Goal: Task Accomplishment & Management: Use online tool/utility

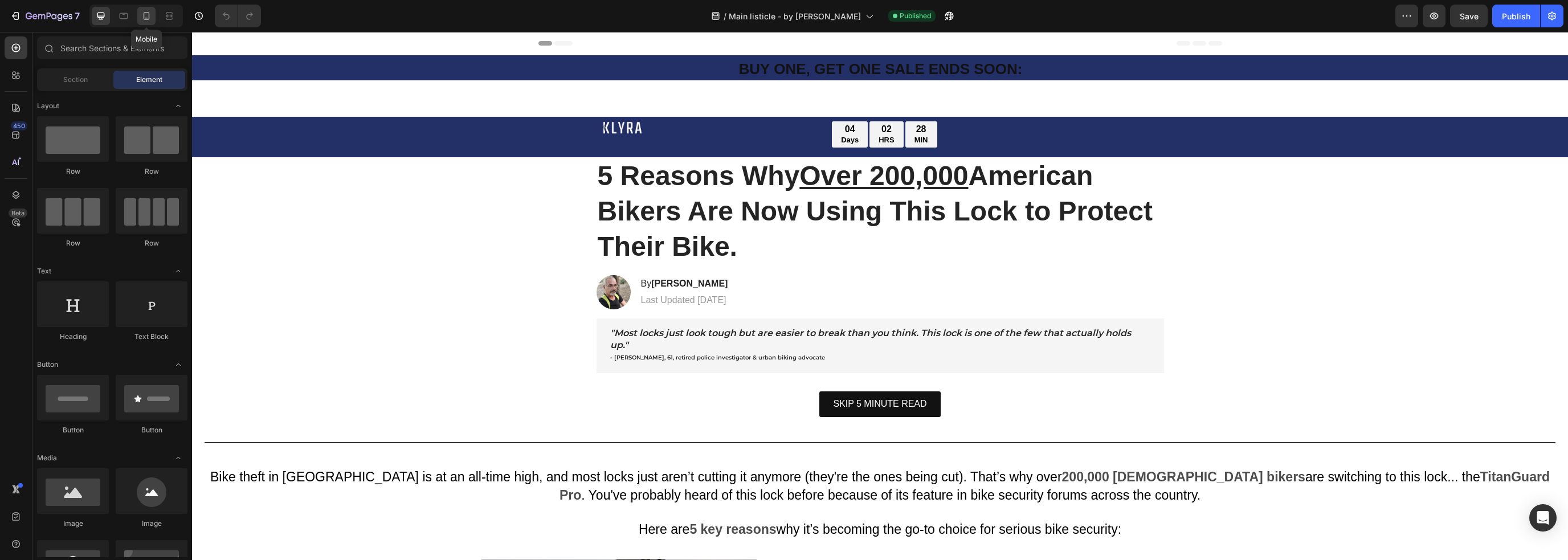
click at [148, 17] on icon at bounding box center [146, 16] width 11 height 11
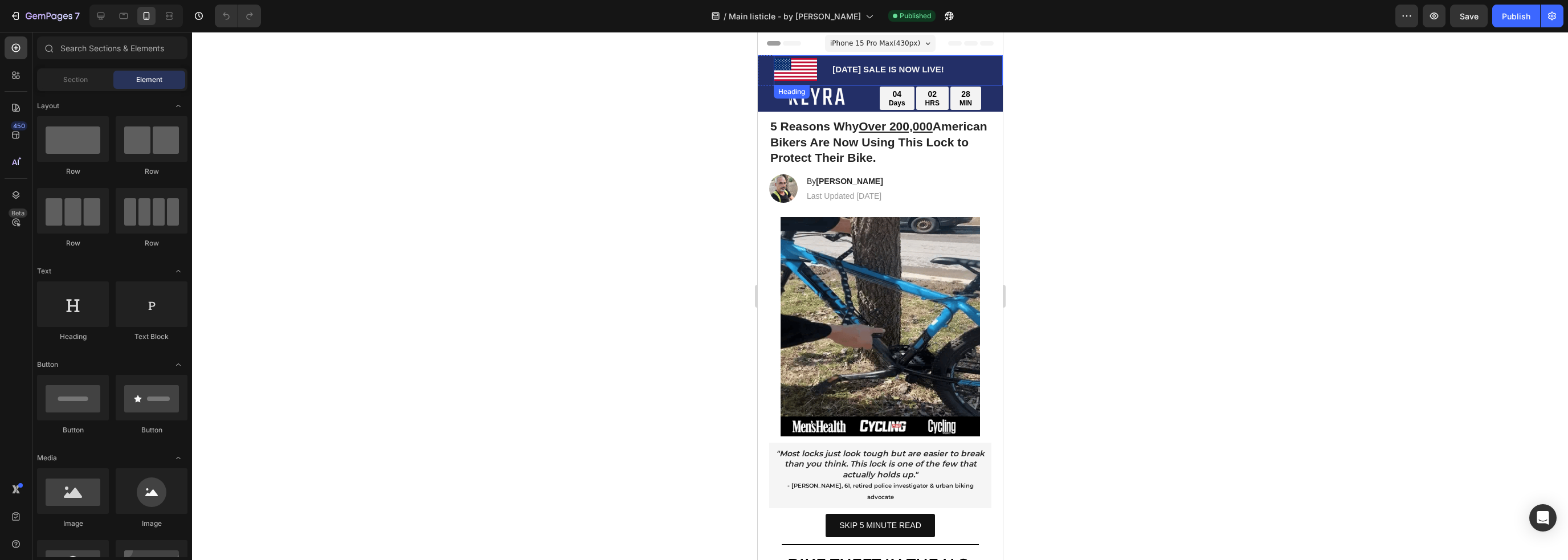
click at [849, 82] on div "[DATE] SALE IS NOW LIVE! Heading" at bounding box center [887, 71] width 229 height 30
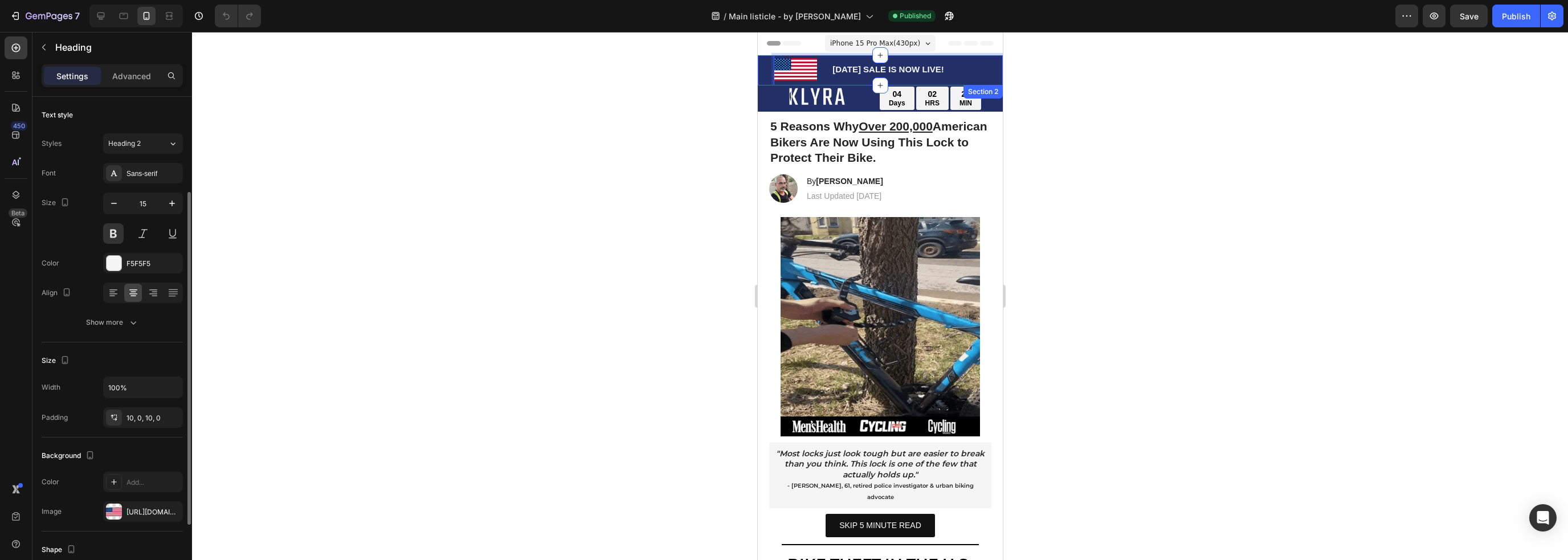
scroll to position [242, 0]
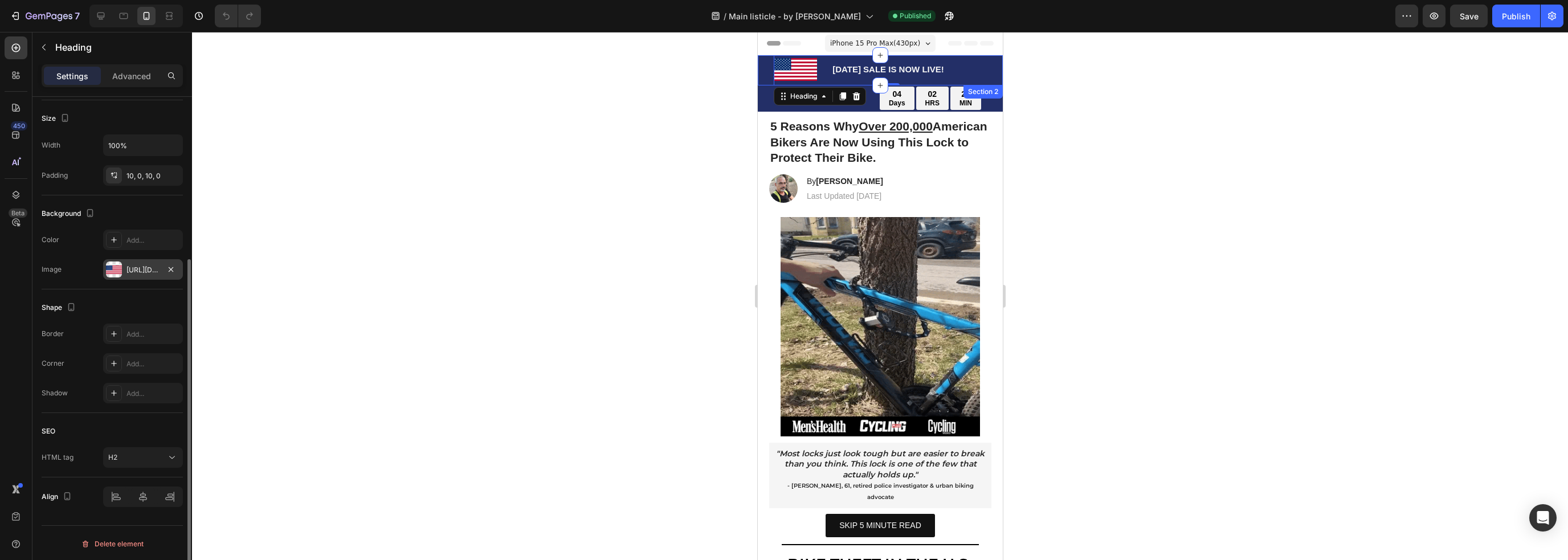
click at [180, 264] on div "[URL][DOMAIN_NAME]" at bounding box center [143, 270] width 80 height 21
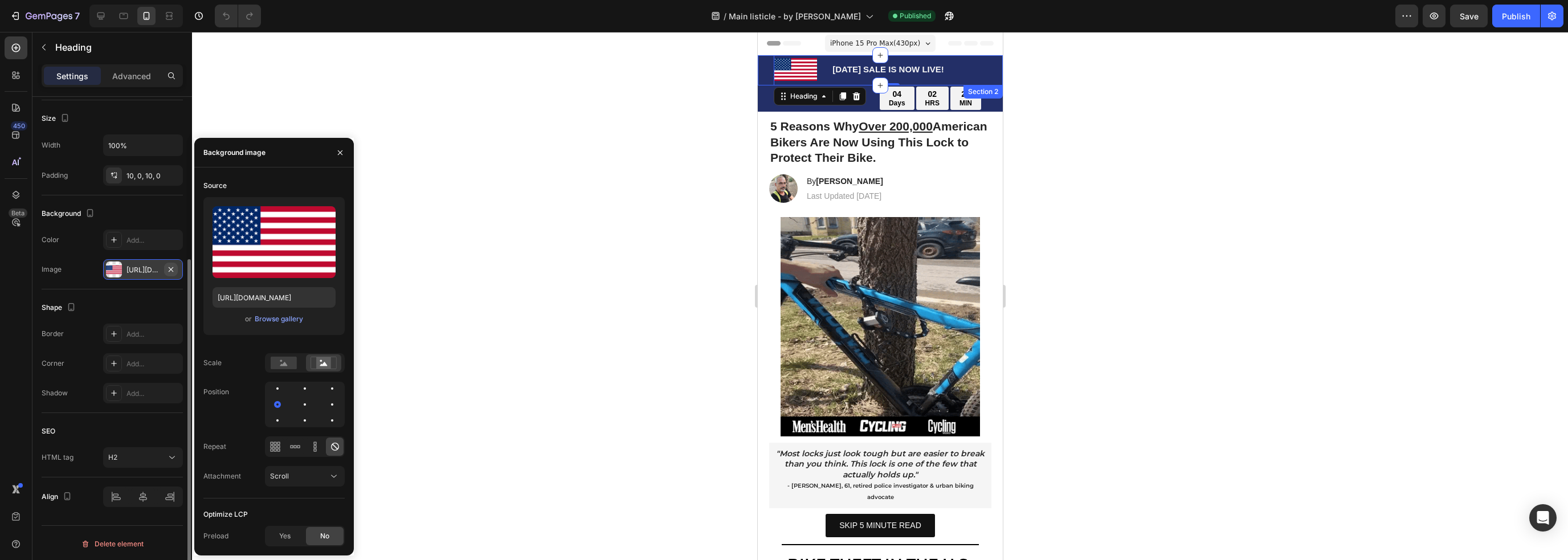
click at [168, 266] on icon "button" at bounding box center [171, 269] width 9 height 9
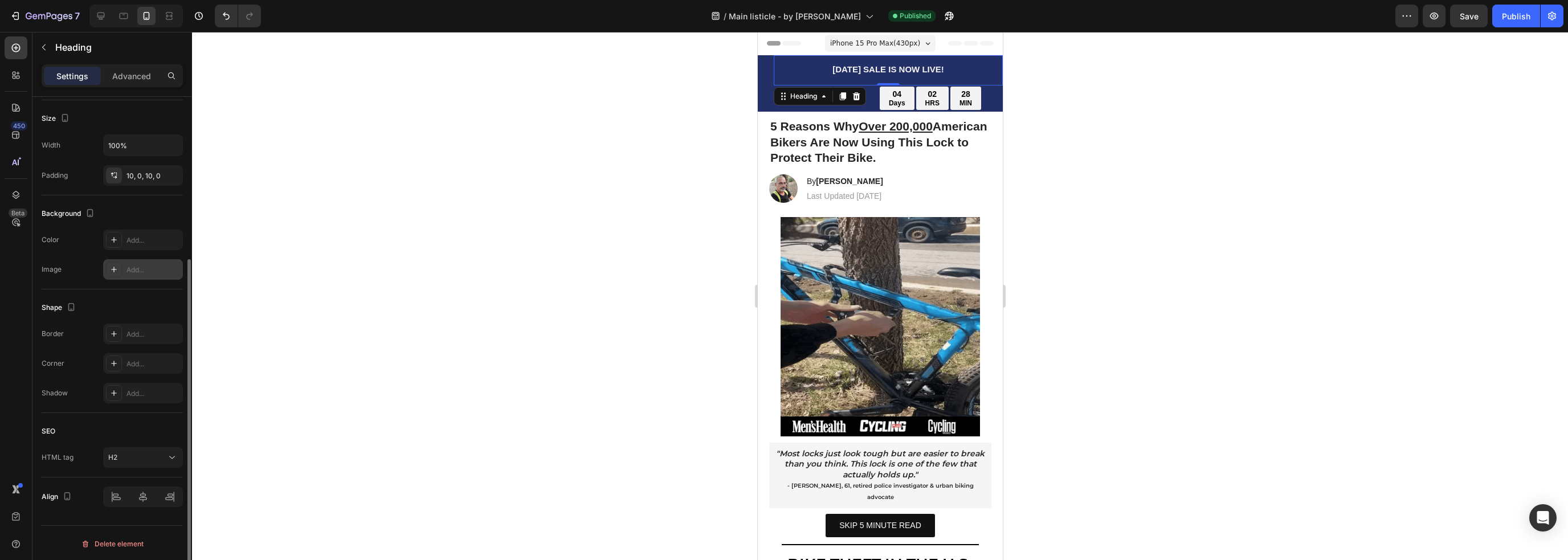
click at [801, 76] on h2 "[DATE] SALE IS NOW LIVE!" at bounding box center [887, 69] width 229 height 23
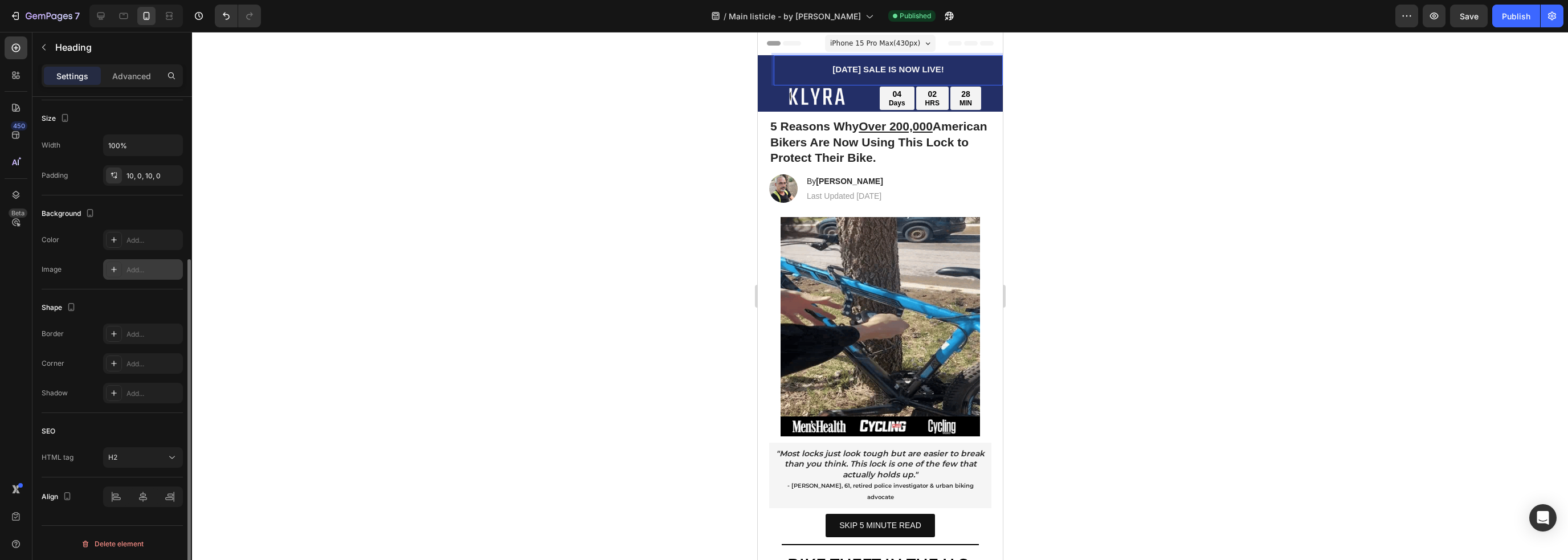
click at [828, 75] on h2 "[DATE] SALE IS NOW LIVE!" at bounding box center [887, 69] width 229 height 23
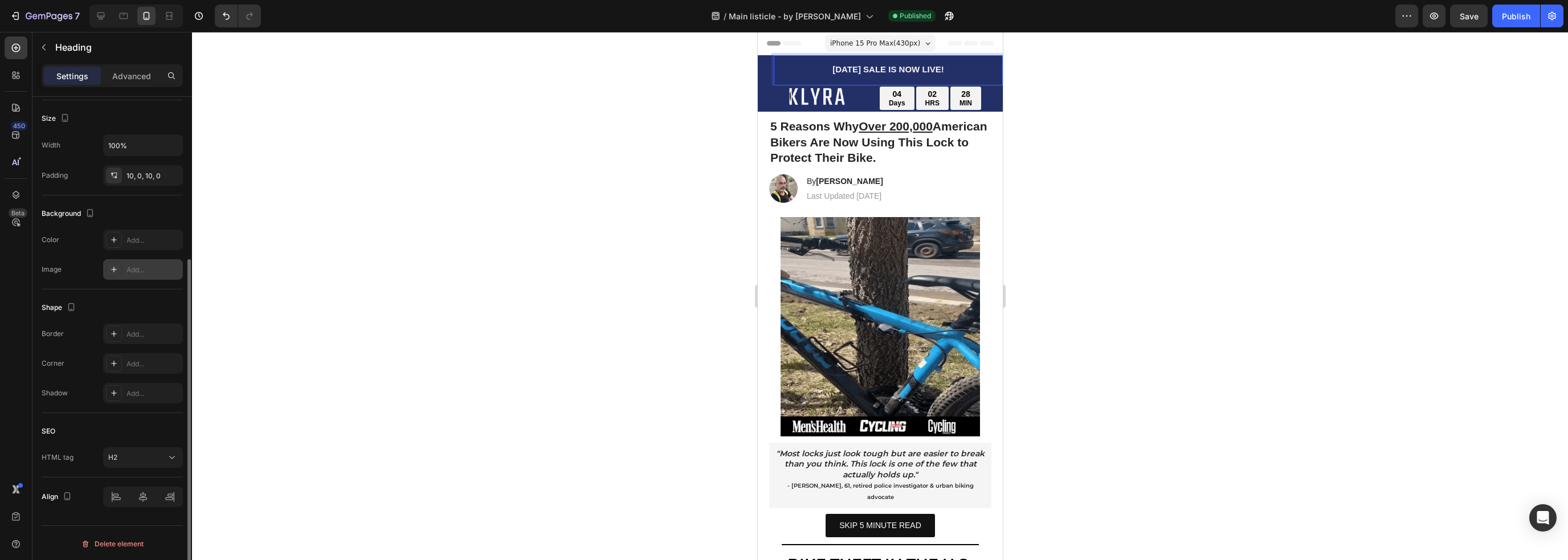
click at [837, 70] on span "[DATE] SALE IS NOW LIVE!" at bounding box center [887, 69] width 112 height 10
drag, startPoint x: 836, startPoint y: 70, endPoint x: 715, endPoint y: 71, distance: 121.0
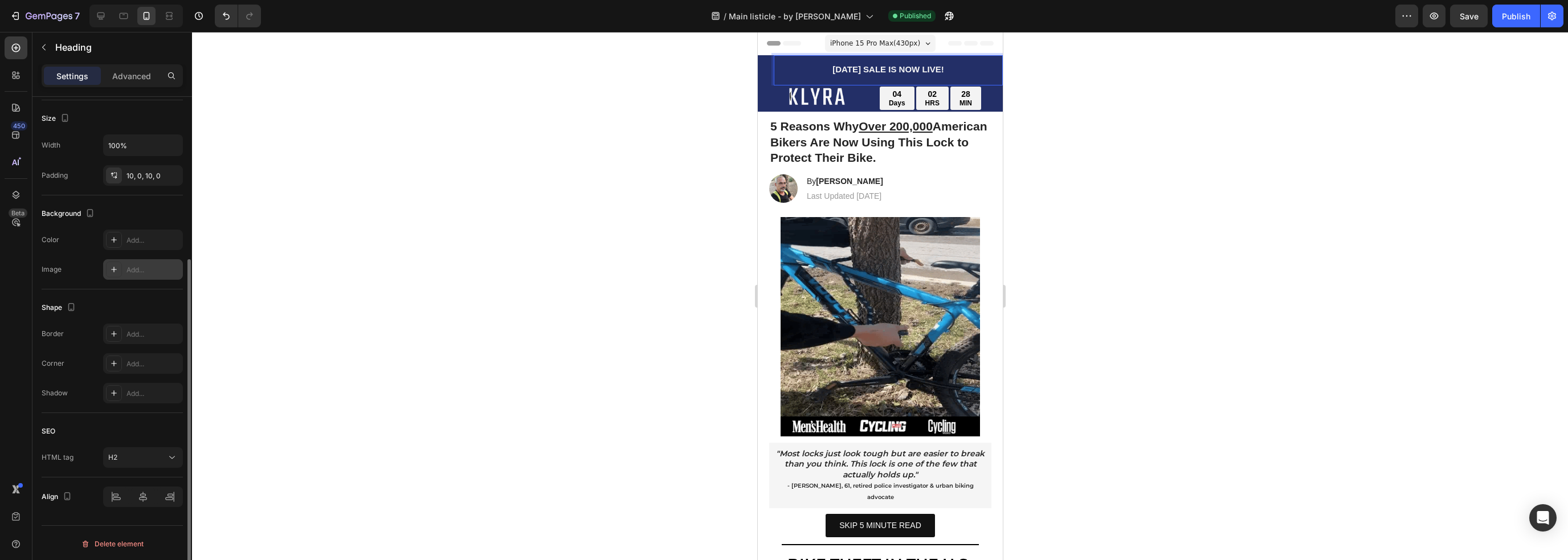
click at [941, 69] on span "[DATE] SALE IS NOW LIVE!" at bounding box center [887, 69] width 112 height 10
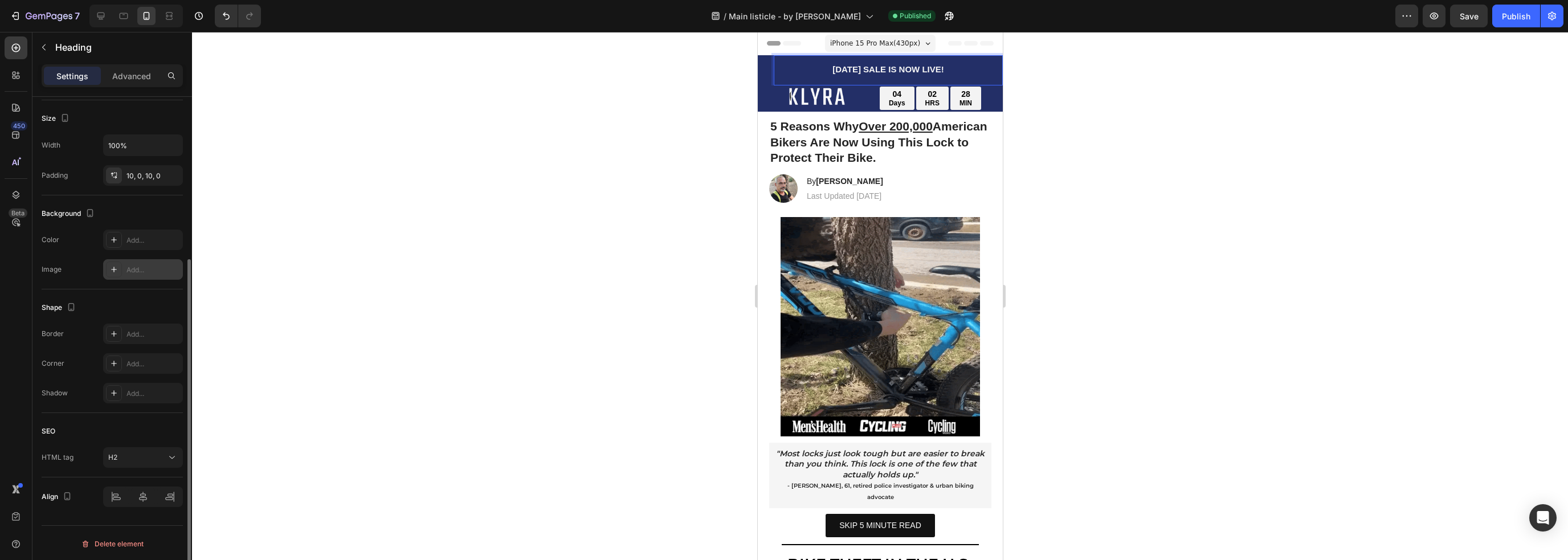
click at [941, 69] on span "[DATE] SALE IS NOW LIVE!" at bounding box center [887, 69] width 112 height 10
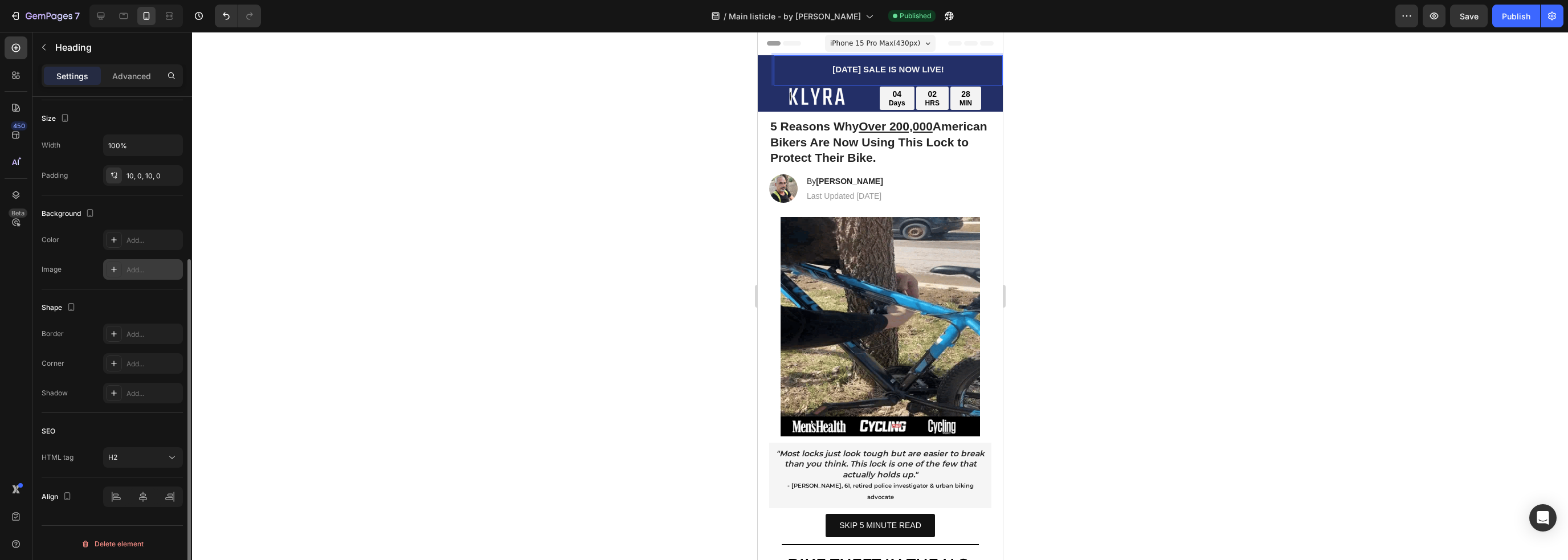
click at [941, 69] on span "[DATE] SALE IS NOW LIVE!" at bounding box center [887, 69] width 112 height 10
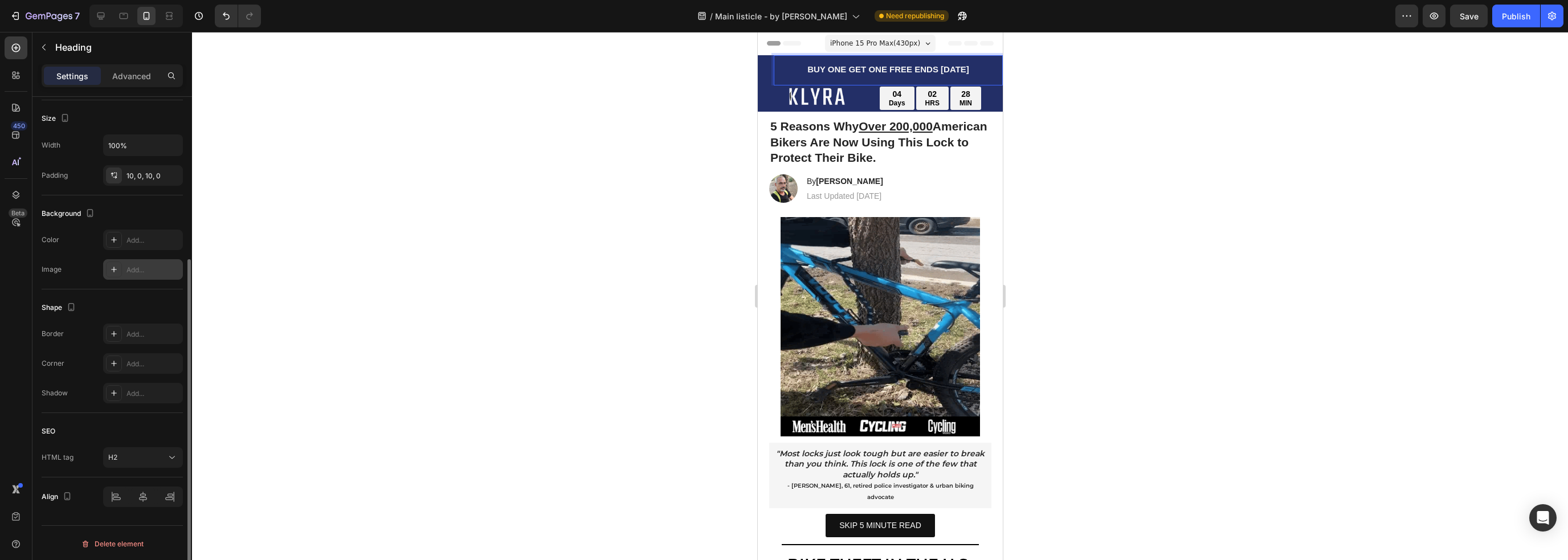
click at [791, 72] on p "BUY ONE GET ONE FREE ENDS [DATE]" at bounding box center [887, 69] width 227 height 11
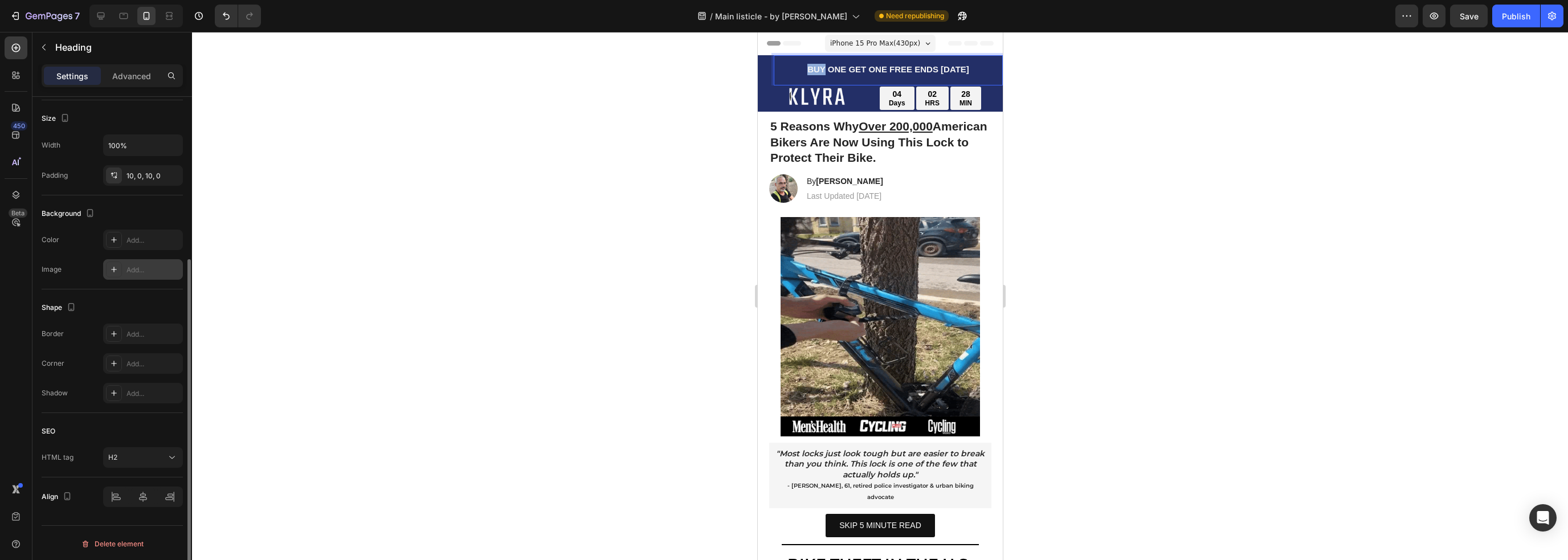
click at [792, 72] on p "BUY ONE GET ONE FREE ENDS [DATE]" at bounding box center [887, 69] width 227 height 11
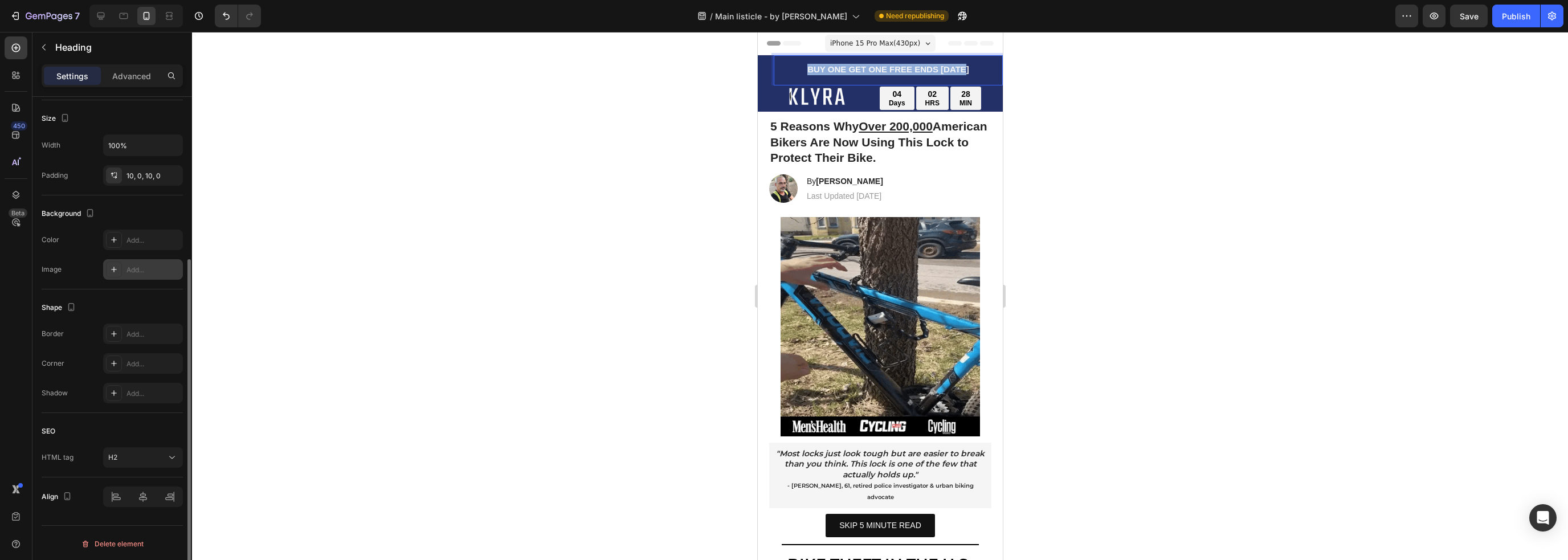
click at [792, 72] on p "BUY ONE GET ONE FREE ENDS [DATE]" at bounding box center [887, 69] width 227 height 11
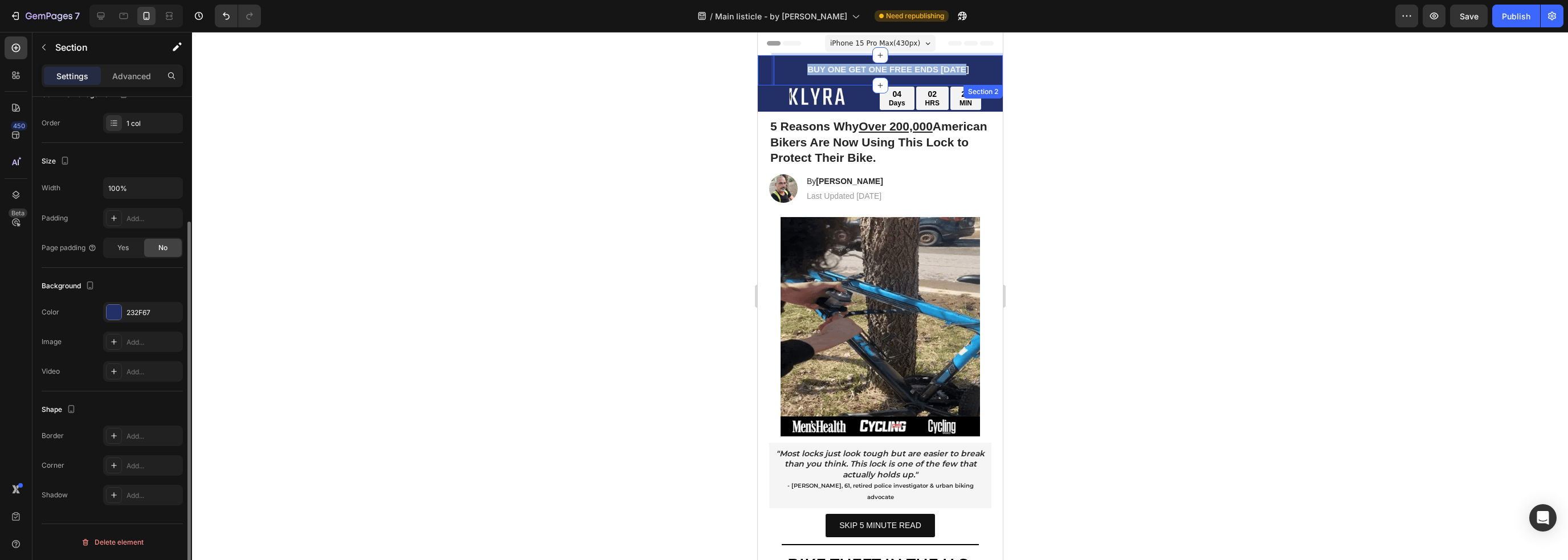
click at [769, 74] on div "BUY ONE GET ONE FREE ENDS [DATE] Heading 0" at bounding box center [879, 71] width 245 height 30
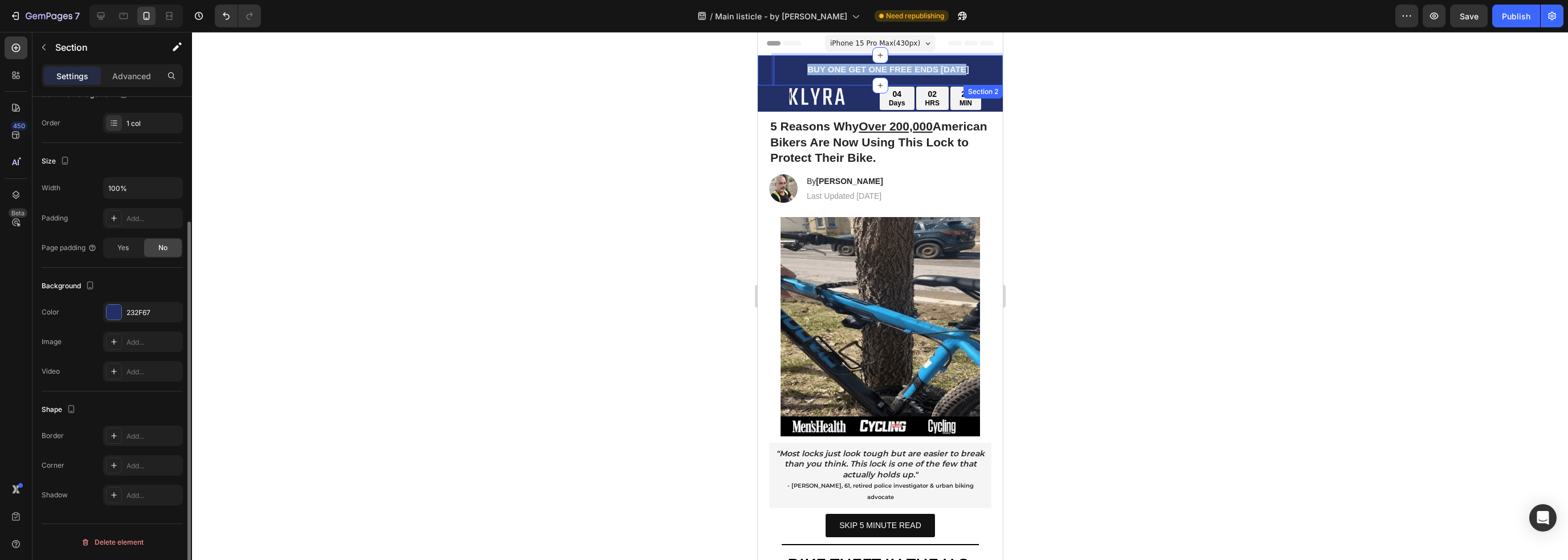
scroll to position [0, 0]
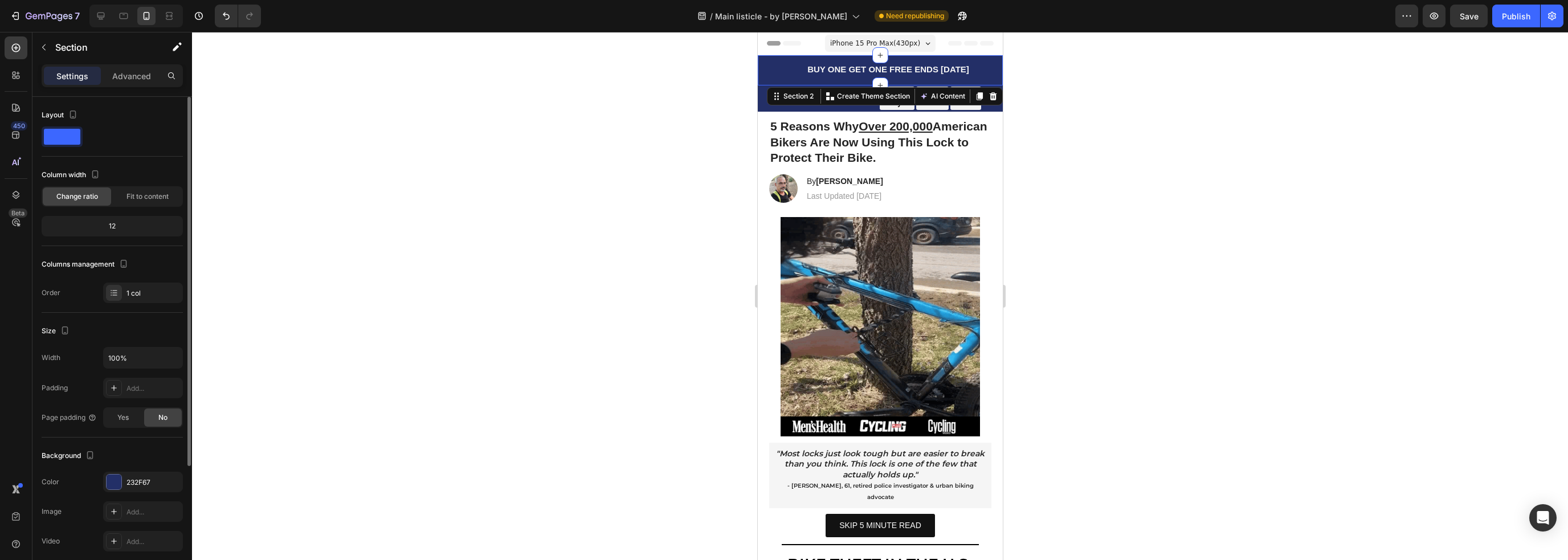
click at [773, 72] on h2 "⁠⁠⁠⁠⁠⁠⁠ BUY ONE GET ONE FREE ENDS [DATE]" at bounding box center [887, 69] width 229 height 23
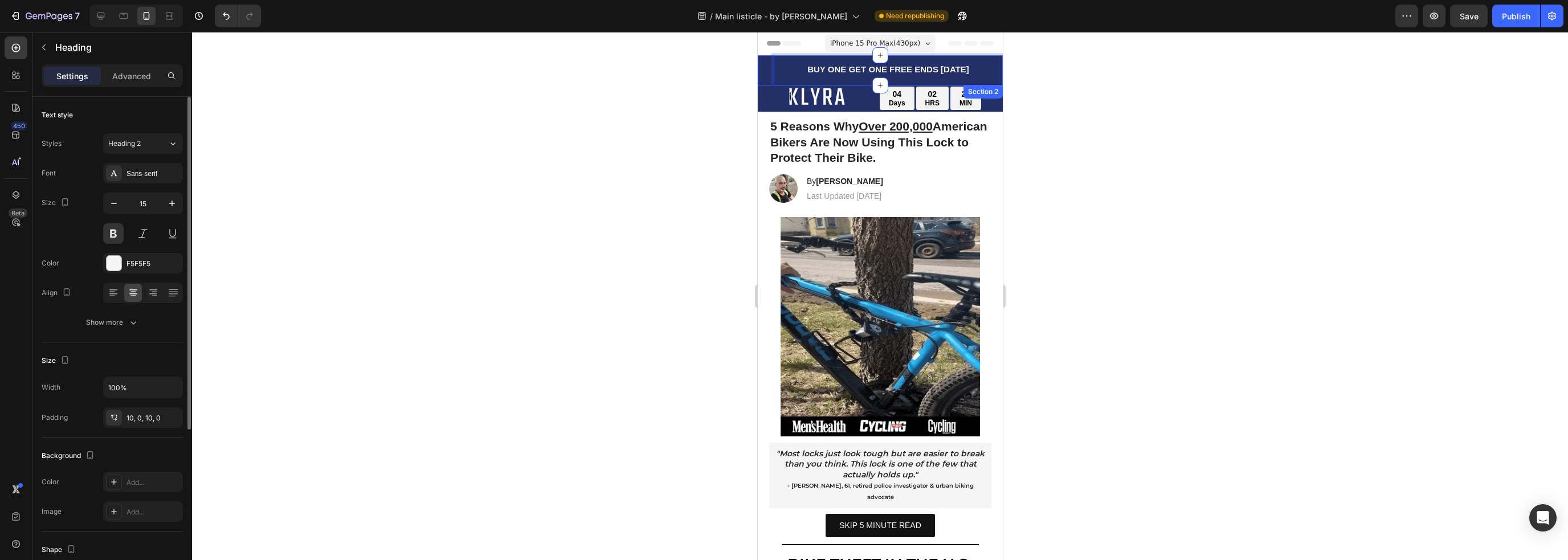
click at [763, 73] on div "BUY ONE GET ONE FREE ENDS [DATE] Heading 0" at bounding box center [879, 71] width 245 height 30
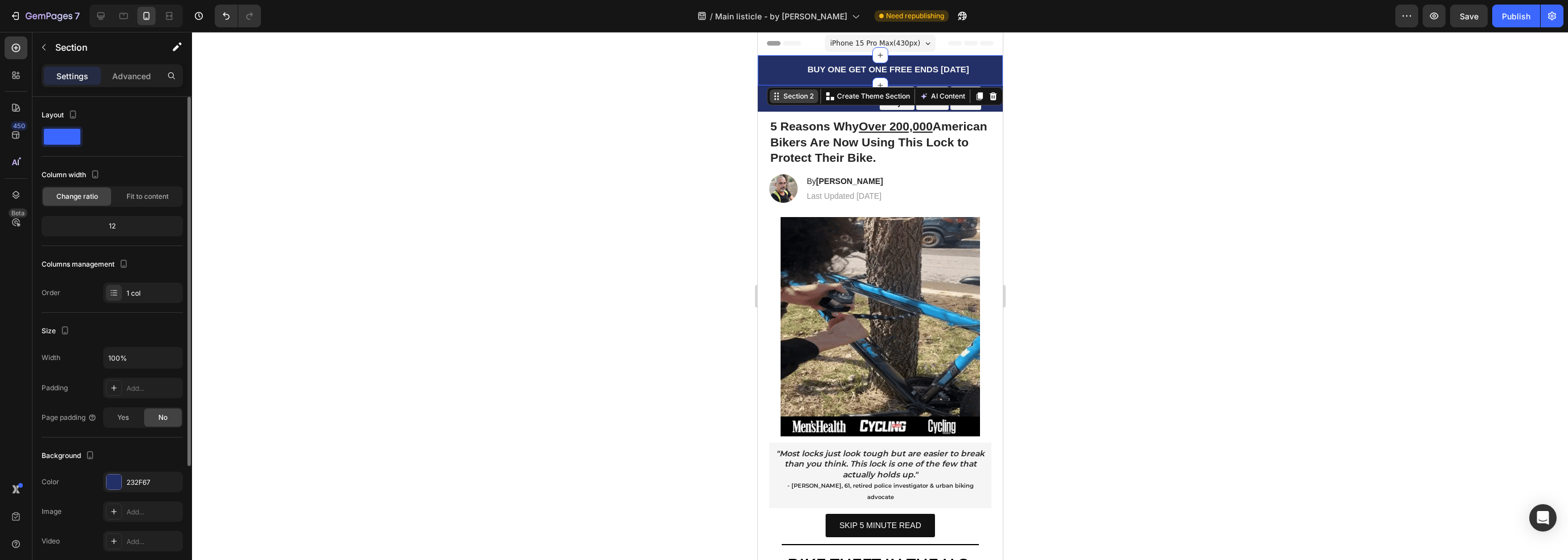
click at [781, 100] on div "Section 2" at bounding box center [798, 96] width 35 height 10
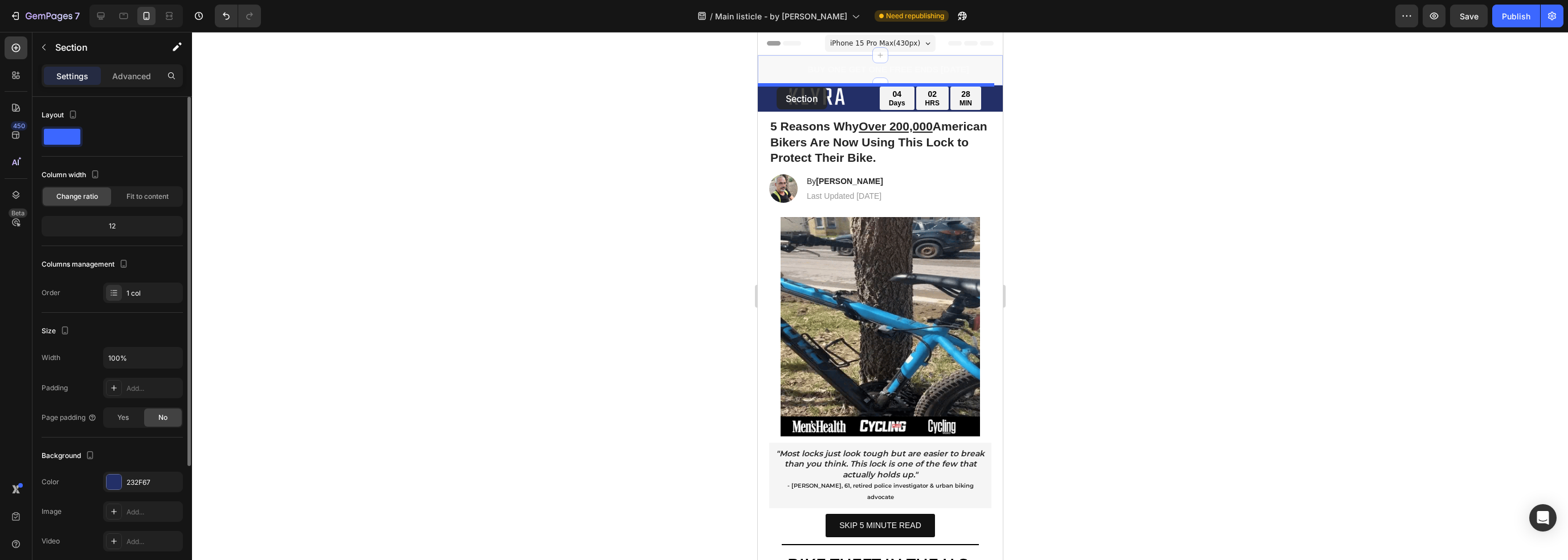
drag, startPoint x: 776, startPoint y: 100, endPoint x: 772, endPoint y: 85, distance: 15.5
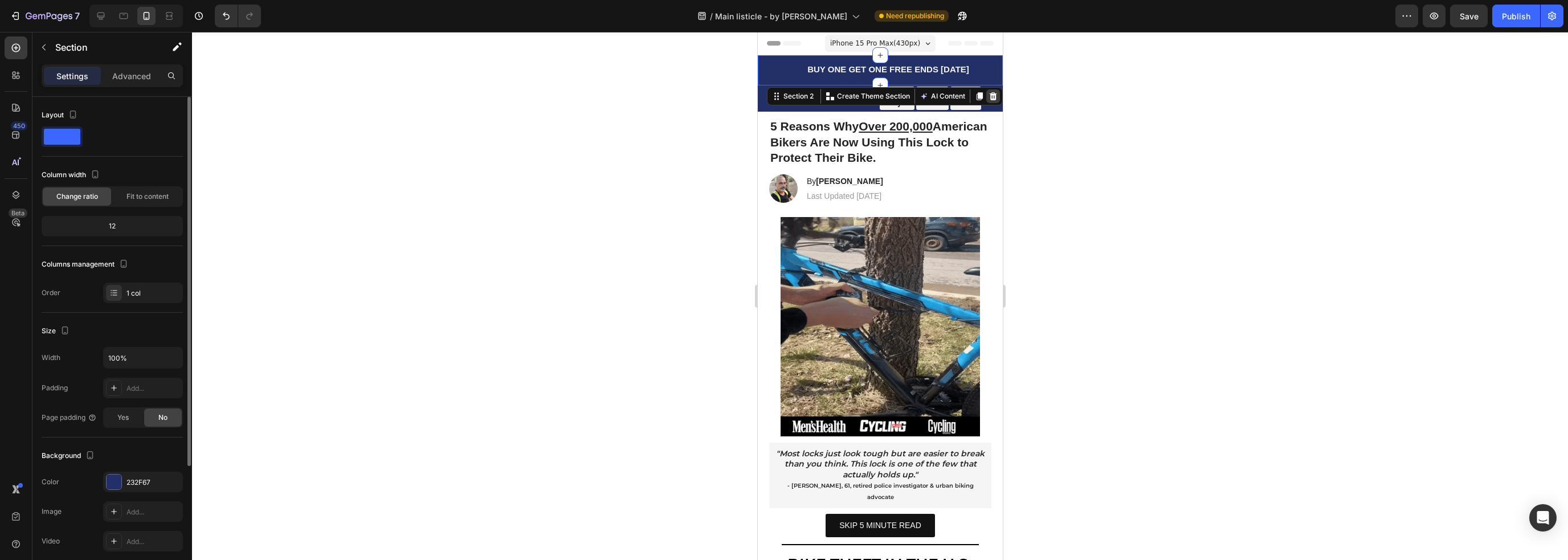
click at [986, 94] on div at bounding box center [993, 96] width 14 height 14
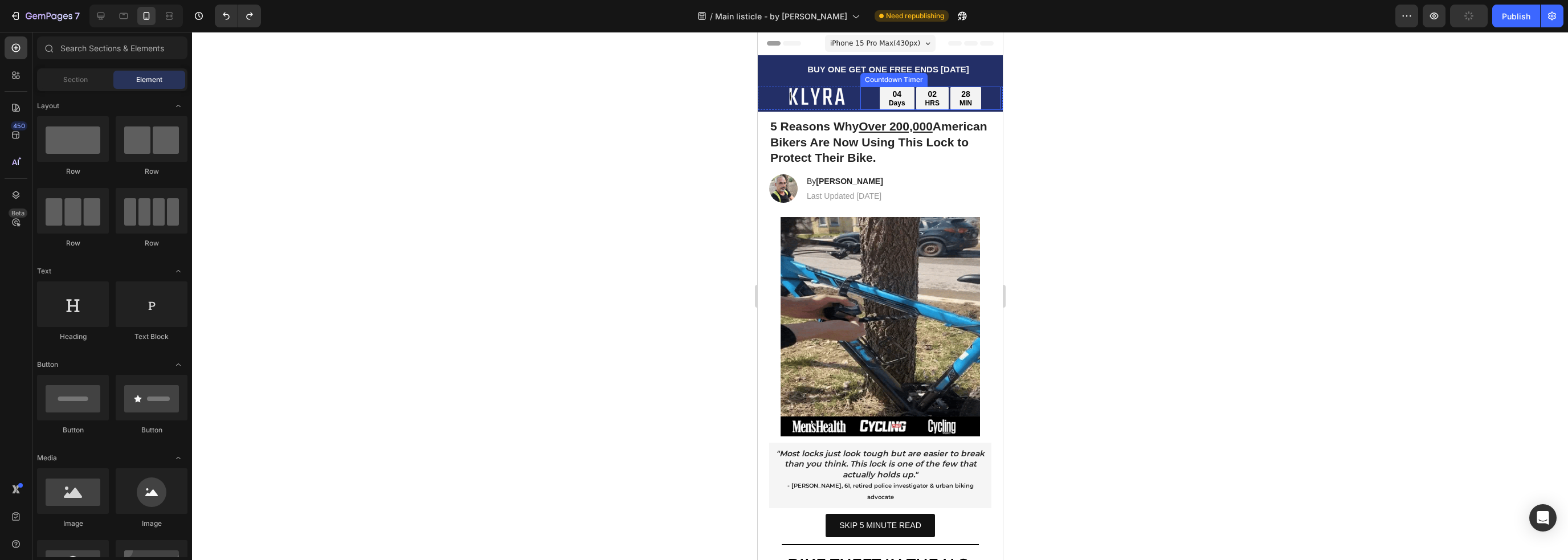
click at [883, 73] on div "Countdown Timer" at bounding box center [893, 80] width 67 height 14
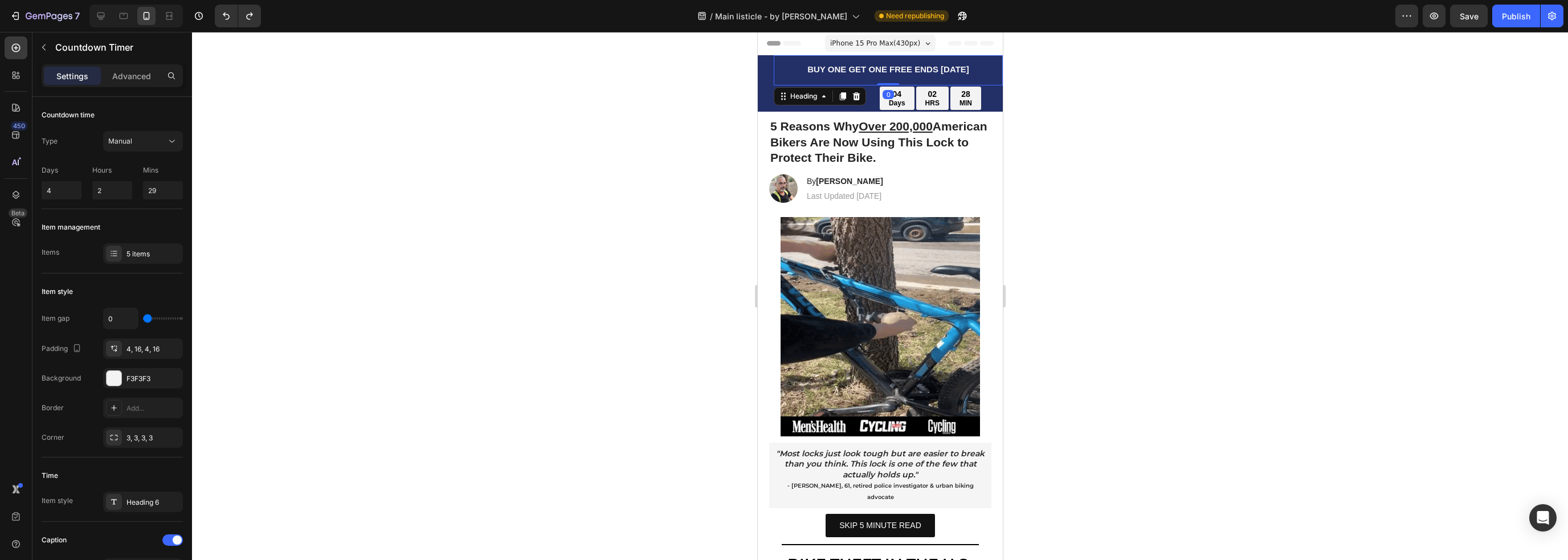
click at [778, 72] on h2 "BUY ONE GET ONE FREE ENDS [DATE]" at bounding box center [887, 69] width 229 height 23
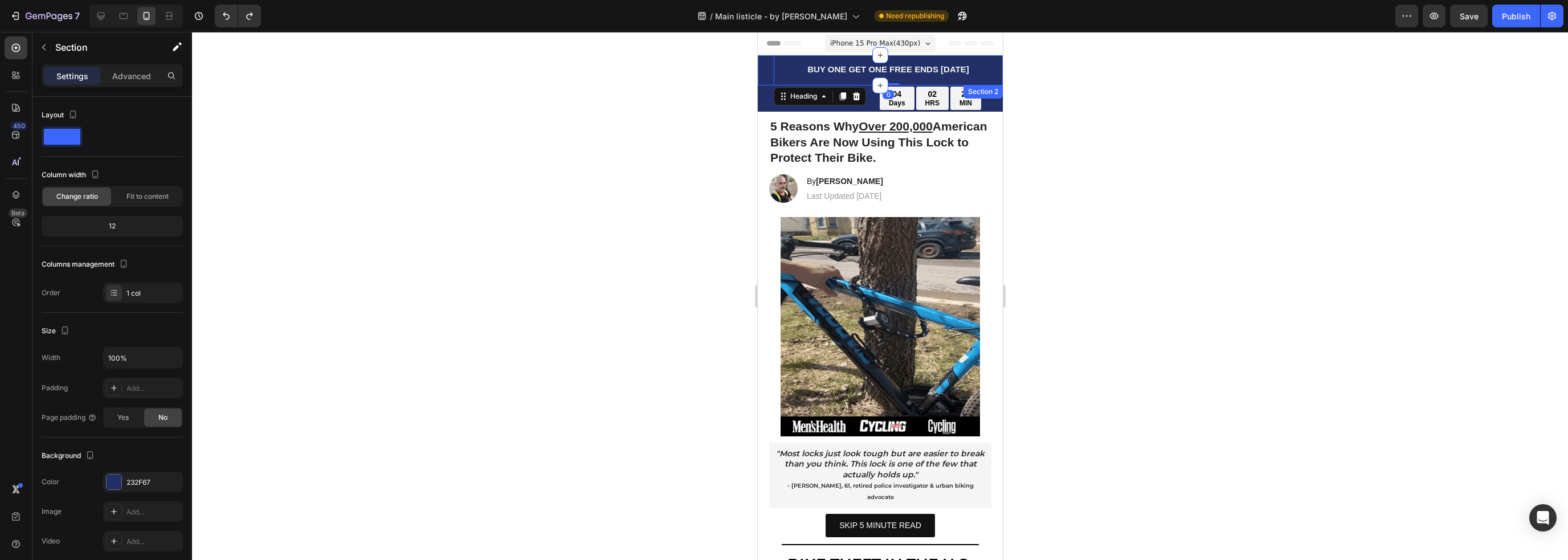
click at [766, 75] on div "BUY ONE GET ONE FREE ENDS [DATE] Heading 0" at bounding box center [879, 71] width 245 height 30
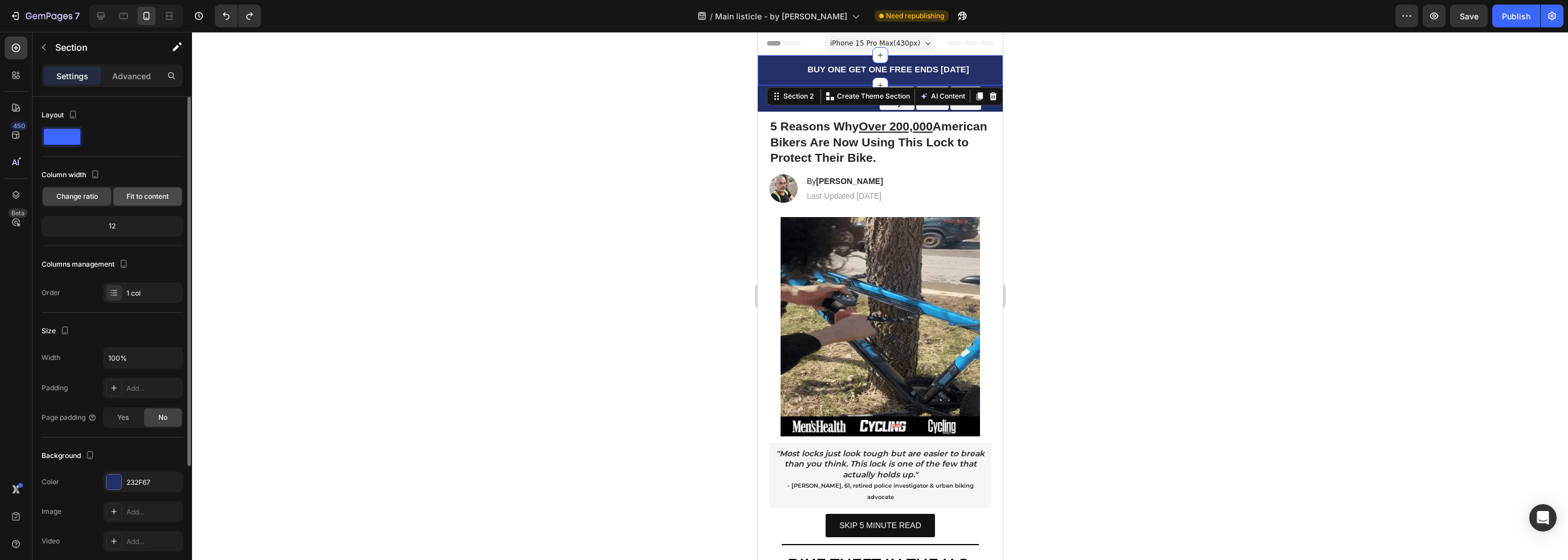
click at [146, 198] on span "Fit to content" at bounding box center [147, 196] width 42 height 10
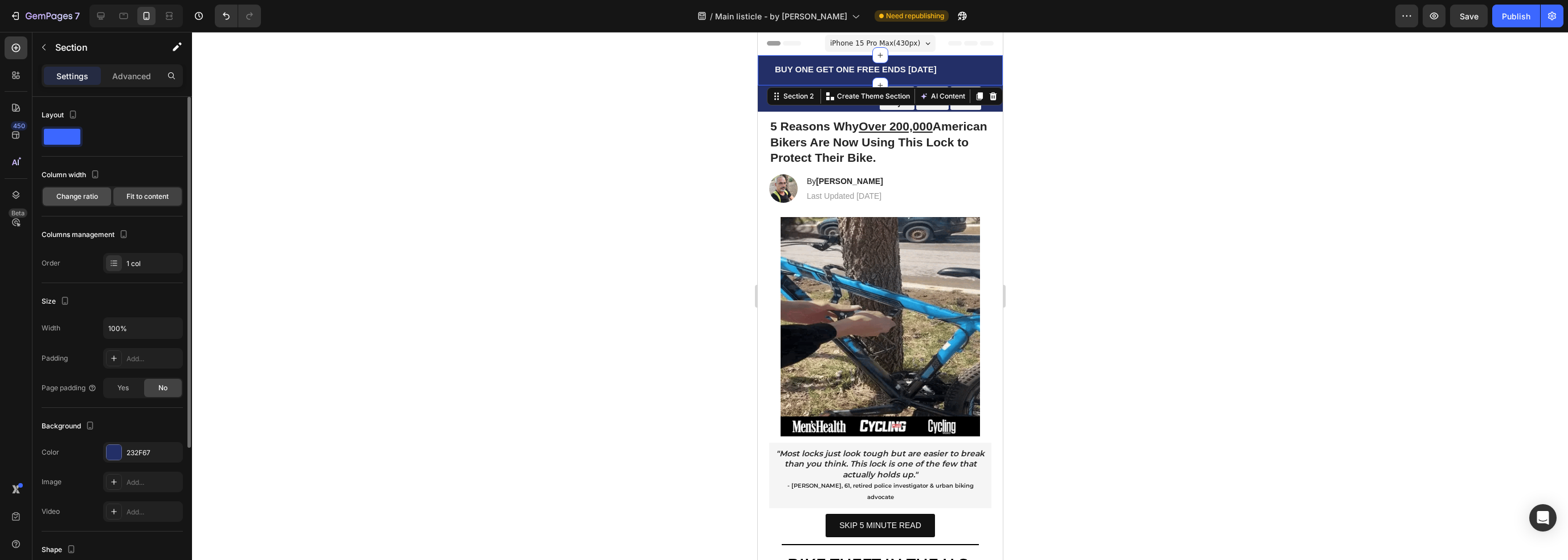
click at [90, 197] on span "Change ratio" at bounding box center [77, 196] width 42 height 10
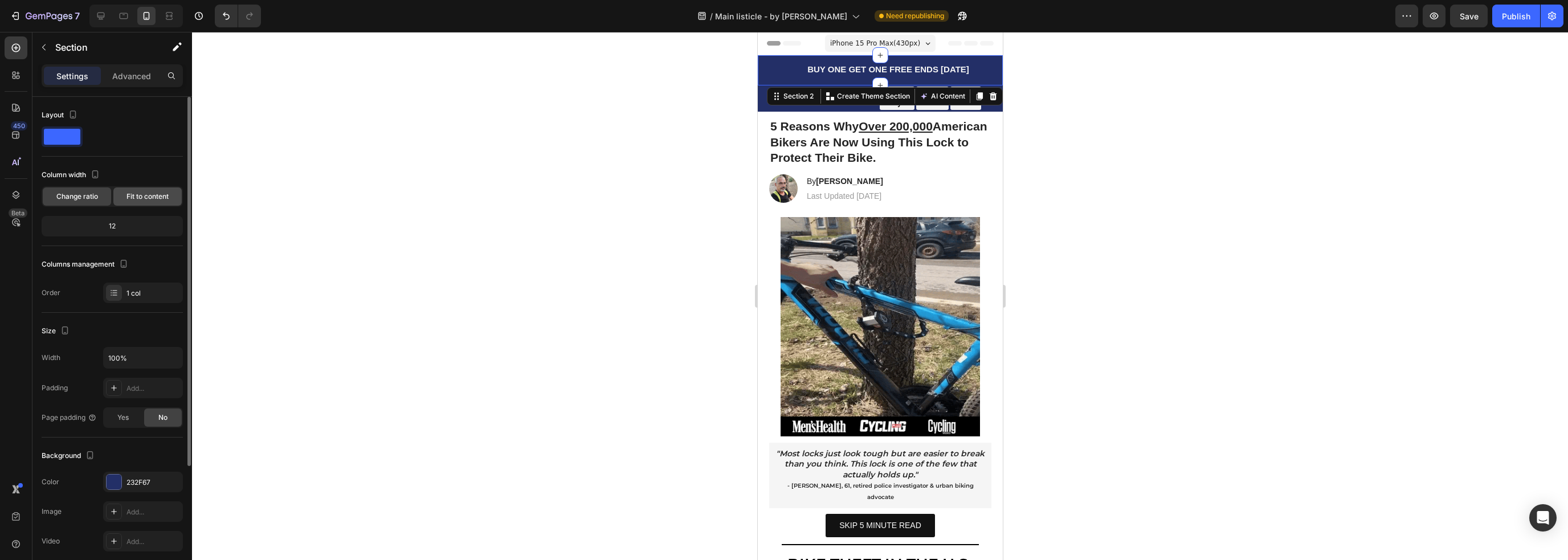
click at [141, 200] on span "Fit to content" at bounding box center [147, 196] width 42 height 10
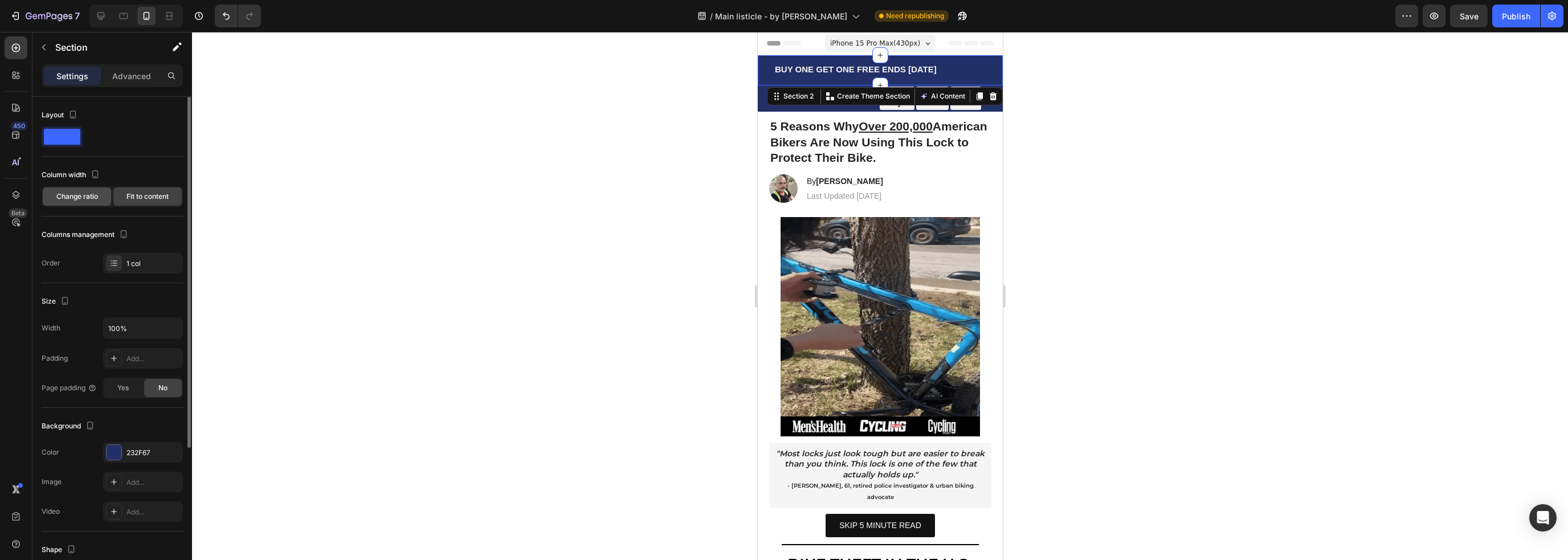
click at [86, 197] on span "Change ratio" at bounding box center [77, 196] width 42 height 10
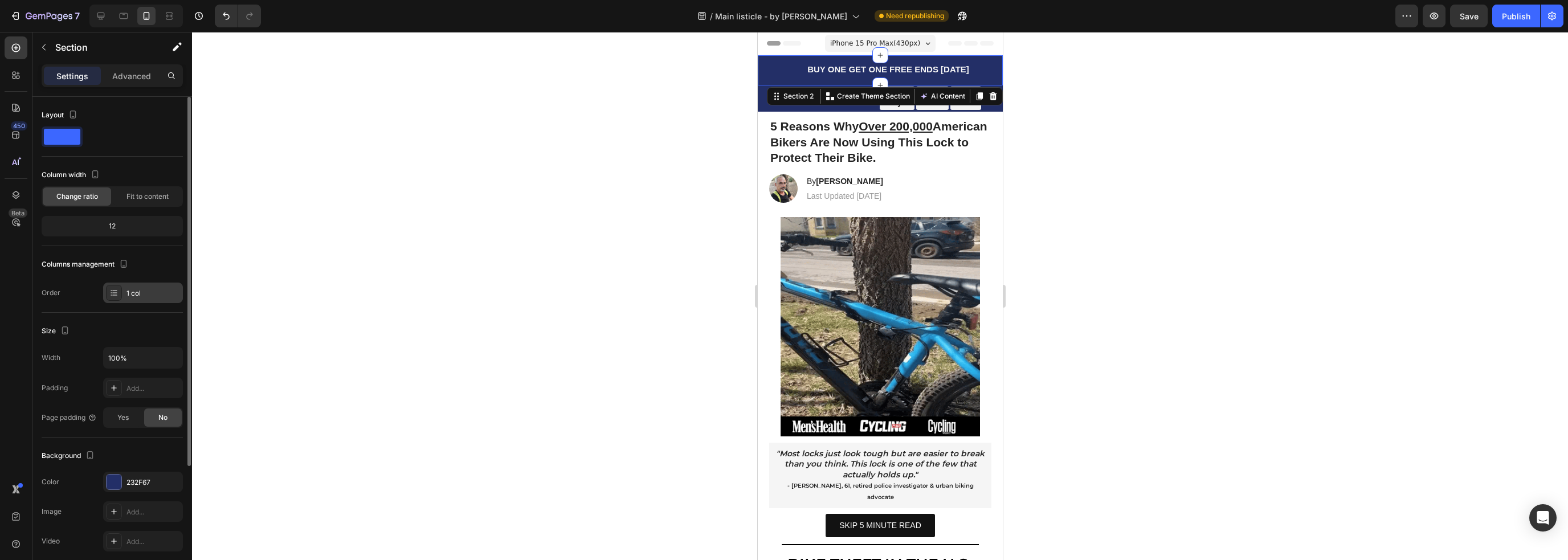
click at [119, 290] on div at bounding box center [114, 292] width 16 height 16
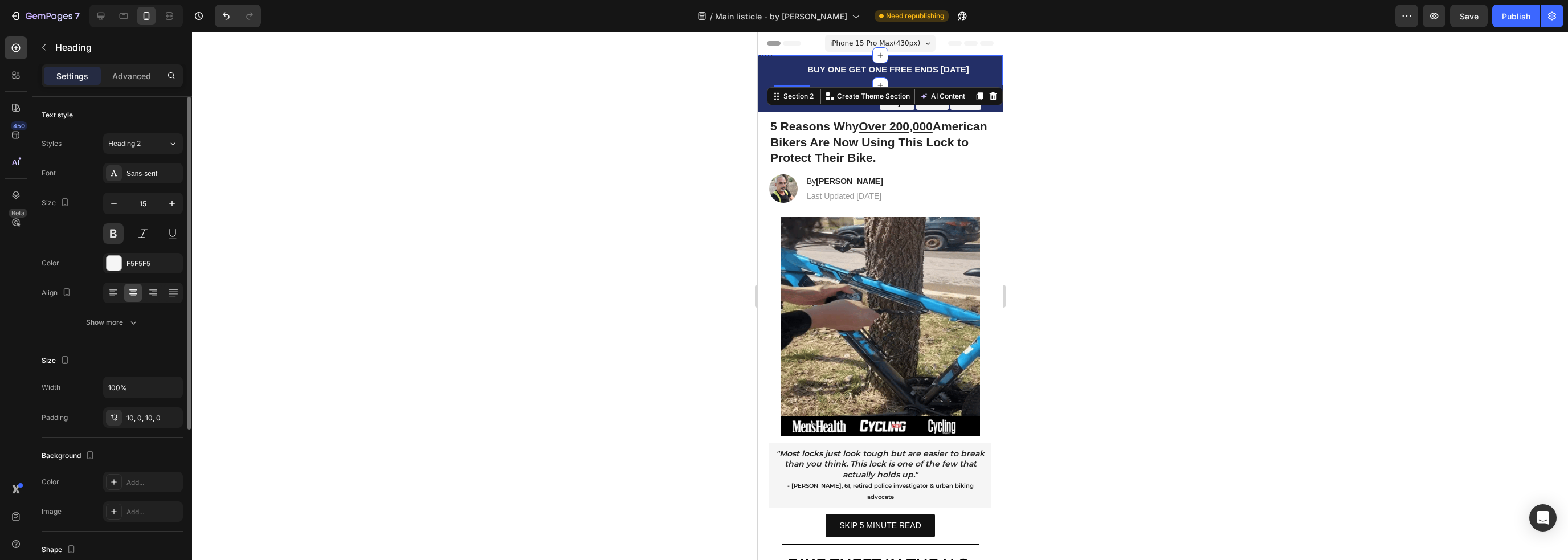
click at [774, 67] on h2 "BUY ONE GET ONE FREE ENDS [DATE]" at bounding box center [887, 69] width 229 height 23
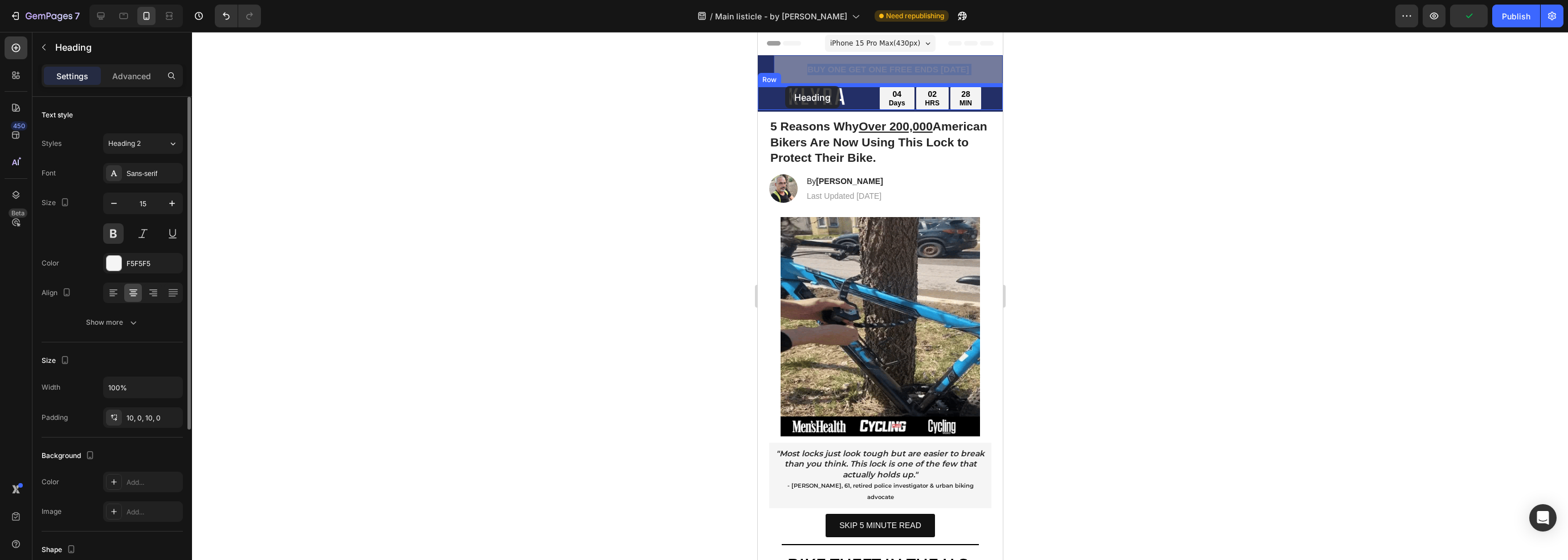
drag, startPoint x: 789, startPoint y: 72, endPoint x: 785, endPoint y: 87, distance: 15.5
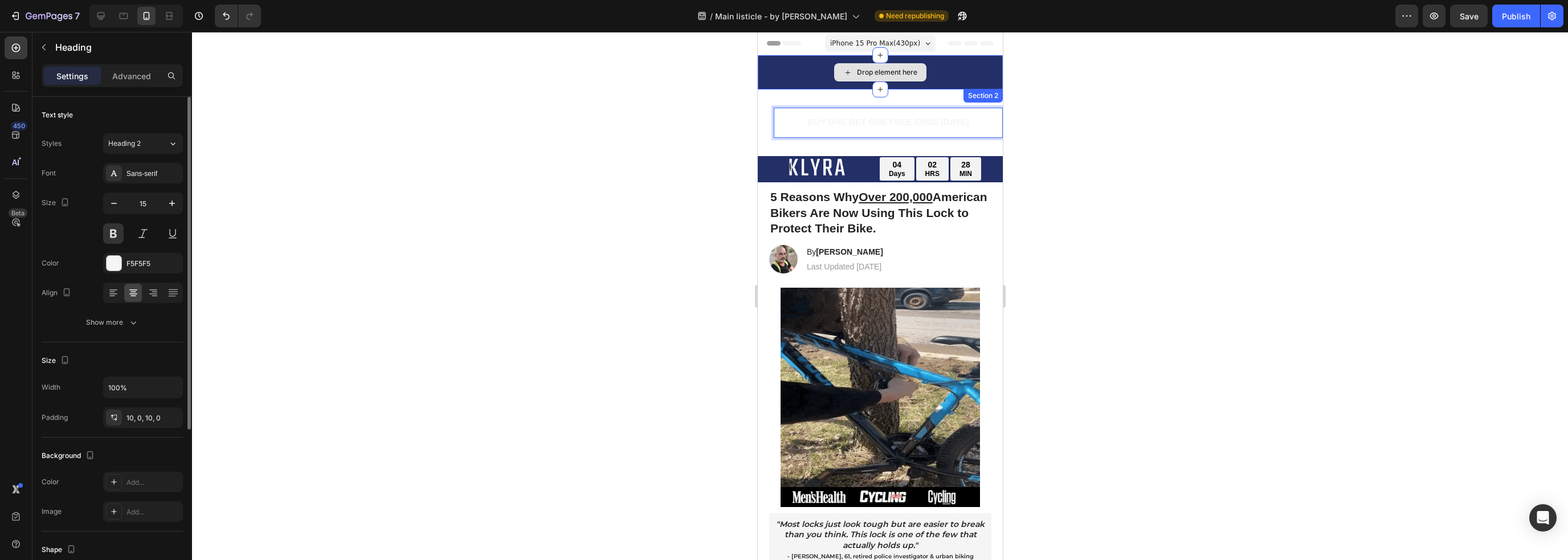
drag, startPoint x: 869, startPoint y: 124, endPoint x: 817, endPoint y: 86, distance: 64.4
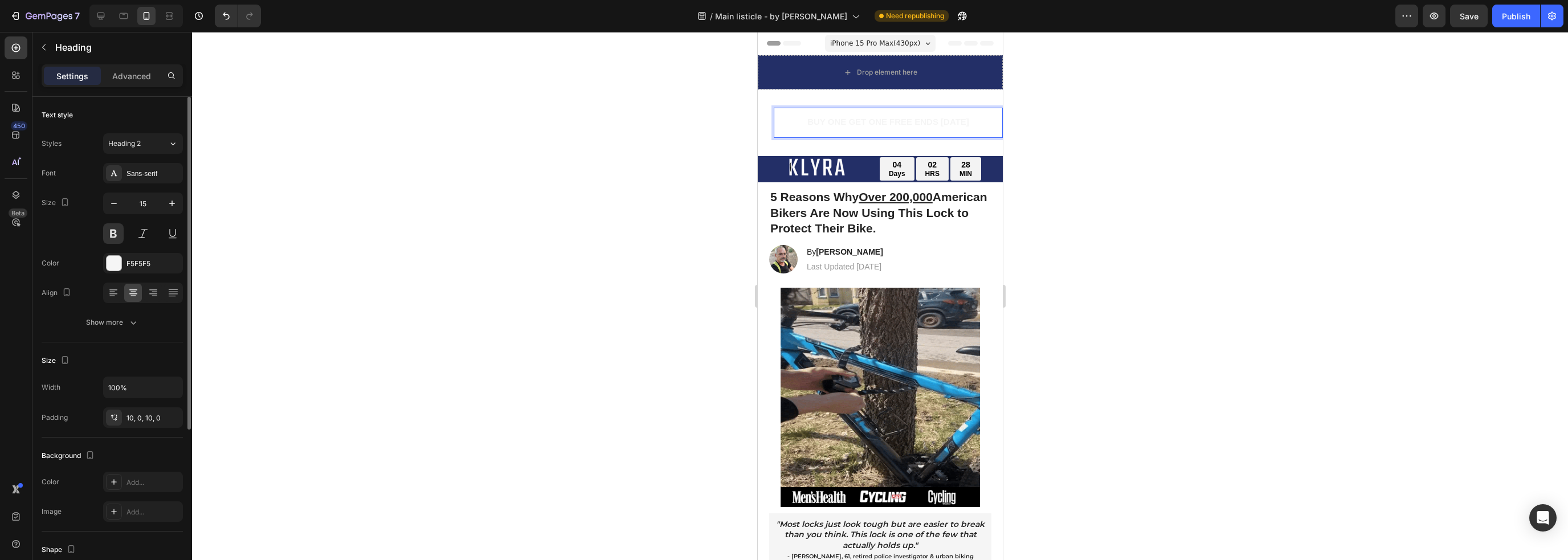
click at [837, 119] on span "BUY ONE GET ONE FREE ENDS [DATE]" at bounding box center [887, 121] width 162 height 10
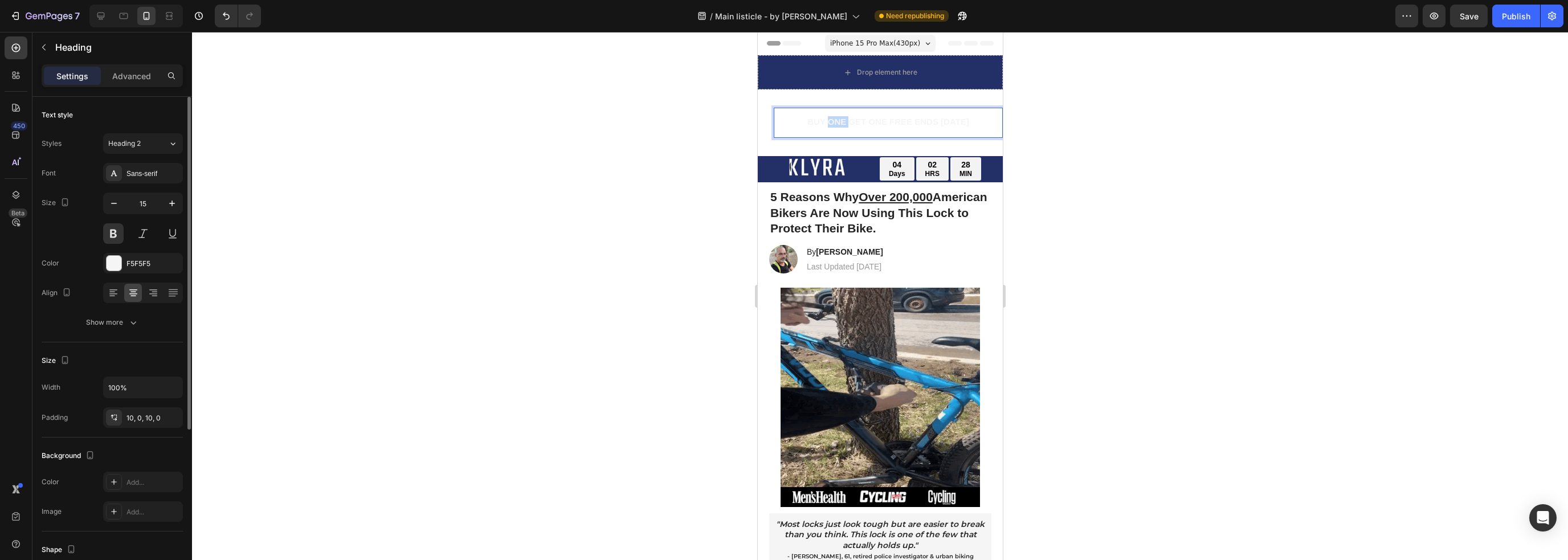
click at [837, 119] on span "BUY ONE GET ONE FREE ENDS [DATE]" at bounding box center [887, 121] width 162 height 10
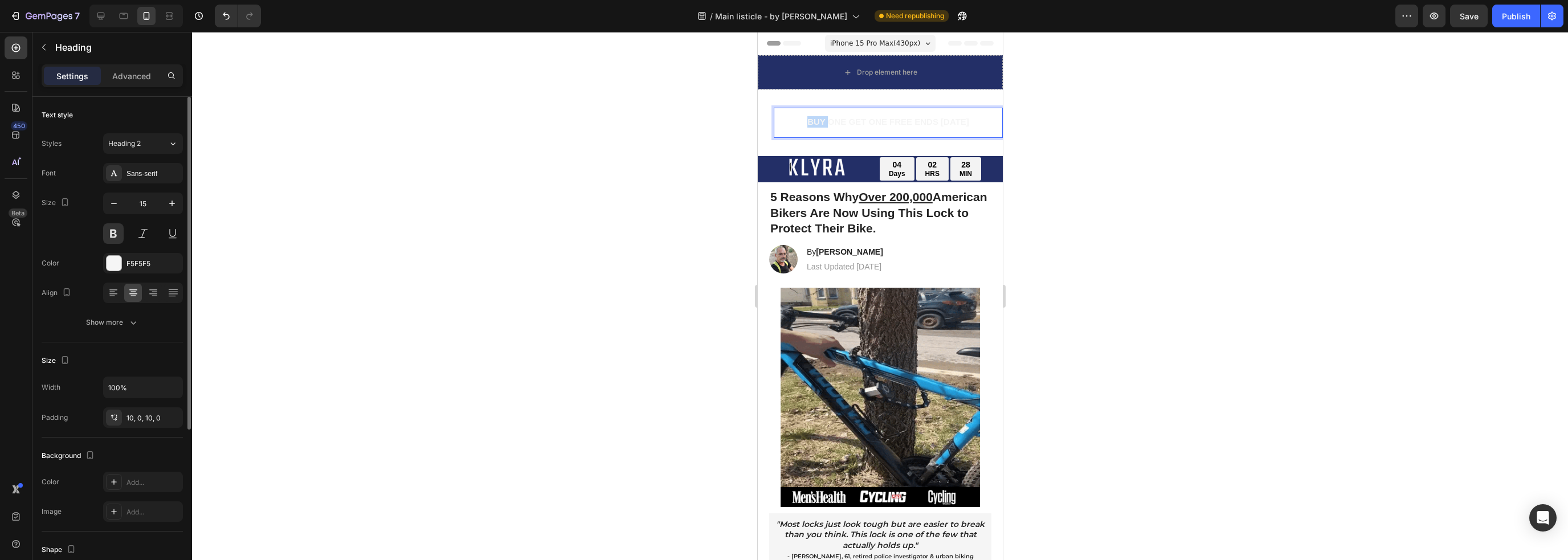
click at [807, 118] on span "BUY ONE GET ONE FREE ENDS [DATE]" at bounding box center [887, 121] width 162 height 10
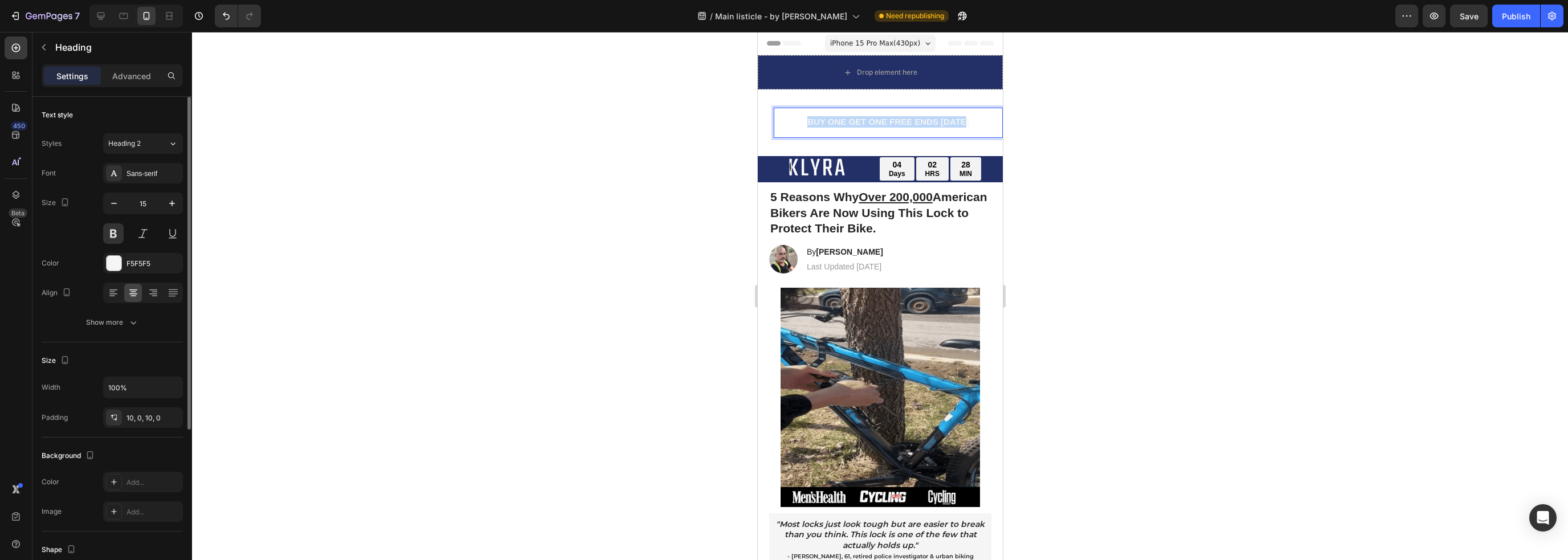
click at [807, 118] on span "BUY ONE GET ONE FREE ENDS [DATE]" at bounding box center [887, 121] width 162 height 10
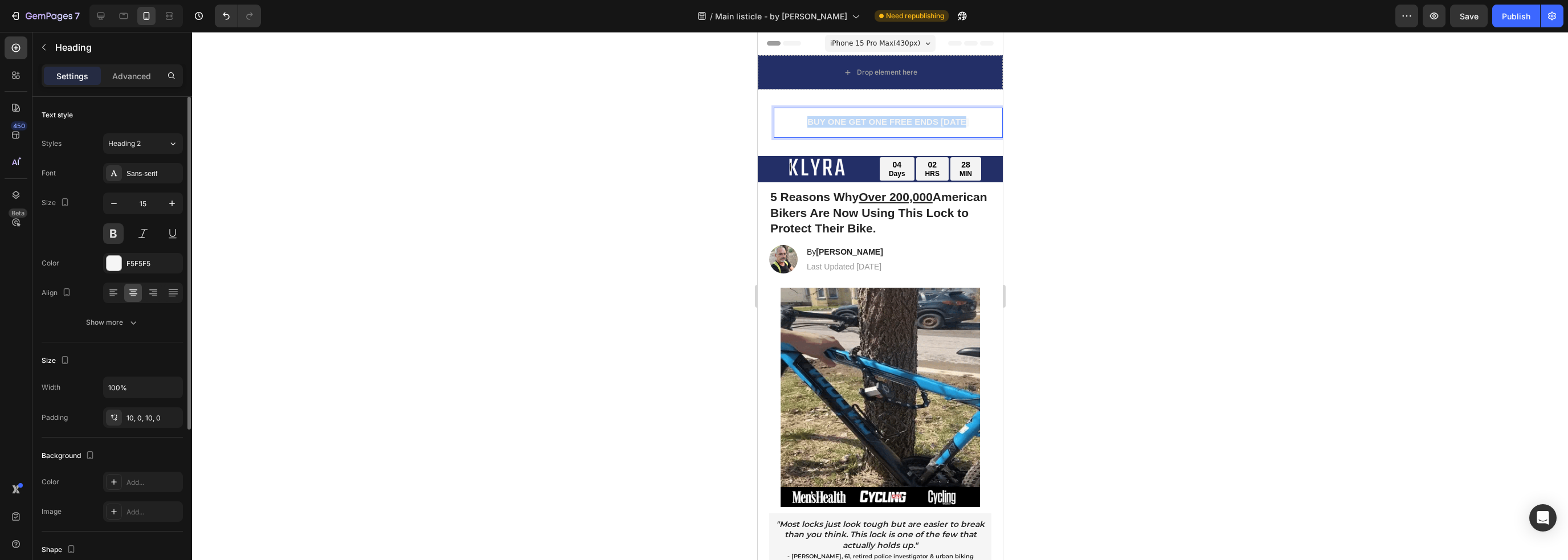
click at [807, 118] on span "BUY ONE GET ONE FREE ENDS [DATE]" at bounding box center [887, 121] width 162 height 10
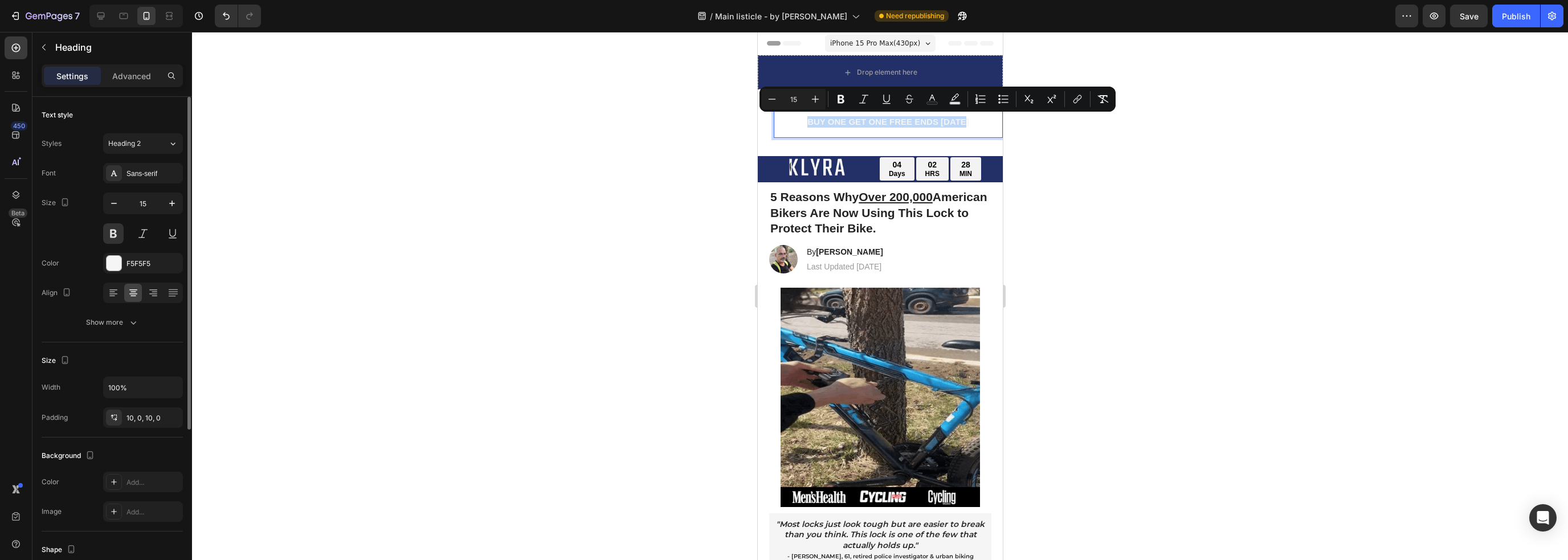
click at [807, 122] on span "BUY ONE GET ONE FREE ENDS [DATE]" at bounding box center [887, 121] width 162 height 10
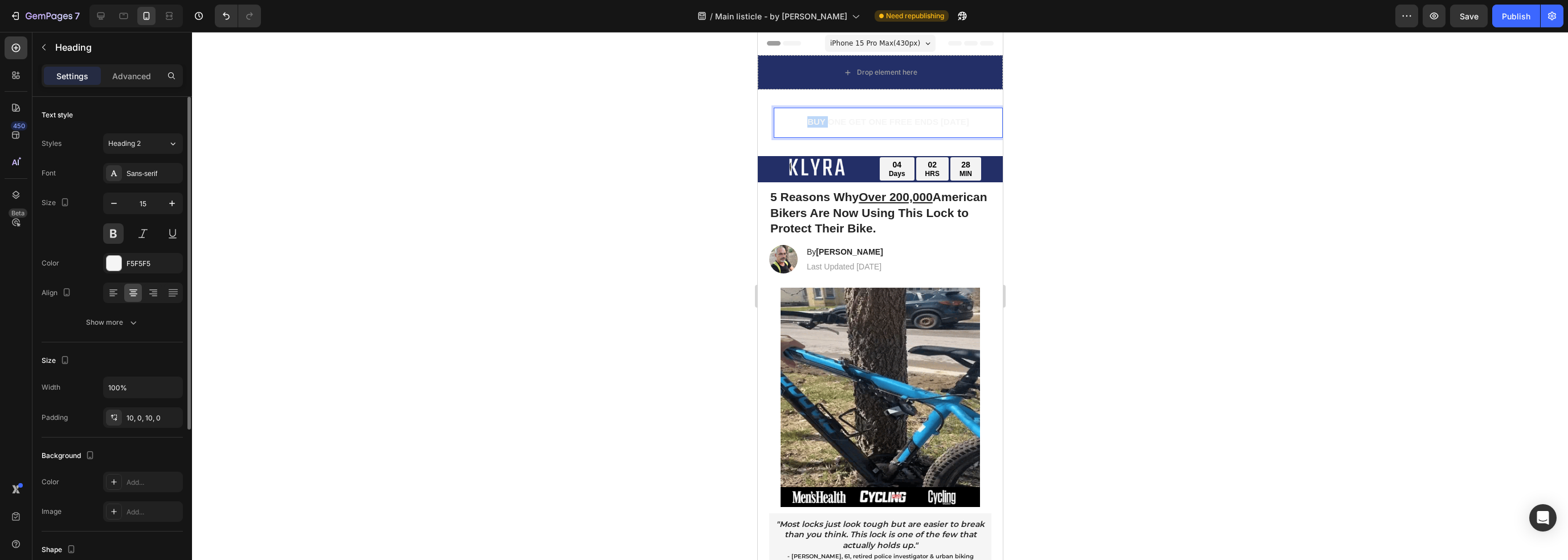
click at [807, 122] on span "BUY ONE GET ONE FREE ENDS [DATE]" at bounding box center [887, 121] width 162 height 10
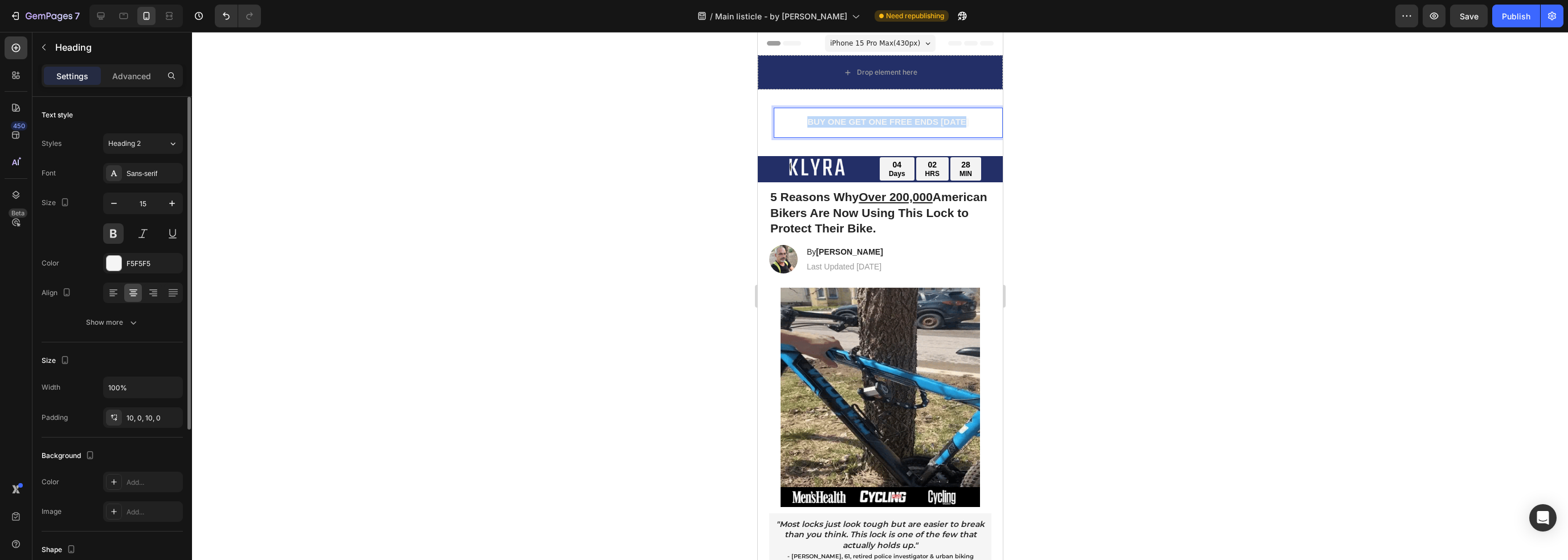
click at [807, 122] on span "BUY ONE GET ONE FREE ENDS [DATE]" at bounding box center [887, 121] width 162 height 10
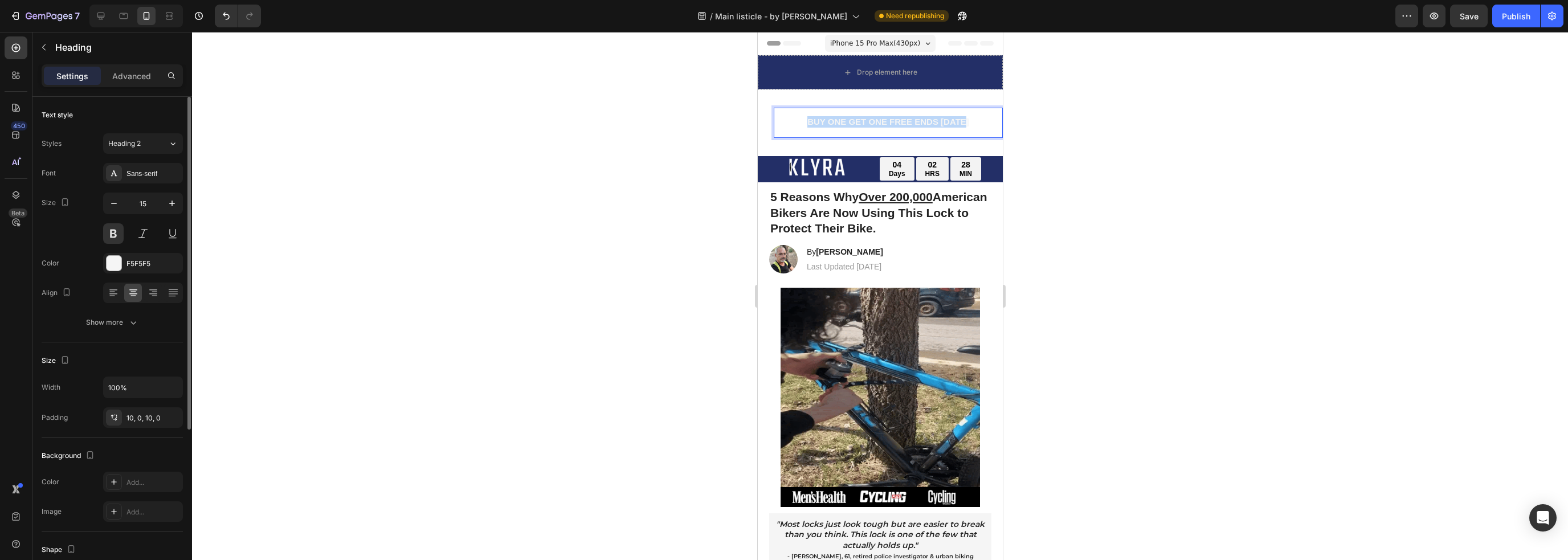
click at [807, 122] on span "BUY ONE GET ONE FREE ENDS [DATE]" at bounding box center [887, 121] width 162 height 10
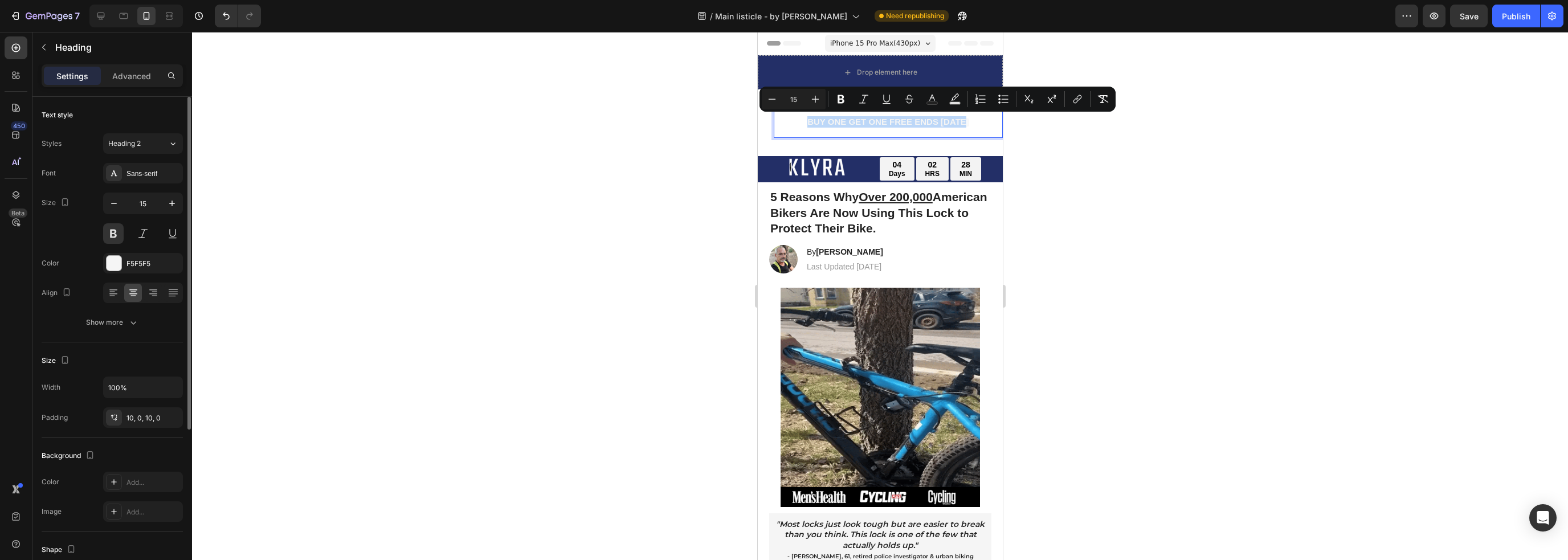
click at [807, 121] on span "BUY ONE GET ONE FREE ENDS [DATE]" at bounding box center [887, 121] width 162 height 10
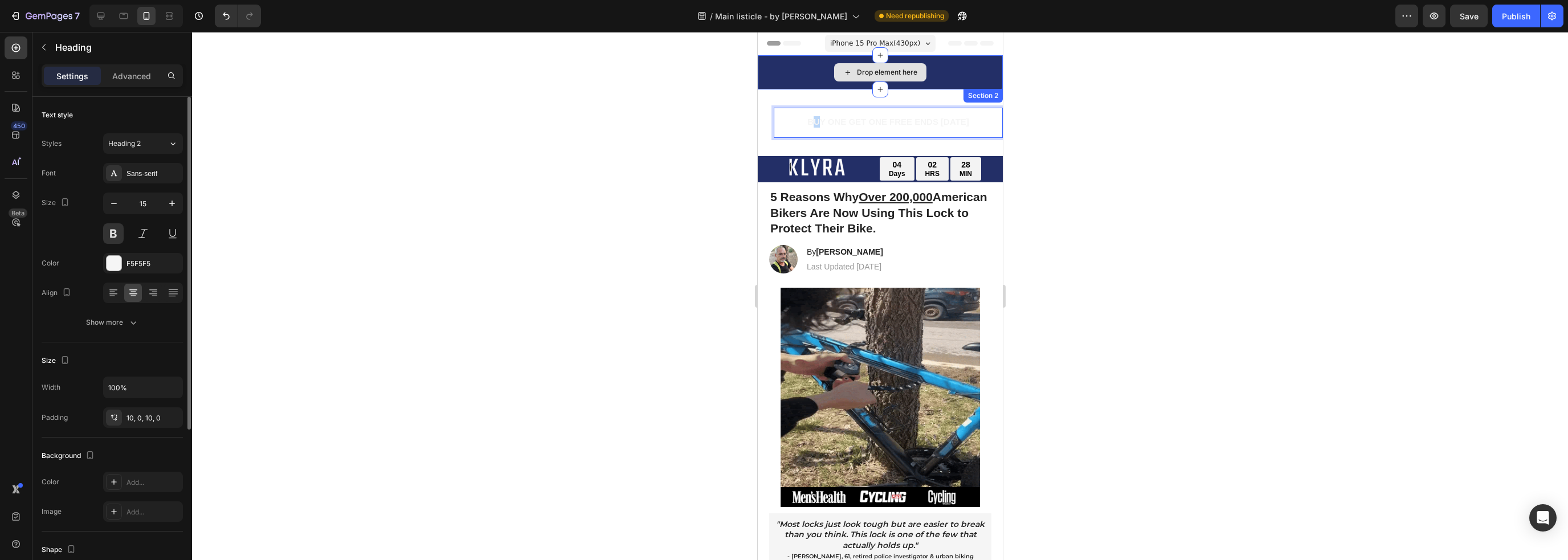
drag, startPoint x: 810, startPoint y: 114, endPoint x: 813, endPoint y: 74, distance: 40.1
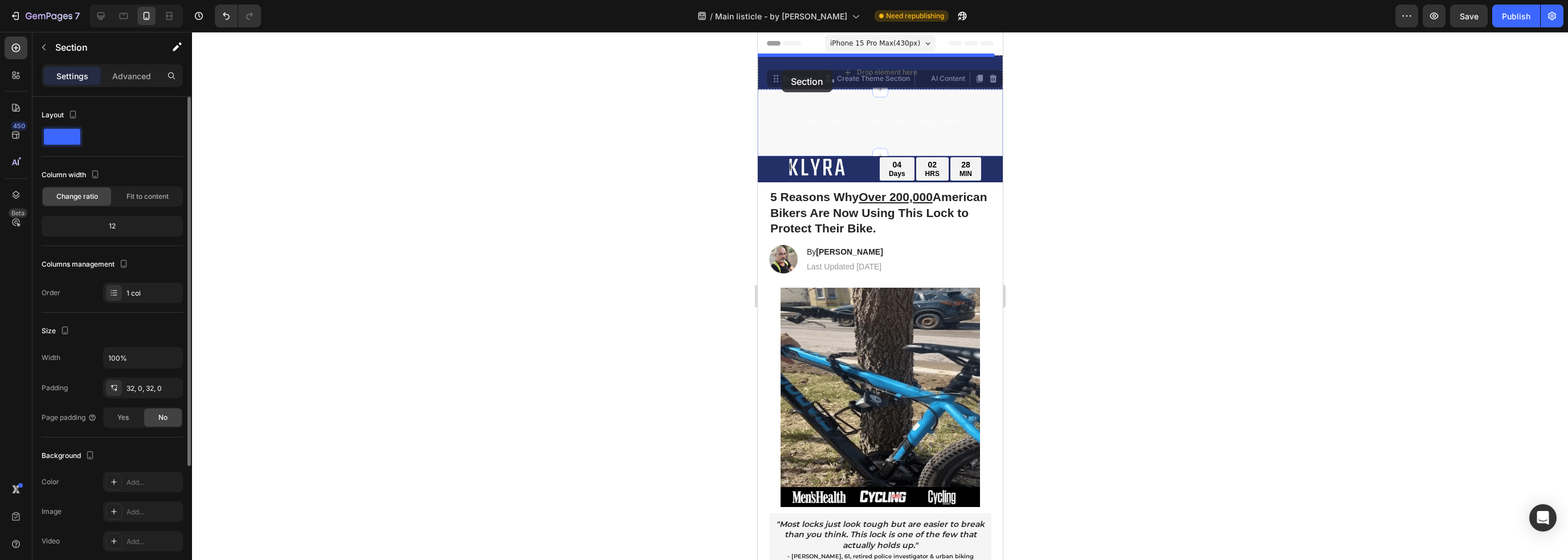
drag, startPoint x: 769, startPoint y: 123, endPoint x: 781, endPoint y: 70, distance: 54.3
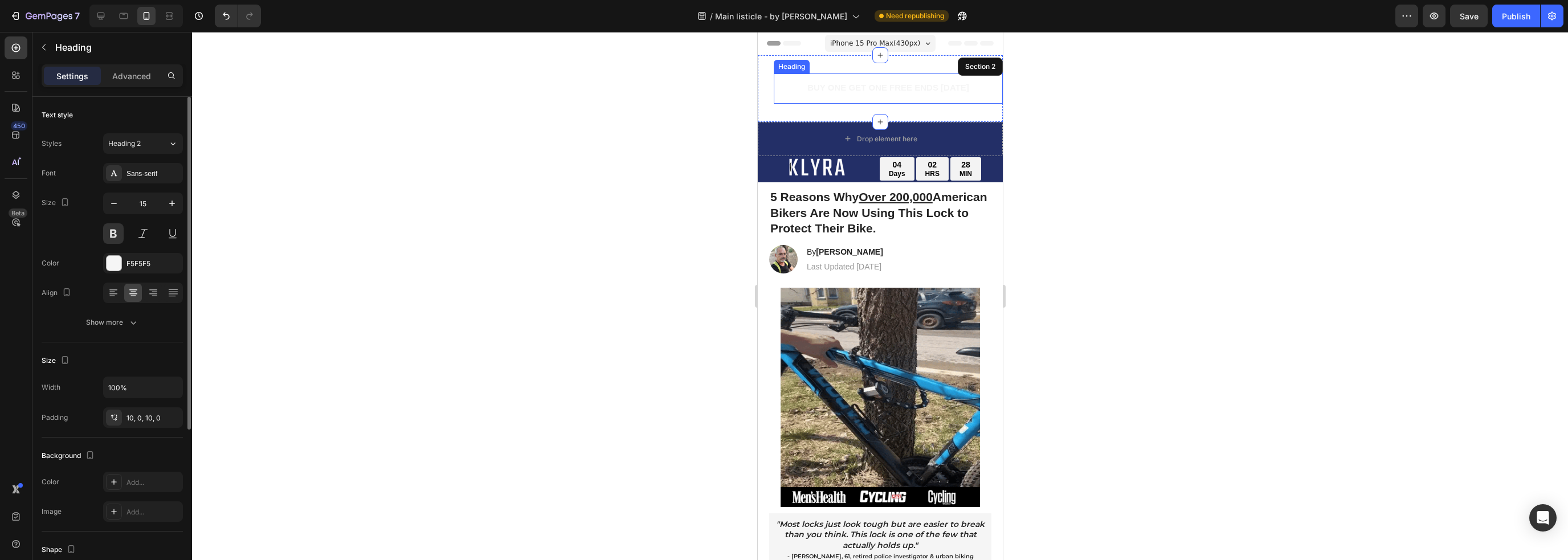
click at [807, 91] on span "BUY ONE GET ONE FREE ENDS [DATE]" at bounding box center [887, 87] width 162 height 10
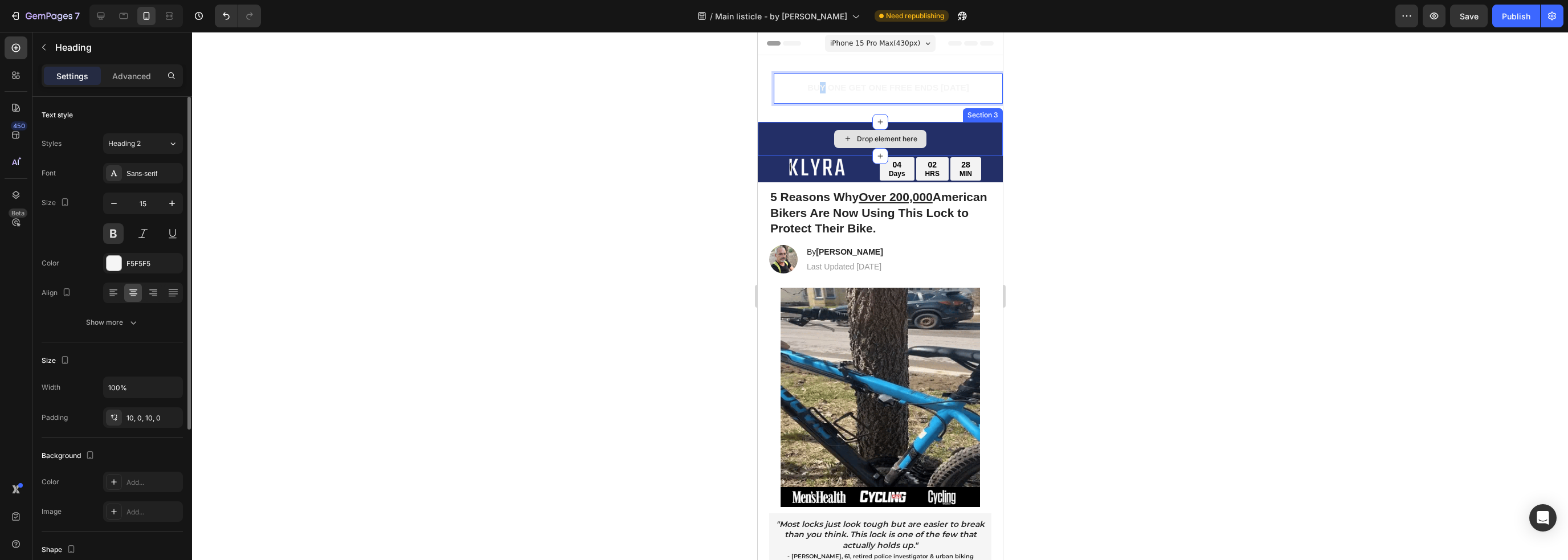
drag, startPoint x: 820, startPoint y: 88, endPoint x: 815, endPoint y: 138, distance: 50.2
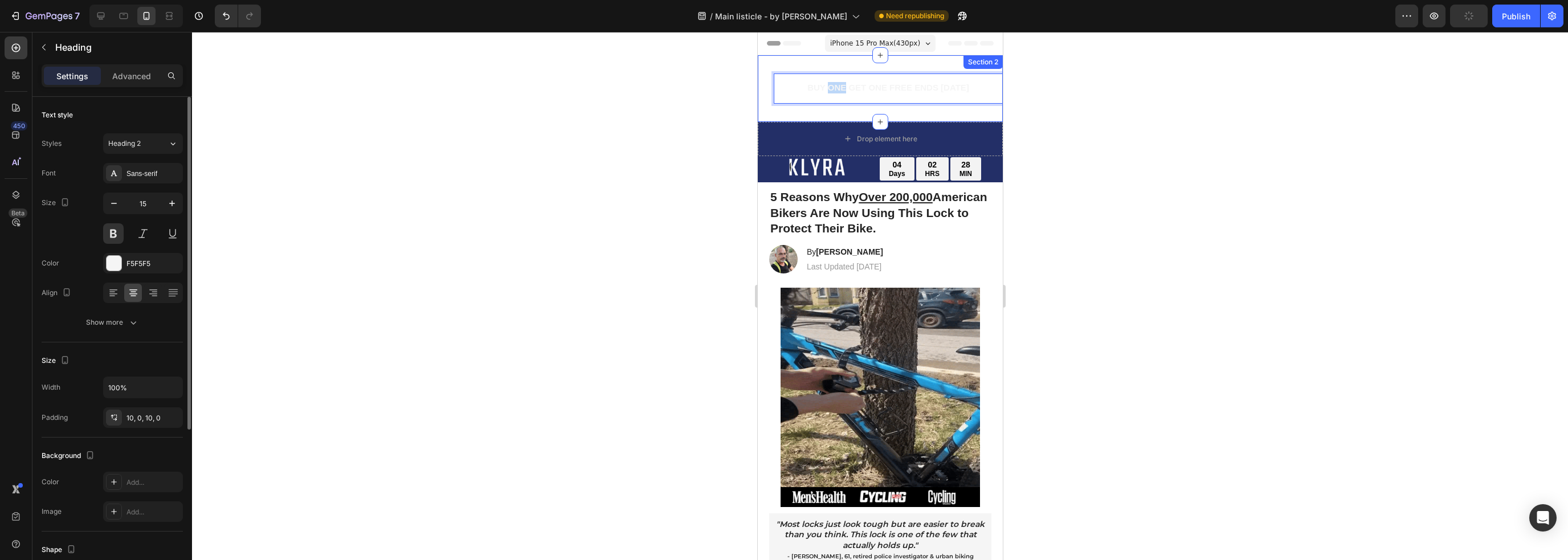
drag, startPoint x: 839, startPoint y: 87, endPoint x: 821, endPoint y: 118, distance: 35.8
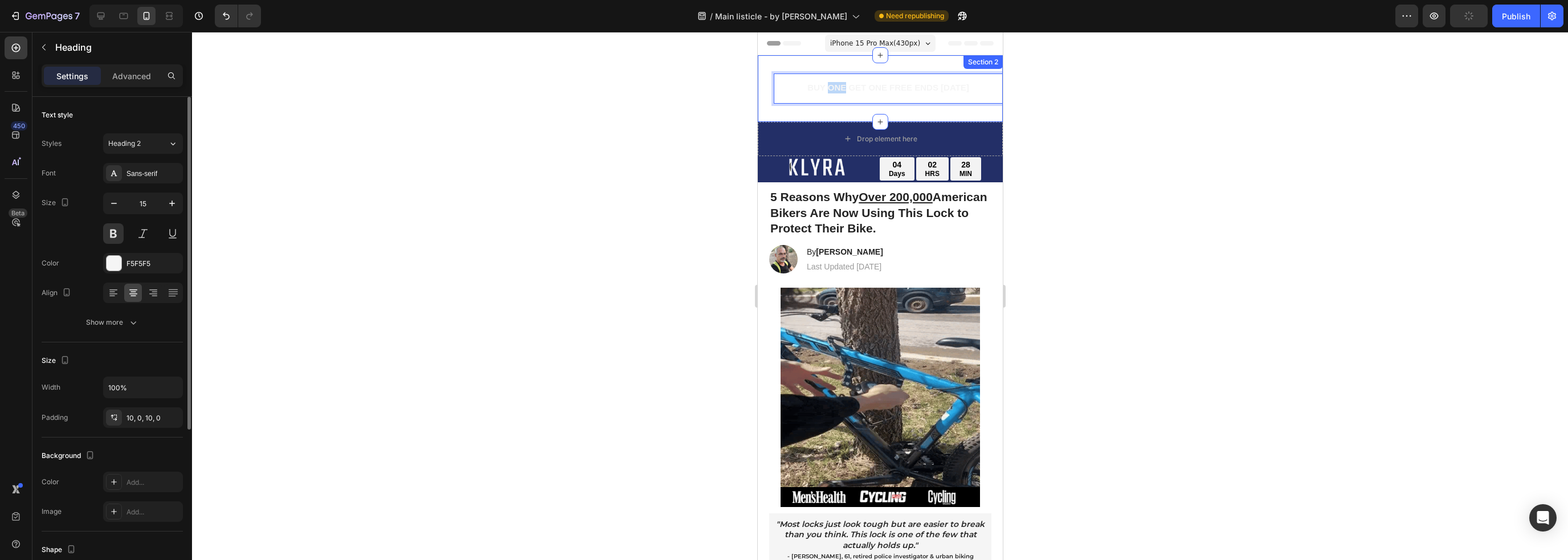
click at [821, 118] on div "BUY ONE GET ONE FREE ENDS [DATE] Heading 0 Section 2" at bounding box center [879, 89] width 245 height 67
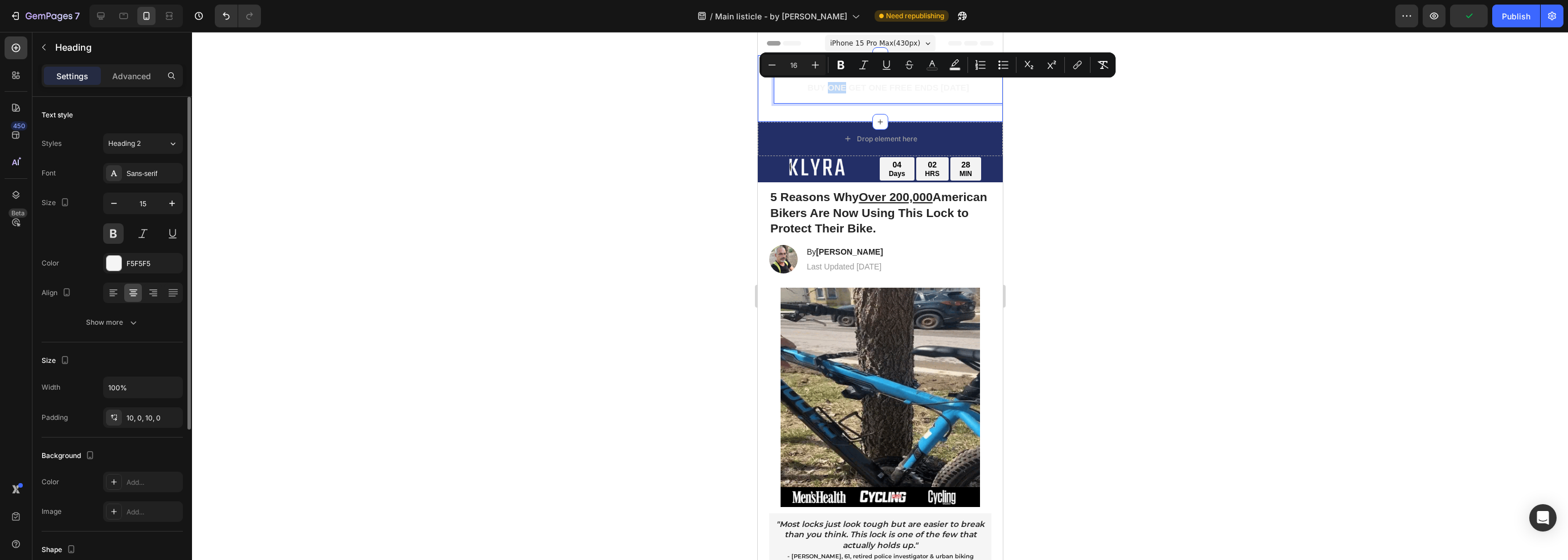
click at [796, 112] on div "BUY ONE GET ONE FREE ENDS [DATE] Heading 0 Section 2" at bounding box center [879, 89] width 245 height 67
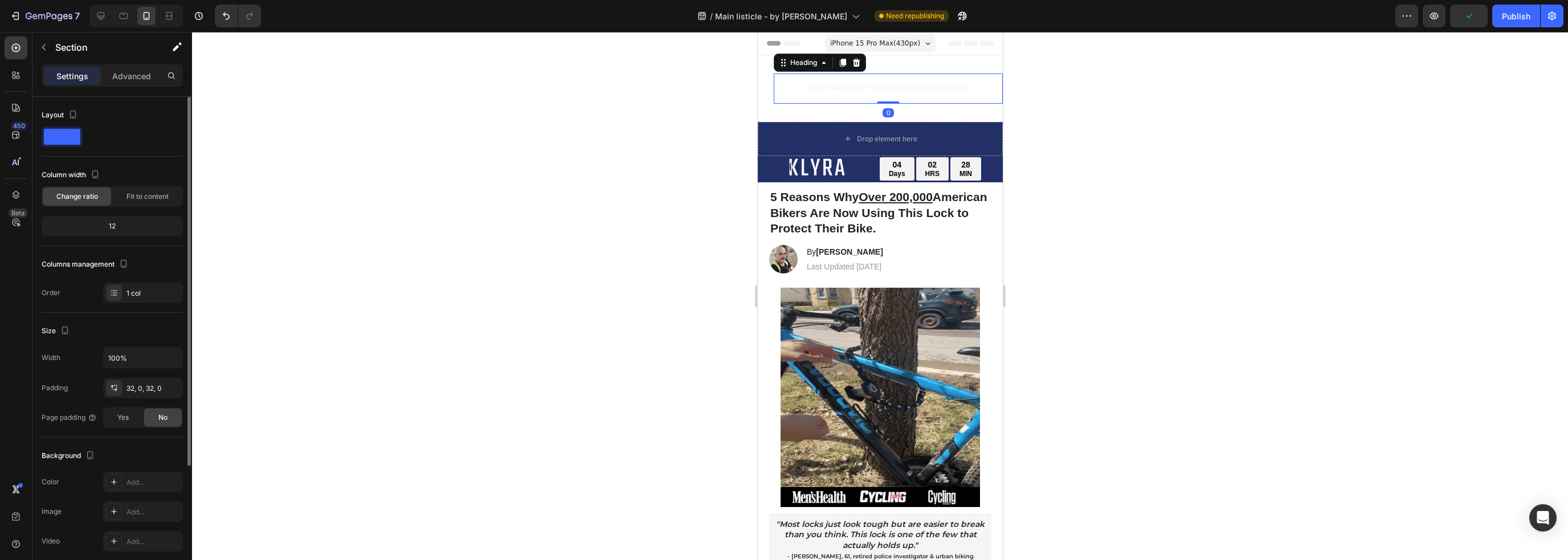
click at [814, 89] on span "BUY ONE GET ONE FREE ENDS [DATE]" at bounding box center [887, 87] width 162 height 10
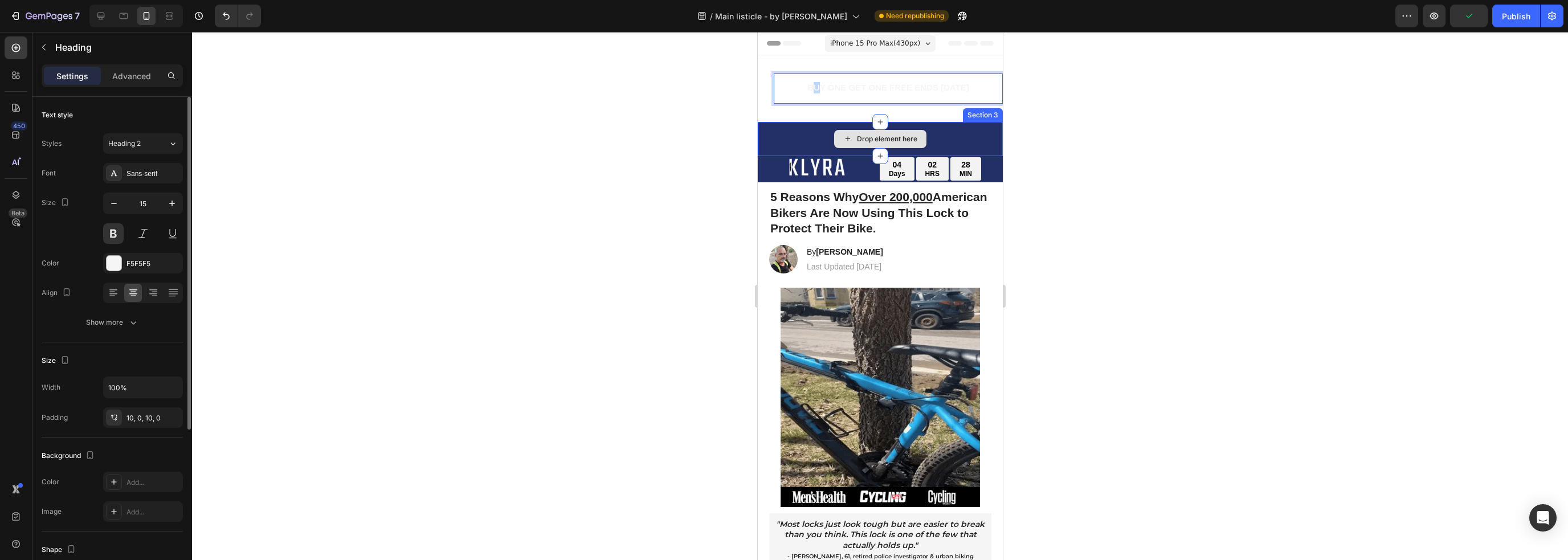
drag, startPoint x: 805, startPoint y: 89, endPoint x: 813, endPoint y: 139, distance: 50.6
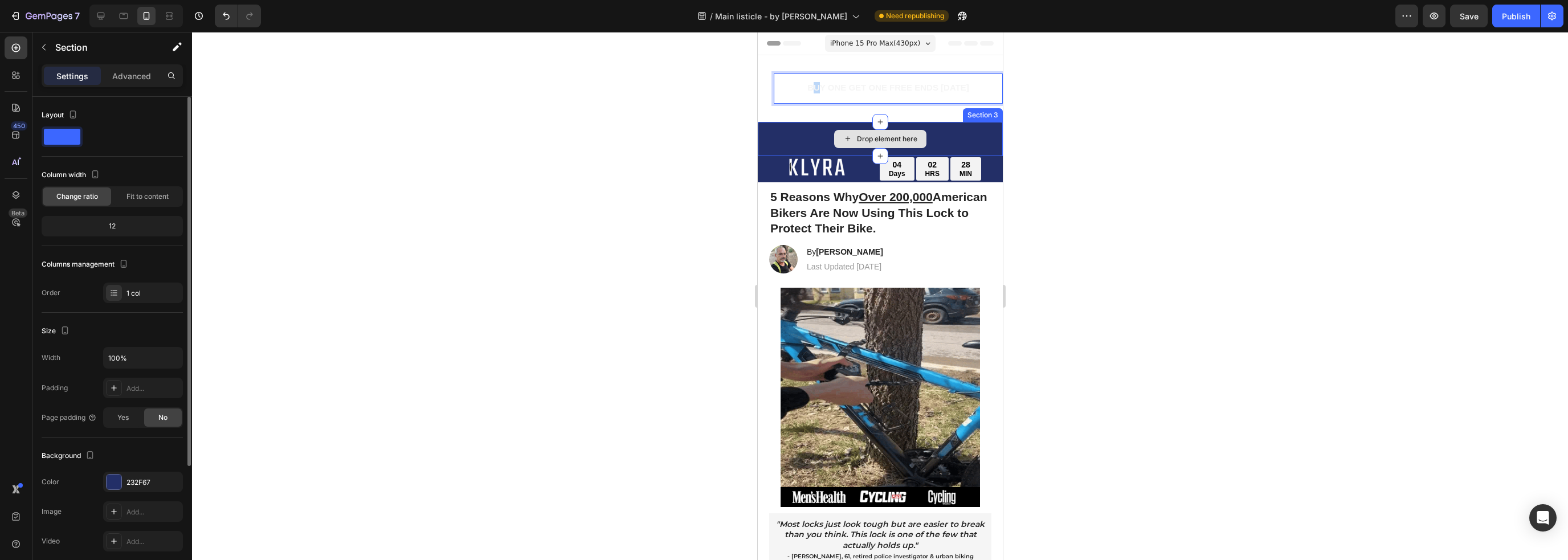
click at [812, 136] on div "Drop element here" at bounding box center [879, 139] width 245 height 34
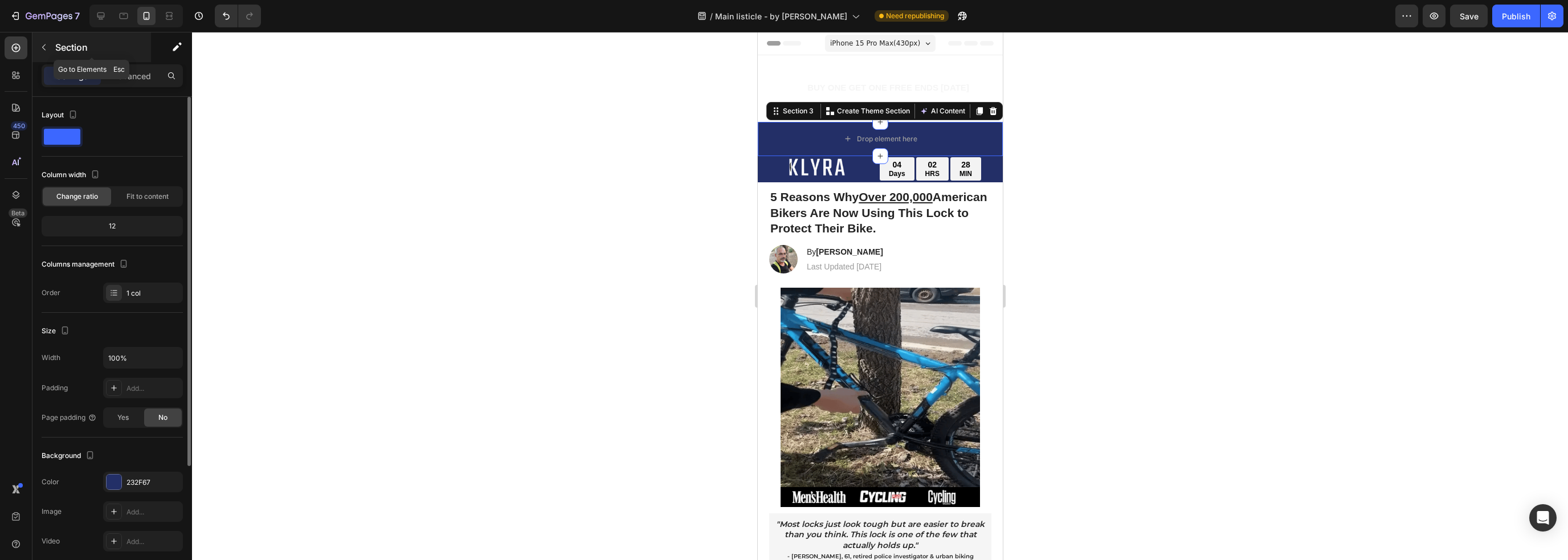
click at [46, 51] on icon "button" at bounding box center [44, 47] width 9 height 9
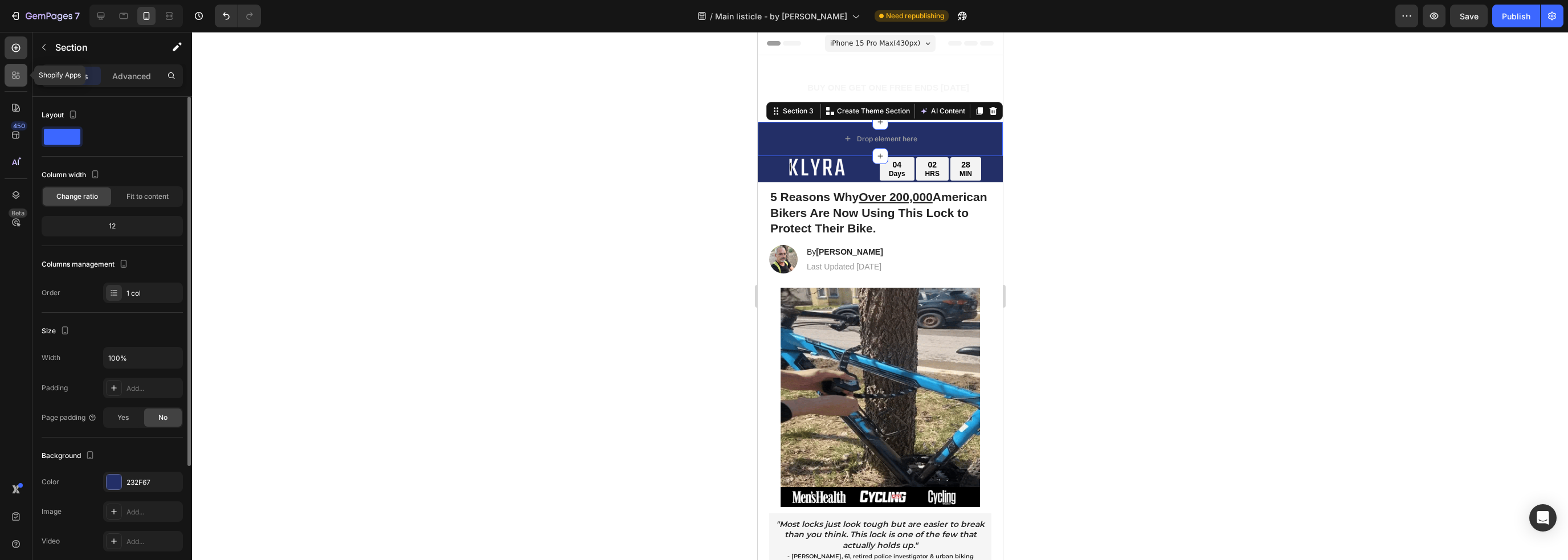
click at [15, 78] on icon at bounding box center [14, 77] width 3 height 3
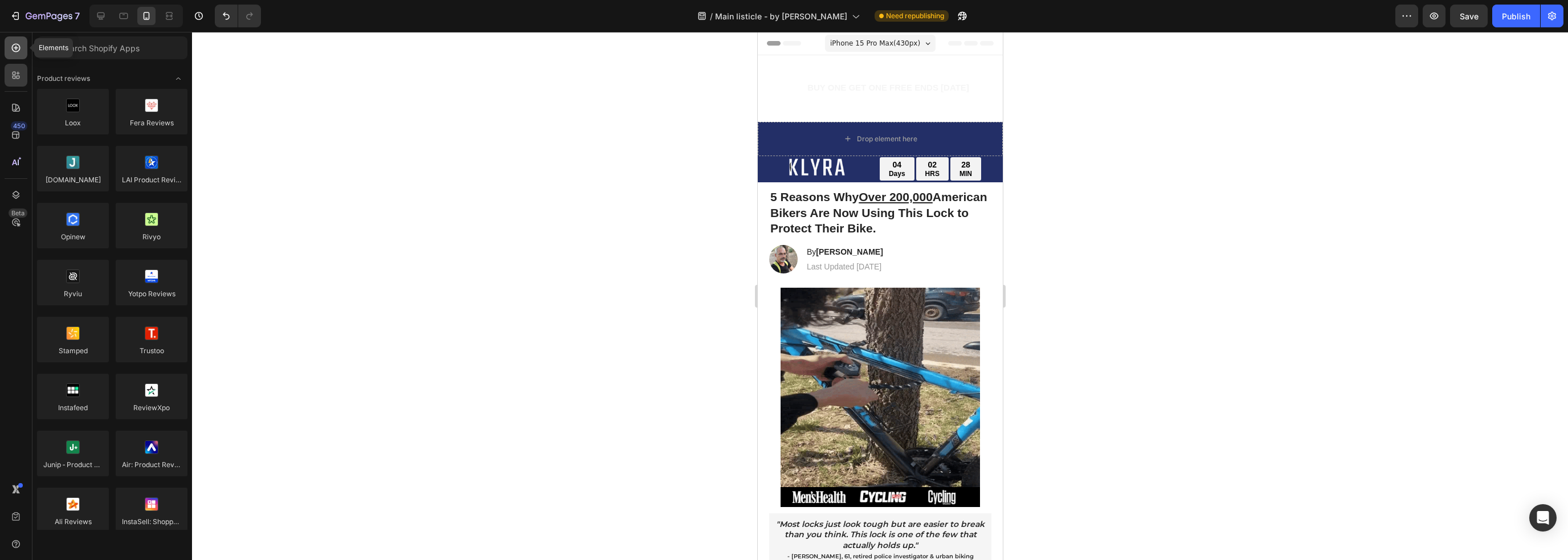
click at [21, 54] on div at bounding box center [16, 48] width 23 height 23
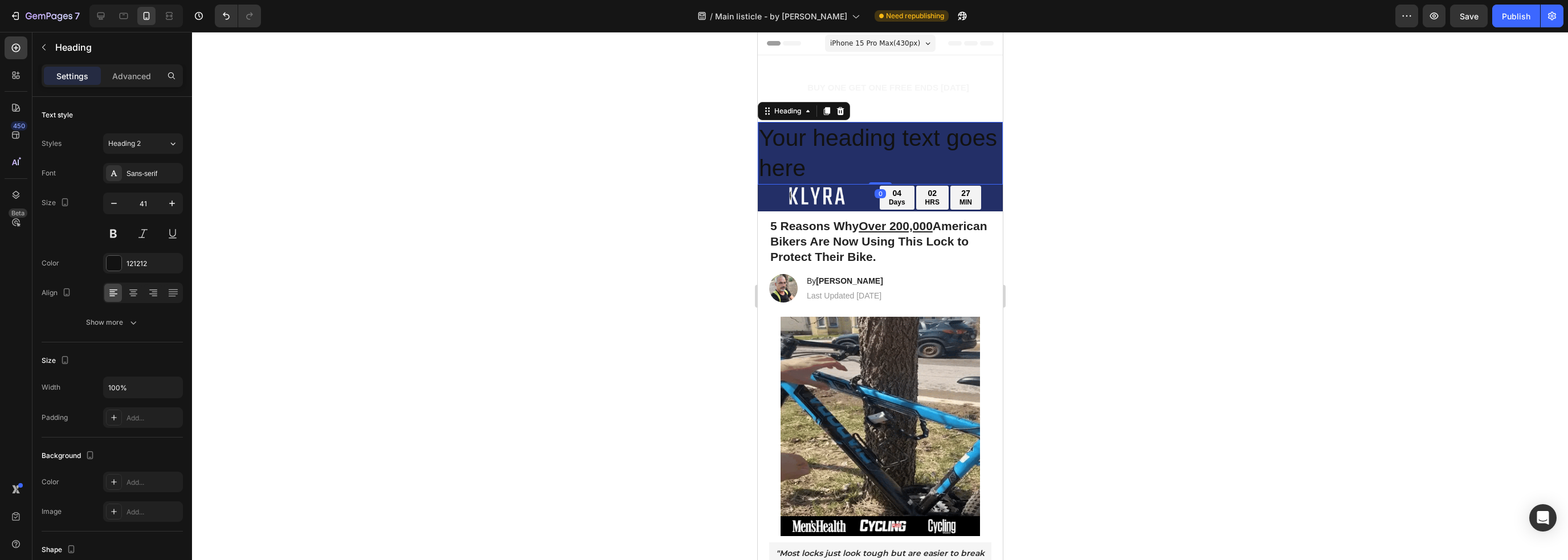
click at [862, 150] on h2 "Your heading text goes here" at bounding box center [879, 153] width 245 height 63
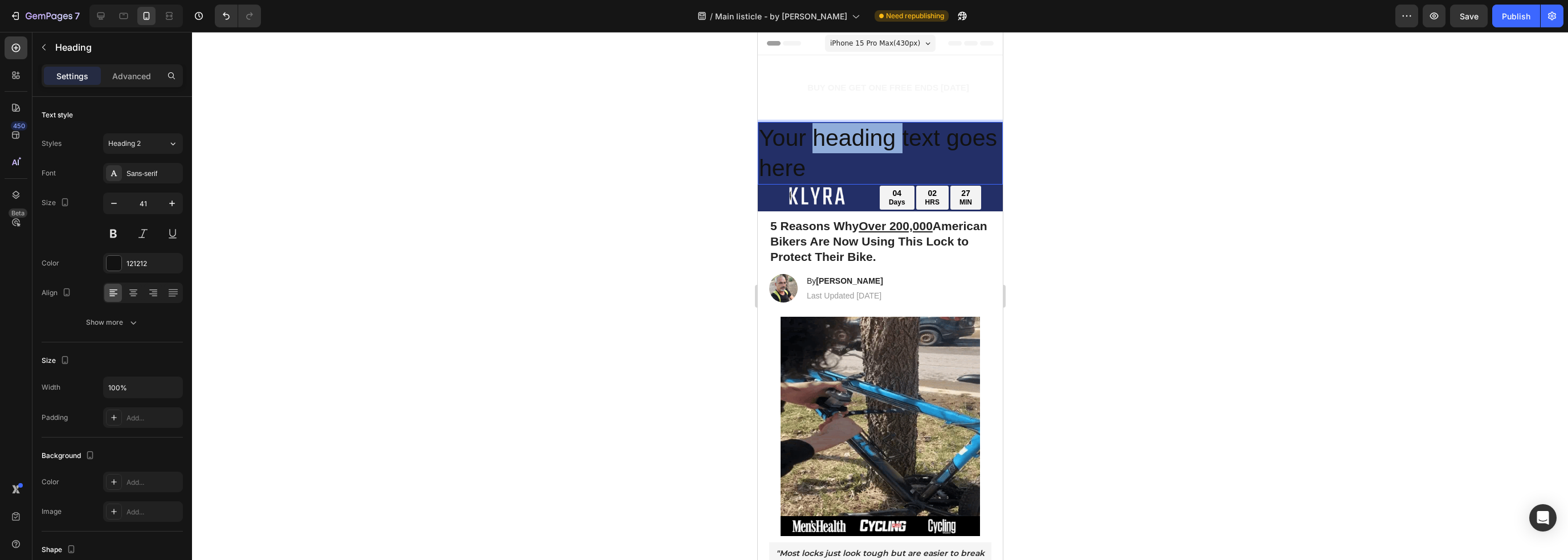
click at [864, 149] on p "Your heading text goes here" at bounding box center [880, 154] width 243 height 61
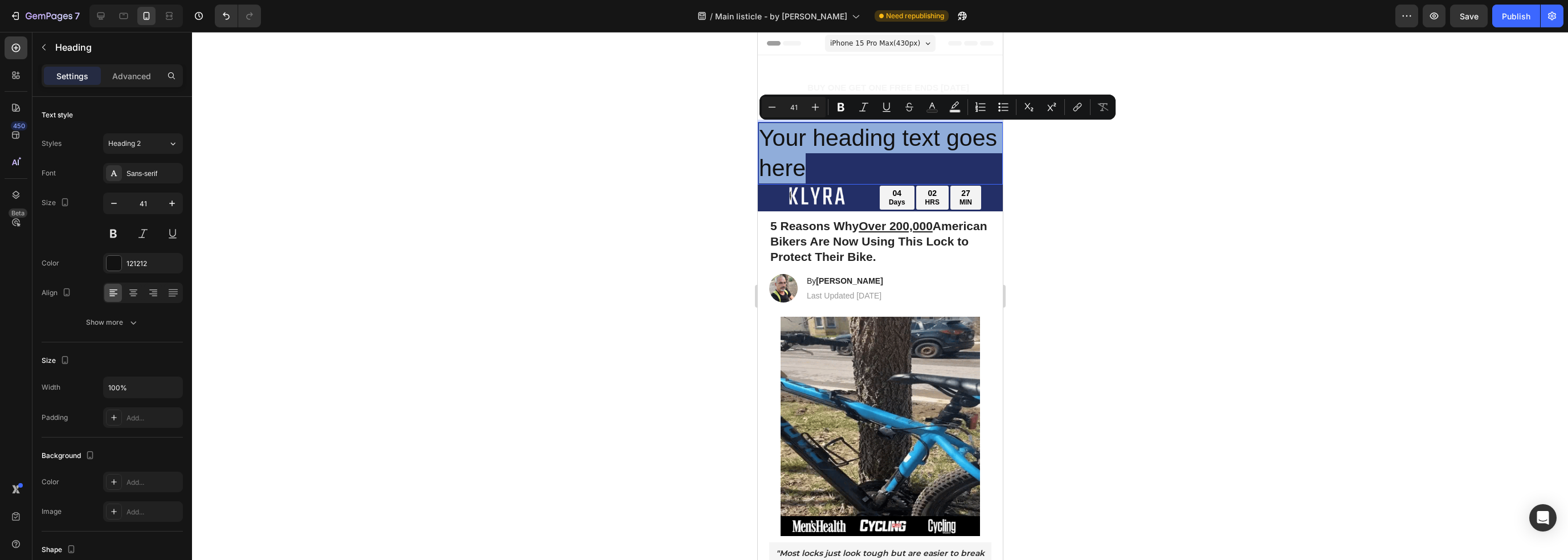
click at [864, 149] on p "Your heading text goes here" at bounding box center [880, 154] width 243 height 61
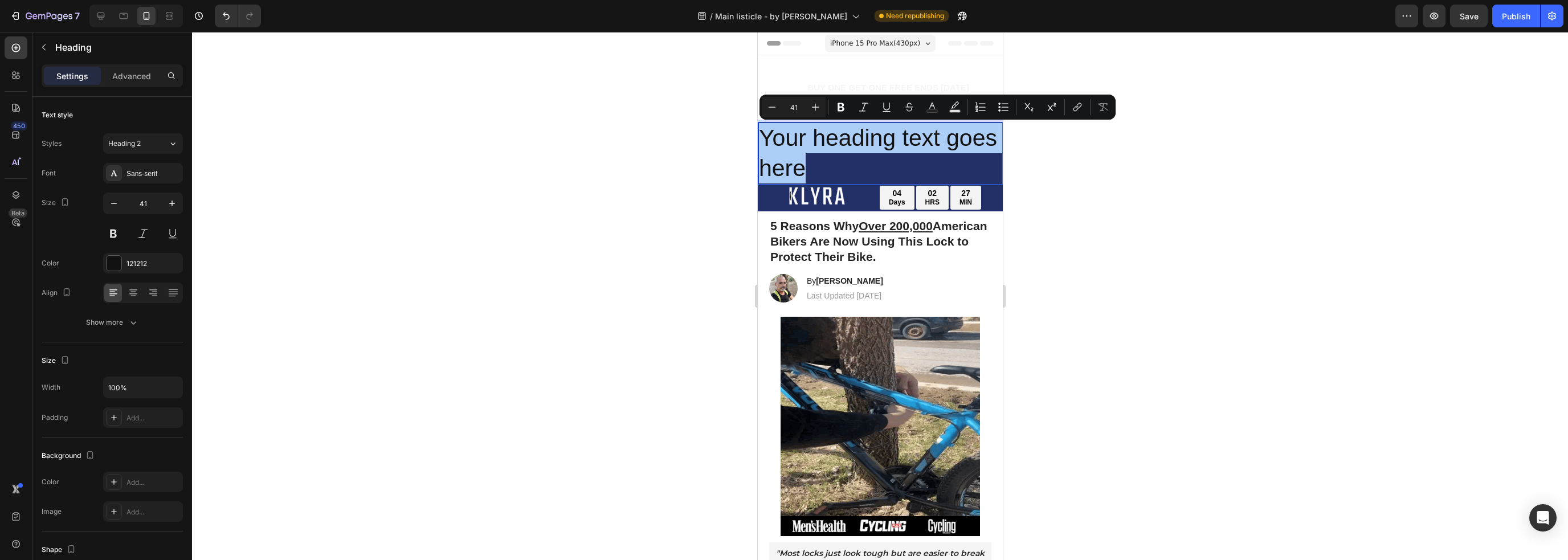
drag, startPoint x: 794, startPoint y: 108, endPoint x: 787, endPoint y: 107, distance: 7.1
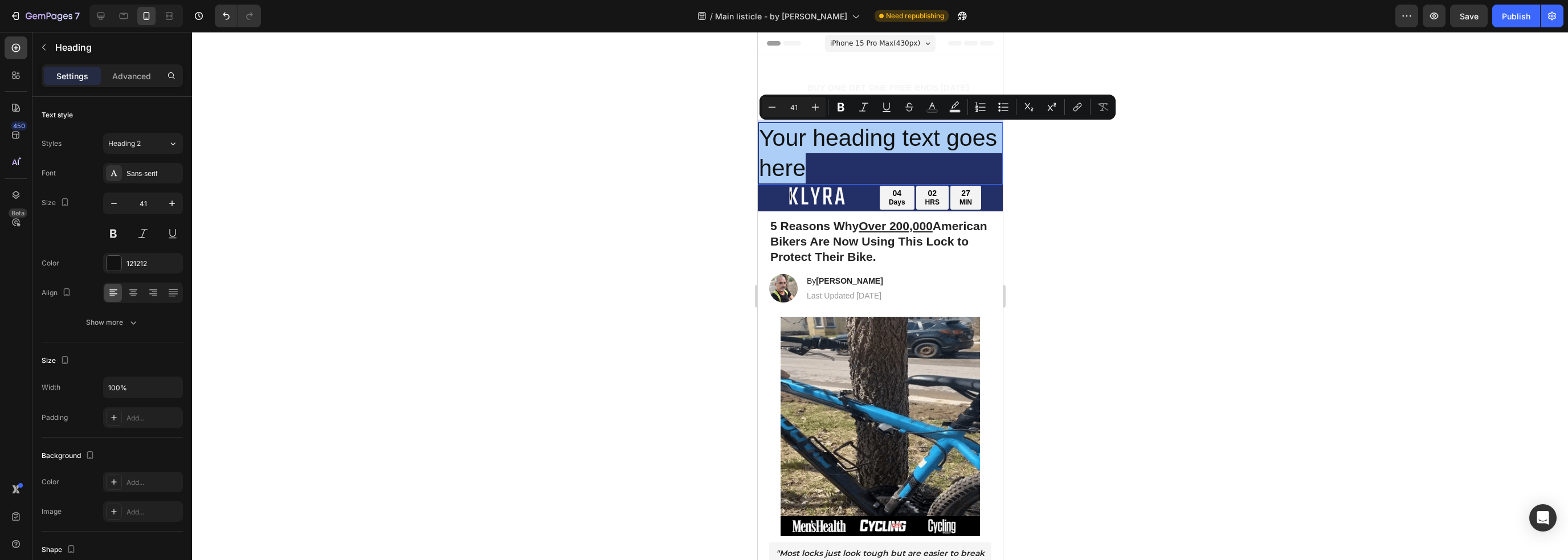
click at [787, 107] on input "41" at bounding box center [793, 107] width 23 height 14
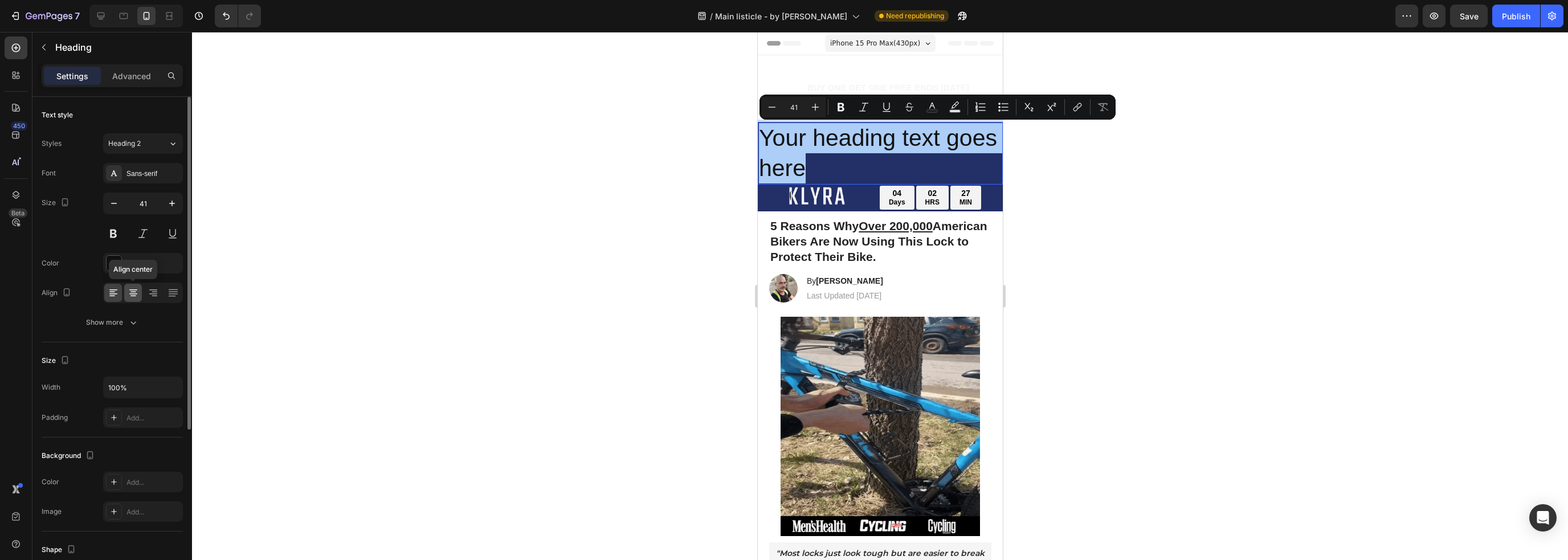
click at [132, 294] on icon at bounding box center [133, 292] width 11 height 11
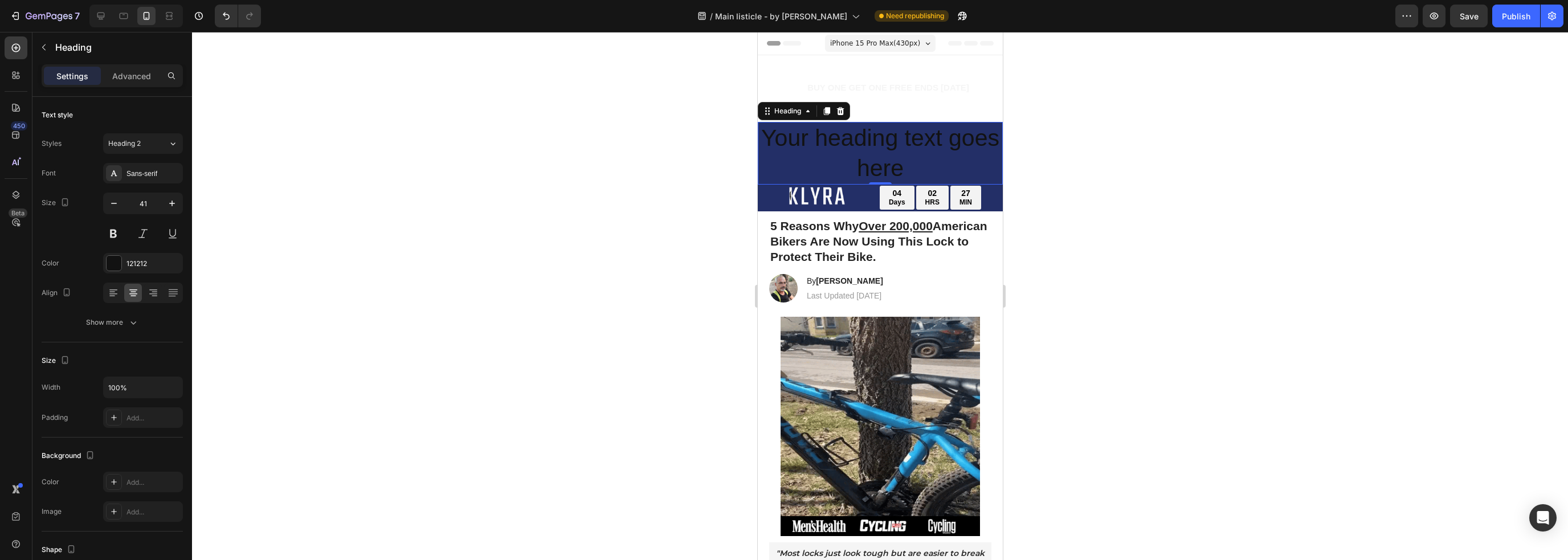
click at [860, 152] on p "Your heading text goes here" at bounding box center [880, 154] width 243 height 61
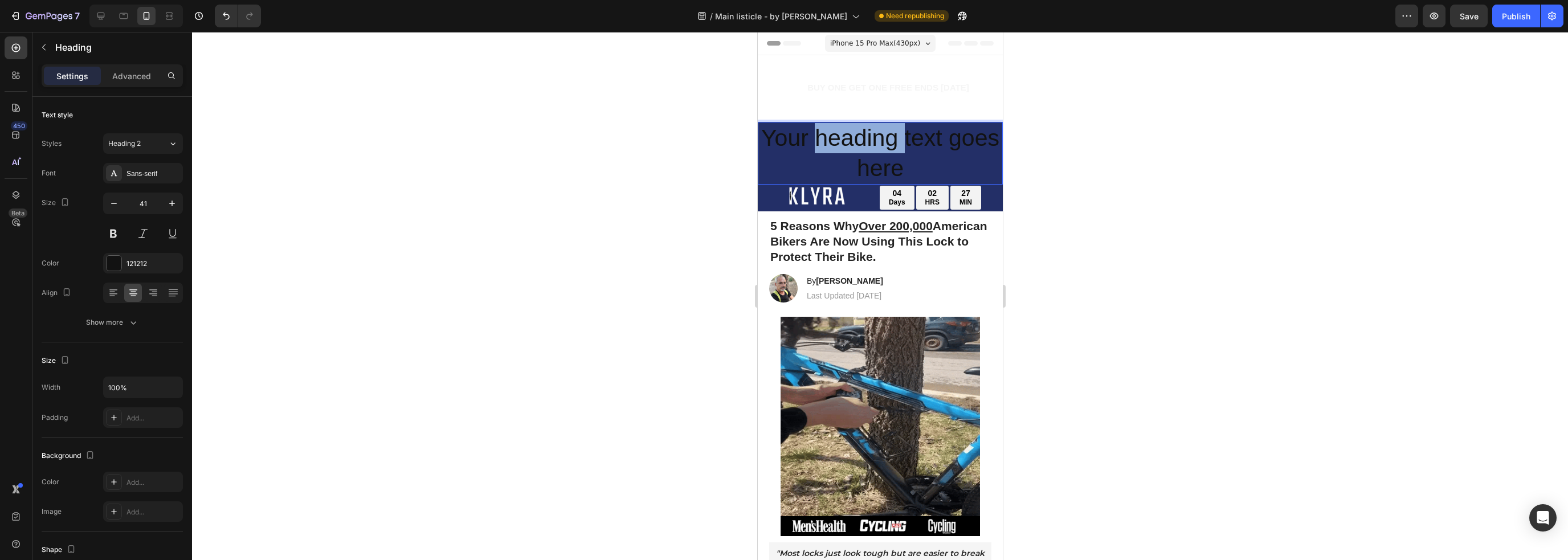
click at [860, 152] on p "Your heading text goes here" at bounding box center [880, 154] width 243 height 61
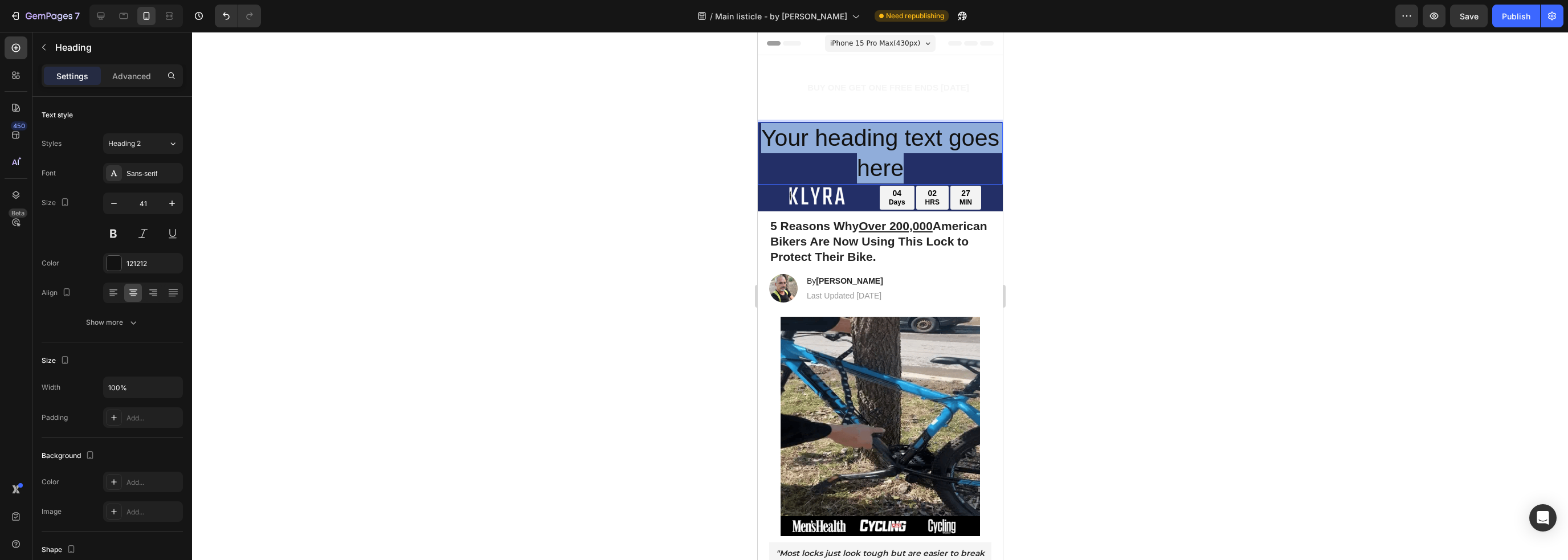
click at [860, 152] on p "Your heading text goes here" at bounding box center [880, 154] width 243 height 61
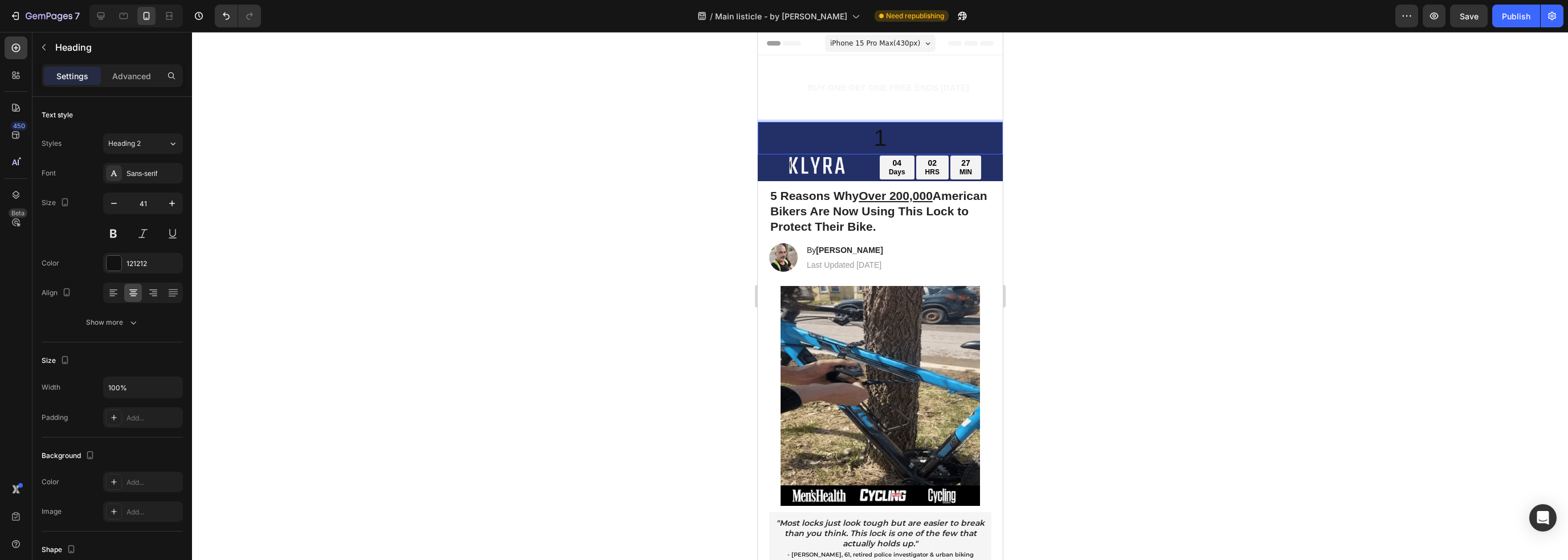
click at [866, 141] on p "1" at bounding box center [880, 139] width 243 height 30
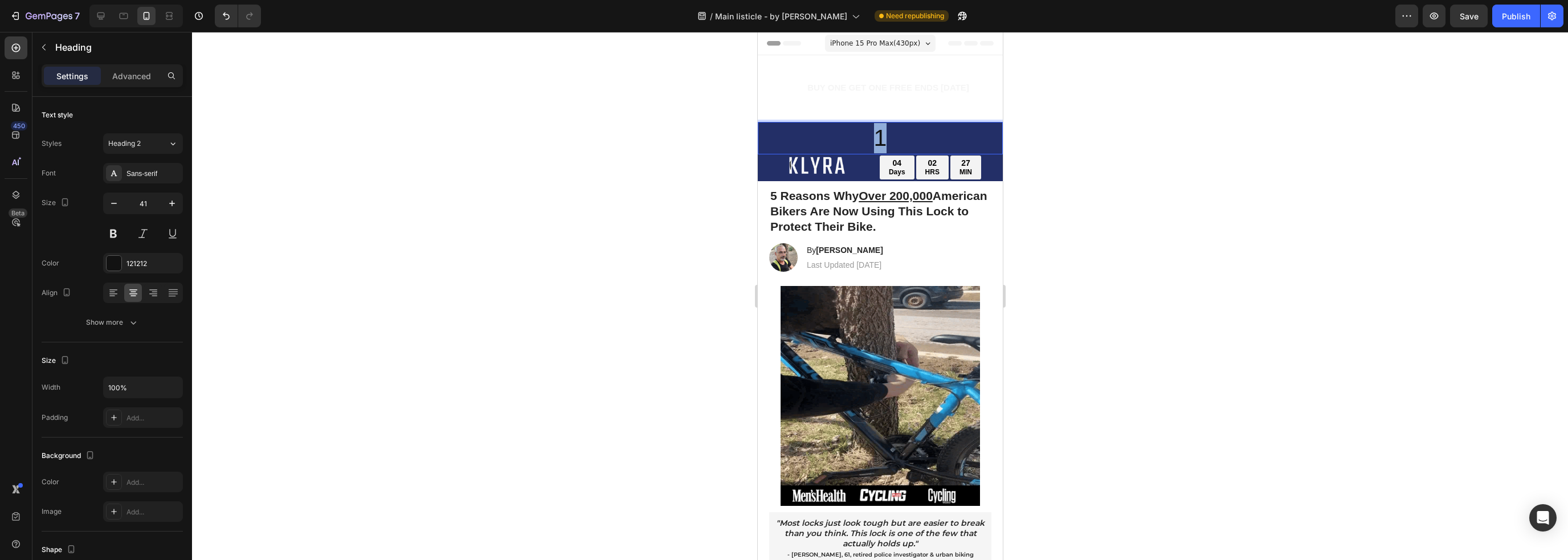
click at [866, 141] on p "1" at bounding box center [880, 139] width 243 height 30
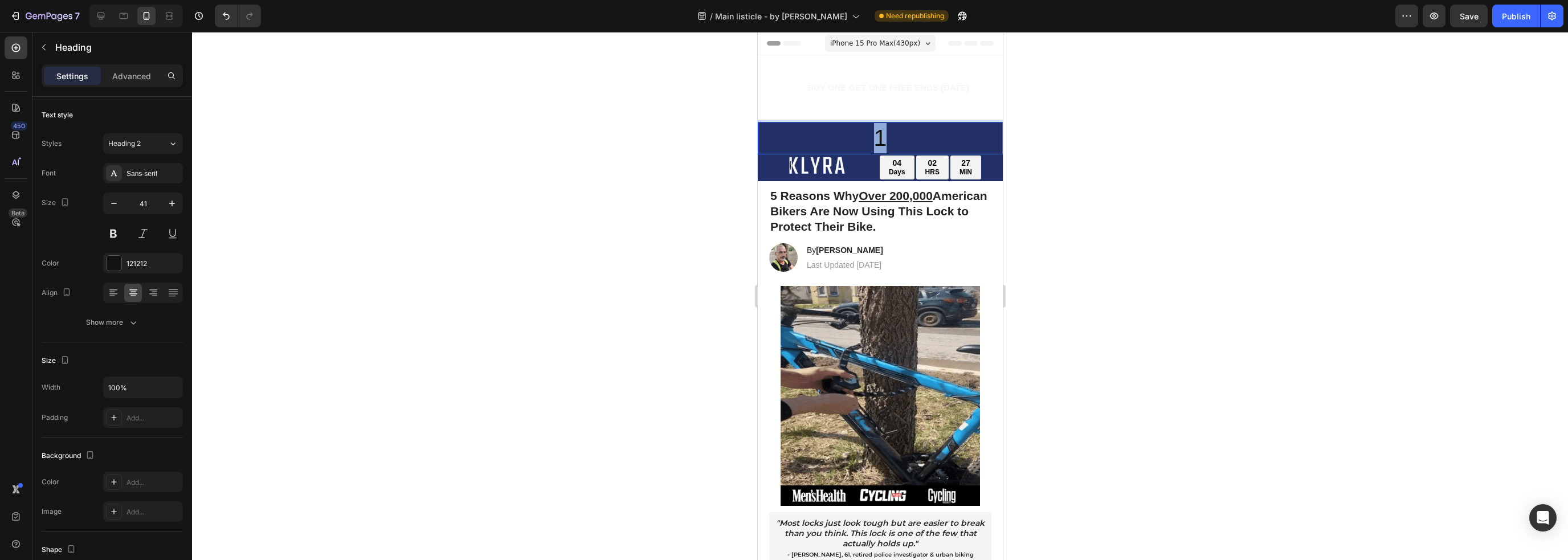
click at [868, 141] on p "1" at bounding box center [880, 139] width 243 height 30
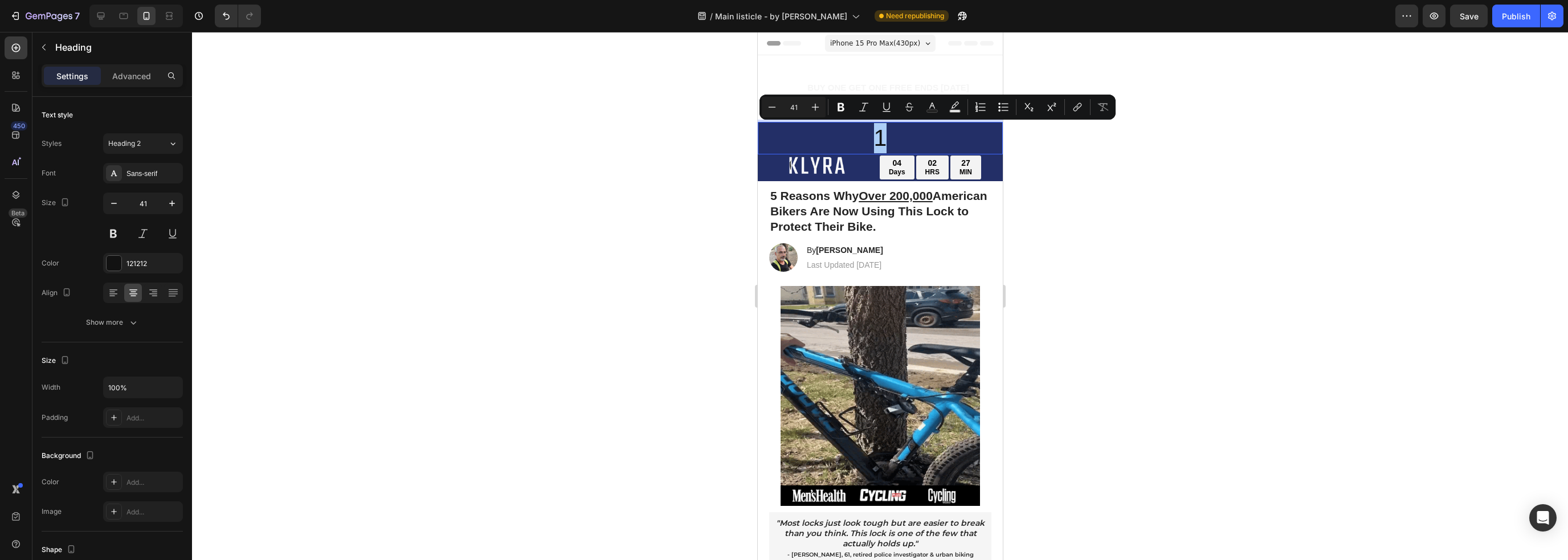
click at [790, 107] on input "41" at bounding box center [793, 107] width 23 height 14
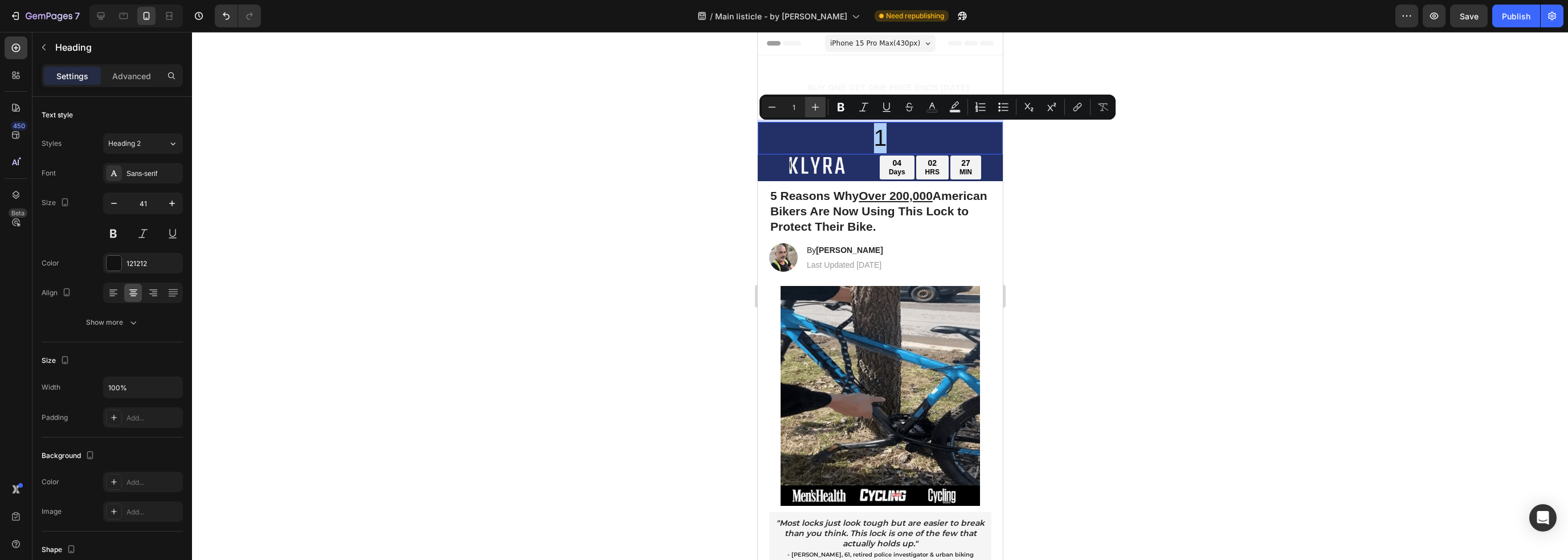
type input "1"
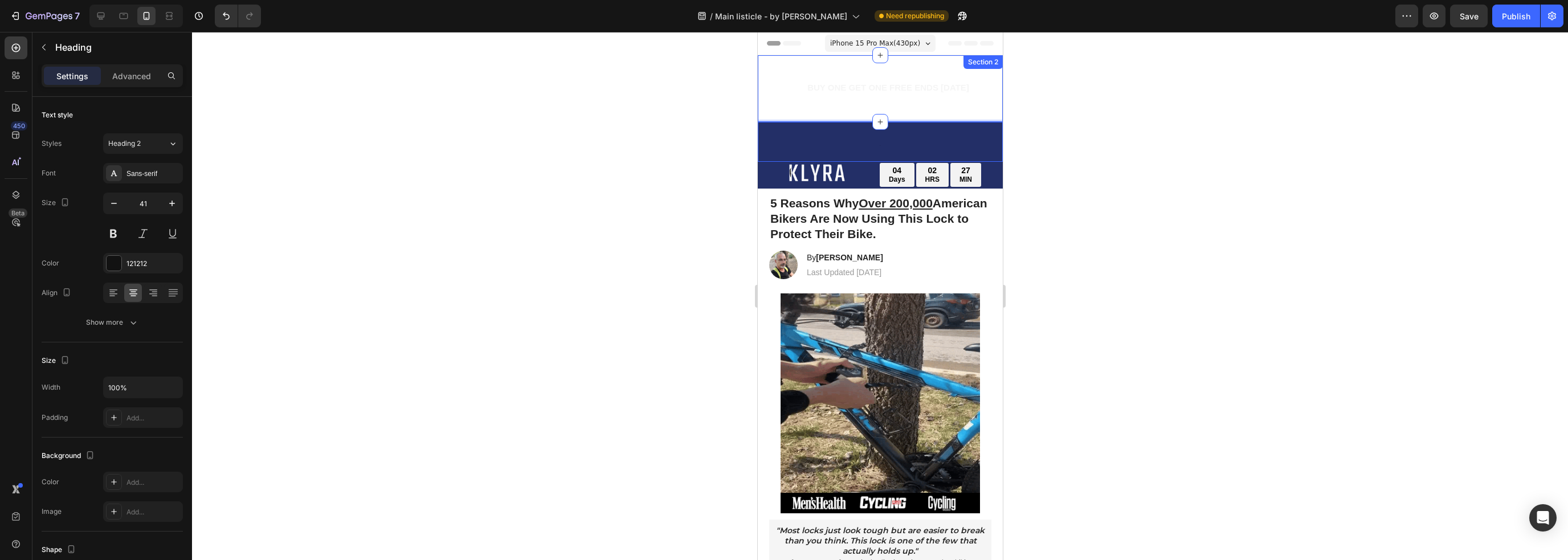
click at [873, 89] on span "BUY ONE GET ONE FREE ENDS [DATE]" at bounding box center [887, 87] width 162 height 10
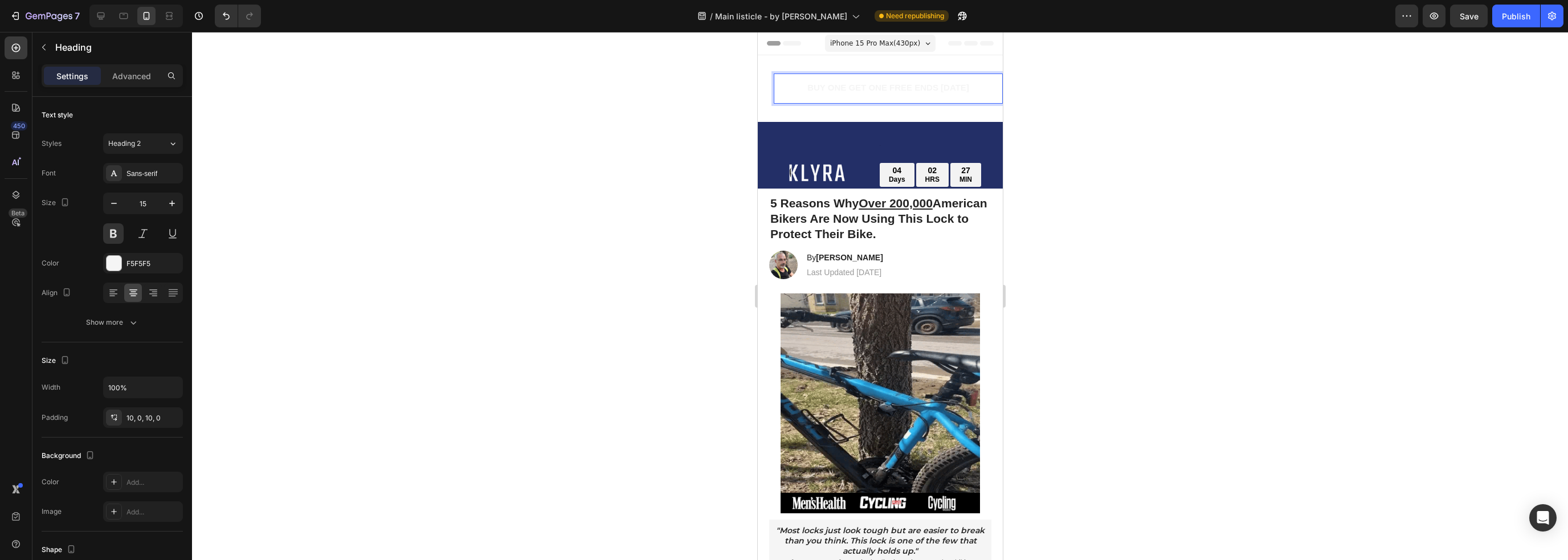
click at [873, 89] on span "BUY ONE GET ONE FREE ENDS [DATE]" at bounding box center [887, 87] width 162 height 10
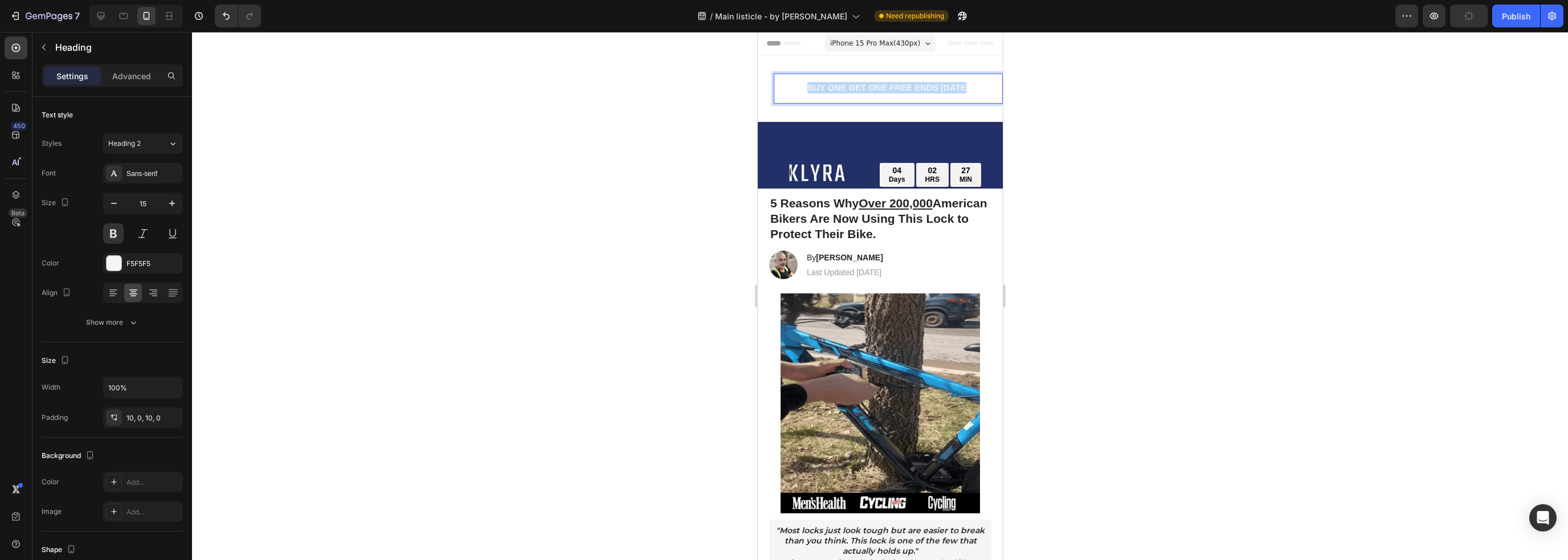
click at [873, 89] on span "BUY ONE GET ONE FREE ENDS [DATE]" at bounding box center [887, 87] width 162 height 10
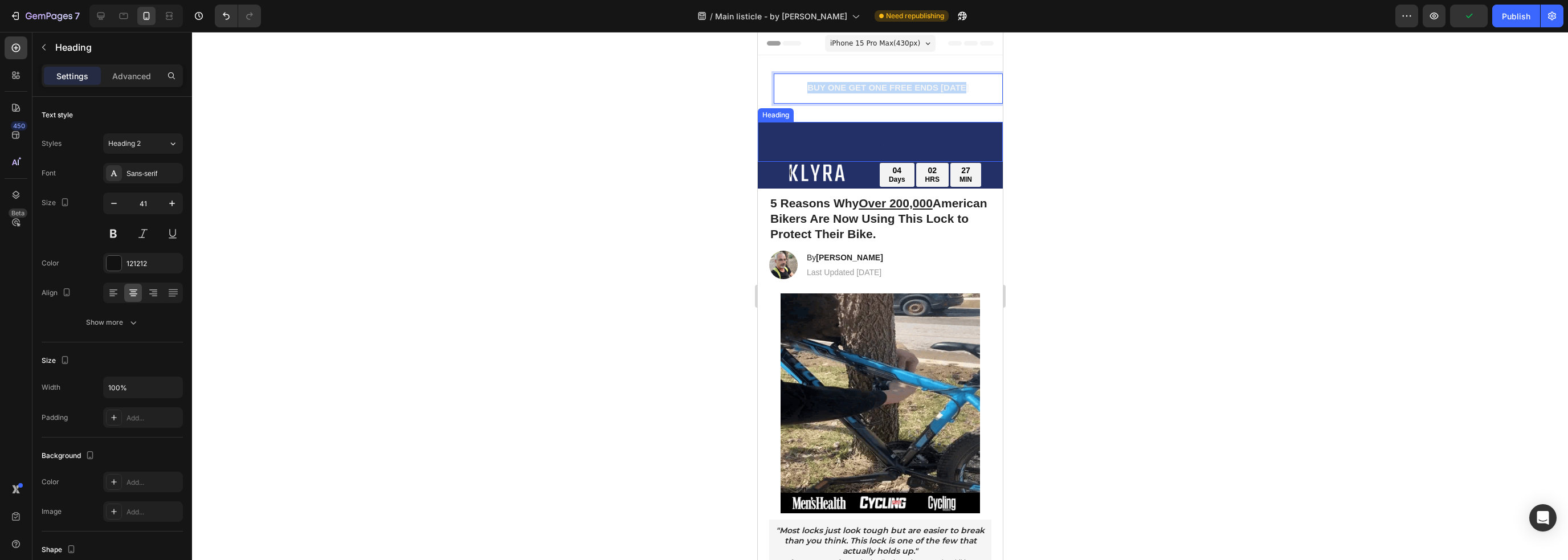
click at [877, 138] on p "⁠⁠⁠⁠⁠⁠⁠ 6" at bounding box center [880, 142] width 243 height 37
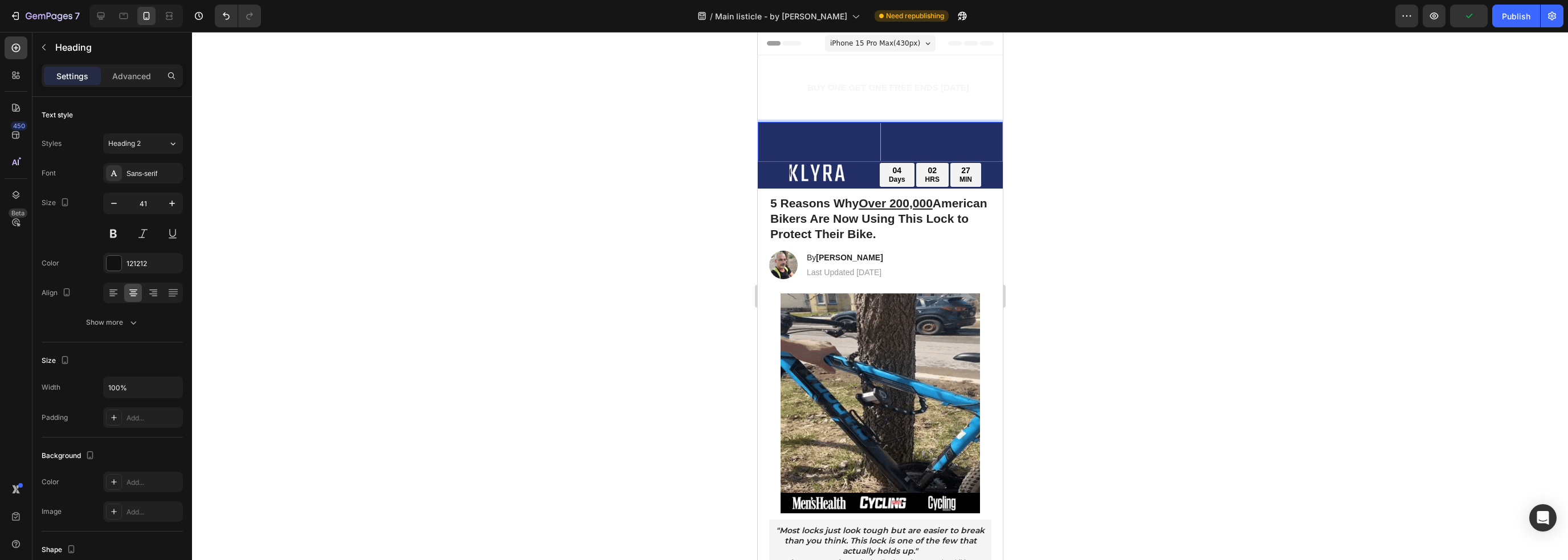
click at [877, 138] on p "6" at bounding box center [880, 142] width 243 height 37
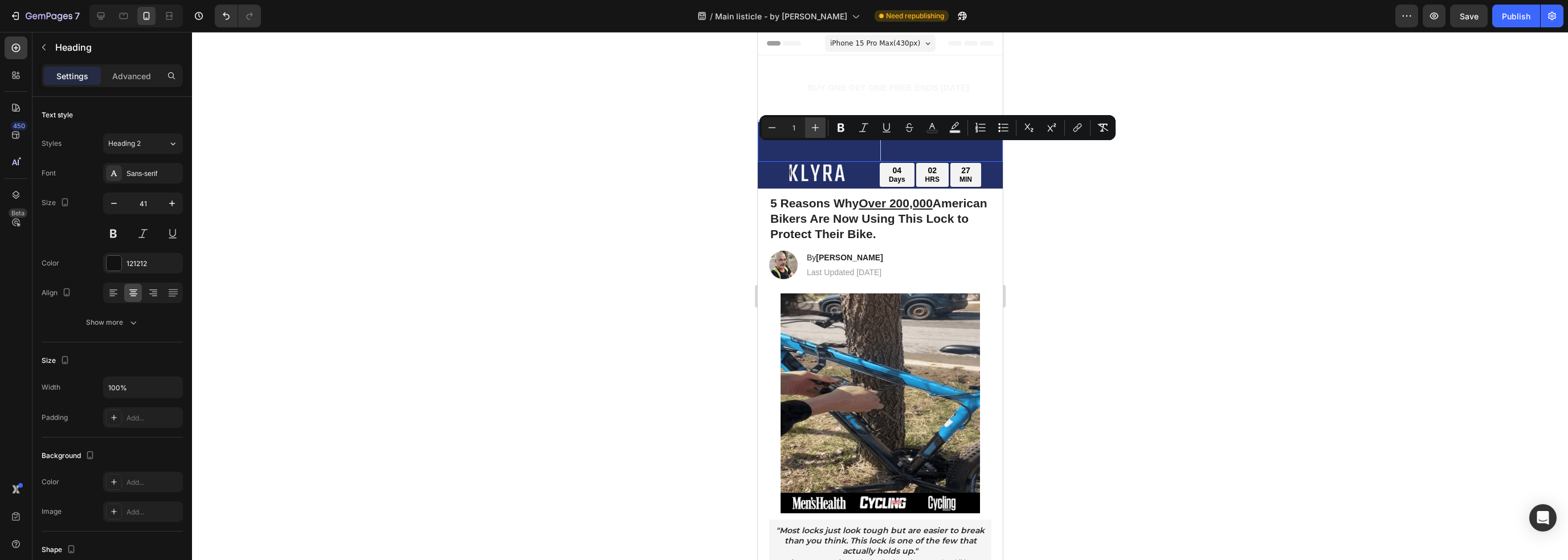
click at [810, 126] on icon "Editor contextual toolbar" at bounding box center [815, 128] width 11 height 11
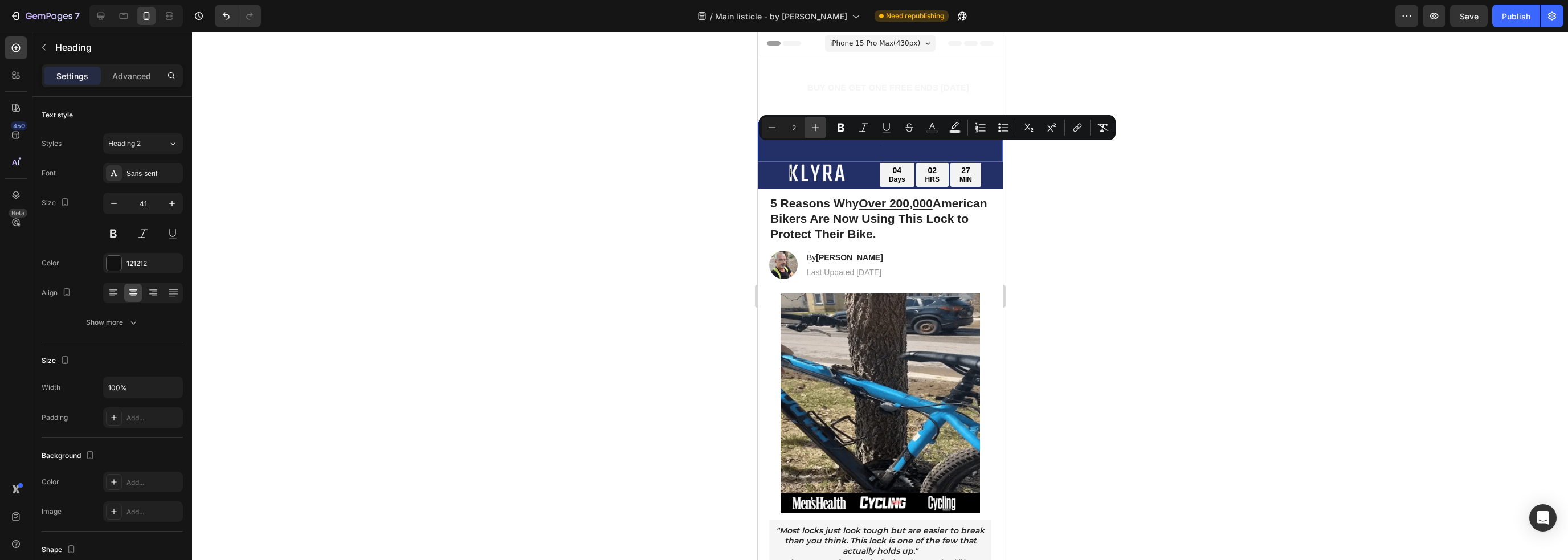
click at [810, 126] on icon "Editor contextual toolbar" at bounding box center [815, 128] width 11 height 11
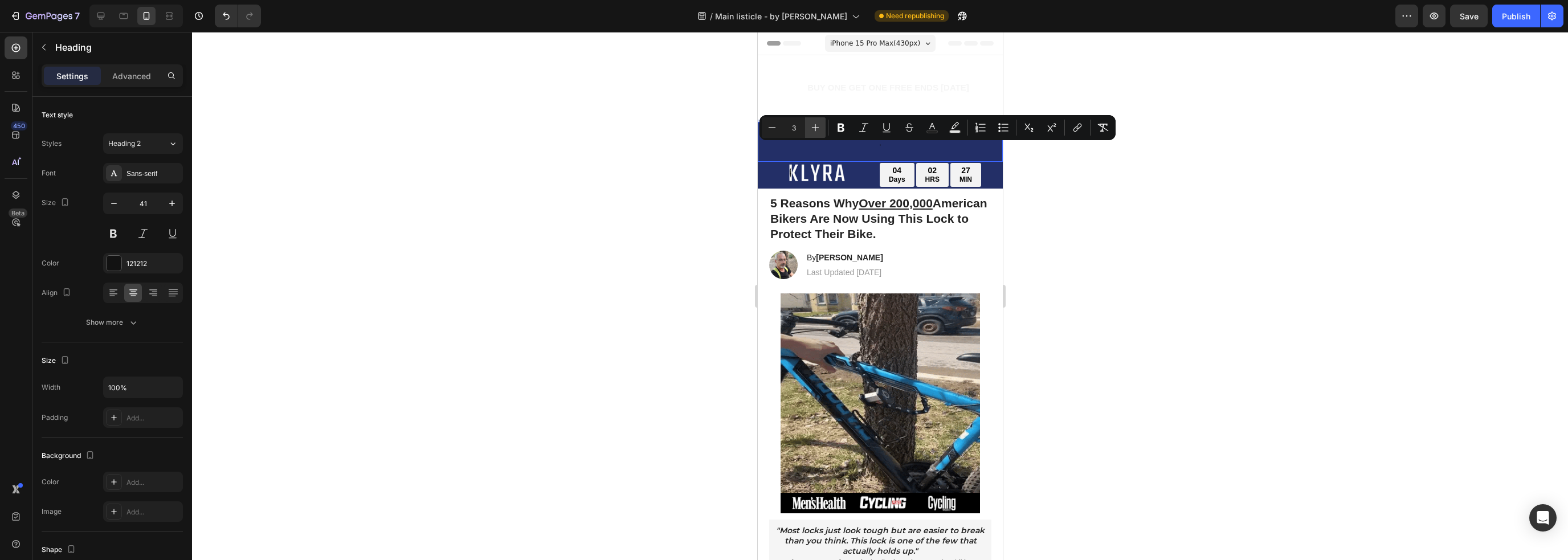
click at [810, 126] on icon "Editor contextual toolbar" at bounding box center [815, 128] width 11 height 11
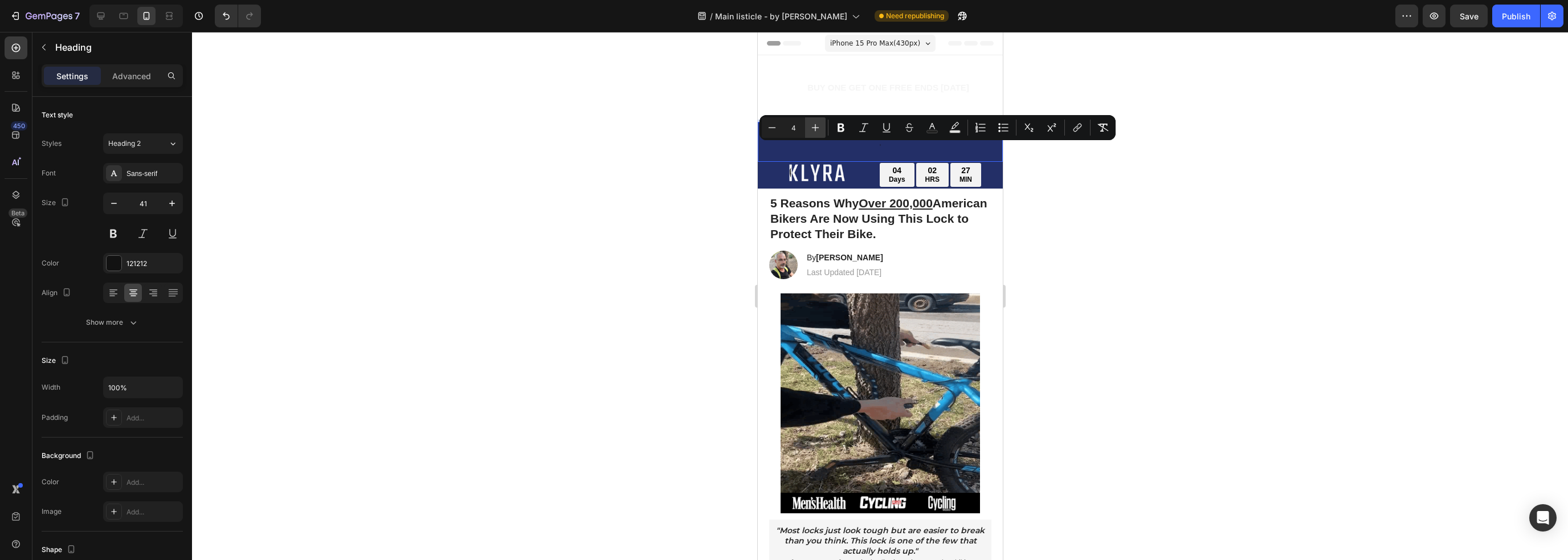
click at [810, 126] on icon "Editor contextual toolbar" at bounding box center [815, 128] width 11 height 11
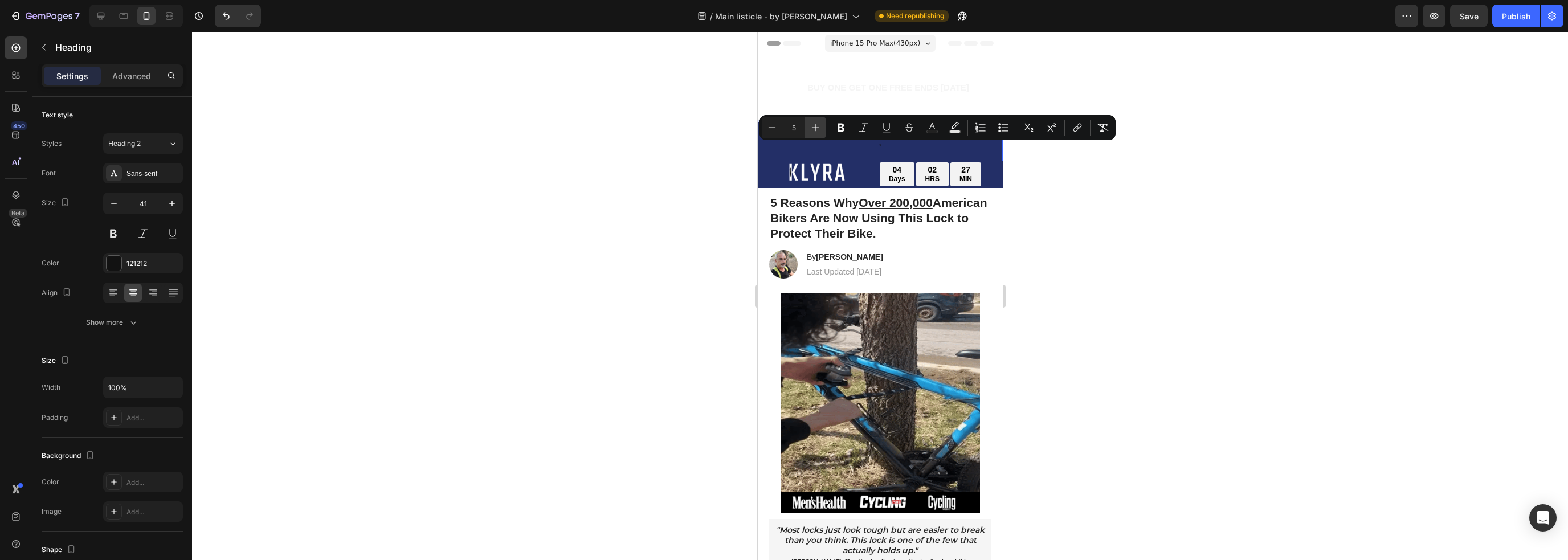
click at [810, 126] on icon "Editor contextual toolbar" at bounding box center [815, 128] width 11 height 11
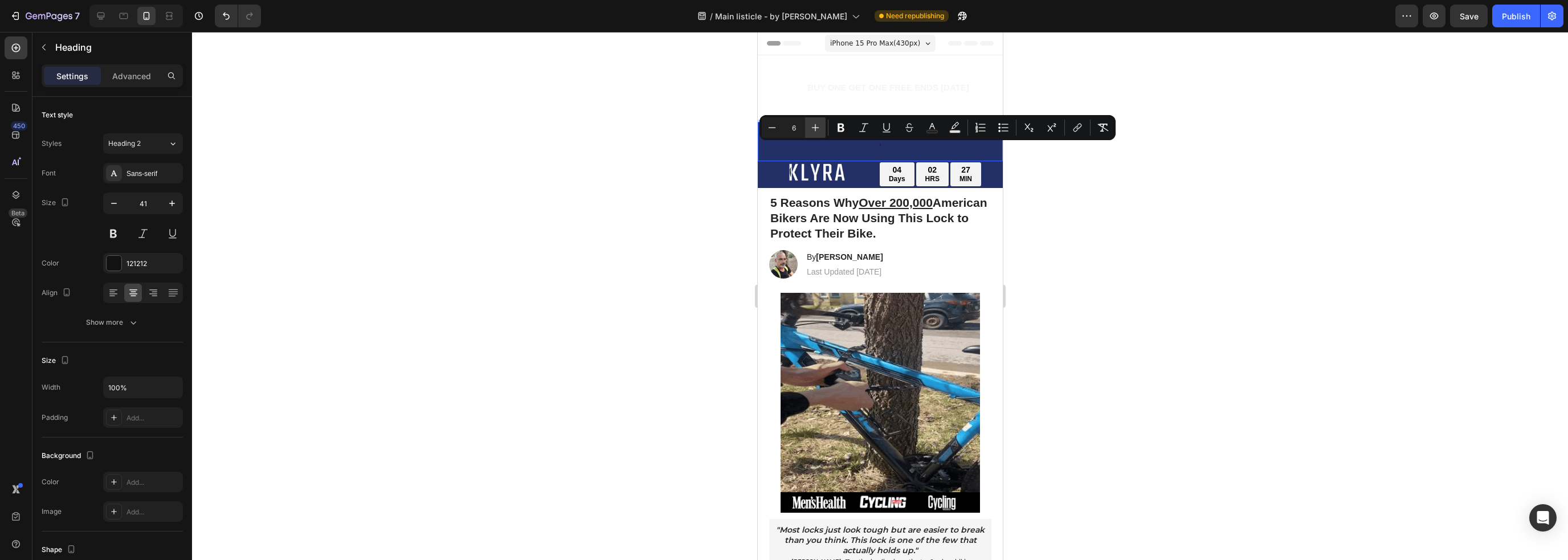
click at [810, 126] on icon "Editor contextual toolbar" at bounding box center [815, 128] width 11 height 11
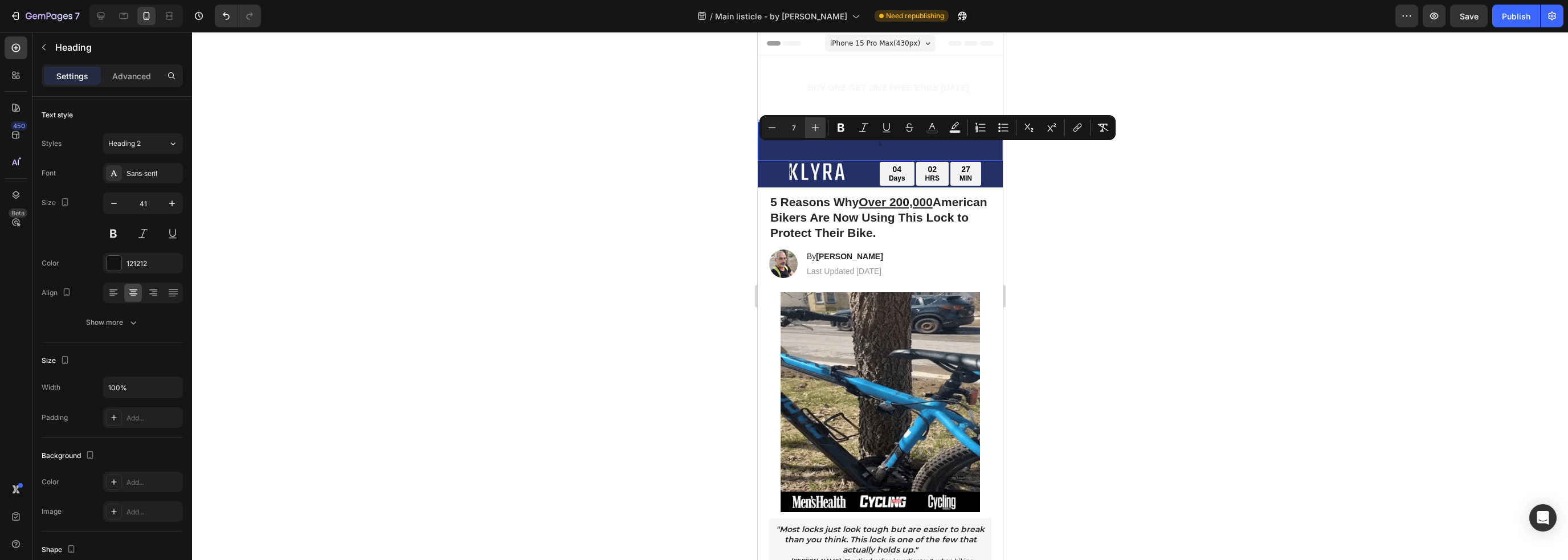
click at [810, 126] on icon "Editor contextual toolbar" at bounding box center [815, 128] width 11 height 11
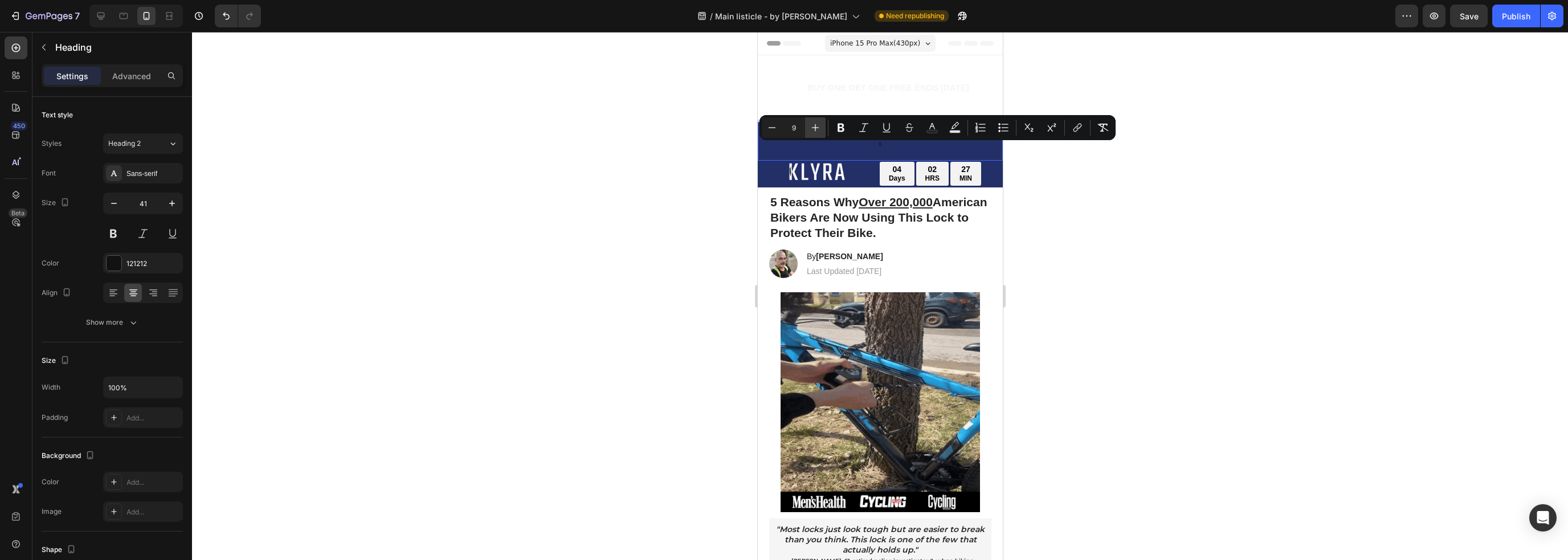
click at [810, 126] on icon "Editor contextual toolbar" at bounding box center [815, 128] width 11 height 11
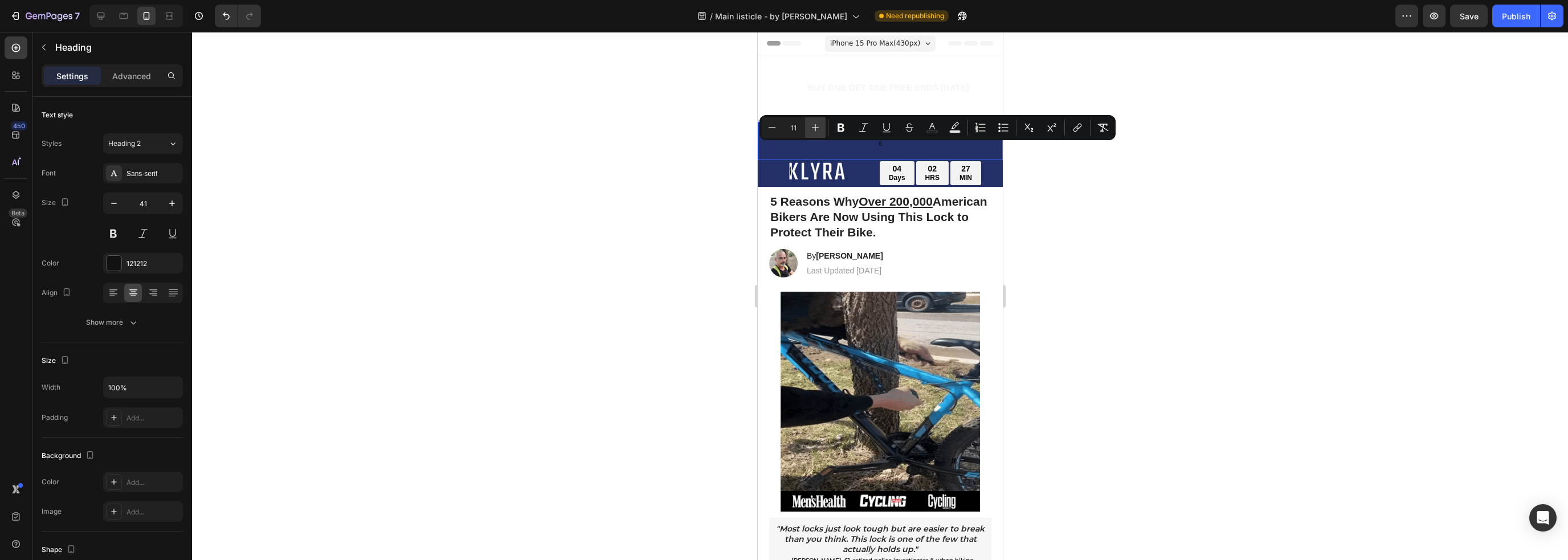
click at [810, 128] on icon "Editor contextual toolbar" at bounding box center [815, 128] width 11 height 11
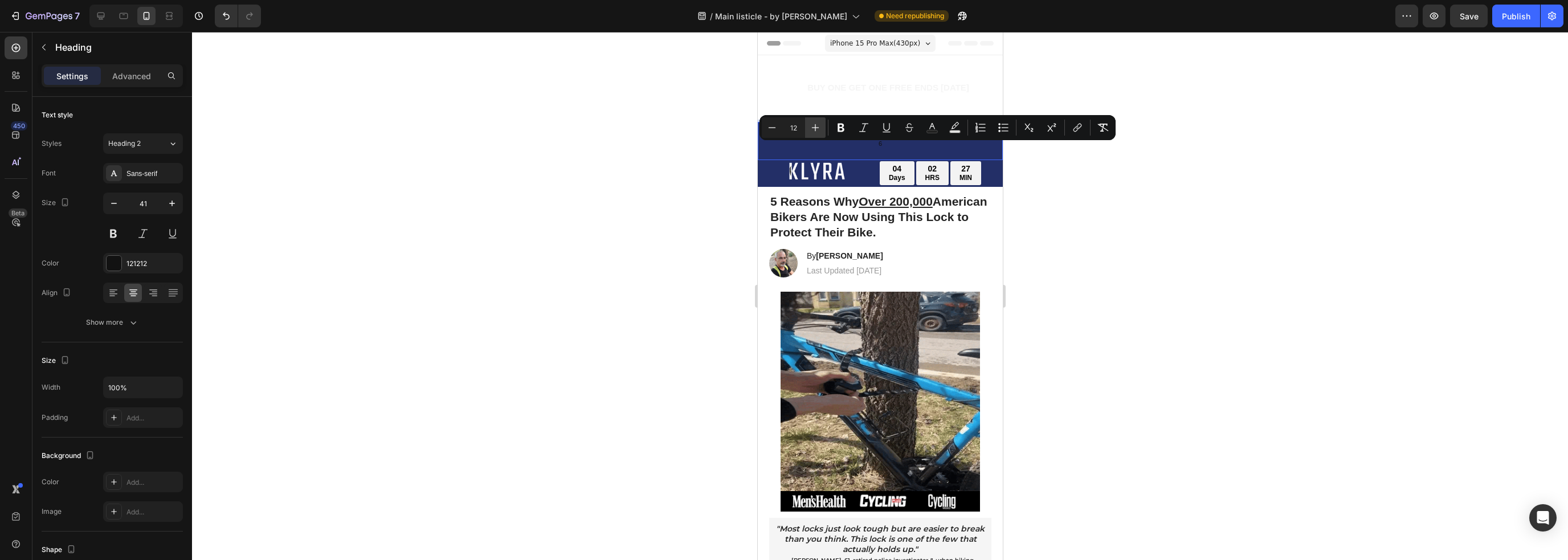
click at [810, 129] on icon "Editor contextual toolbar" at bounding box center [815, 128] width 11 height 11
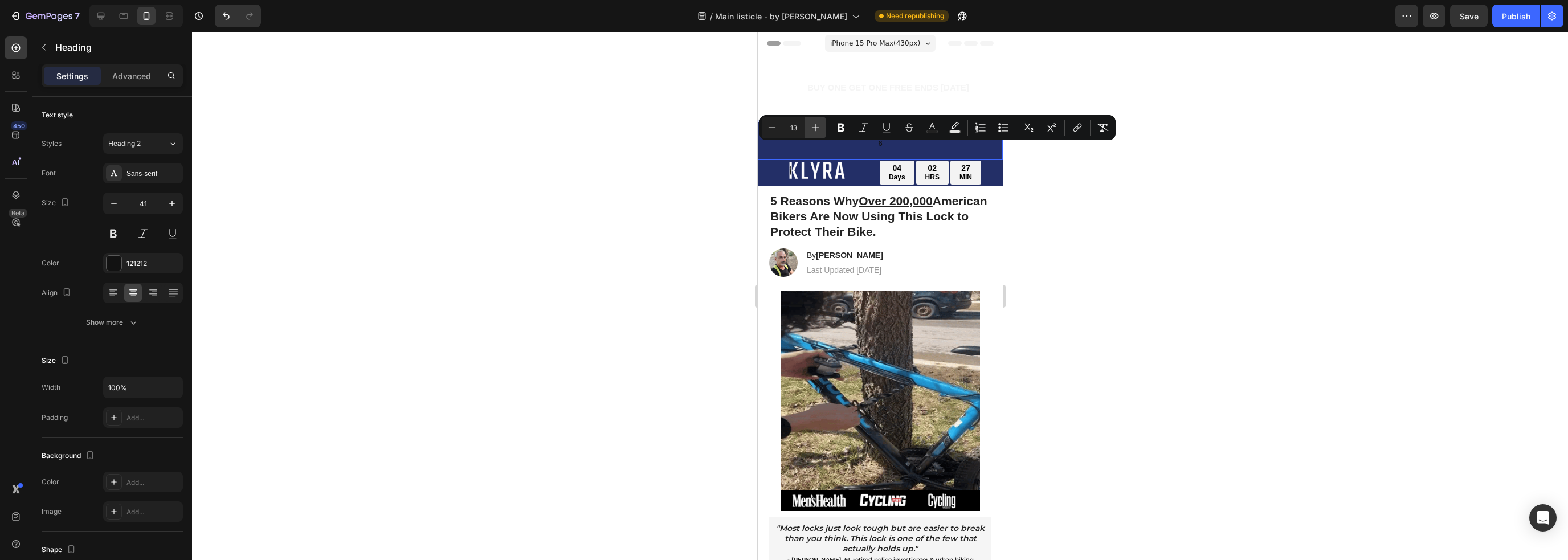
click at [811, 129] on icon "Editor contextual toolbar" at bounding box center [815, 128] width 11 height 11
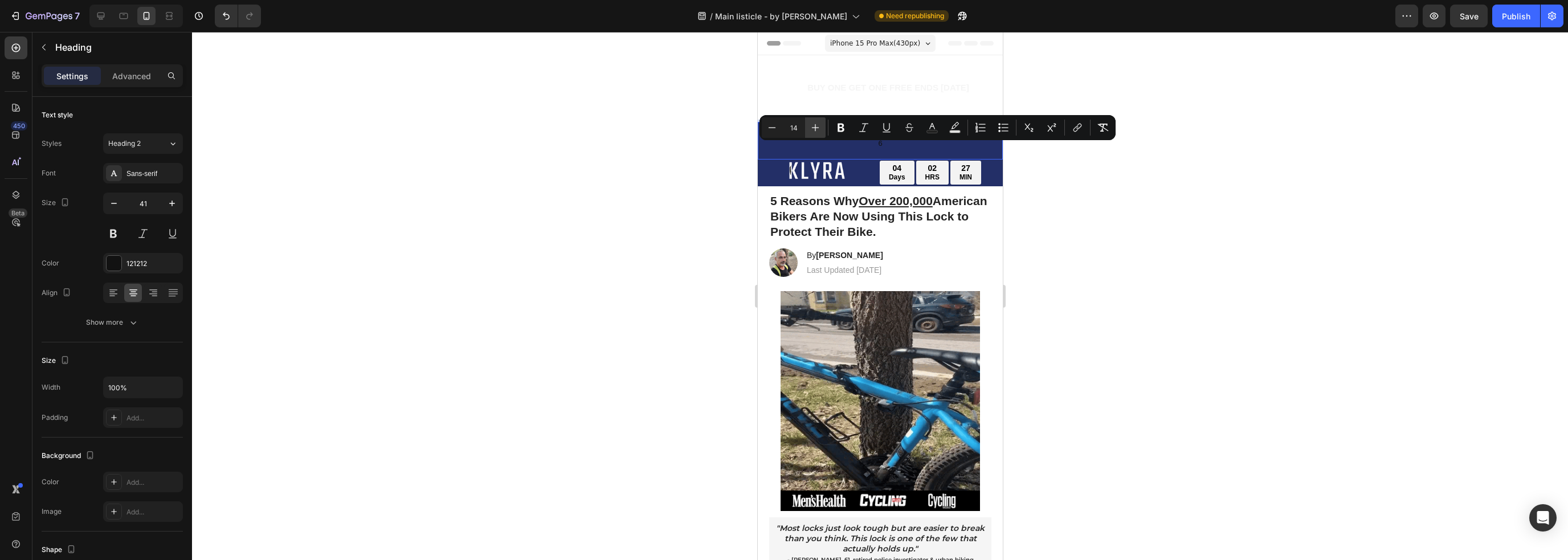
click at [811, 130] on icon "Editor contextual toolbar" at bounding box center [815, 128] width 11 height 11
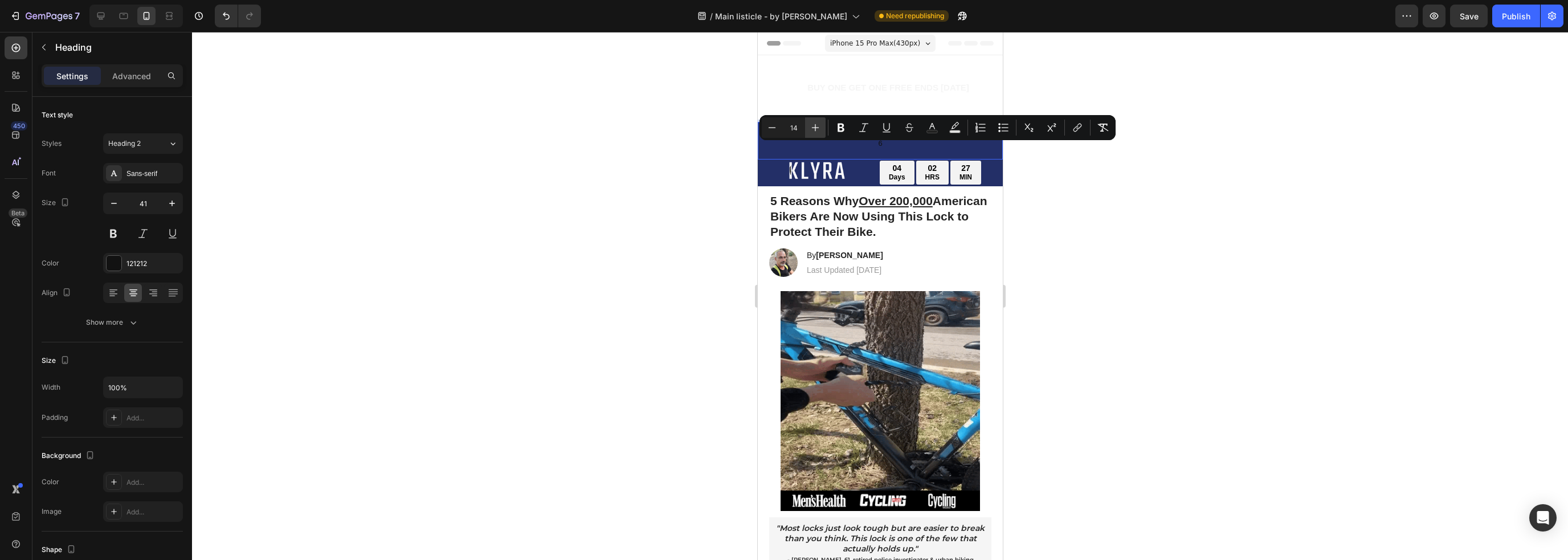
type input "15"
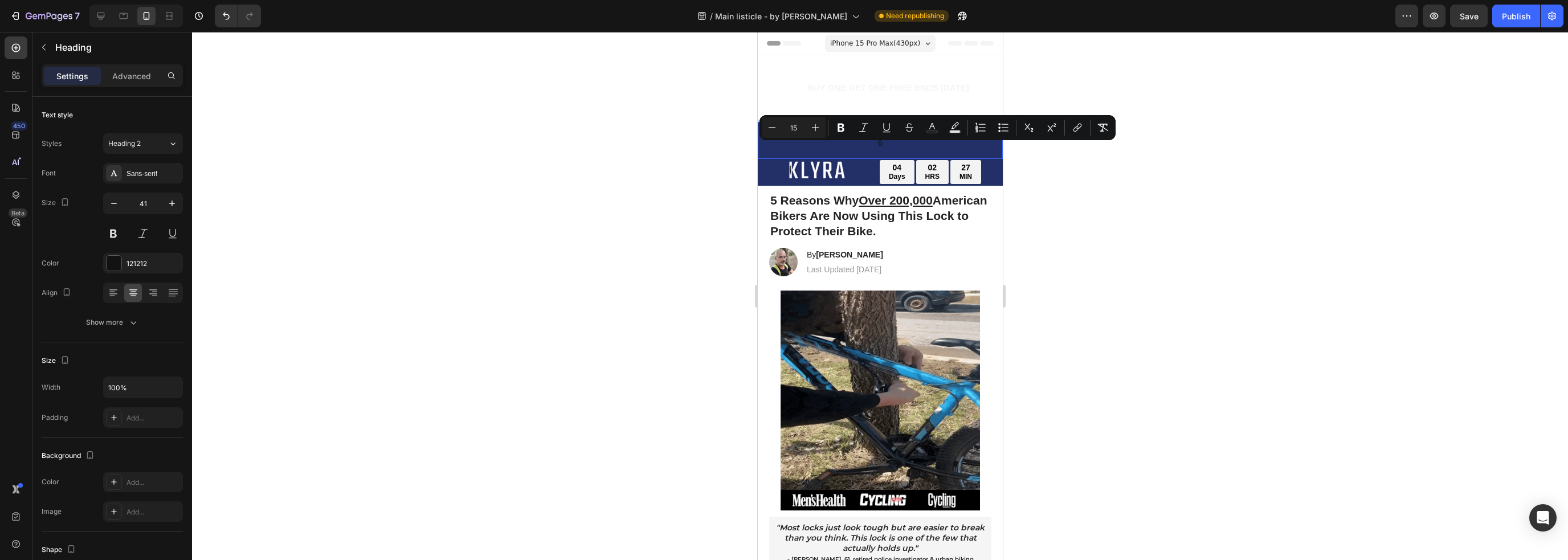
click at [887, 150] on p "6" at bounding box center [880, 141] width 243 height 35
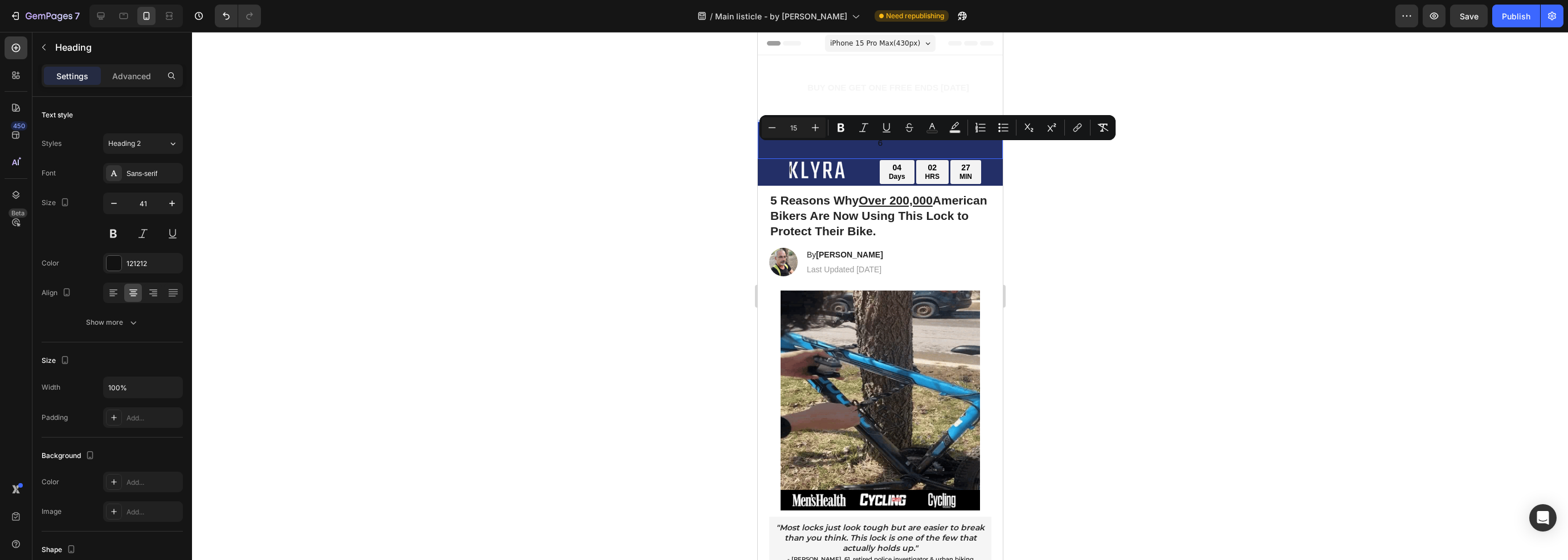
click at [887, 150] on p "6" at bounding box center [880, 141] width 243 height 35
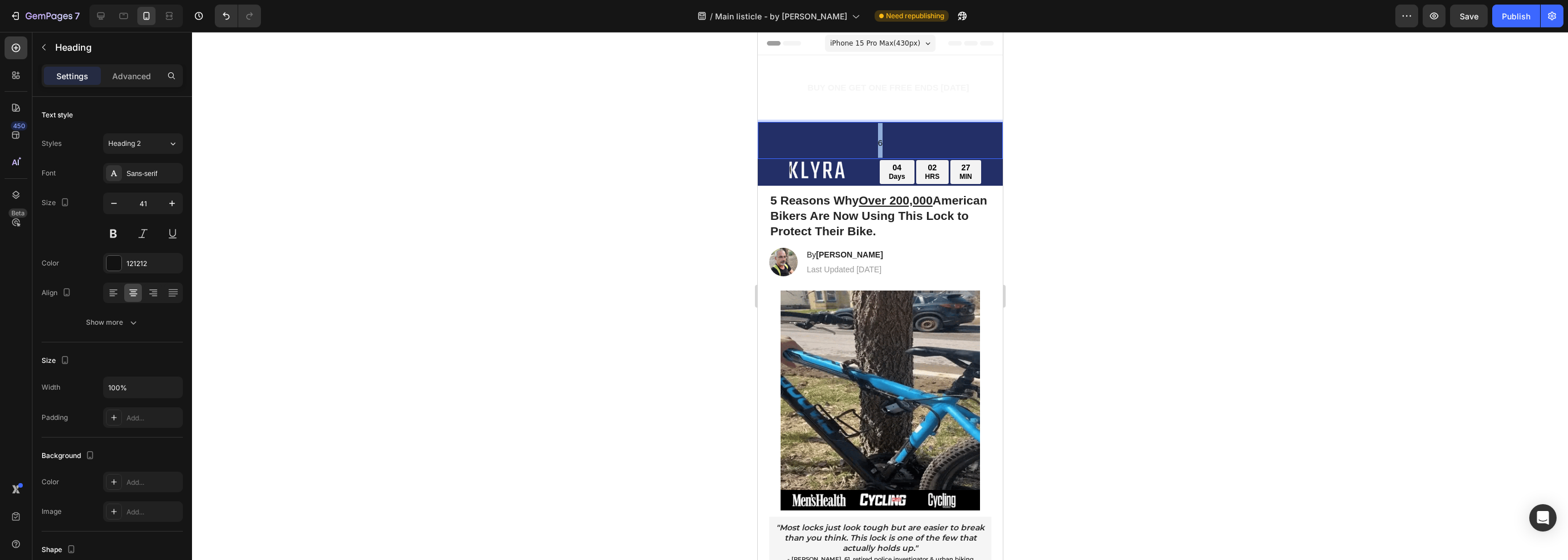
click at [887, 149] on p "6" at bounding box center [880, 141] width 243 height 35
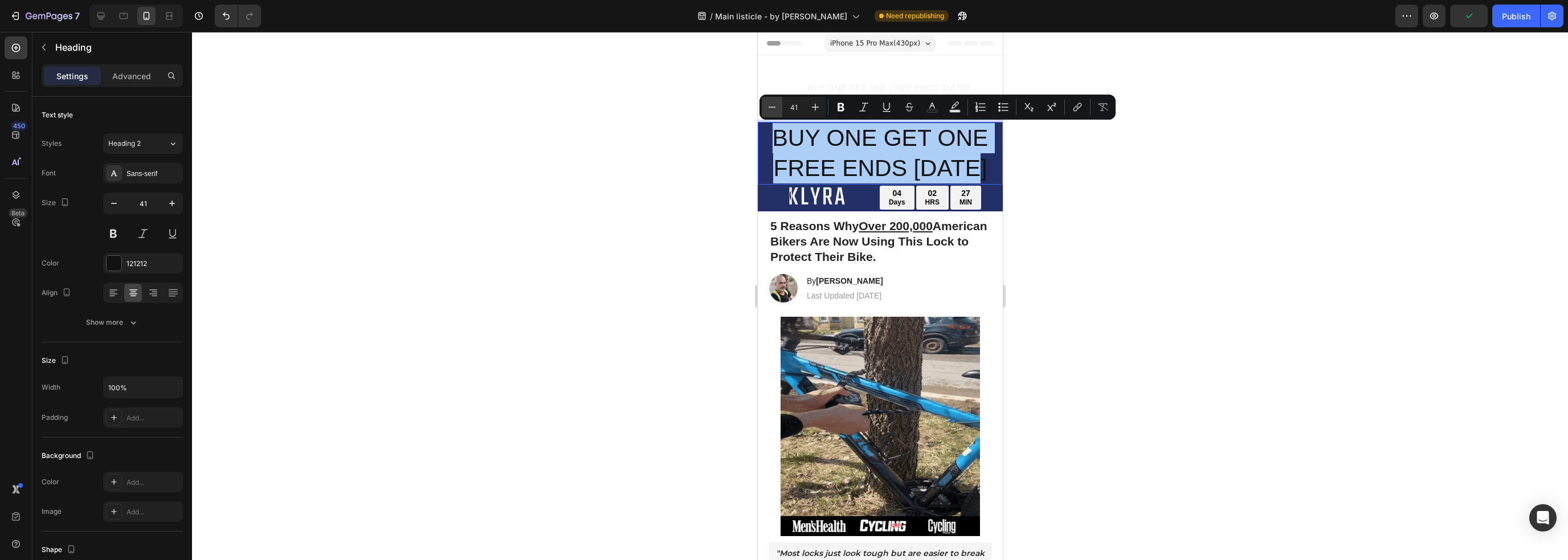
drag, startPoint x: 786, startPoint y: 103, endPoint x: 779, endPoint y: 100, distance: 7.6
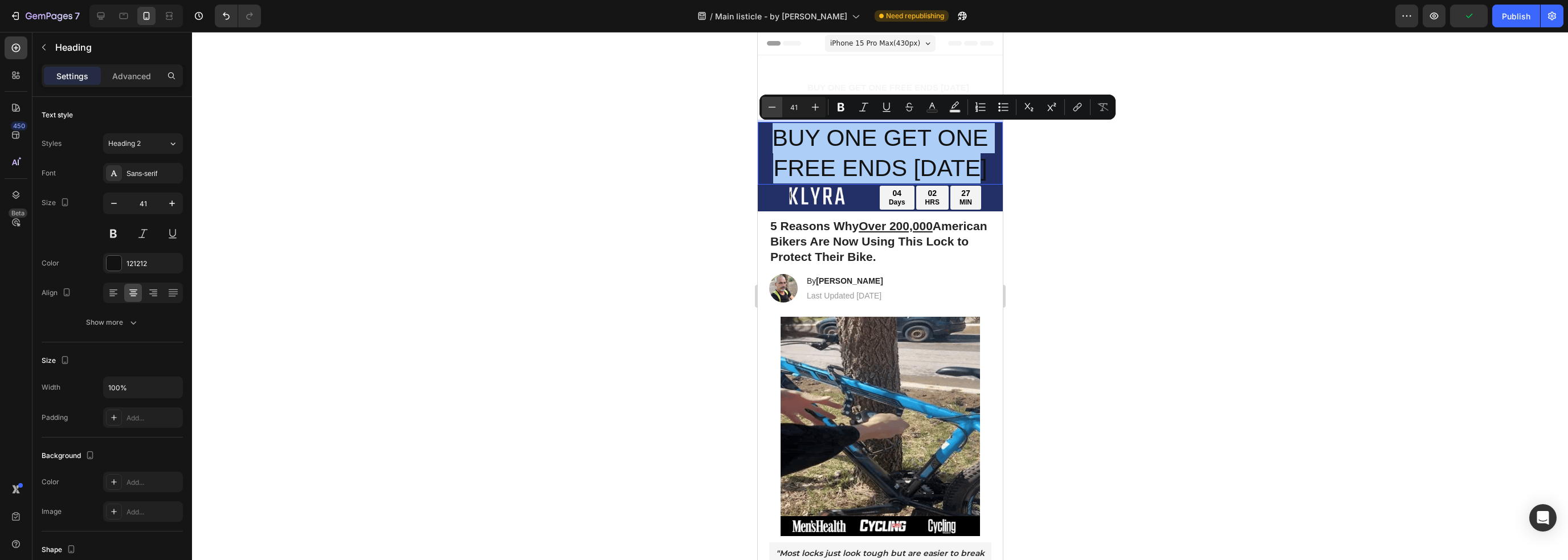
click at [776, 102] on div "Minus 41 Plus" at bounding box center [794, 107] width 64 height 21
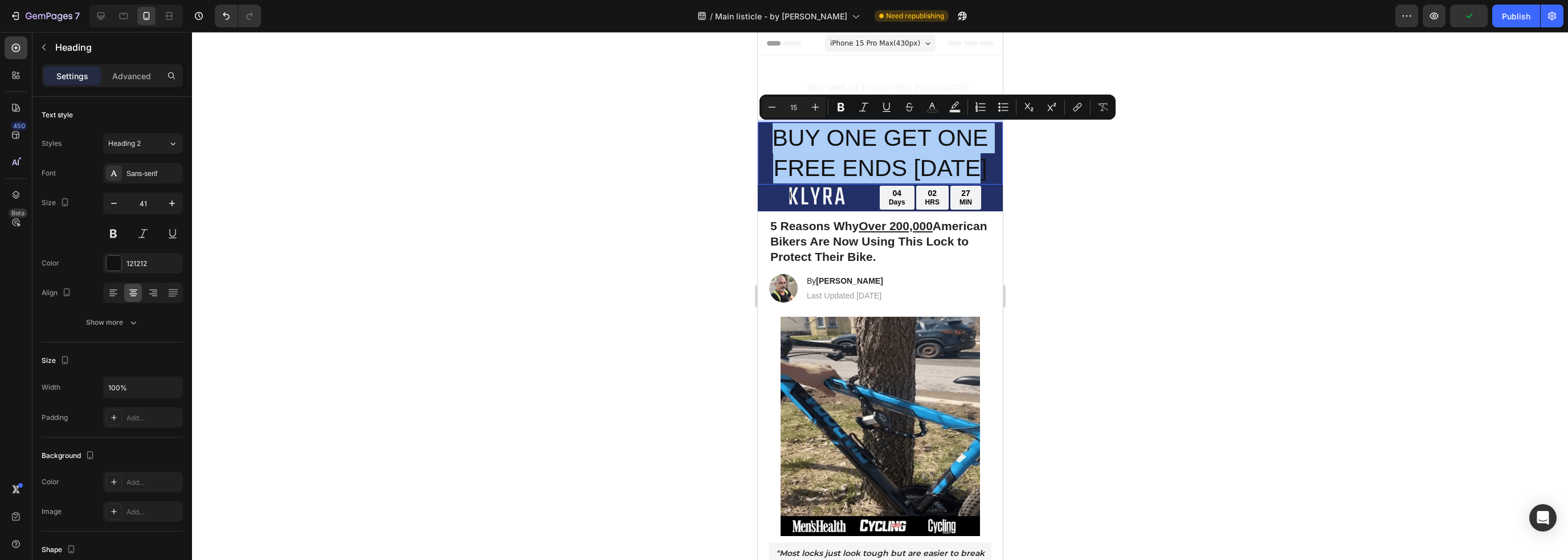
type input "15"
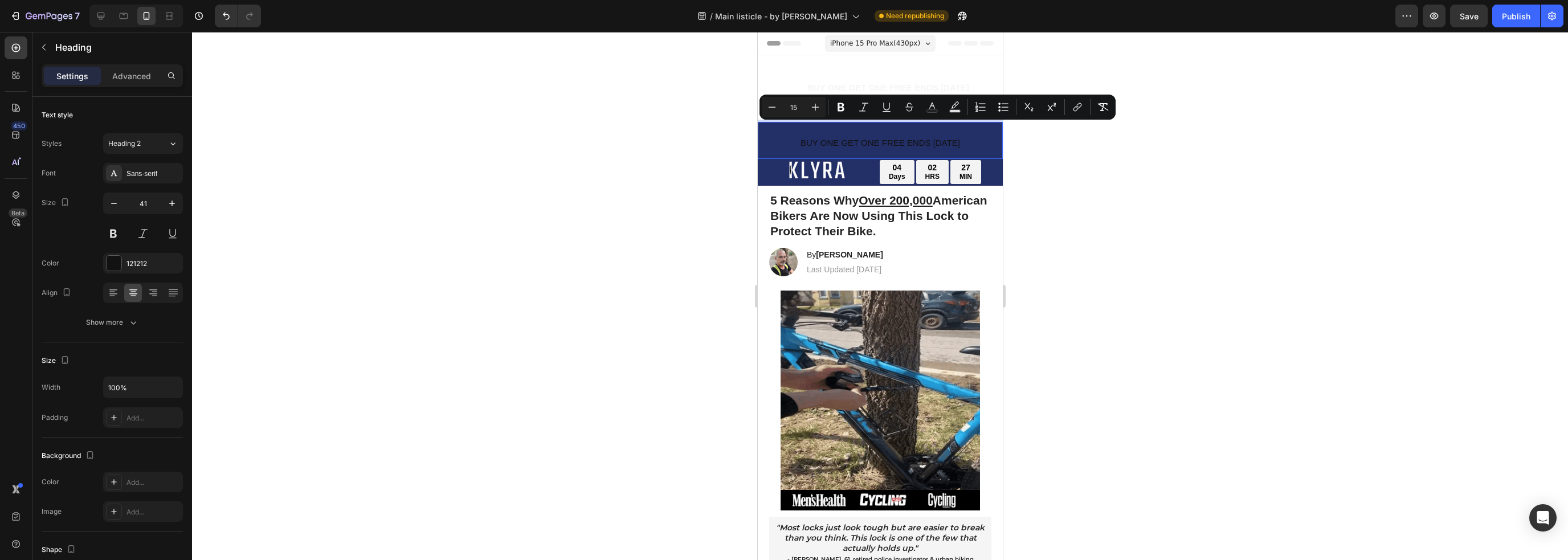
click at [882, 139] on span "BUY ONE GET ONE FREE ENDS [DATE]" at bounding box center [880, 143] width 159 height 10
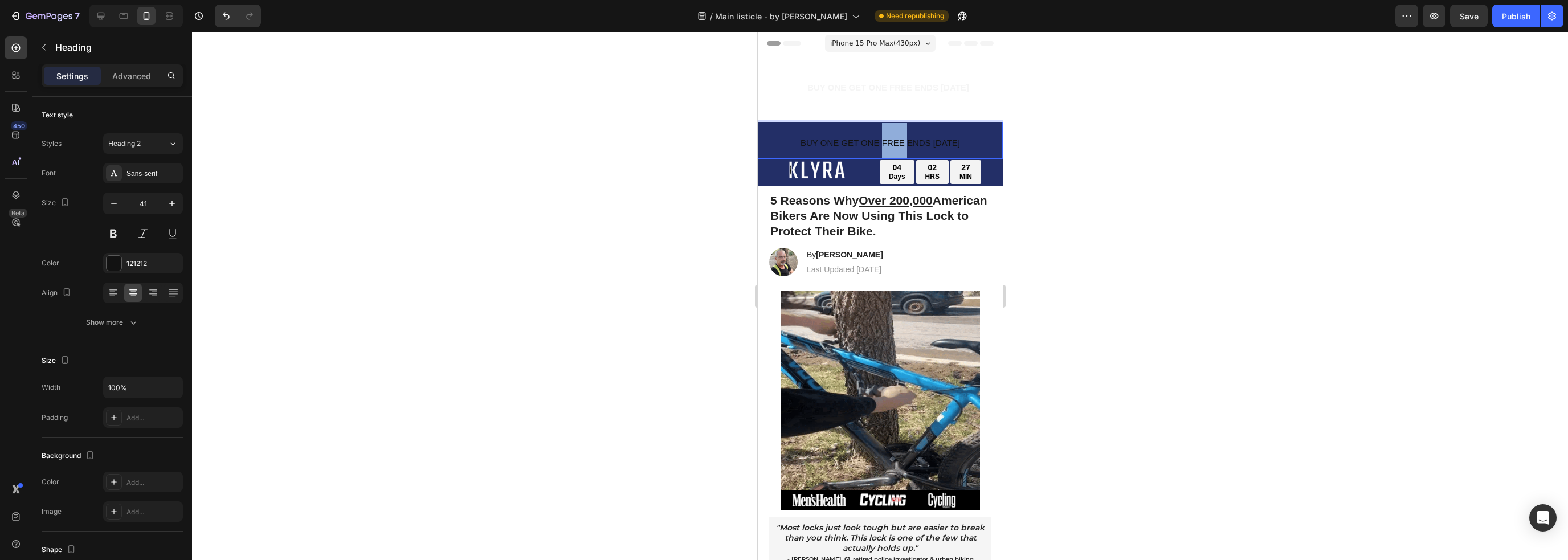
click at [882, 139] on span "BUY ONE GET ONE FREE ENDS [DATE]" at bounding box center [880, 143] width 159 height 10
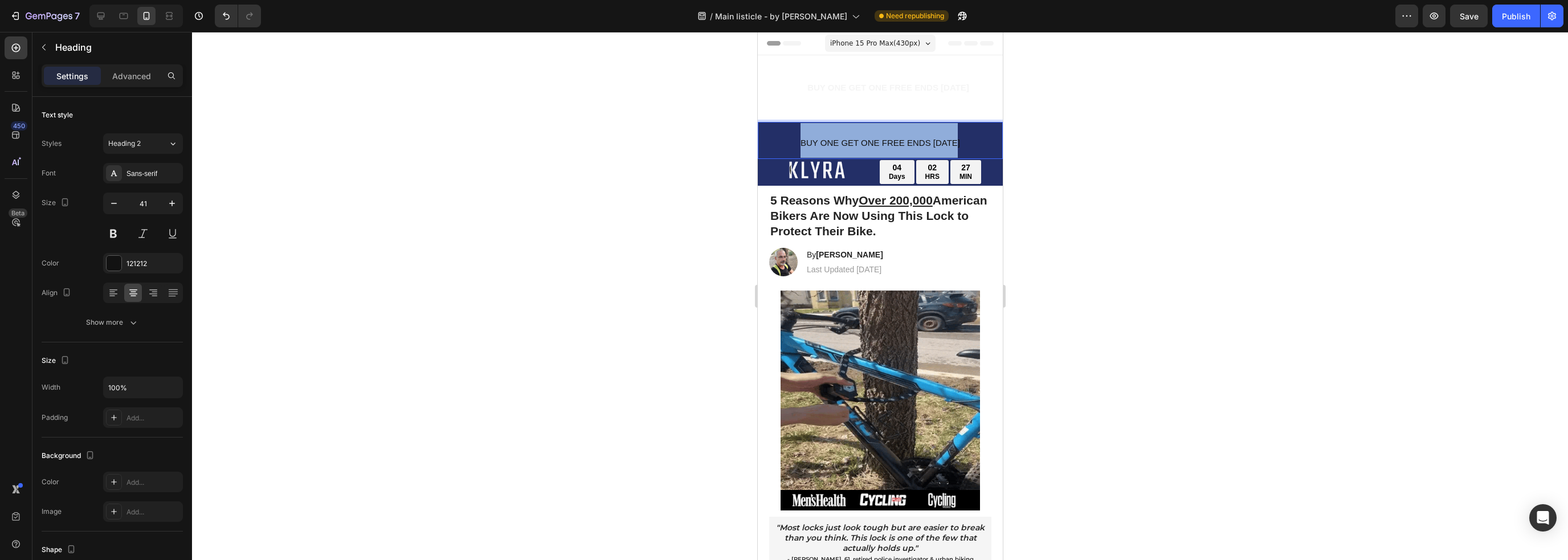
click at [882, 139] on span "BUY ONE GET ONE FREE ENDS [DATE]" at bounding box center [880, 143] width 159 height 10
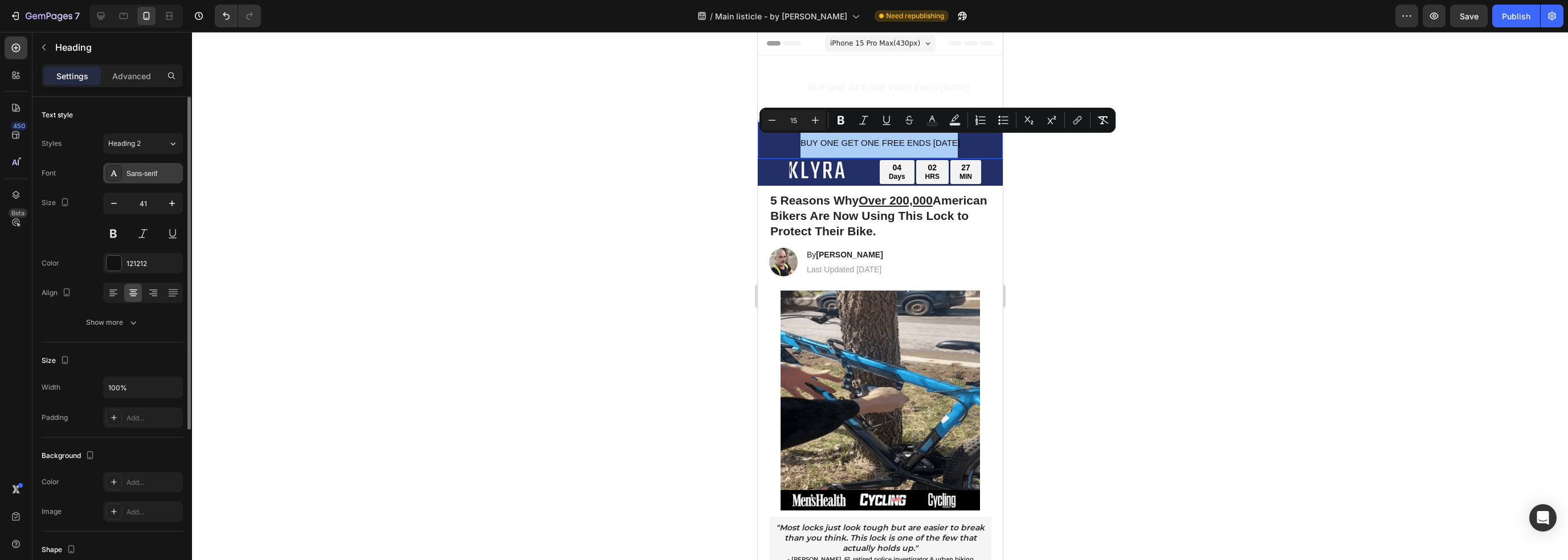
click at [144, 170] on div "Sans-serif" at bounding box center [143, 173] width 80 height 21
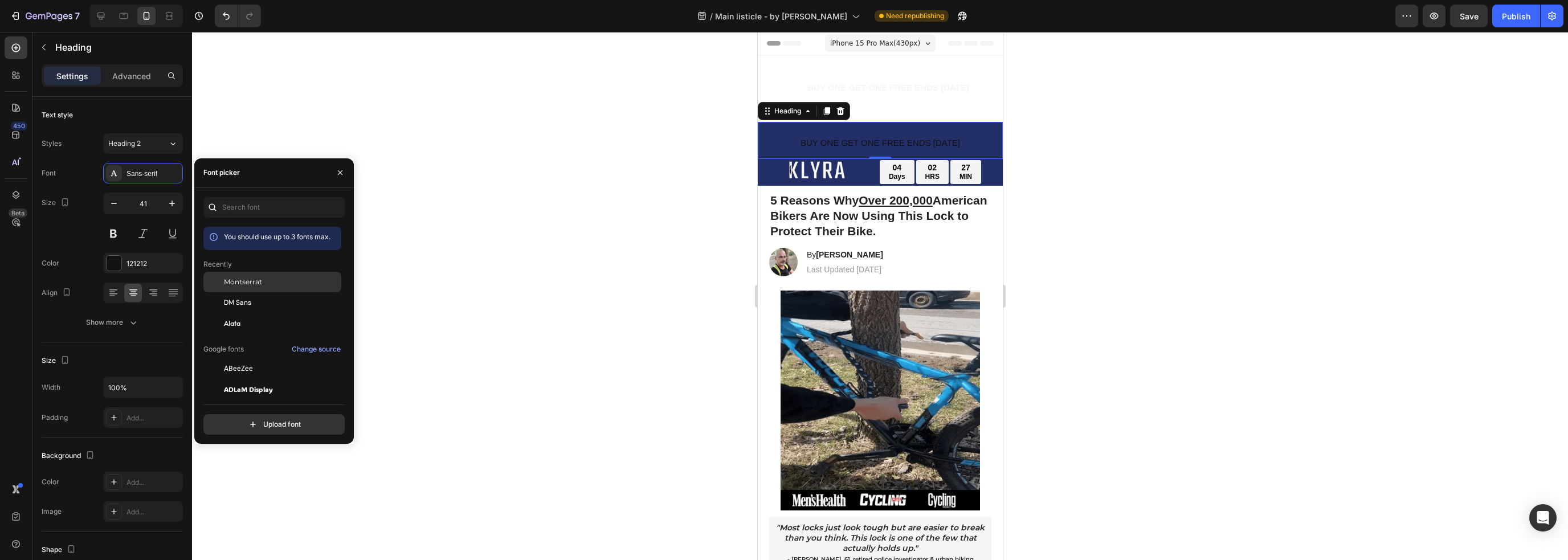
click at [263, 282] on div "Montserrat" at bounding box center [281, 281] width 115 height 10
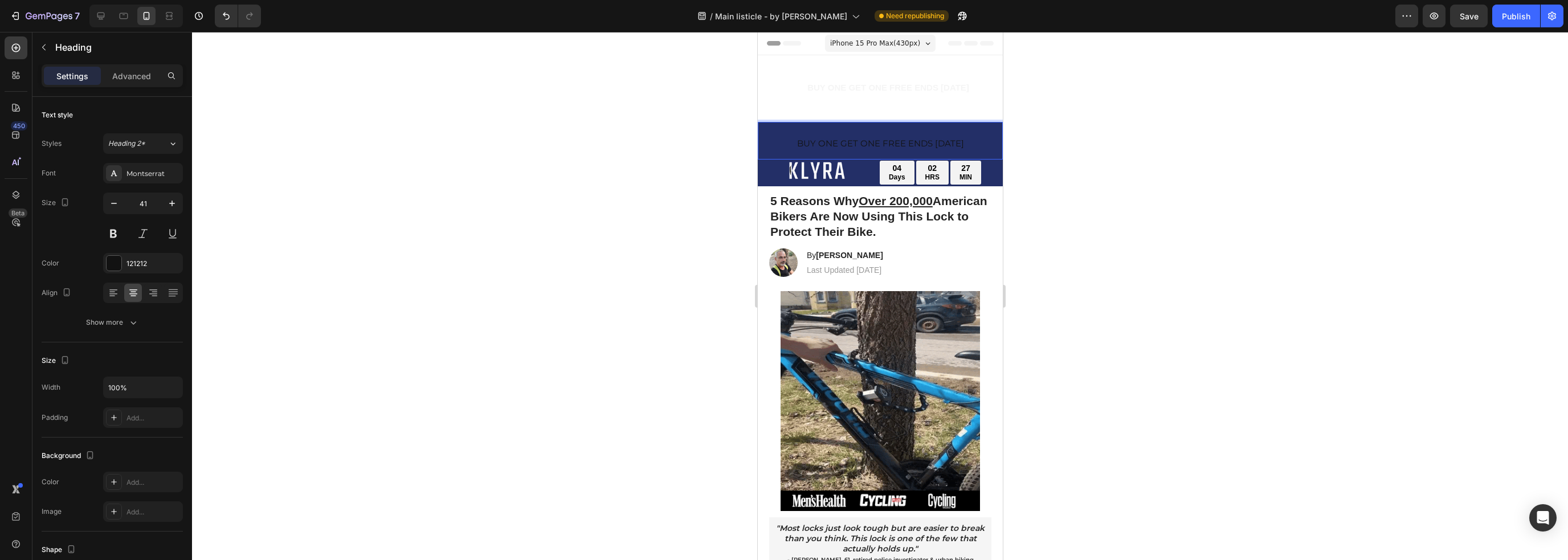
click at [862, 144] on span "BUY ONE GET ONE FREE ENDS [DATE]" at bounding box center [880, 143] width 167 height 11
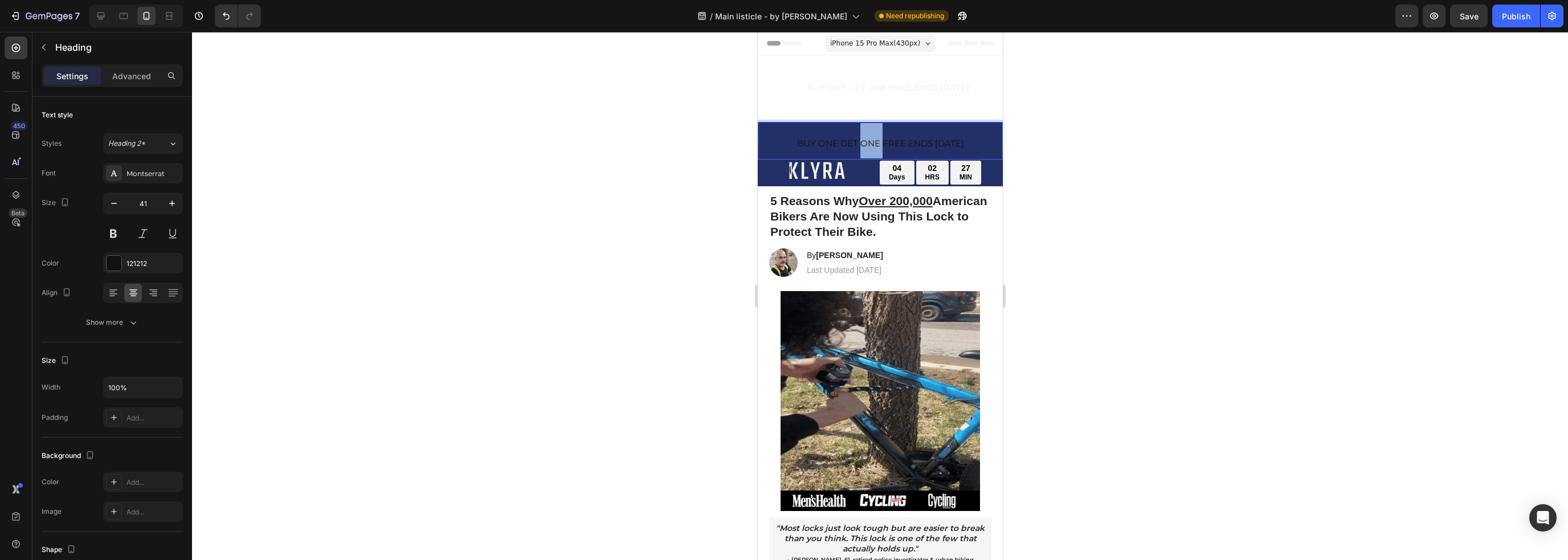
click at [862, 144] on span "BUY ONE GET ONE FREE ENDS [DATE]" at bounding box center [880, 143] width 167 height 11
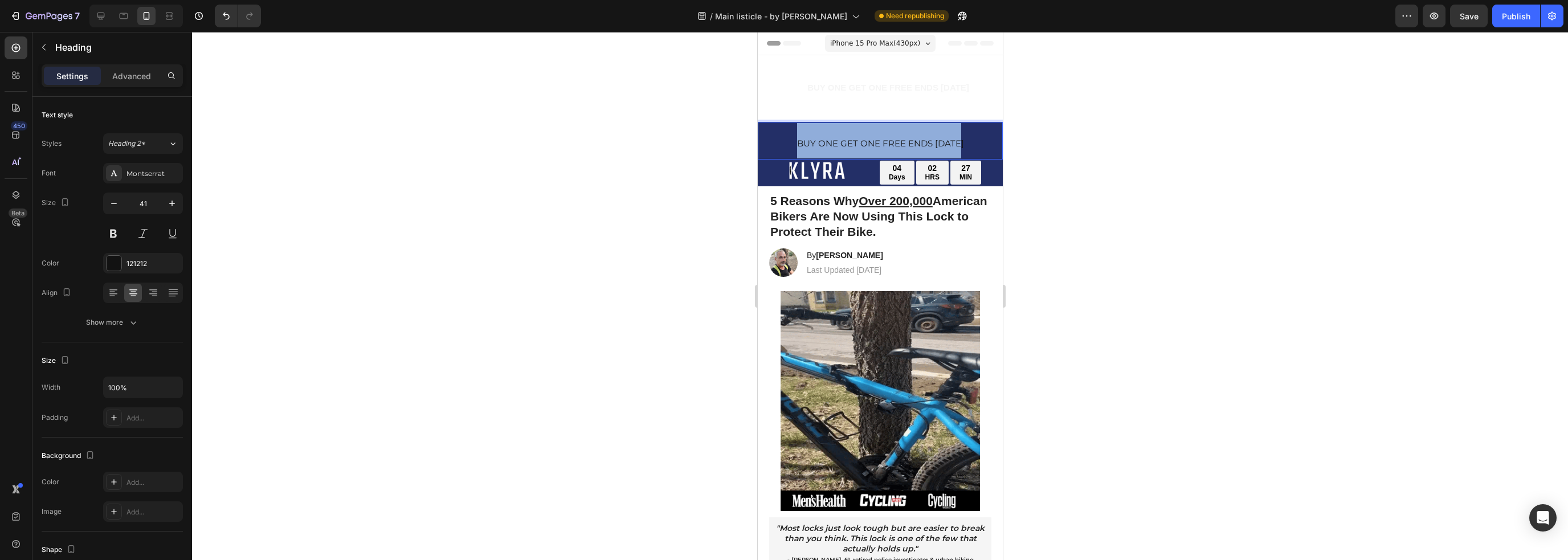
click at [862, 144] on span "BUY ONE GET ONE FREE ENDS [DATE]" at bounding box center [880, 143] width 167 height 11
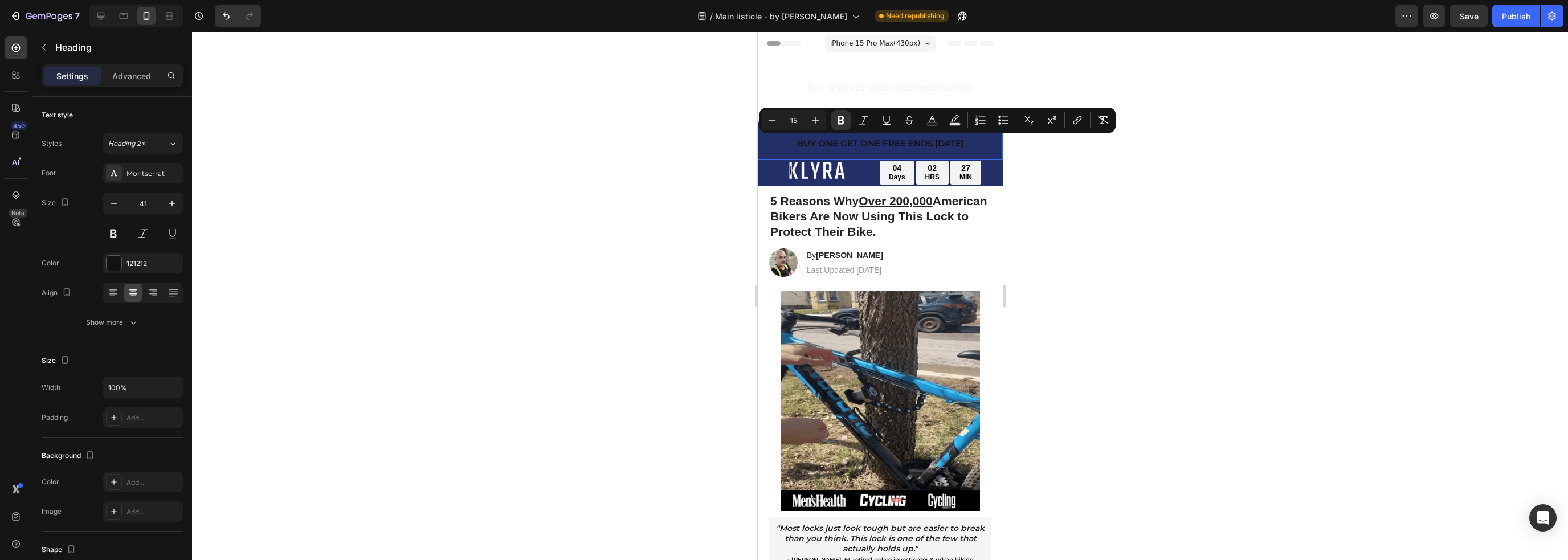
click at [886, 146] on strong "BUY ONE GET ONE FREE ENDS [DATE]" at bounding box center [880, 143] width 167 height 11
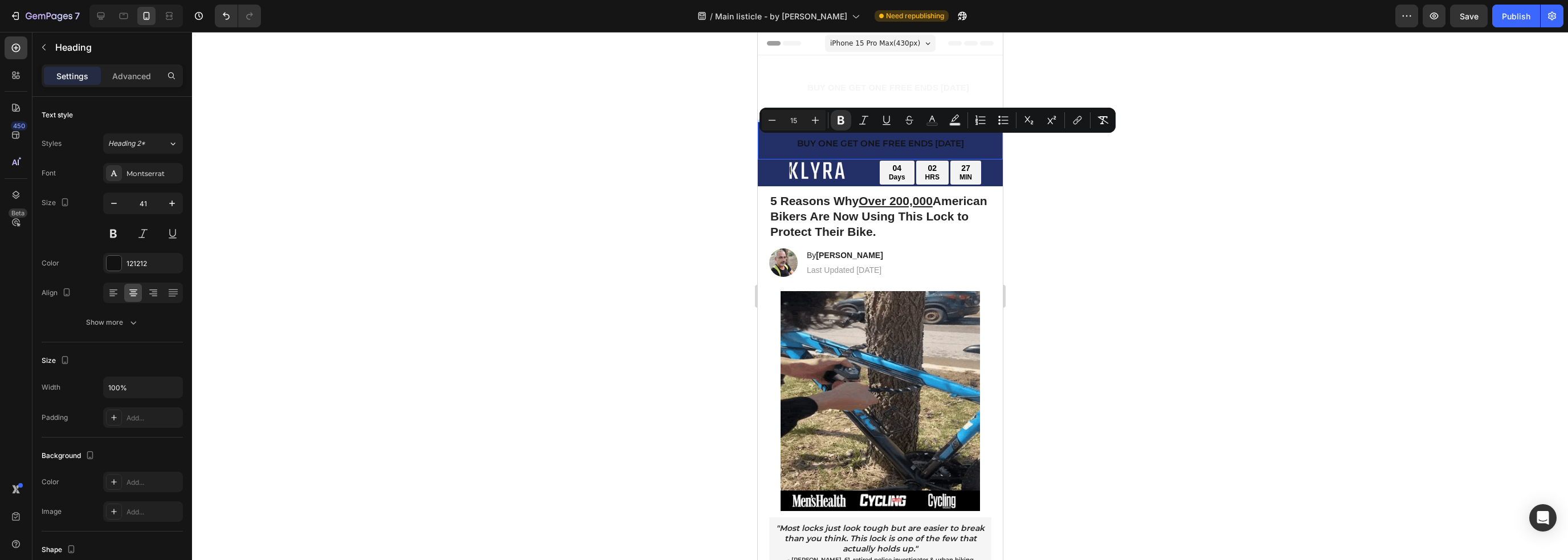
click at [886, 146] on strong "BUY ONE GET ONE FREE ENDS [DATE]" at bounding box center [880, 143] width 167 height 11
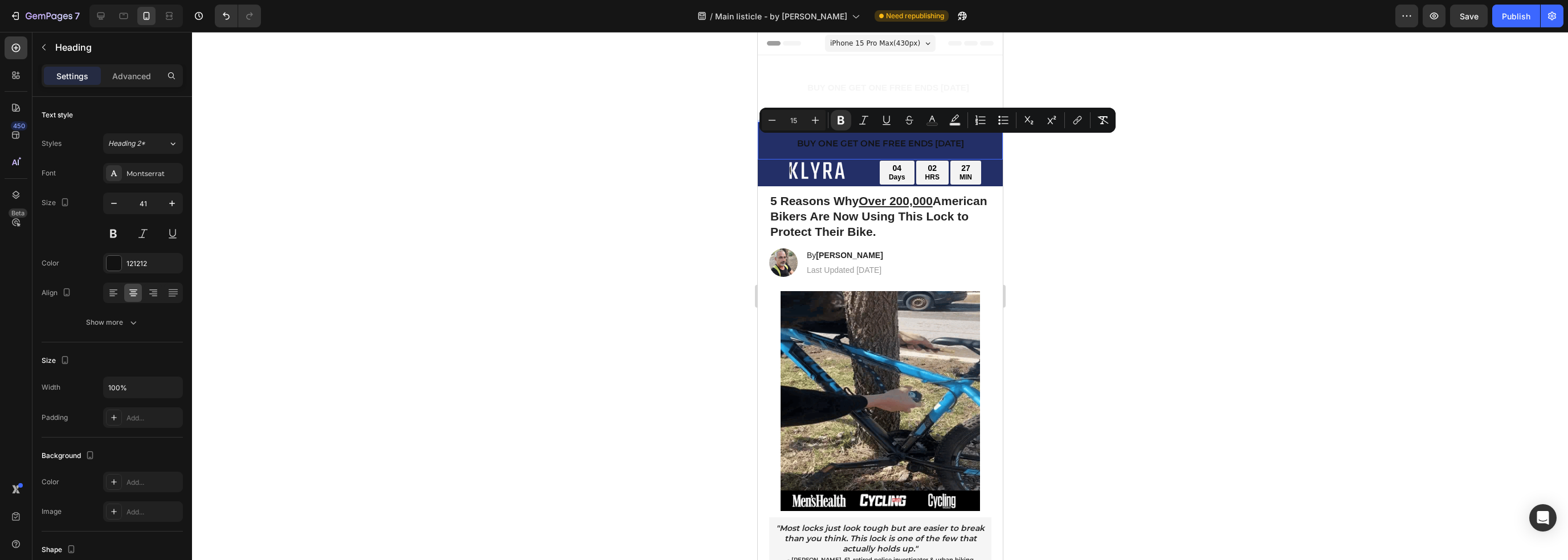
click at [886, 146] on strong "BUY ONE GET ONE FREE ENDS [DATE]" at bounding box center [880, 143] width 167 height 11
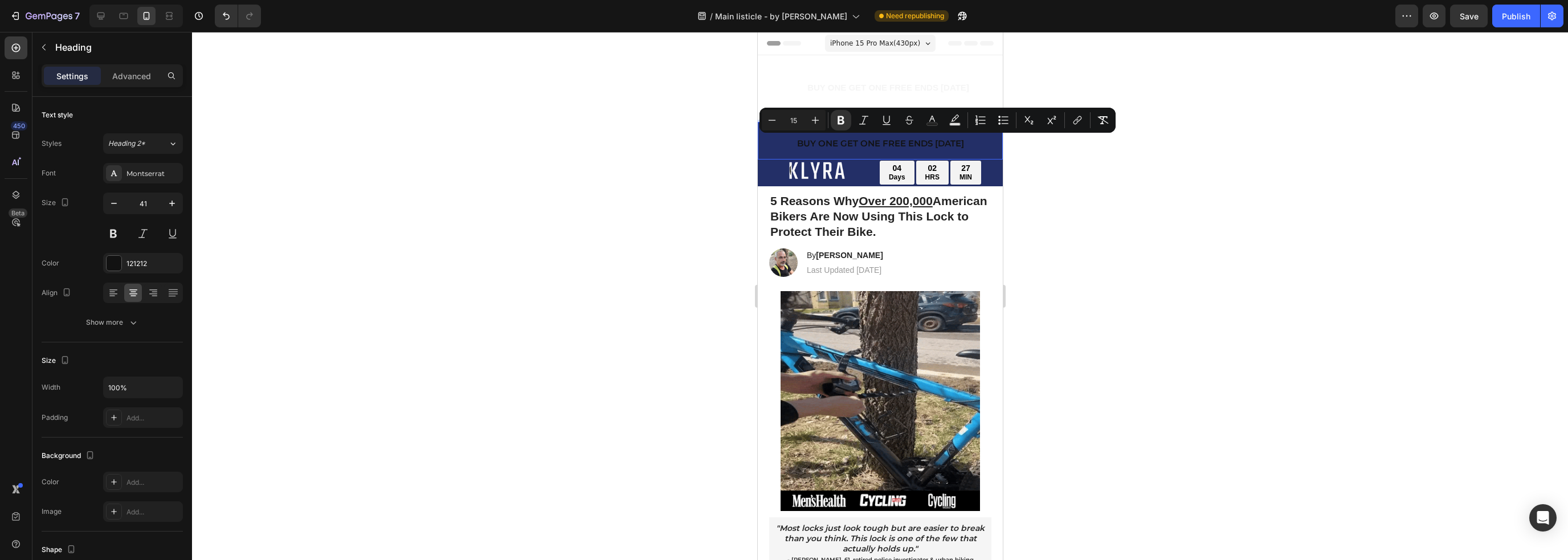
click at [878, 88] on span "BUY ONE GET ONE FREE ENDS [DATE]" at bounding box center [887, 87] width 162 height 10
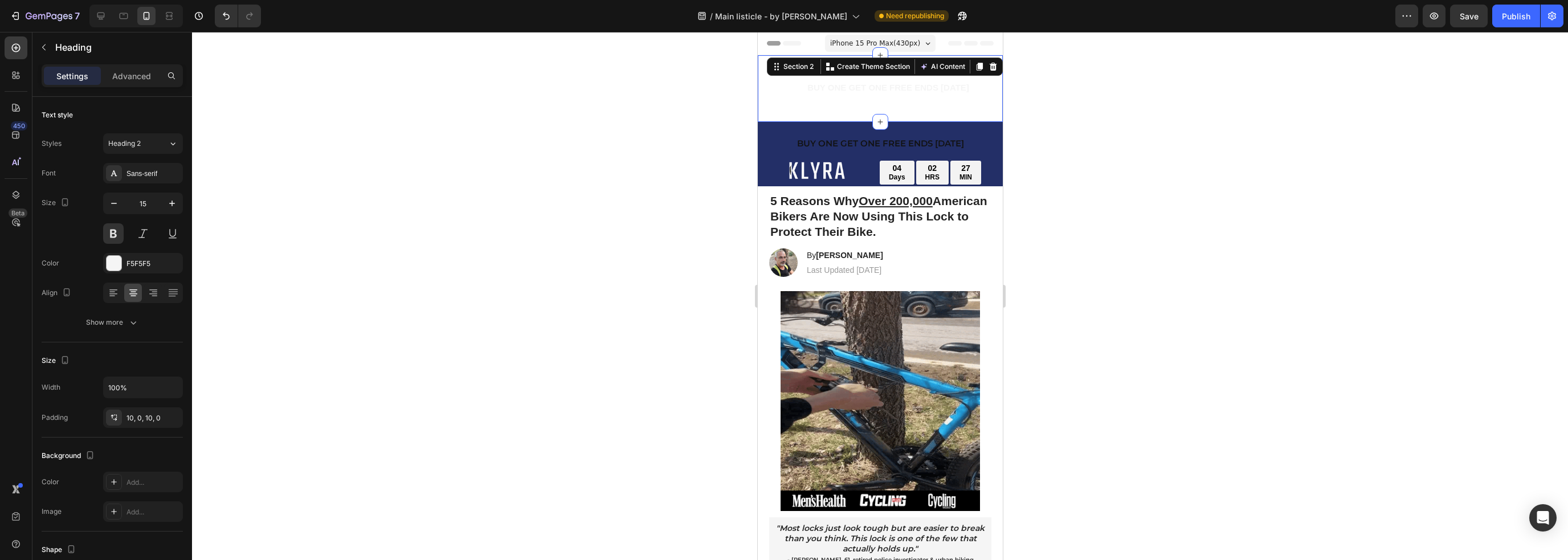
click at [853, 107] on div "⁠⁠⁠⁠⁠⁠⁠ BUY ONE GET ONE FREE ENDS [DATE] Heading Section 2 You can create reusa…" at bounding box center [879, 89] width 245 height 67
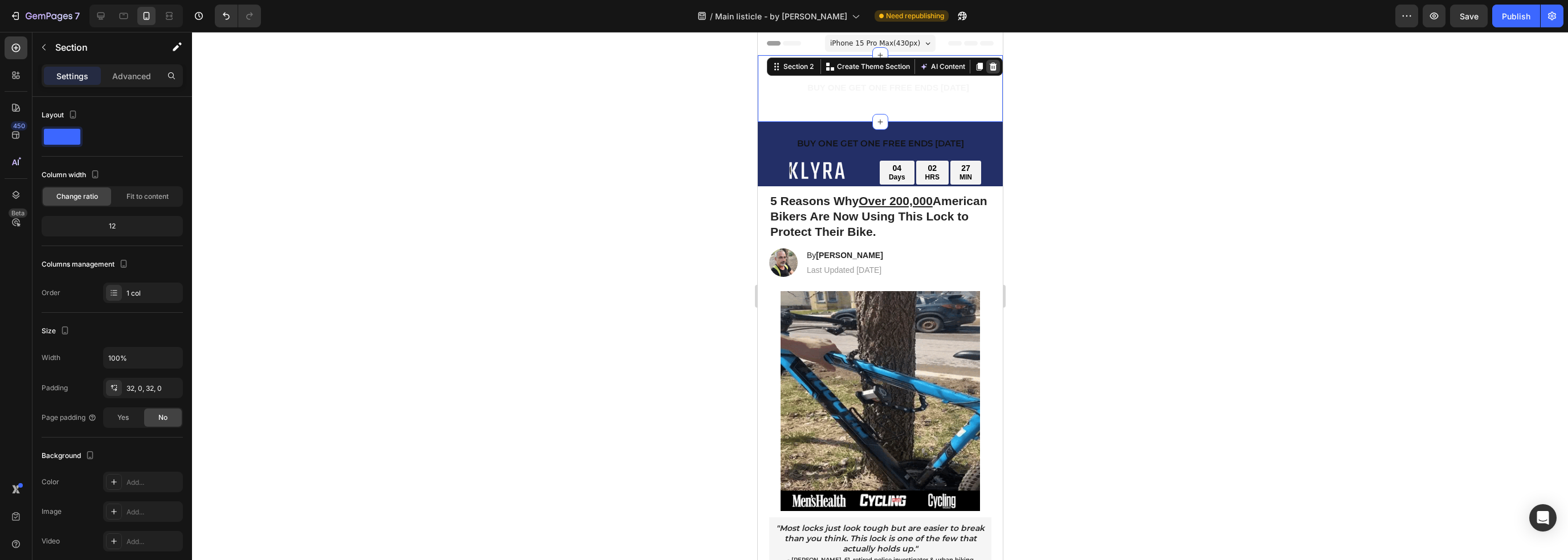
click at [989, 64] on icon at bounding box center [993, 67] width 8 height 8
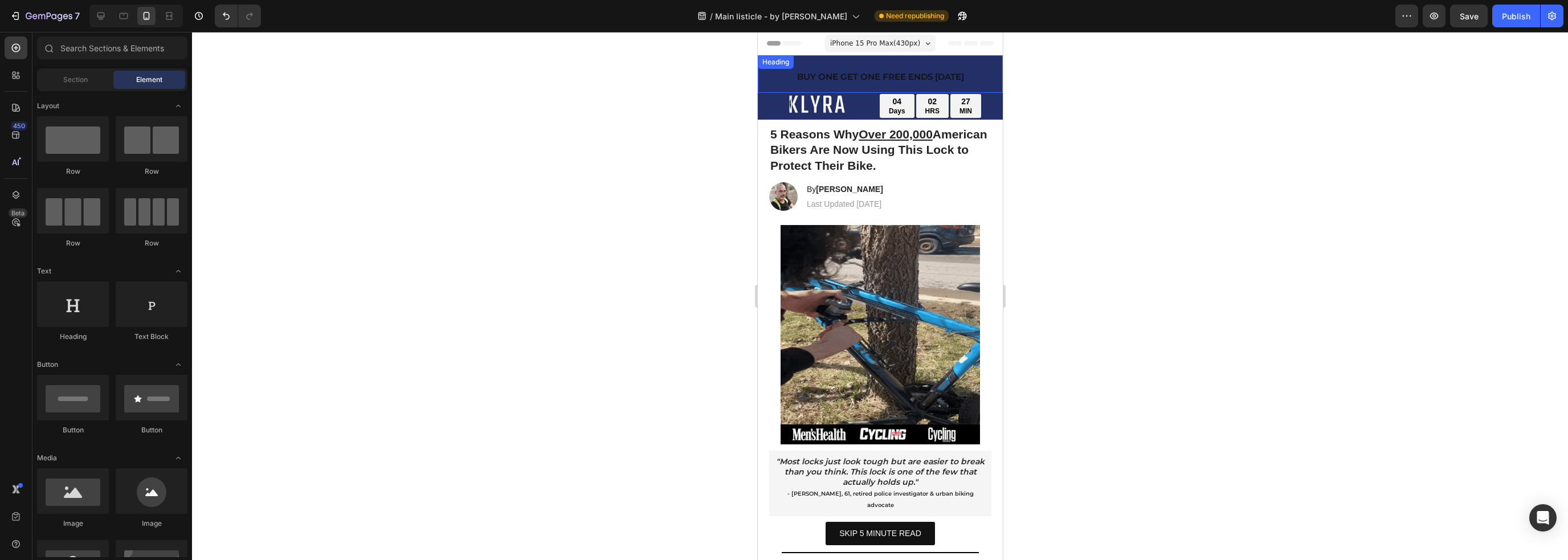
click at [887, 79] on strong "BUY ONE GET ONE FREE ENDS [DATE]" at bounding box center [880, 77] width 167 height 11
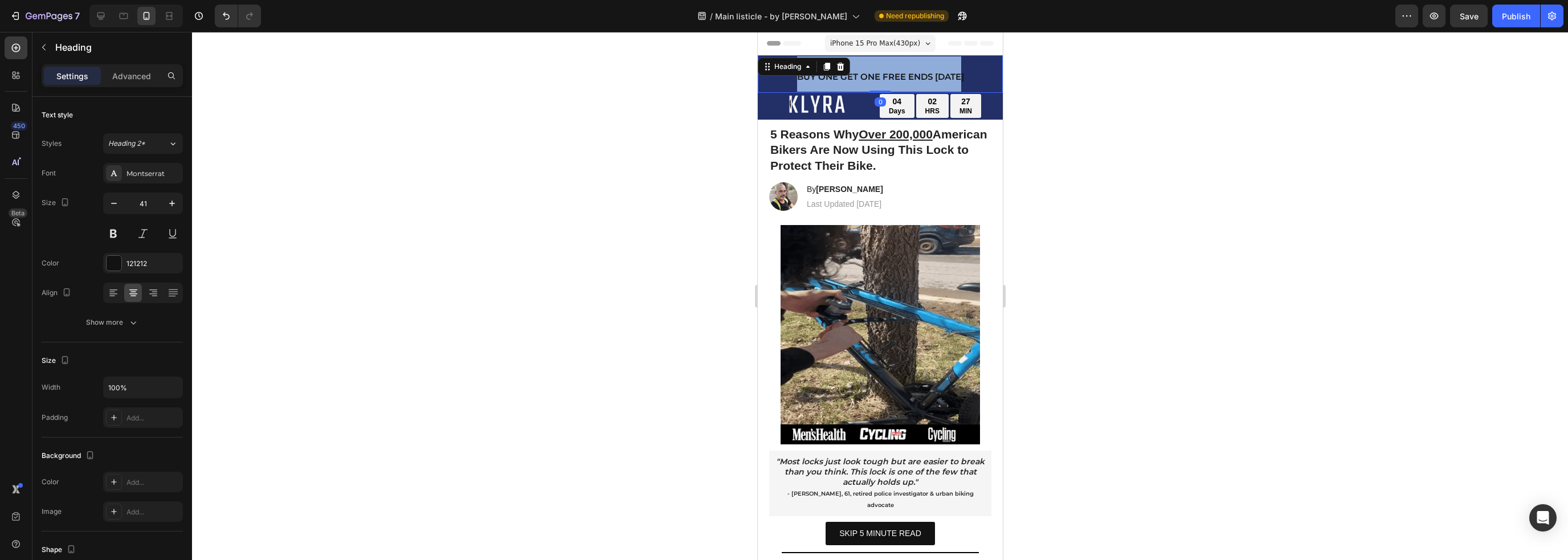
click at [887, 79] on strong "BUY ONE GET ONE FREE ENDS [DATE]" at bounding box center [880, 77] width 167 height 11
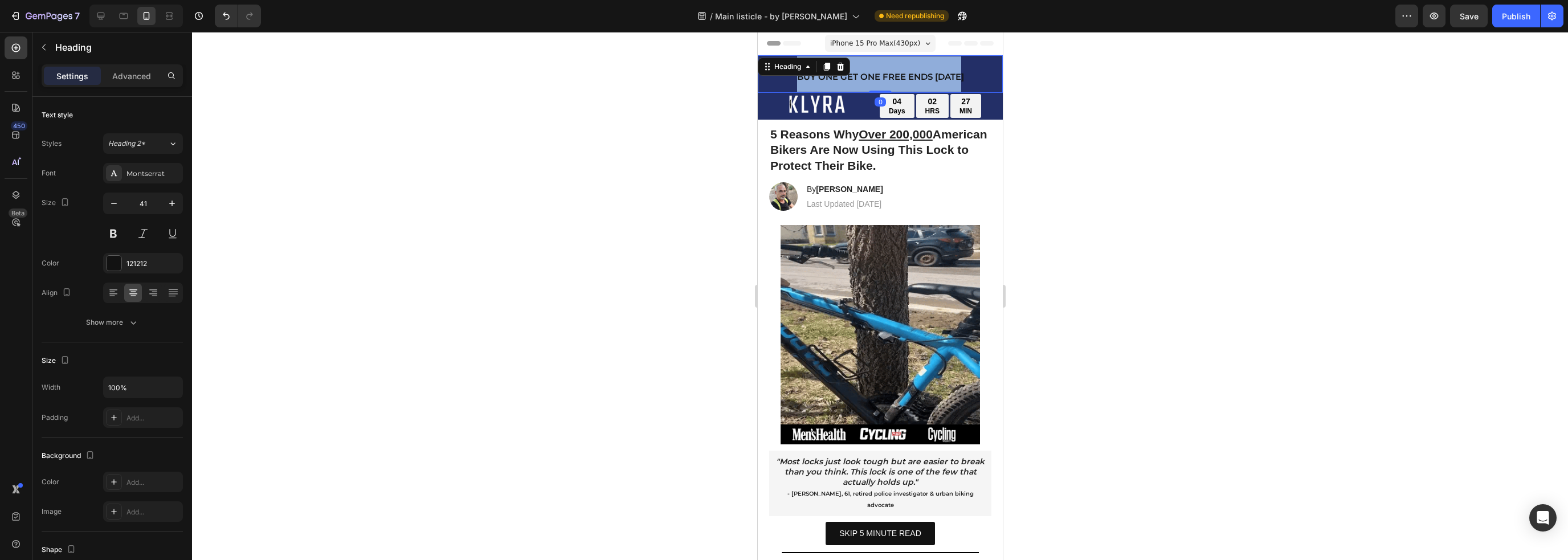
click at [887, 79] on strong "BUY ONE GET ONE FREE ENDS [DATE]" at bounding box center [880, 77] width 167 height 11
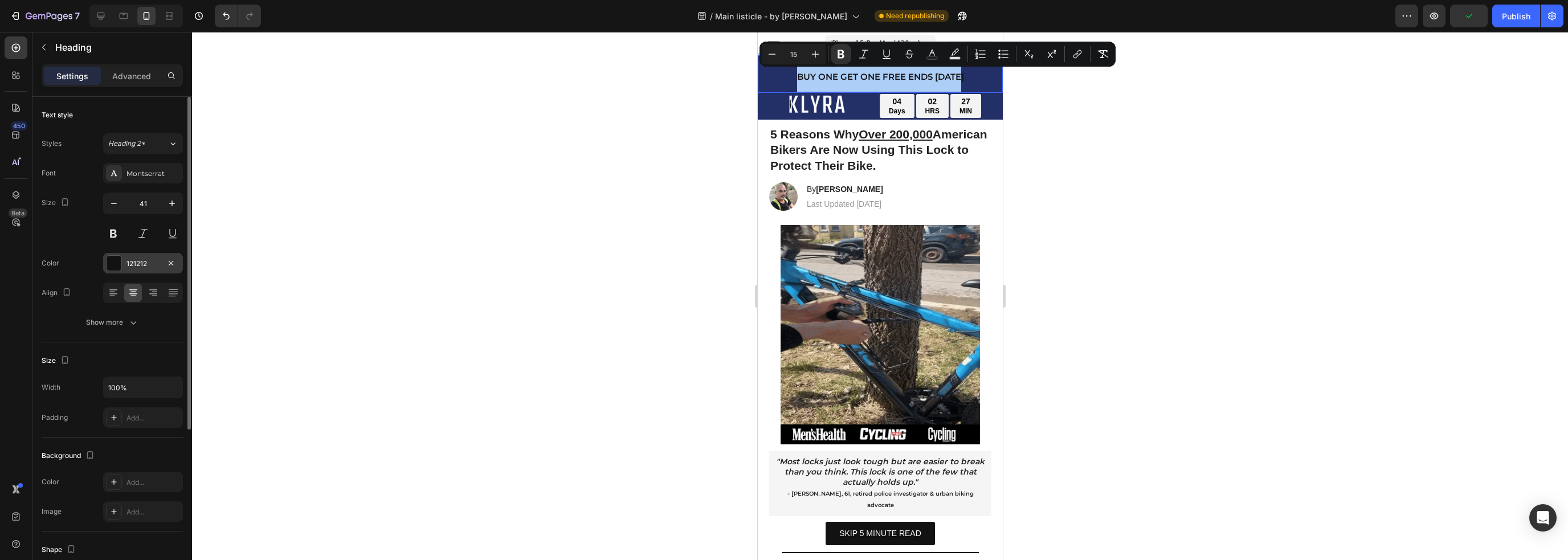
click at [133, 265] on div "121212" at bounding box center [143, 263] width 33 height 10
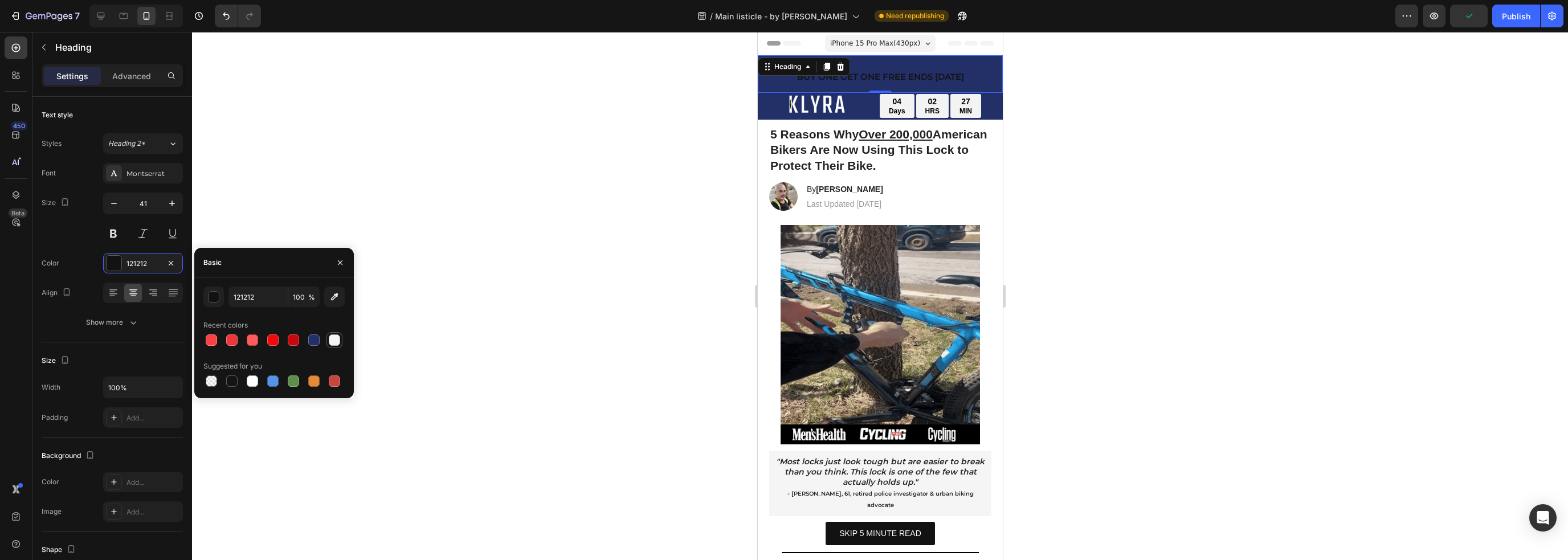
click at [331, 339] on div at bounding box center [334, 340] width 11 height 11
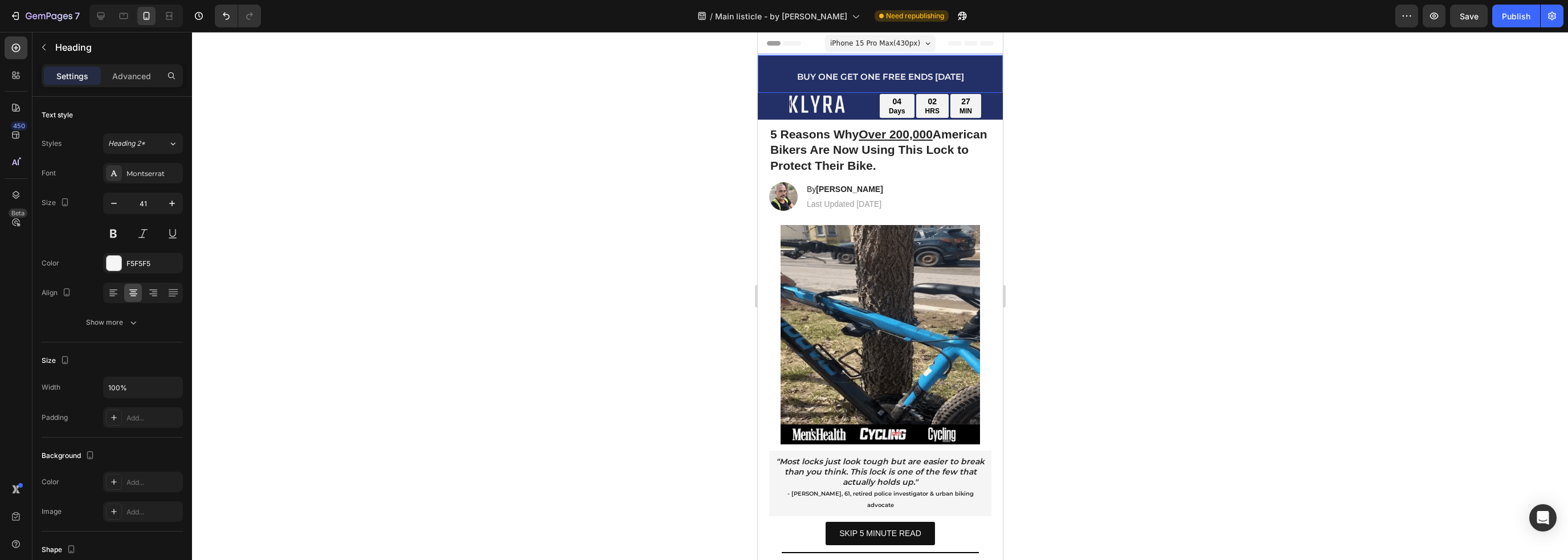
click at [759, 84] on p "BUY ONE GET ONE FREE ENDS [DATE]" at bounding box center [880, 73] width 243 height 35
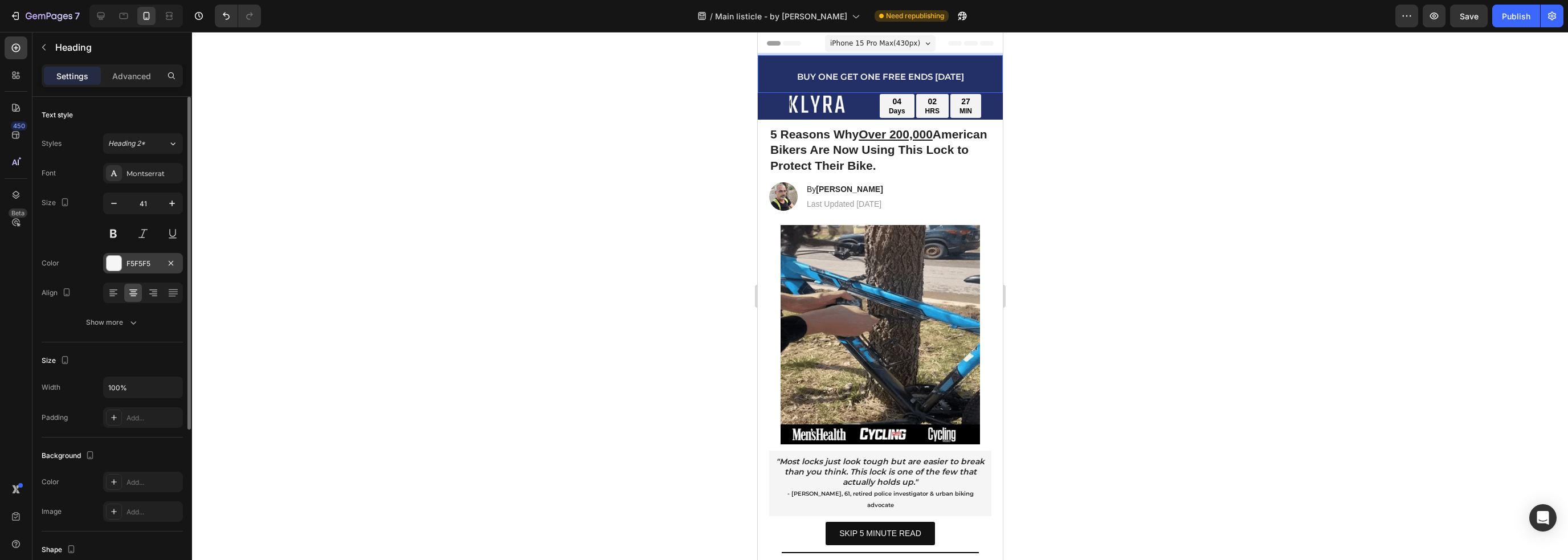
click at [140, 266] on div "F5F5F5" at bounding box center [143, 263] width 33 height 10
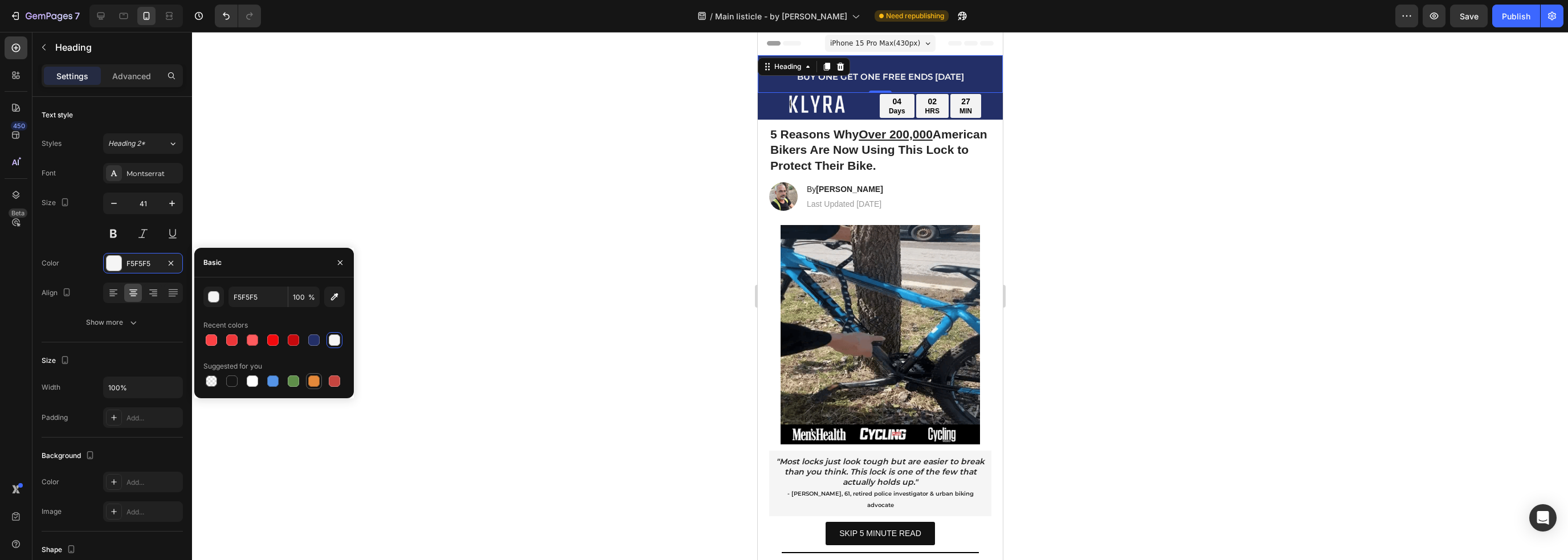
click at [315, 384] on div at bounding box center [314, 381] width 11 height 11
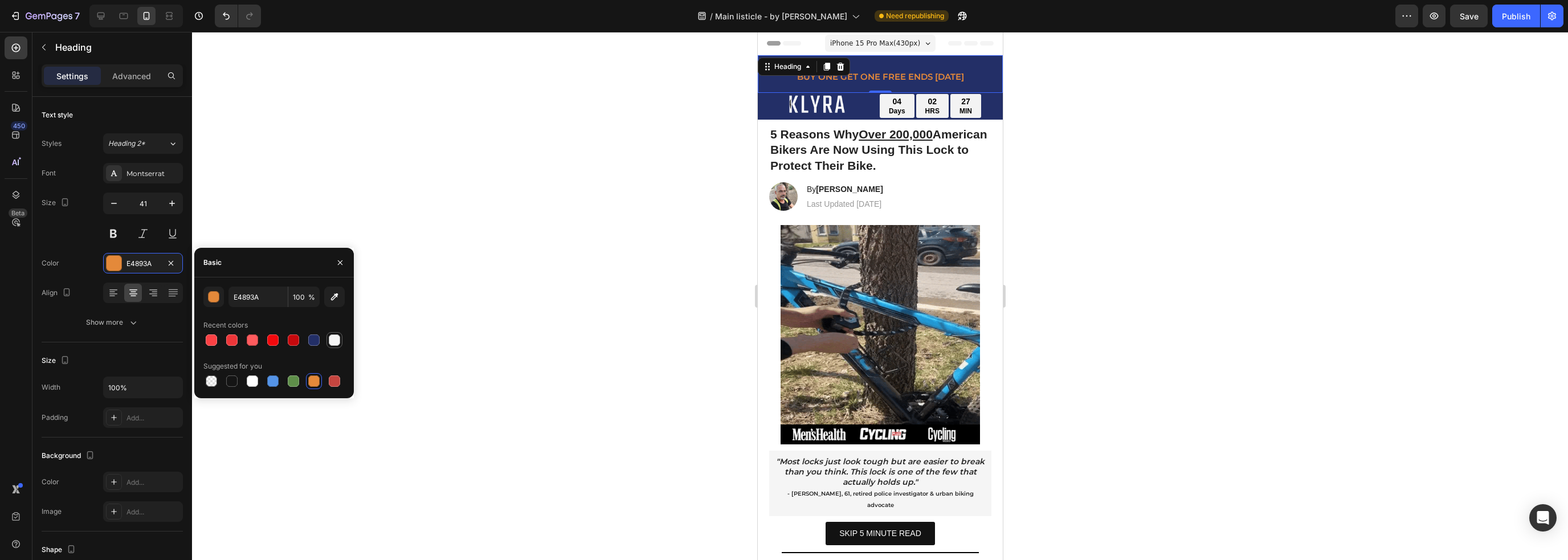
click at [342, 339] on div at bounding box center [334, 340] width 16 height 16
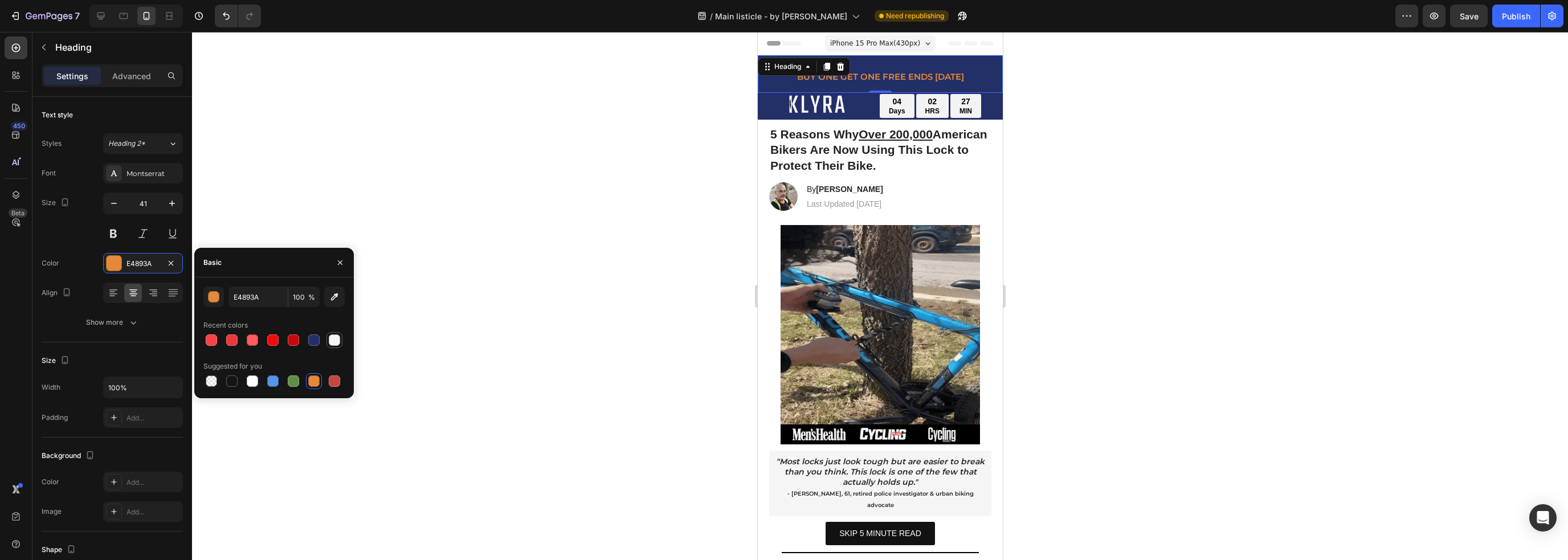
type input "F5F5F5"
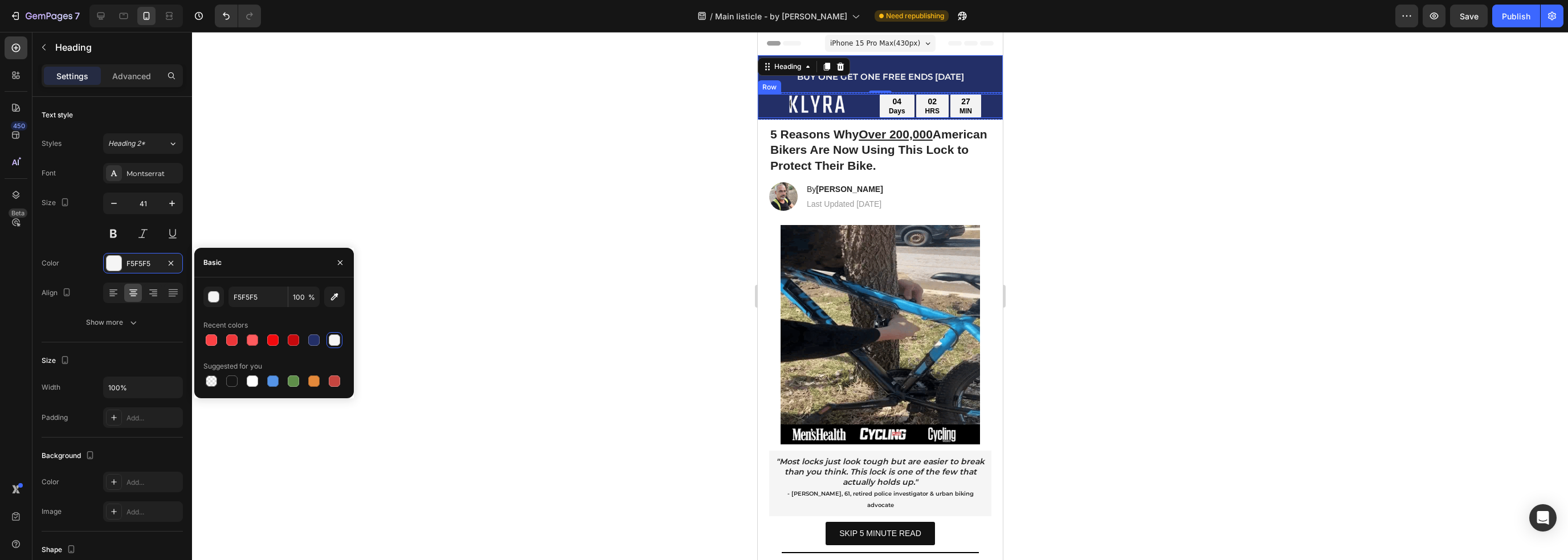
click at [759, 96] on div "Image" at bounding box center [807, 106] width 101 height 24
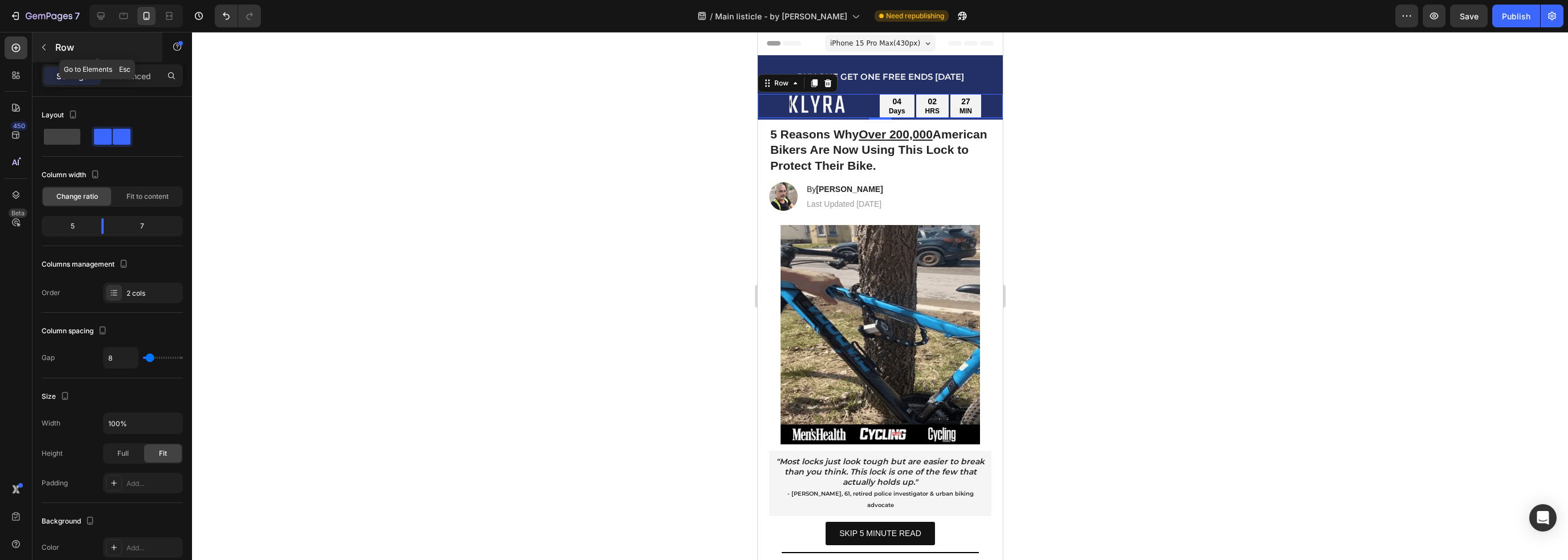
click at [44, 43] on icon "button" at bounding box center [44, 47] width 9 height 9
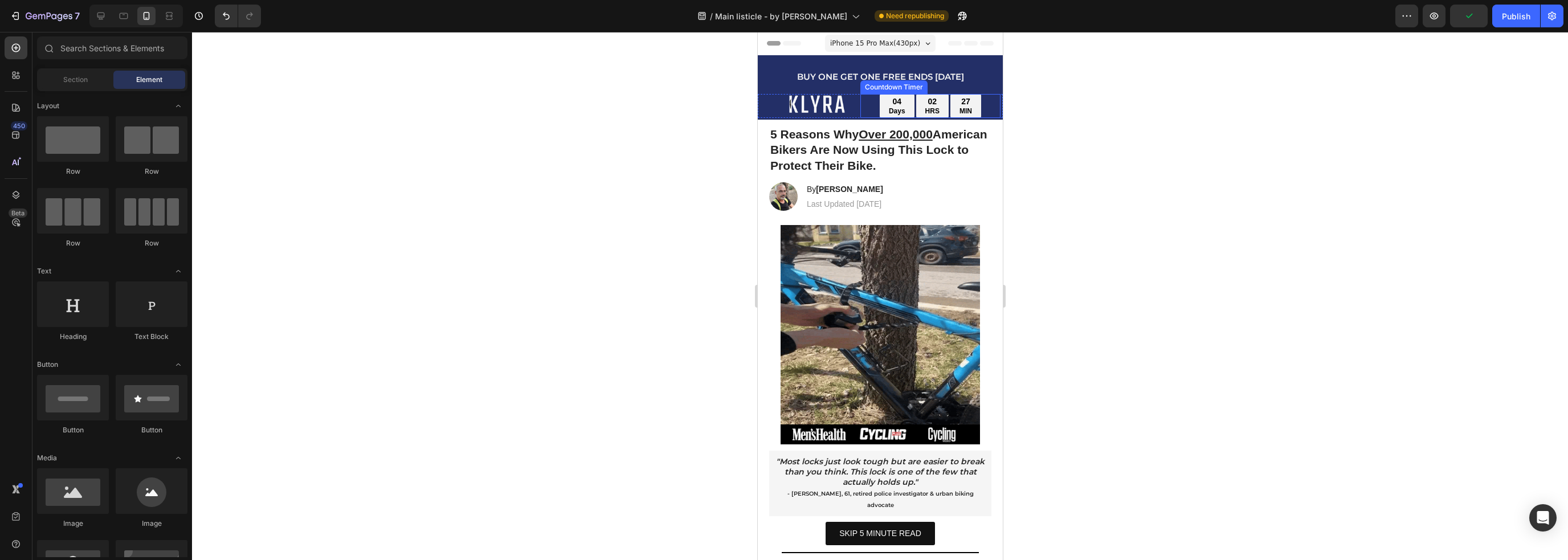
click at [951, 103] on div "27 MIN" at bounding box center [965, 106] width 31 height 24
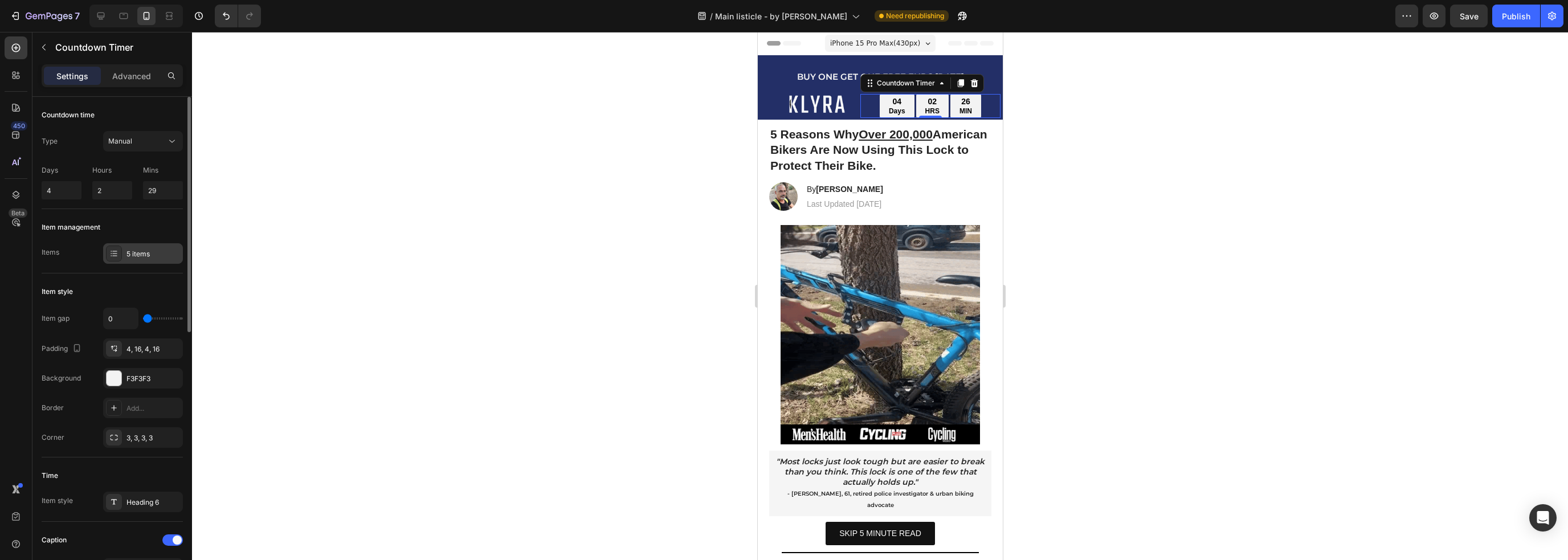
click at [145, 250] on div "5 items" at bounding box center [153, 254] width 53 height 10
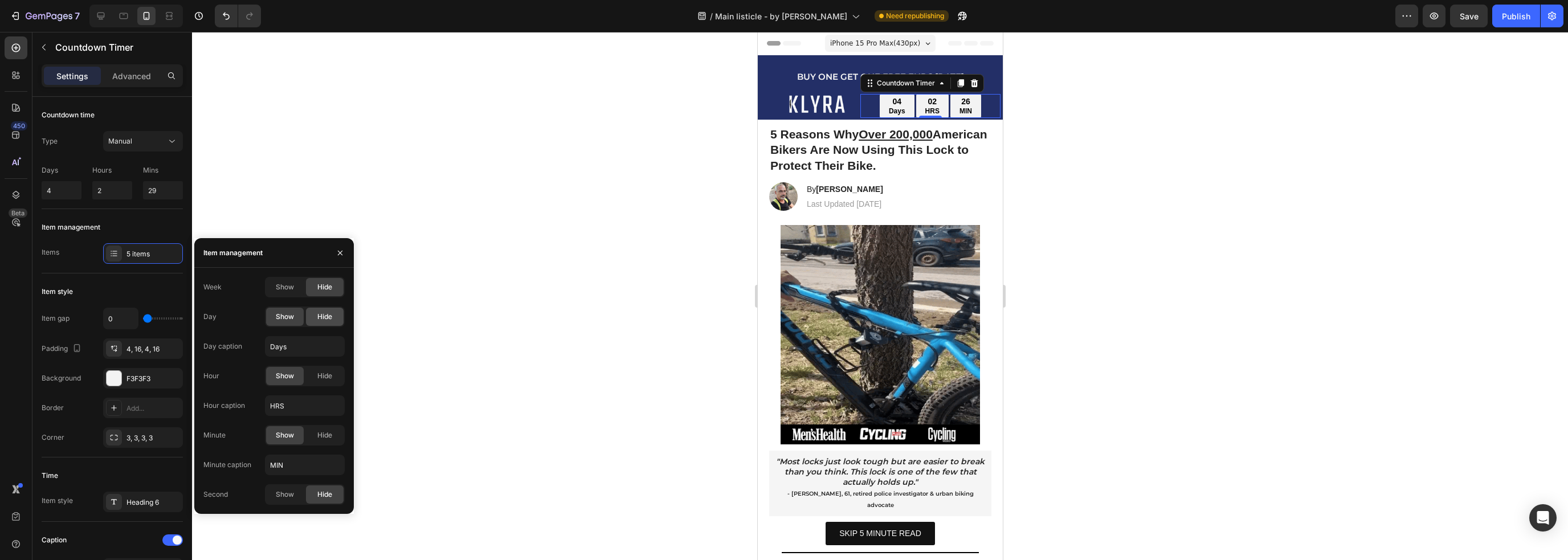
click at [322, 316] on span "Hide" at bounding box center [324, 317] width 15 height 10
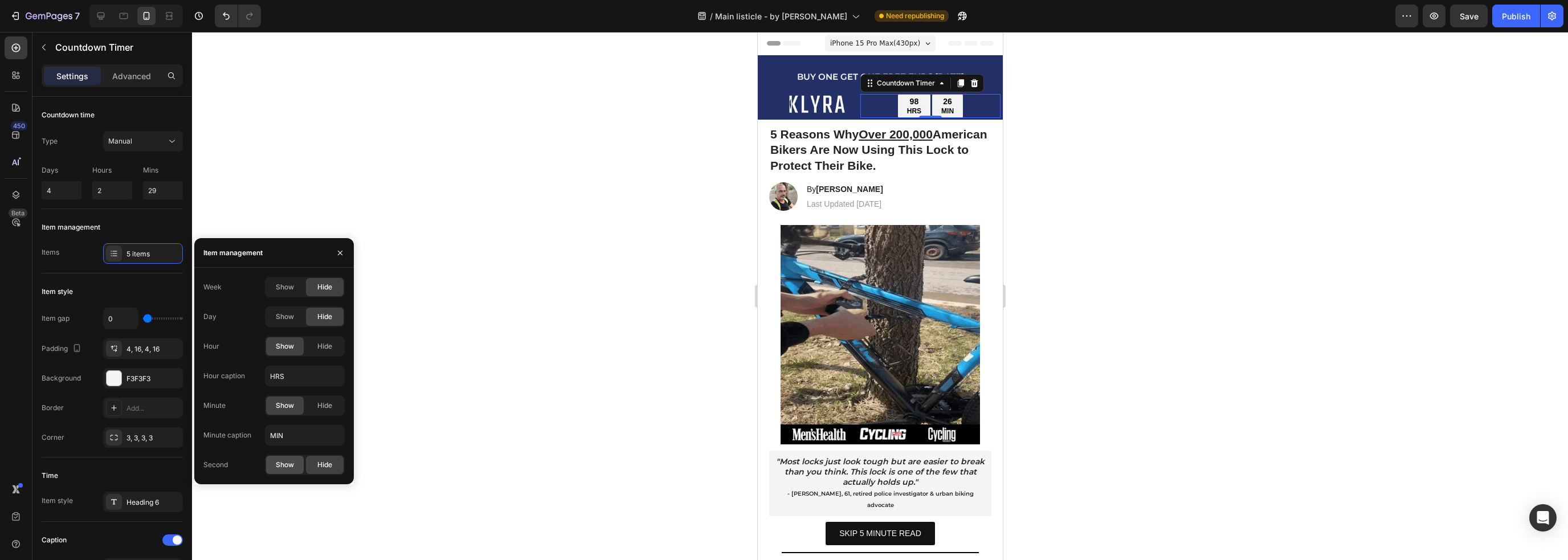
click at [287, 461] on span "Show" at bounding box center [285, 464] width 18 height 10
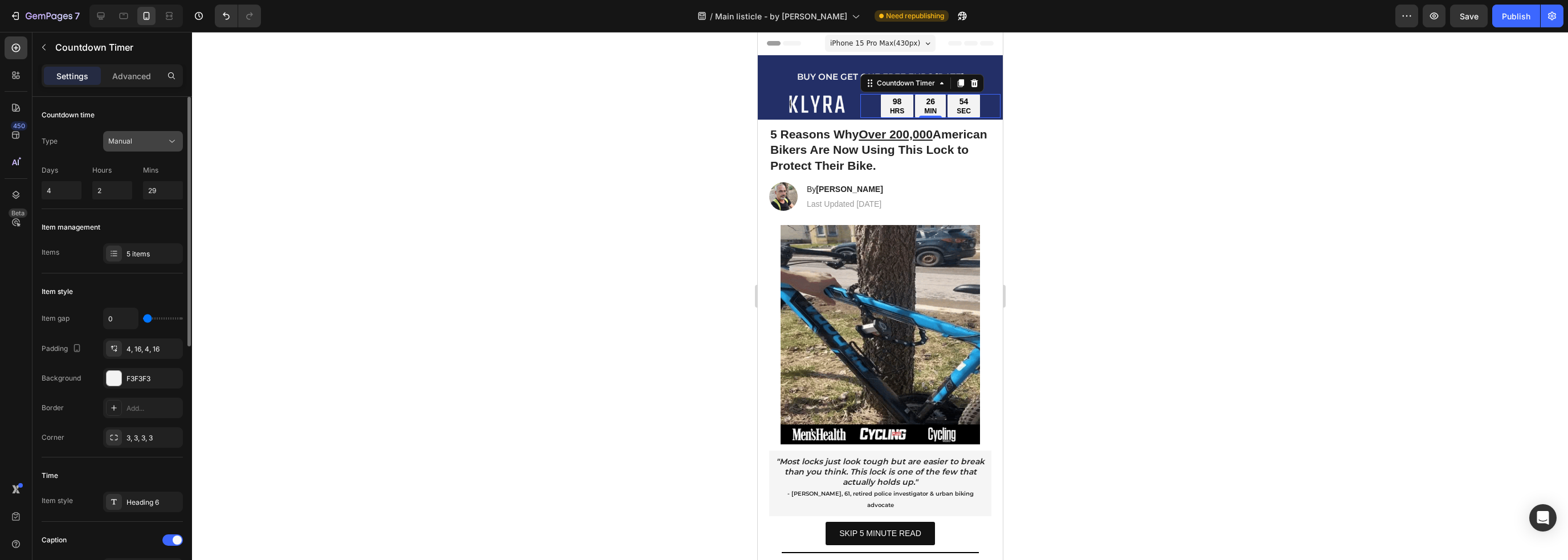
click at [154, 137] on div "Manual" at bounding box center [137, 141] width 58 height 10
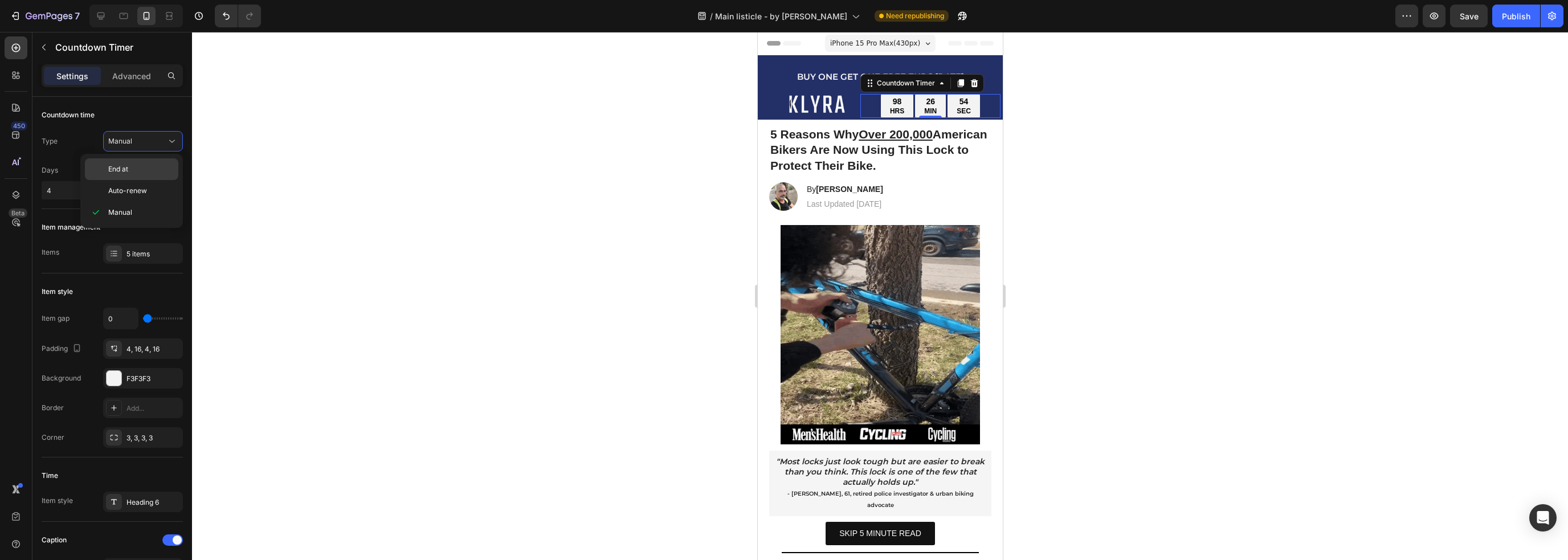
click at [152, 173] on p "End at" at bounding box center [141, 169] width 65 height 10
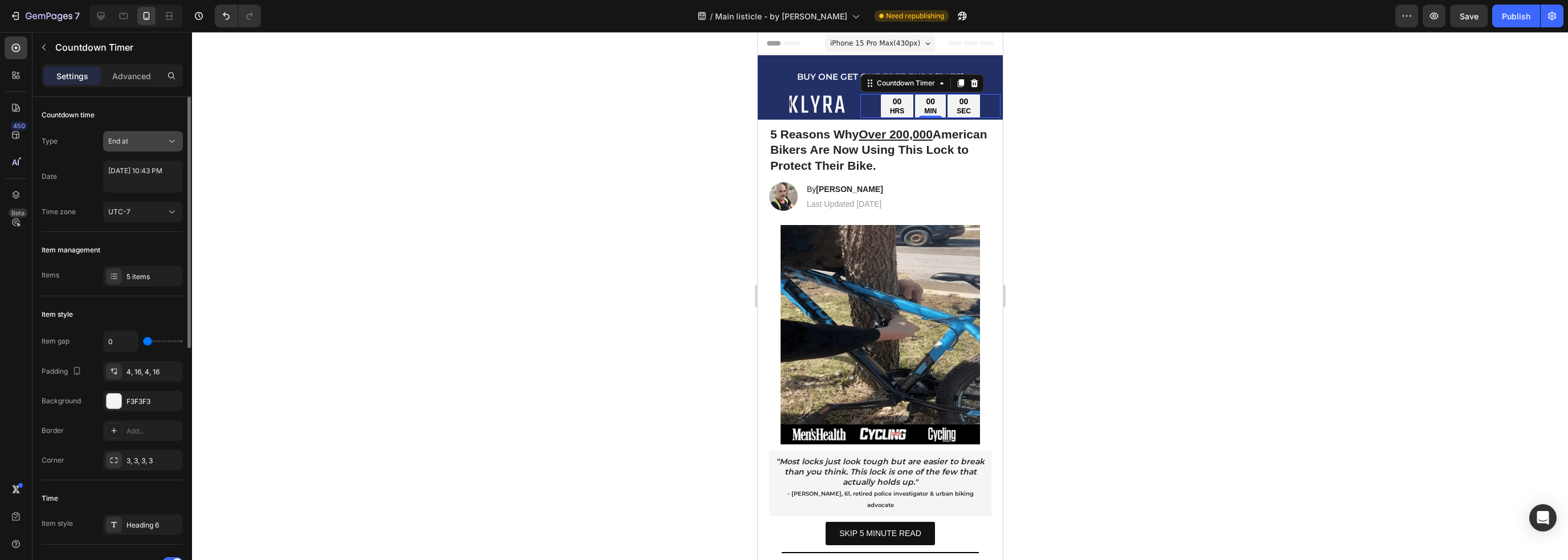
click at [148, 136] on div "End at" at bounding box center [143, 141] width 69 height 11
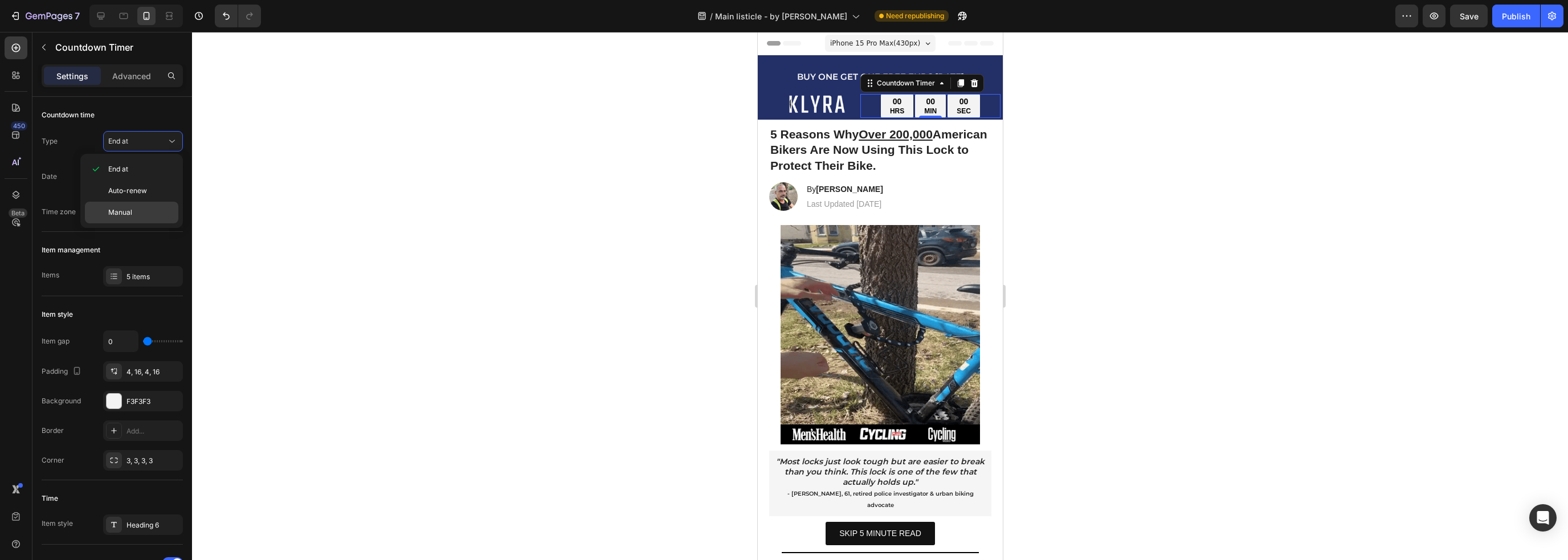
click at [139, 209] on p "Manual" at bounding box center [141, 212] width 65 height 10
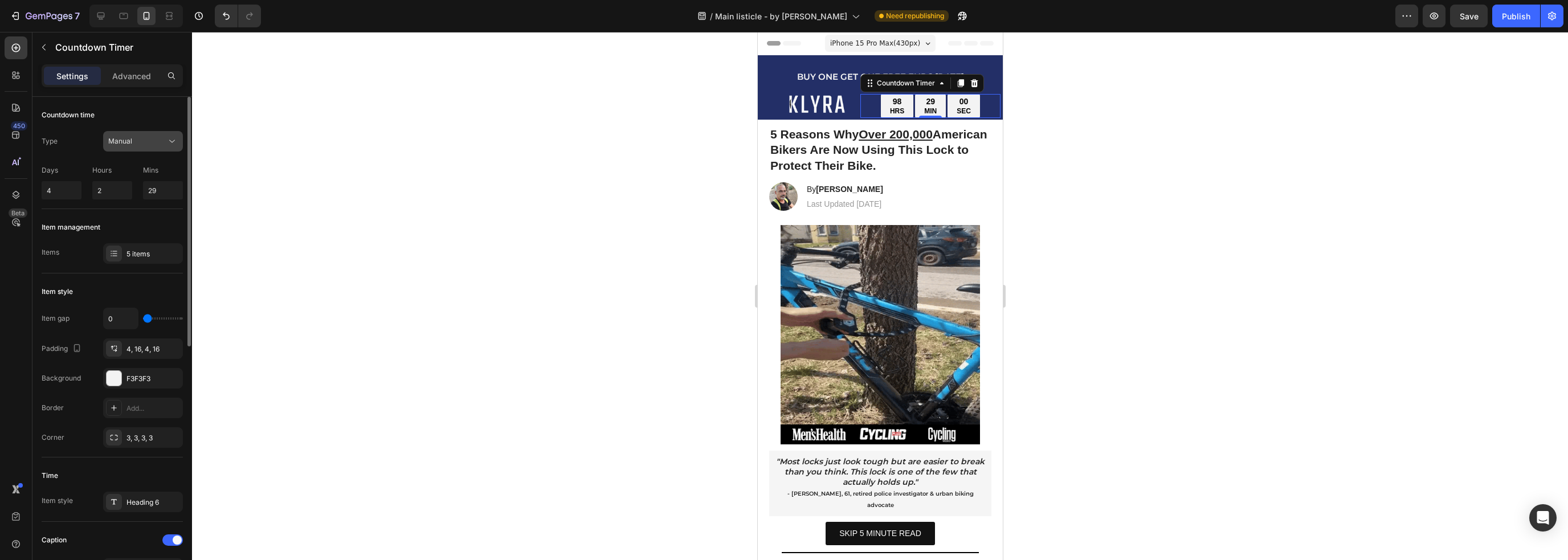
click at [150, 137] on div "Manual" at bounding box center [137, 141] width 58 height 10
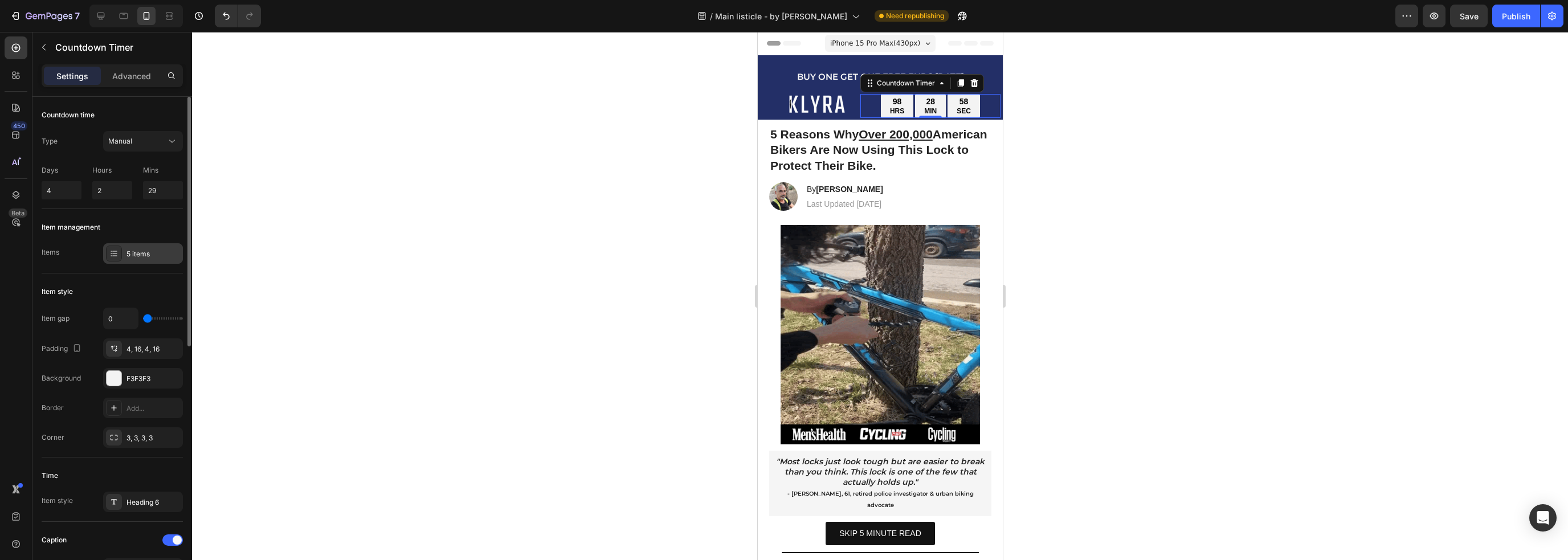
click at [142, 254] on div "5 items" at bounding box center [153, 254] width 53 height 10
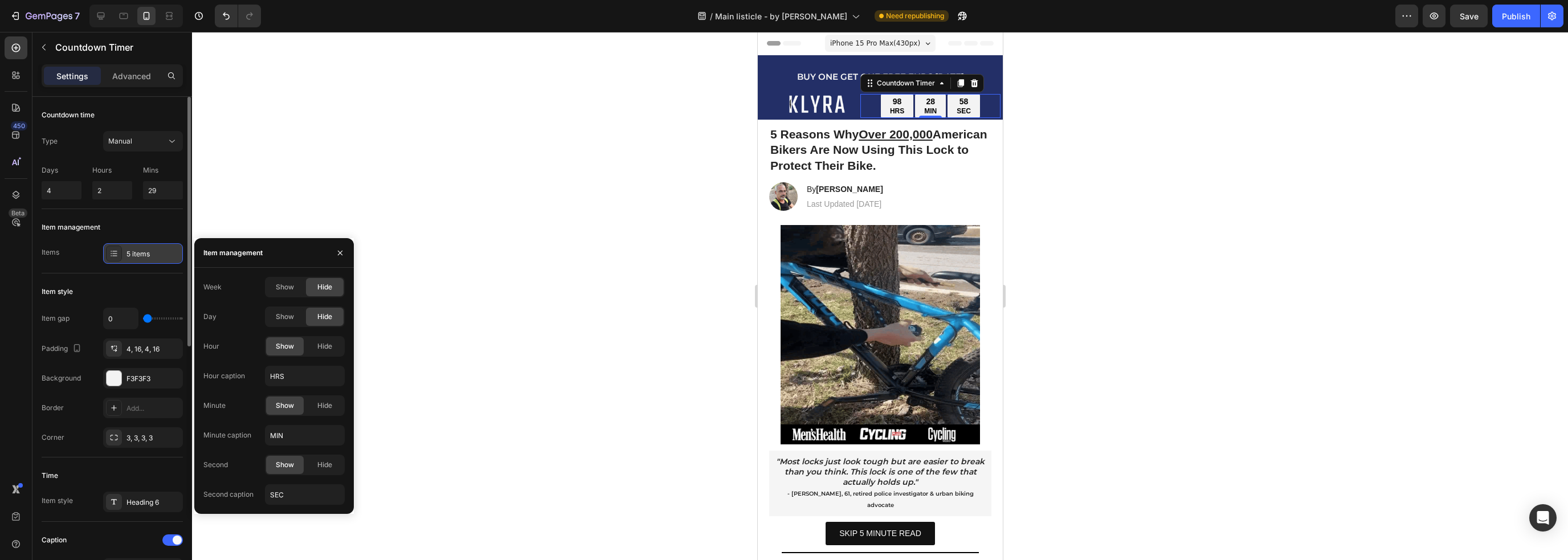
click at [142, 253] on div "5 items" at bounding box center [153, 254] width 53 height 10
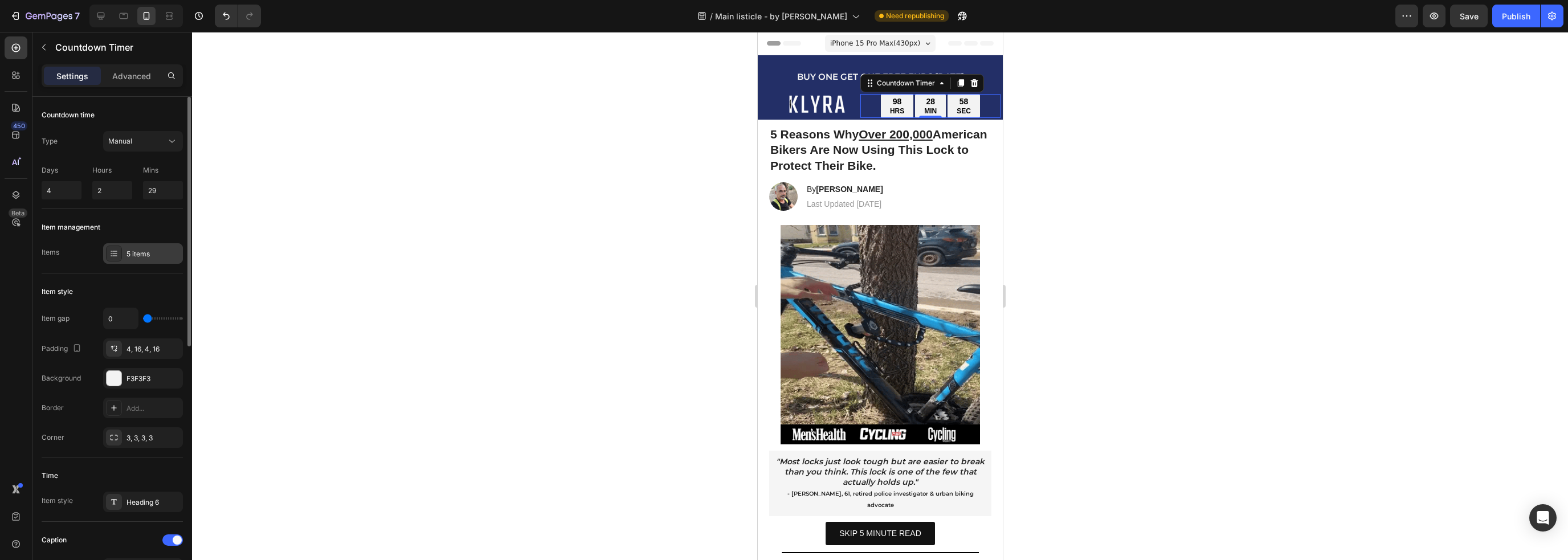
click at [140, 249] on div "5 items" at bounding box center [153, 254] width 53 height 10
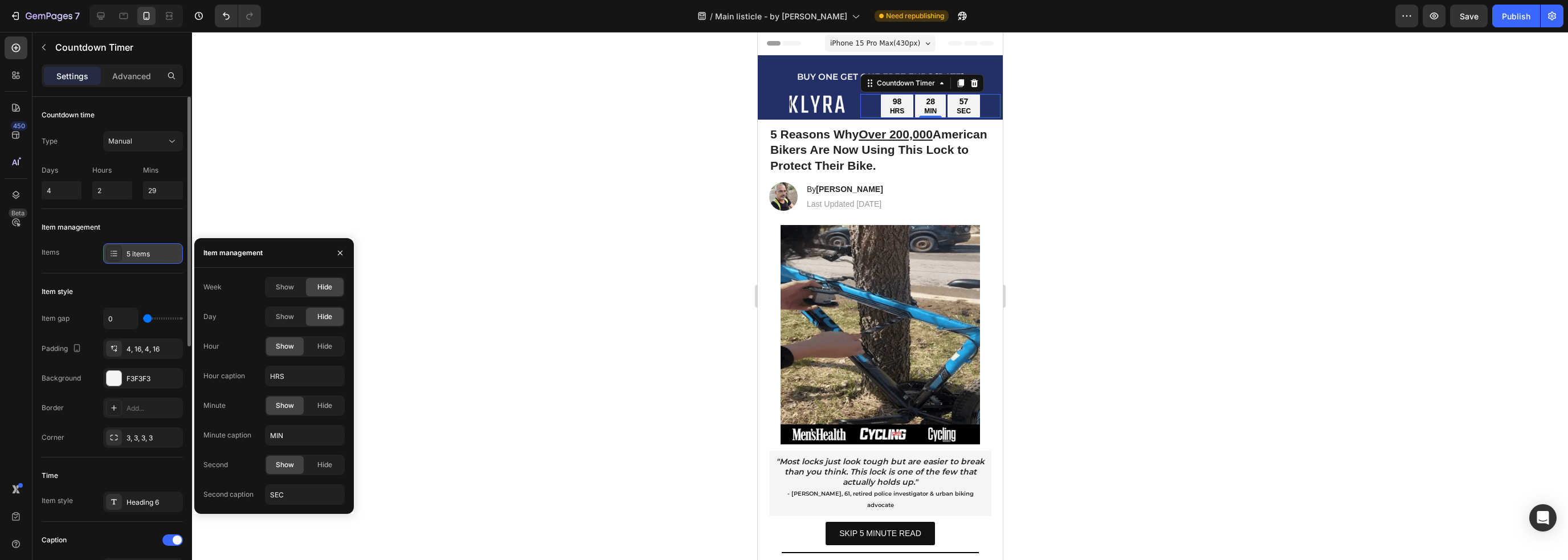
click at [139, 249] on div "5 items" at bounding box center [153, 254] width 53 height 10
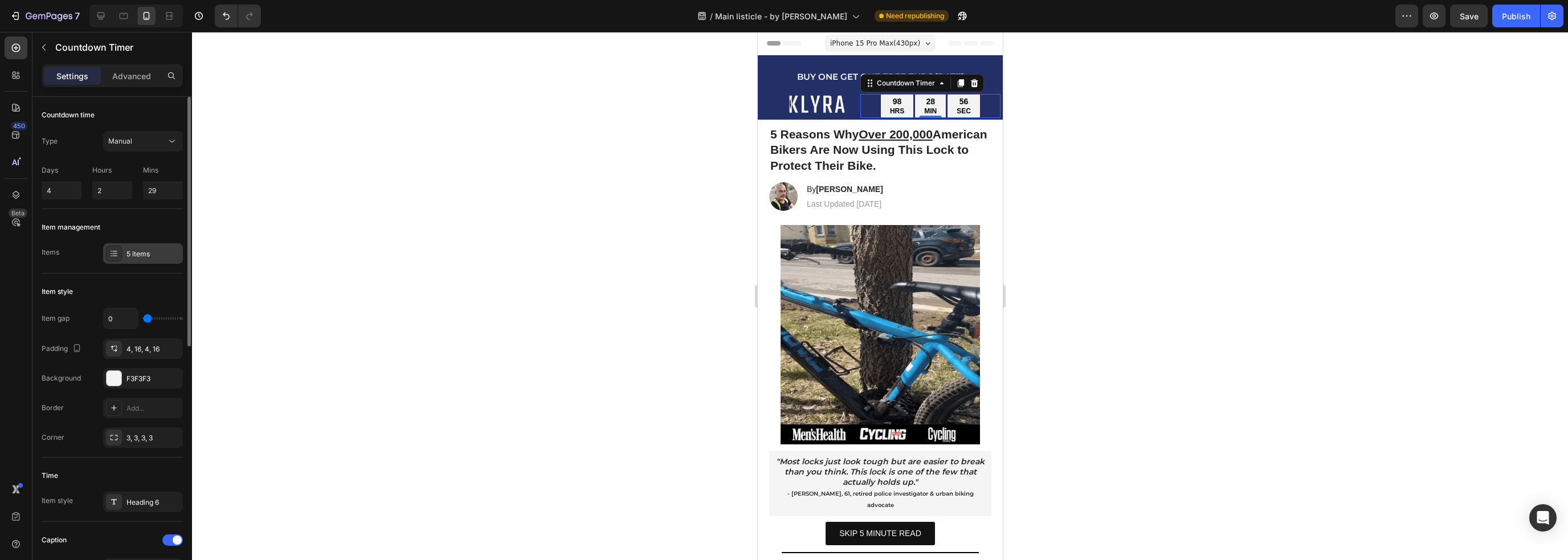
click at [141, 247] on div "5 items" at bounding box center [143, 254] width 80 height 21
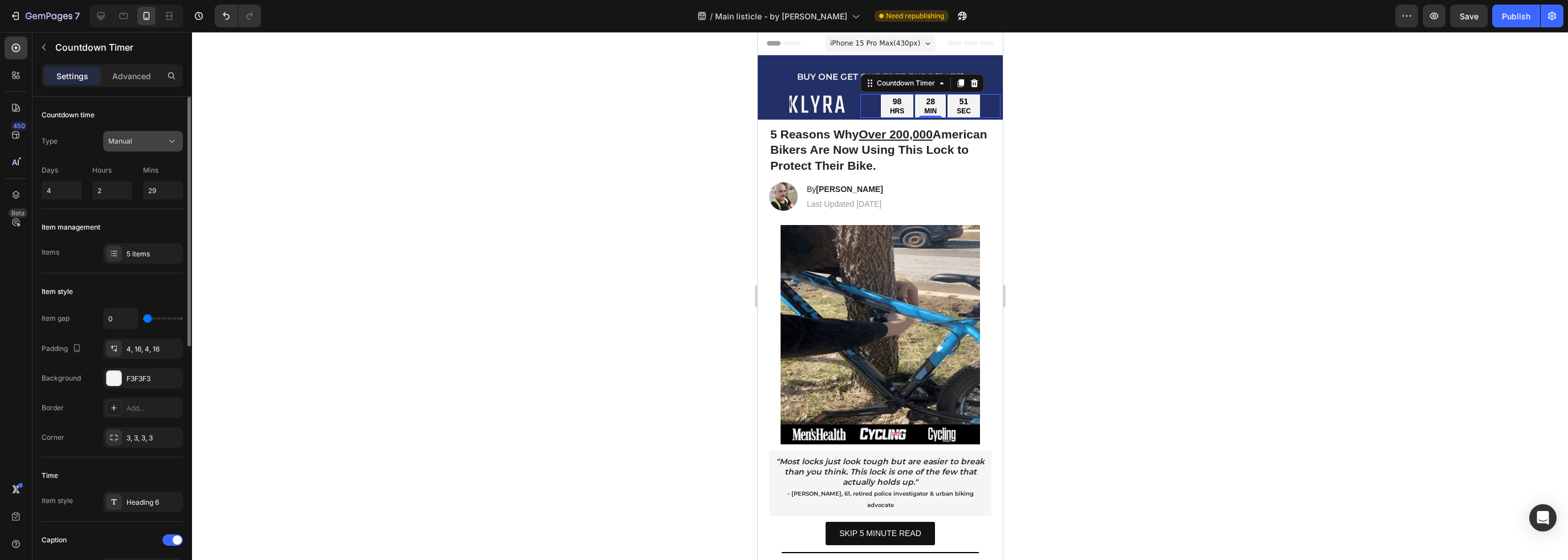
click at [159, 146] on div "Manual" at bounding box center [143, 141] width 69 height 11
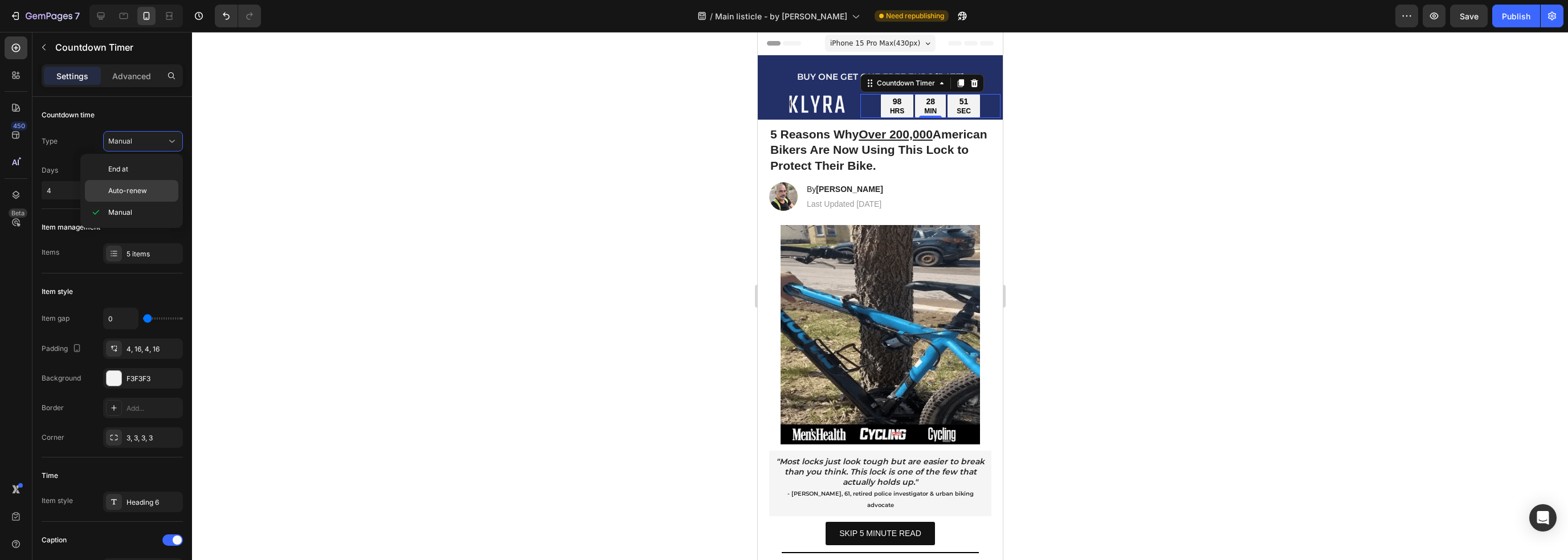
click at [146, 186] on p "Auto-renew" at bounding box center [141, 191] width 65 height 10
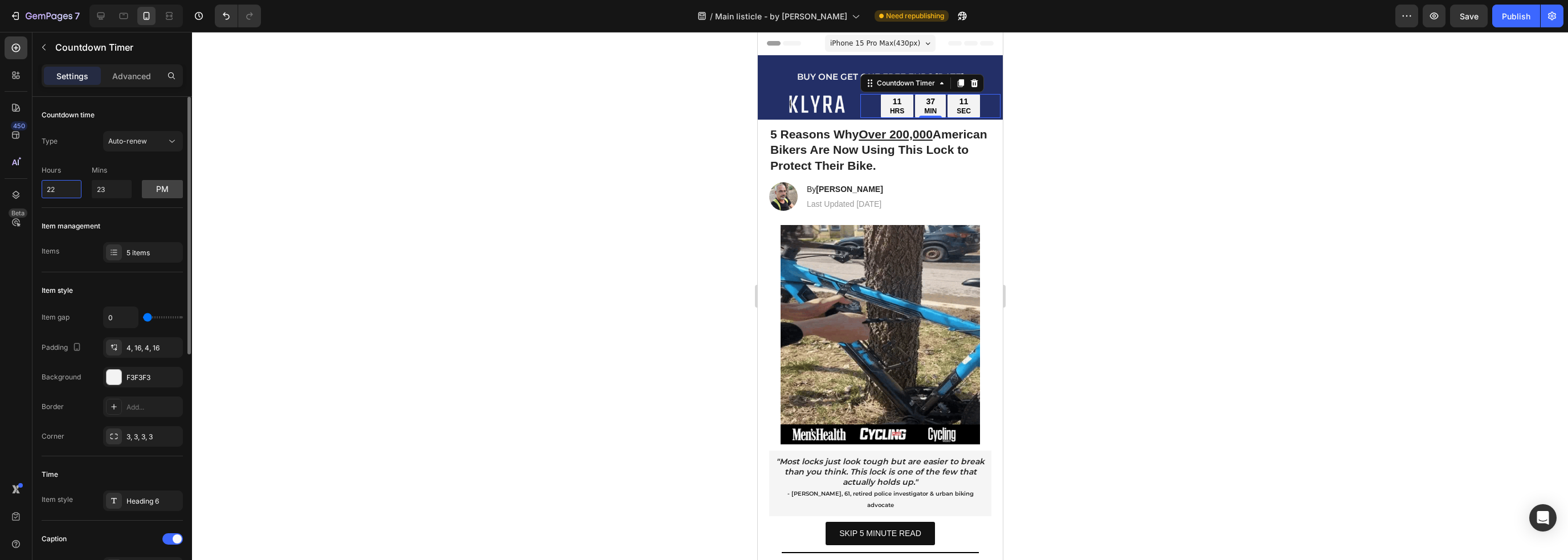
drag, startPoint x: 56, startPoint y: 187, endPoint x: 37, endPoint y: 184, distance: 19.2
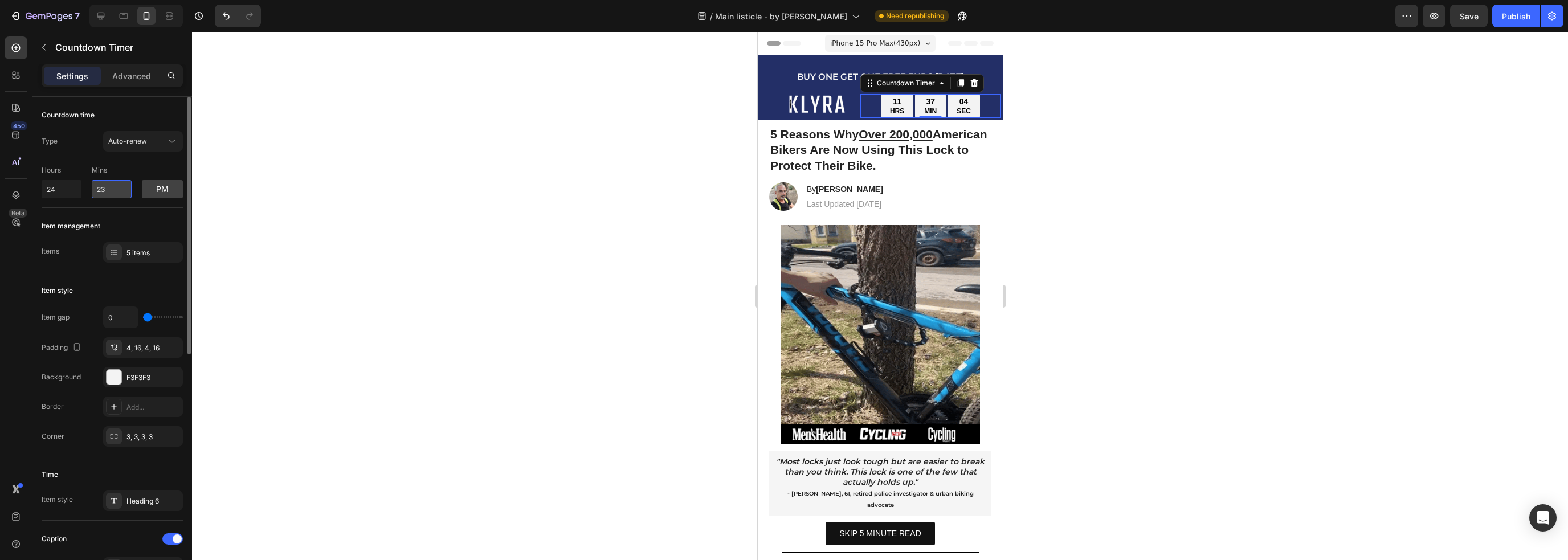
type input "10"
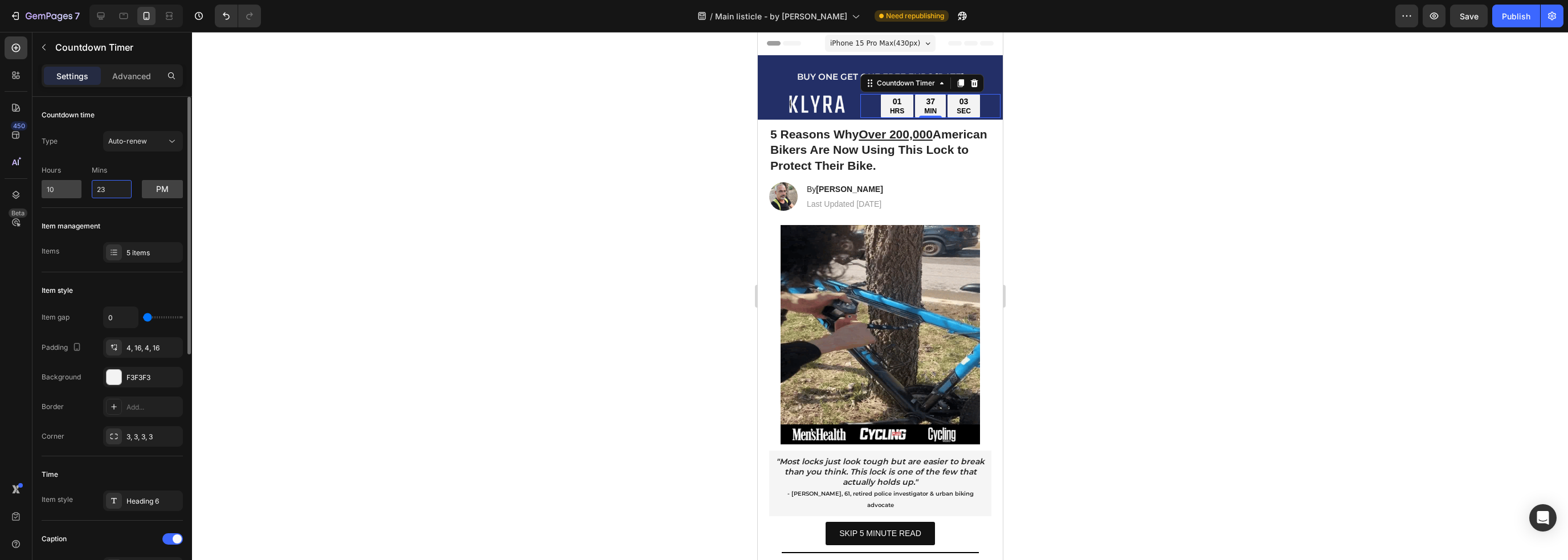
drag, startPoint x: 110, startPoint y: 189, endPoint x: 76, endPoint y: 191, distance: 34.1
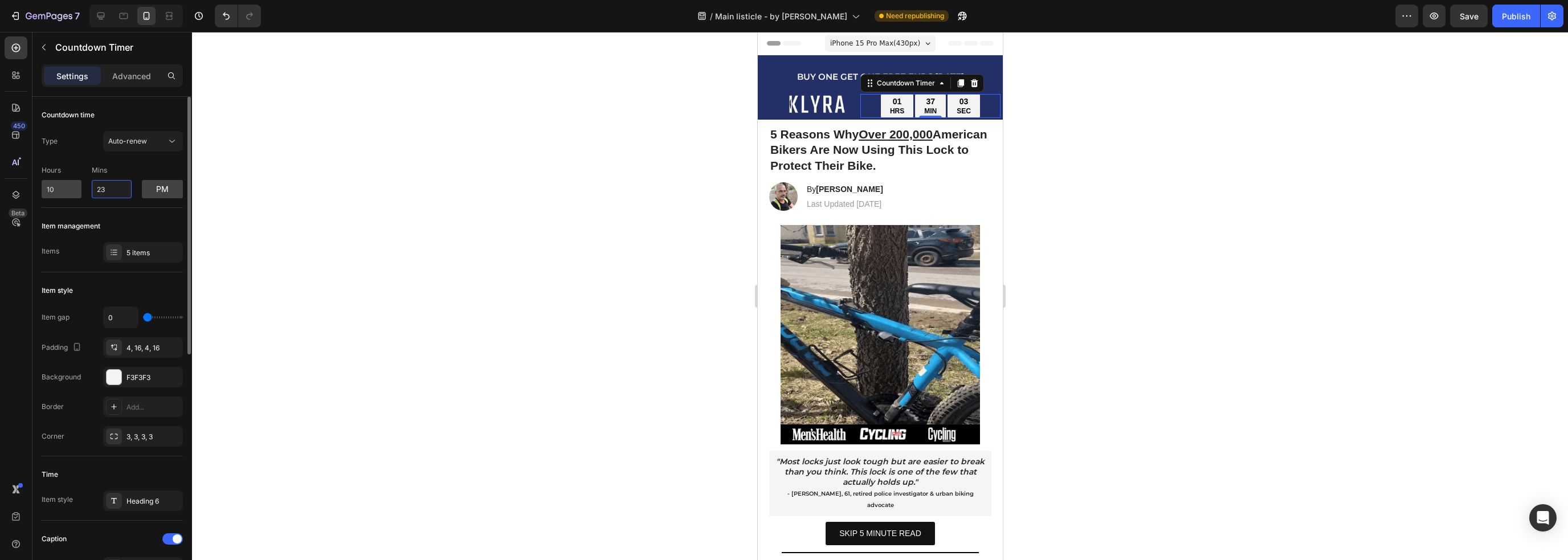
click at [71, 191] on div "Hours 10 Mins 23 pm" at bounding box center [112, 180] width 141 height 37
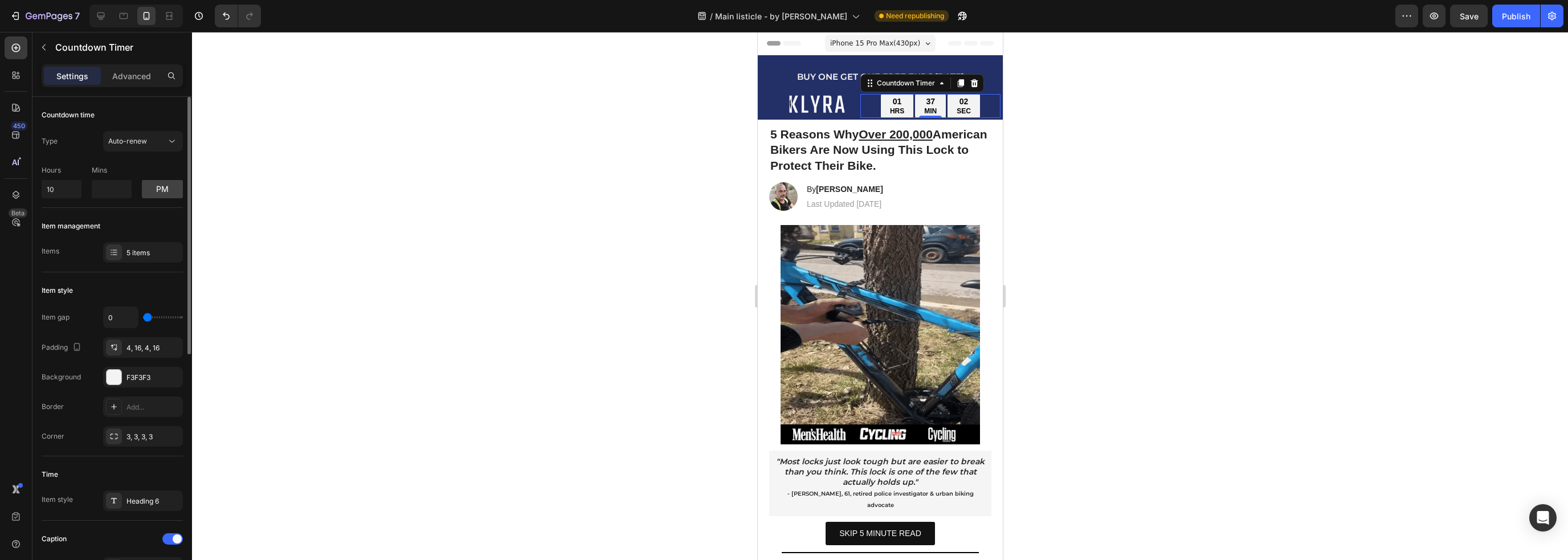
type input "0"
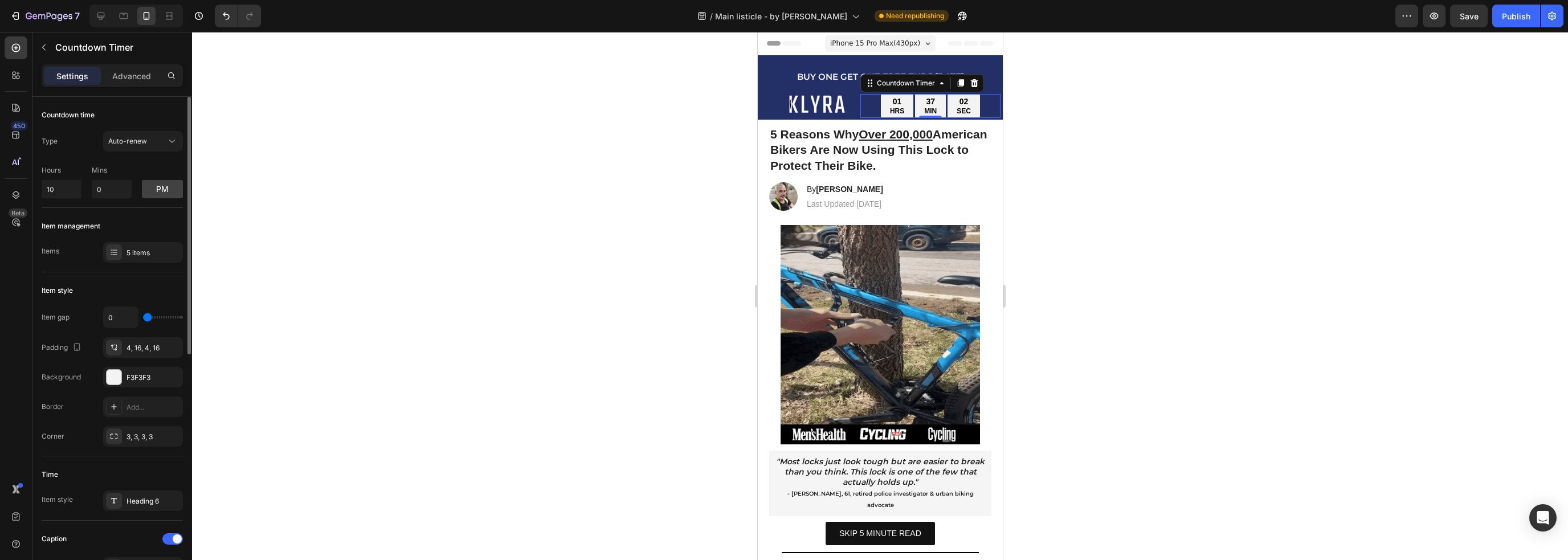
click at [132, 219] on div "Item management" at bounding box center [112, 226] width 141 height 18
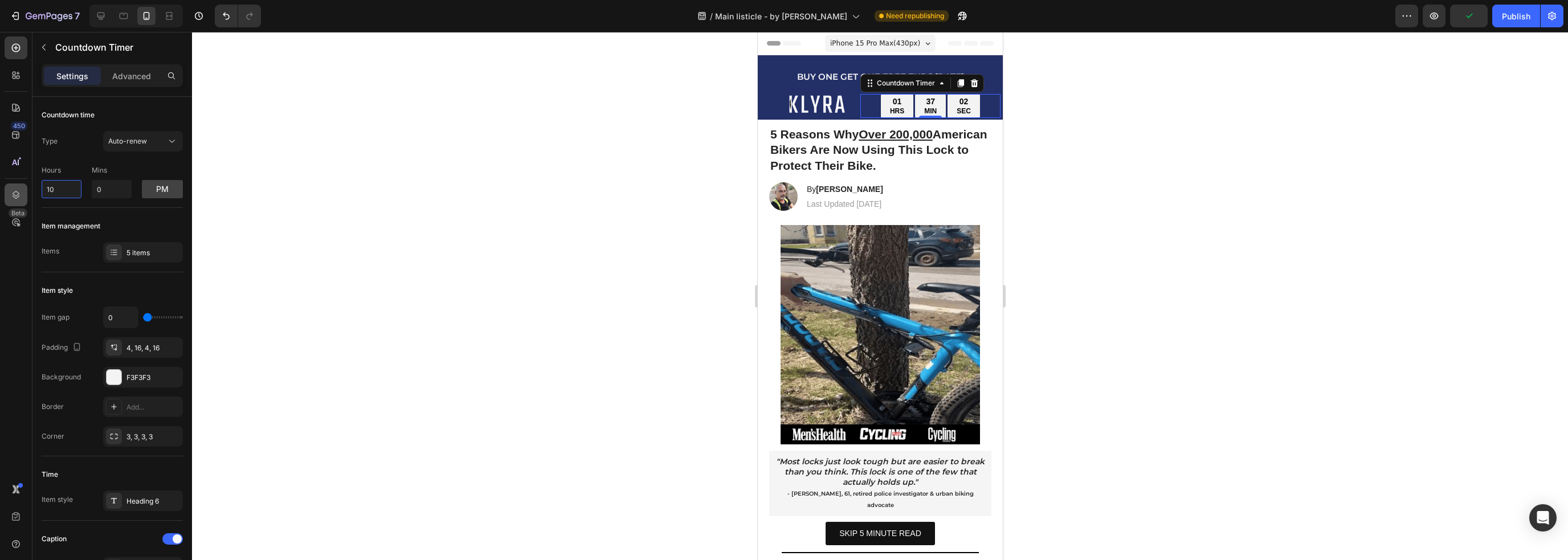
click at [25, 189] on div "450 Beta Sections(18) Elements(83) Section Element Hero Section Product Detail …" at bounding box center [96, 296] width 192 height 528
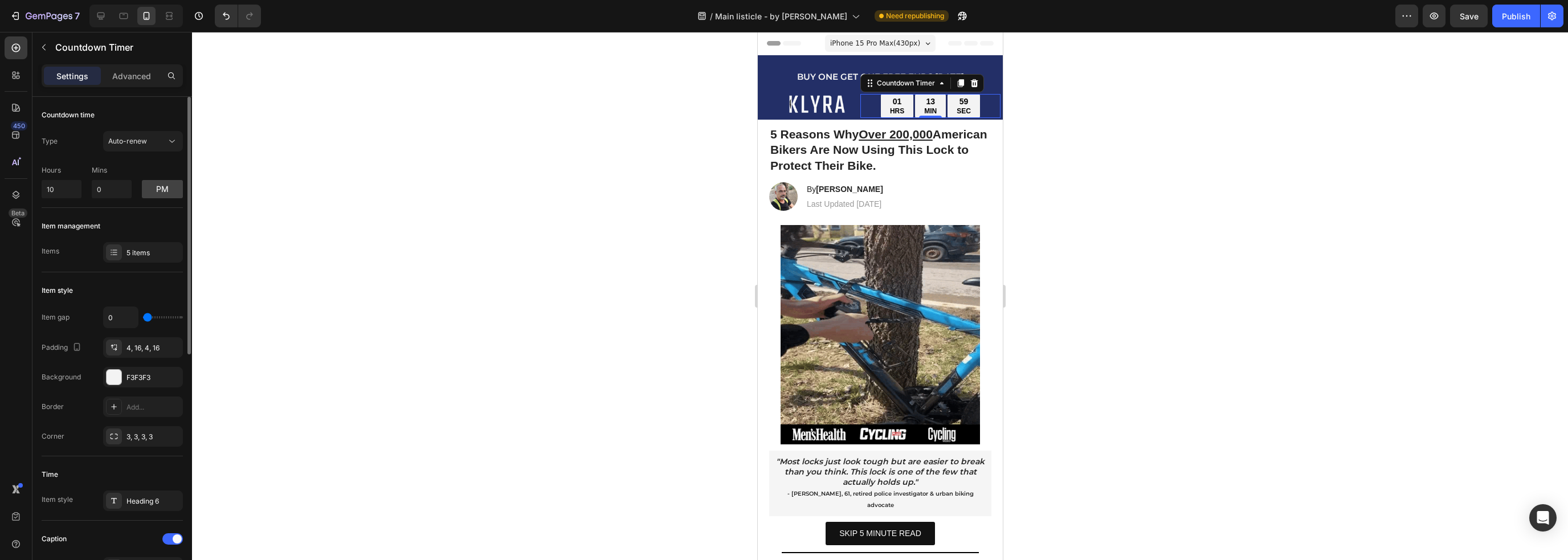
click at [110, 272] on div "Countdown time Type Auto-renew Hours 10 Mins 0 pm" at bounding box center [112, 364] width 141 height 184
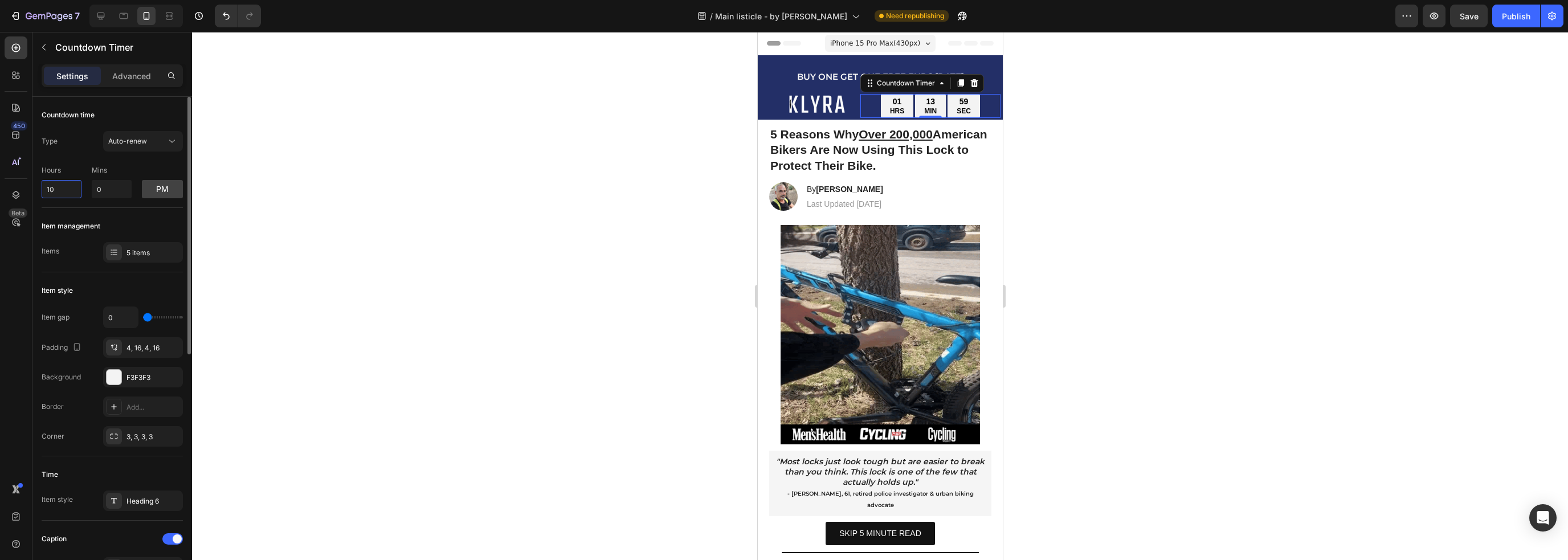
drag, startPoint x: 66, startPoint y: 190, endPoint x: 37, endPoint y: 190, distance: 29.0
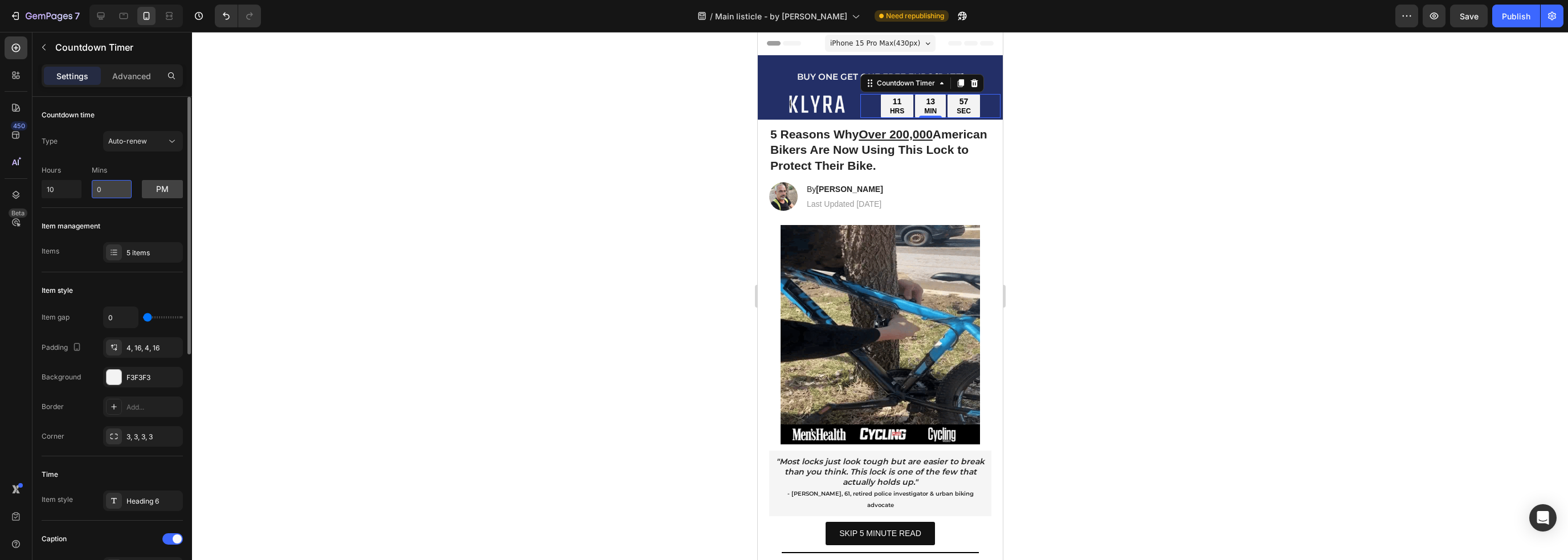
click at [105, 184] on input "0" at bounding box center [112, 189] width 40 height 18
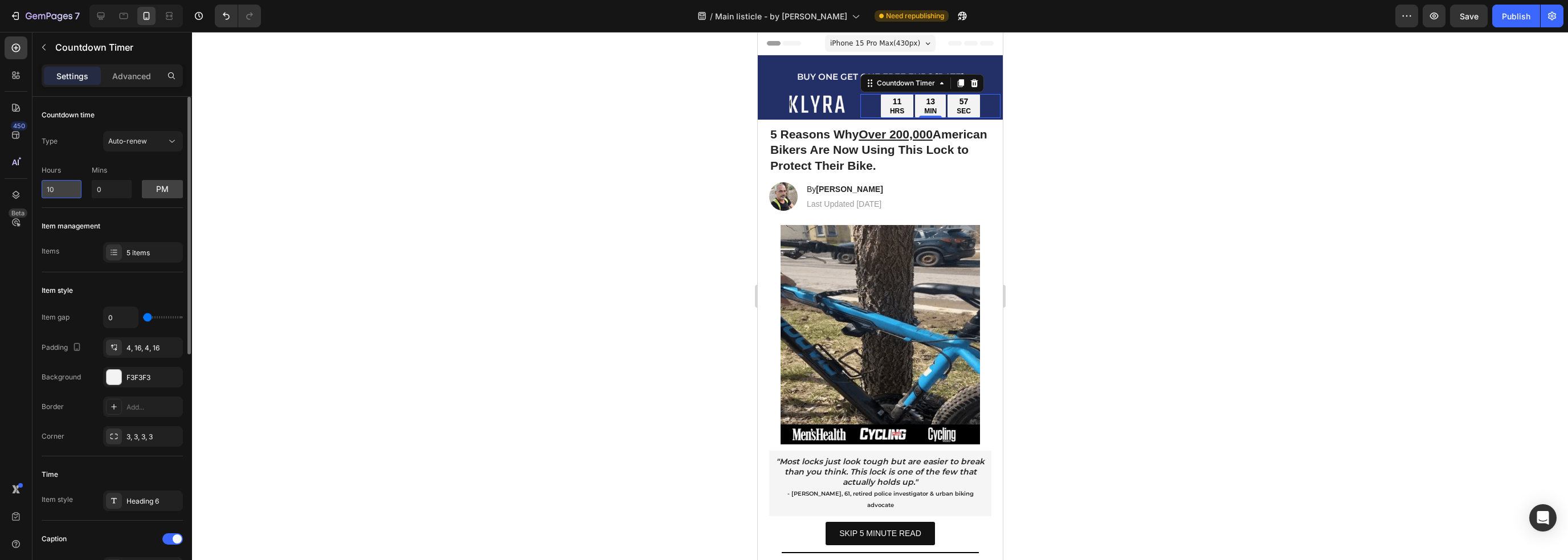
drag, startPoint x: 44, startPoint y: 188, endPoint x: 66, endPoint y: 186, distance: 22.1
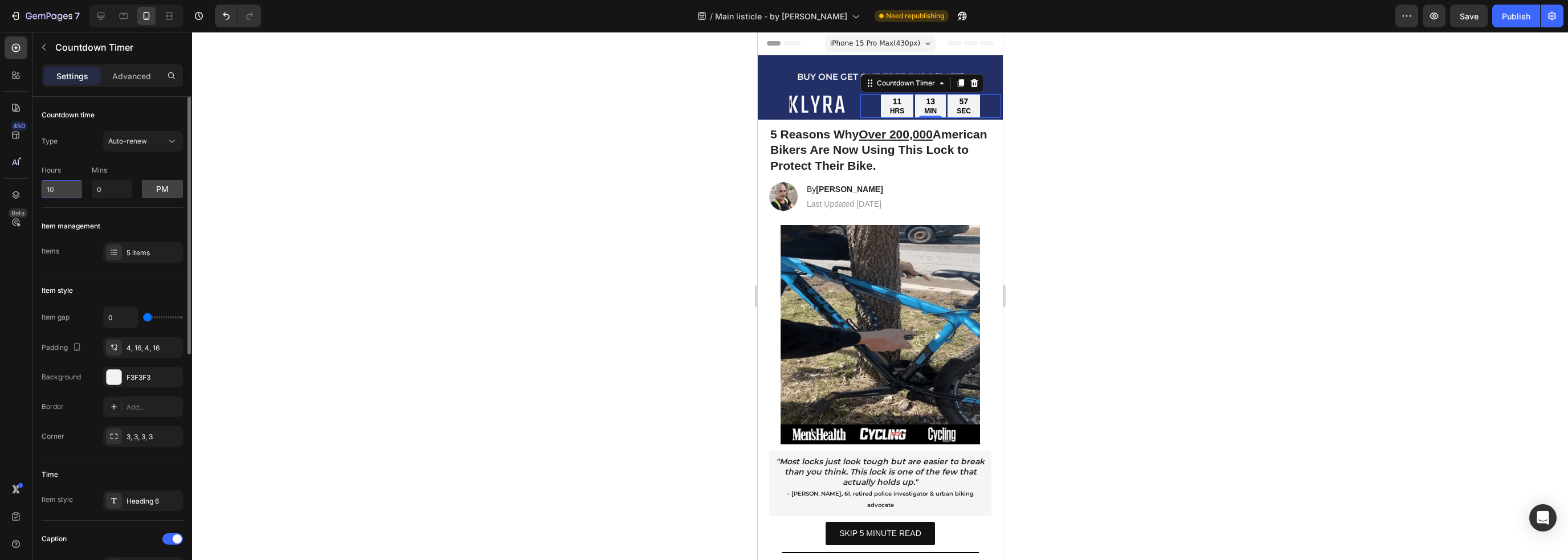
click at [66, 186] on input "10" at bounding box center [62, 189] width 40 height 18
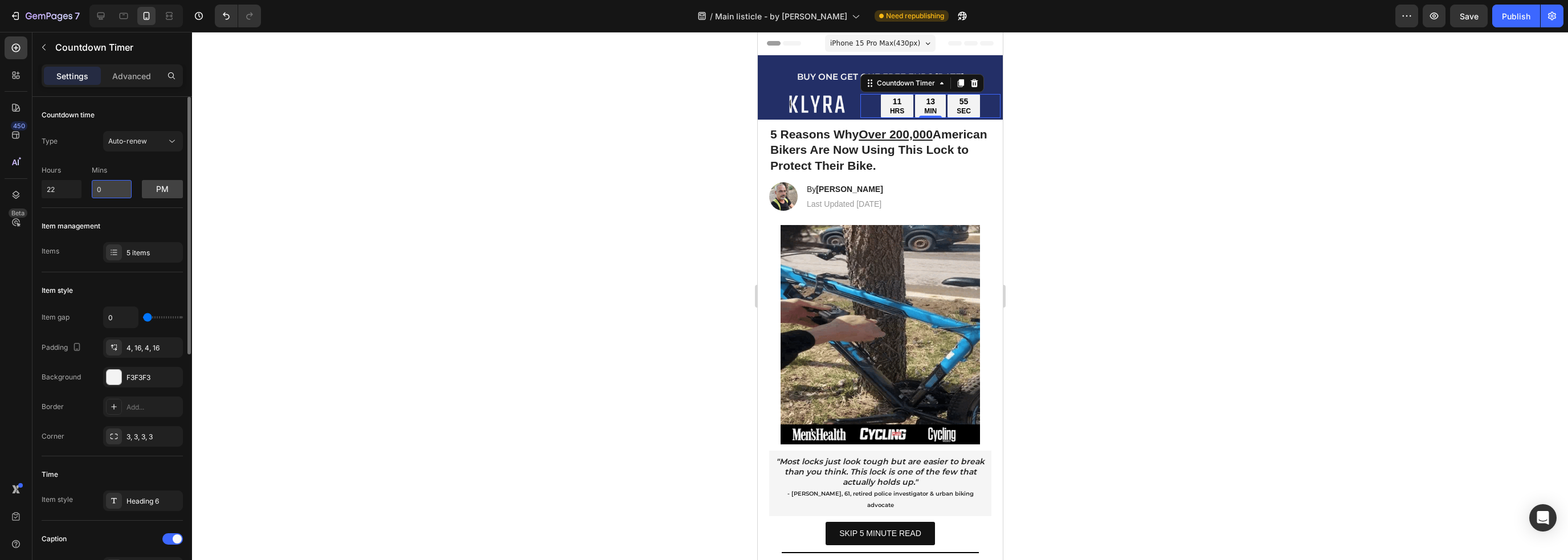
type input "10"
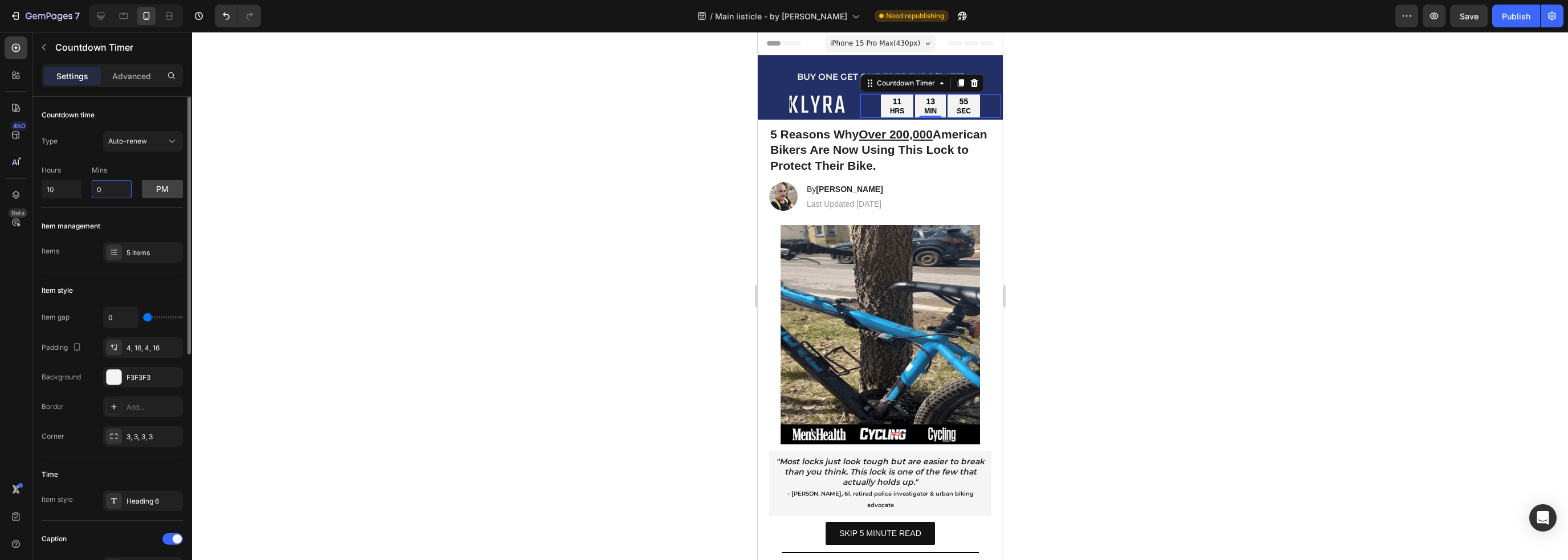
drag, startPoint x: 111, startPoint y: 189, endPoint x: 89, endPoint y: 191, distance: 22.1
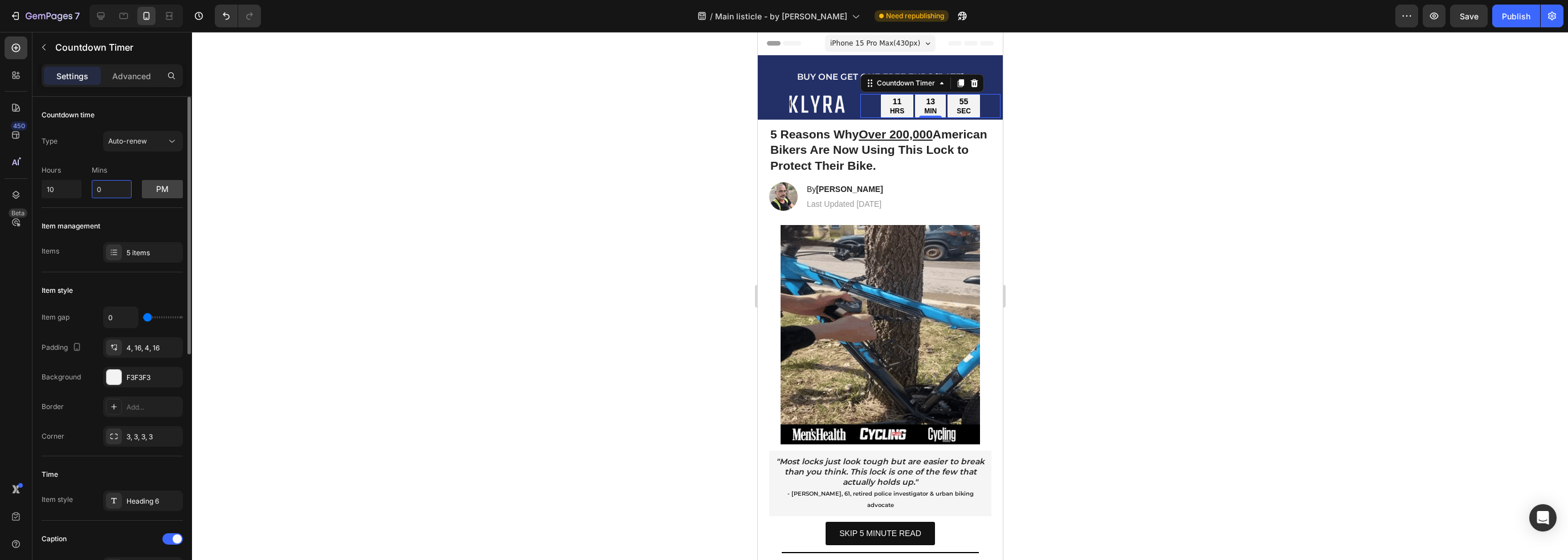
click at [89, 191] on div "Hours 10 Mins 0 pm" at bounding box center [112, 180] width 141 height 37
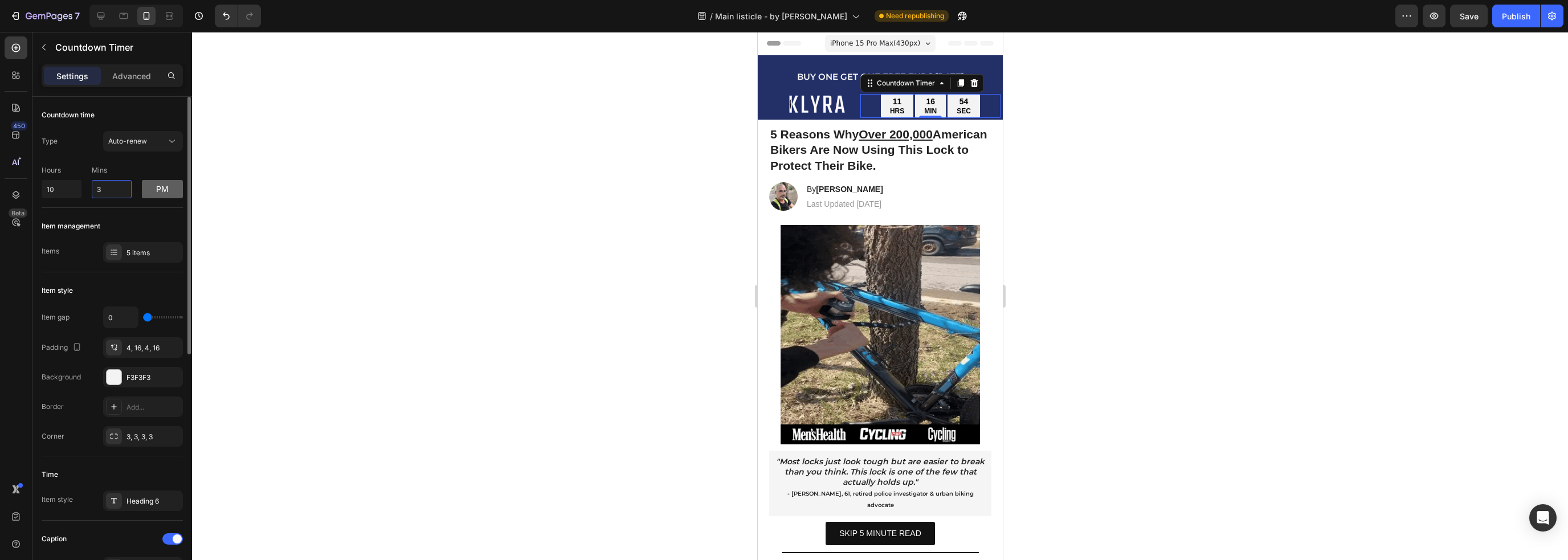
type input "3"
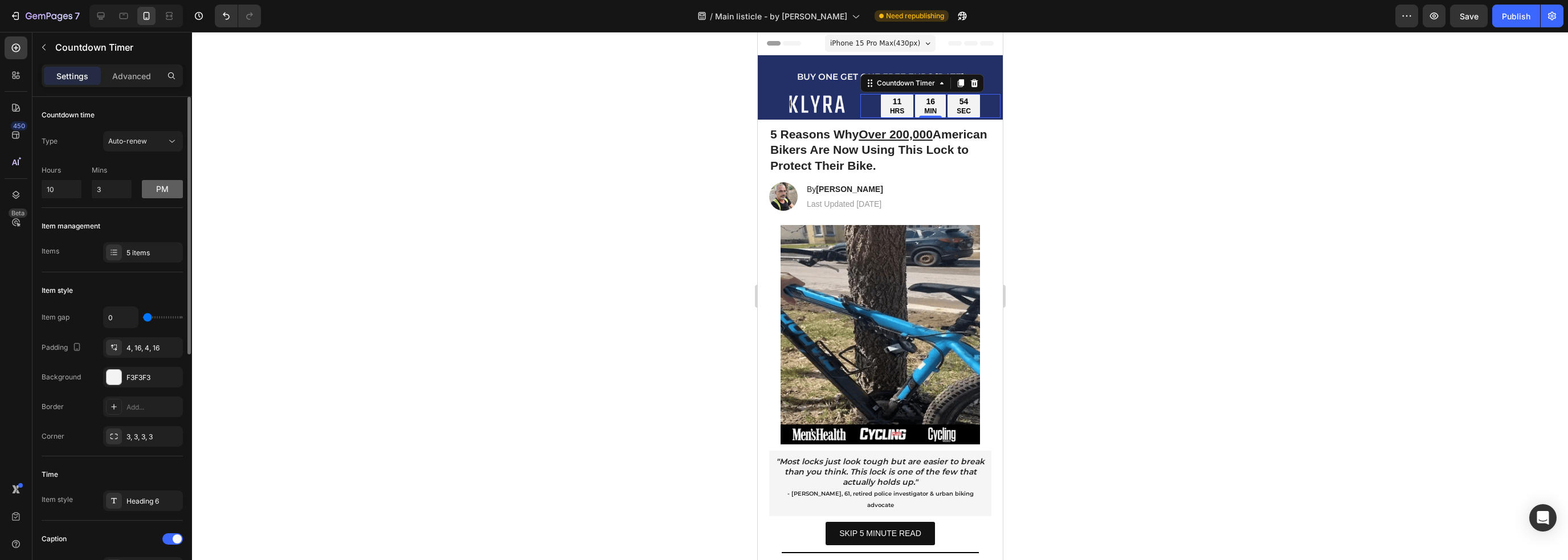
click at [154, 191] on button "pm" at bounding box center [162, 189] width 41 height 18
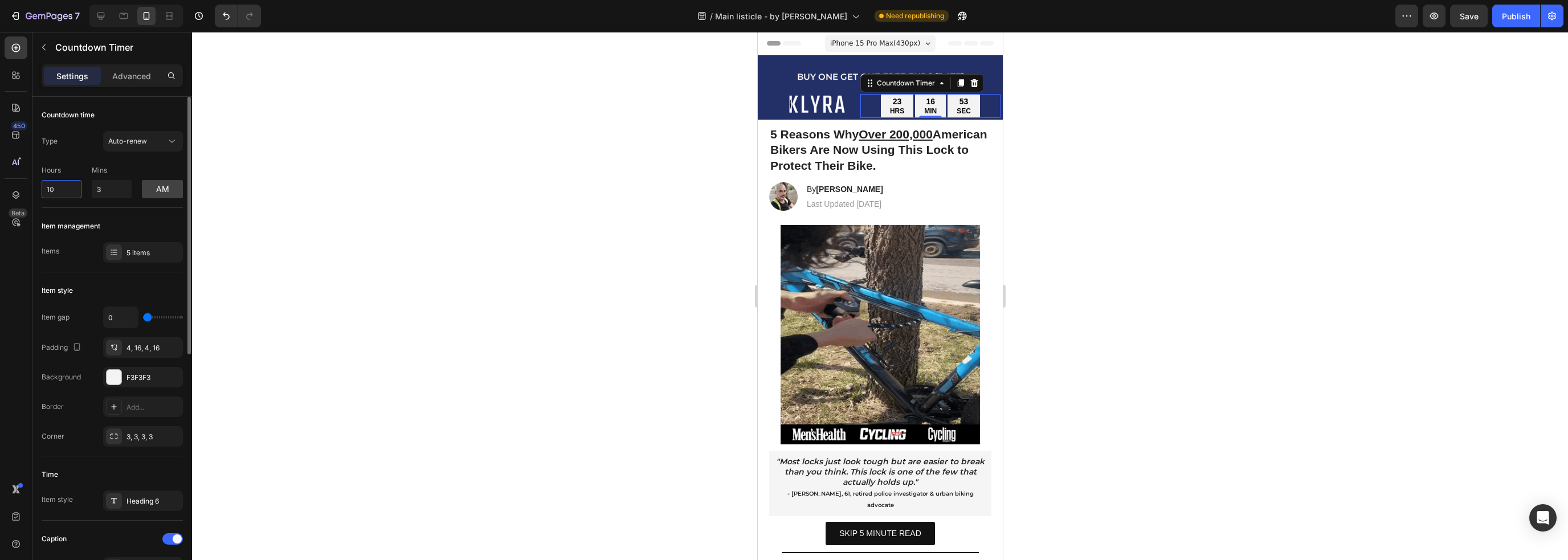
drag, startPoint x: 62, startPoint y: 190, endPoint x: 33, endPoint y: 193, distance: 29.2
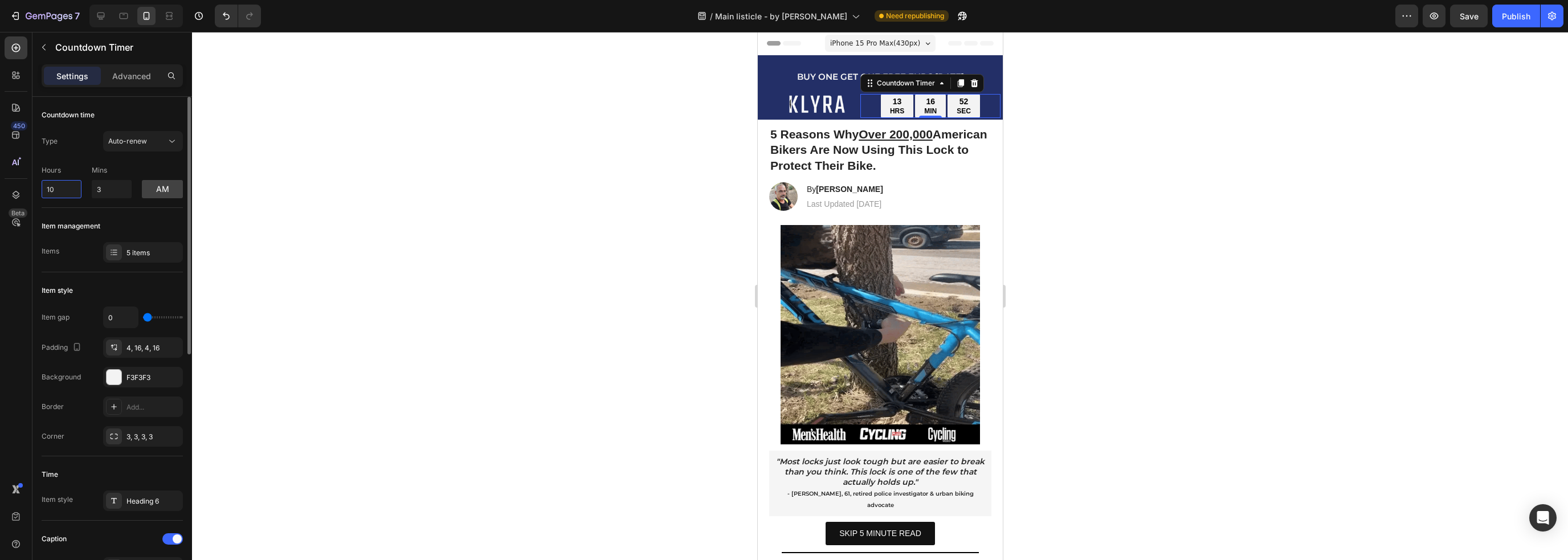
drag, startPoint x: 67, startPoint y: 195, endPoint x: 34, endPoint y: 191, distance: 33.2
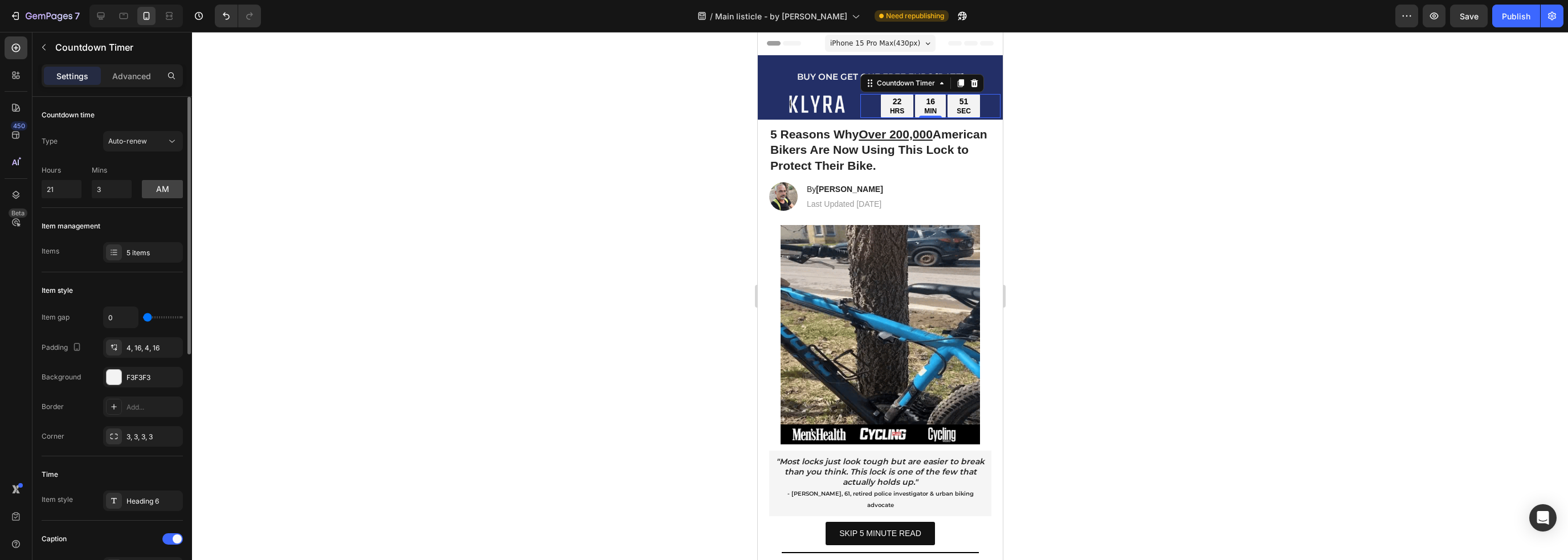
type input "10"
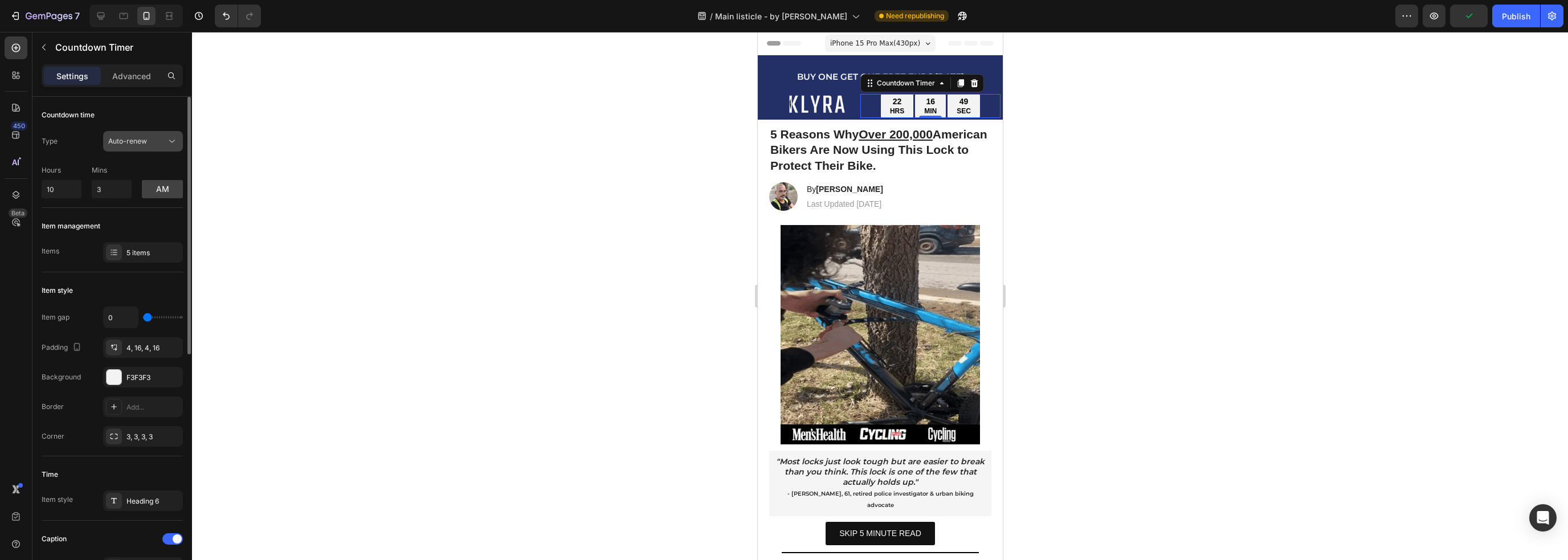
drag, startPoint x: 121, startPoint y: 155, endPoint x: 125, endPoint y: 148, distance: 8.1
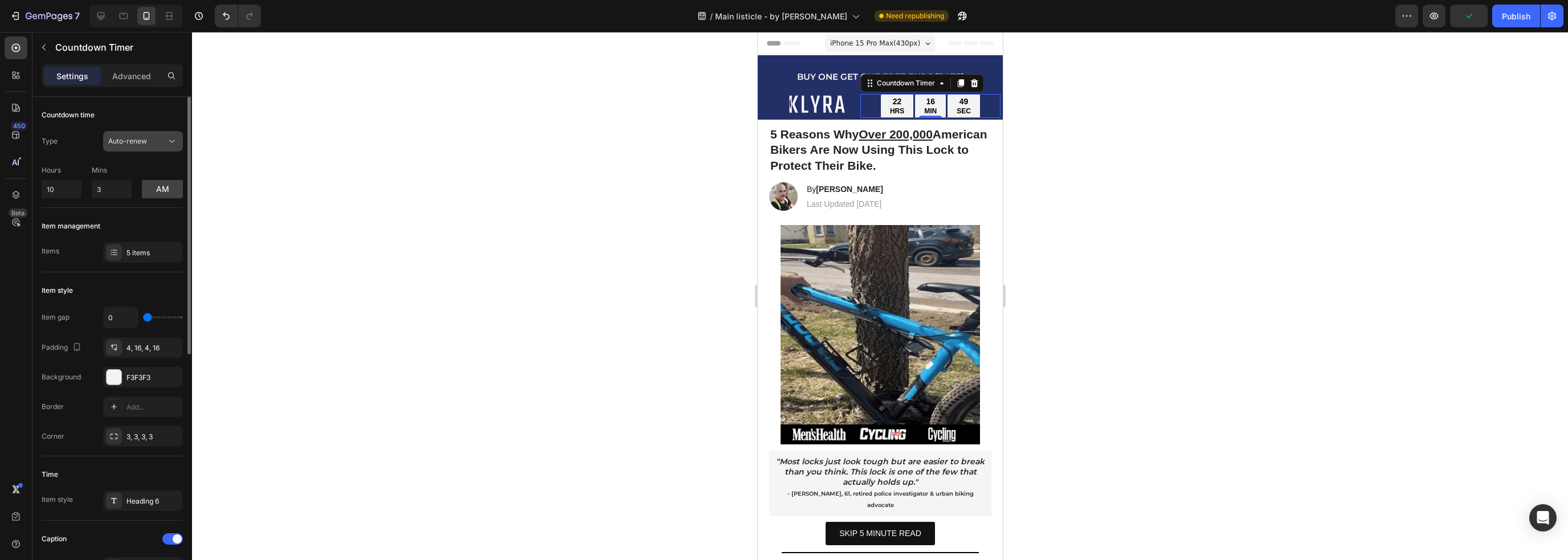
click at [121, 155] on div "Type Auto-renew Hours 10 Mins 3 am" at bounding box center [112, 164] width 141 height 67
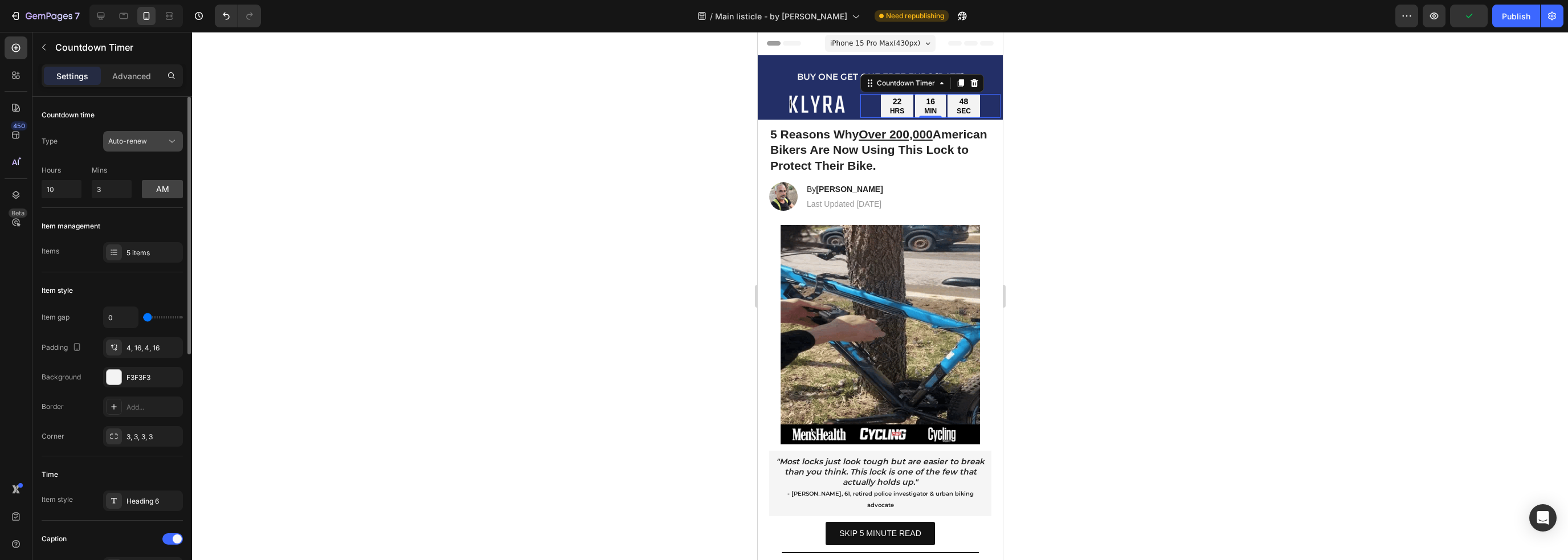
click at [126, 148] on button "Auto-renew" at bounding box center [143, 141] width 80 height 21
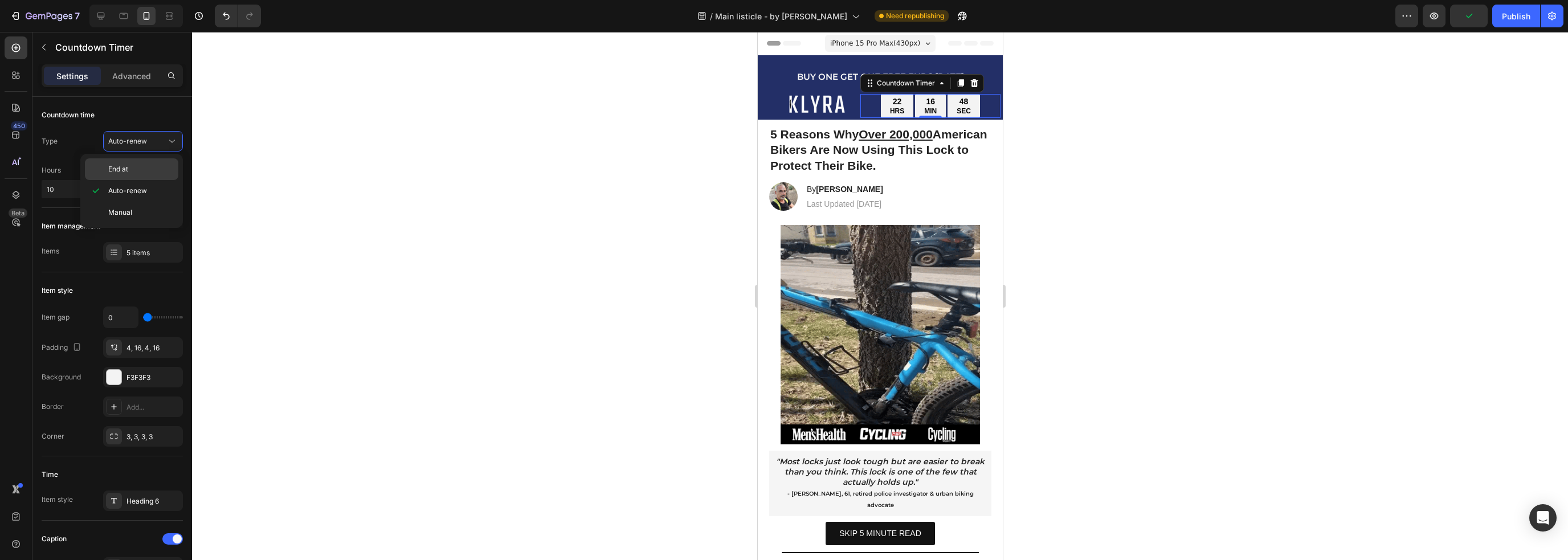
click at [128, 177] on div "End at" at bounding box center [131, 168] width 94 height 21
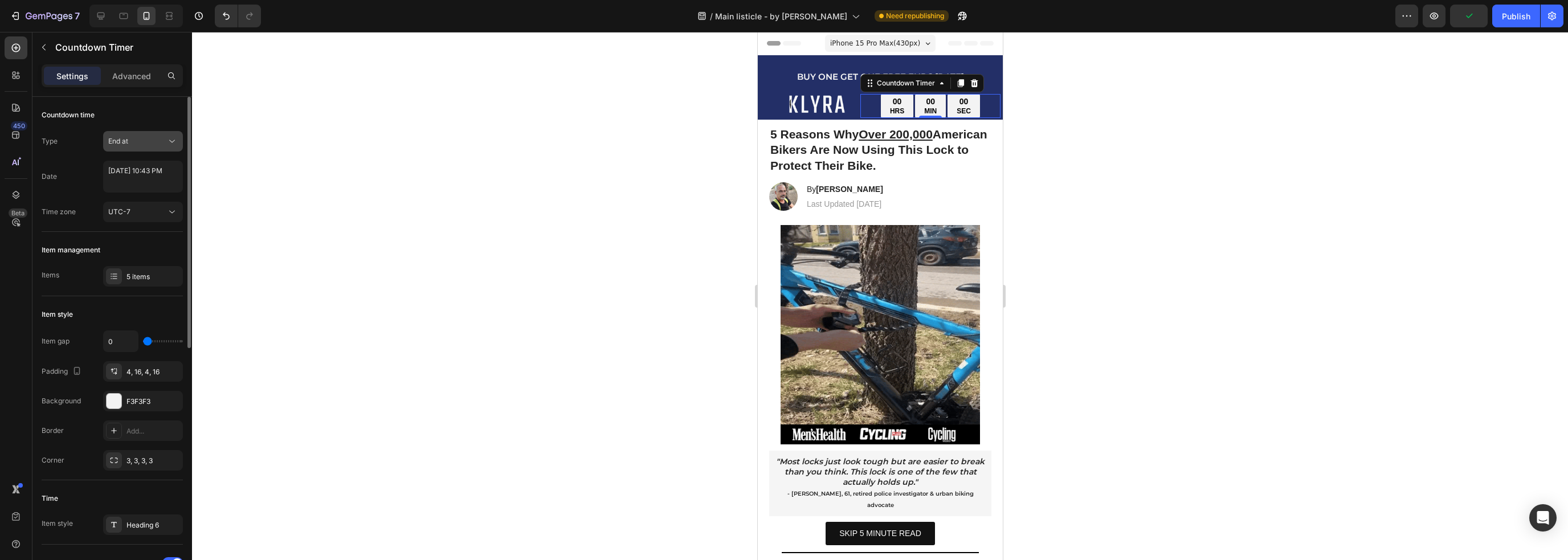
click at [146, 143] on div "End at" at bounding box center [137, 141] width 58 height 10
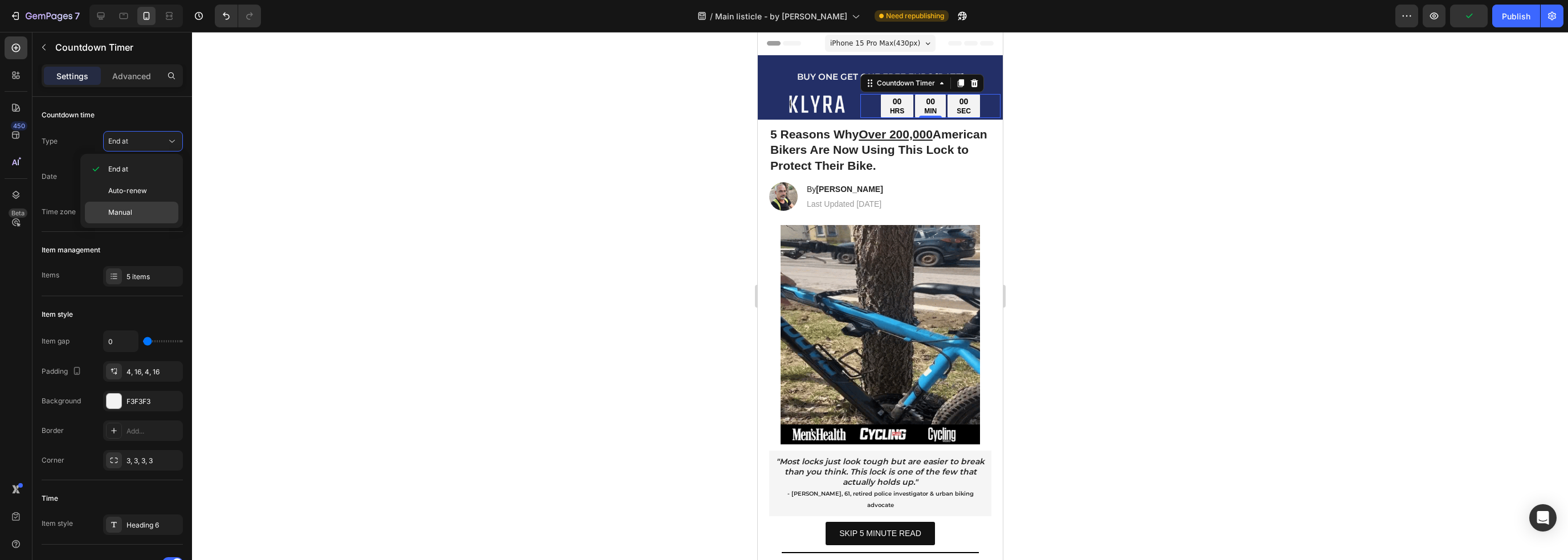
click at [132, 204] on div "Manual" at bounding box center [131, 212] width 94 height 21
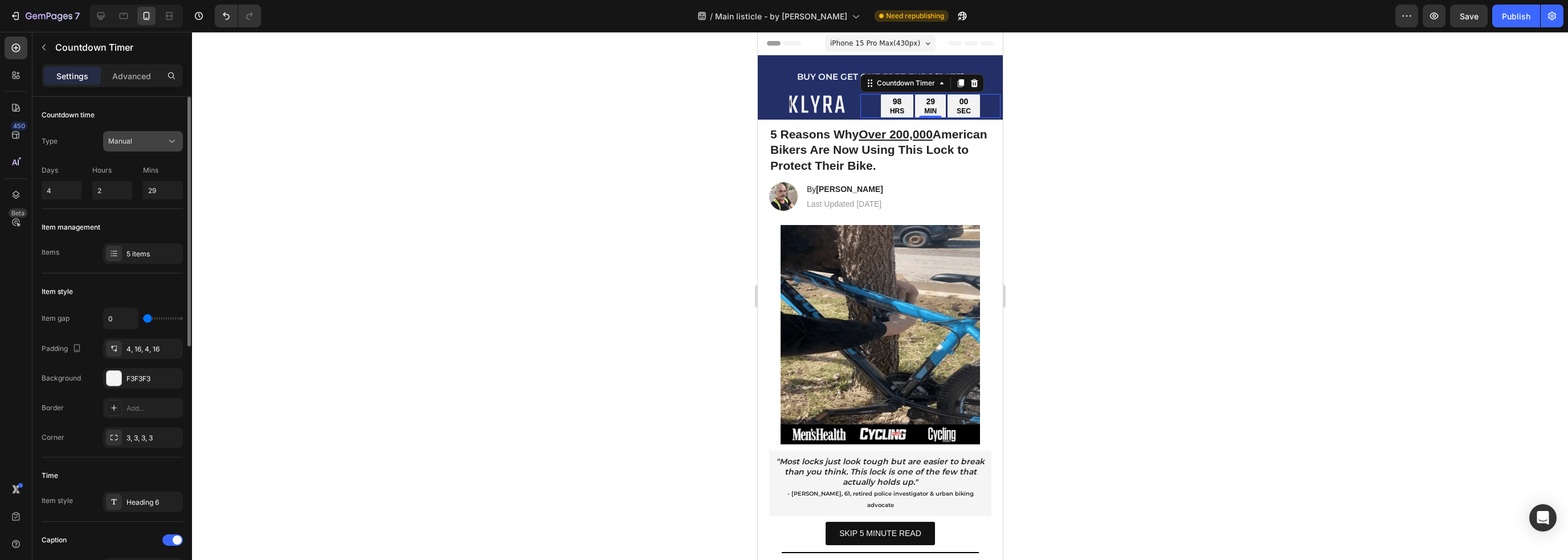
click at [157, 134] on button "Manual" at bounding box center [143, 141] width 80 height 21
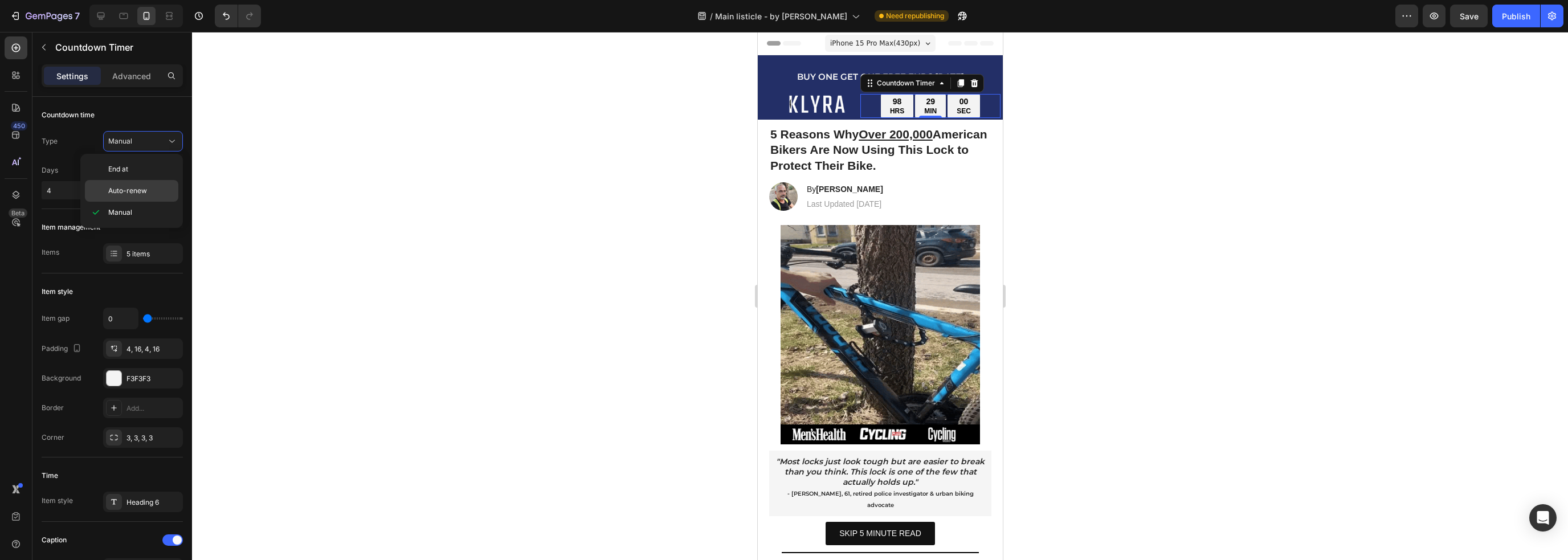
click at [137, 187] on span "Auto-renew" at bounding box center [128, 191] width 39 height 10
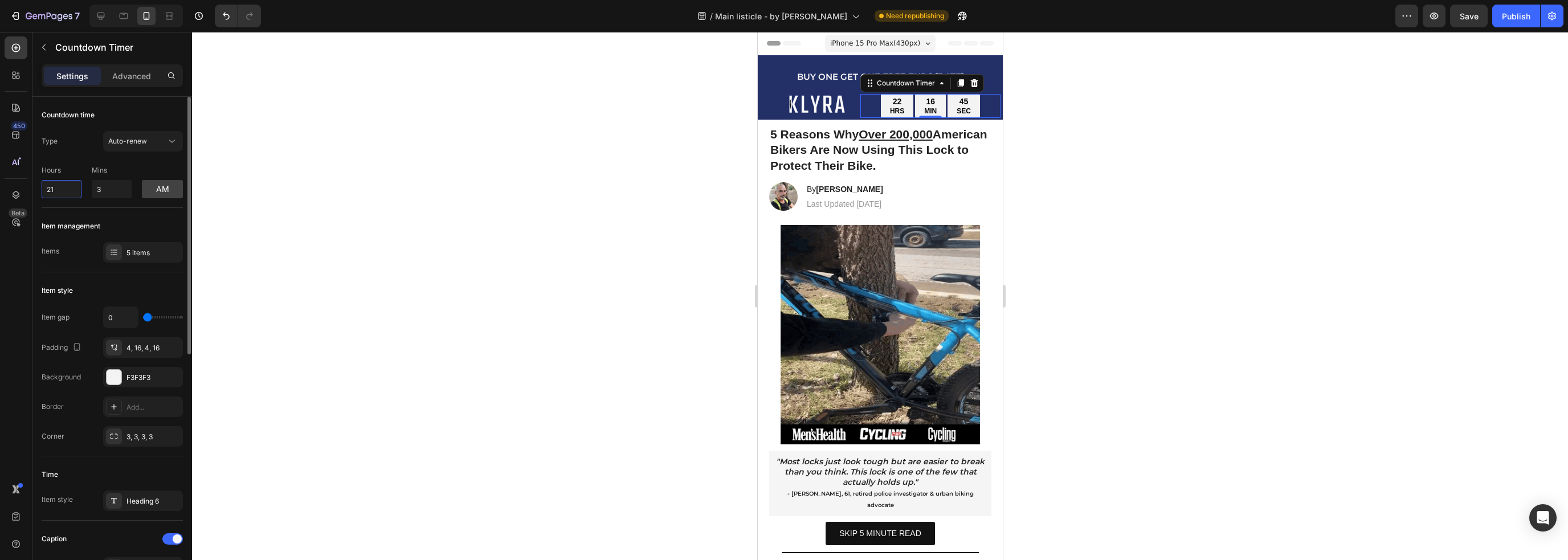
drag, startPoint x: 62, startPoint y: 188, endPoint x: 37, endPoint y: 184, distance: 25.3
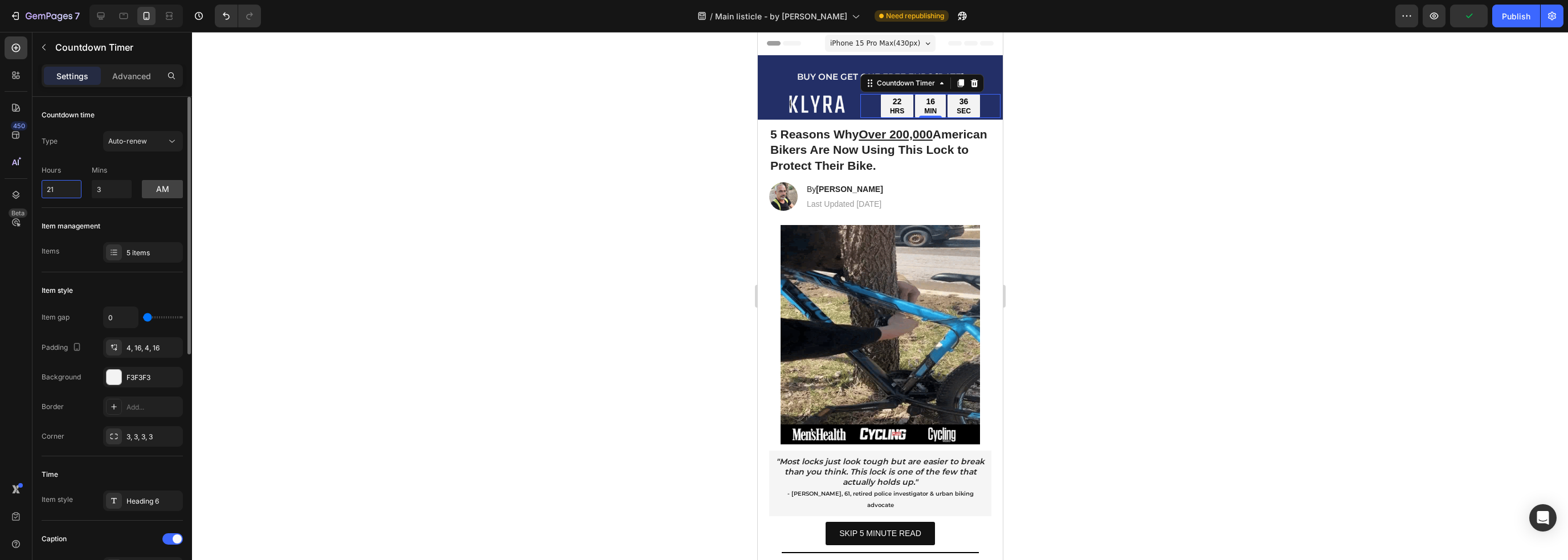
drag, startPoint x: 58, startPoint y: 189, endPoint x: 33, endPoint y: 191, distance: 25.1
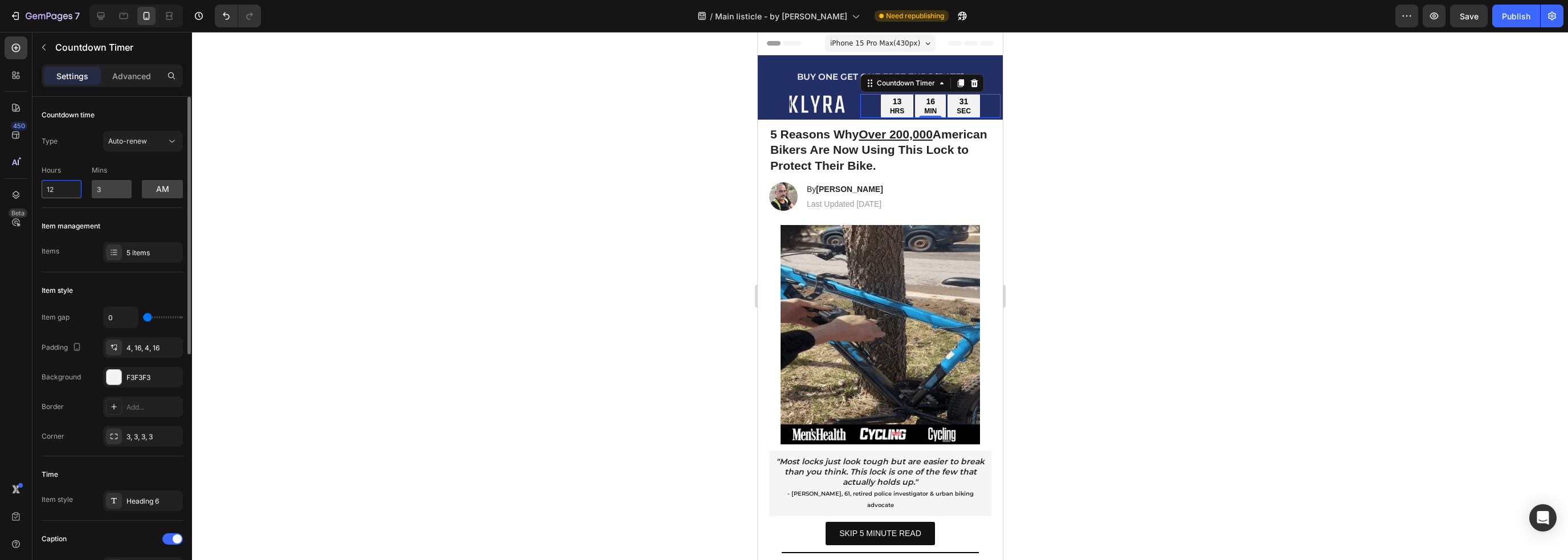
type input "12"
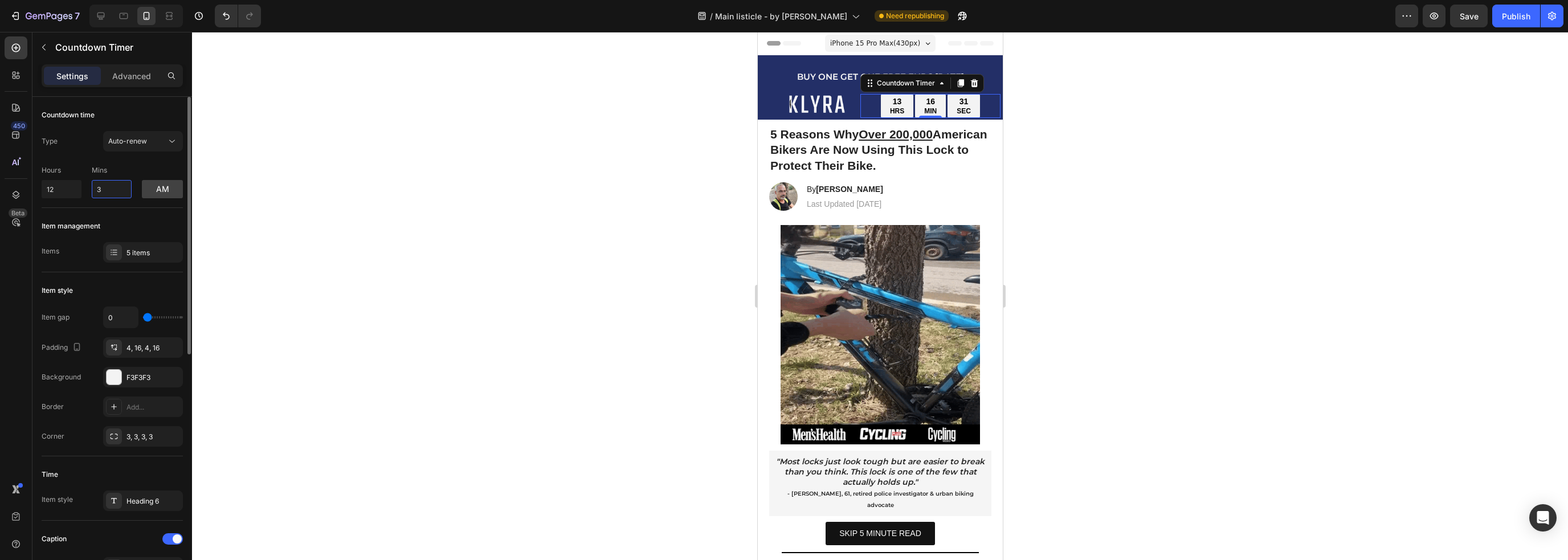
drag, startPoint x: 104, startPoint y: 192, endPoint x: 91, endPoint y: 192, distance: 13.0
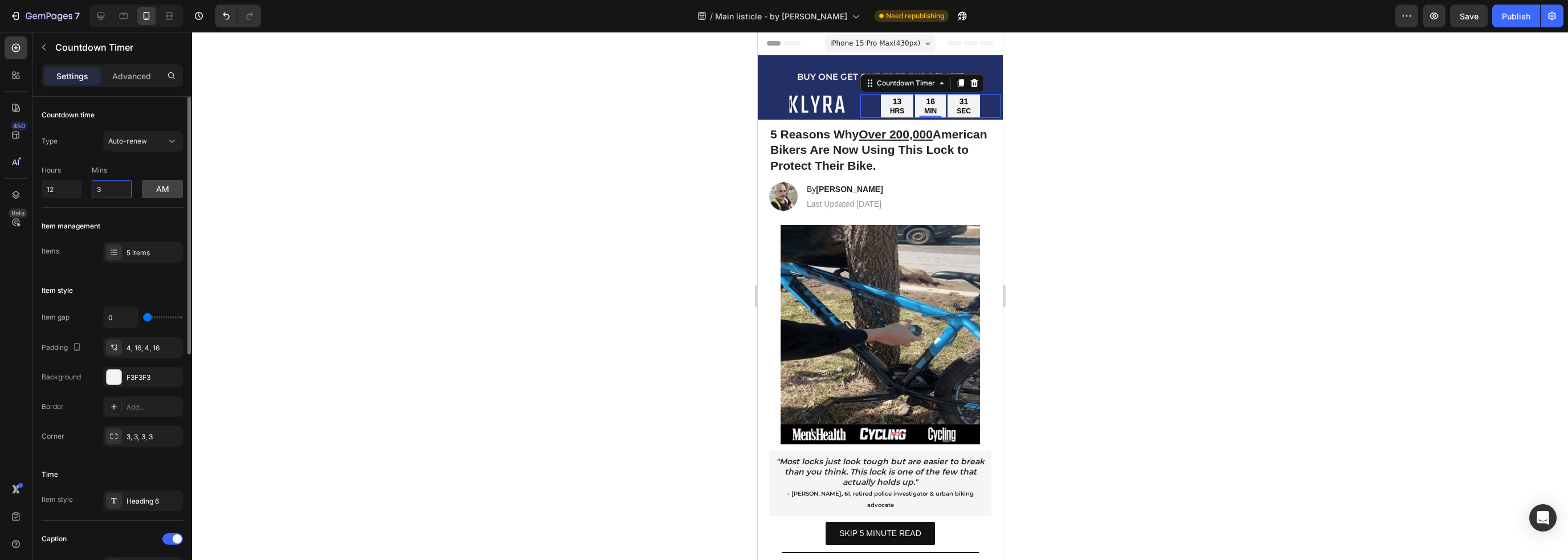
click at [91, 192] on div "Hours 12 Mins 3 am" at bounding box center [112, 180] width 141 height 37
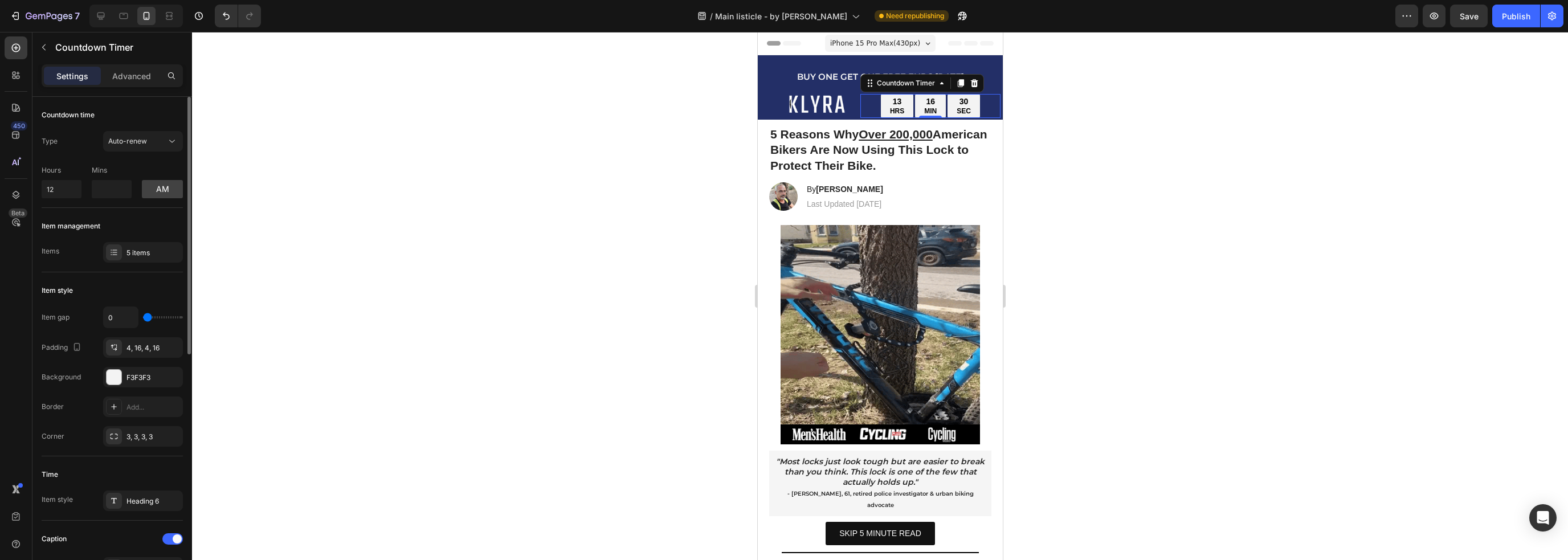
type input "0"
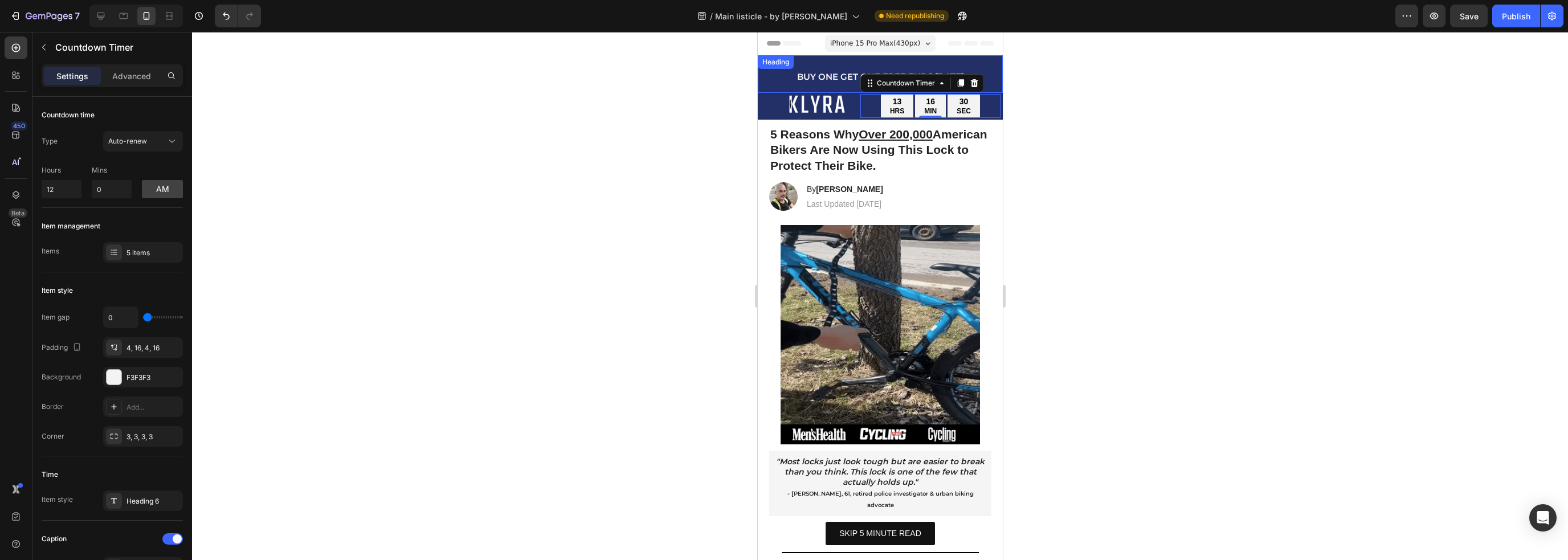
click at [766, 78] on p "⁠⁠⁠⁠⁠⁠⁠ BUY ONE GET ONE FREE ENDS [DATE]" at bounding box center [880, 73] width 243 height 35
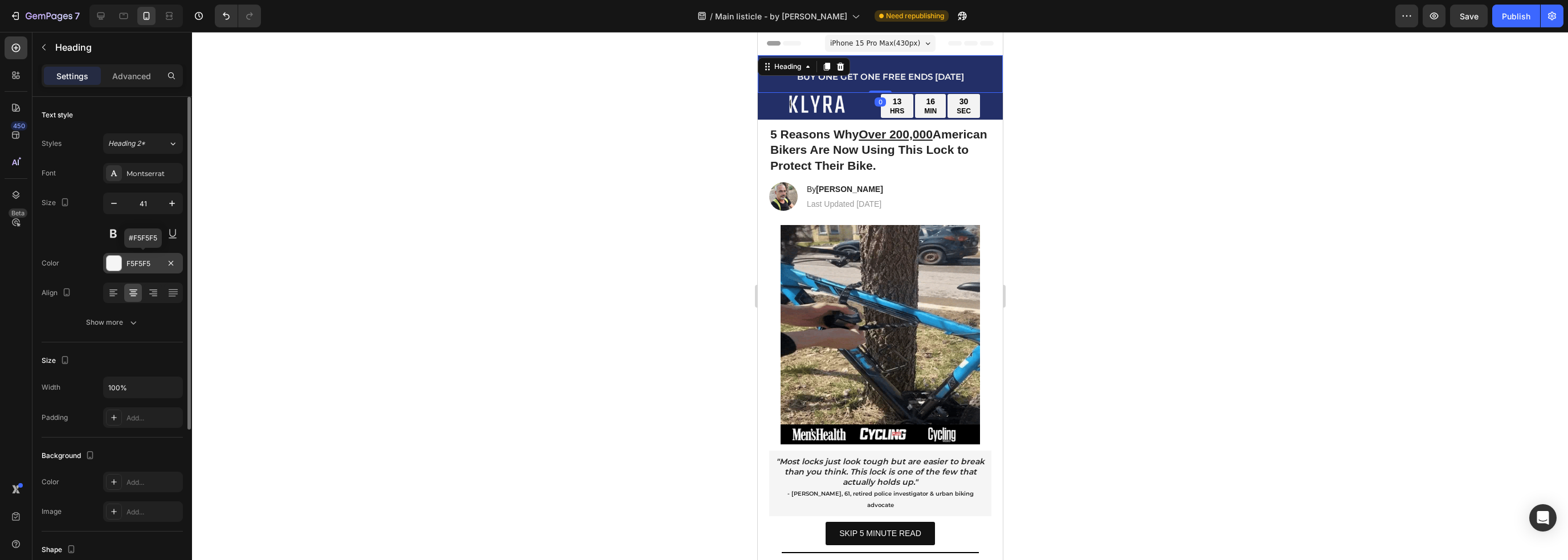
click at [133, 265] on div "F5F5F5" at bounding box center [143, 263] width 33 height 10
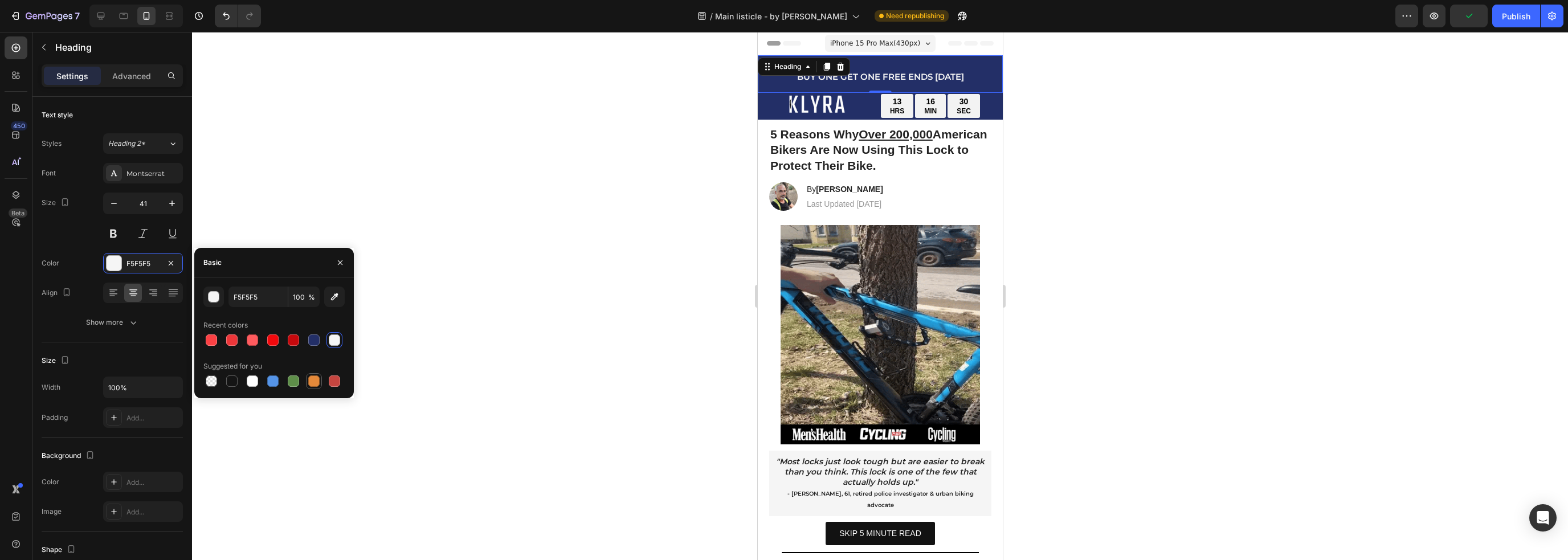
click at [312, 382] on div at bounding box center [314, 381] width 11 height 11
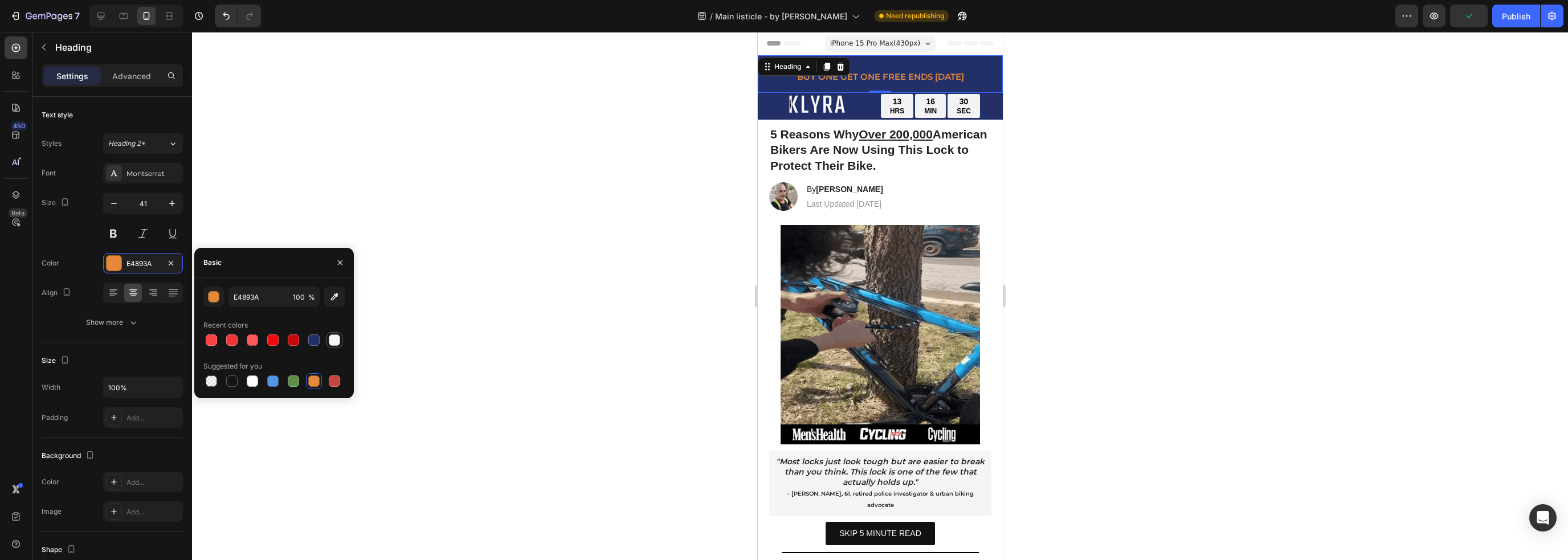
click at [336, 340] on div at bounding box center [334, 340] width 11 height 11
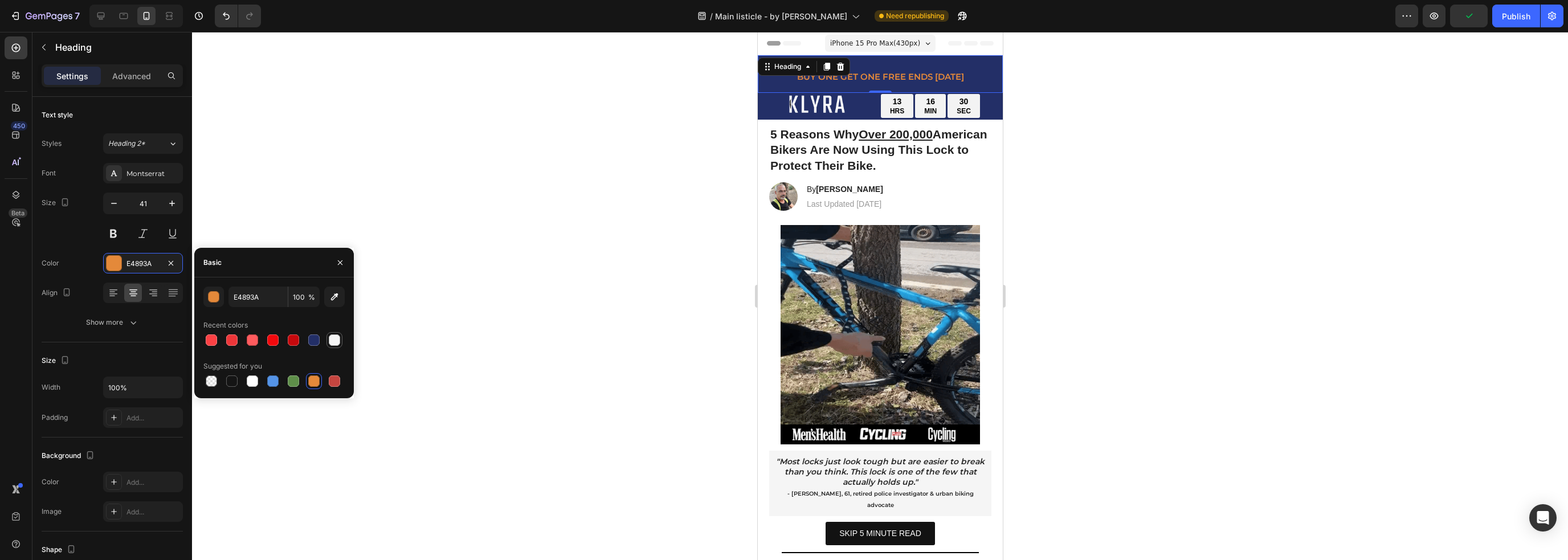
type input "F5F5F5"
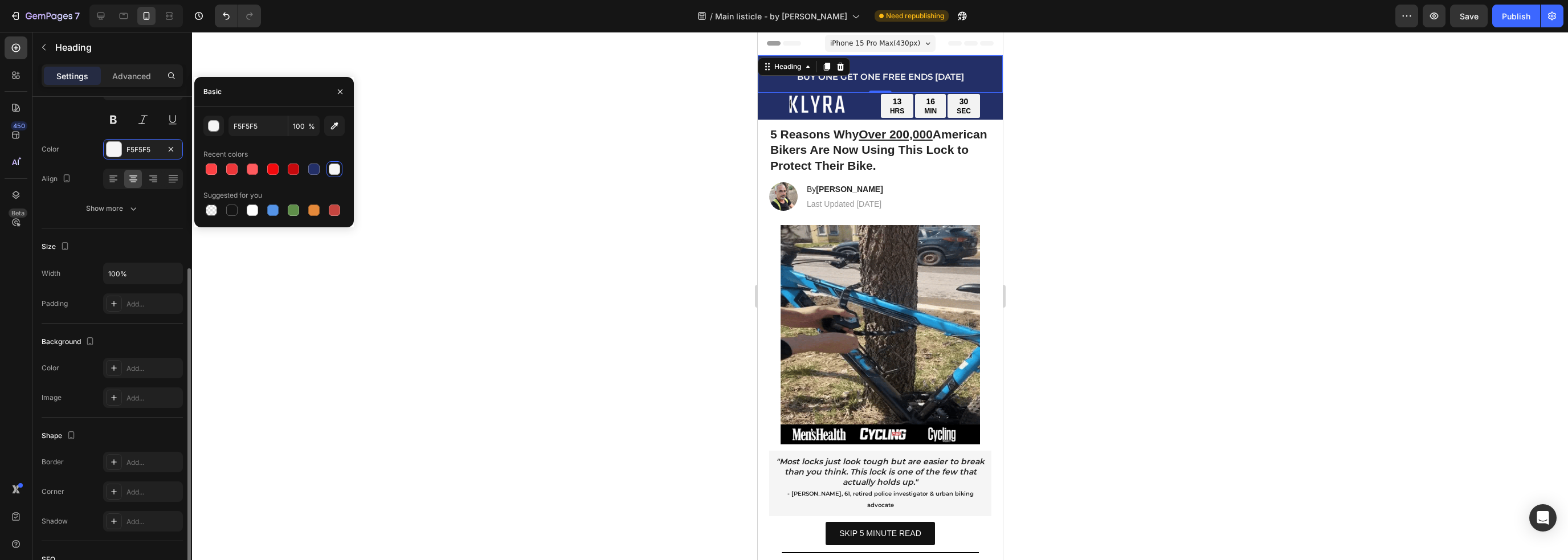
scroll to position [242, 0]
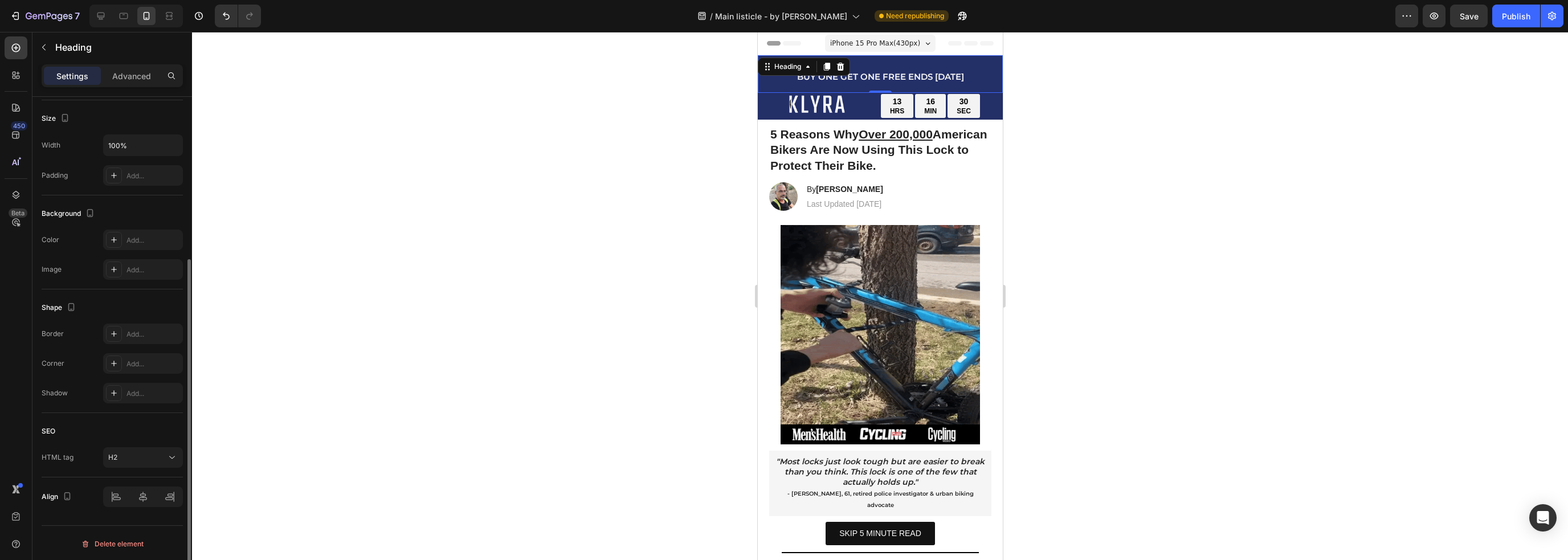
click at [143, 226] on div "Background The changes might be hidden by the video. Color Add... Image Add..." at bounding box center [112, 243] width 141 height 94
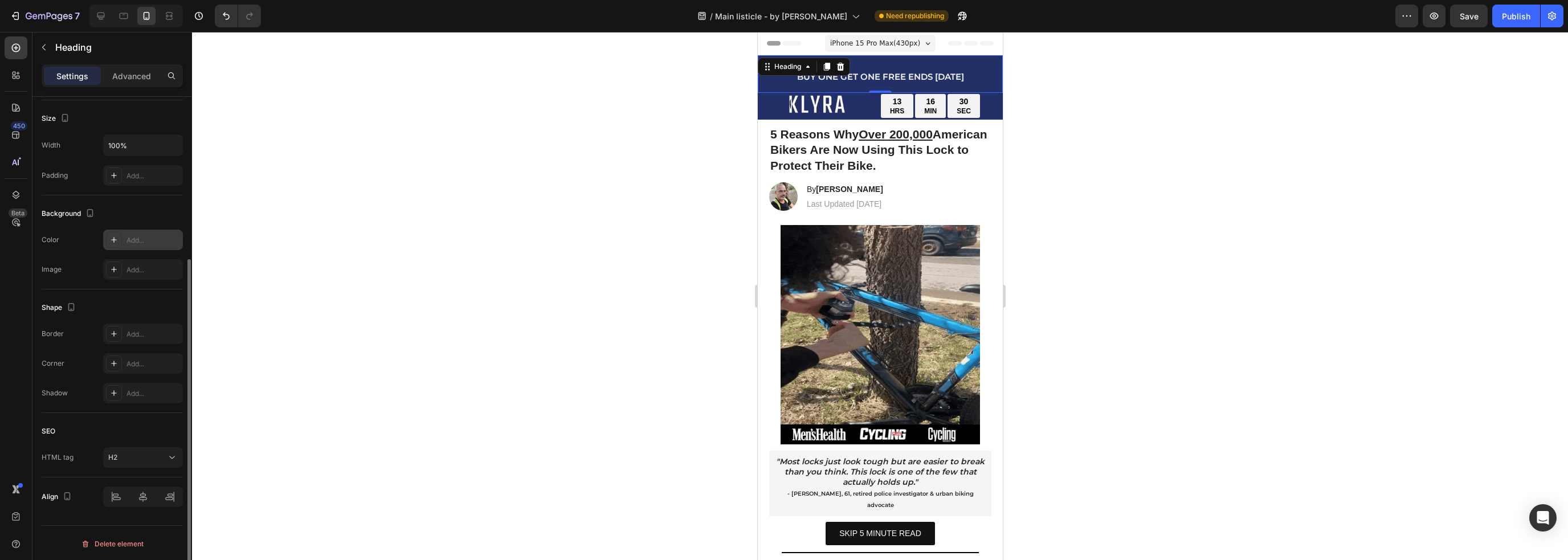
click at [141, 229] on div "Add..." at bounding box center [143, 240] width 80 height 21
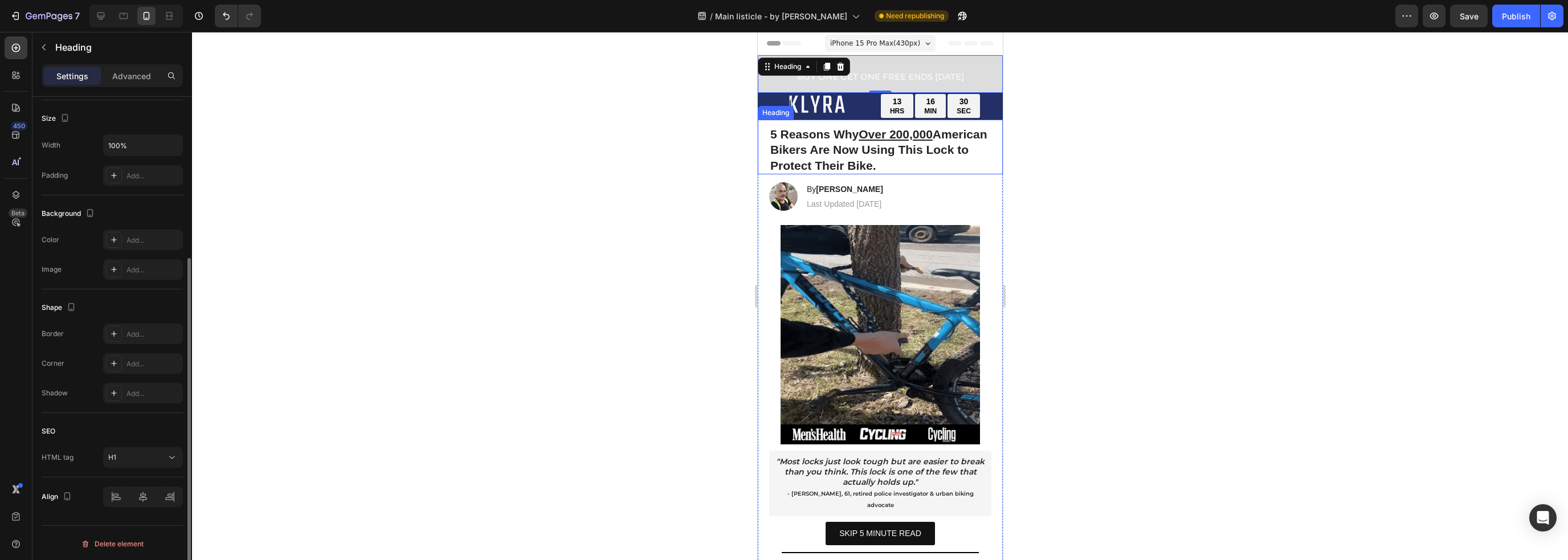
click at [958, 148] on strong "5 Reasons Why Over 200,000 [DEMOGRAPHIC_DATA] Bikers Are Now Using This Lock to…" at bounding box center [878, 150] width 217 height 44
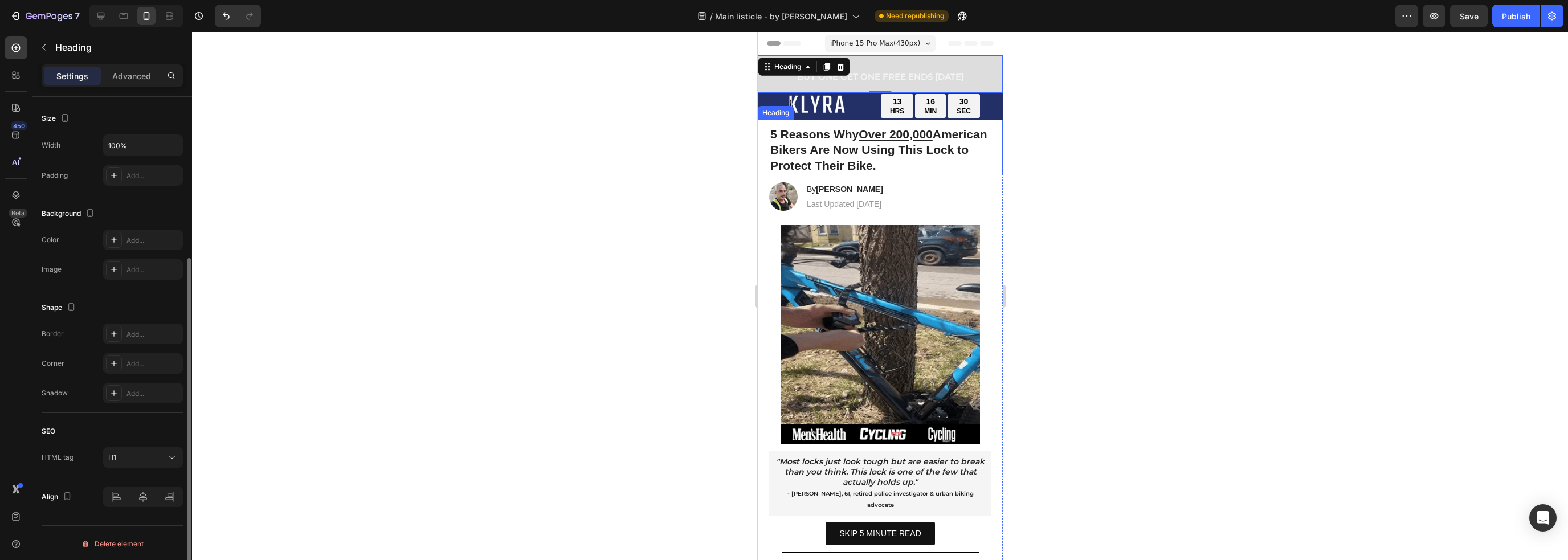
scroll to position [241, 0]
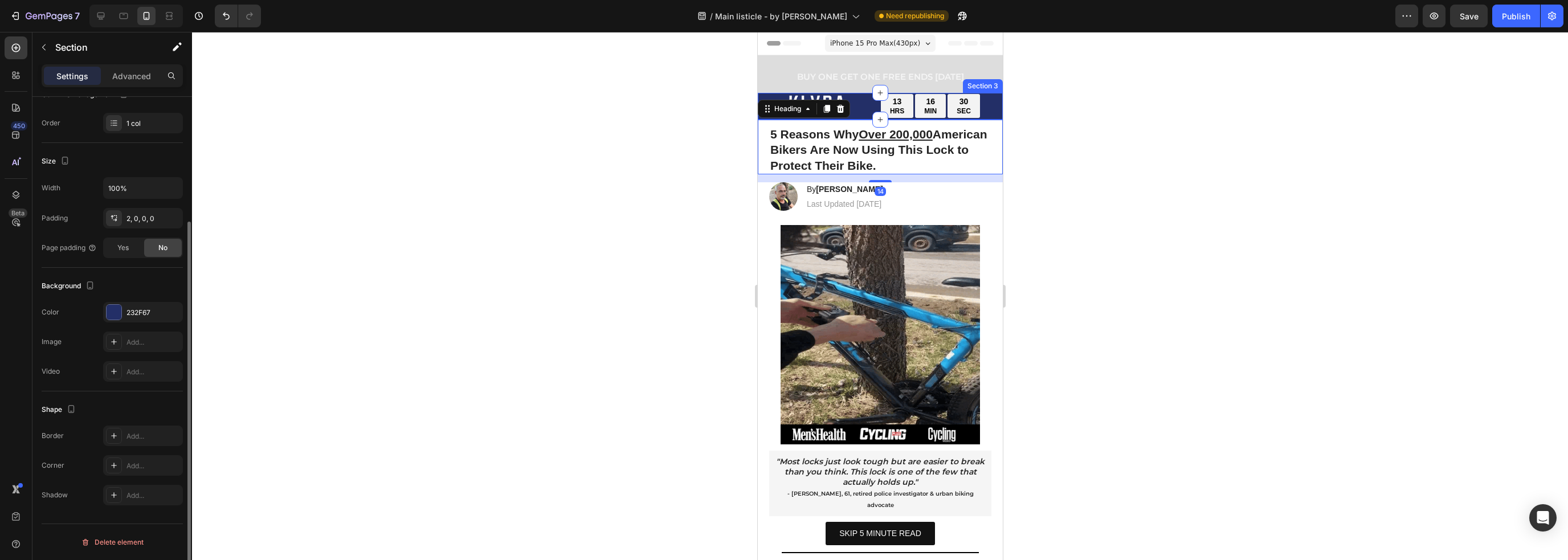
click at [986, 87] on div "Section 3" at bounding box center [982, 86] width 40 height 14
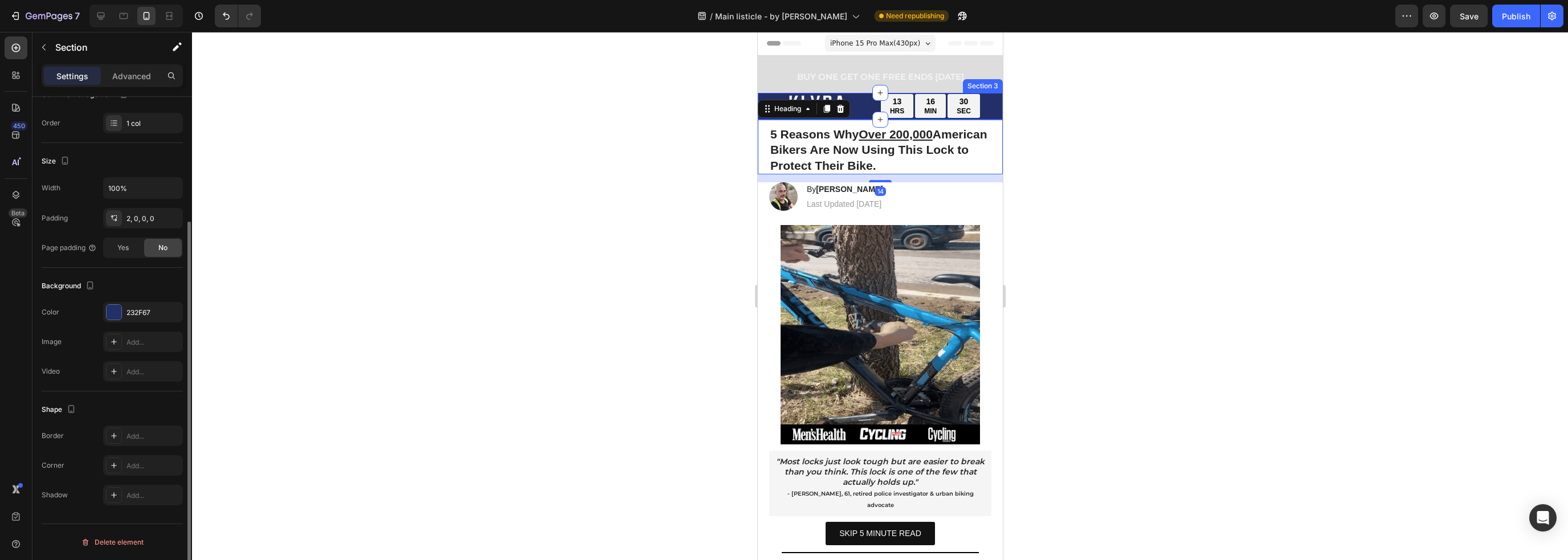
scroll to position [0, 0]
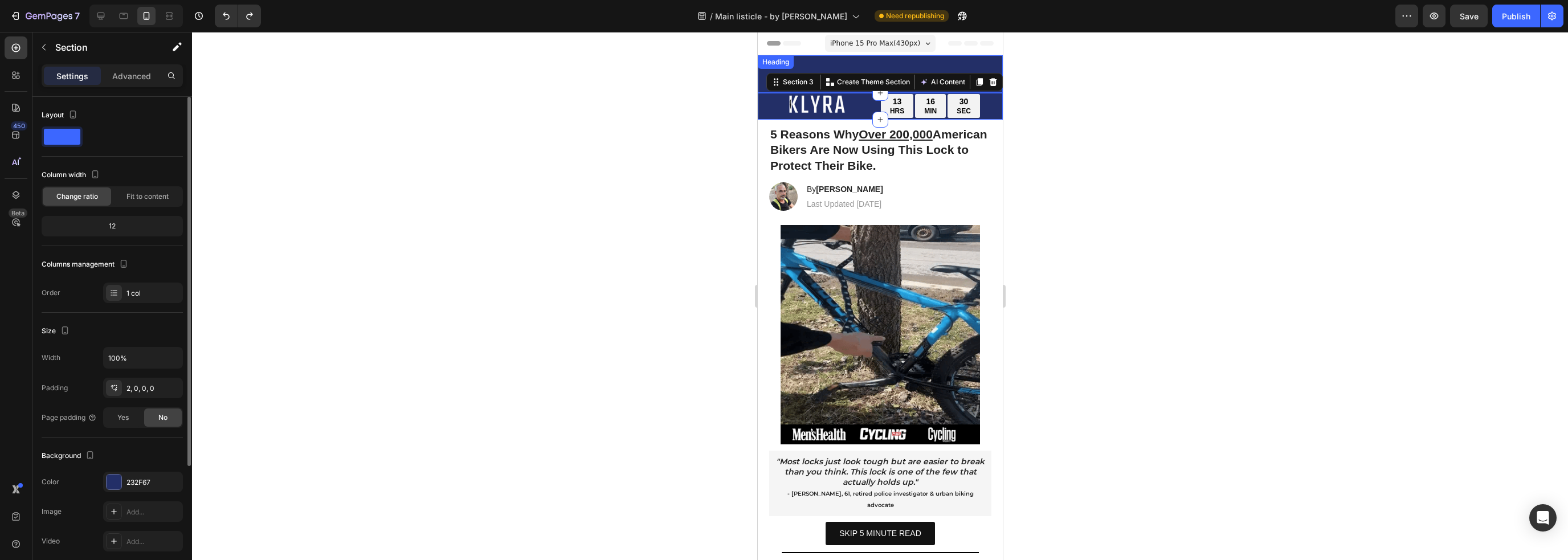
click at [992, 64] on p "⁠⁠⁠⁠⁠⁠⁠ BUY ONE GET ONE FREE ENDS [DATE]" at bounding box center [880, 73] width 243 height 35
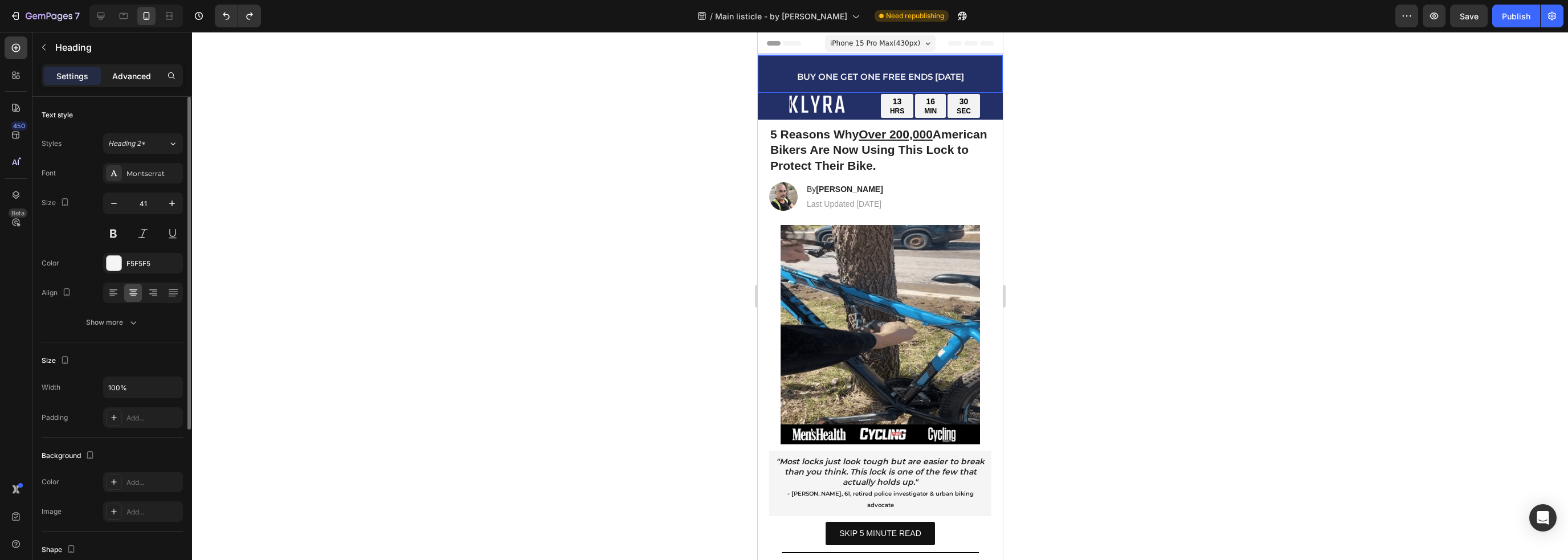
click at [134, 79] on p "Advanced" at bounding box center [132, 76] width 39 height 12
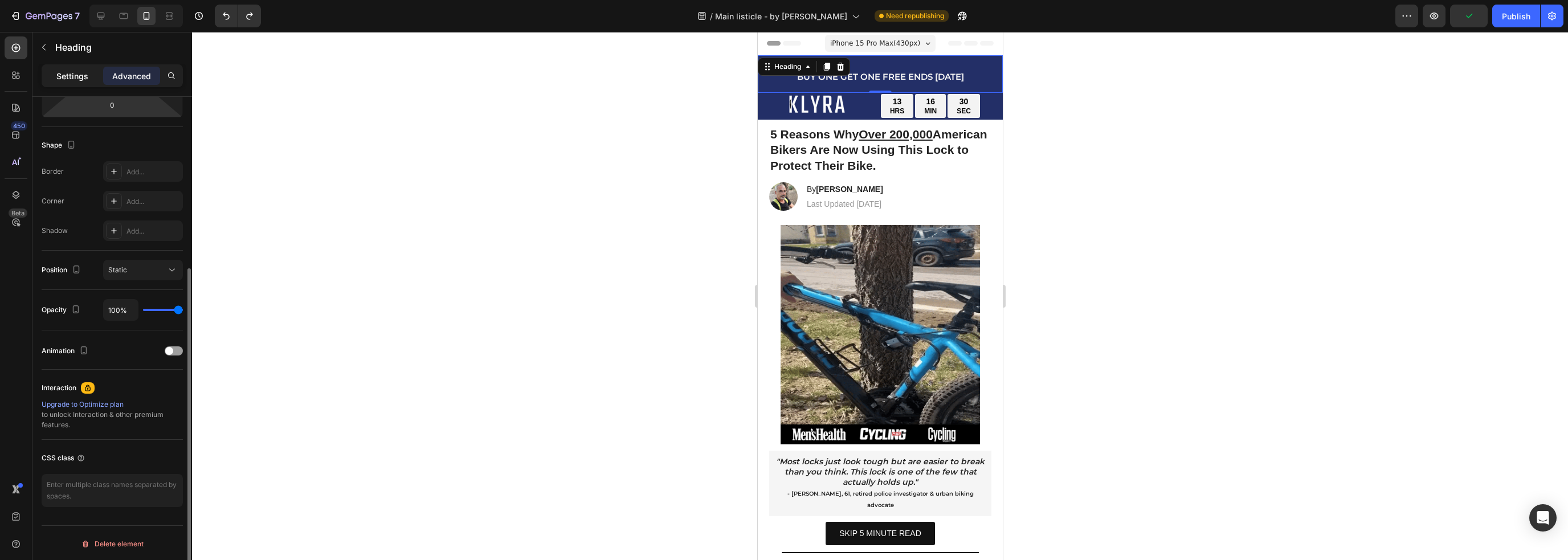
click at [91, 80] on div "Settings" at bounding box center [72, 76] width 57 height 18
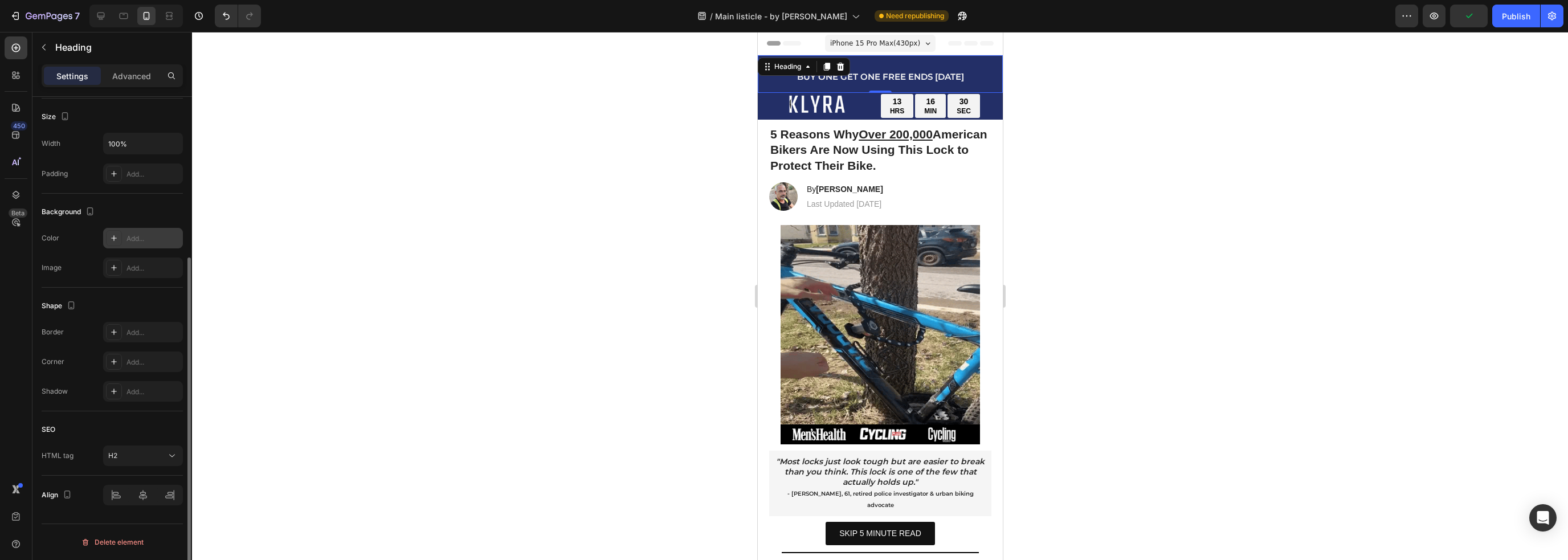
scroll to position [242, 0]
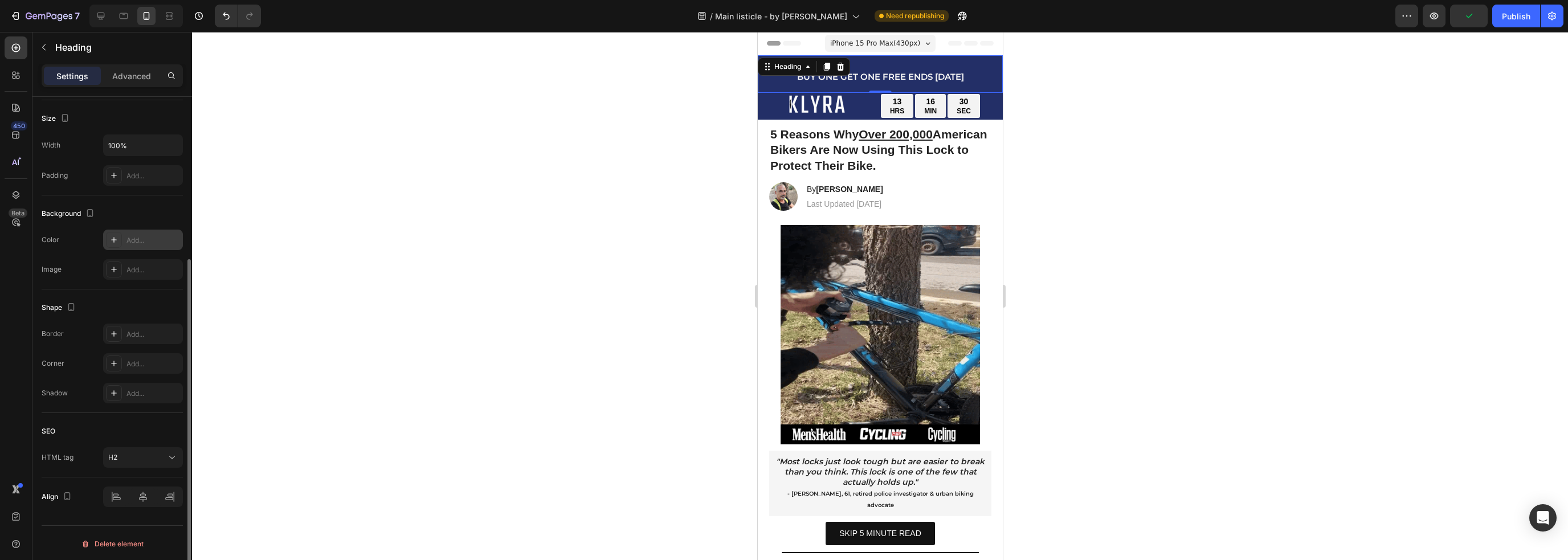
click at [138, 238] on div "Add..." at bounding box center [153, 240] width 53 height 10
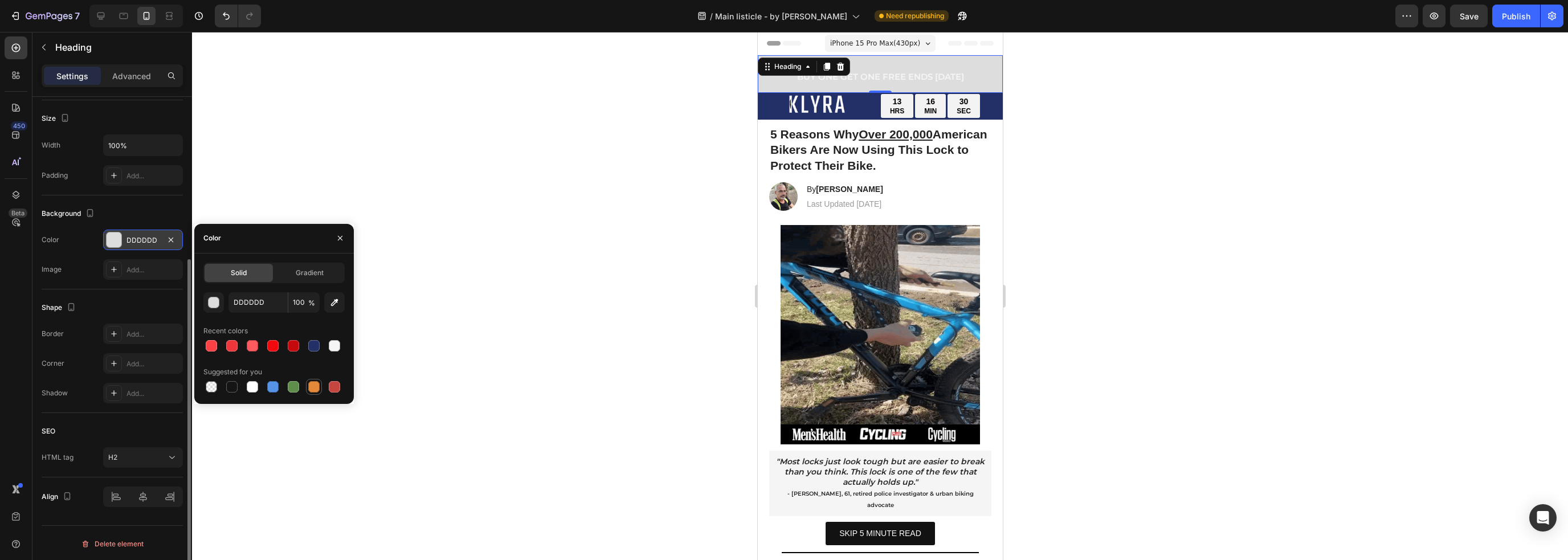
click at [315, 391] on div at bounding box center [314, 387] width 11 height 11
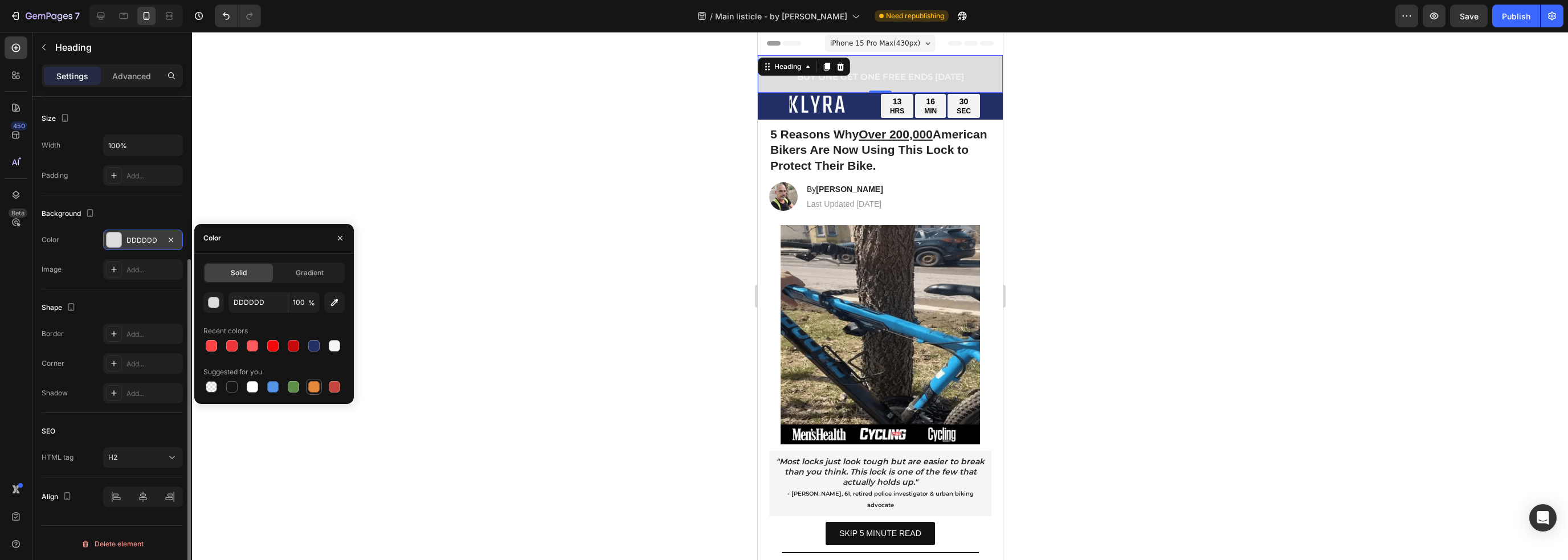
type input "E4893A"
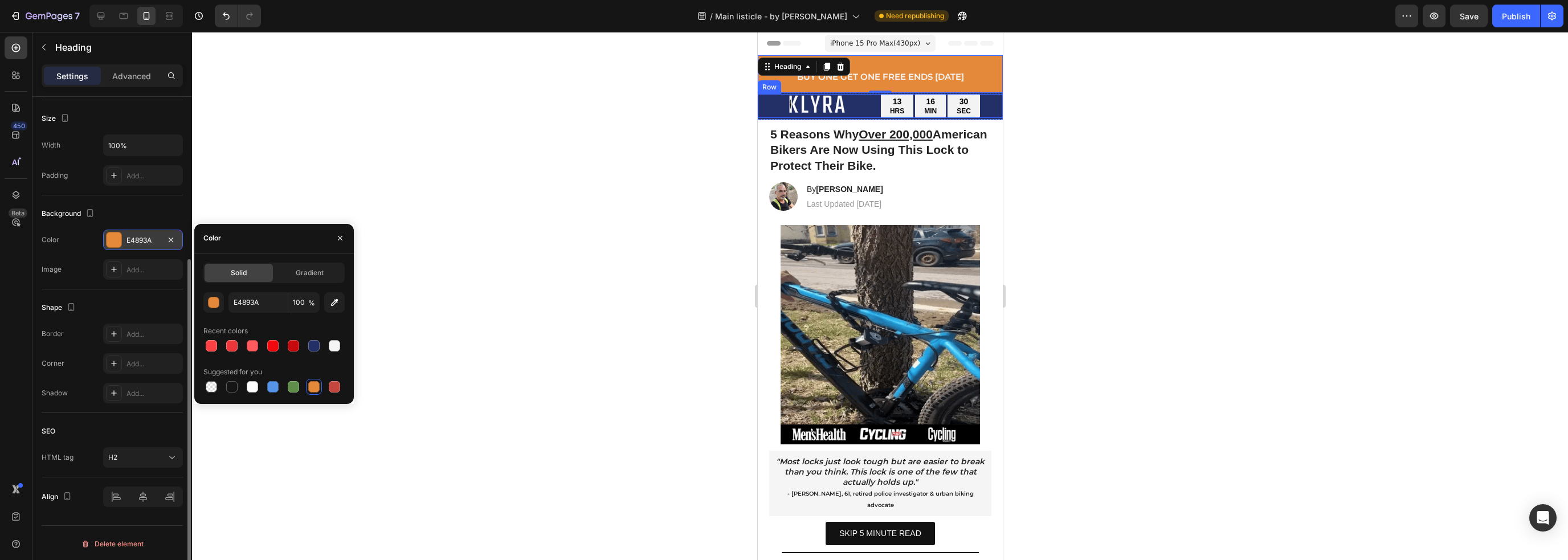
click at [766, 107] on div "Image" at bounding box center [807, 106] width 101 height 24
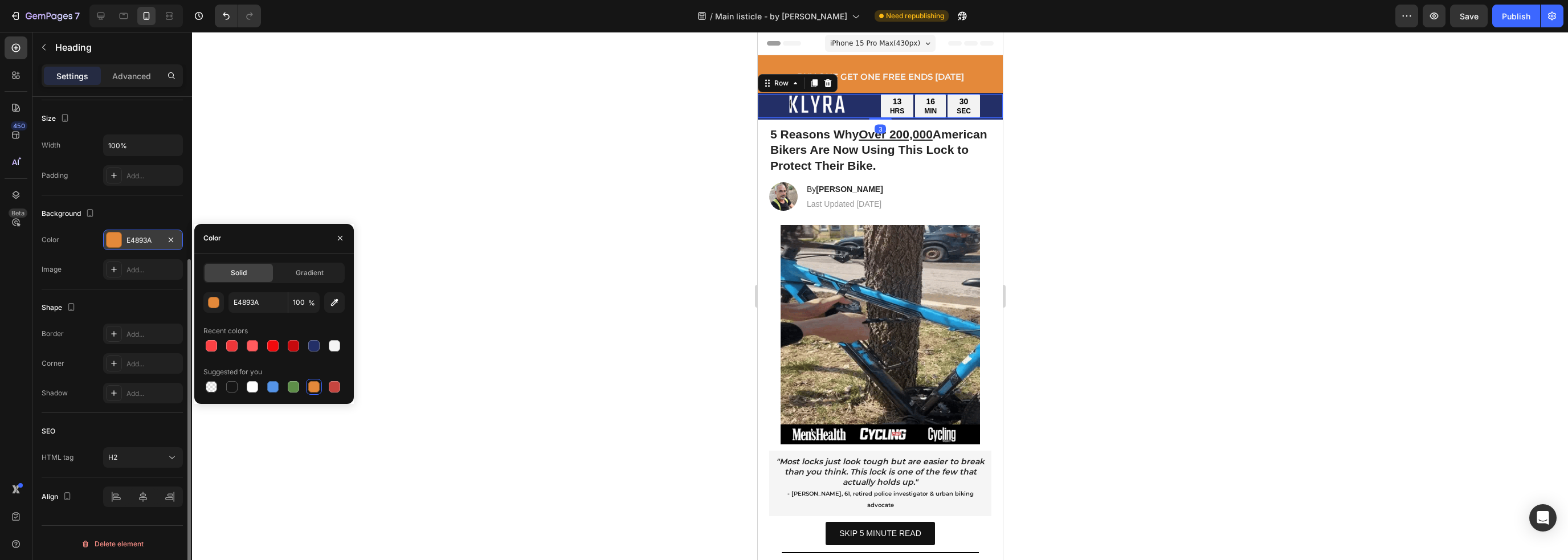
scroll to position [0, 0]
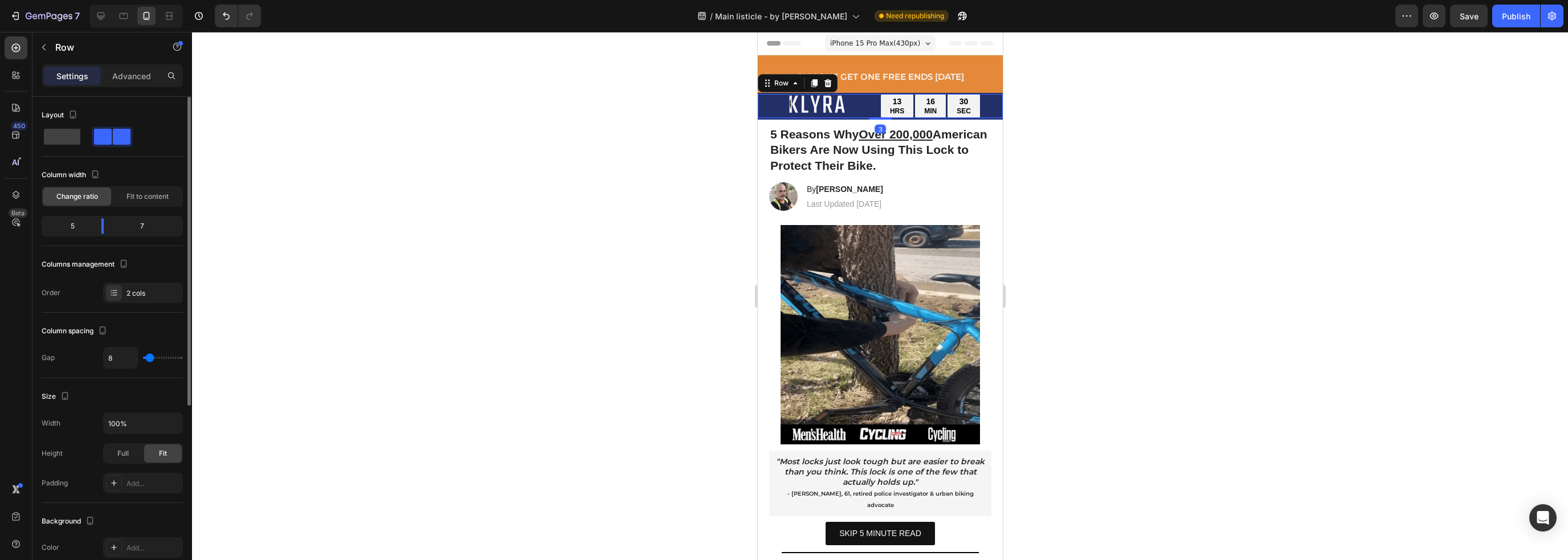
click at [983, 120] on div "3" at bounding box center [879, 119] width 245 height 1
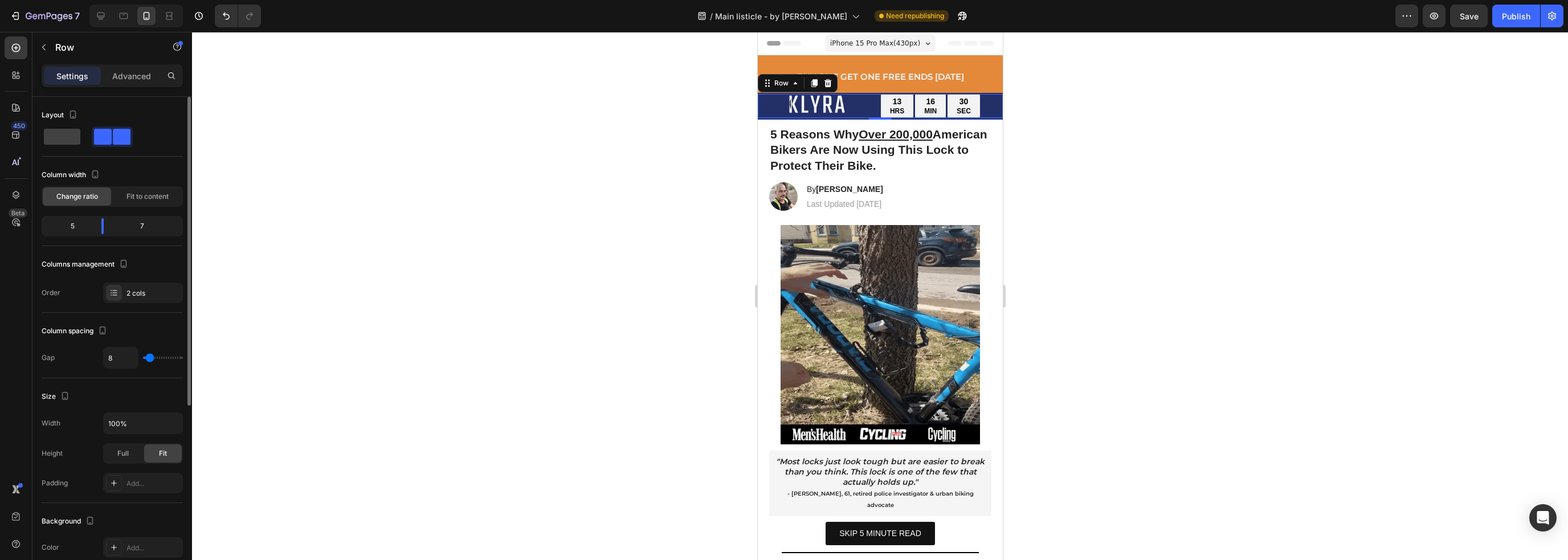
click at [985, 120] on div "5 Reasons Why Over 200,000 [DEMOGRAPHIC_DATA] Bikers Are Now Using This Lock to…" at bounding box center [879, 147] width 245 height 55
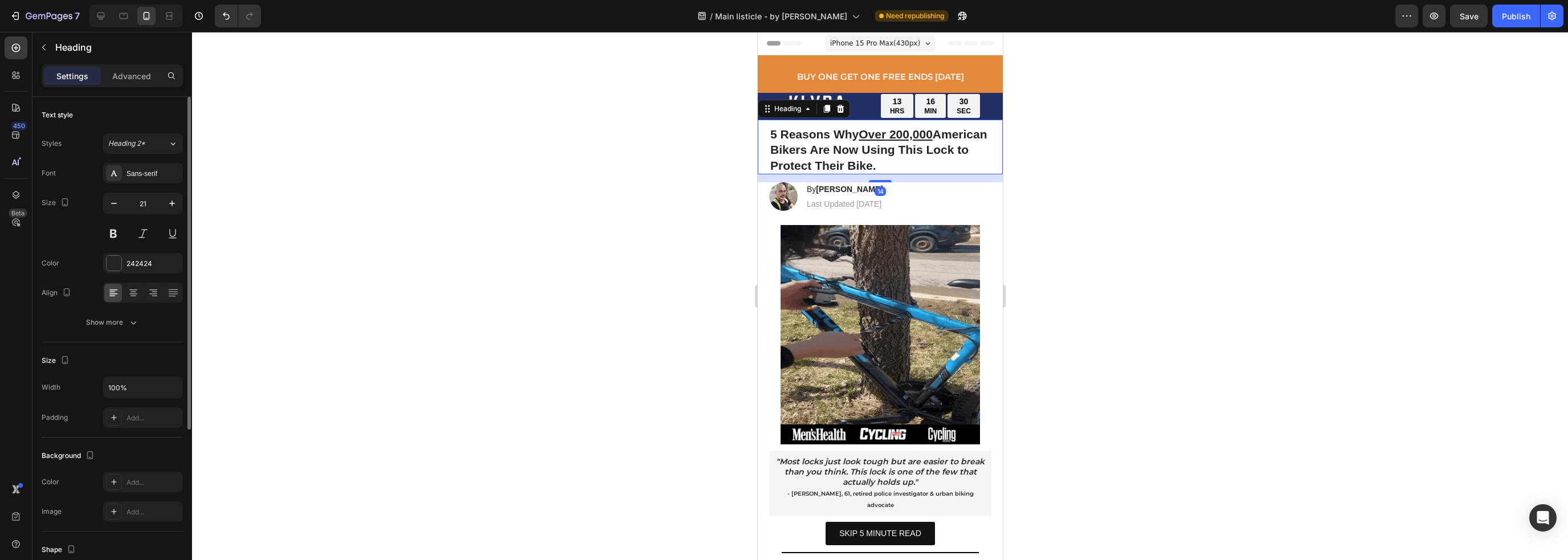
click at [984, 119] on div "Image 13 HRS 16 MIN 30 SEC Countdown Timer Row" at bounding box center [879, 107] width 245 height 26
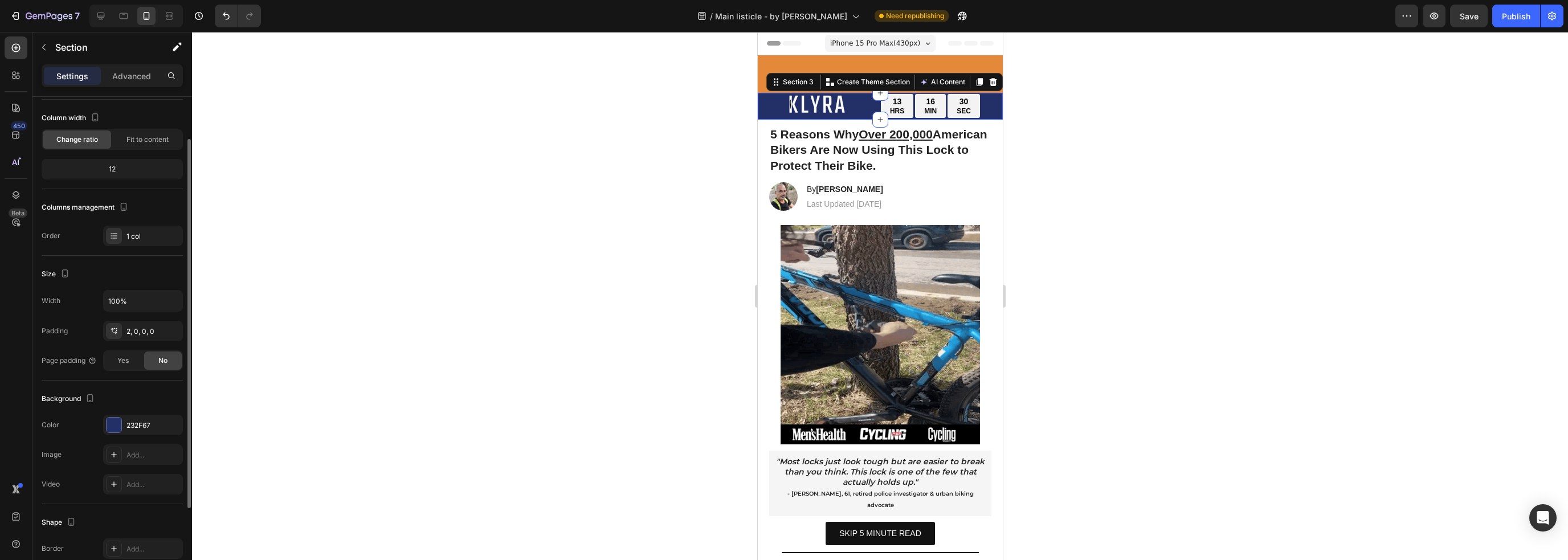
scroll to position [168, 0]
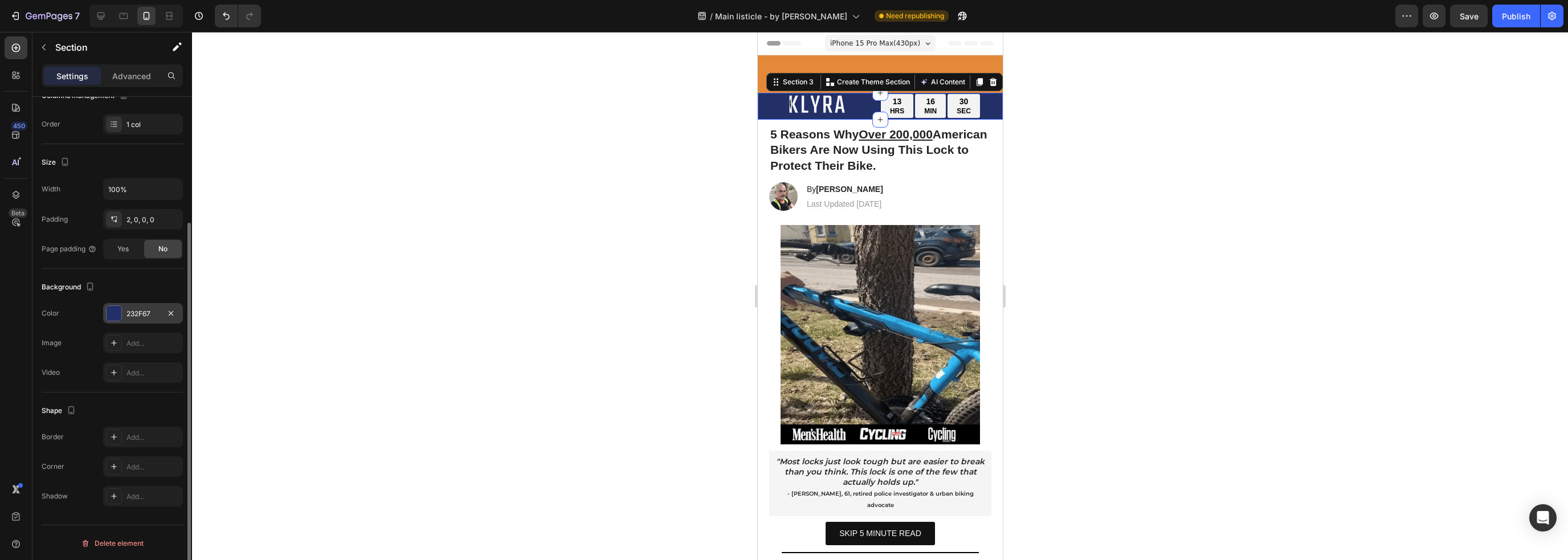
click at [137, 316] on div "232F67" at bounding box center [143, 313] width 33 height 10
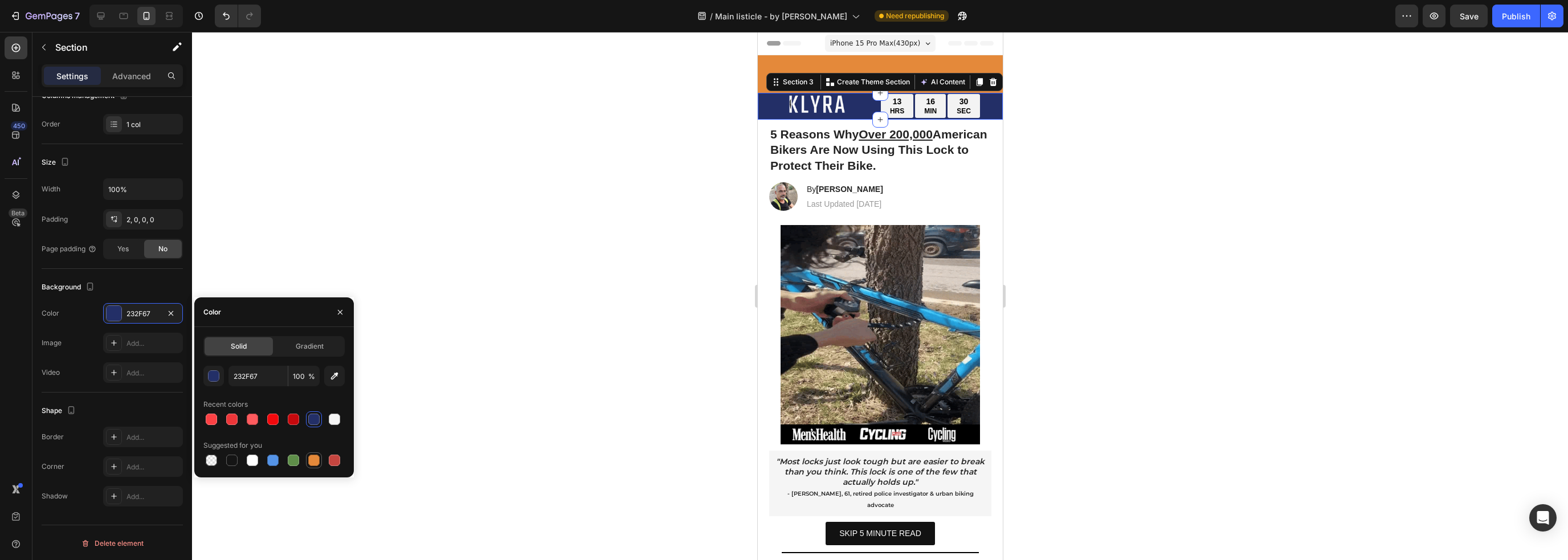
click at [314, 462] on div at bounding box center [314, 460] width 11 height 11
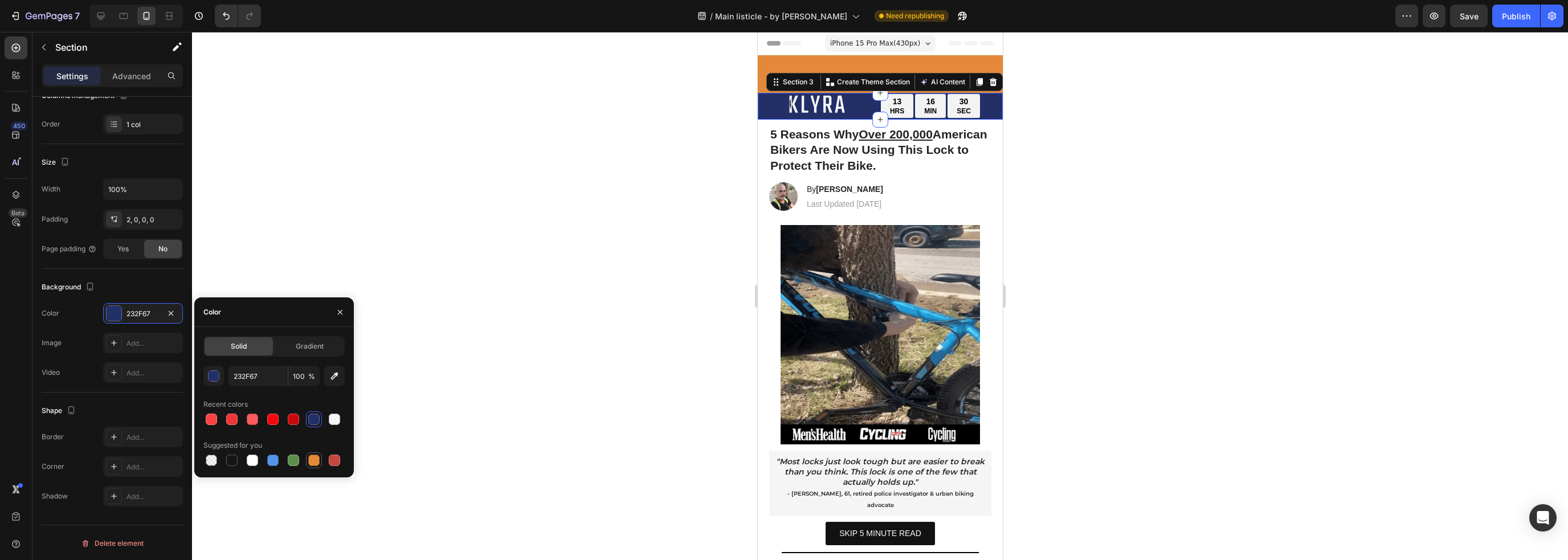
type input "E4893A"
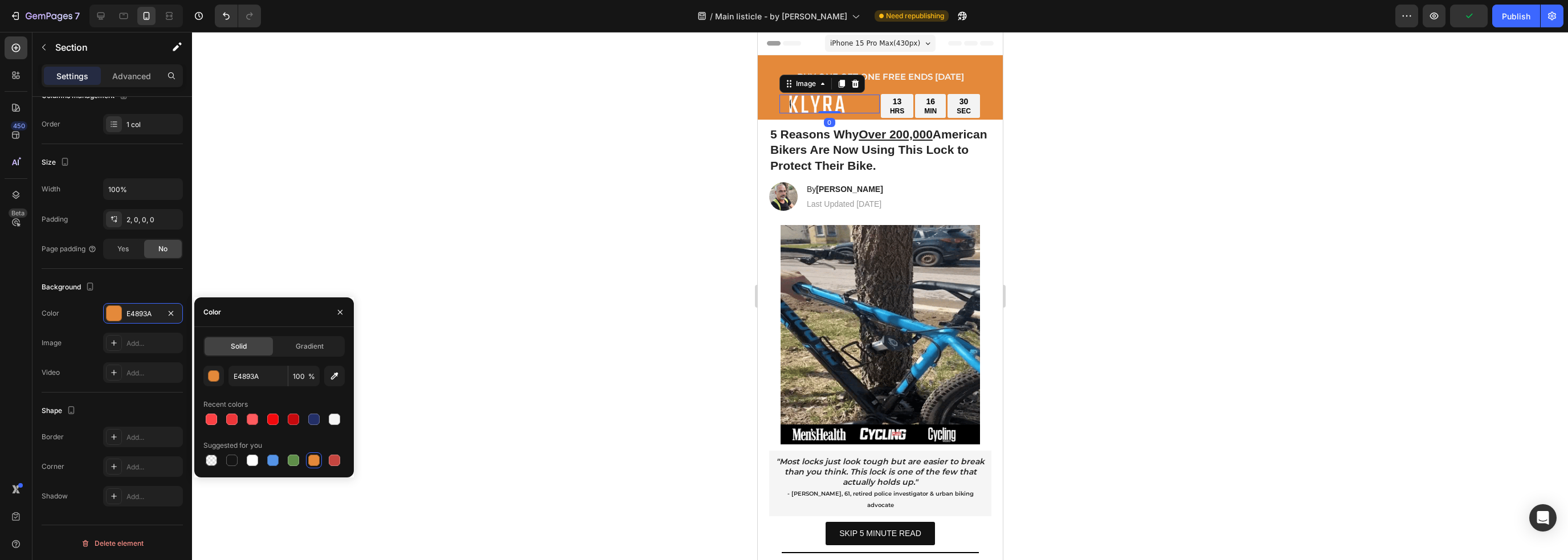
click at [828, 105] on img at bounding box center [815, 103] width 74 height 19
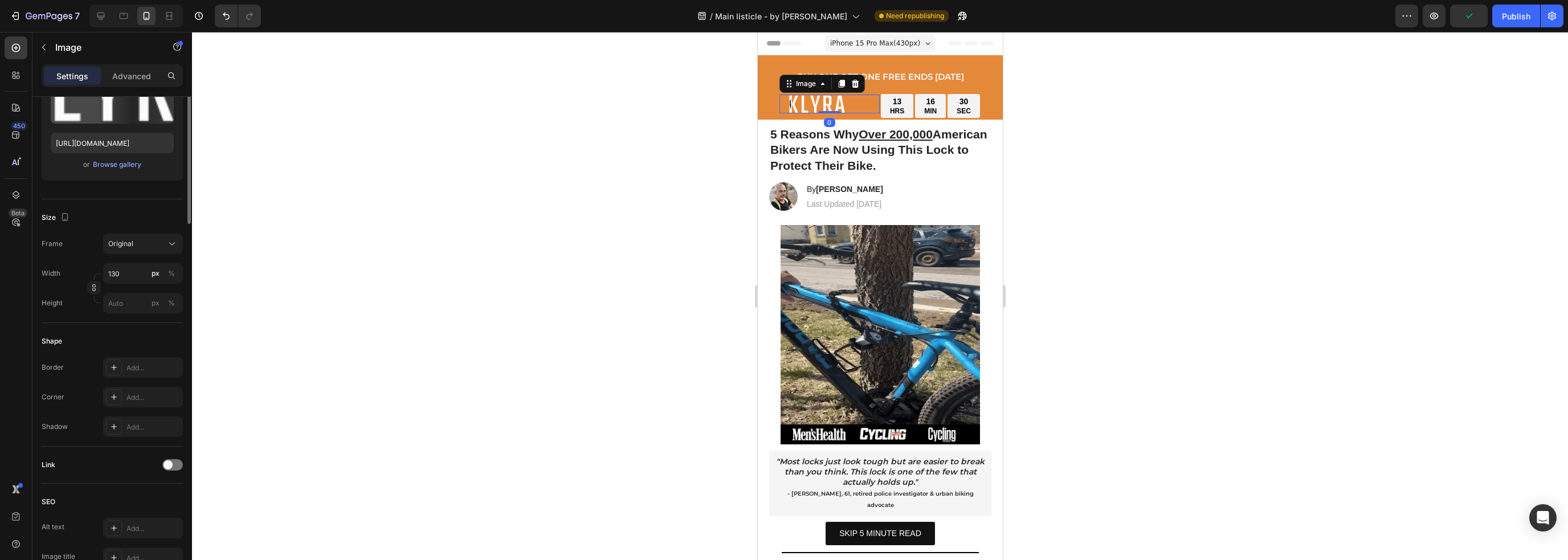
scroll to position [0, 0]
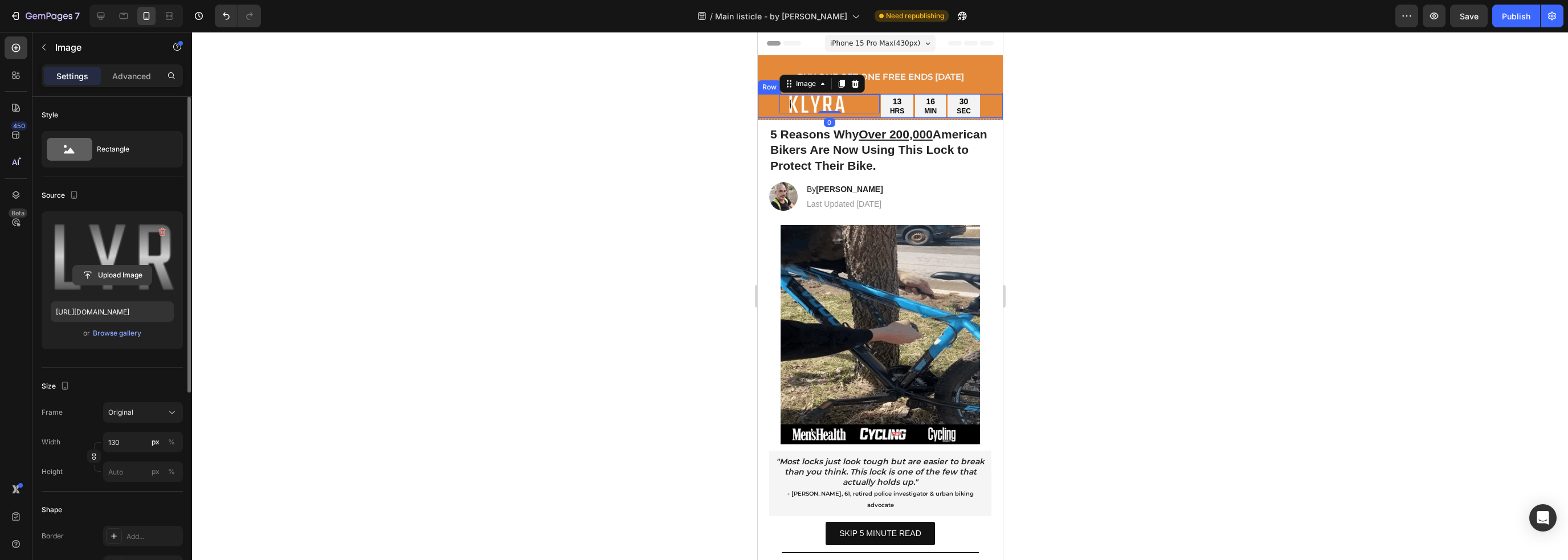
click at [132, 271] on input "file" at bounding box center [112, 275] width 78 height 19
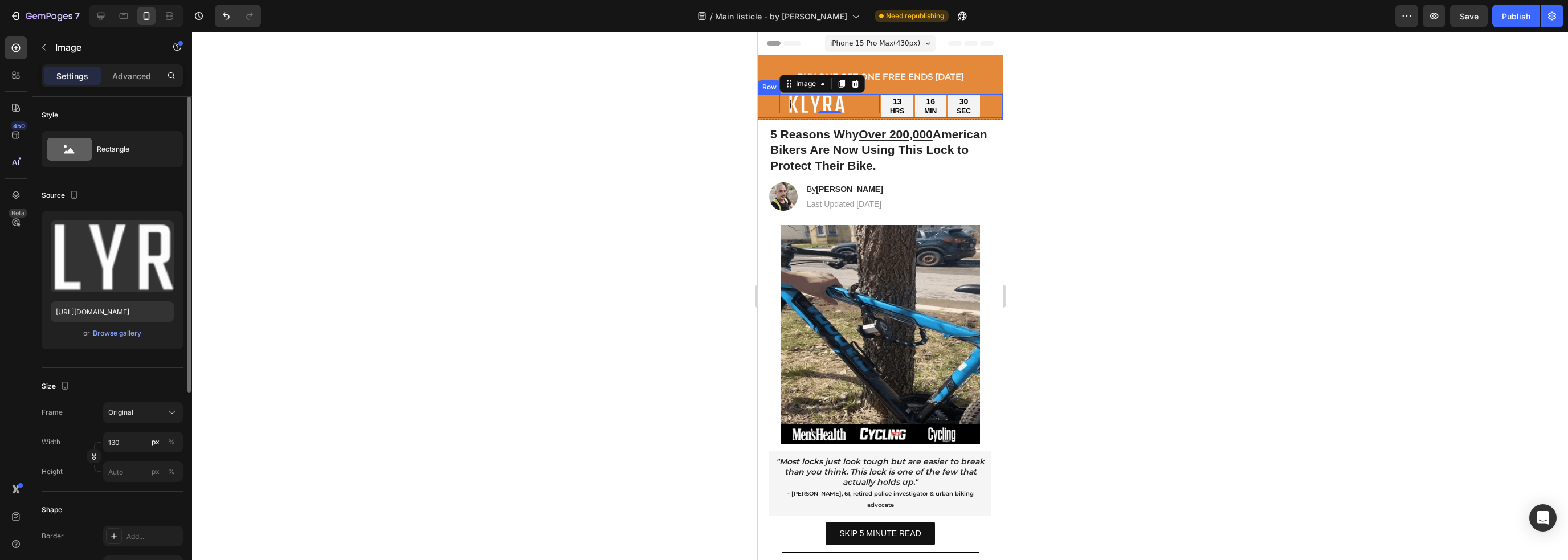
click at [123, 342] on div "Upload Image [URL][DOMAIN_NAME] or Browse gallery" at bounding box center [112, 280] width 141 height 138
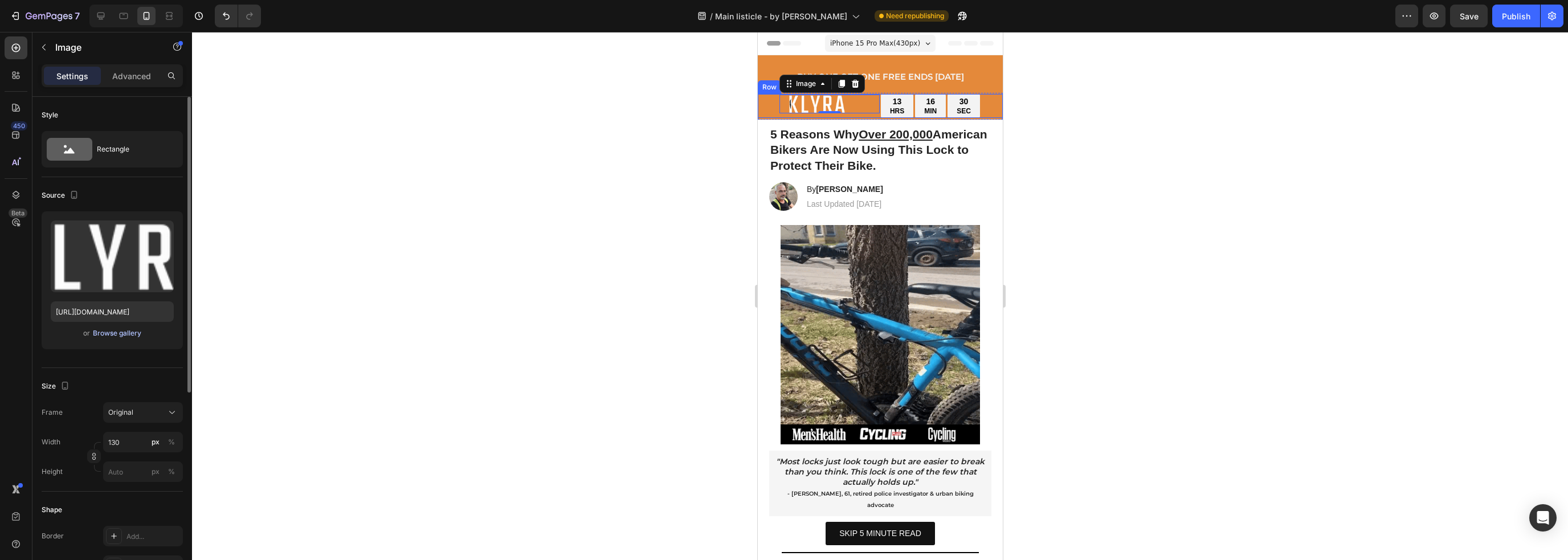
click at [123, 338] on div "Browse gallery" at bounding box center [117, 333] width 49 height 10
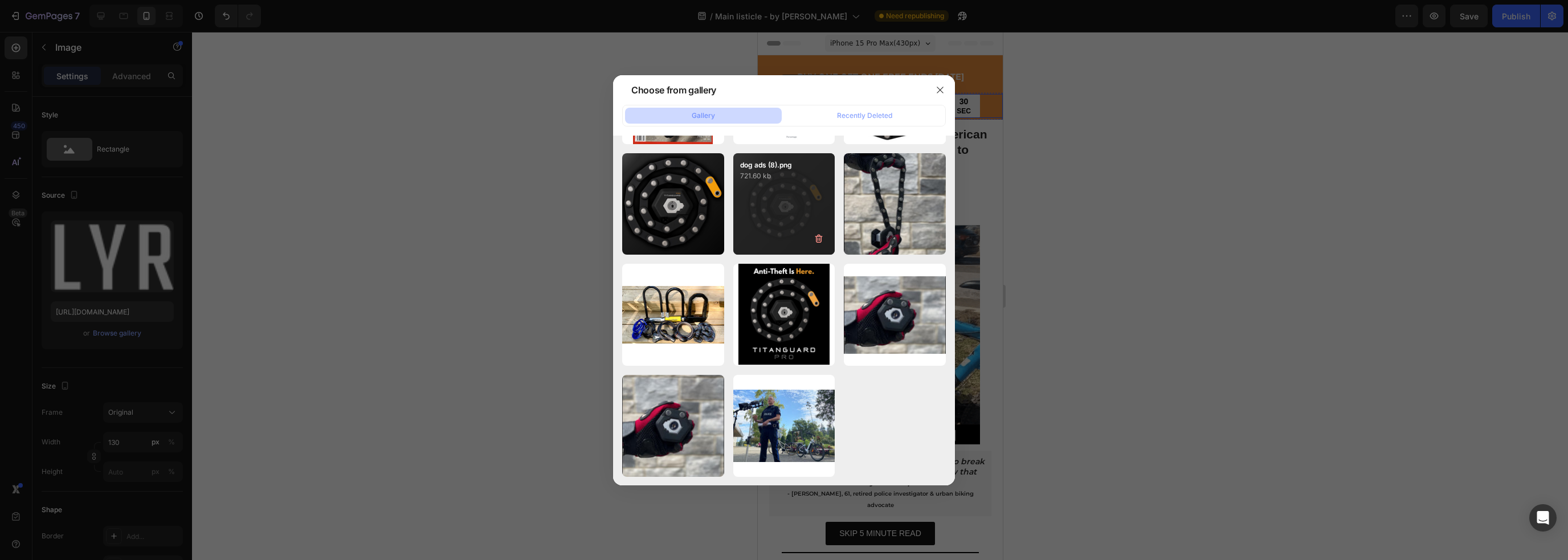
scroll to position [40, 0]
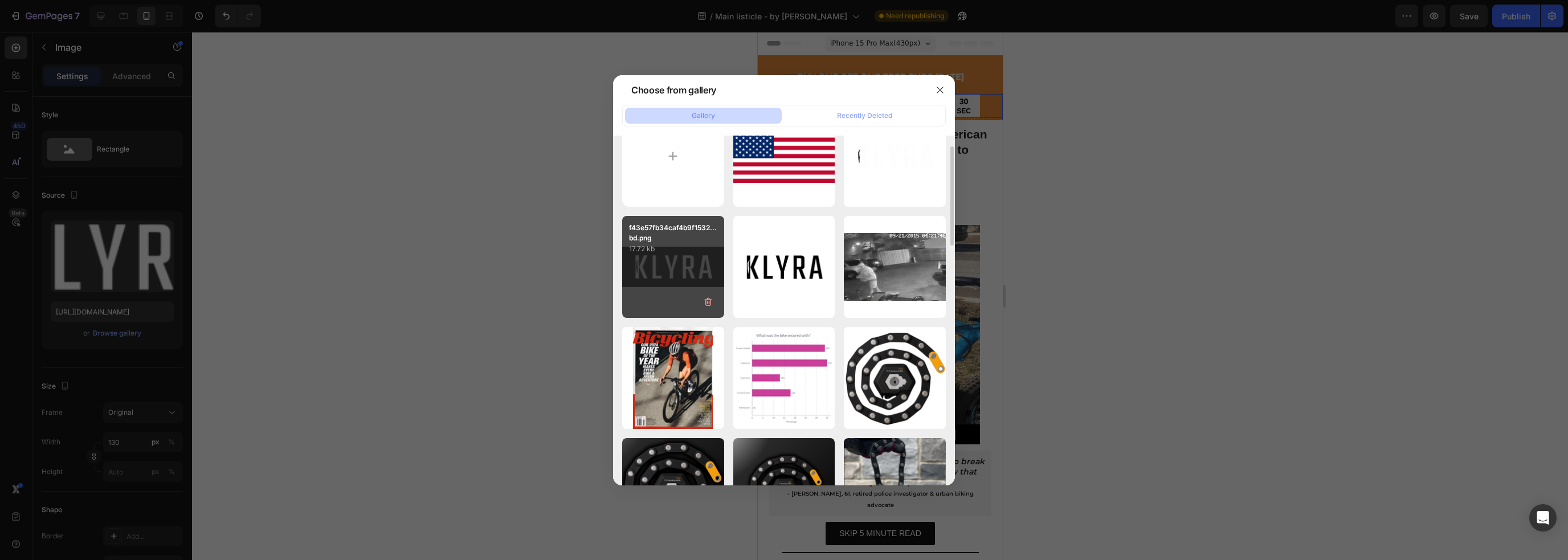
click at [705, 270] on div "f43e57fb34caf4b9f1532...bd.png 17.72 kb" at bounding box center [672, 266] width 102 height 102
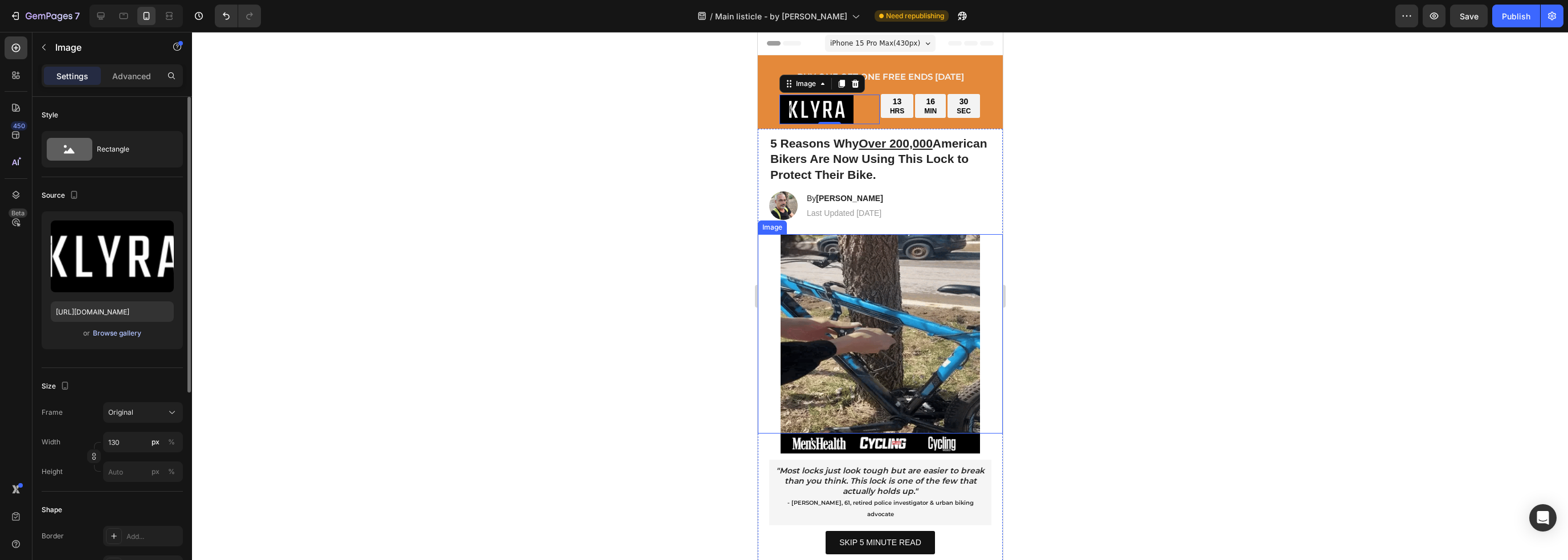
click at [110, 337] on div "Browse gallery" at bounding box center [117, 333] width 49 height 10
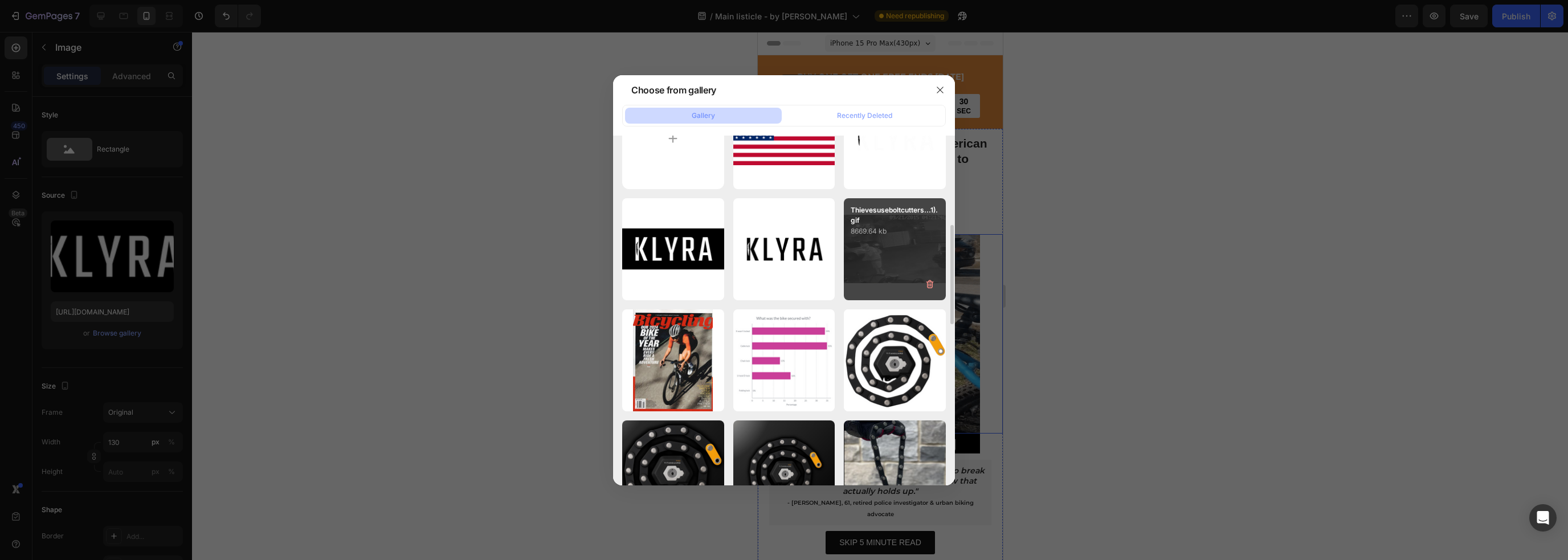
scroll to position [0, 0]
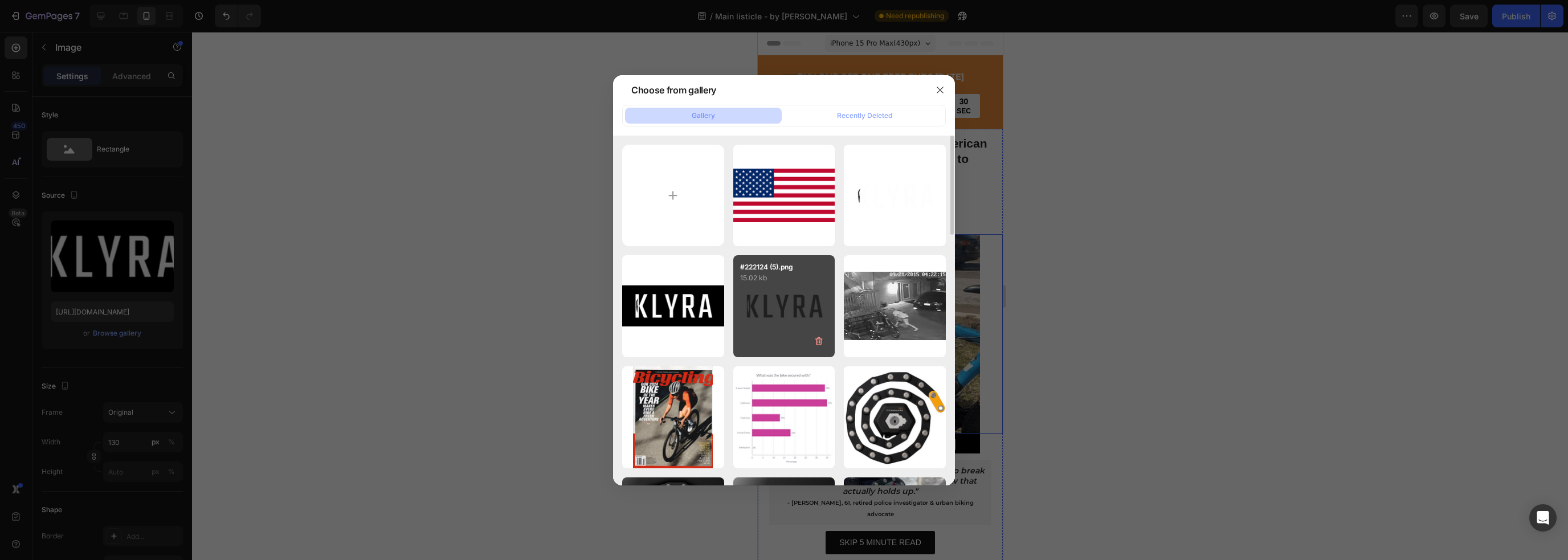
click at [807, 289] on div "#222124 (5).png 15.02 kb" at bounding box center [784, 306] width 102 height 102
type input "[URL][DOMAIN_NAME]"
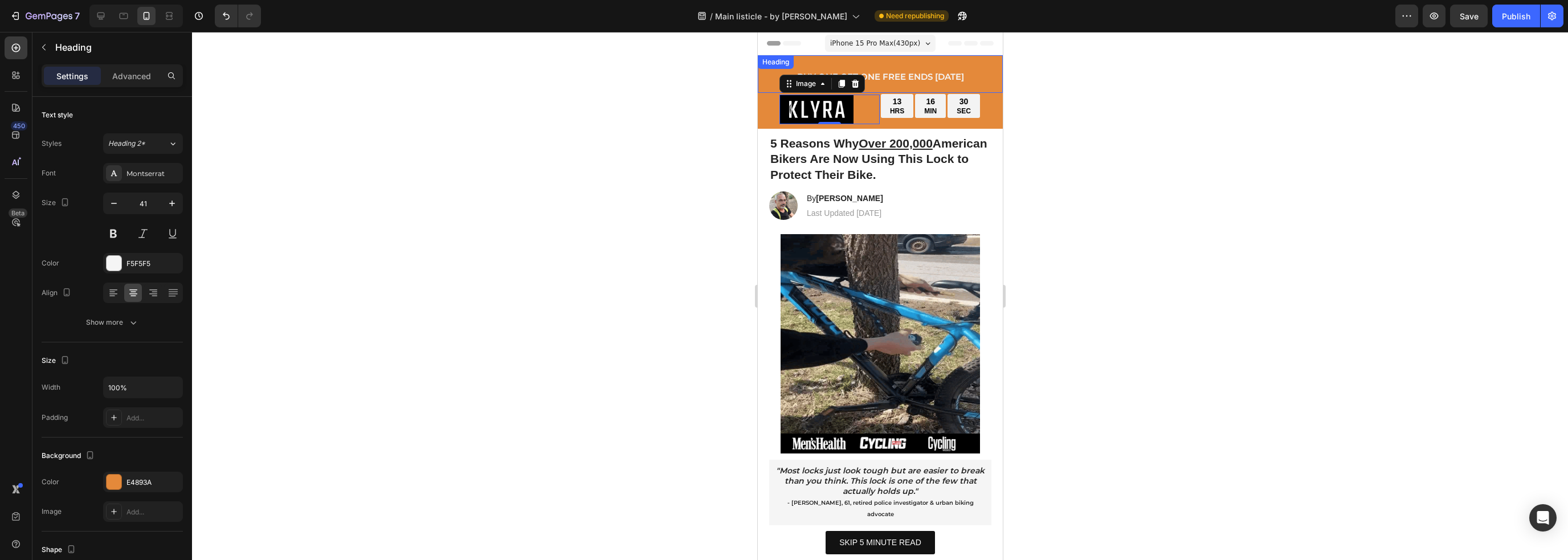
click at [948, 80] on strong "BUY ONE GET ONE FREE ENDS [DATE]" at bounding box center [880, 77] width 167 height 11
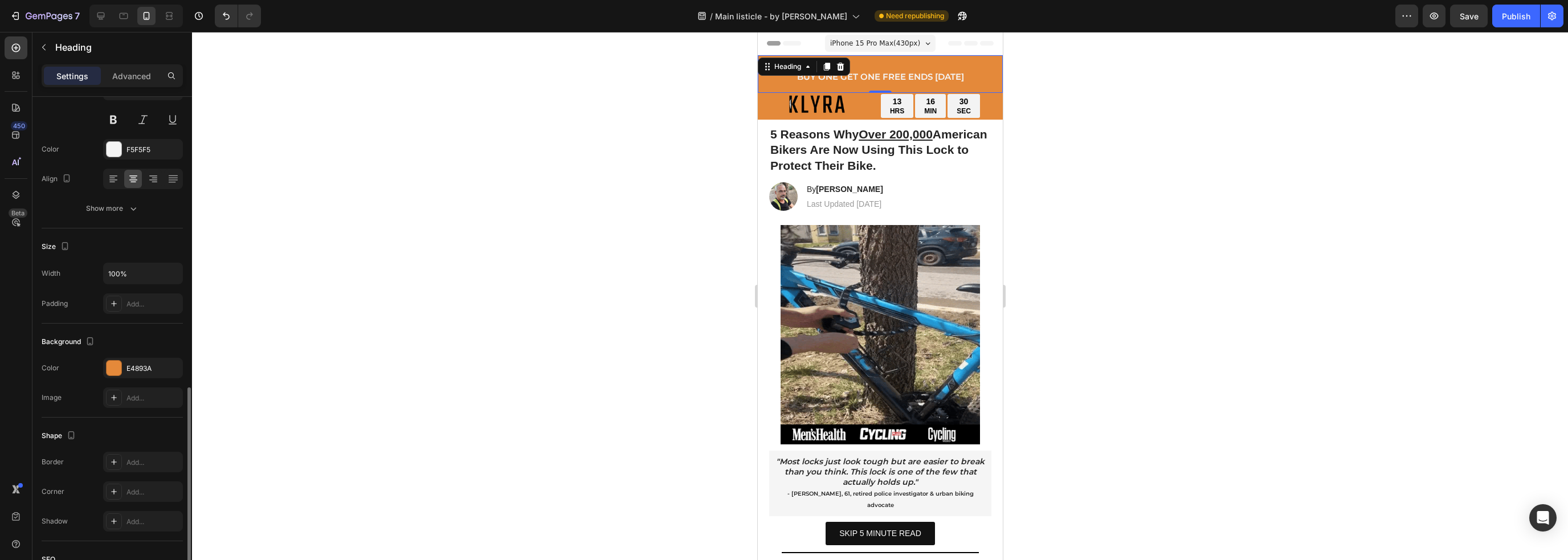
scroll to position [242, 0]
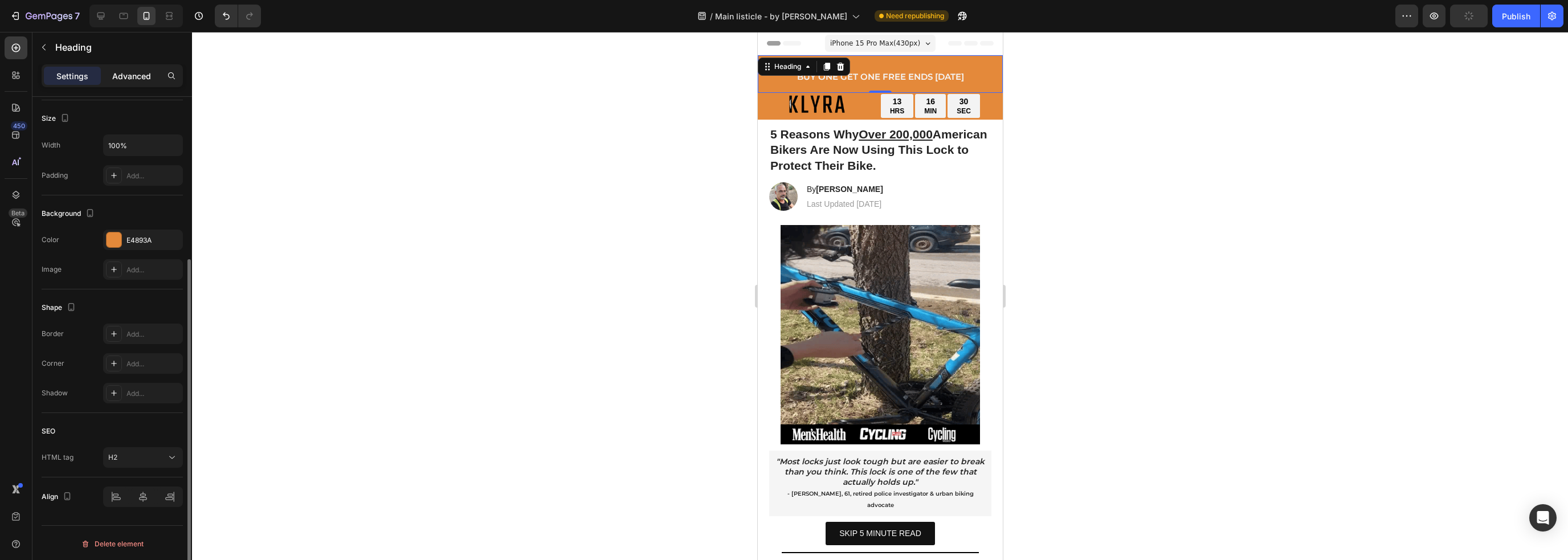
click at [147, 80] on p "Advanced" at bounding box center [132, 76] width 39 height 12
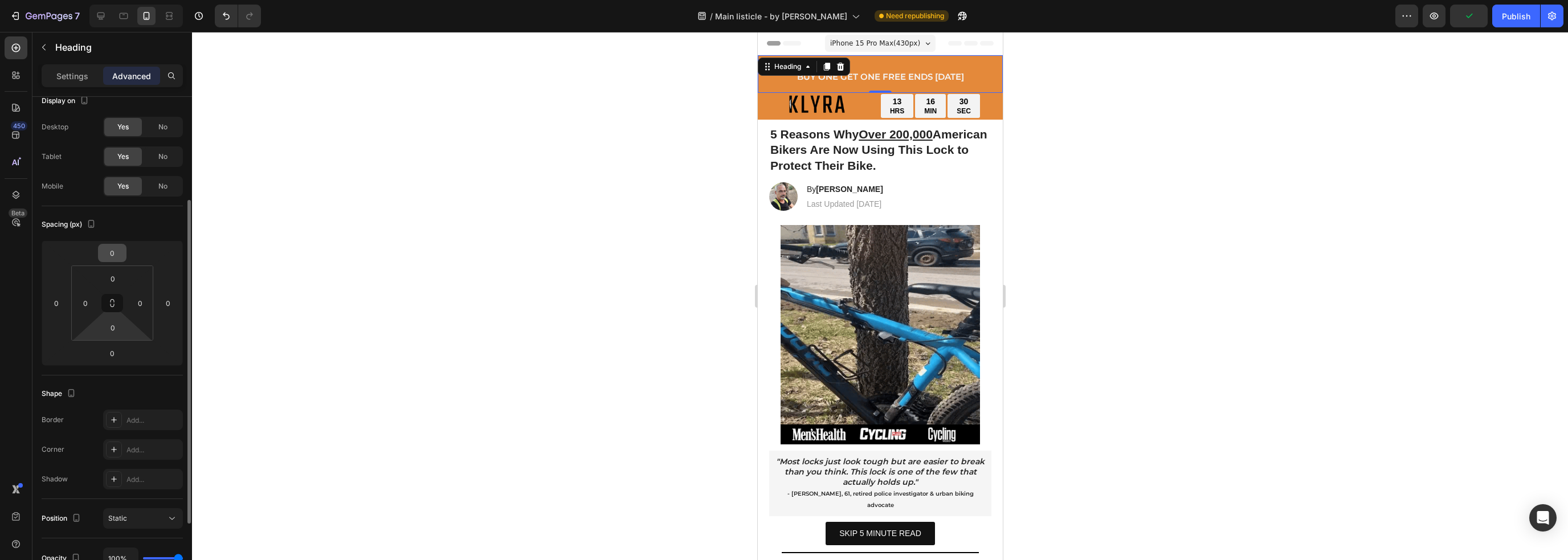
scroll to position [0, 0]
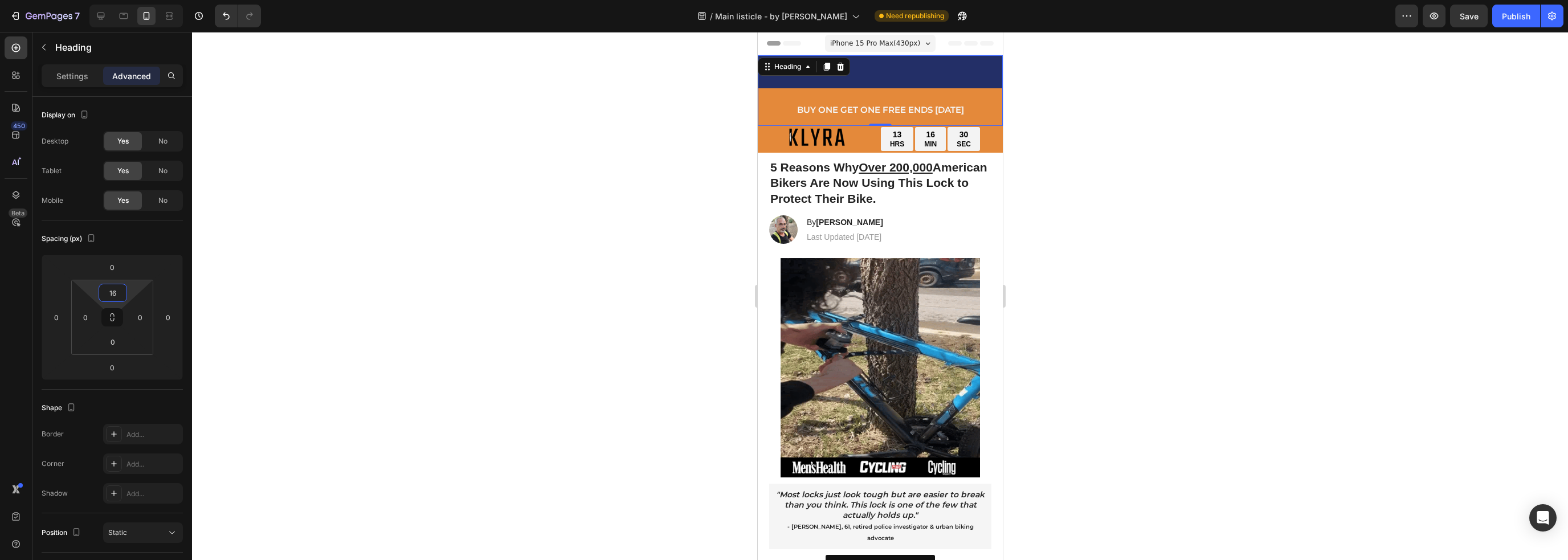
type input "0"
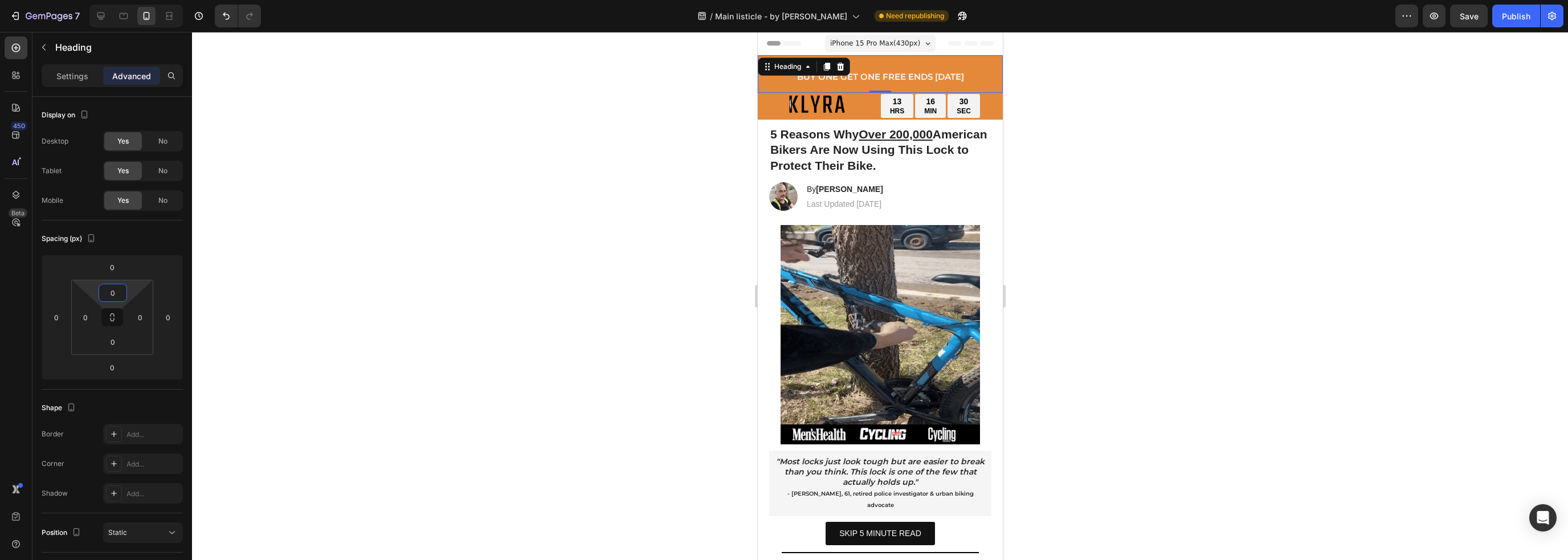
drag, startPoint x: 114, startPoint y: 280, endPoint x: 118, endPoint y: 306, distance: 26.3
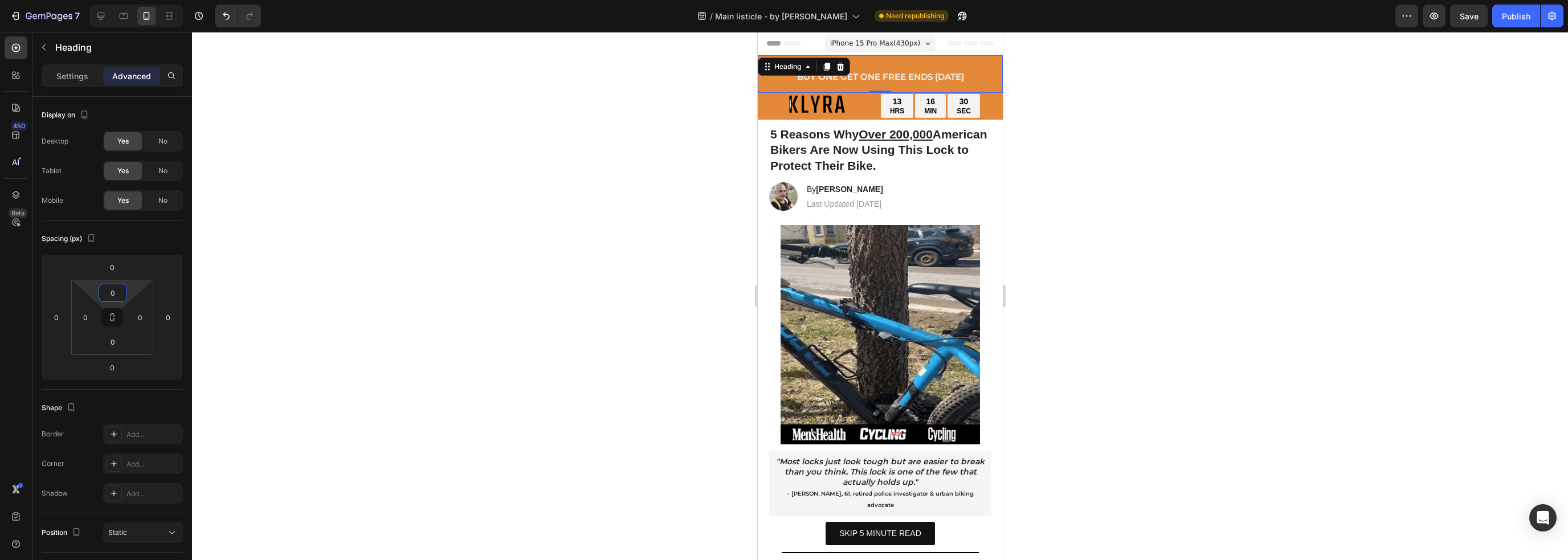
click at [118, 0] on html "7 Version history / Main listicle - by [PERSON_NAME] republishing Preview Save …" at bounding box center [784, 0] width 1568 height 0
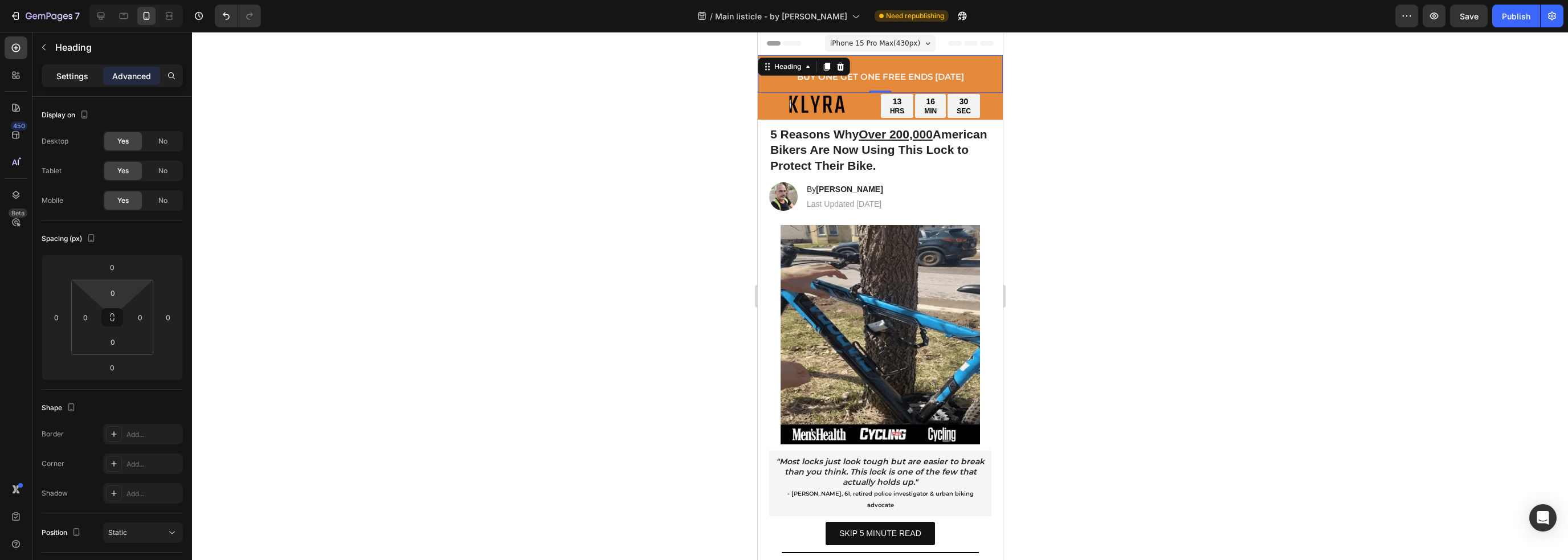
click at [91, 71] on div "Settings" at bounding box center [72, 76] width 57 height 18
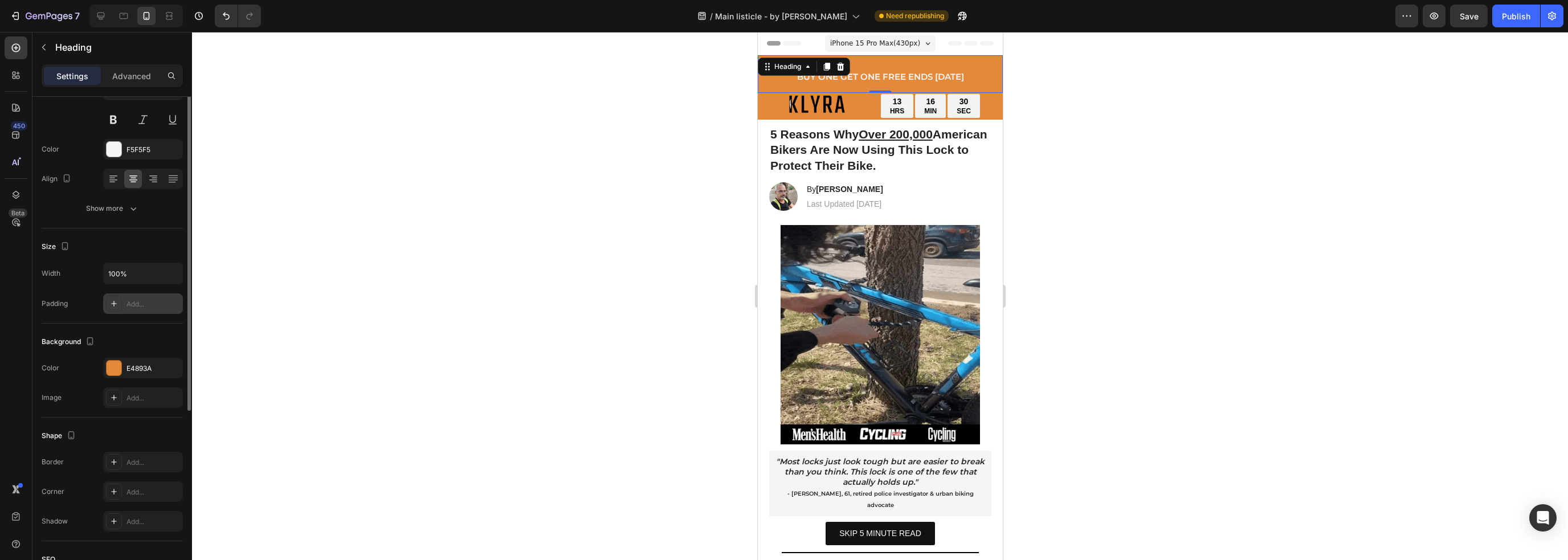
scroll to position [171, 0]
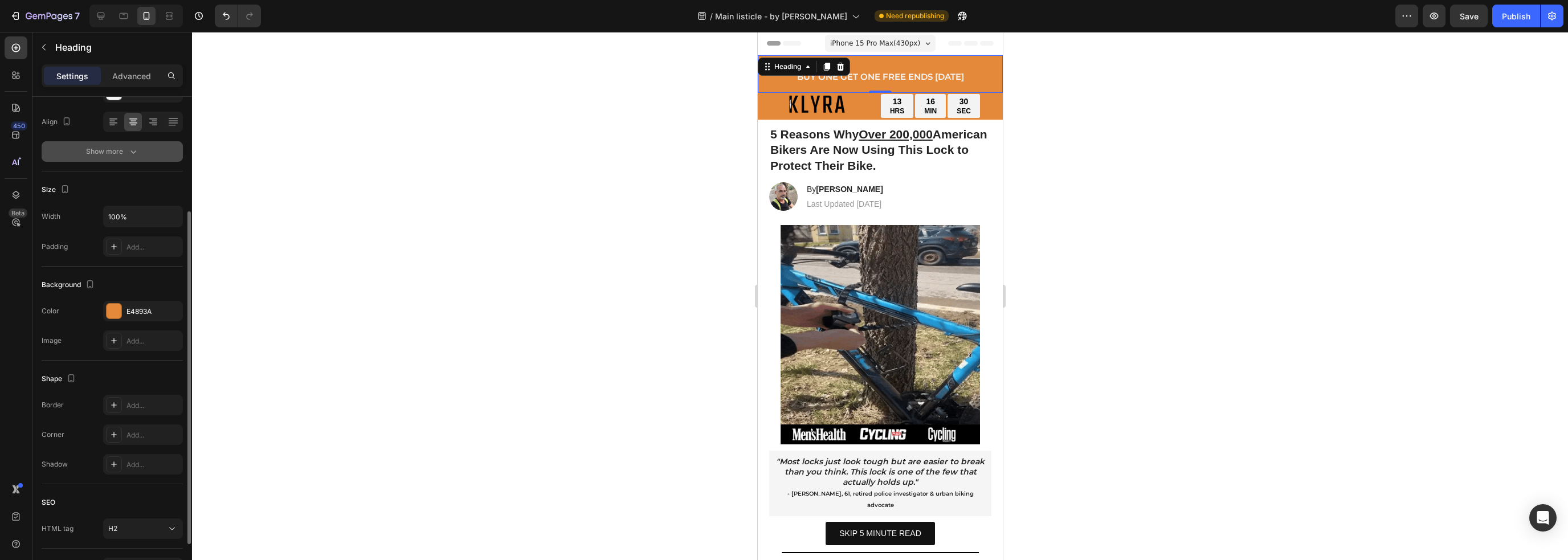
click at [128, 157] on button "Show more" at bounding box center [112, 152] width 141 height 21
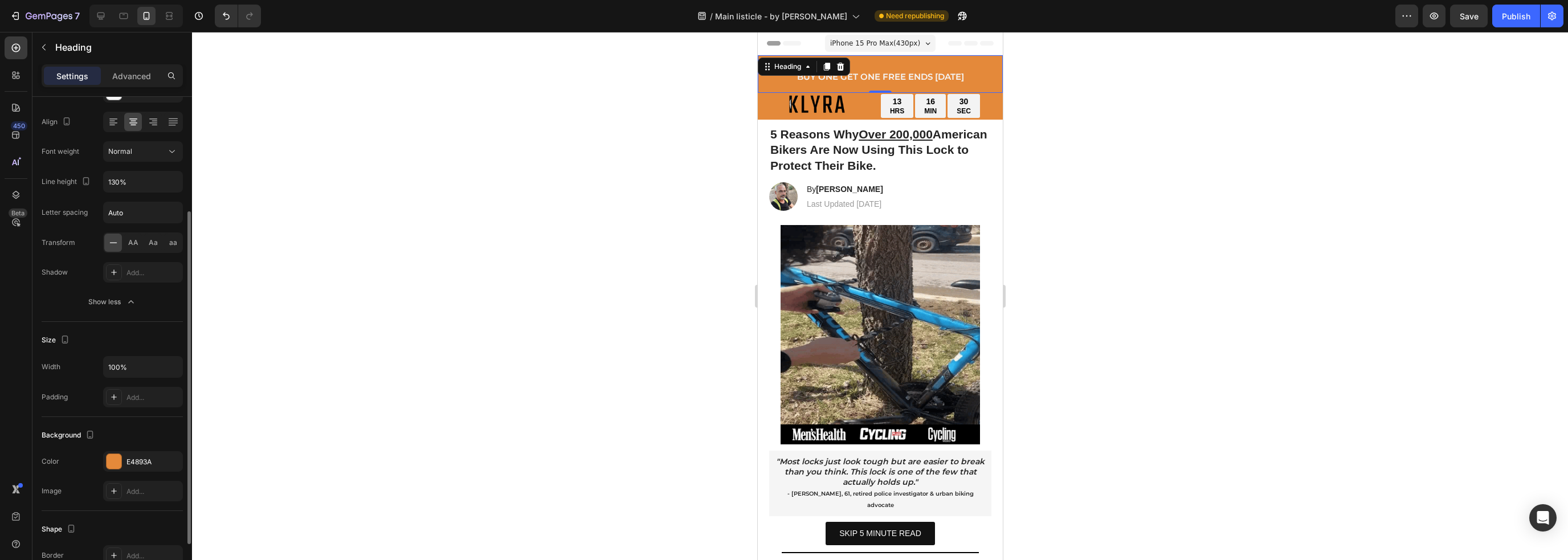
scroll to position [392, 0]
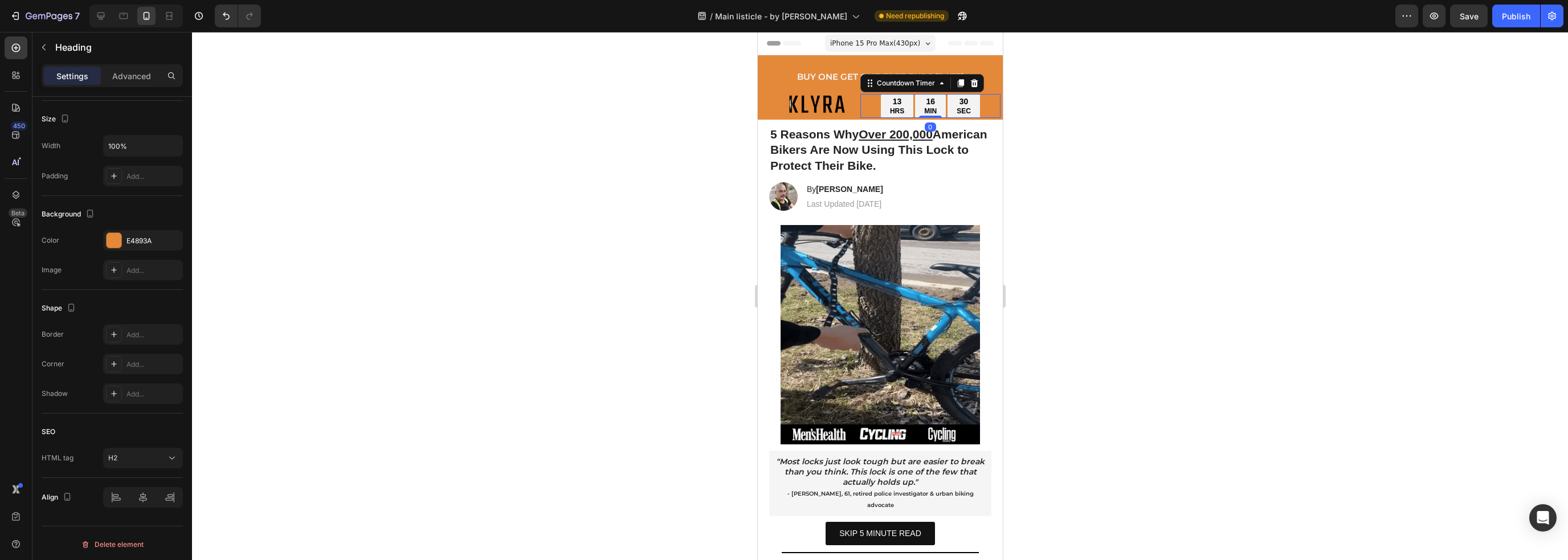
click at [988, 109] on div "13 HRS 16 MIN 30 SEC" at bounding box center [930, 106] width 140 height 24
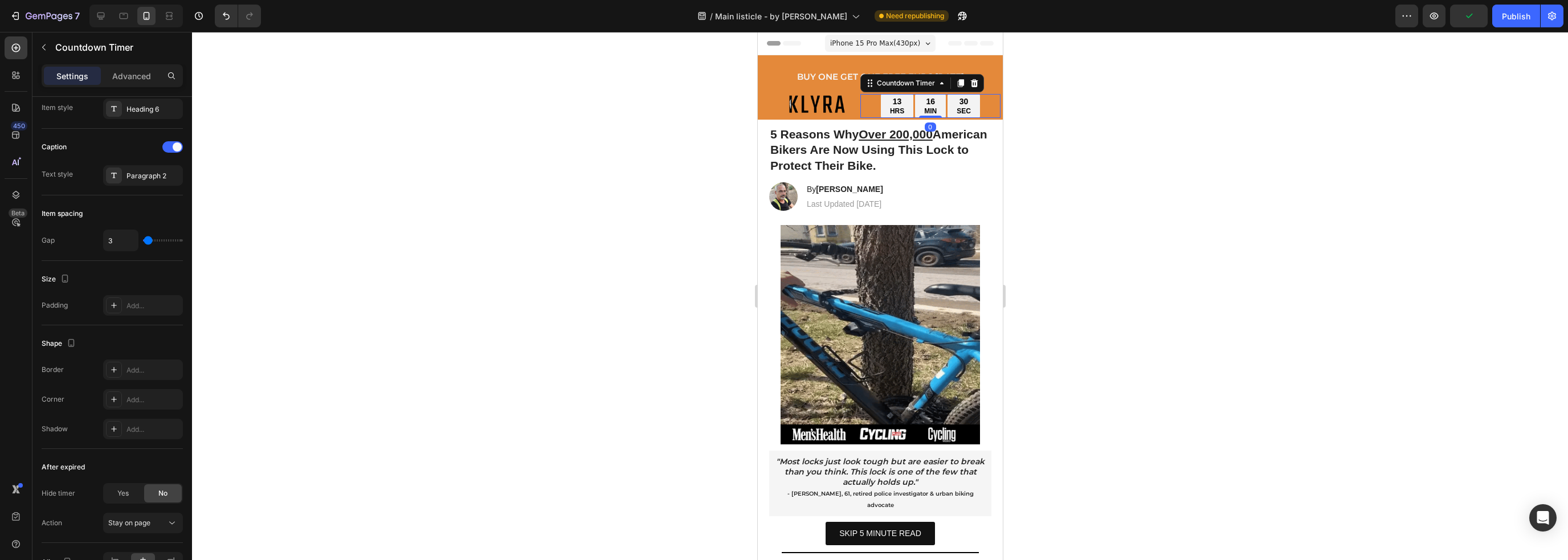
scroll to position [0, 0]
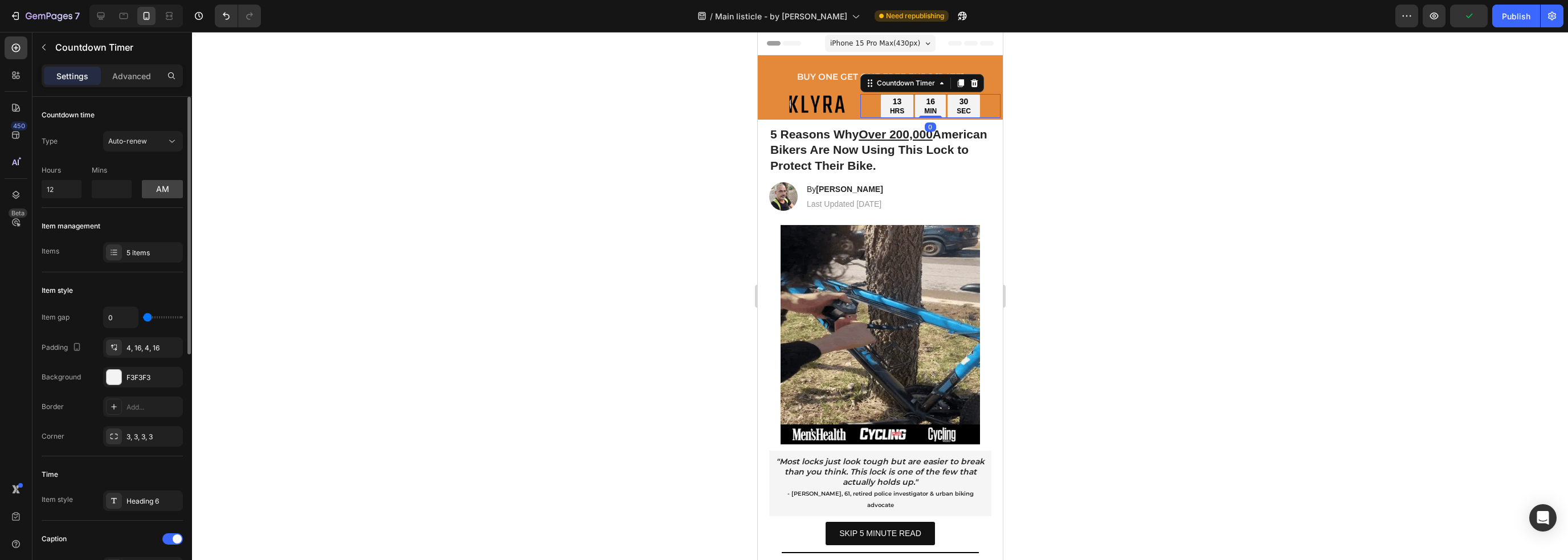
click at [989, 116] on div "13 HRS 16 MIN 30 SEC" at bounding box center [930, 106] width 140 height 24
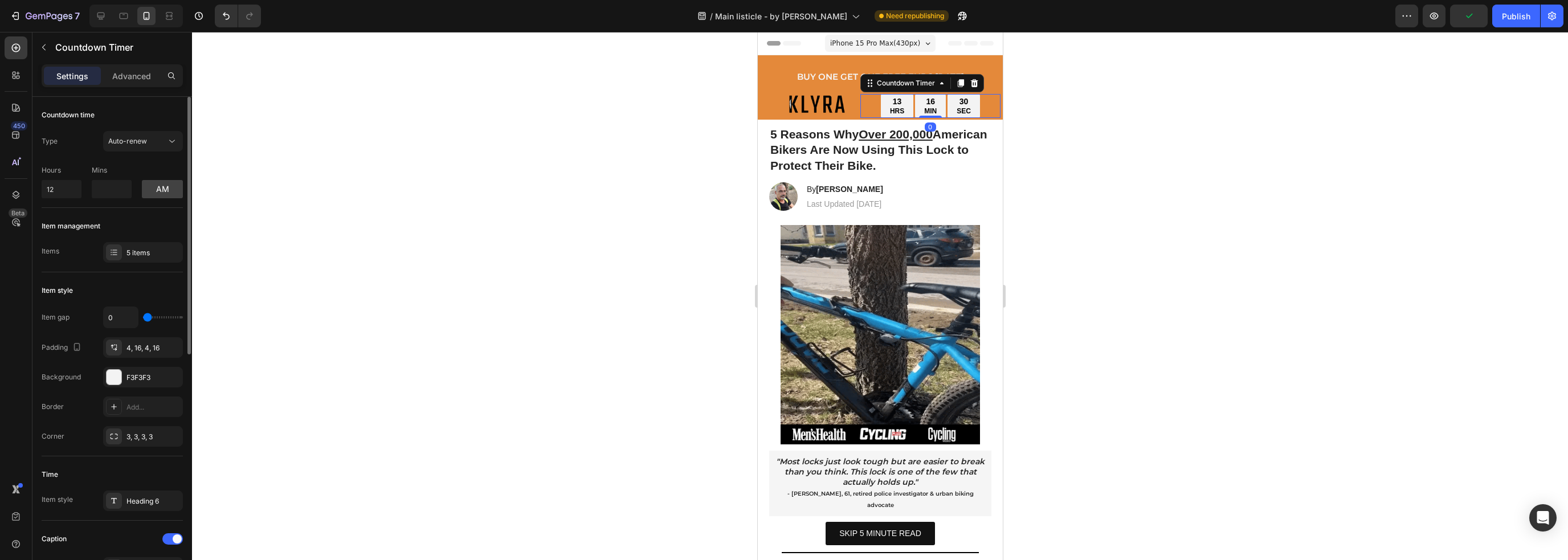
click at [992, 119] on div "Image 13 HRS 16 MIN 30 SEC Countdown Timer 0 Row" at bounding box center [879, 107] width 245 height 26
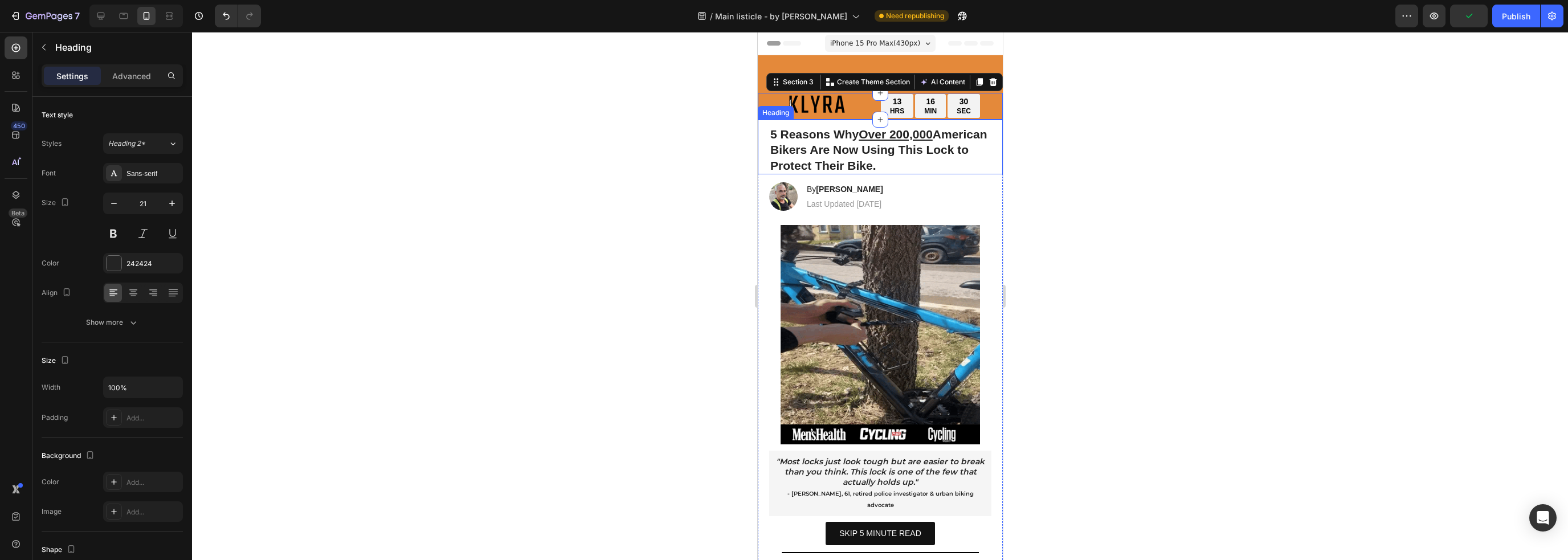
click at [961, 146] on strong "5 Reasons Why Over 200,000 [DEMOGRAPHIC_DATA] Bikers Are Now Using This Lock to…" at bounding box center [878, 150] width 217 height 44
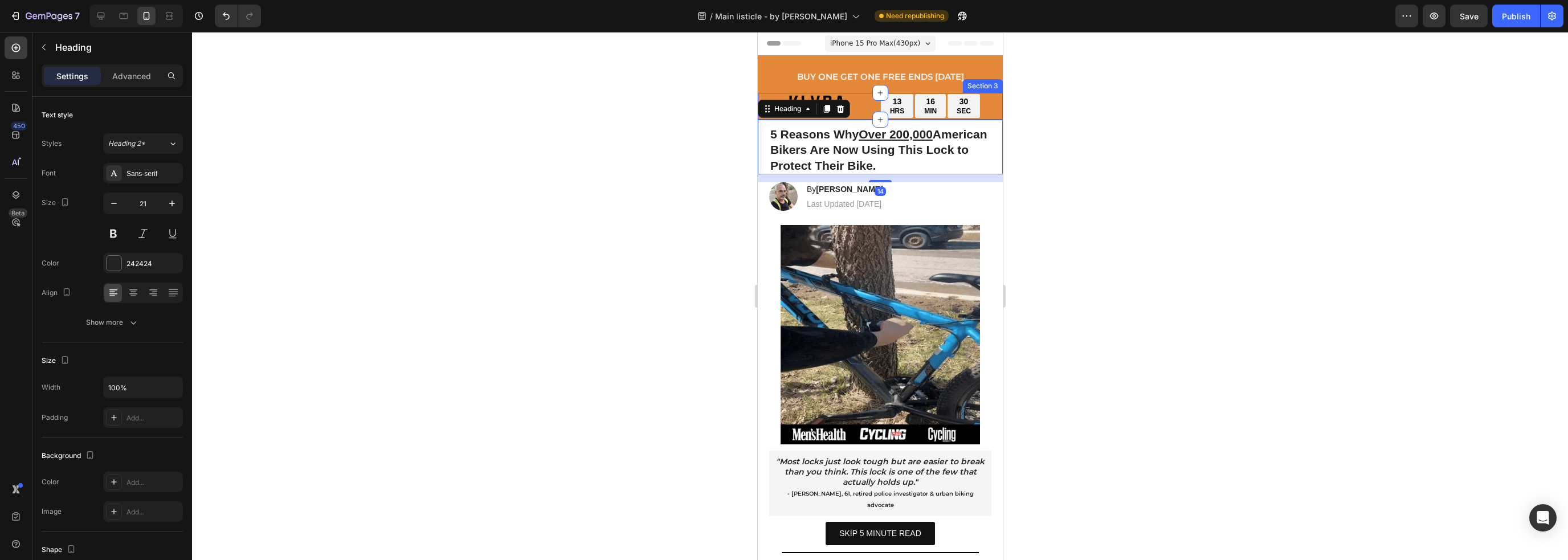
click at [980, 88] on div "Section 3" at bounding box center [982, 86] width 40 height 14
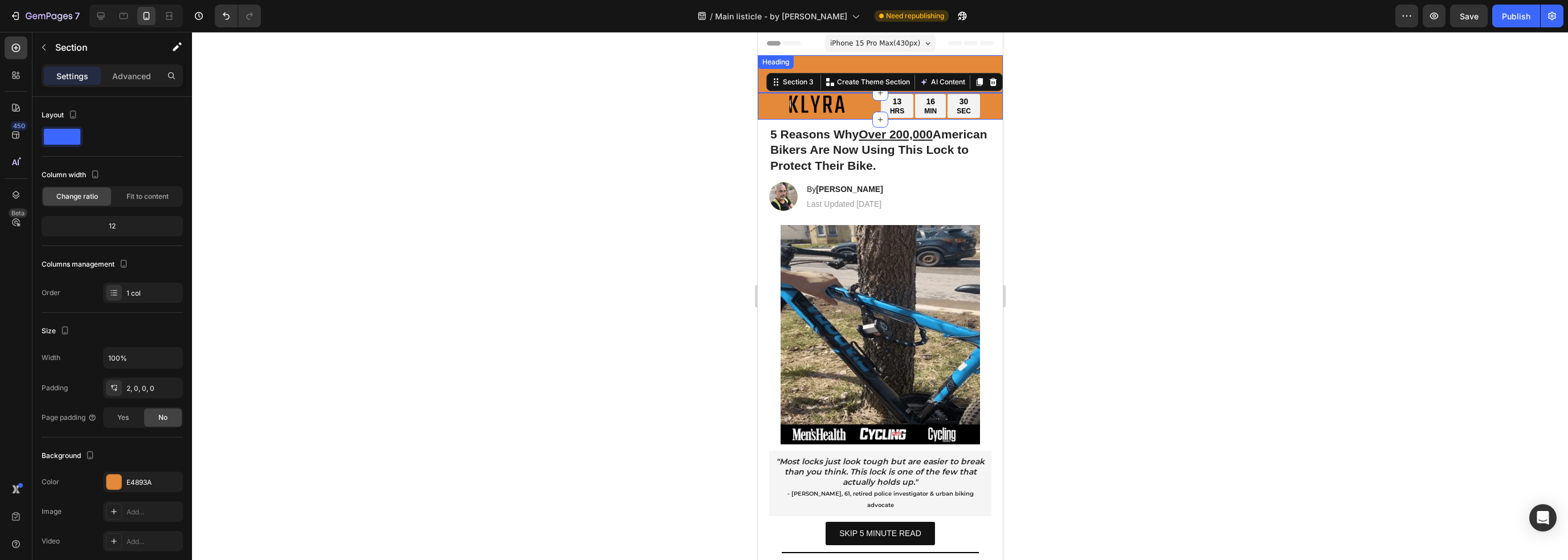
click at [985, 61] on p "⁠⁠⁠⁠⁠⁠⁠ BUY ONE GET ONE FREE ENDS [DATE]" at bounding box center [880, 73] width 243 height 35
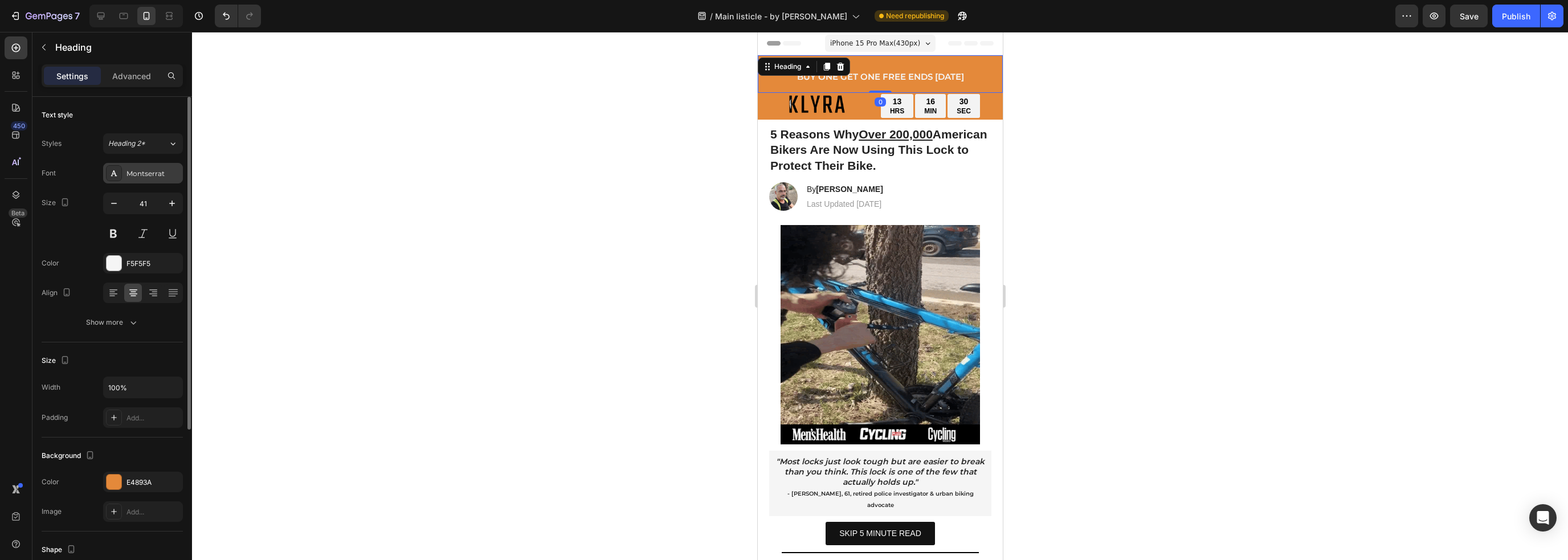
click at [143, 177] on div "Montserrat" at bounding box center [153, 173] width 53 height 10
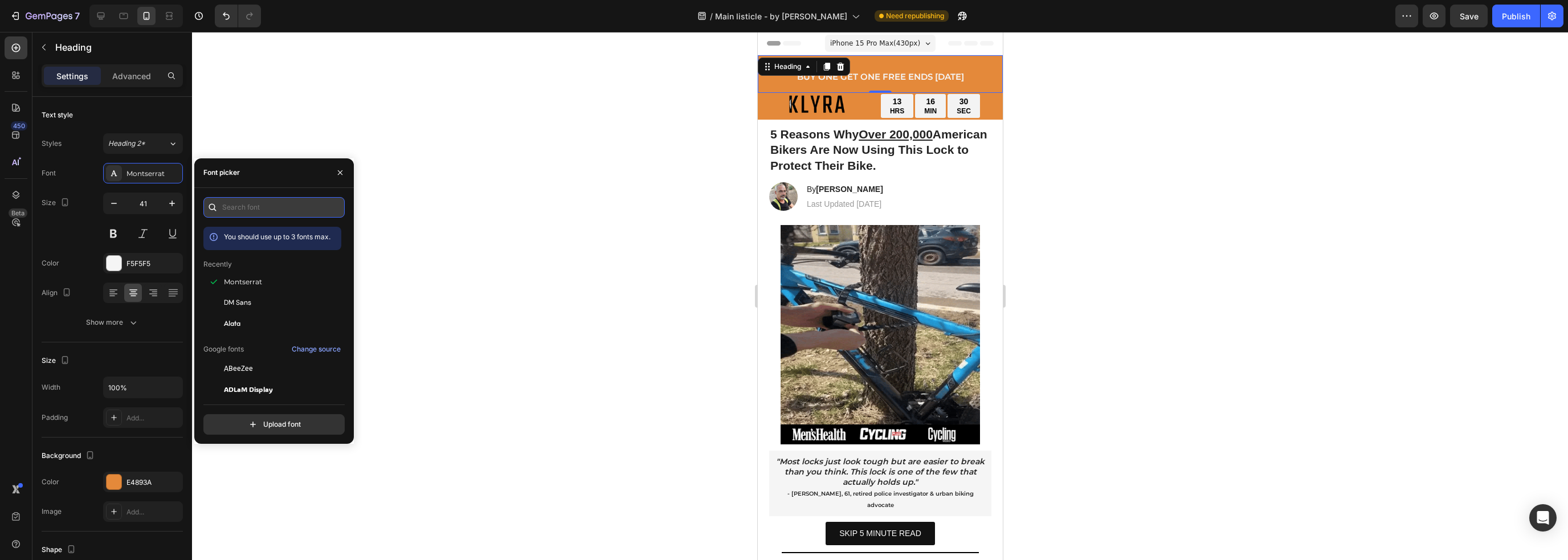
click at [251, 208] on input "text" at bounding box center [274, 207] width 141 height 21
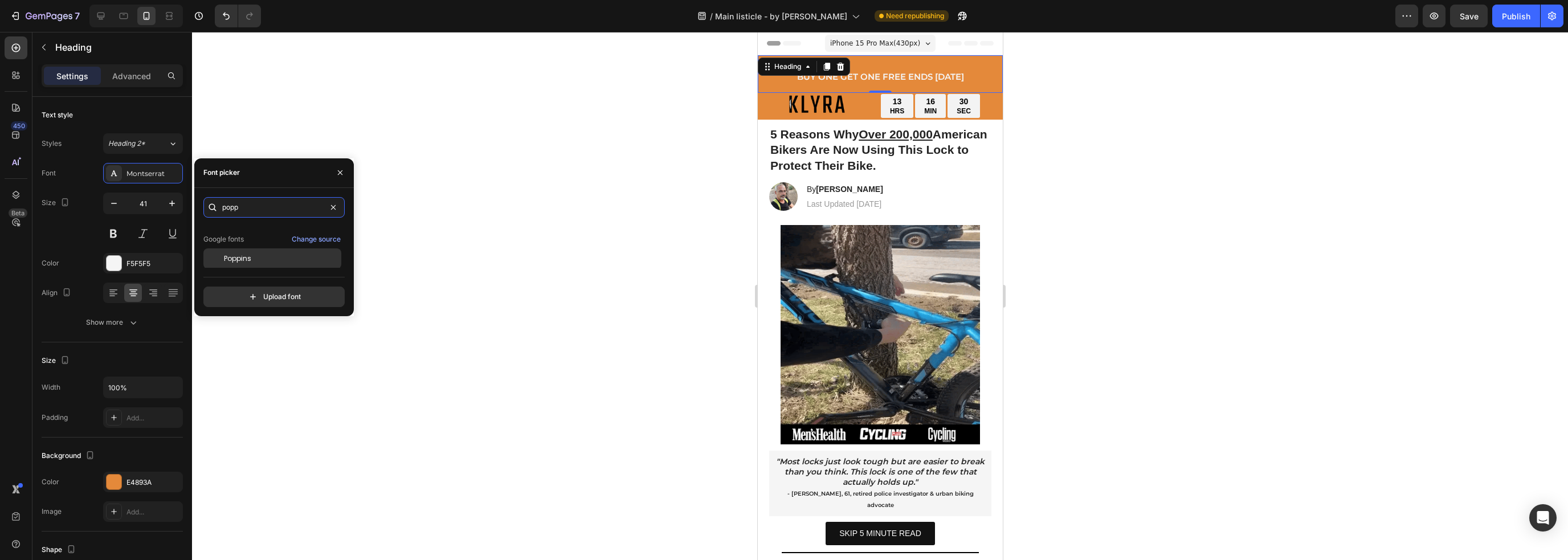
scroll to position [28, 0]
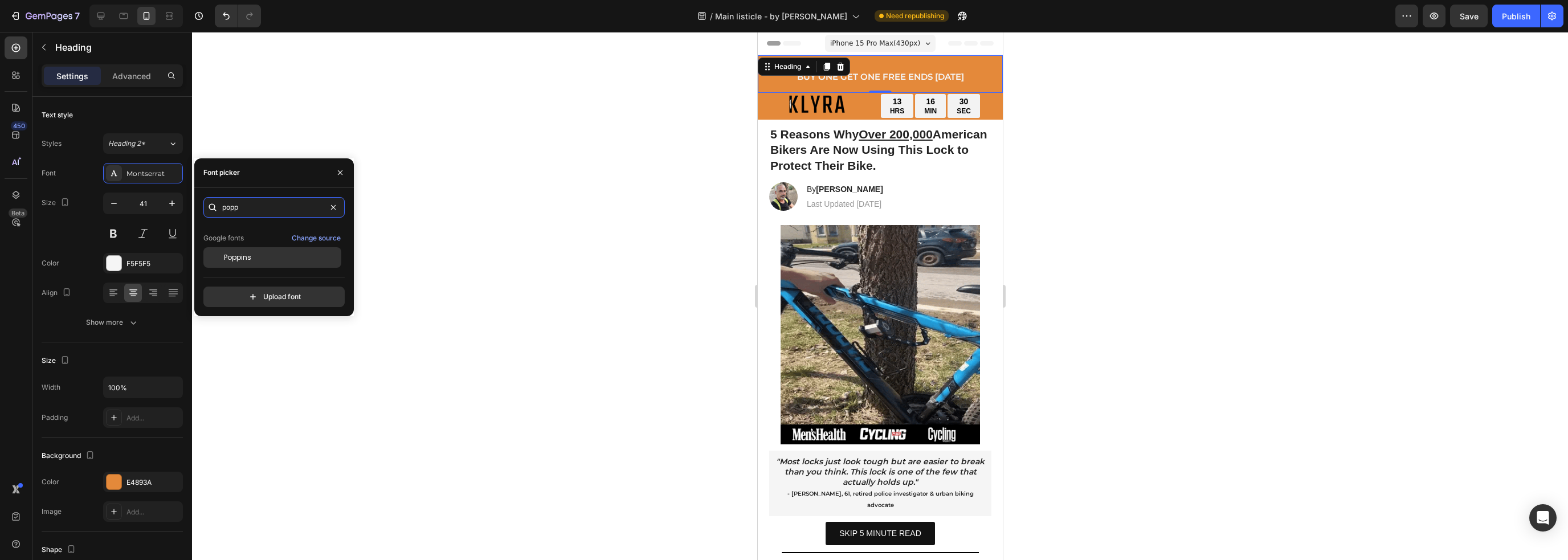
type input "popp"
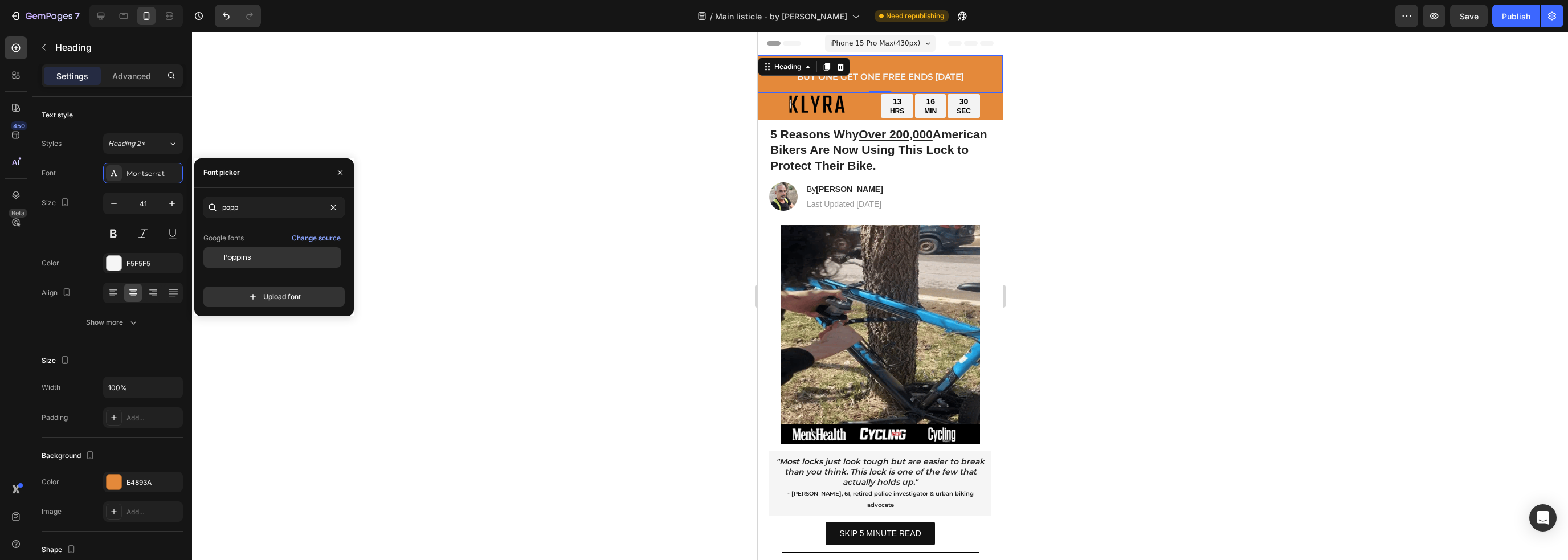
click at [265, 254] on div "Poppins" at bounding box center [281, 257] width 115 height 10
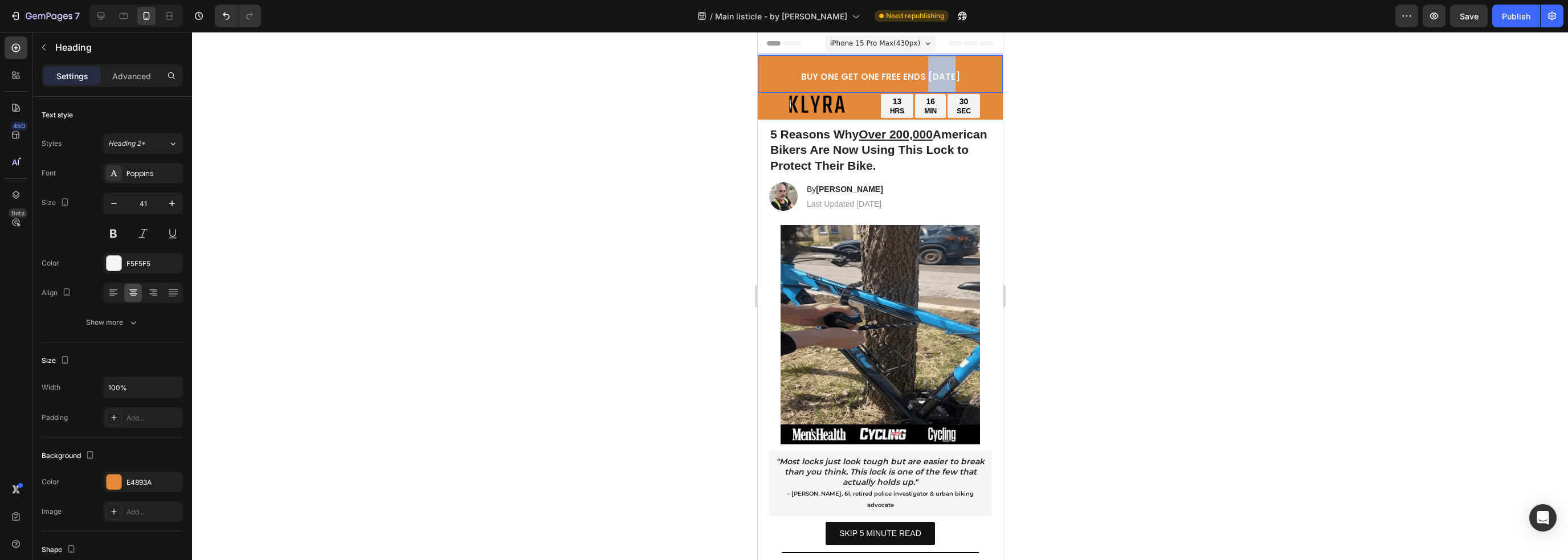
click at [921, 71] on strong "BUY ONE GET ONE FREE ENDS [DATE]" at bounding box center [880, 76] width 159 height 12
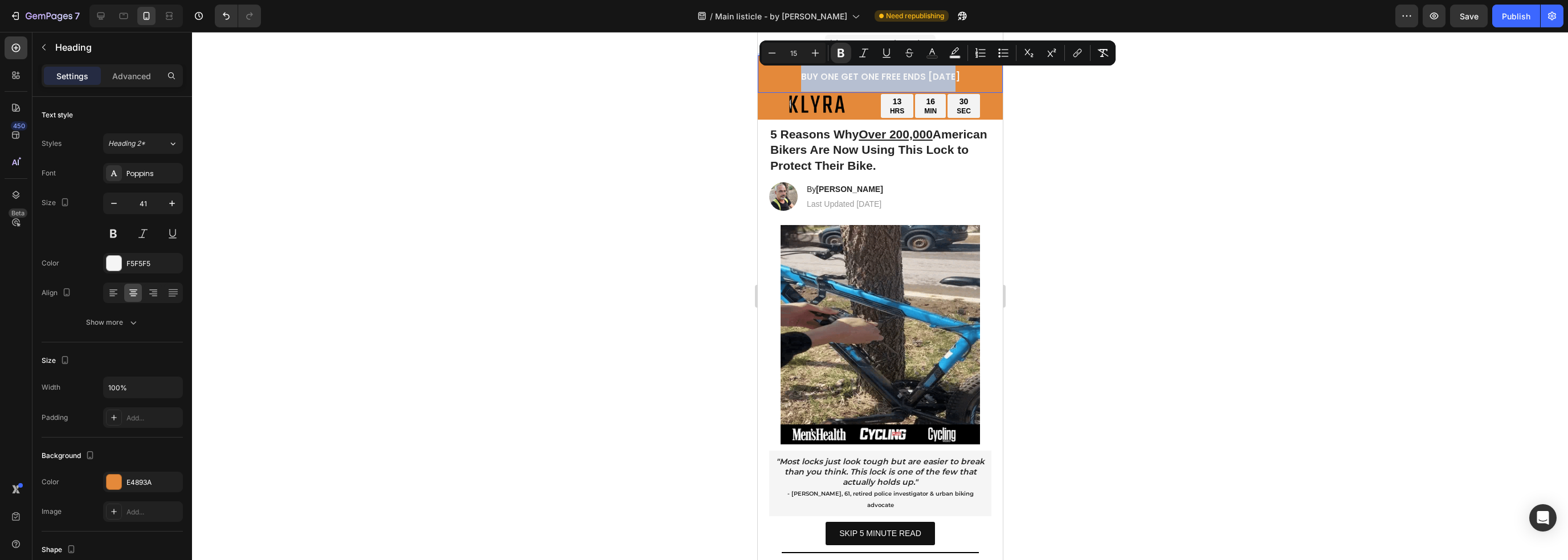
click at [921, 71] on strong "BUY ONE GET ONE FREE ENDS [DATE]" at bounding box center [880, 76] width 159 height 12
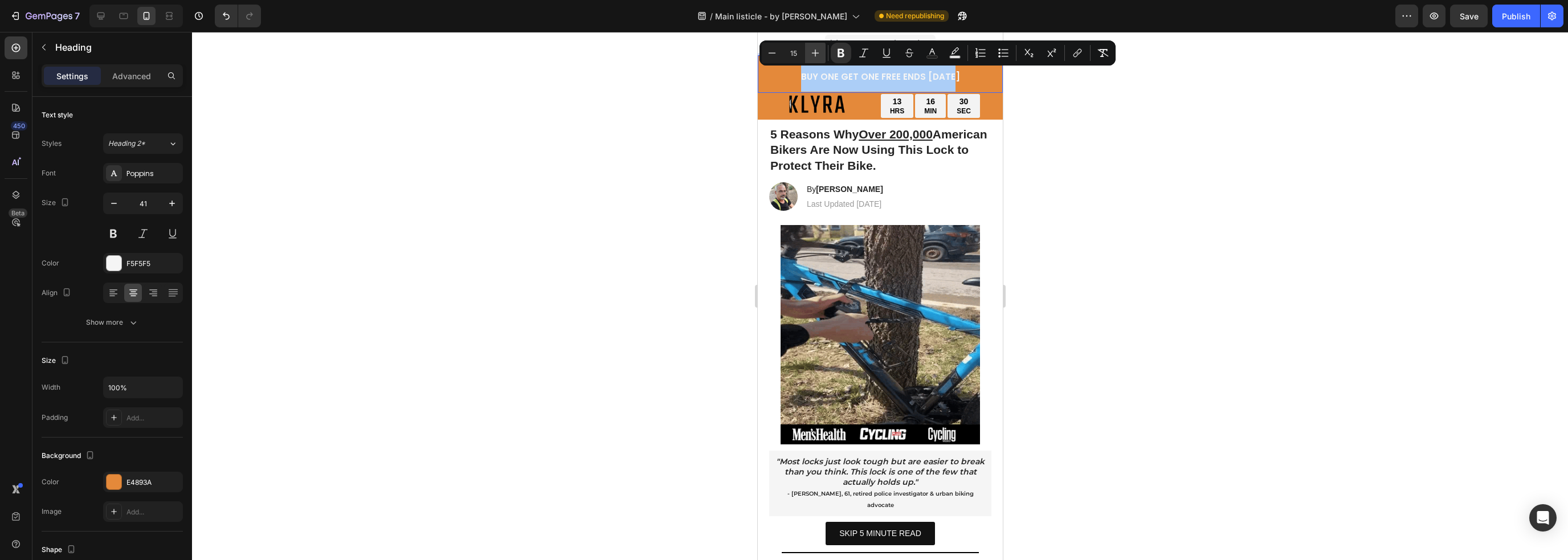
click at [815, 53] on icon "Editor contextual toolbar" at bounding box center [815, 53] width 8 height 8
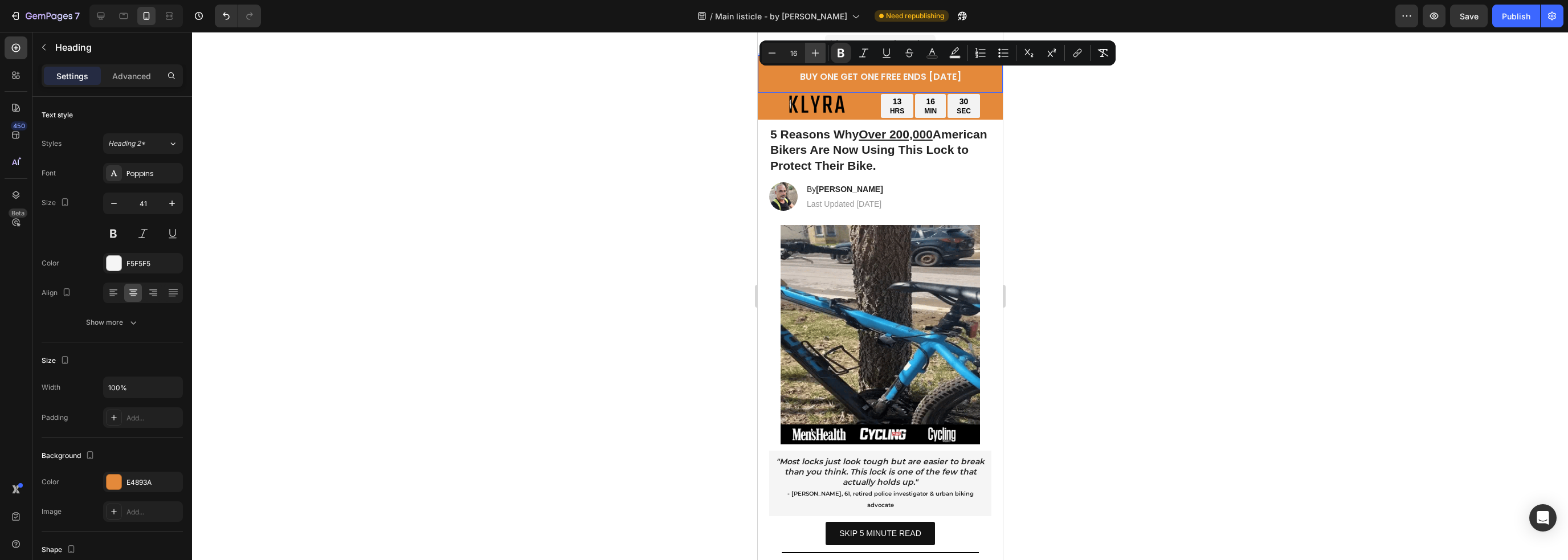
click at [815, 53] on icon "Editor contextual toolbar" at bounding box center [815, 53] width 8 height 8
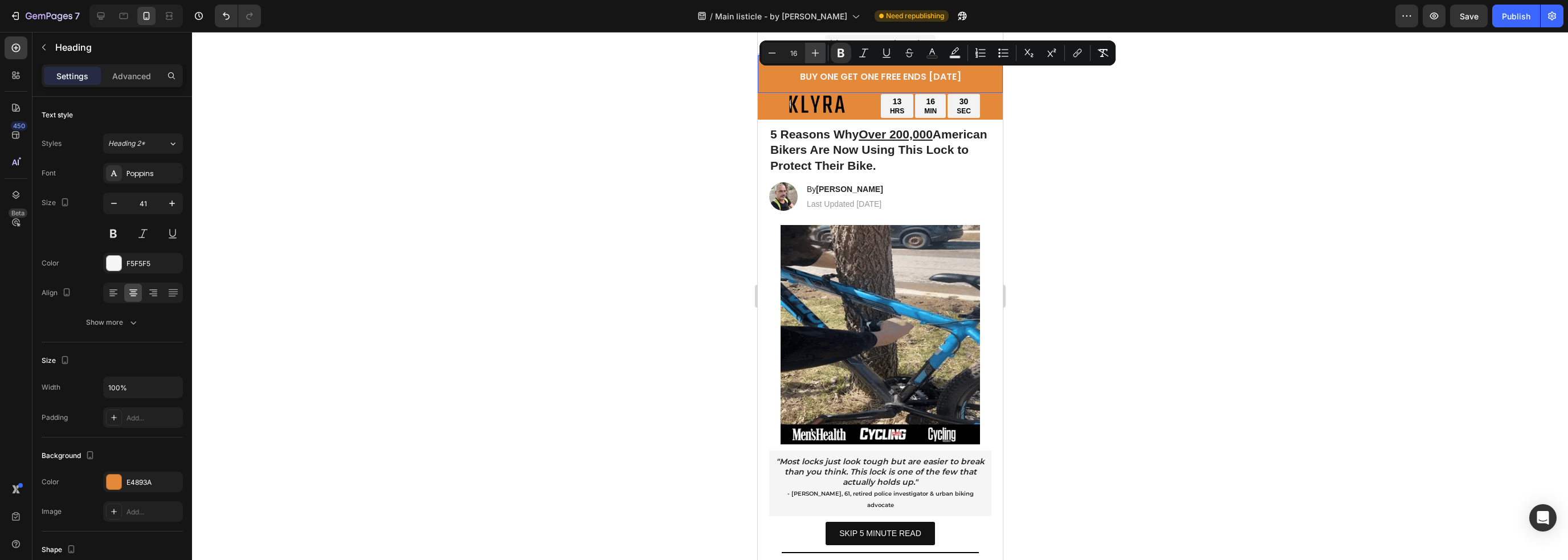
type input "17"
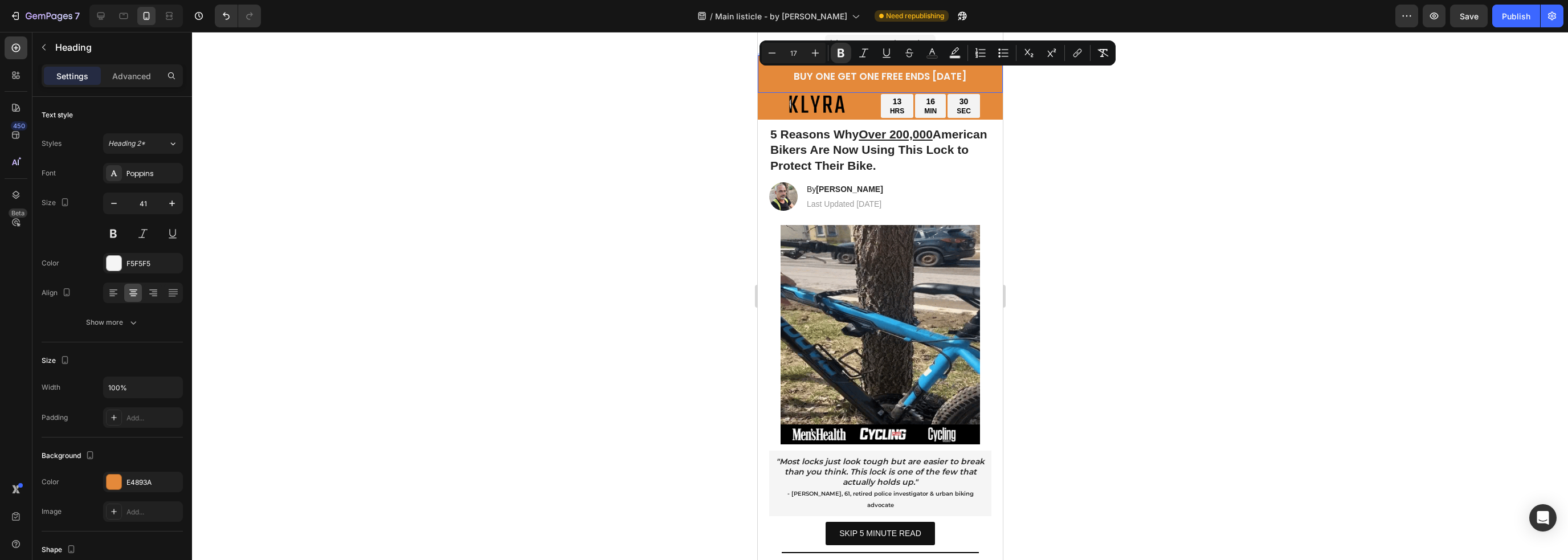
click at [976, 88] on p "BUY ONE GET ONE FREE ENDS [DATE]" at bounding box center [880, 73] width 243 height 35
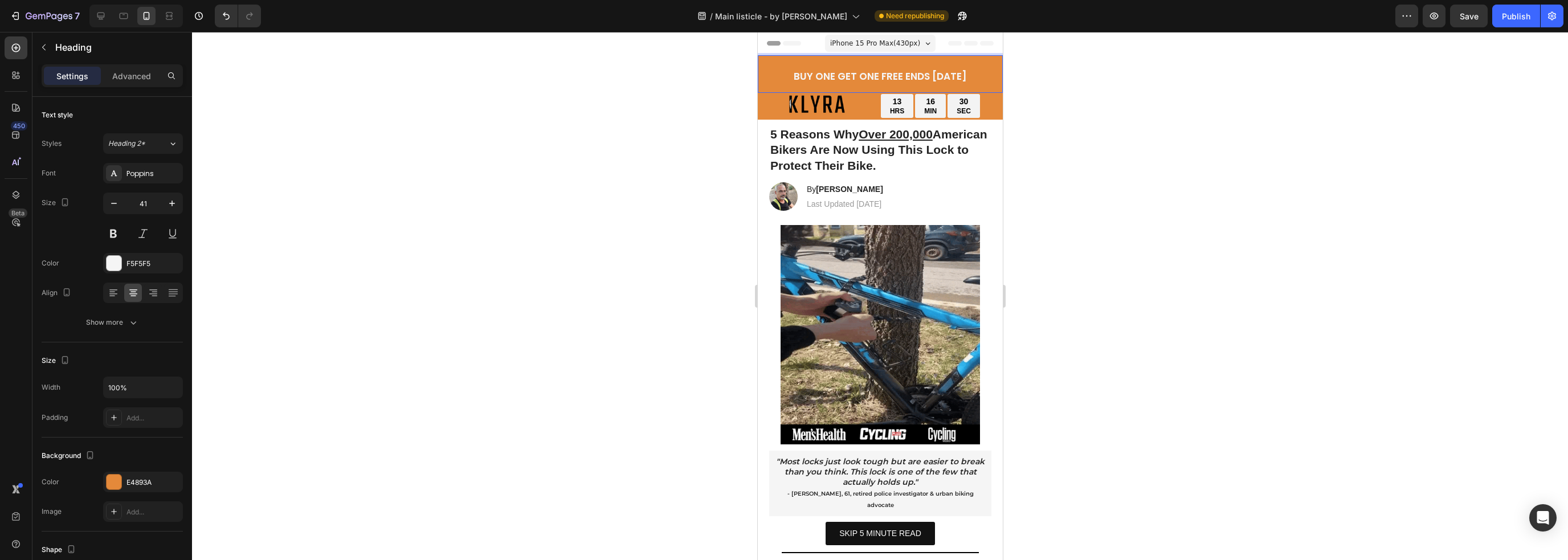
click at [846, 72] on strong "BUY ONE GET ONE FREE ENDS [DATE]" at bounding box center [880, 76] width 173 height 14
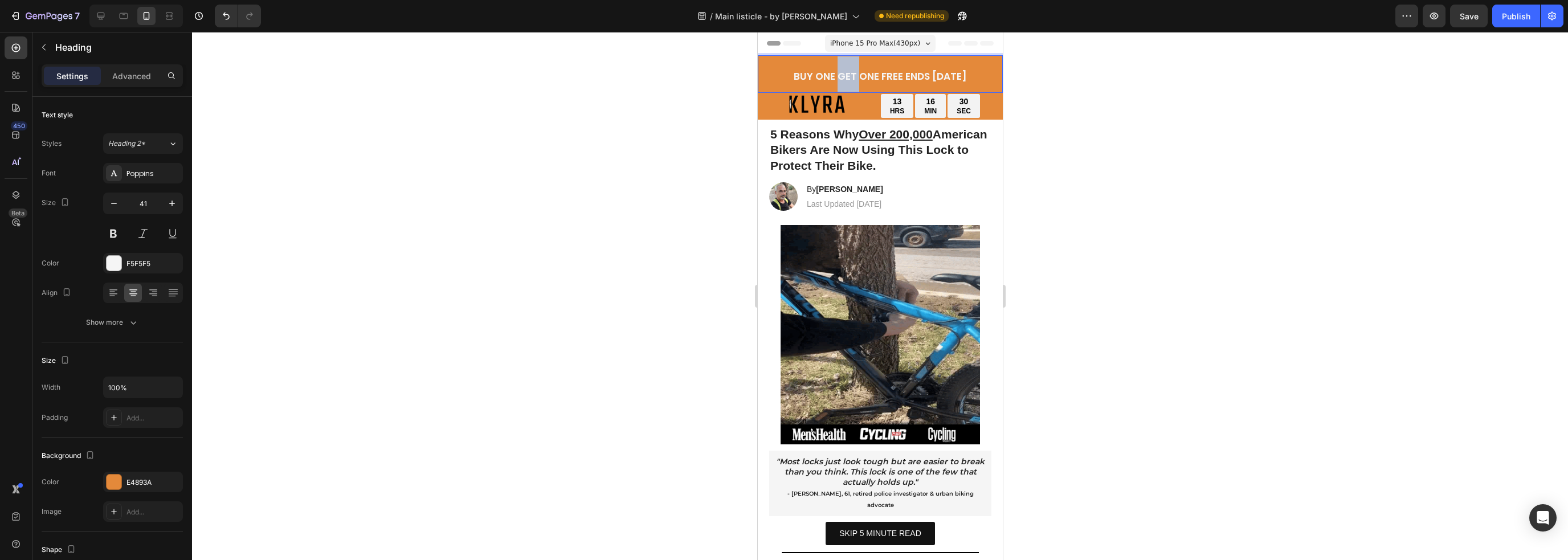
click at [846, 72] on strong "BUY ONE GET ONE FREE ENDS [DATE]" at bounding box center [880, 76] width 173 height 14
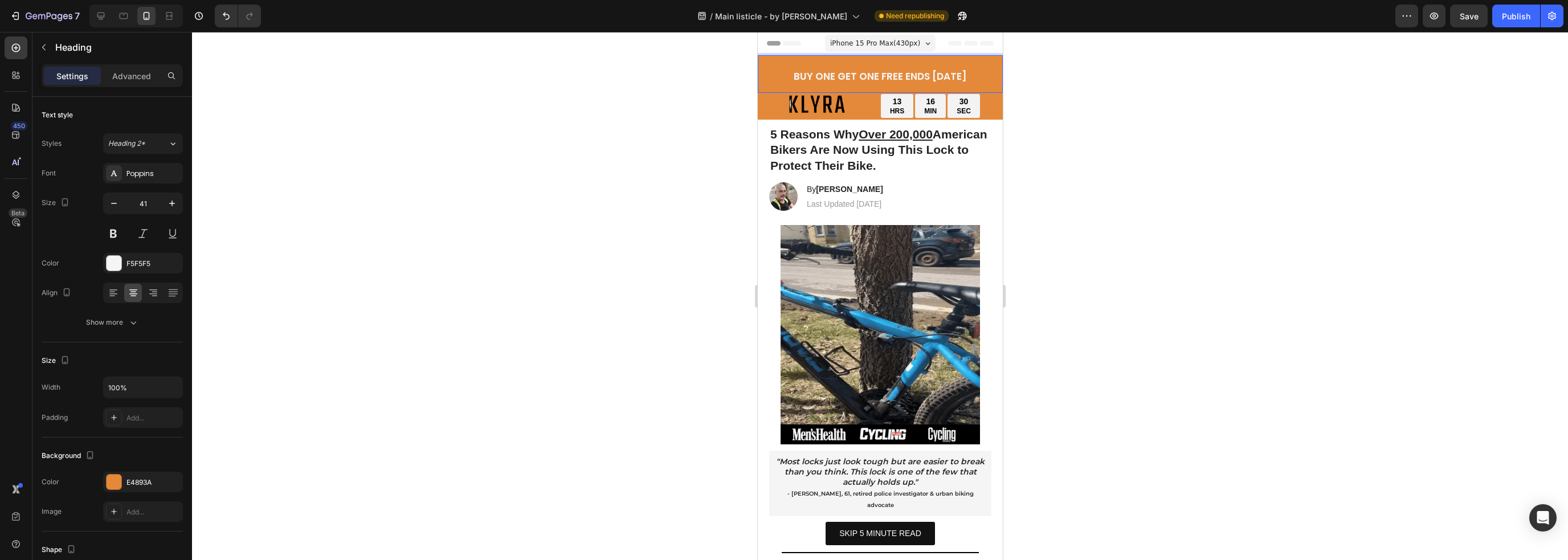
click at [769, 66] on p "BUY ONE GET ONE FREE ENDS [DATE]" at bounding box center [880, 73] width 243 height 35
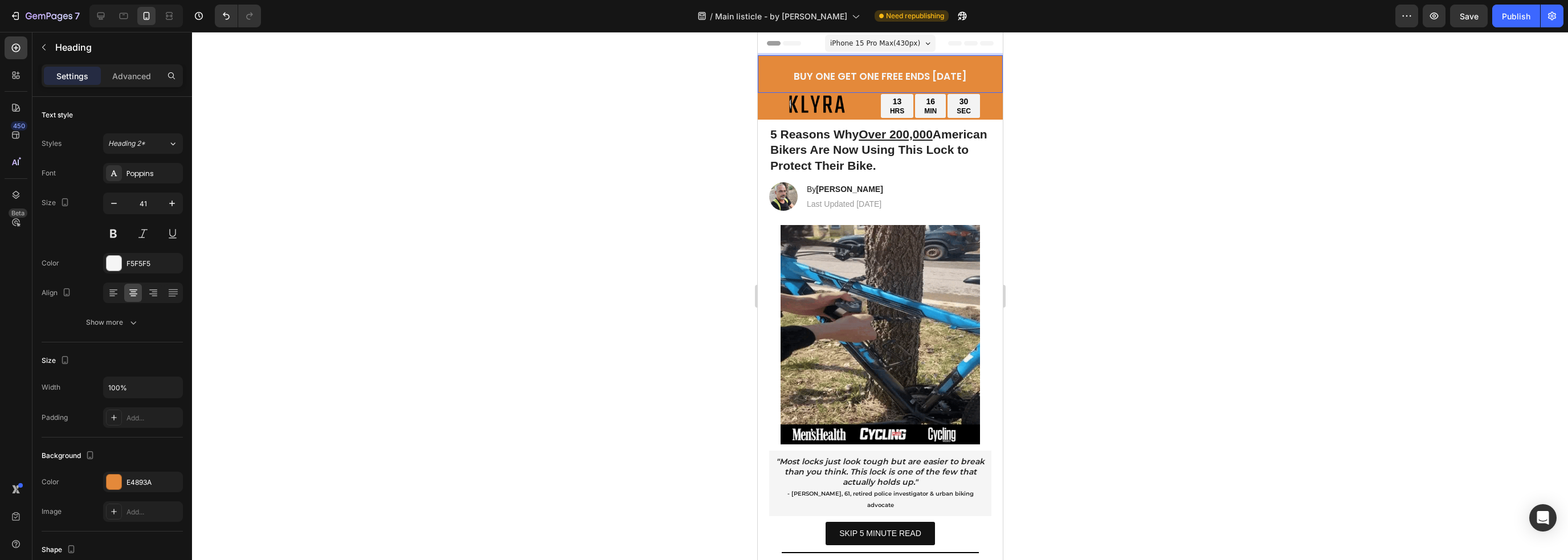
click at [763, 78] on p "BUY ONE GET ONE FREE ENDS [DATE]" at bounding box center [880, 73] width 243 height 35
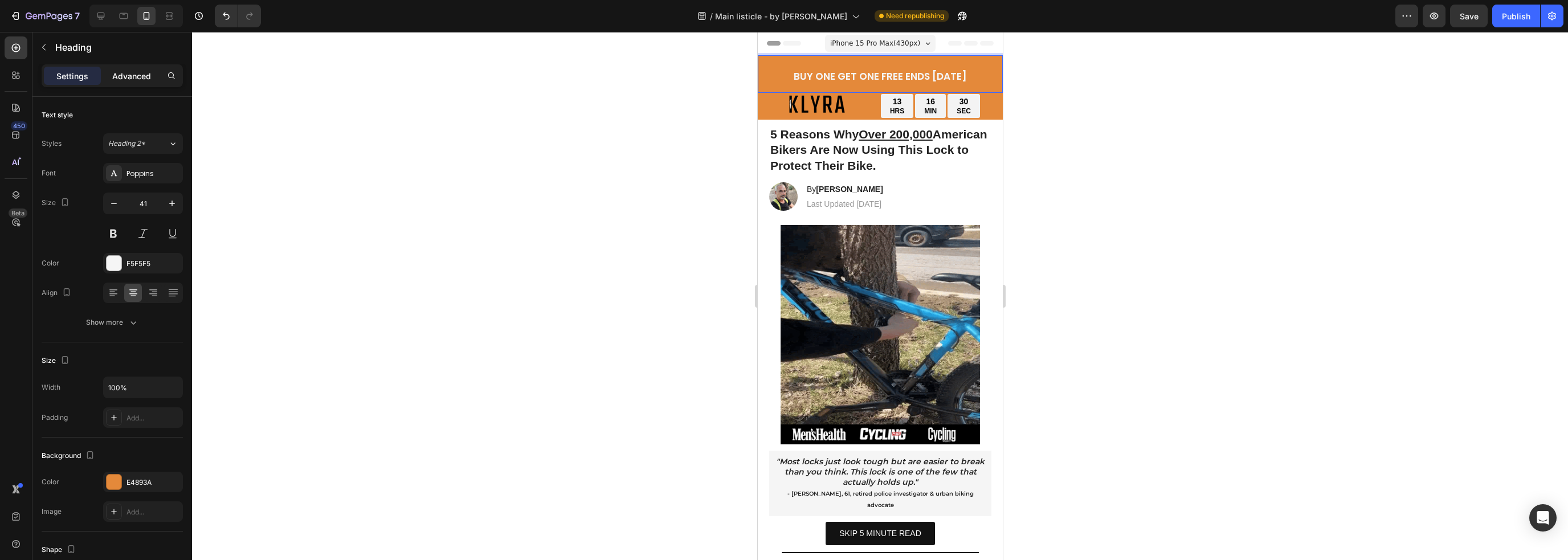
click at [124, 73] on p "Advanced" at bounding box center [132, 76] width 39 height 12
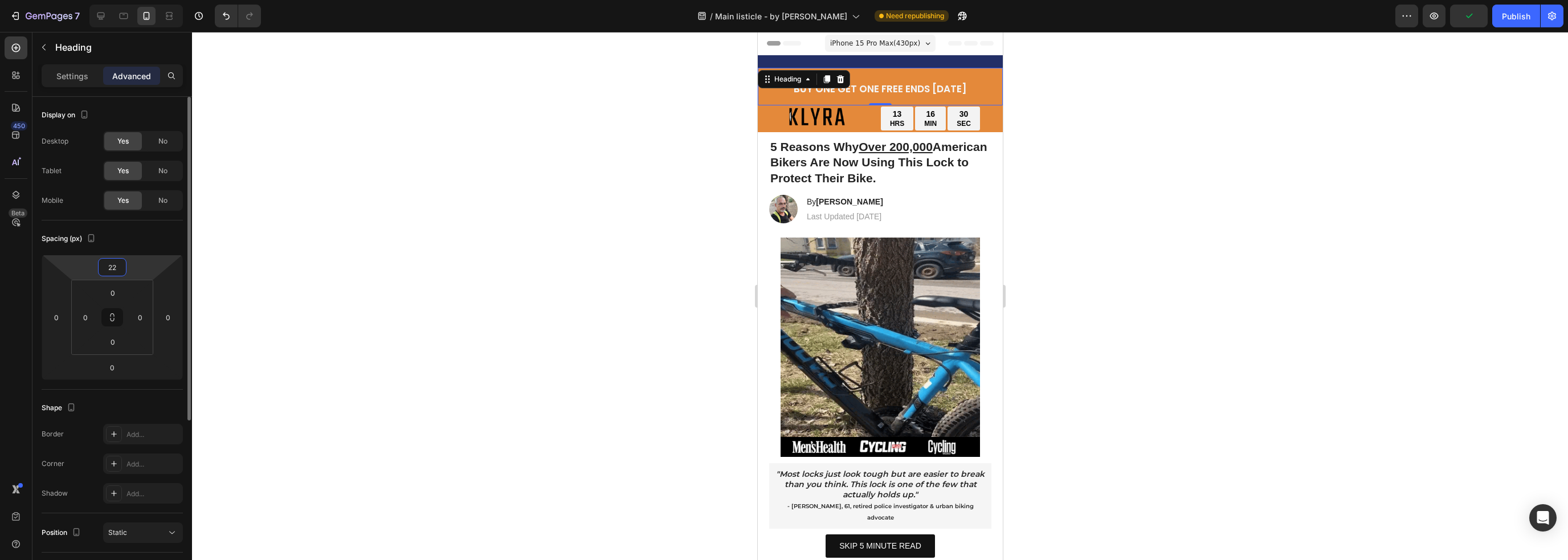
type input "2"
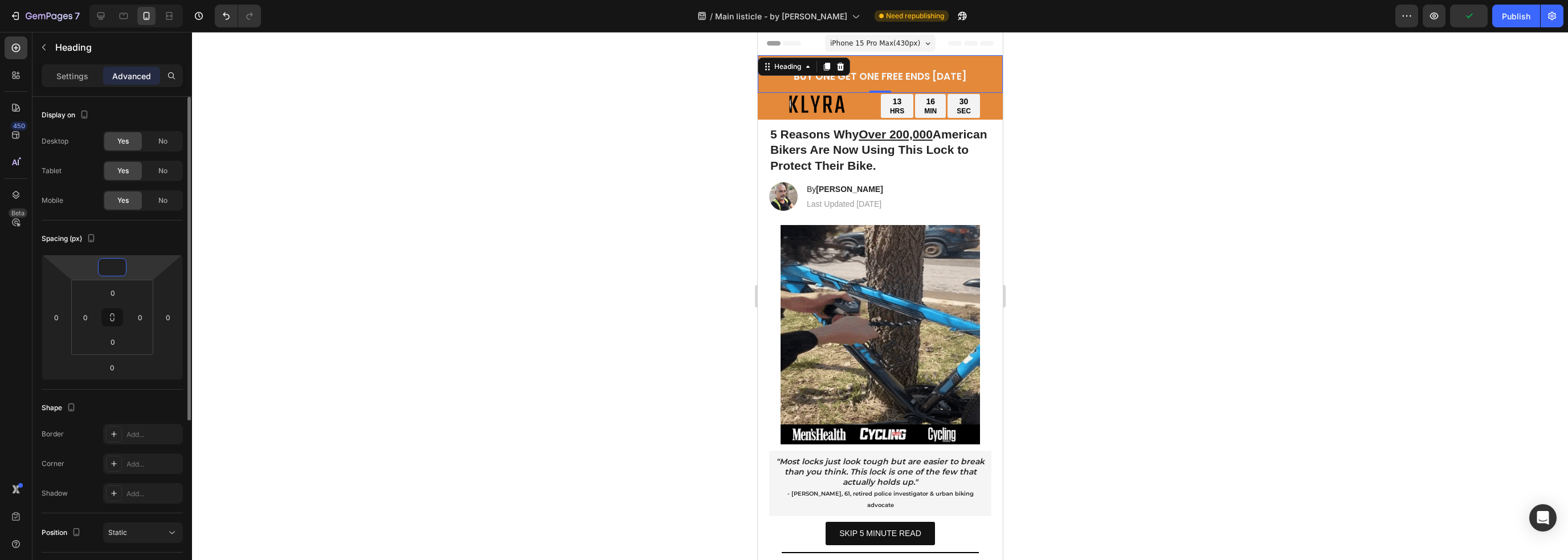
type input "3"
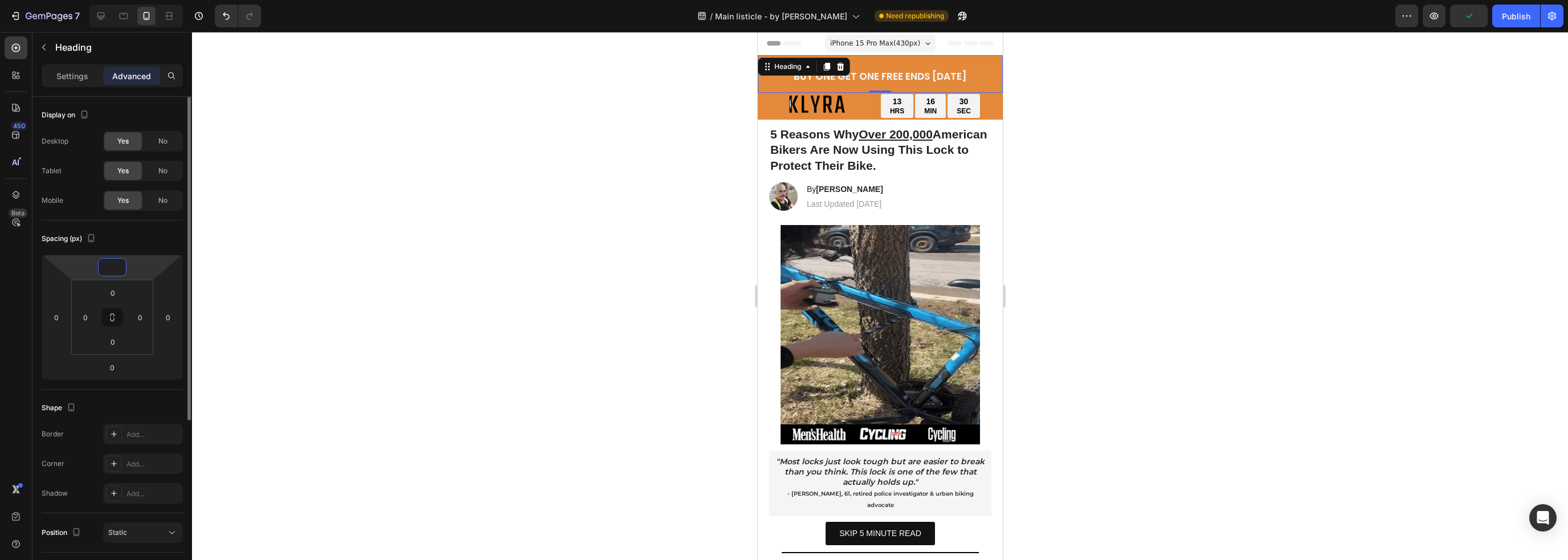
type input "3"
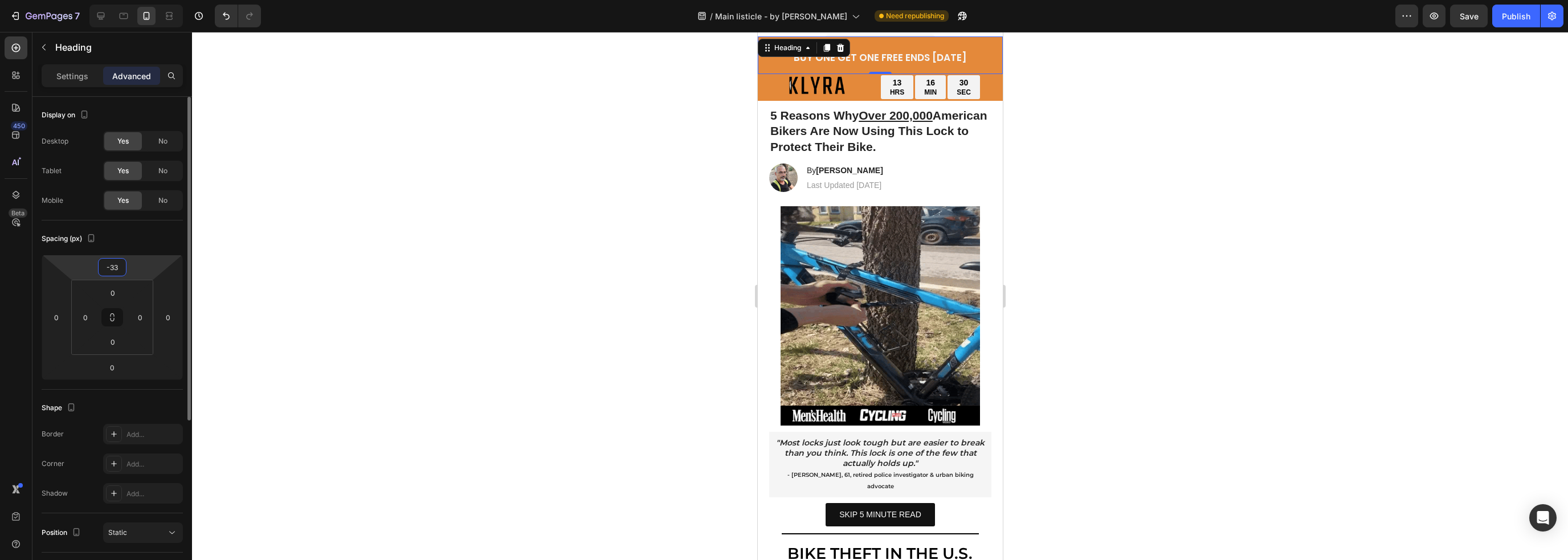
type input "-3"
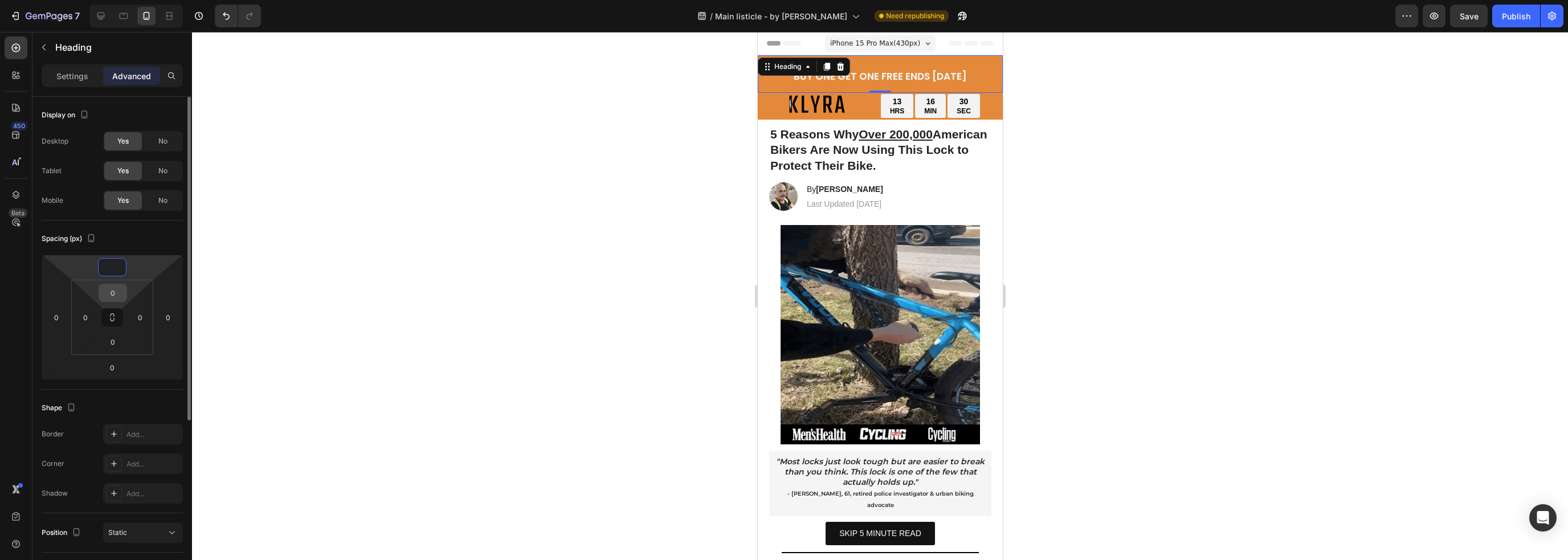
type input "0"
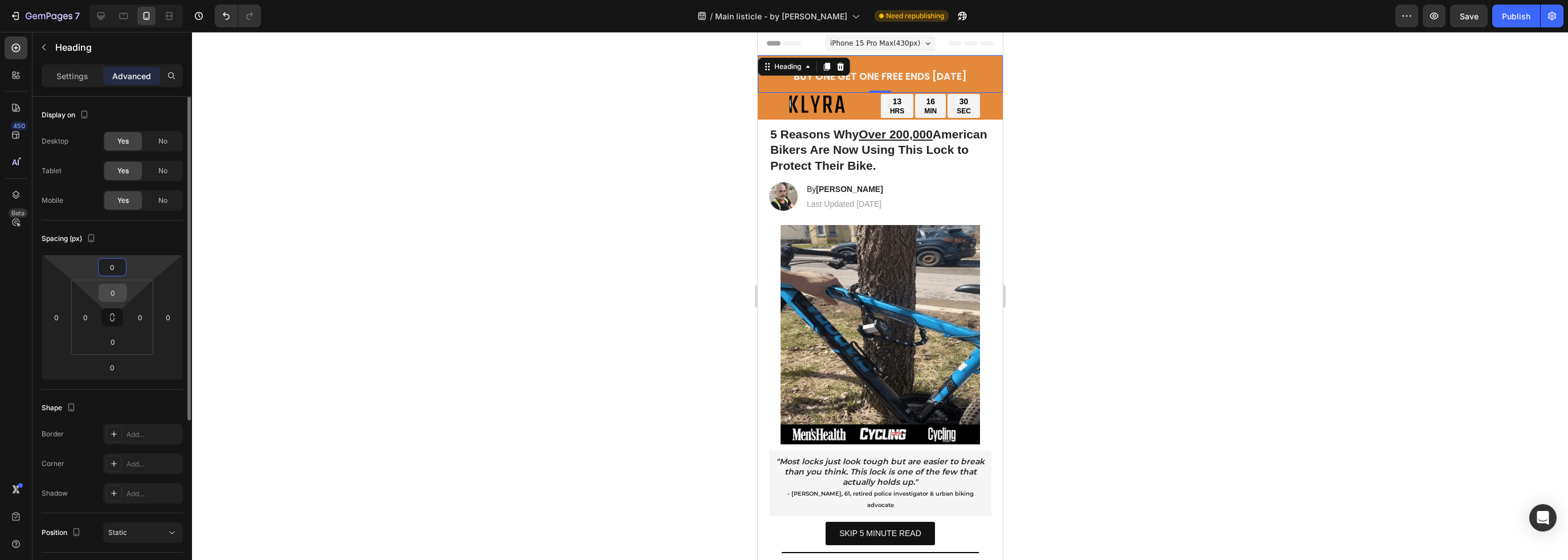
click at [116, 292] on input "0" at bounding box center [112, 292] width 23 height 17
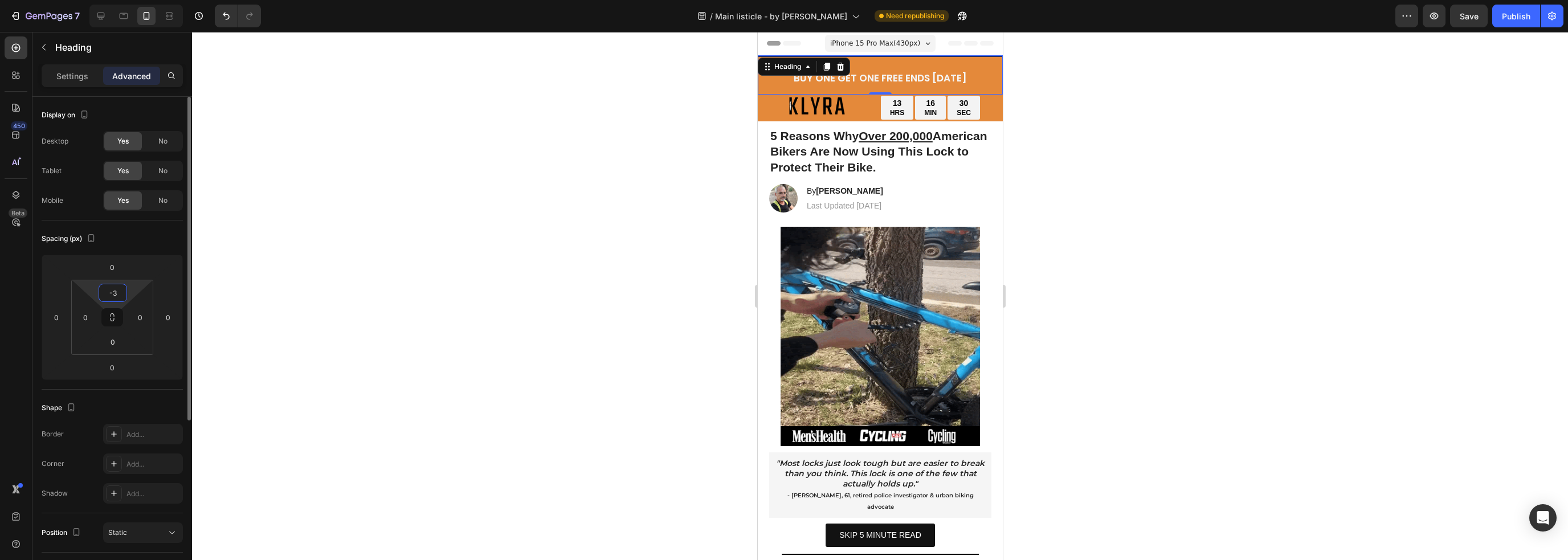
type input "-"
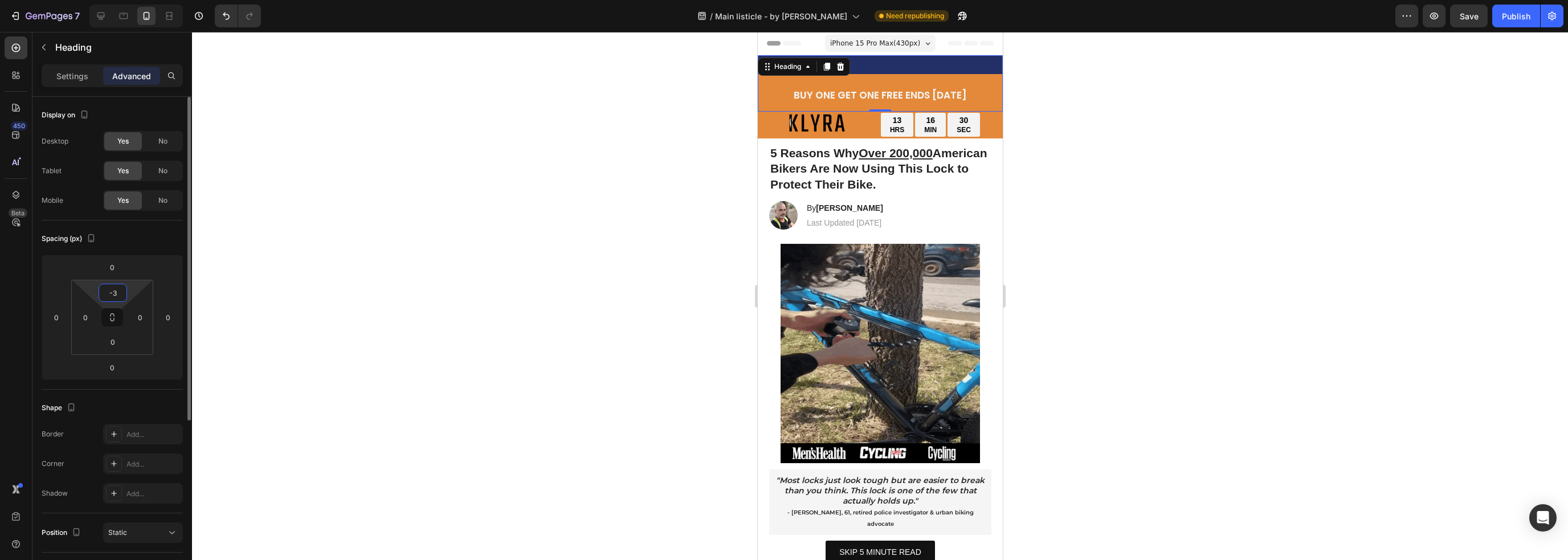
type input "-"
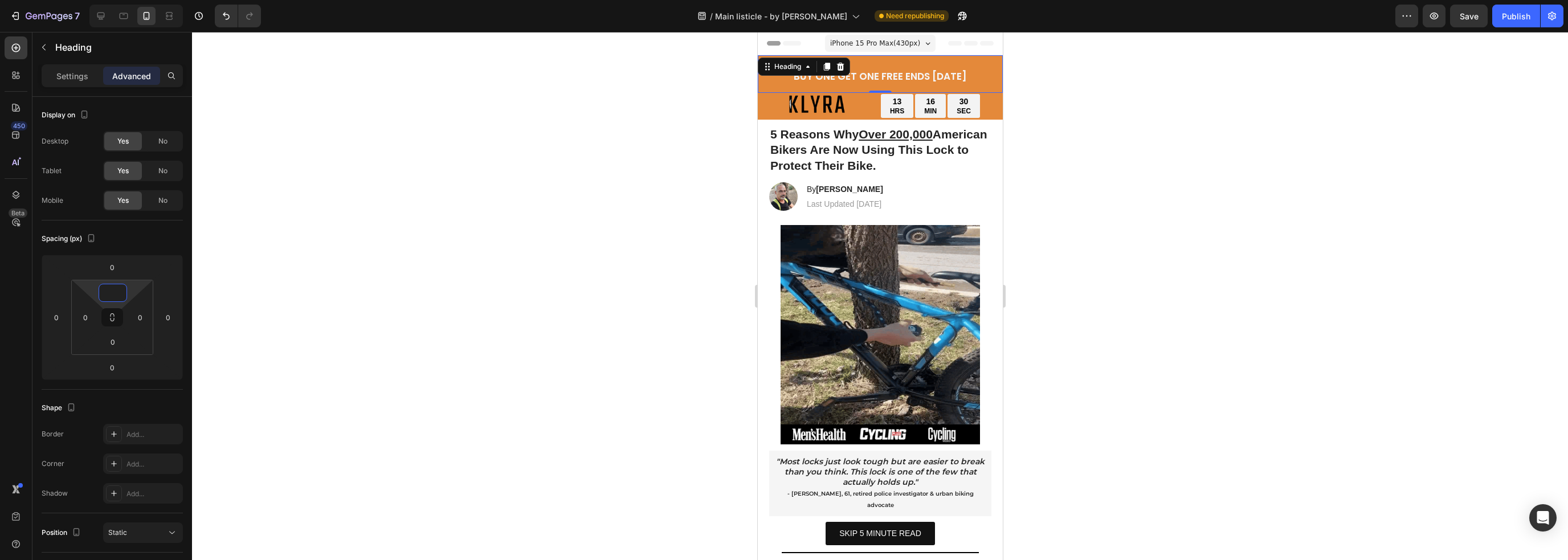
type input "0"
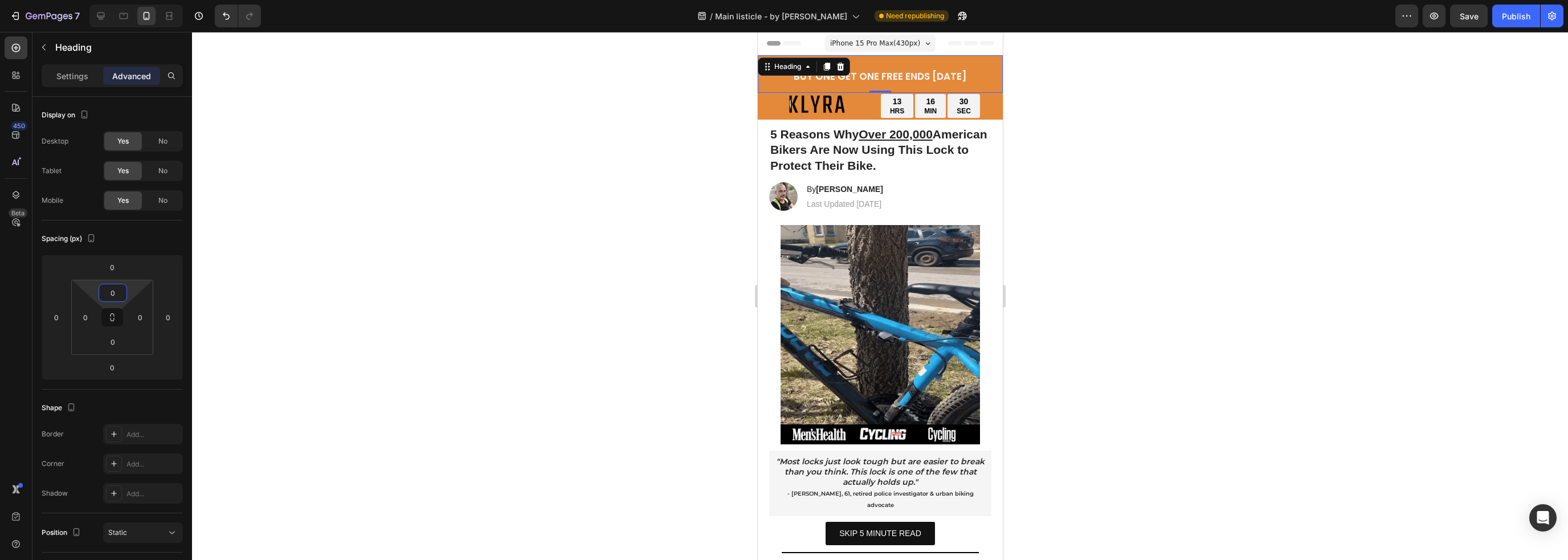
click at [5, 369] on div "450 Beta" at bounding box center [16, 257] width 23 height 441
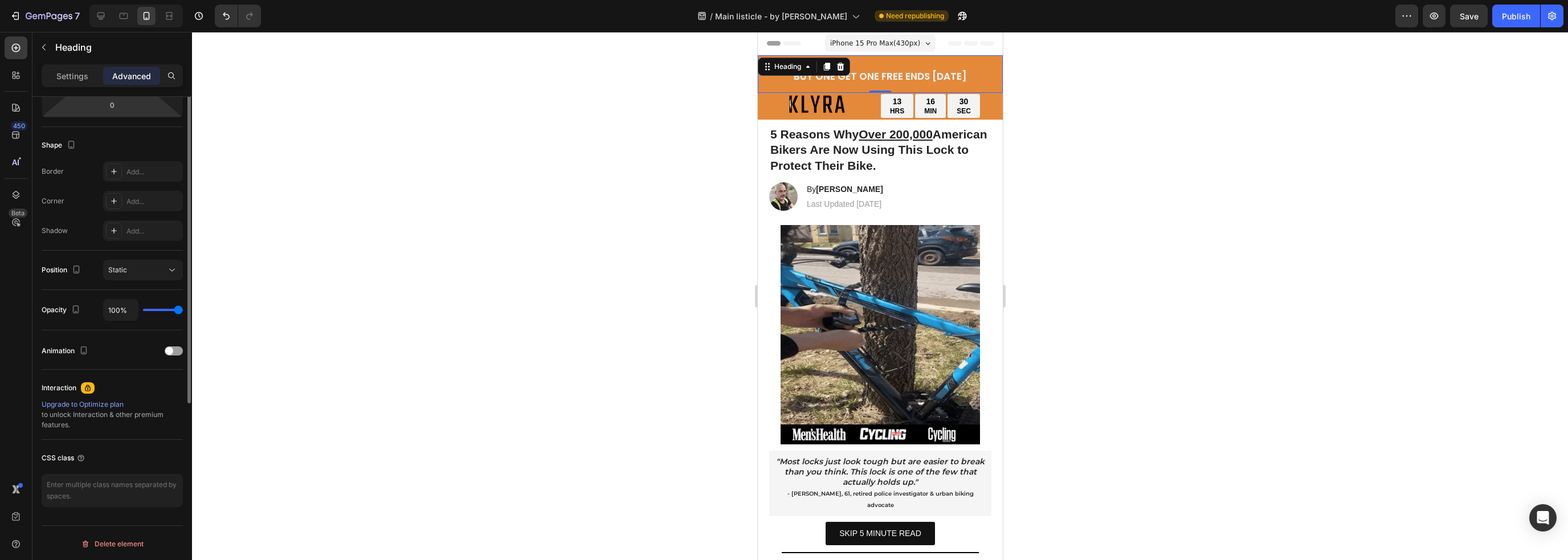
scroll to position [0, 0]
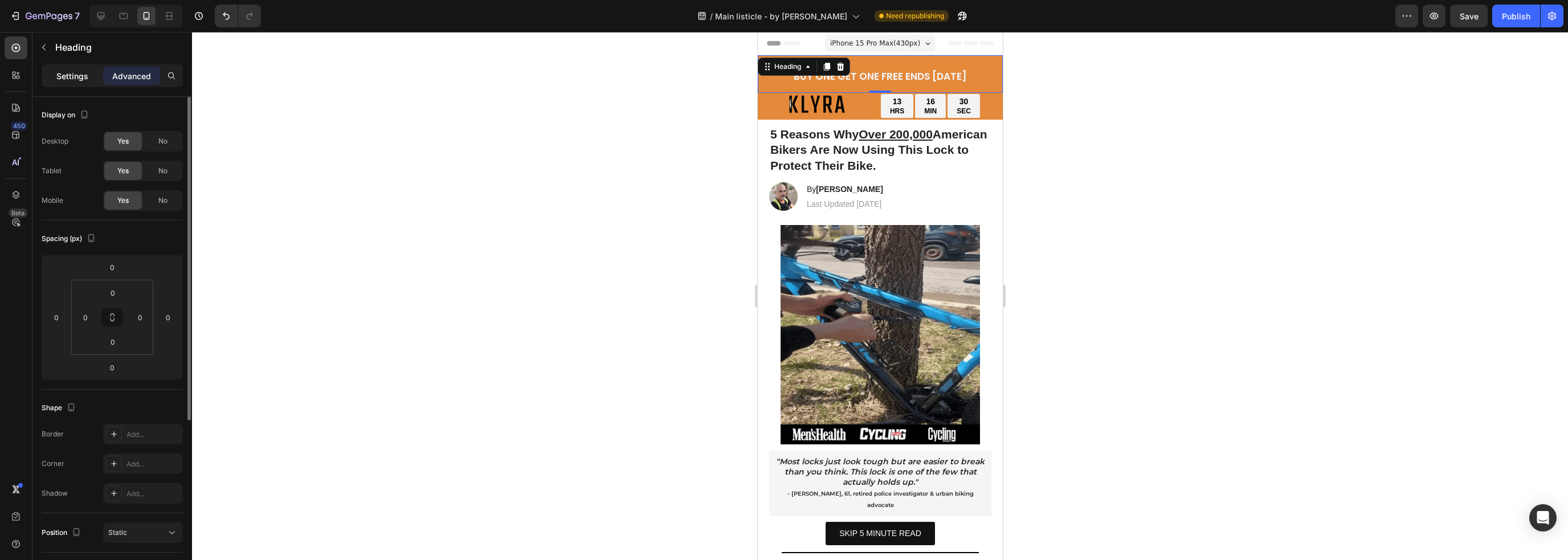
click at [87, 69] on div "Settings Advanced" at bounding box center [112, 76] width 141 height 23
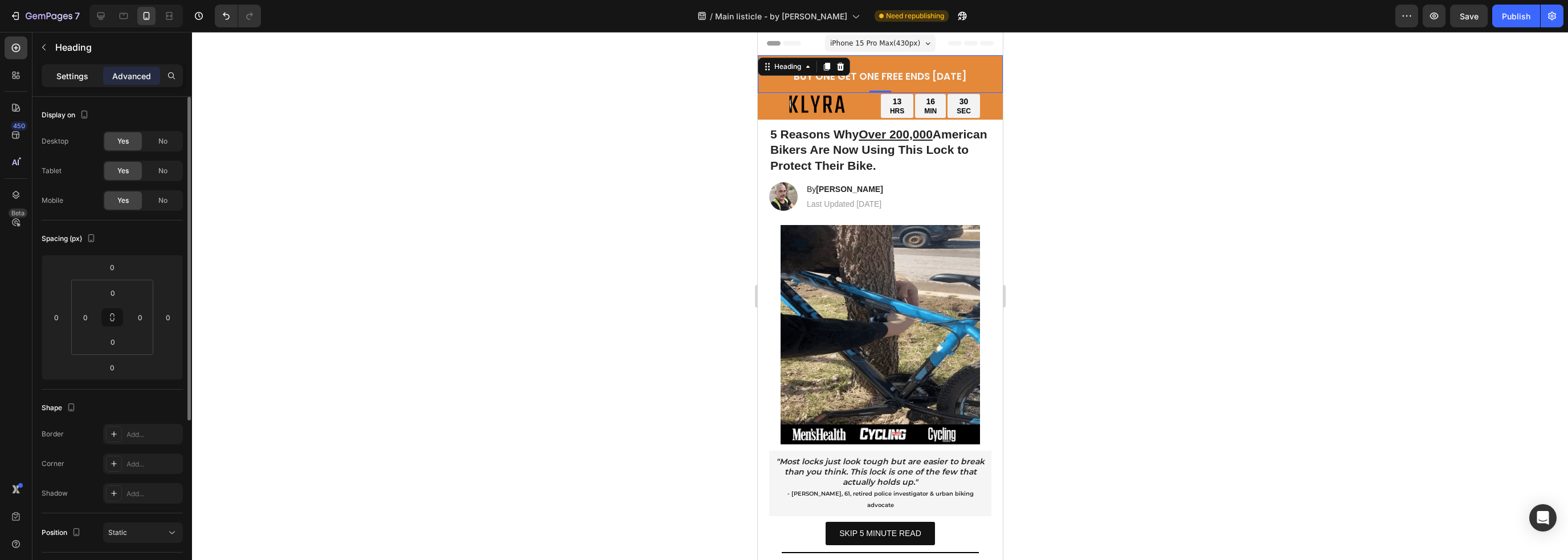
drag, startPoint x: 85, startPoint y: 72, endPoint x: 80, endPoint y: 76, distance: 6.4
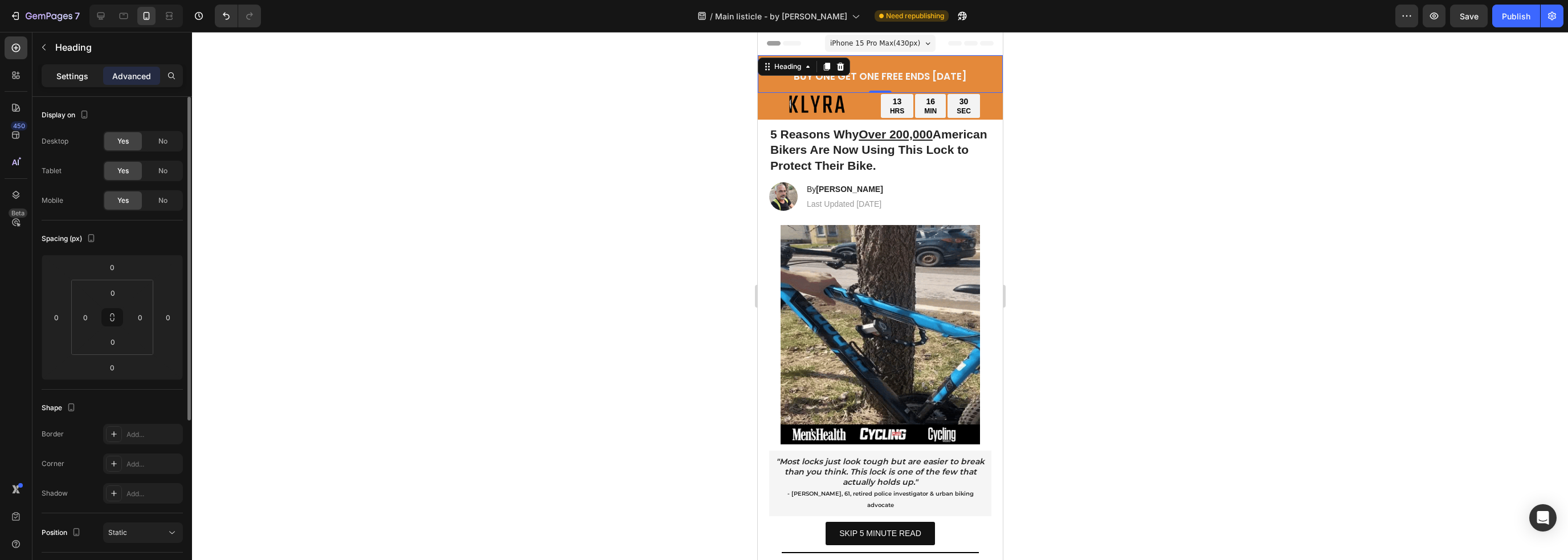
click at [80, 76] on p "Settings" at bounding box center [72, 76] width 32 height 12
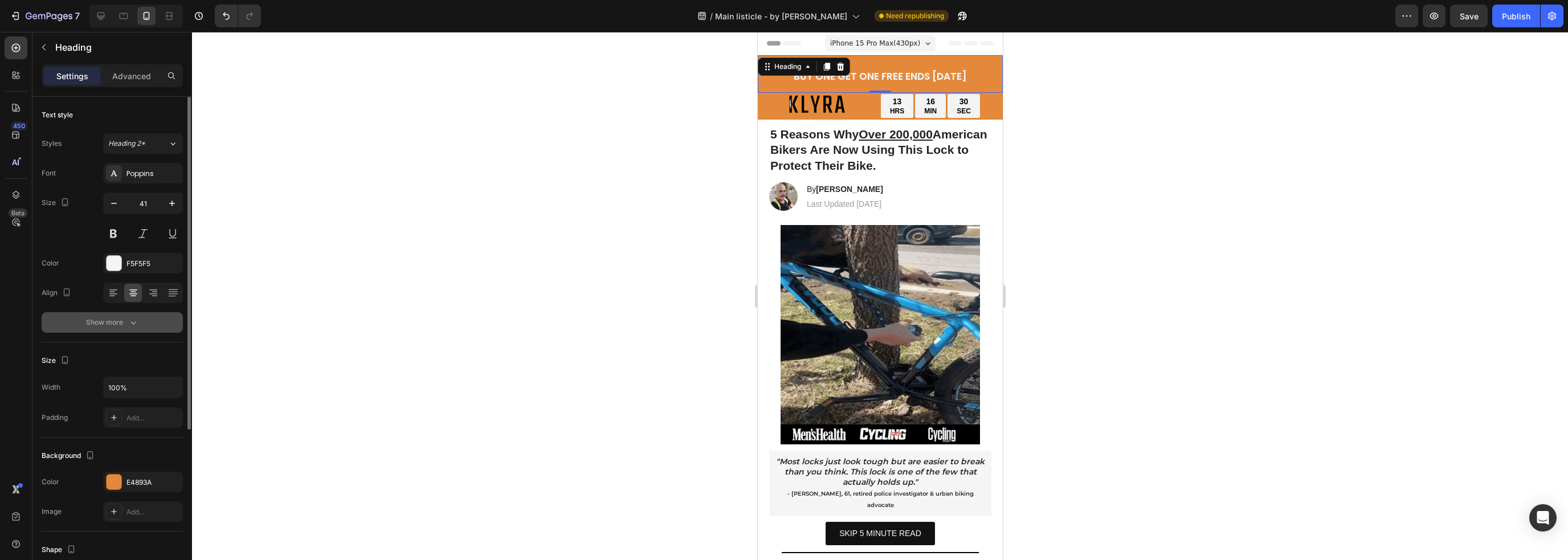
click at [126, 323] on div "Show more" at bounding box center [112, 322] width 53 height 11
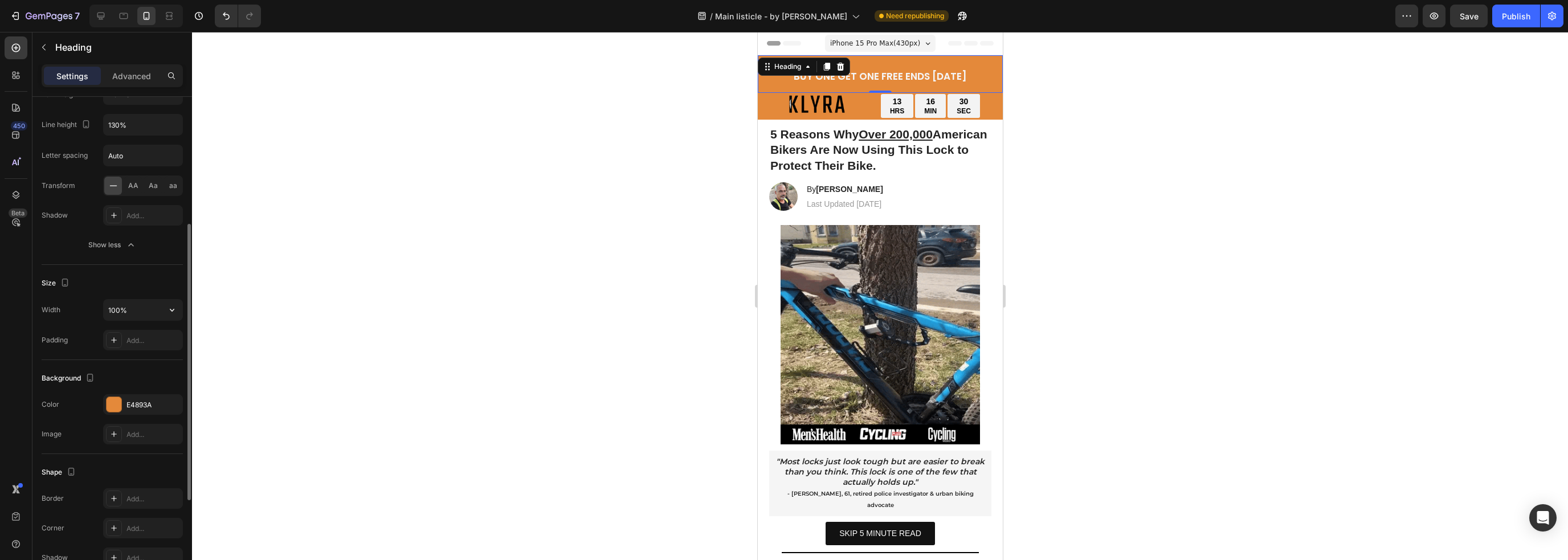
scroll to position [285, 0]
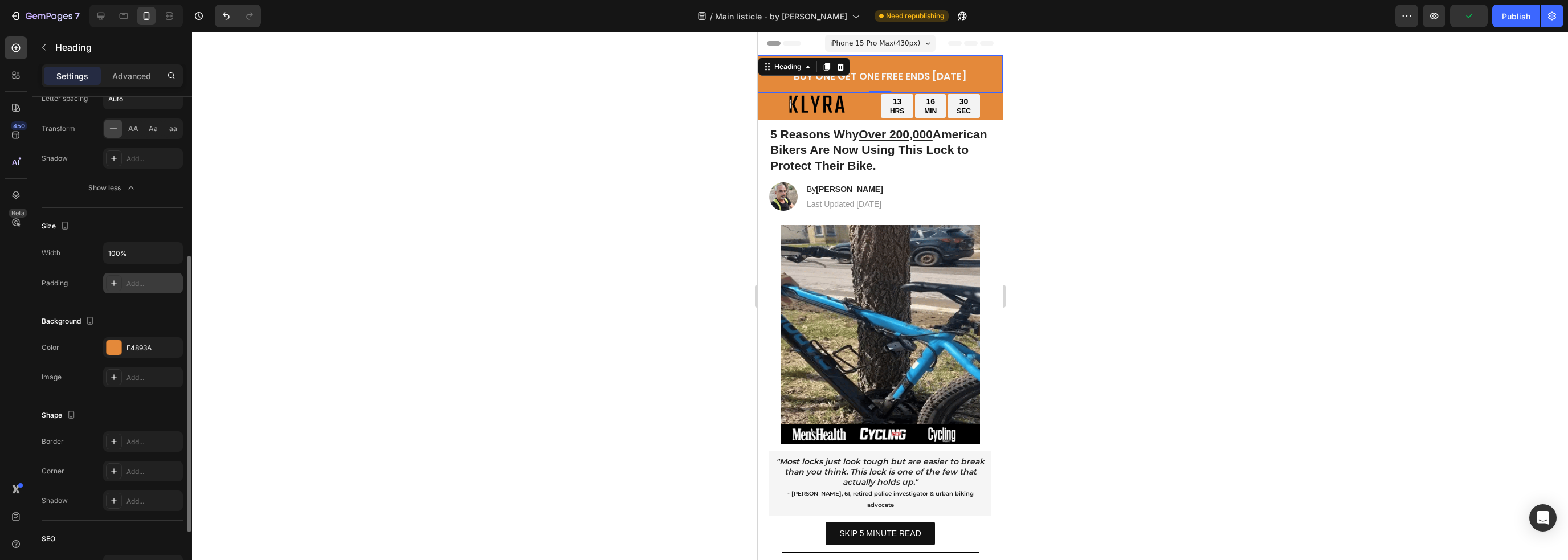
click at [141, 279] on div "Add..." at bounding box center [153, 283] width 53 height 10
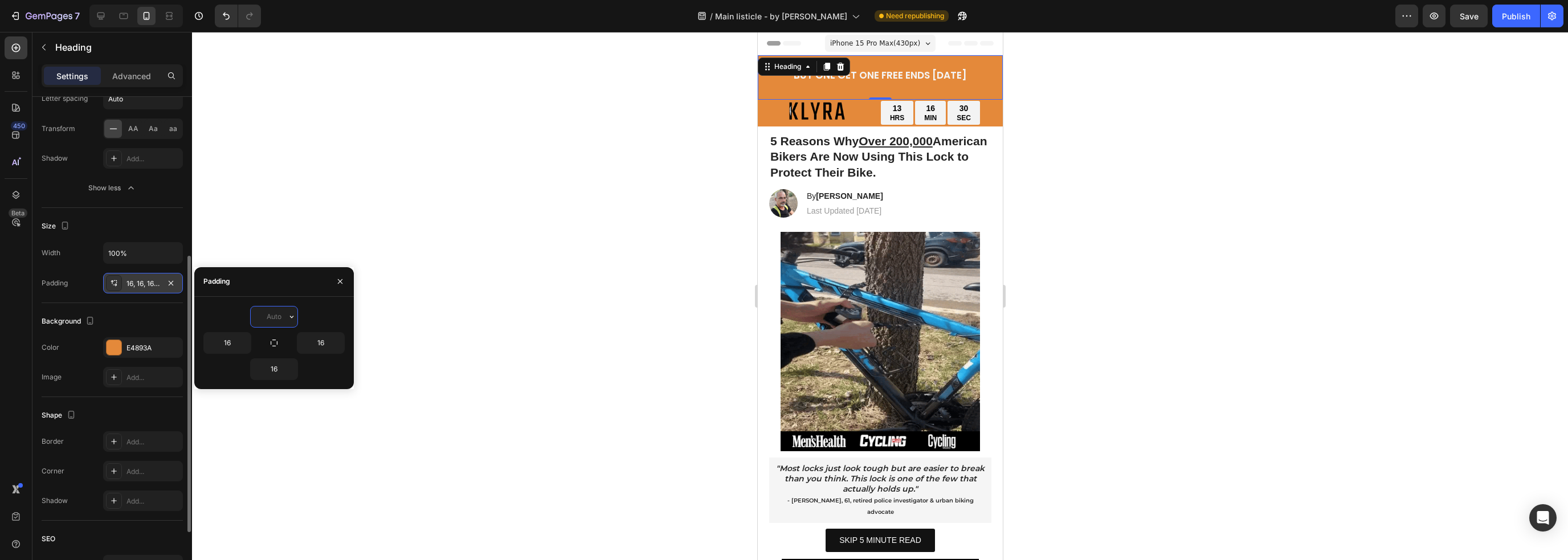
type input "9"
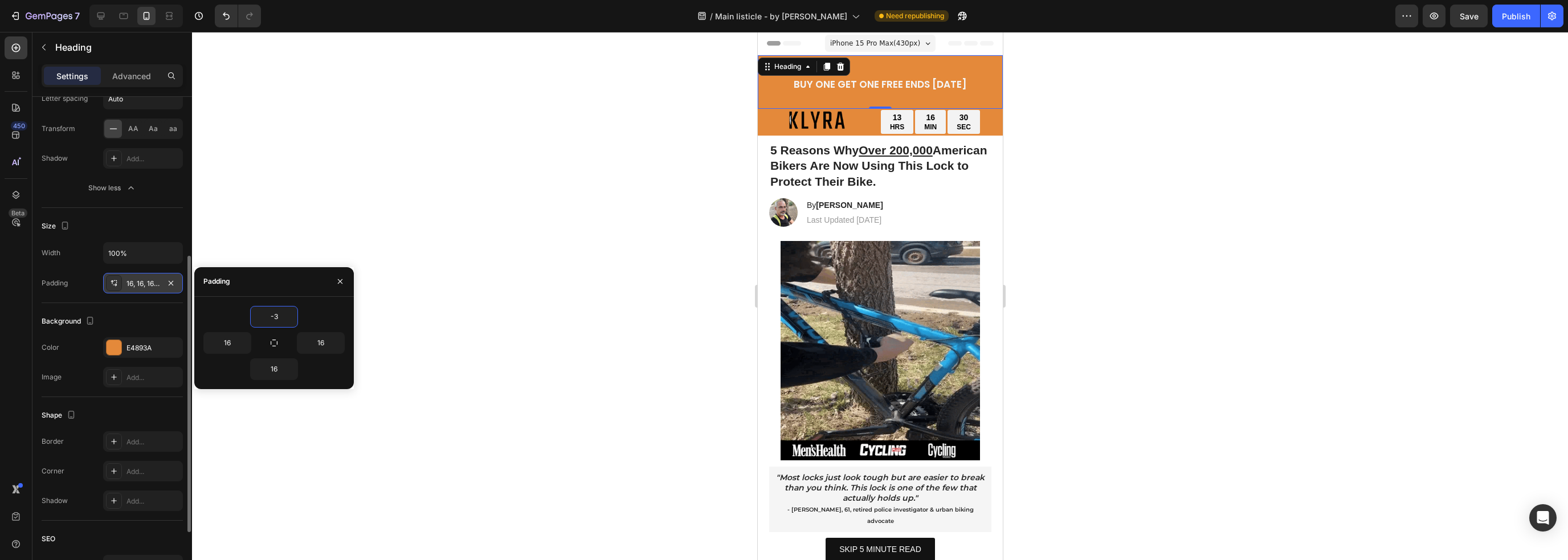
type input "-"
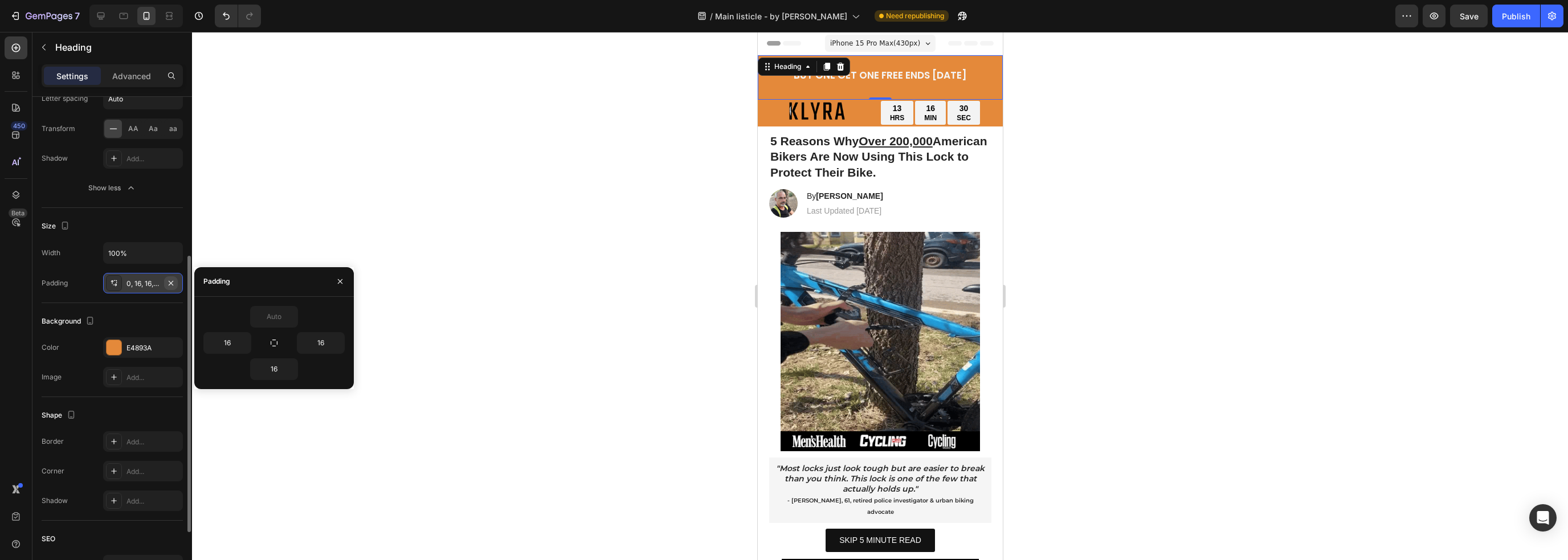
type input "0"
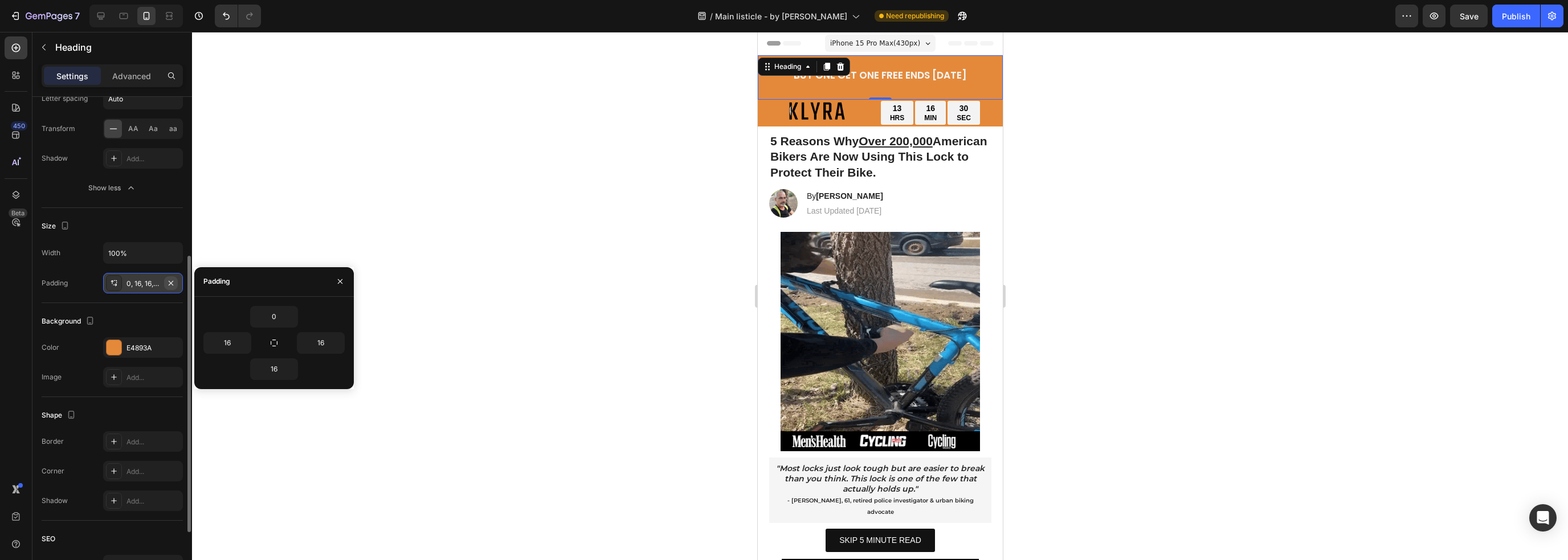
click at [171, 284] on icon "button" at bounding box center [171, 283] width 9 height 9
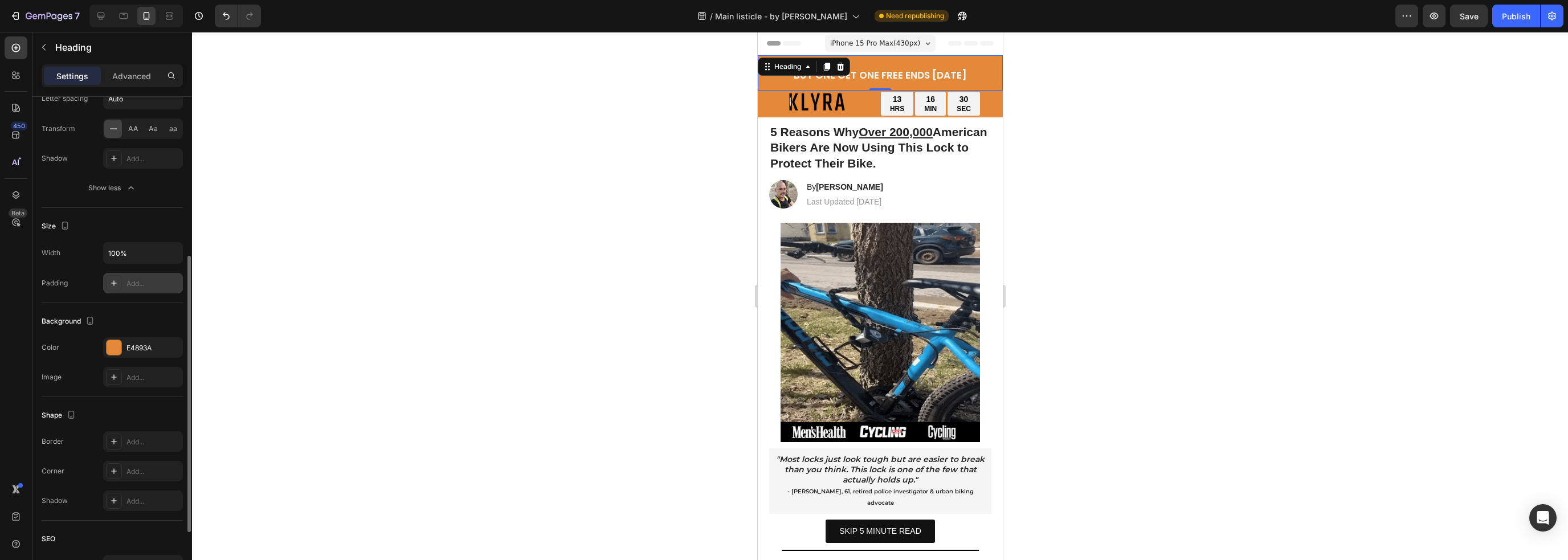
click at [130, 298] on div "Size Width 100% Padding Add..." at bounding box center [112, 255] width 141 height 95
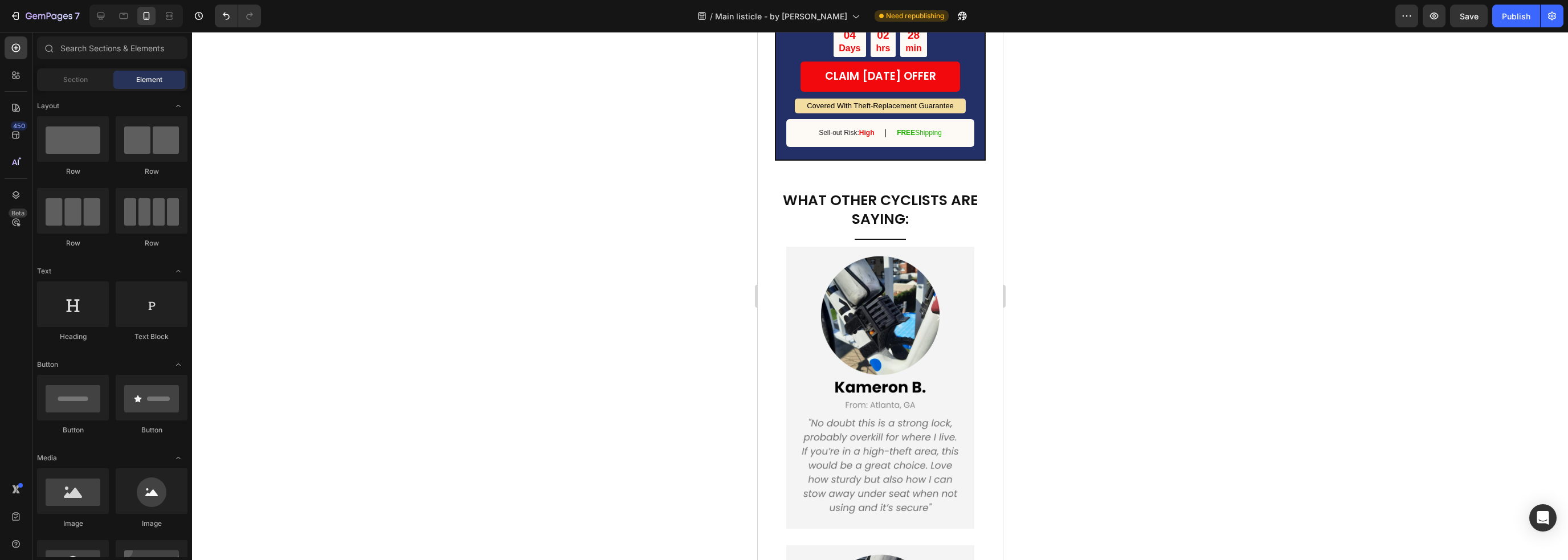
scroll to position [3381, 0]
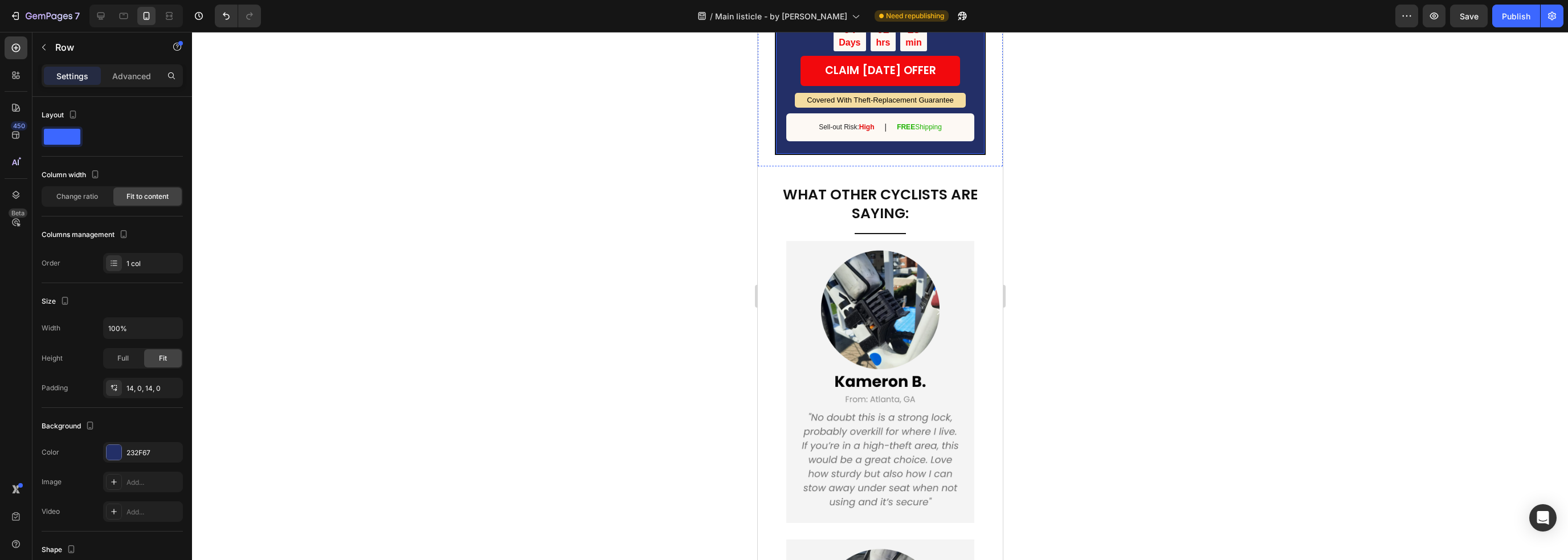
click at [976, 155] on div "DON'T MISS OUT ON THEIR [DATE] SALE Text Block BUY ONE, GET A SECOND LOCK FOR F…" at bounding box center [880, 32] width 211 height 247
click at [143, 454] on div "232F67" at bounding box center [143, 453] width 33 height 10
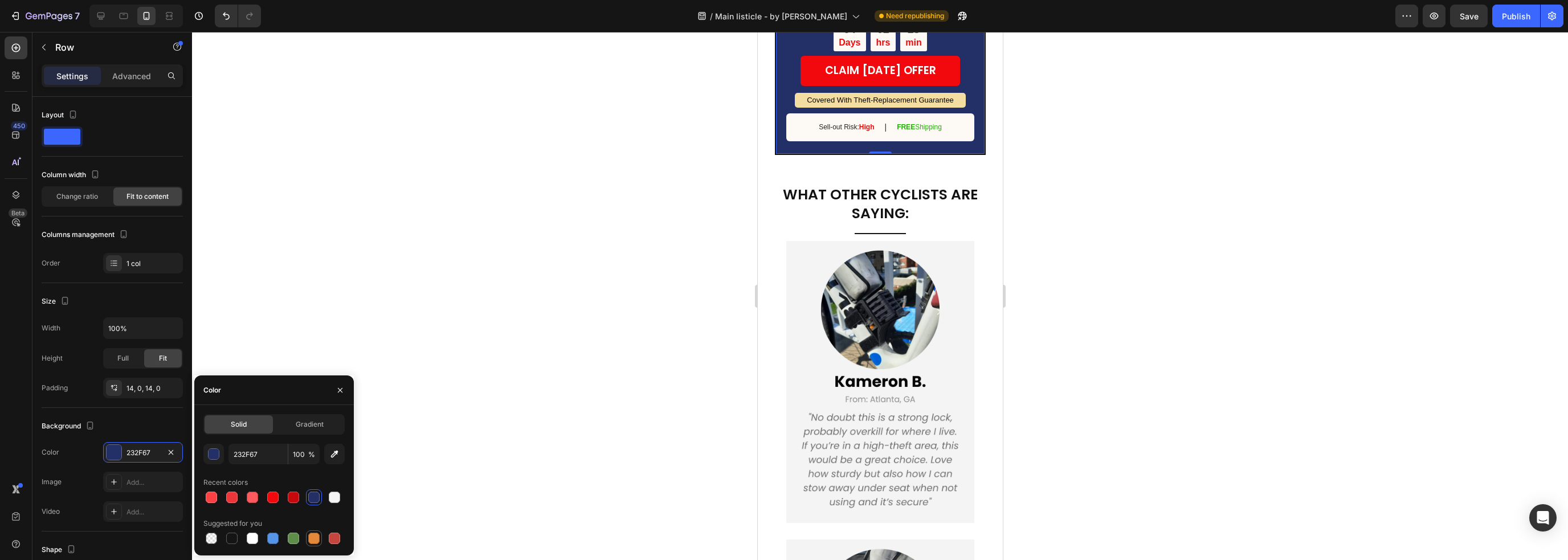
click at [313, 518] on div at bounding box center [314, 538] width 11 height 11
type input "E4893A"
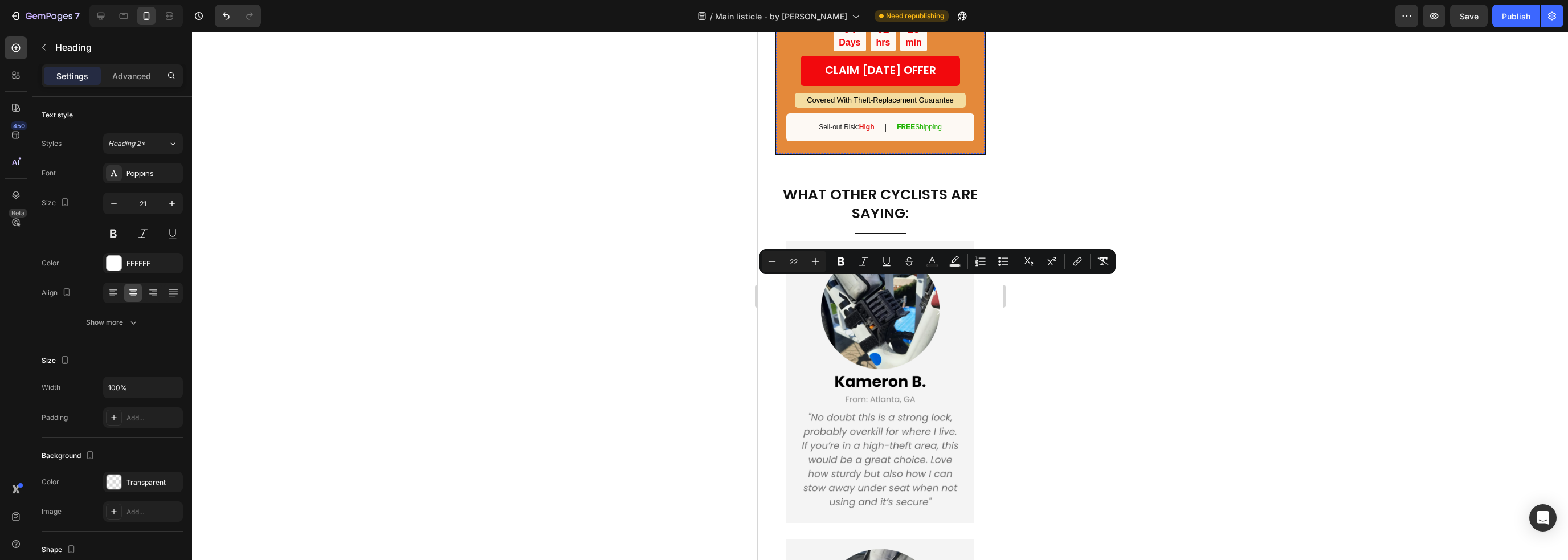
click at [917, 13] on p "(2X YOUR PROTECTION)" at bounding box center [879, 3] width 206 height 17
click at [917, 9] on u "(2X YOUR PROTECTION)" at bounding box center [880, 4] width 115 height 11
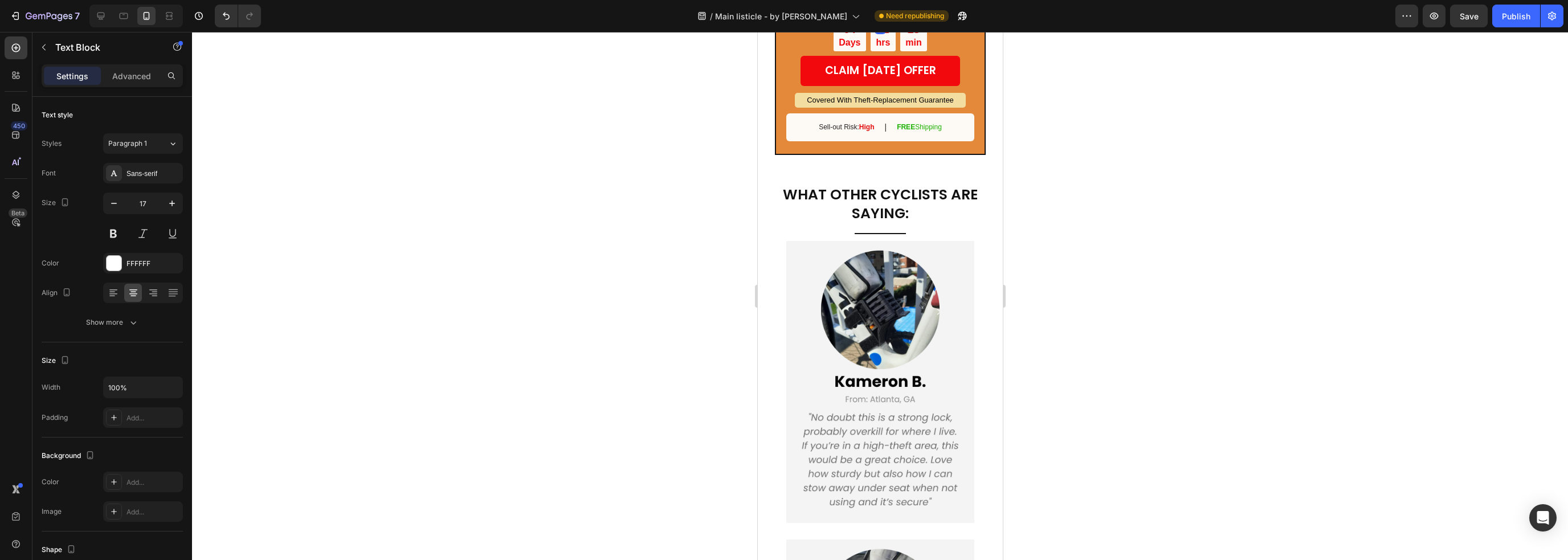
click at [917, 9] on u "(2X YOUR PROTECTION)" at bounding box center [880, 4] width 115 height 11
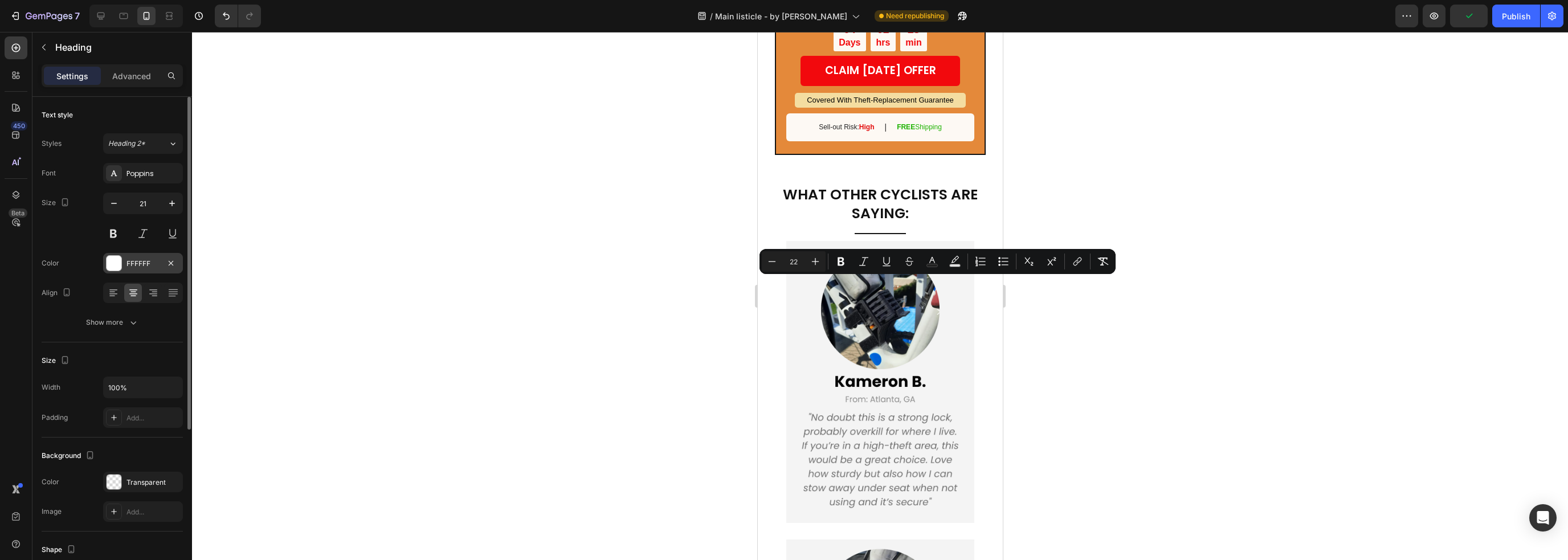
click at [119, 261] on div at bounding box center [114, 263] width 15 height 15
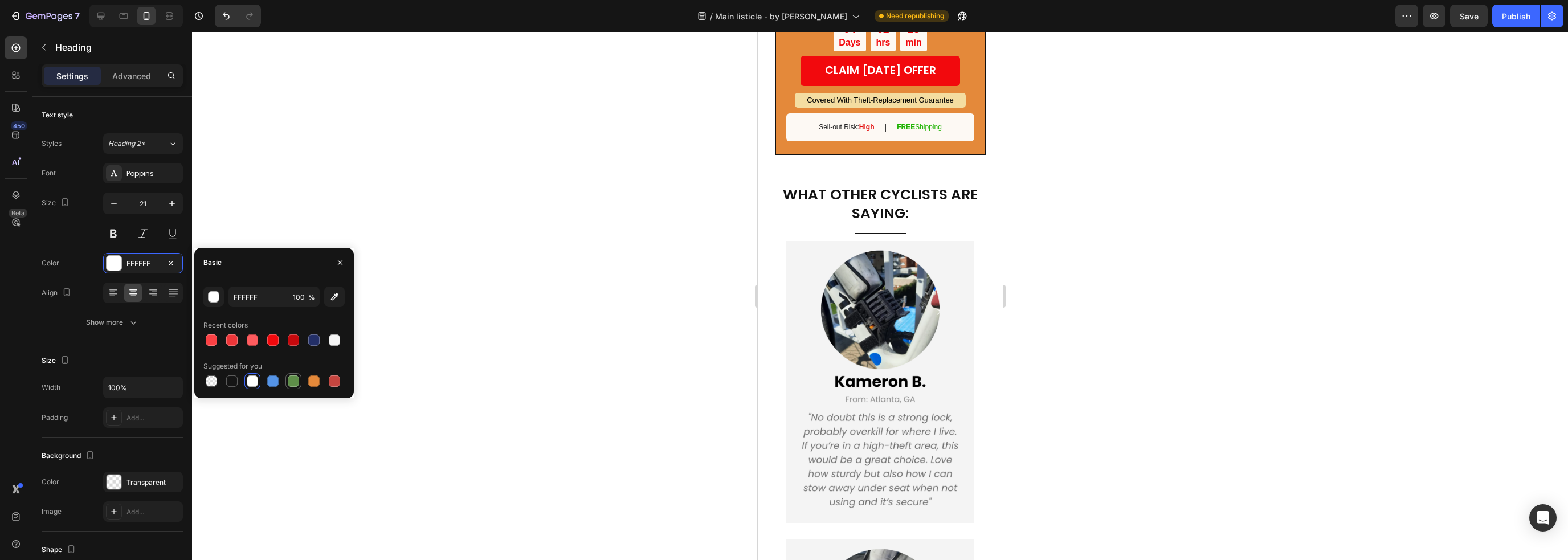
click at [290, 384] on div at bounding box center [293, 381] width 14 height 14
click at [290, 384] on div at bounding box center [293, 381] width 11 height 11
click at [240, 296] on input "5E8E49" at bounding box center [258, 297] width 59 height 21
click at [218, 295] on div "button" at bounding box center [214, 297] width 11 height 11
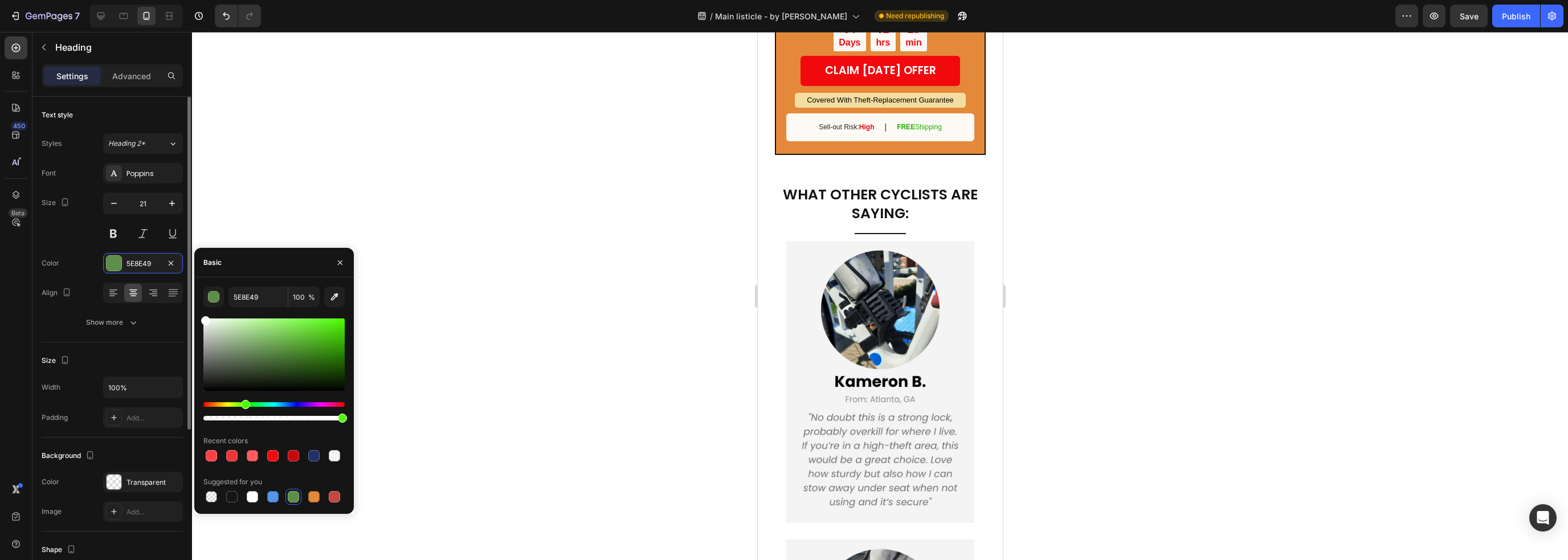
drag, startPoint x: 317, startPoint y: 331, endPoint x: 165, endPoint y: 311, distance: 153.3
click at [166, 312] on div "450 Beta Sections(18) Elements(83) Section Element Hero Section Product Detail …" at bounding box center [96, 296] width 192 height 528
type input "FFFFFF"
click at [894, 13] on p "(2X YOUR PROTECTION)" at bounding box center [879, 3] width 206 height 17
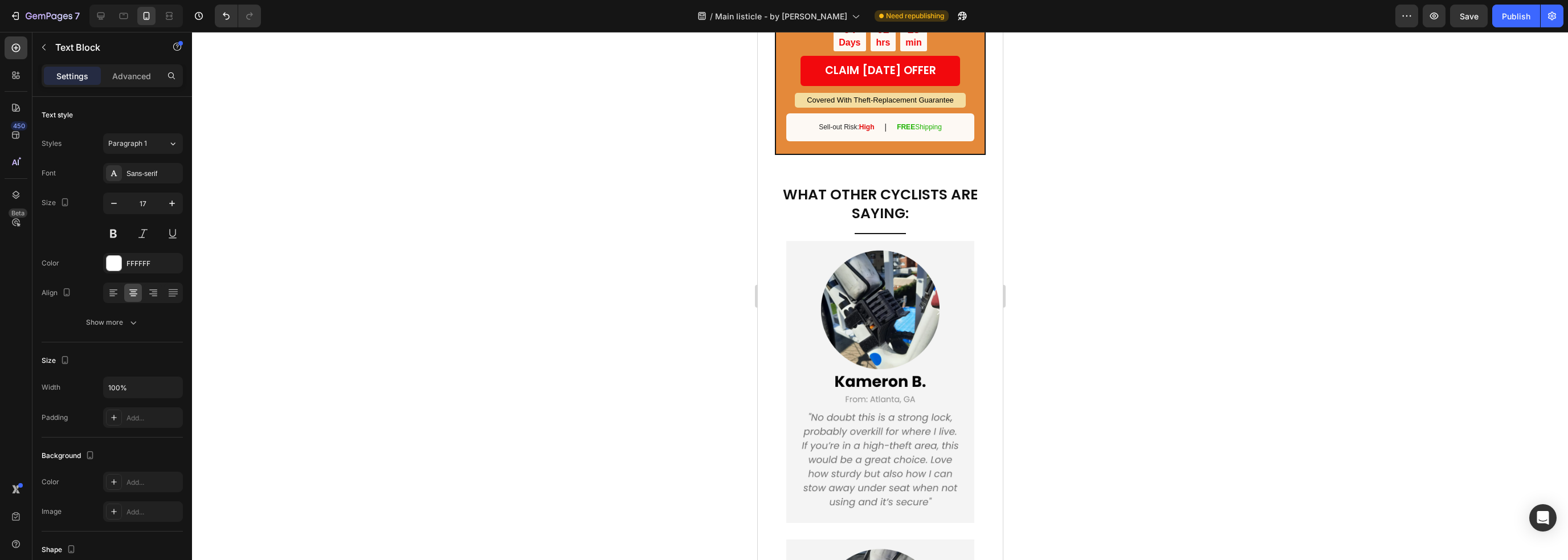
click at [894, 13] on p "(2X YOUR PROTECTION)" at bounding box center [879, 3] width 206 height 17
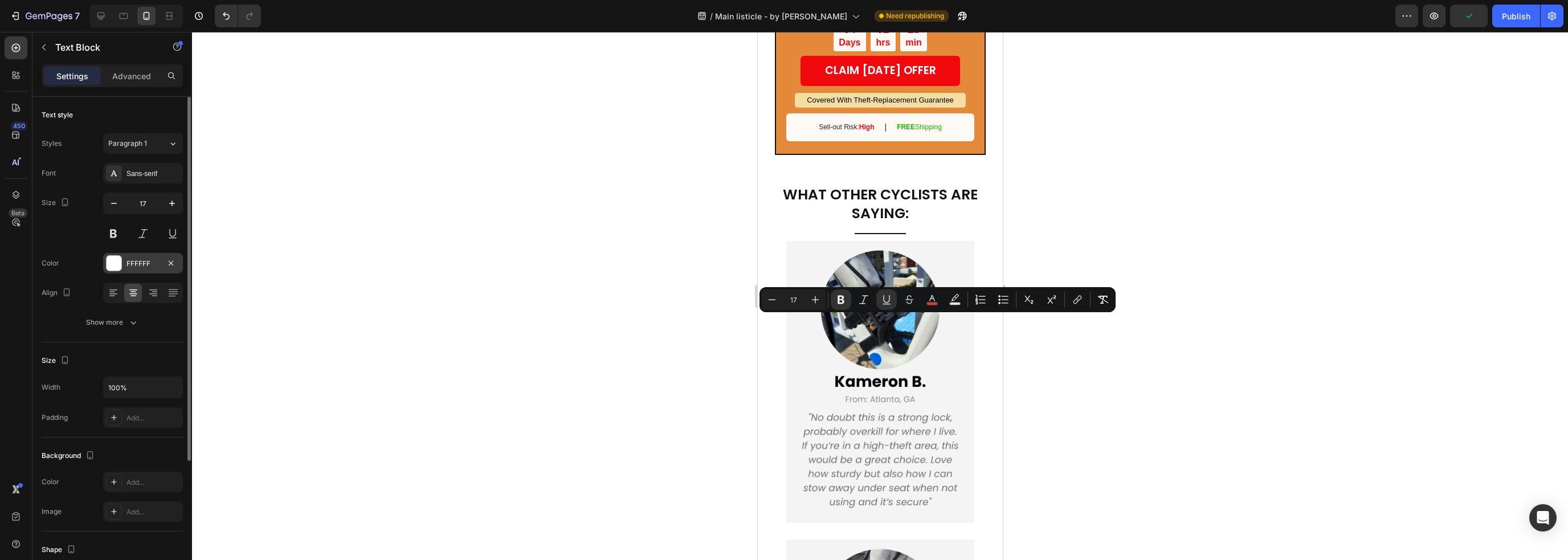
click at [119, 269] on div at bounding box center [114, 263] width 15 height 15
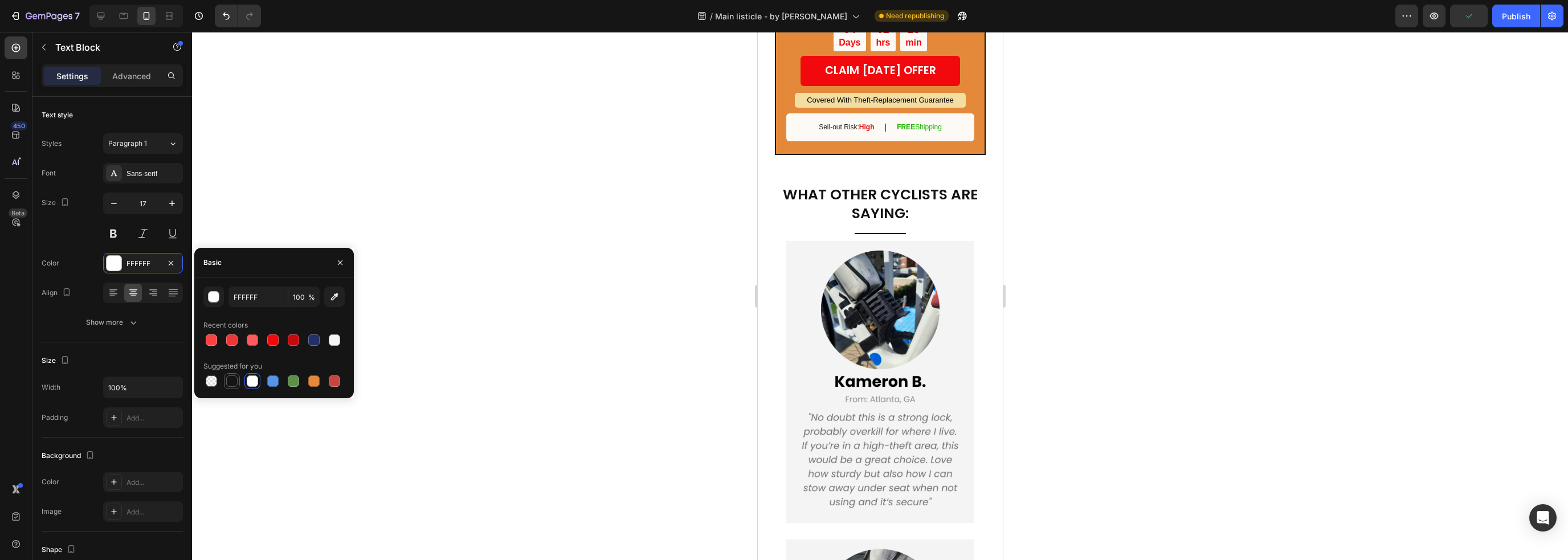
click at [227, 380] on div at bounding box center [232, 381] width 11 height 11
type input "151515"
click at [884, 9] on u "(2X YOUR PROTECTION)" at bounding box center [880, 4] width 115 height 11
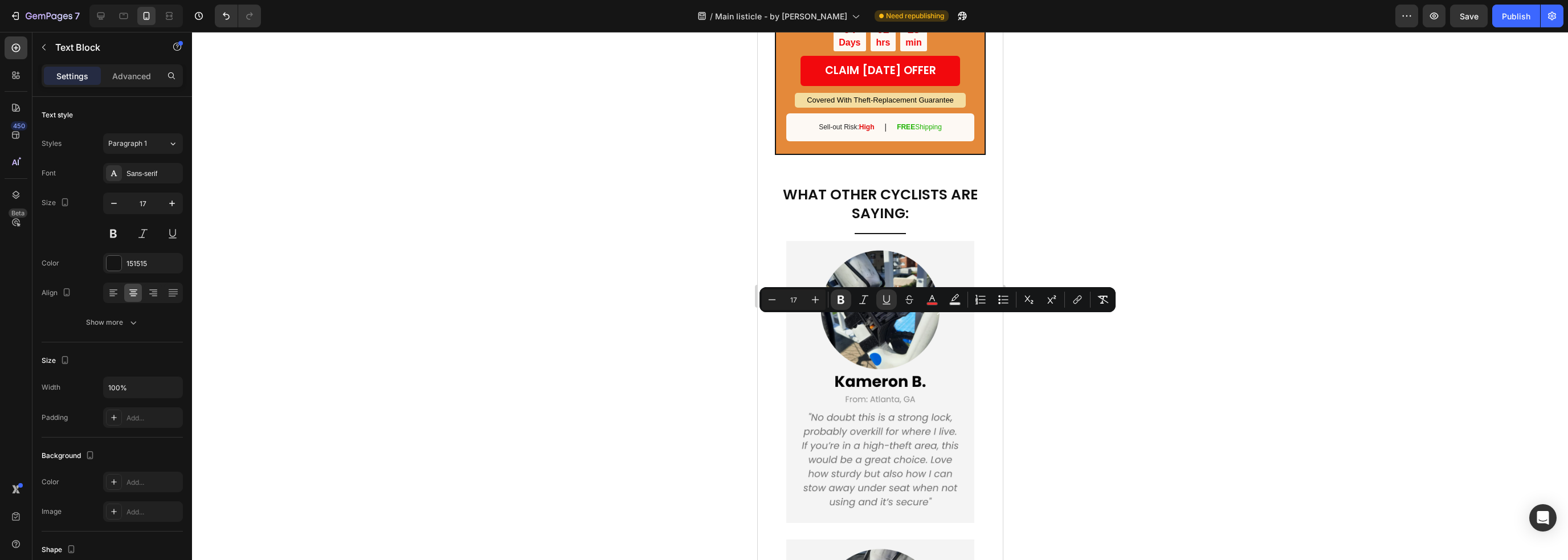
click at [887, 9] on u "(2X YOUR PROTECTION)" at bounding box center [880, 4] width 115 height 11
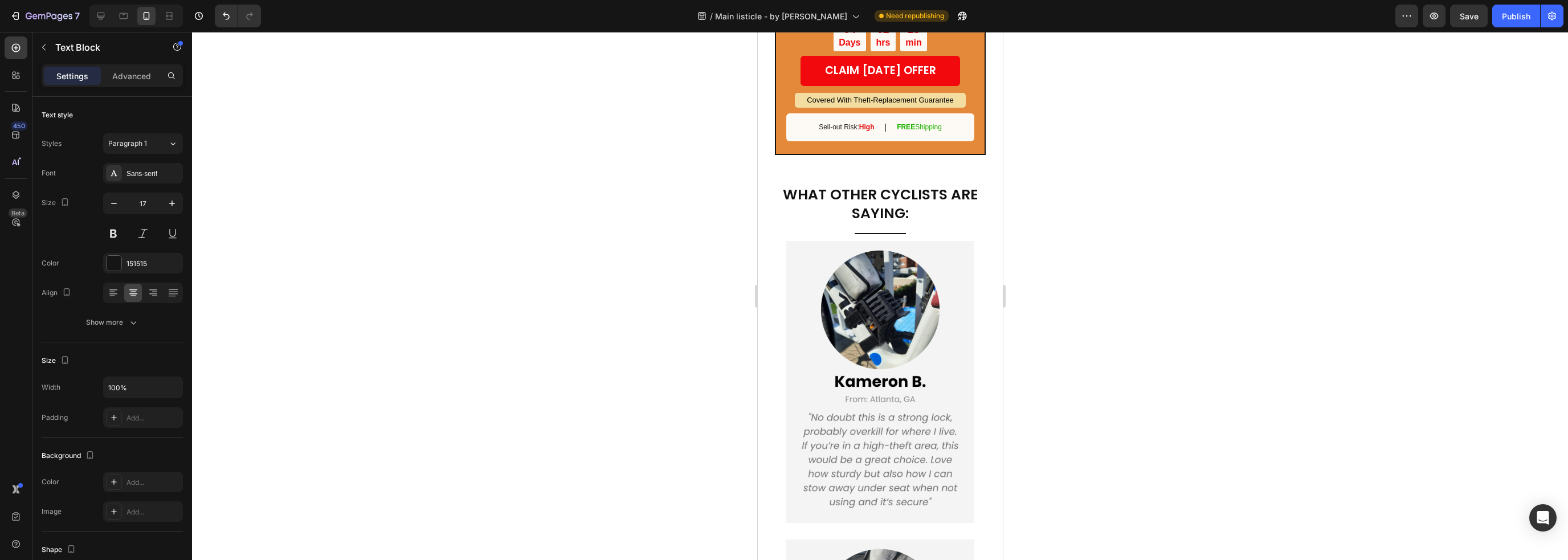
click at [887, 9] on u "(2X YOUR PROTECTION)" at bounding box center [880, 4] width 115 height 11
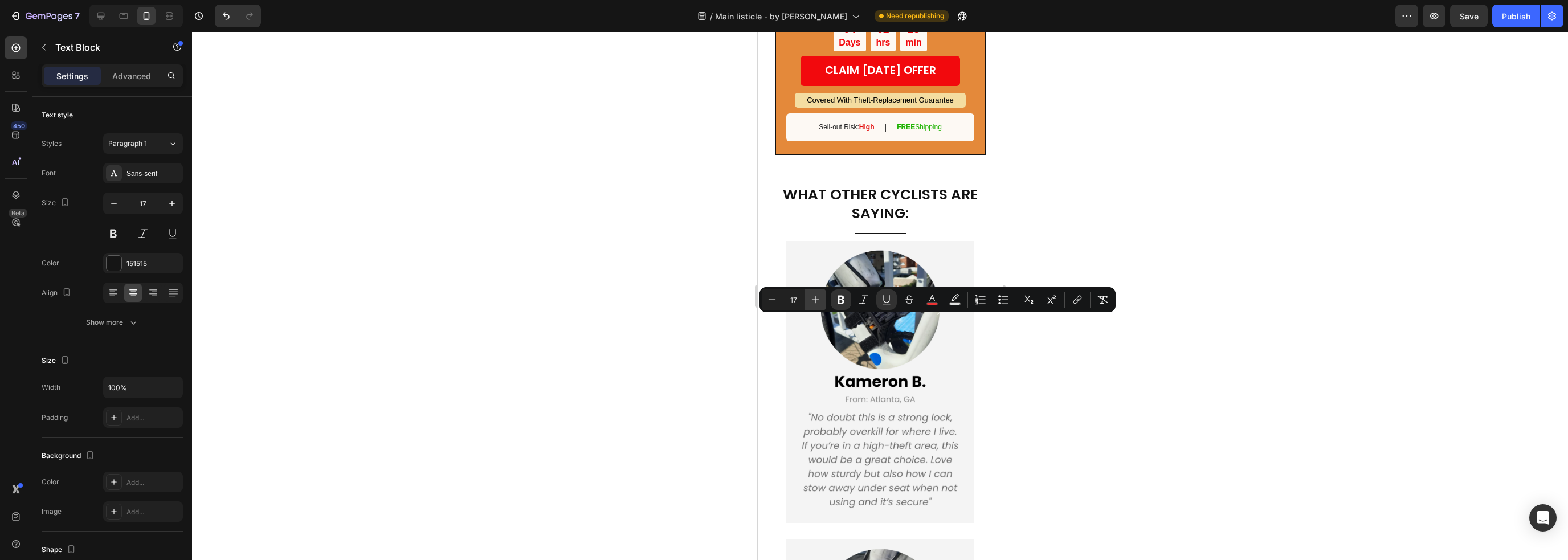
click at [816, 299] on icon "Editor contextual toolbar" at bounding box center [815, 299] width 8 height 8
click at [769, 299] on icon "Editor contextual toolbar" at bounding box center [772, 299] width 11 height 11
type input "17"
click at [941, 301] on button "color" at bounding box center [932, 299] width 21 height 21
type input "ED3434"
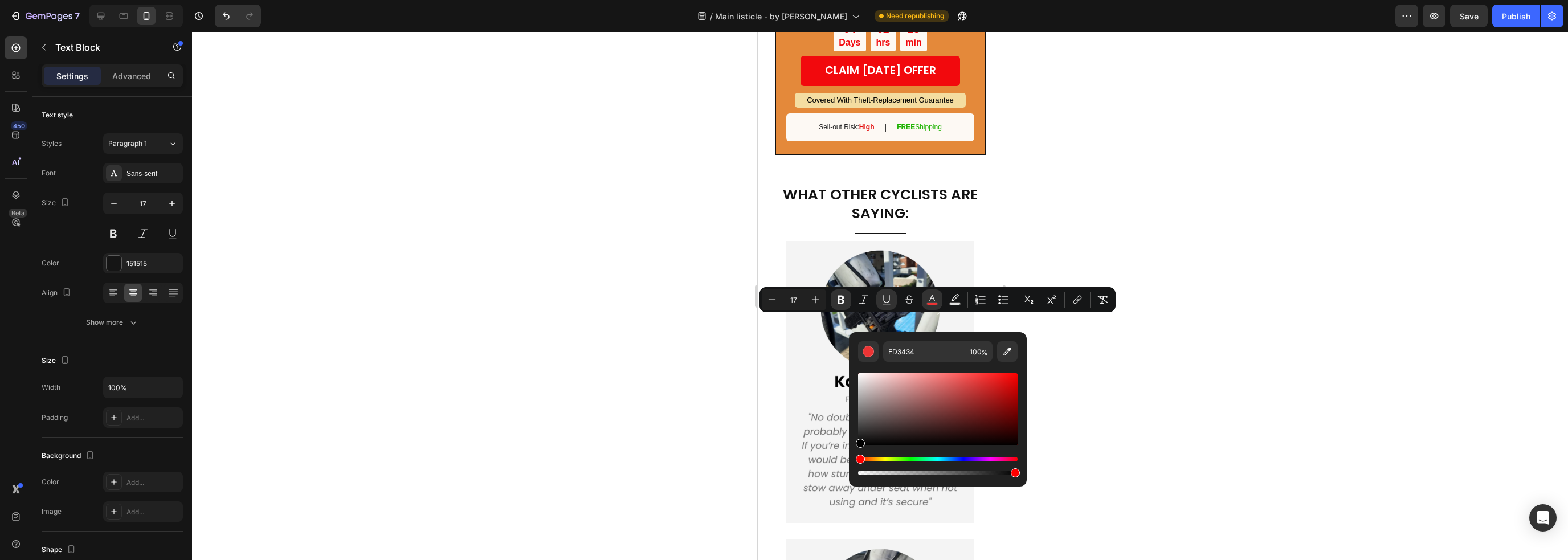
drag, startPoint x: 1675, startPoint y: 443, endPoint x: 847, endPoint y: 462, distance: 828.2
type input "000000"
click at [810, 51] on div "04 Days 02 hrs 28 min" at bounding box center [879, 36] width 209 height 30
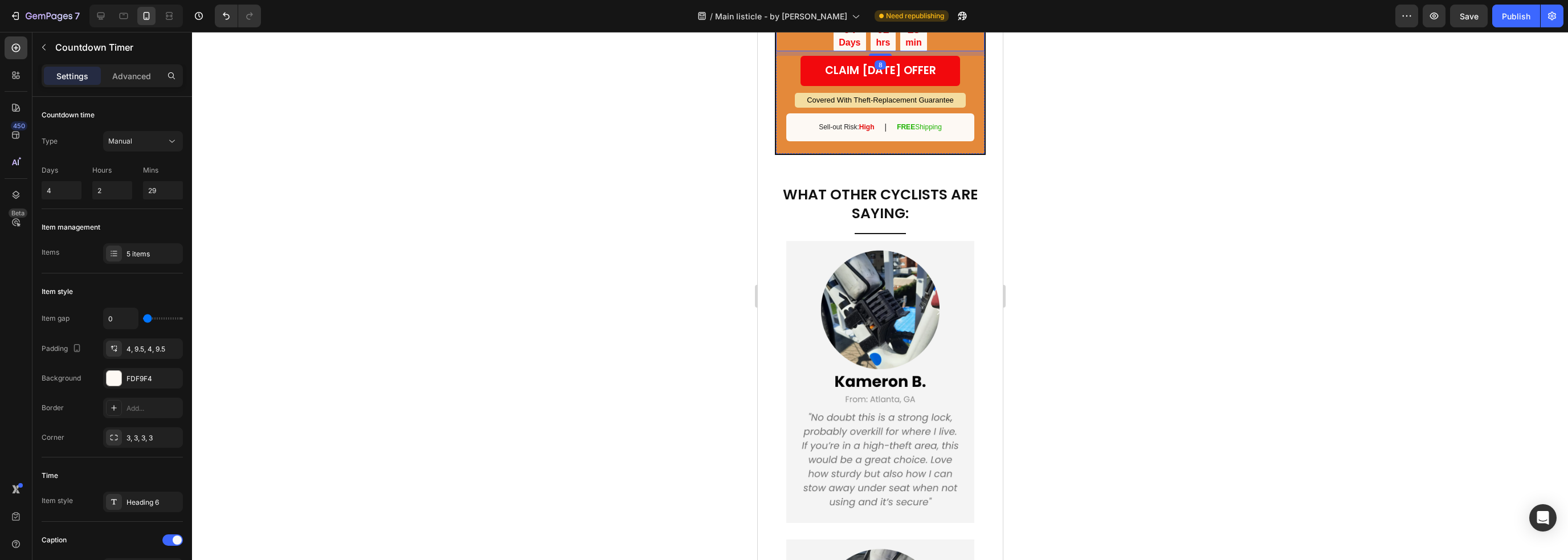
click at [937, 13] on p "(2X YOUR PROTECTION)" at bounding box center [879, 3] width 206 height 17
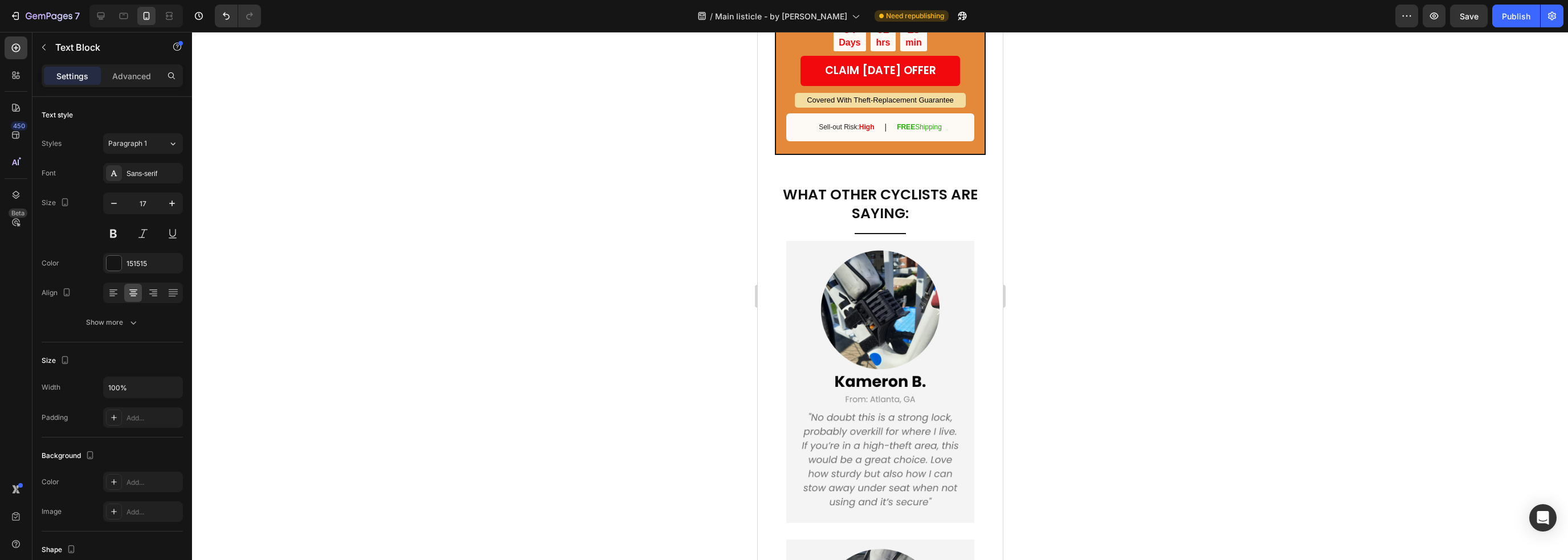
click at [930, 9] on u "(2X YOUR PROTECTION)" at bounding box center [880, 4] width 115 height 11
click at [952, 51] on div "04 Days 02 hrs 28 min" at bounding box center [879, 36] width 209 height 30
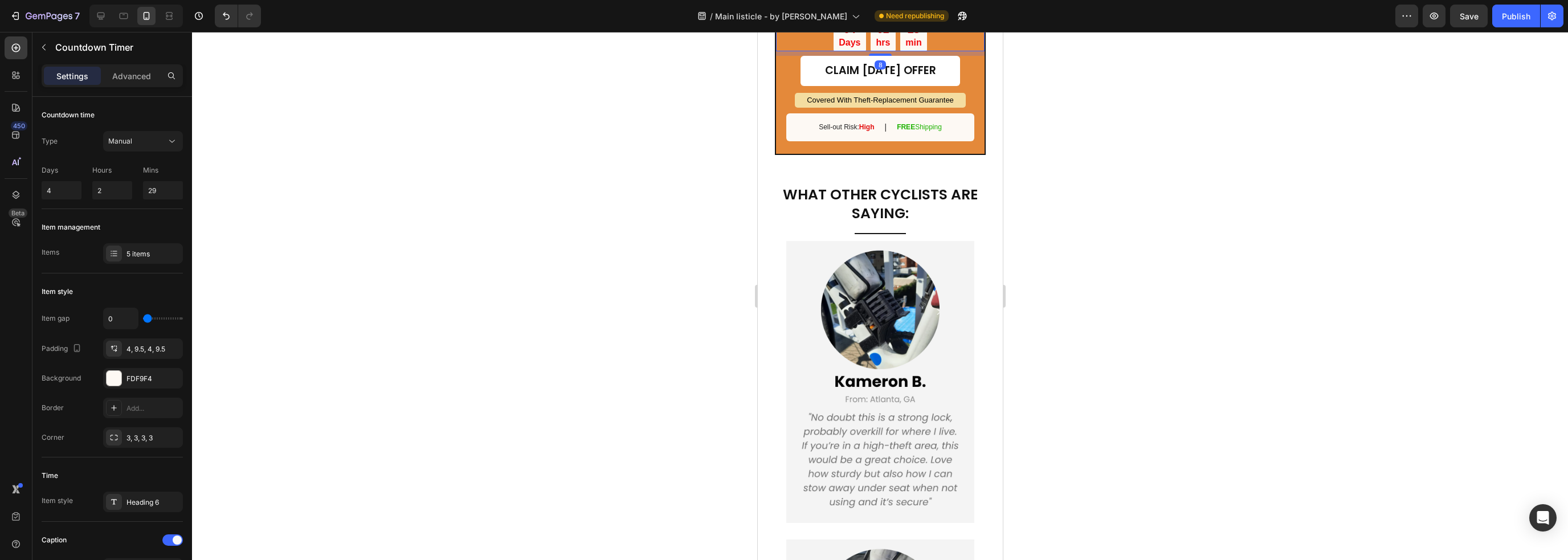
click at [929, 86] on link "CLAIM [DATE] OFFER" at bounding box center [880, 71] width 159 height 30
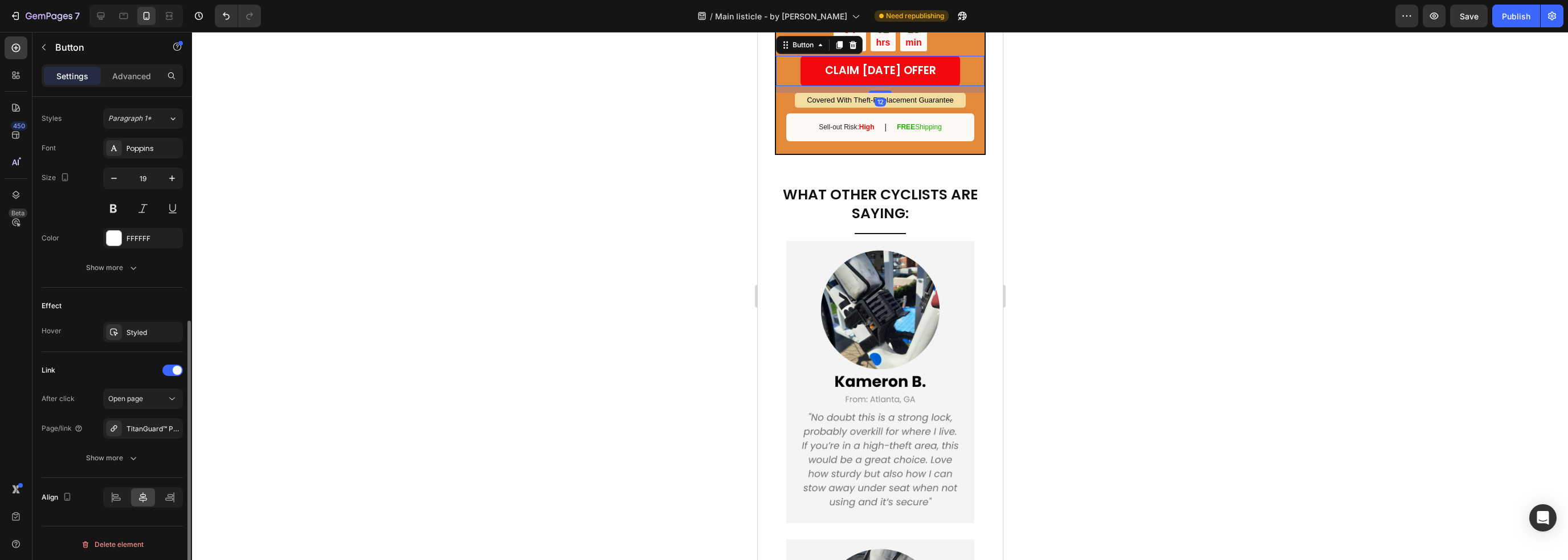
scroll to position [9, 0]
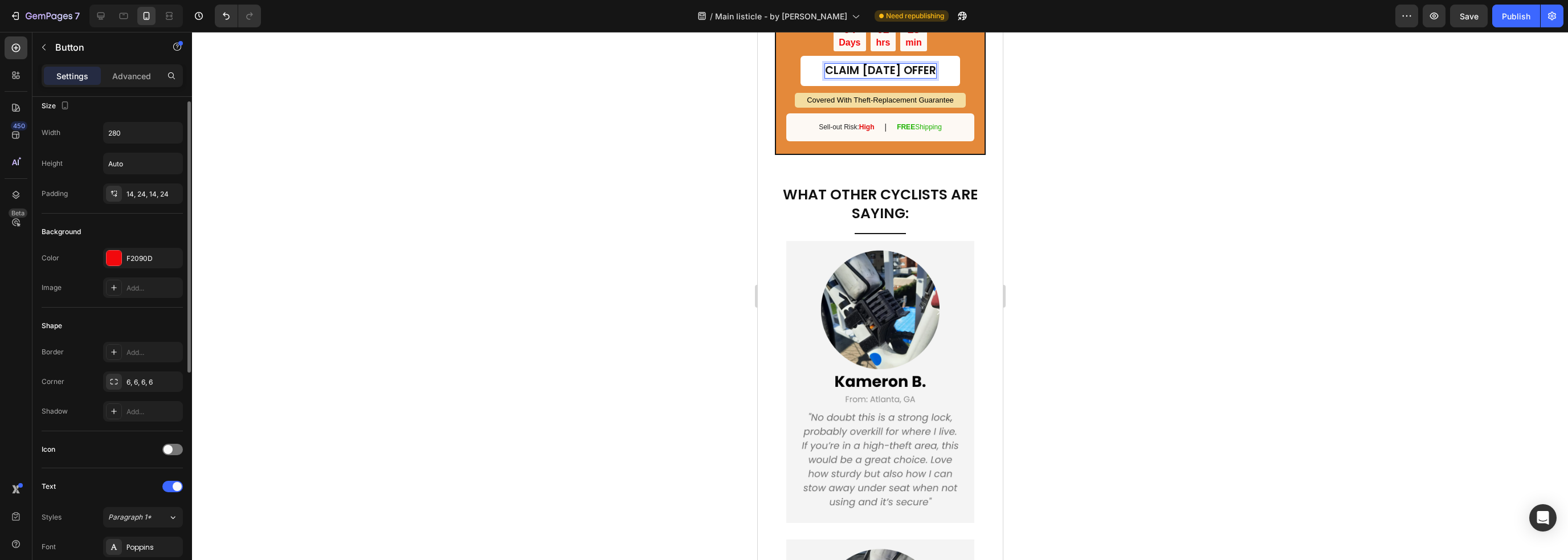
click at [916, 78] on p "CLAIM [DATE] OFFER" at bounding box center [880, 71] width 111 height 15
drag, startPoint x: 845, startPoint y: 387, endPoint x: 948, endPoint y: 390, distance: 103.0
click at [948, 86] on link "CLAIM [DATE] OFFER" at bounding box center [880, 71] width 159 height 30
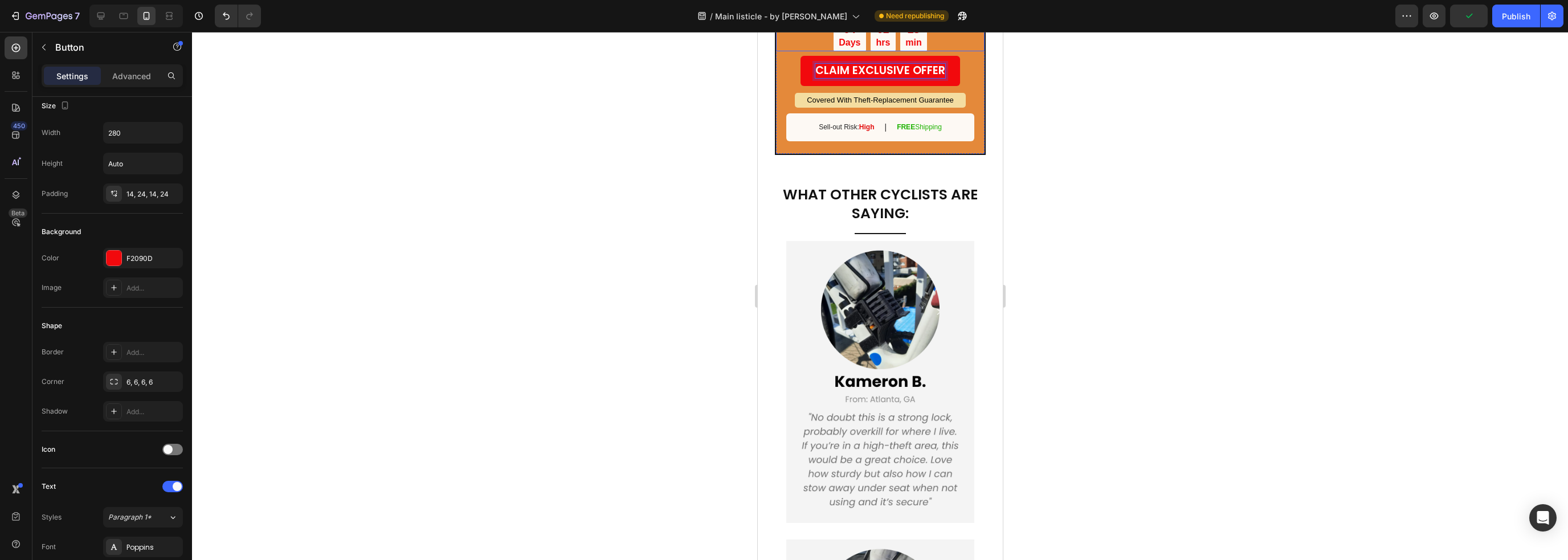
click at [951, 51] on div "04 Days 02 hrs 28 min" at bounding box center [879, 36] width 209 height 30
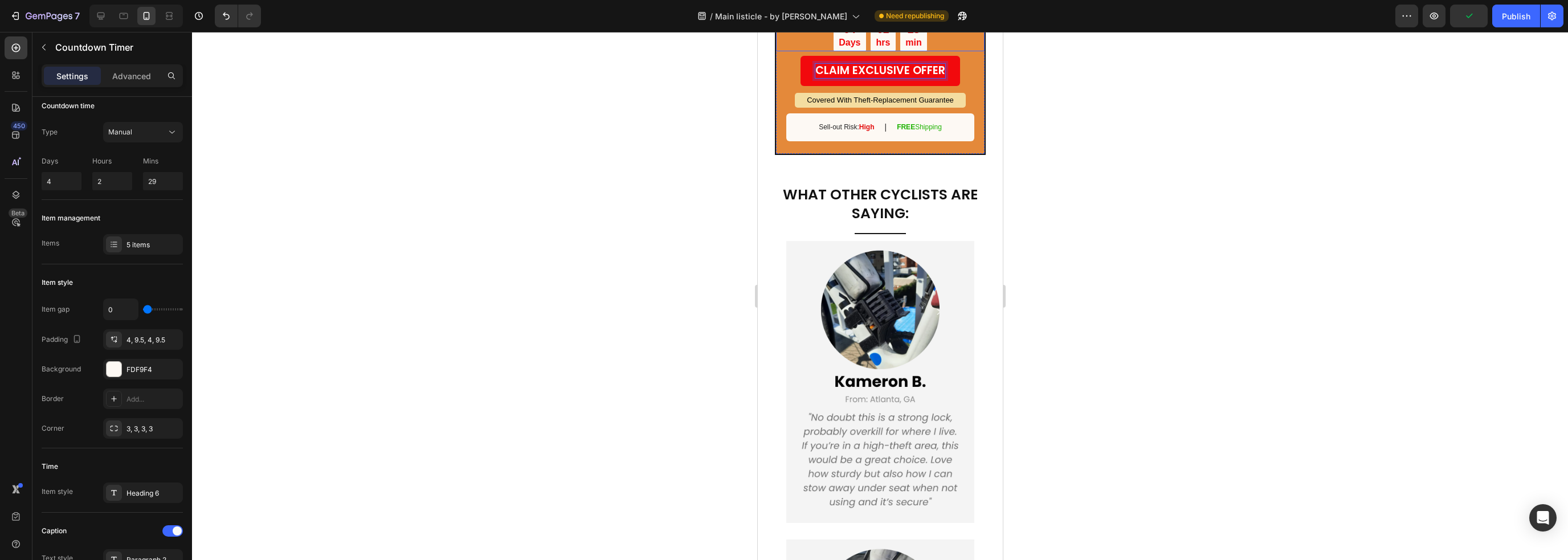
scroll to position [0, 0]
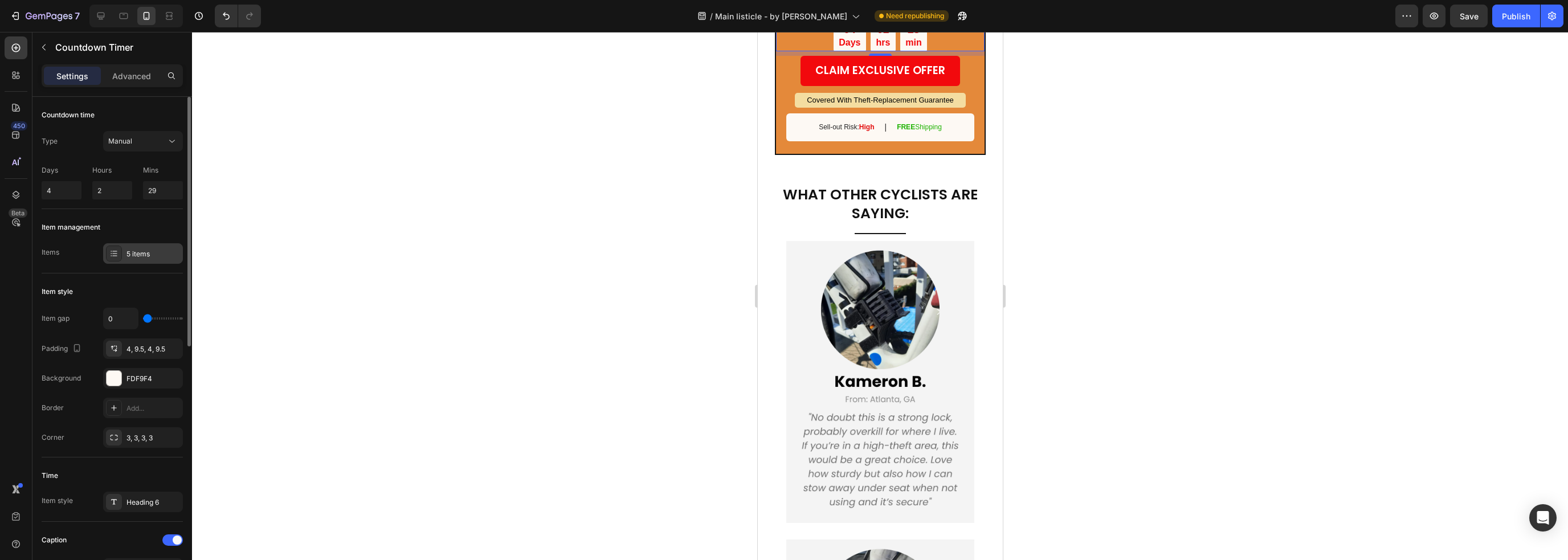
click at [143, 252] on div "5 items" at bounding box center [153, 254] width 53 height 10
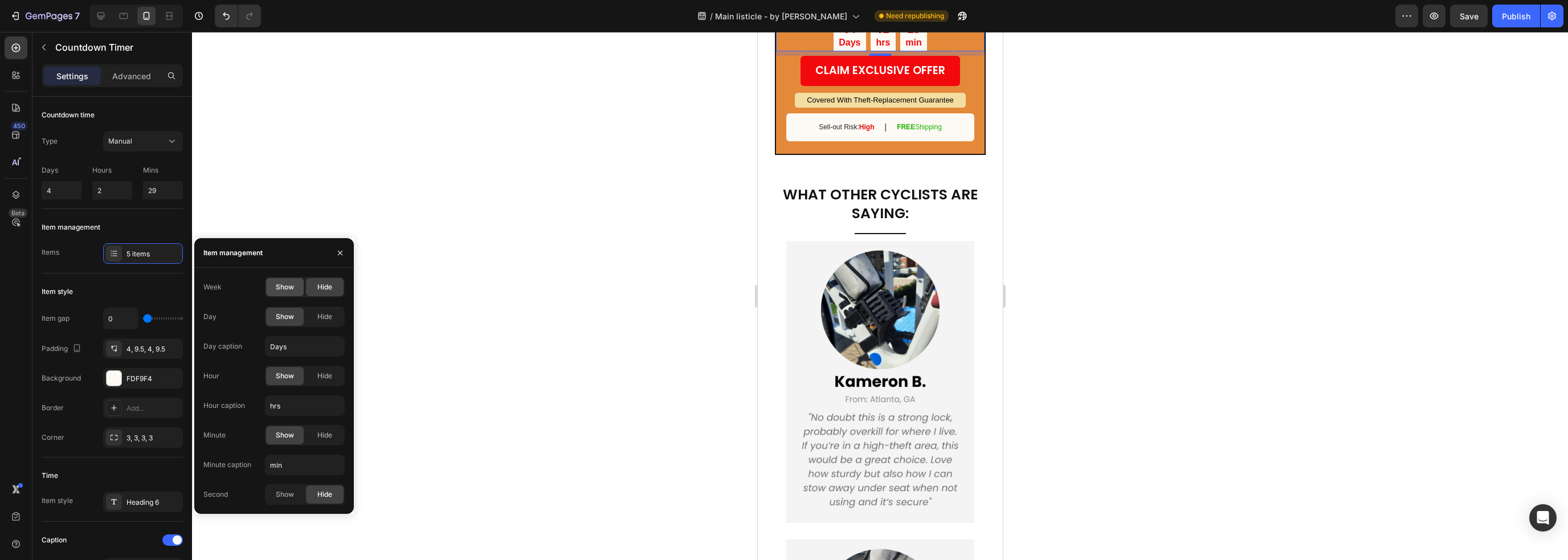
click at [289, 286] on span "Show" at bounding box center [285, 287] width 18 height 10
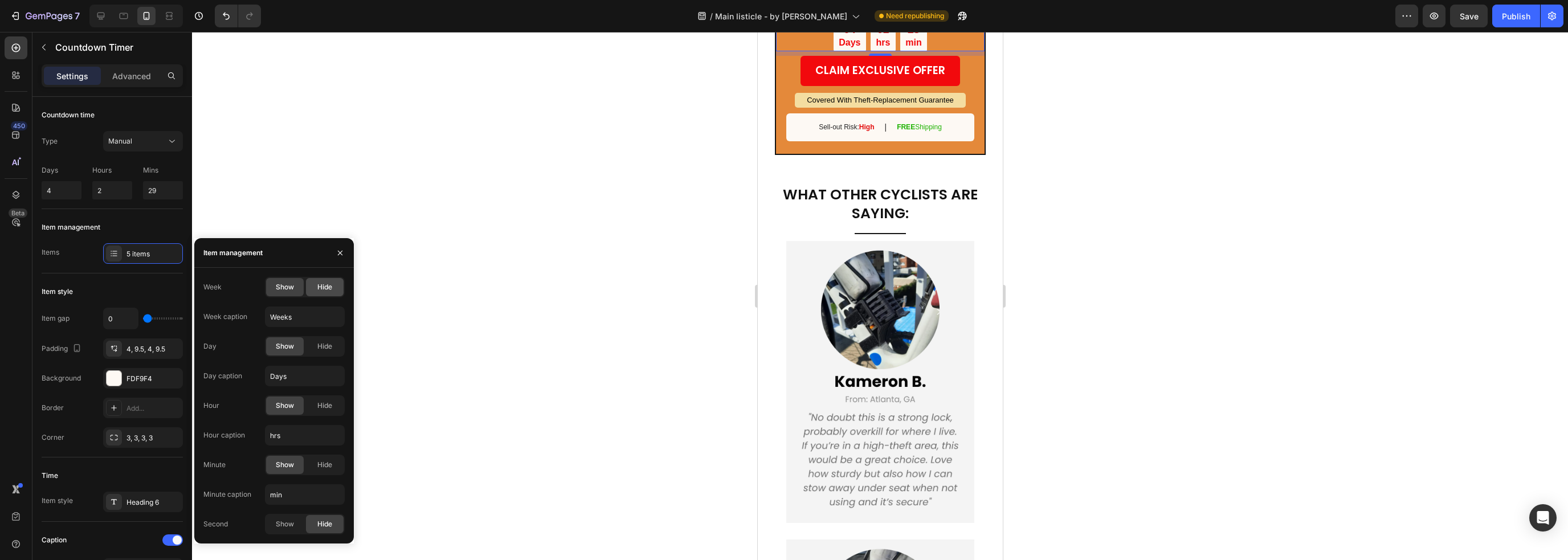
click at [331, 292] on div "Hide" at bounding box center [324, 287] width 37 height 18
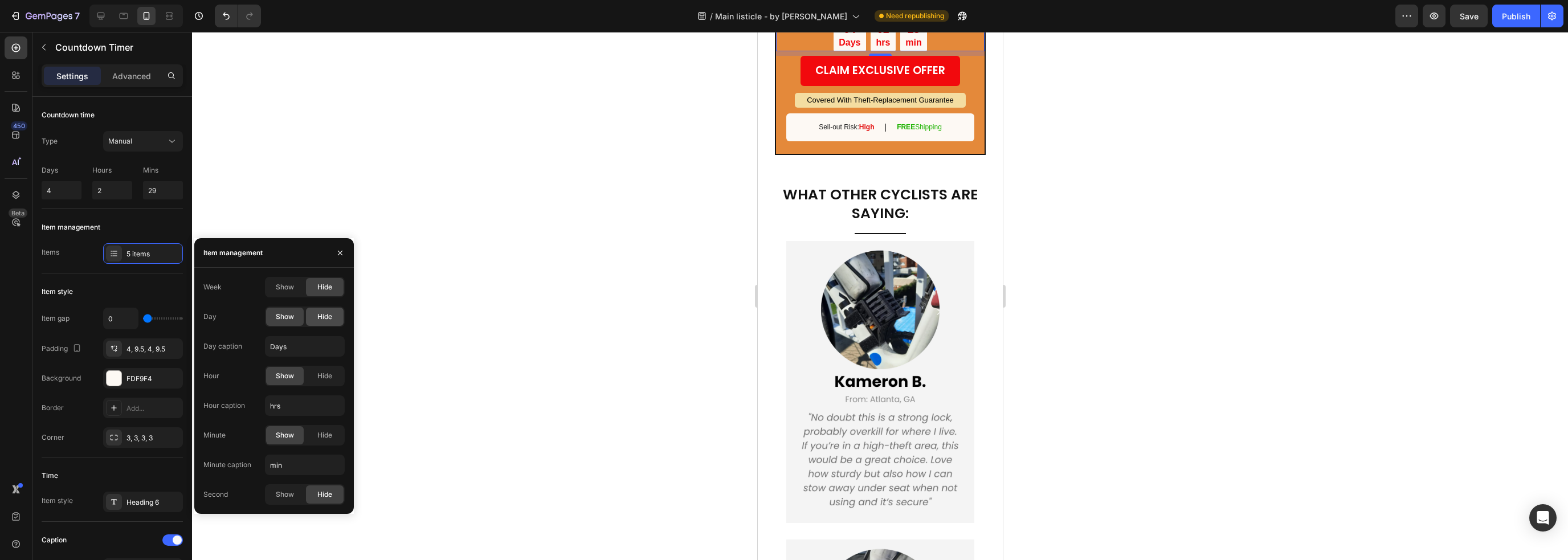
click at [324, 322] on div "Hide" at bounding box center [324, 317] width 37 height 18
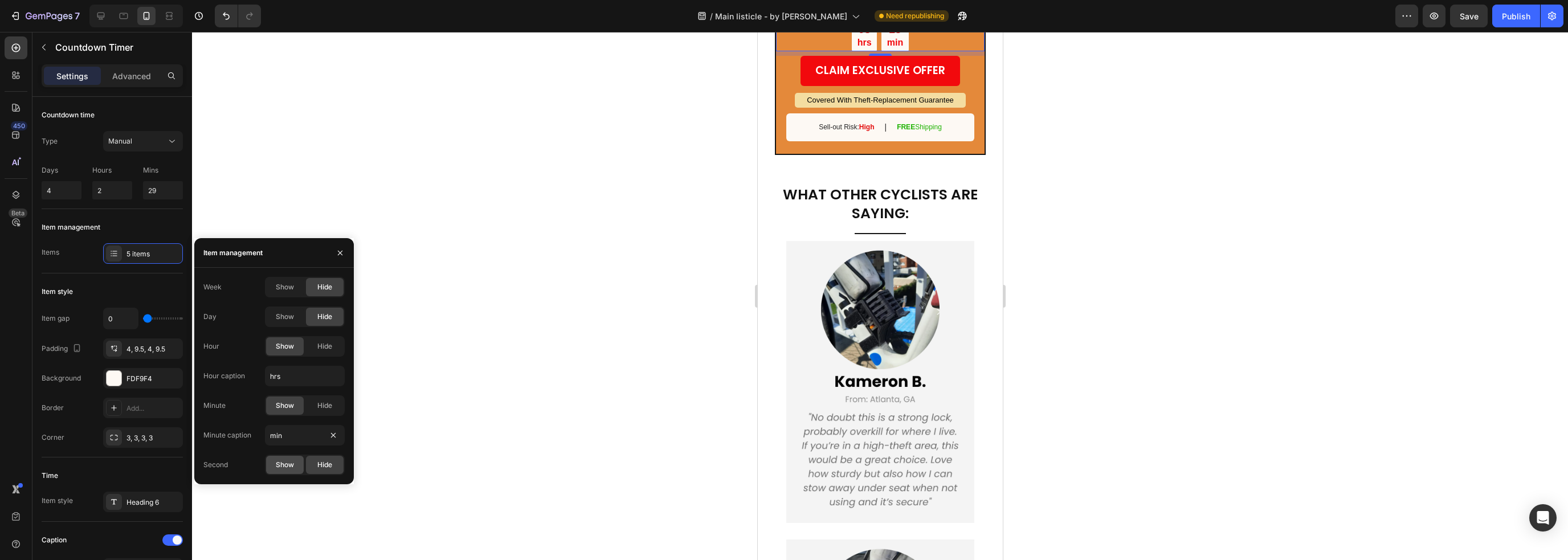
click at [290, 467] on span "Show" at bounding box center [285, 464] width 18 height 10
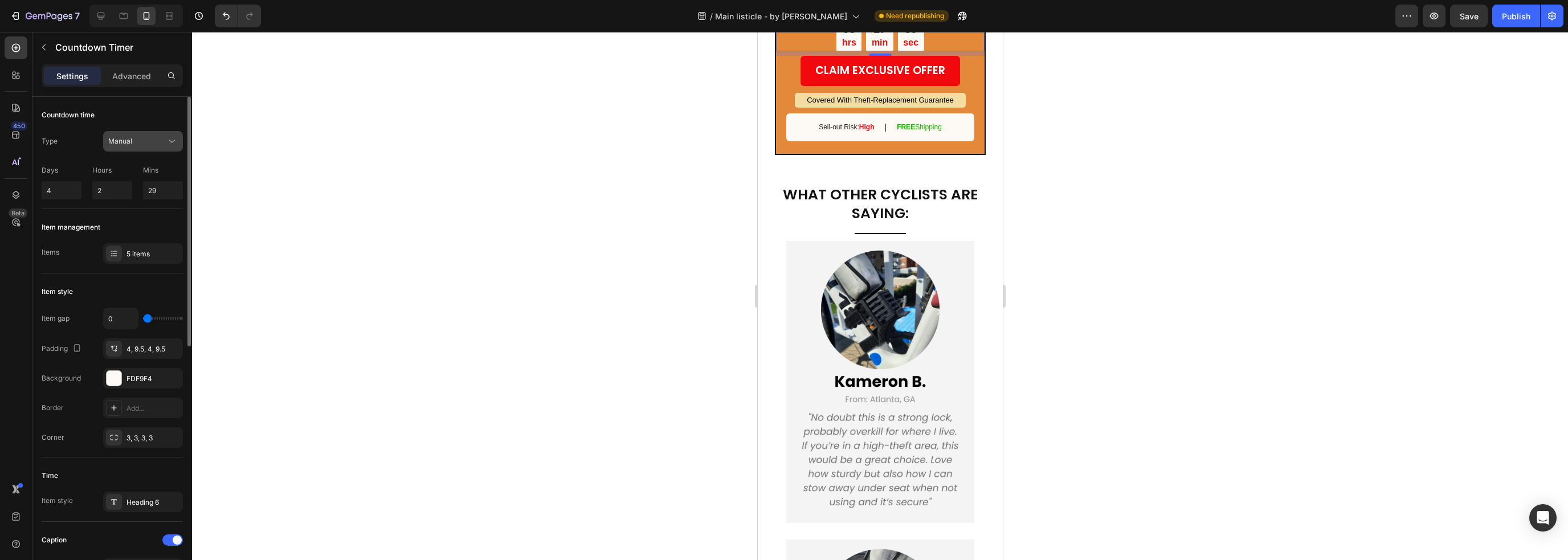
click at [157, 137] on div "Manual" at bounding box center [137, 141] width 58 height 10
click at [146, 186] on p "Auto-renew" at bounding box center [141, 191] width 65 height 10
drag, startPoint x: 60, startPoint y: 187, endPoint x: 31, endPoint y: 184, distance: 29.2
click at [29, 184] on div "450 Beta Sections(18) Elements(83) Section Element Hero Section Product Detail …" at bounding box center [96, 296] width 192 height 528
type input "12"
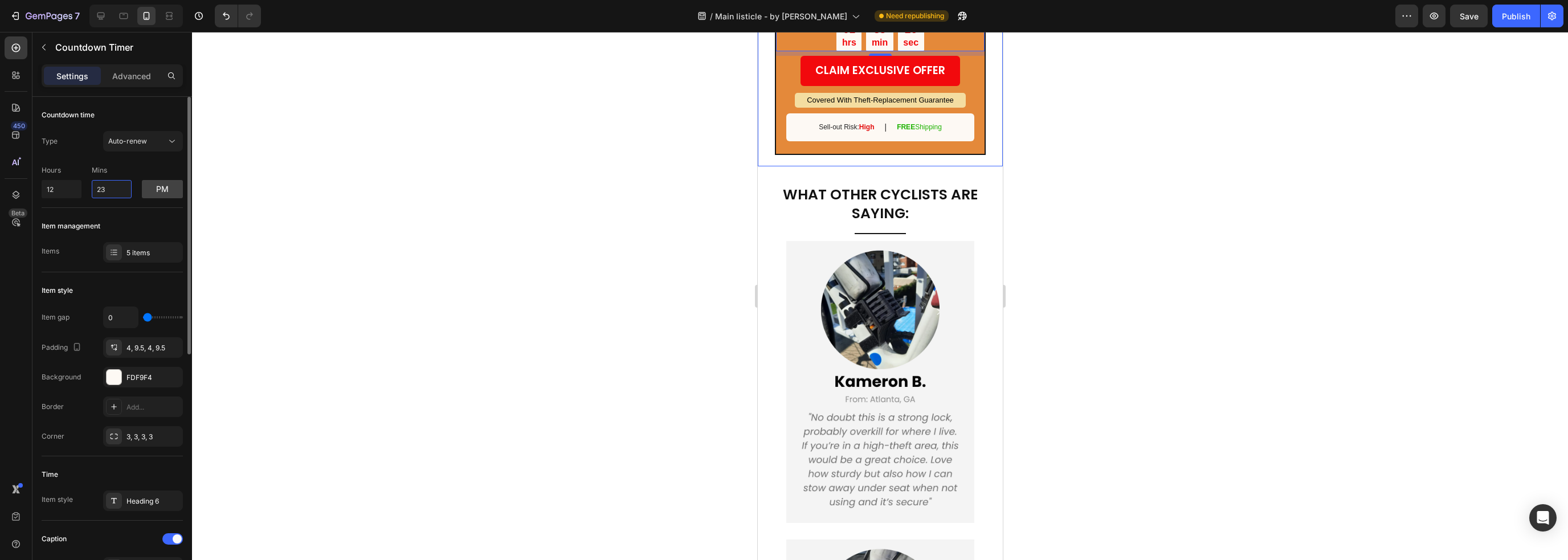
drag, startPoint x: 114, startPoint y: 186, endPoint x: 90, endPoint y: 188, distance: 24.1
click at [90, 188] on div "Hours 12 Mins 23 pm" at bounding box center [112, 180] width 141 height 37
type input "0"
click at [166, 191] on button "pm" at bounding box center [162, 189] width 41 height 18
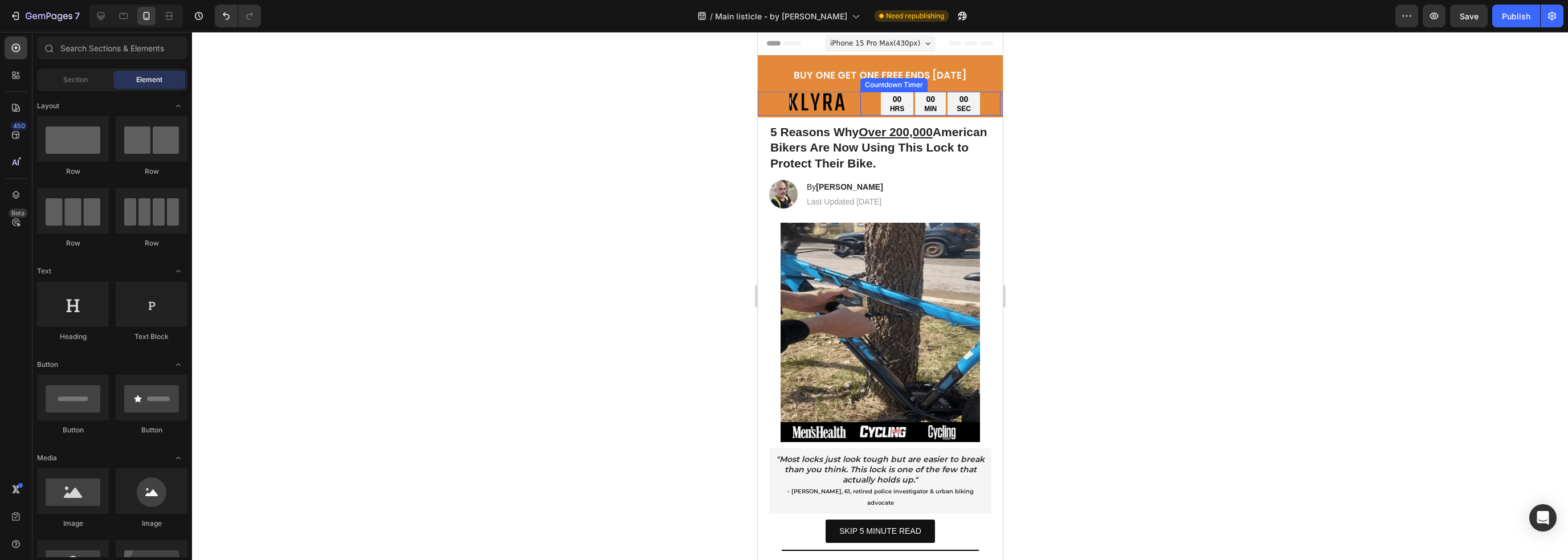
click at [880, 113] on div "00 HRS" at bounding box center [896, 103] width 33 height 24
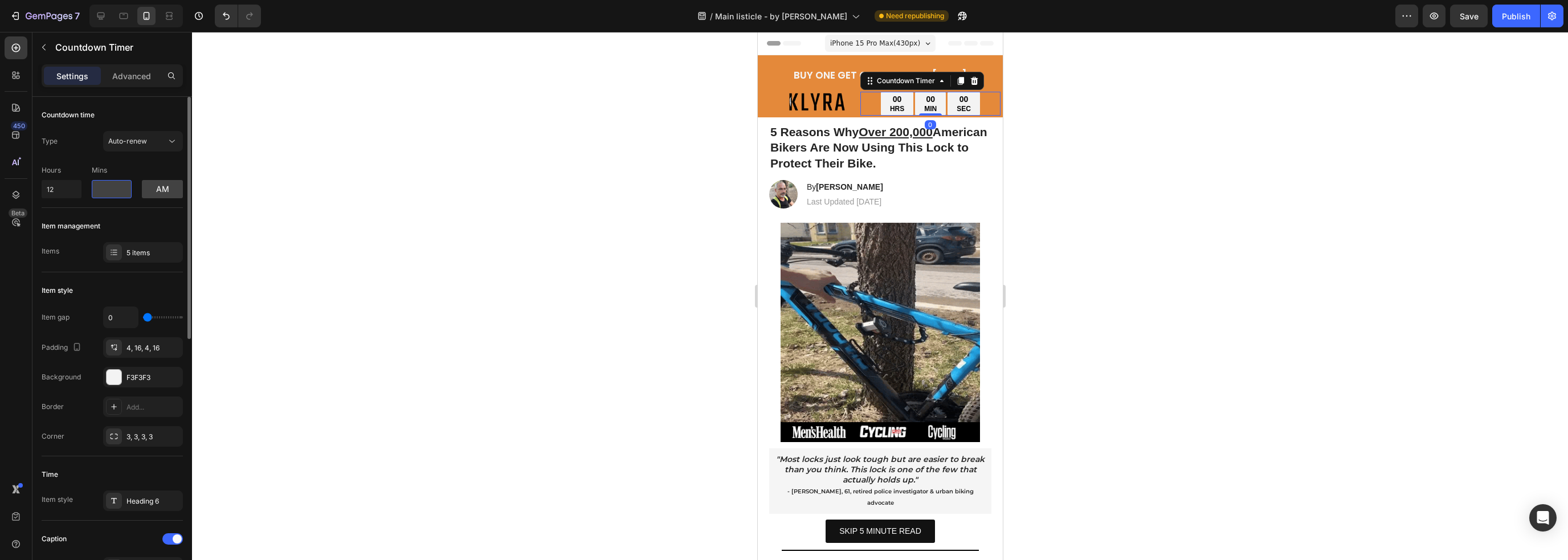
click at [107, 186] on input "number" at bounding box center [112, 189] width 40 height 18
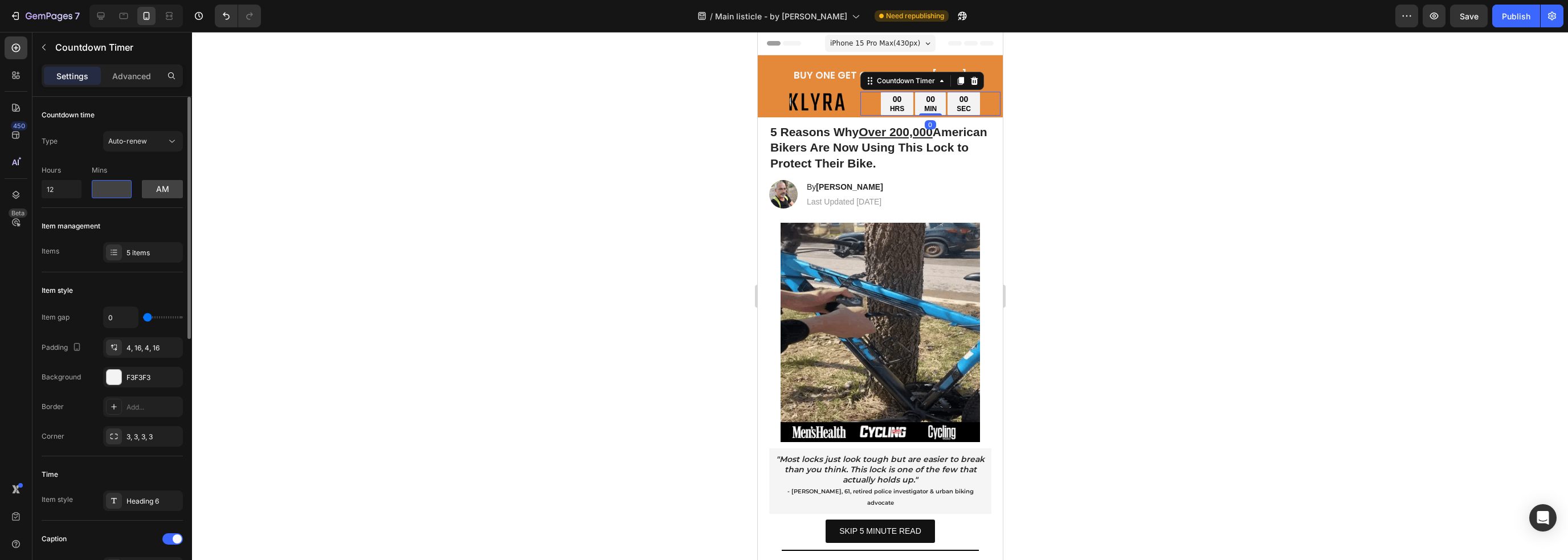
type input "0"
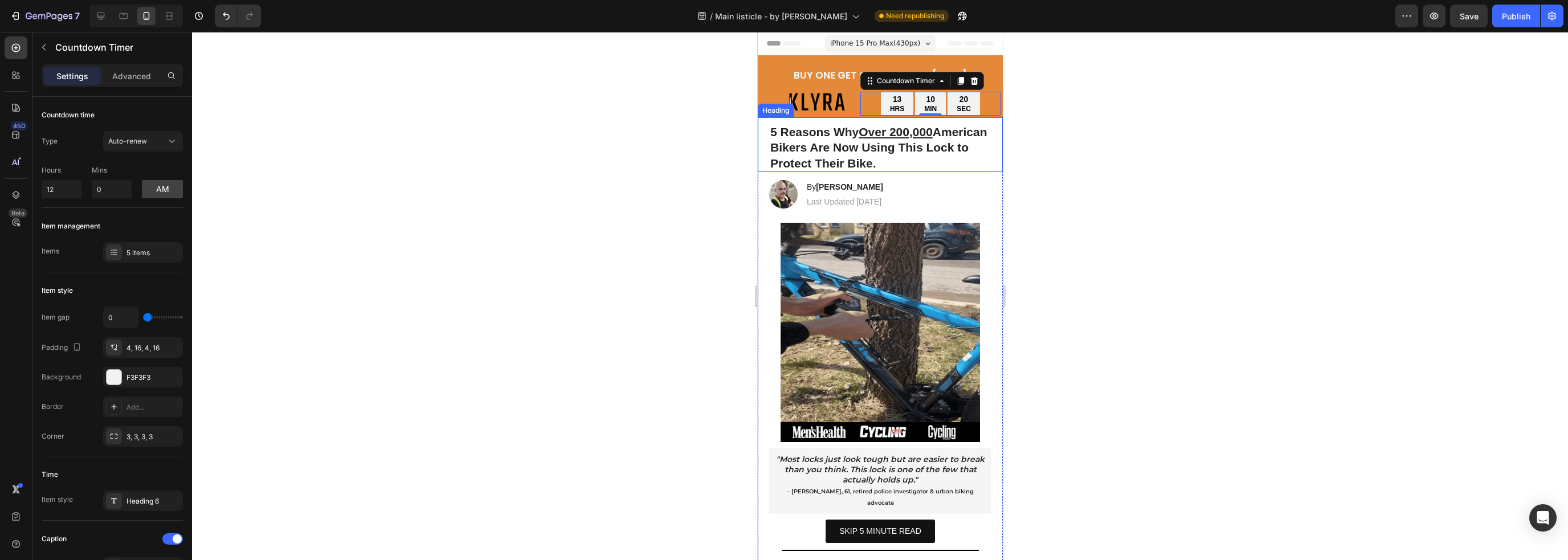
click at [880, 155] on strong "5 Reasons Why Over 200,000 [DEMOGRAPHIC_DATA] Bikers Are Now Using This Lock to…" at bounding box center [878, 148] width 217 height 44
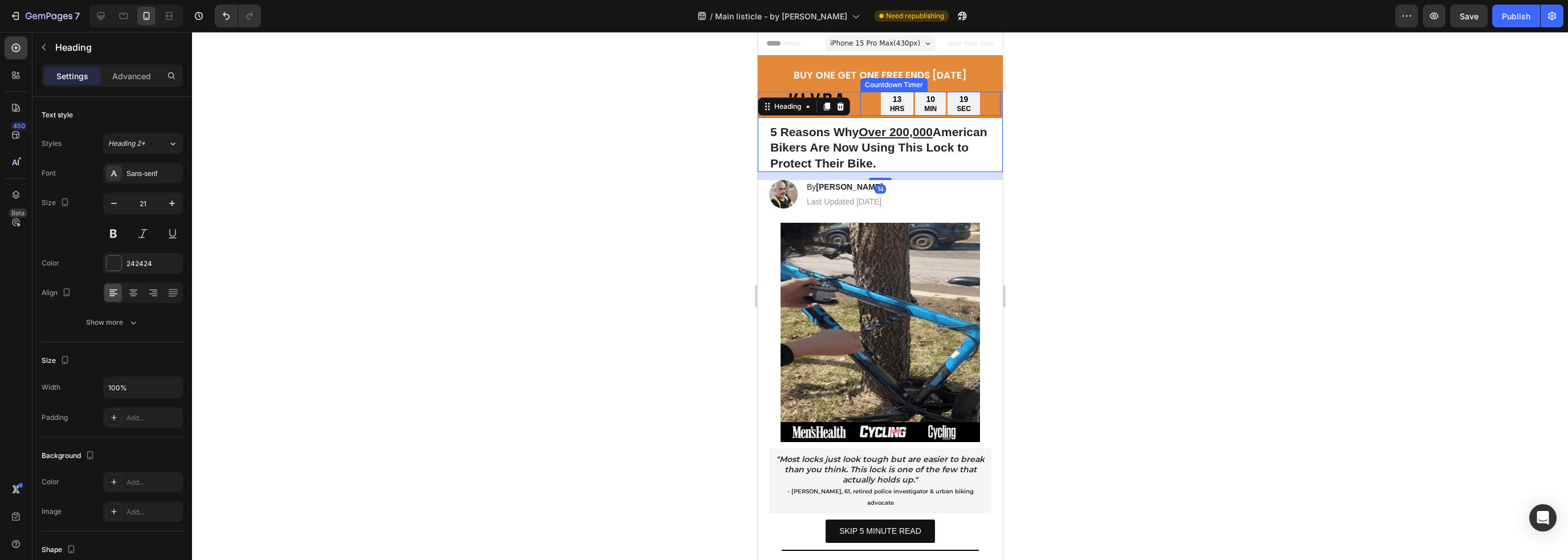
click at [947, 100] on div "19 SEC" at bounding box center [963, 103] width 33 height 24
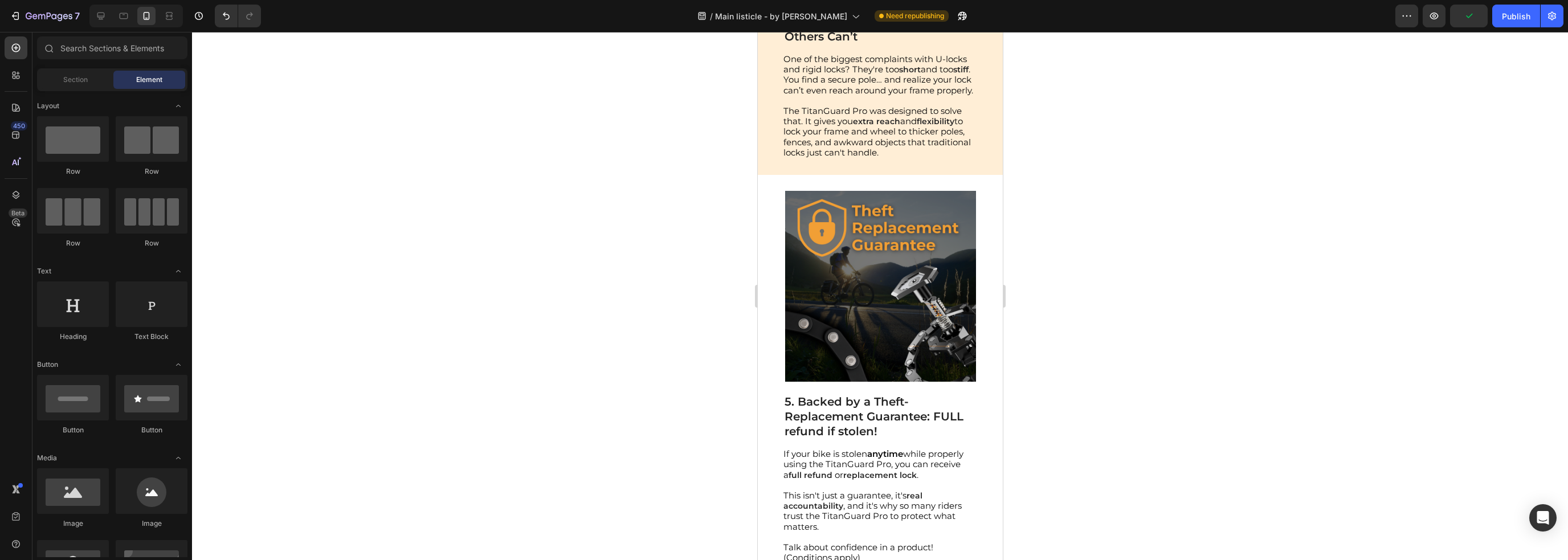
scroll to position [2081, 0]
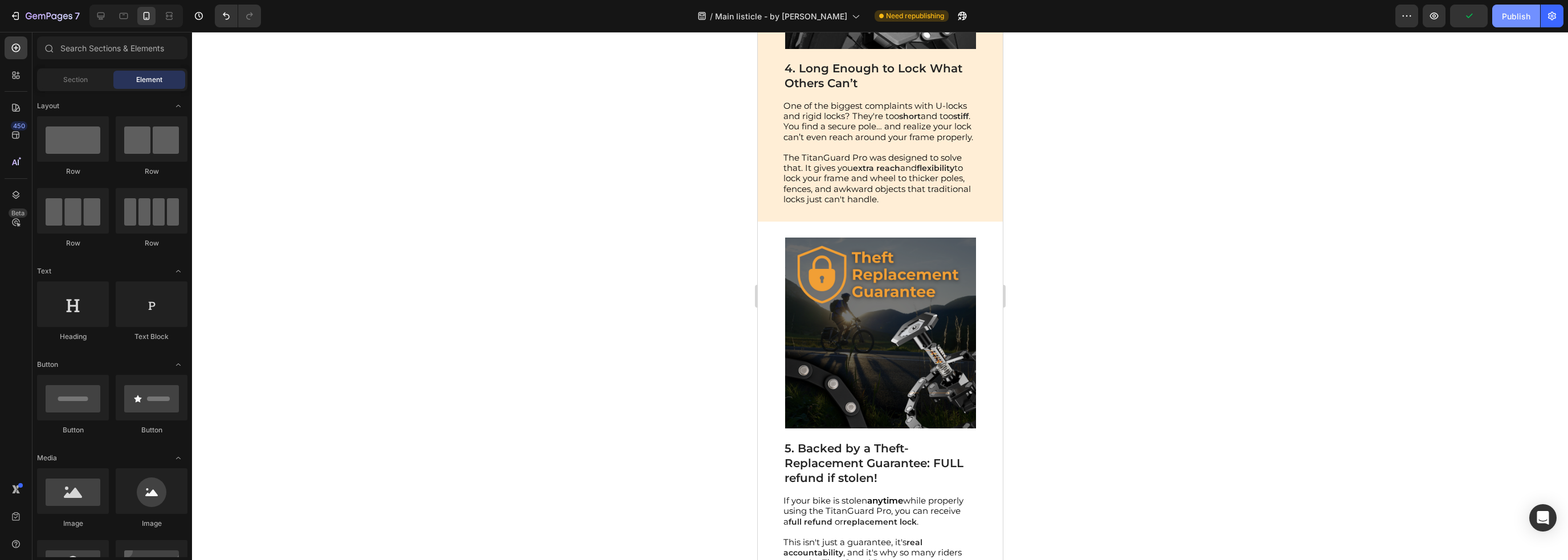
click at [1093, 12] on div "Publish" at bounding box center [1515, 16] width 28 height 12
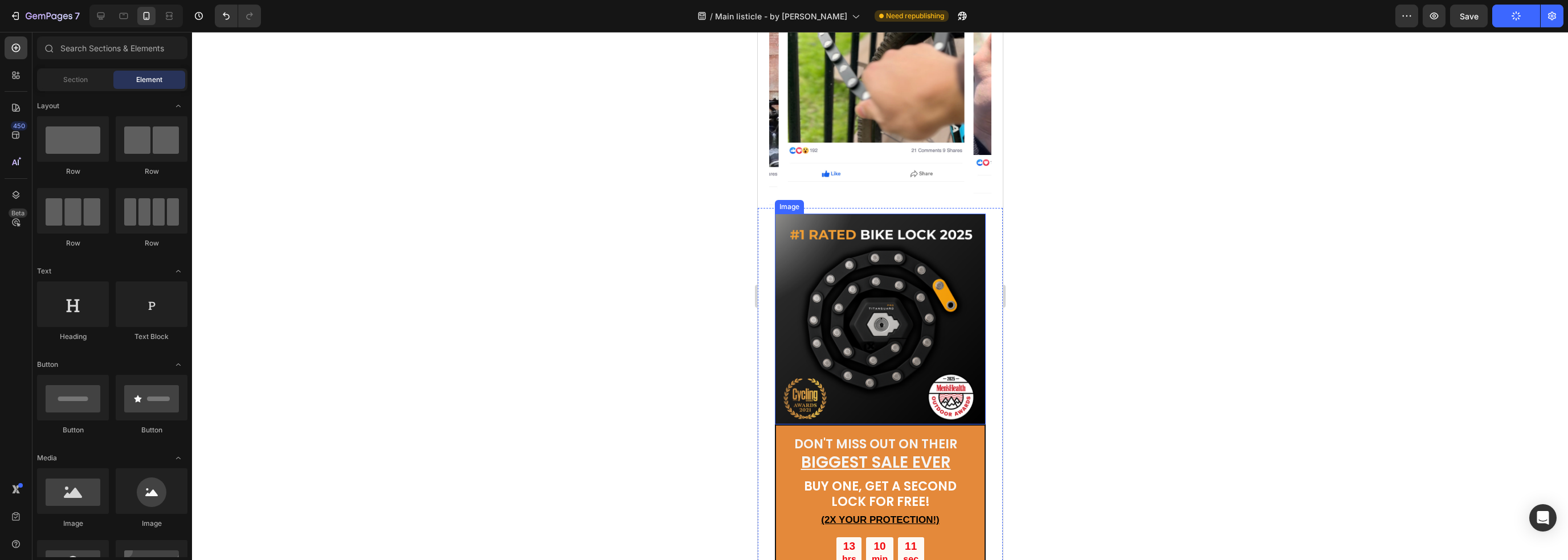
scroll to position [3334, 0]
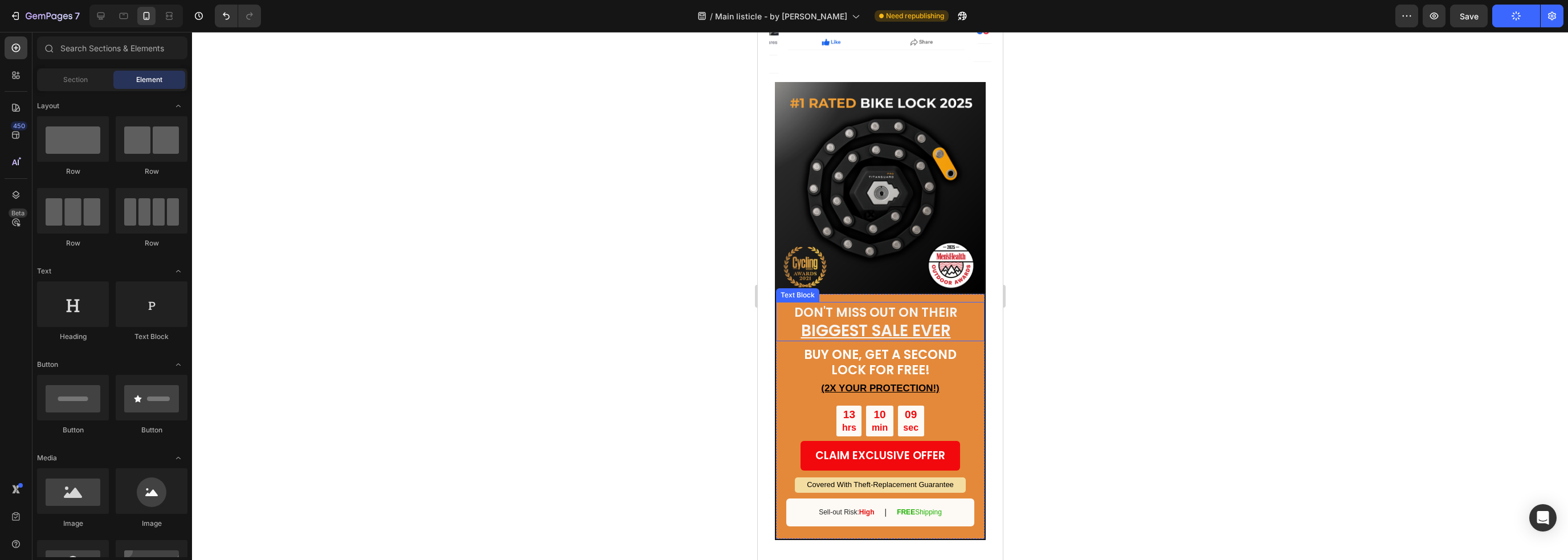
click at [919, 320] on u "BIGGEST SALE EVER" at bounding box center [876, 331] width 150 height 22
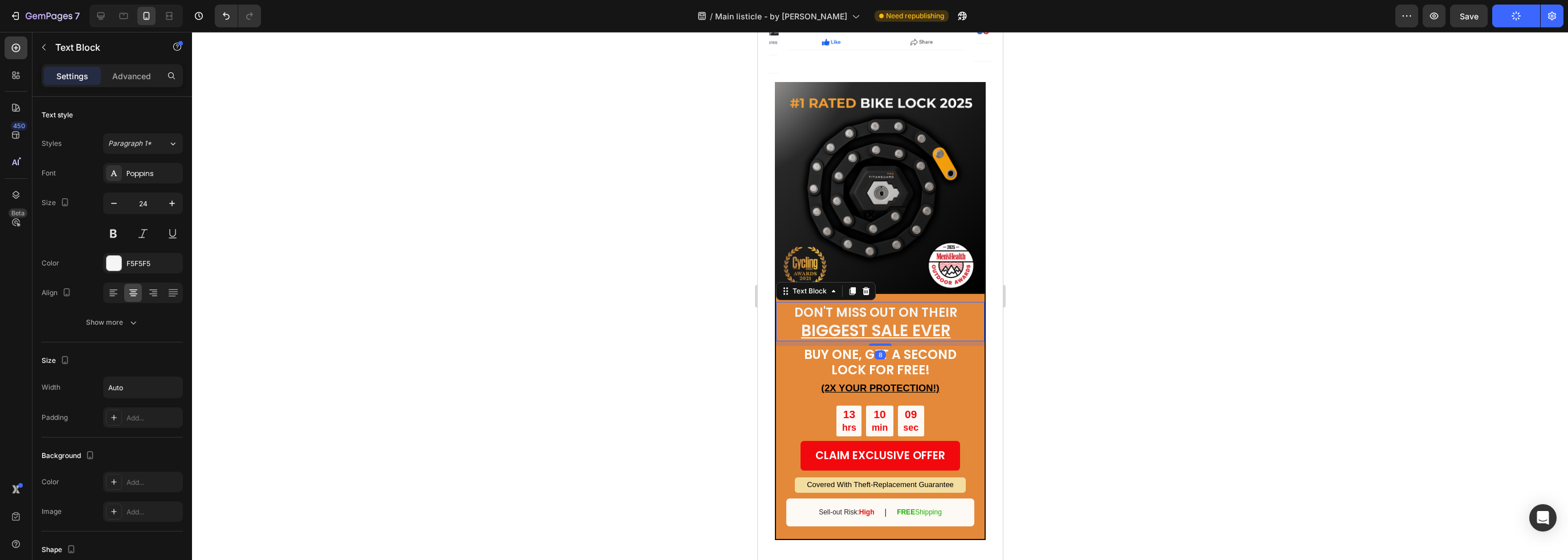
click at [919, 320] on u "BIGGEST SALE EVER" at bounding box center [876, 331] width 150 height 22
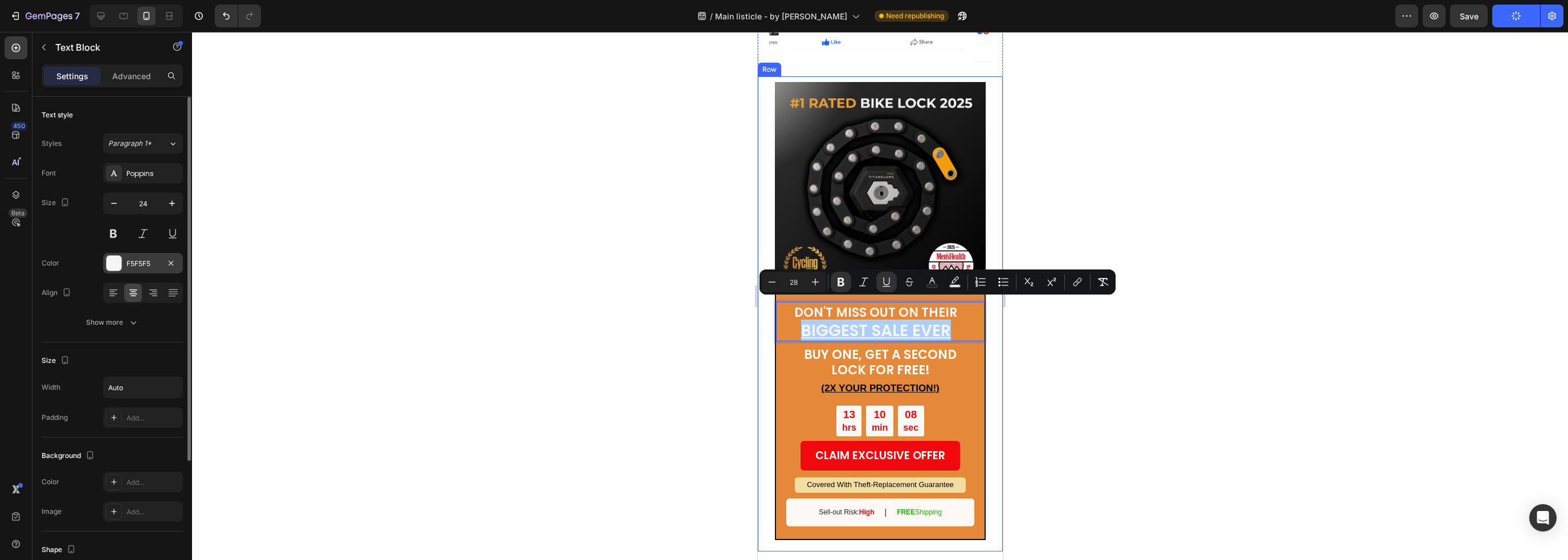
click at [139, 263] on div "F5F5F5" at bounding box center [143, 263] width 33 height 10
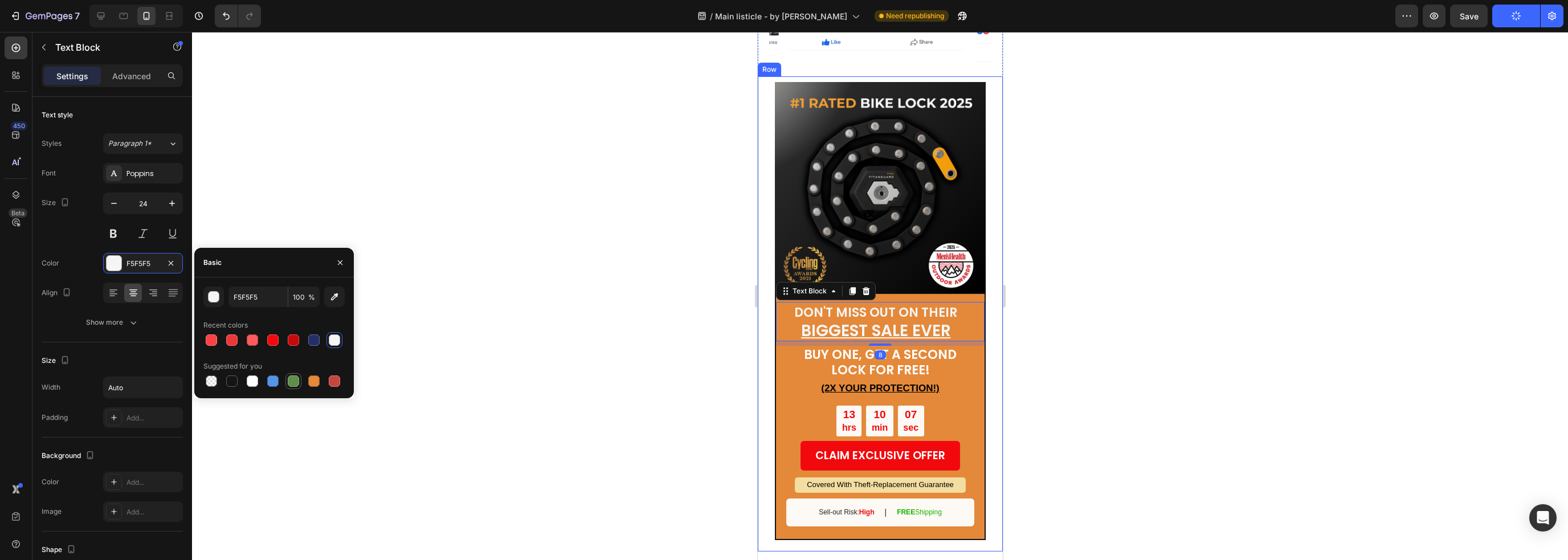
click at [293, 380] on div at bounding box center [293, 381] width 11 height 11
click at [298, 379] on div at bounding box center [293, 381] width 11 height 11
click at [338, 338] on div at bounding box center [334, 340] width 11 height 11
type input "F5F5F5"
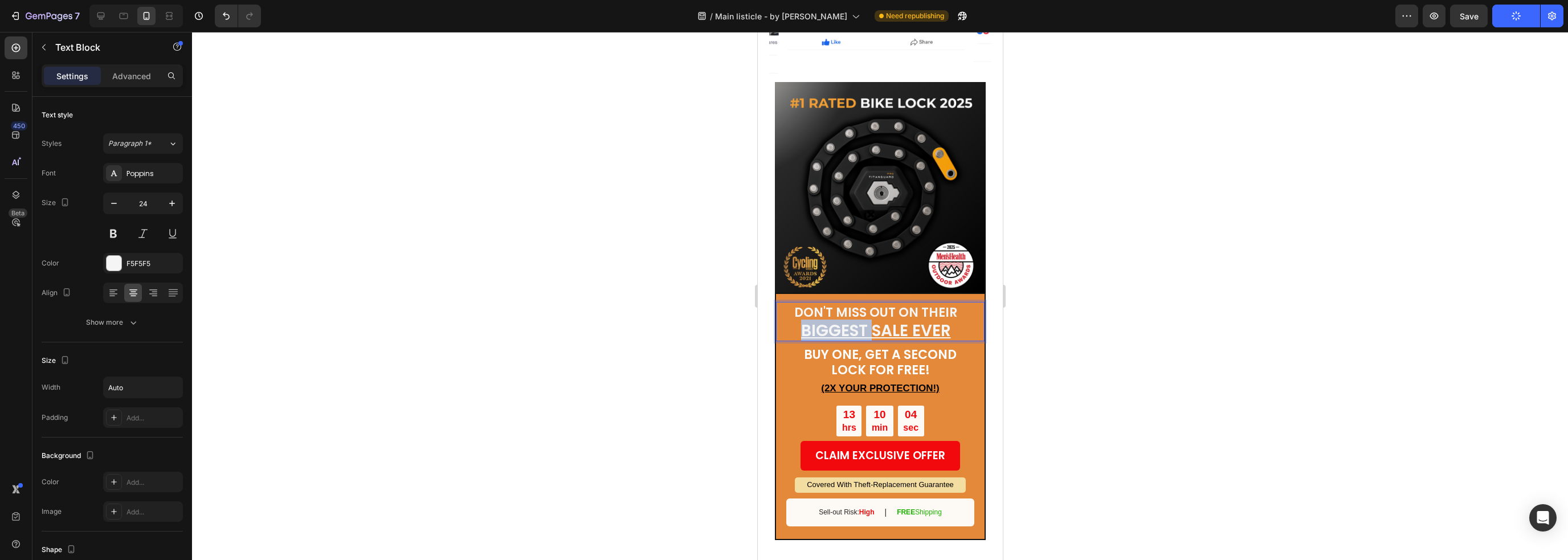
click at [858, 320] on u "BIGGEST SALE EVER" at bounding box center [876, 331] width 150 height 22
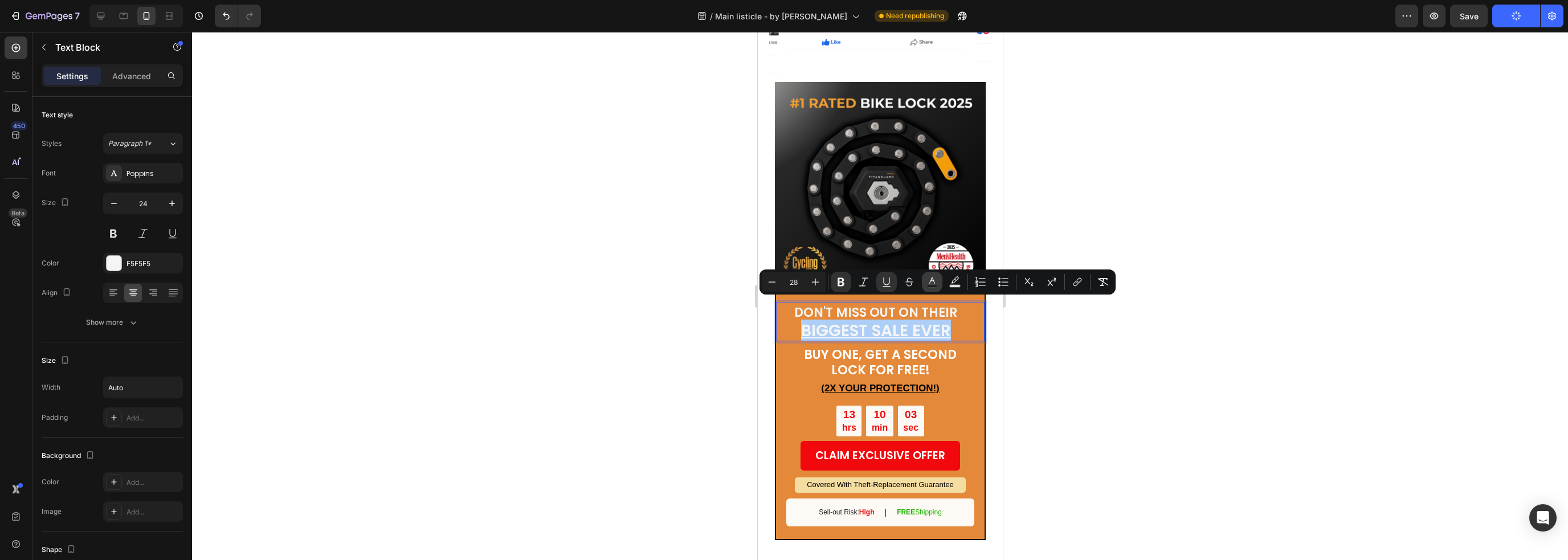
click at [939, 282] on button "Text Color" at bounding box center [932, 282] width 21 height 21
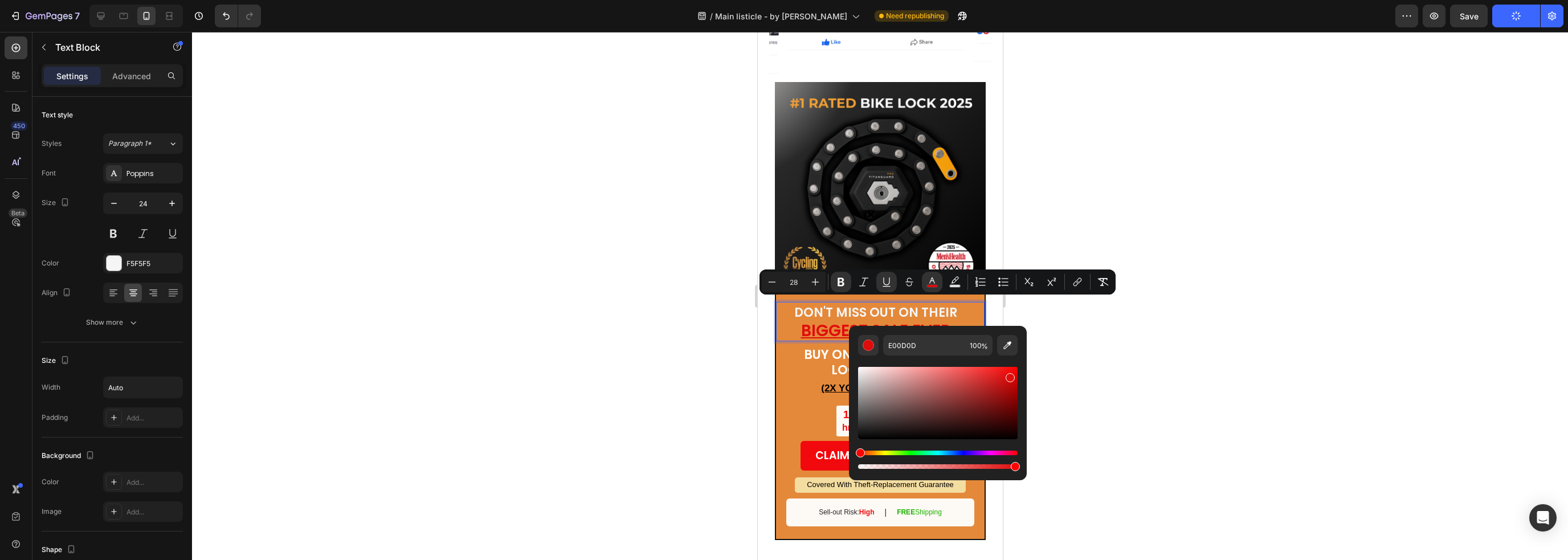
drag, startPoint x: 871, startPoint y: 380, endPoint x: 1009, endPoint y: 376, distance: 138.1
click at [1009, 376] on div "Editor contextual toolbar" at bounding box center [938, 403] width 159 height 72
click at [921, 448] on div "Editor contextual toolbar" at bounding box center [938, 418] width 159 height 107
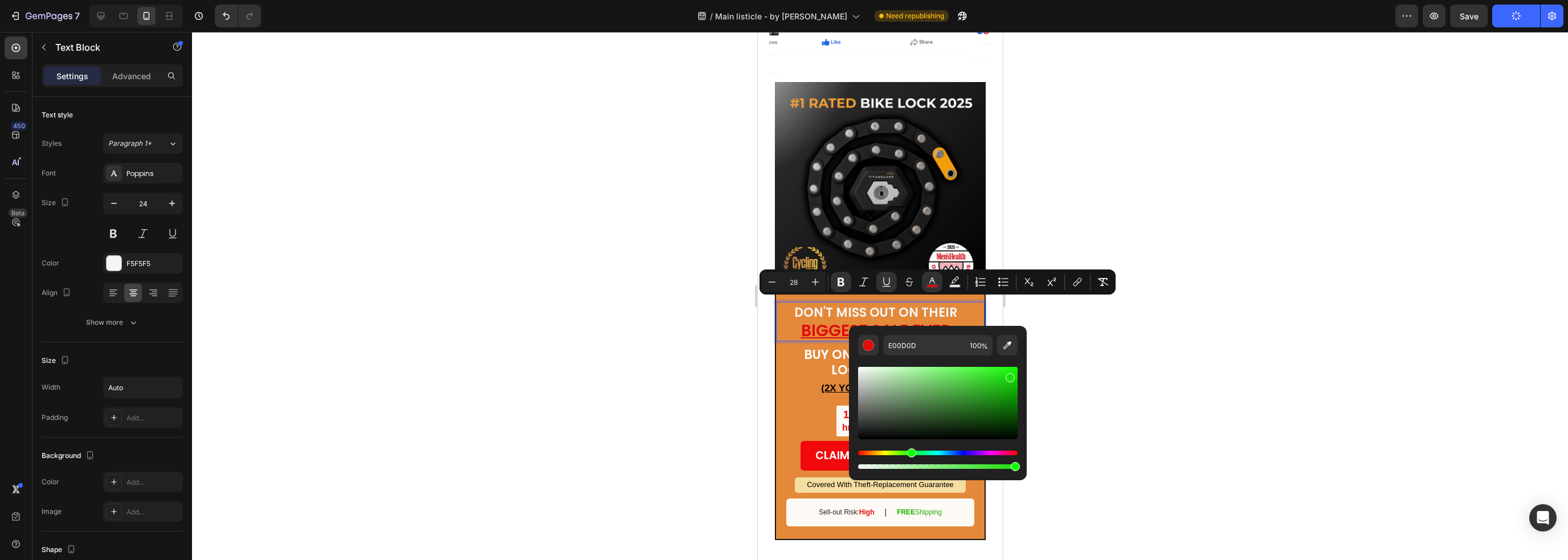
click at [909, 451] on div "Hue" at bounding box center [938, 453] width 159 height 5
click at [911, 453] on div "Hue" at bounding box center [912, 453] width 9 height 9
drag, startPoint x: 1011, startPoint y: 380, endPoint x: 979, endPoint y: 383, distance: 32.1
click at [1005, 395] on div "Editor contextual toolbar" at bounding box center [1007, 397] width 9 height 9
type input "0E990C"
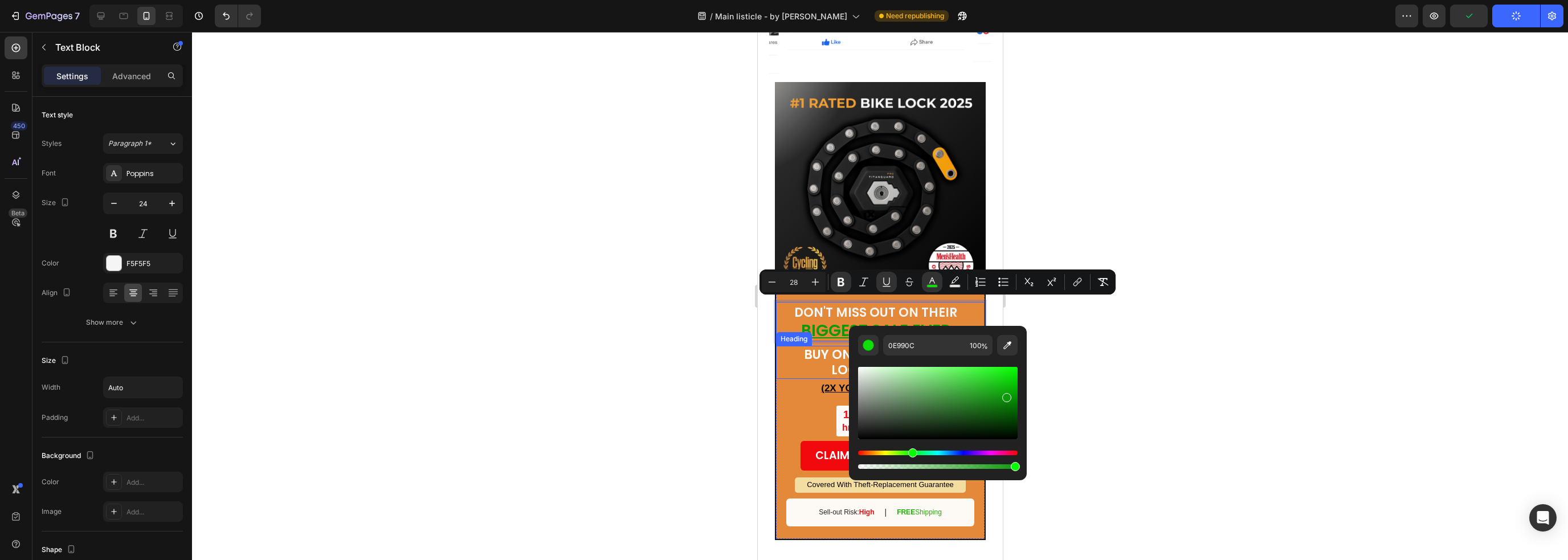
click at [824, 357] on h2 "BUY ONE, GET A SECOND LOCK FOR FREE!" at bounding box center [879, 362] width 174 height 33
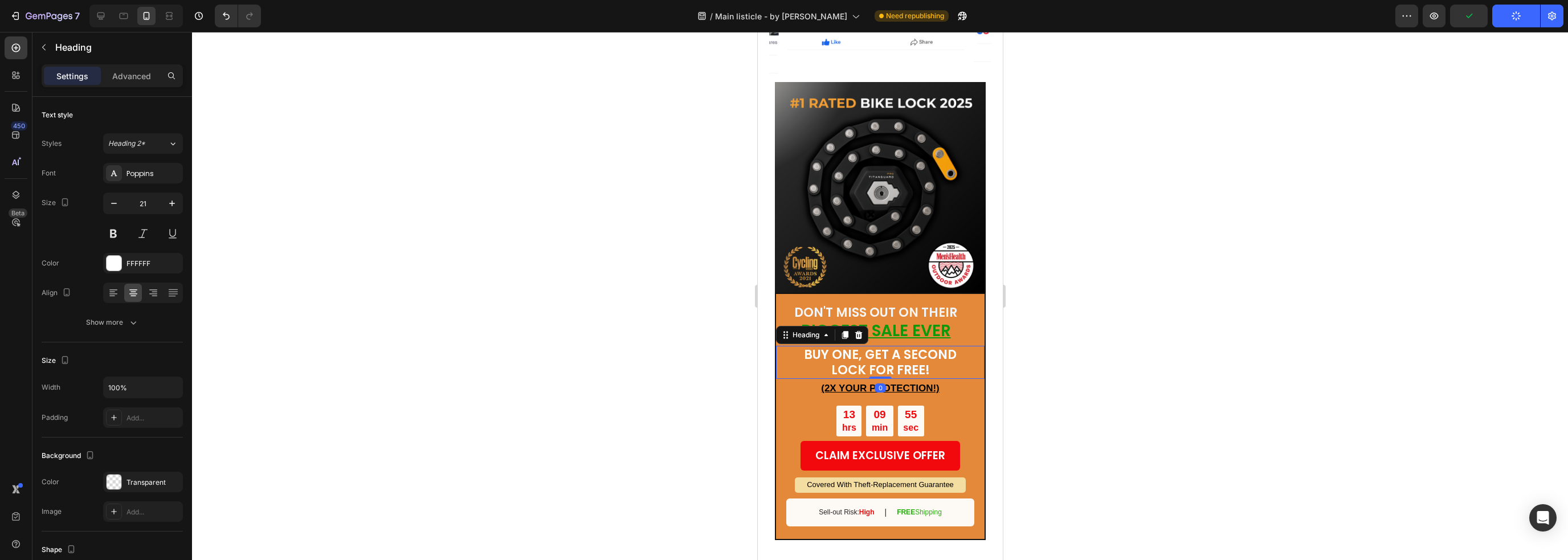
click at [935, 321] on div "DON'T MISS OUT ON THEIR BIGGEST SALE EVER Text Block" at bounding box center [879, 322] width 209 height 39
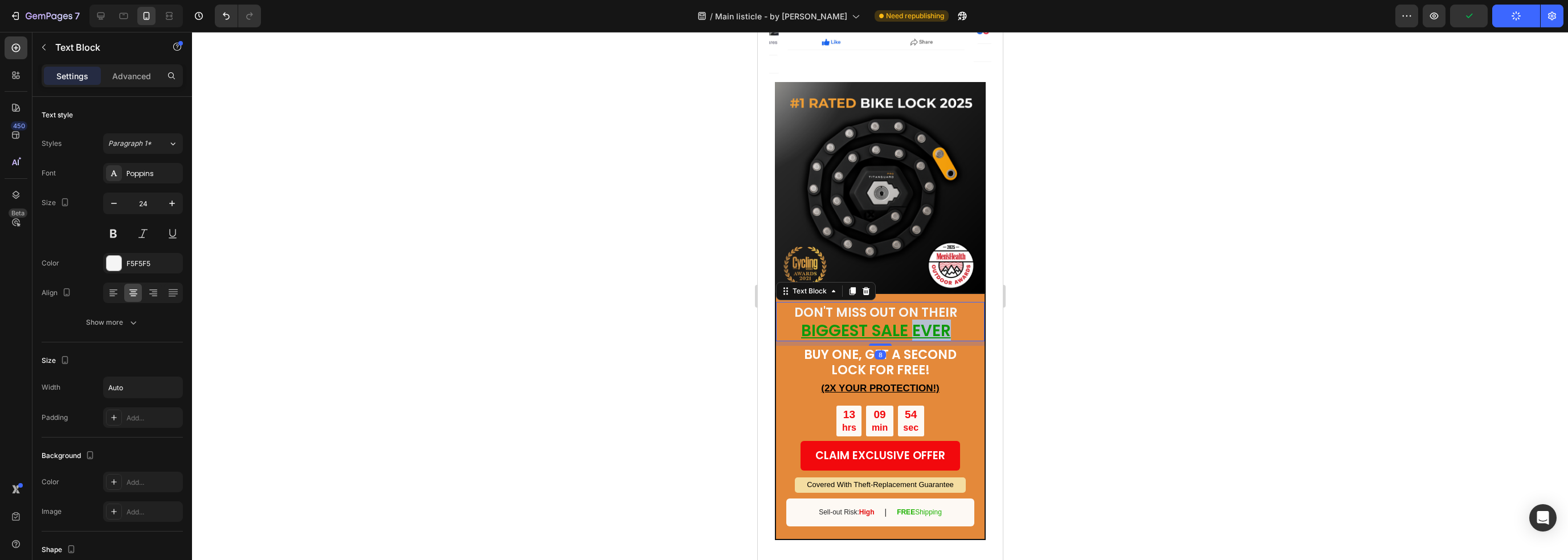
click at [929, 320] on u "BIGGEST SALE EVER" at bounding box center [876, 331] width 150 height 22
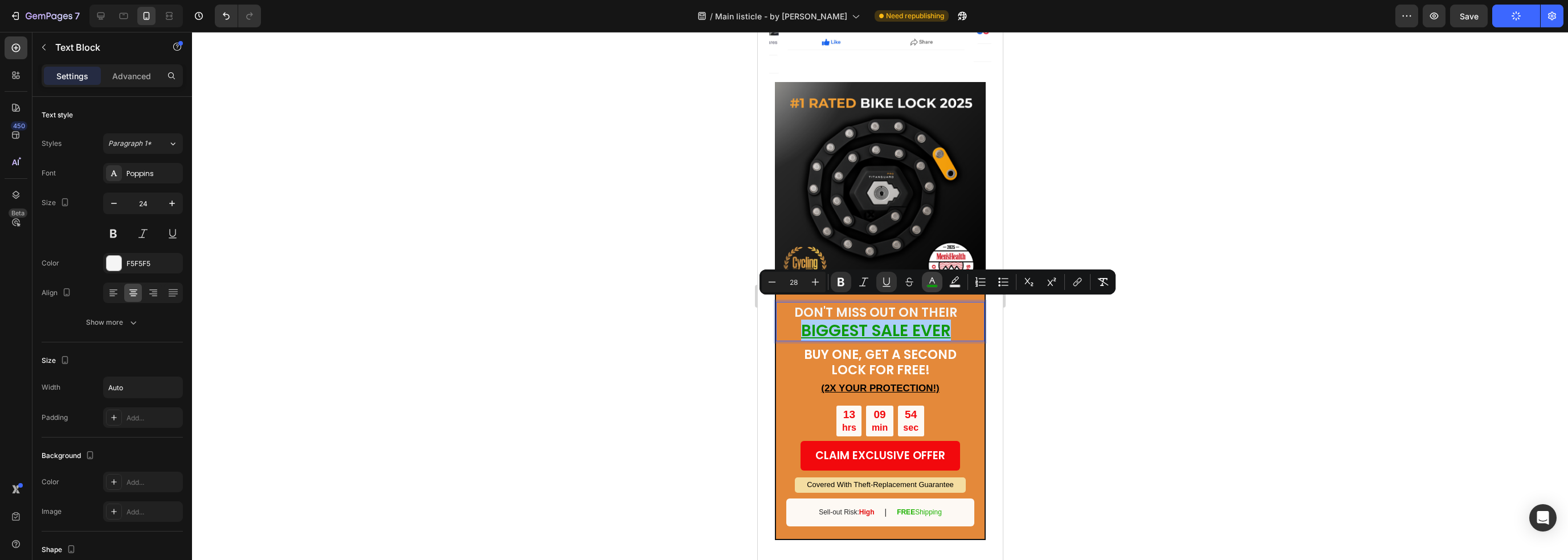
click at [932, 282] on icon "Editor contextual toolbar" at bounding box center [932, 282] width 11 height 11
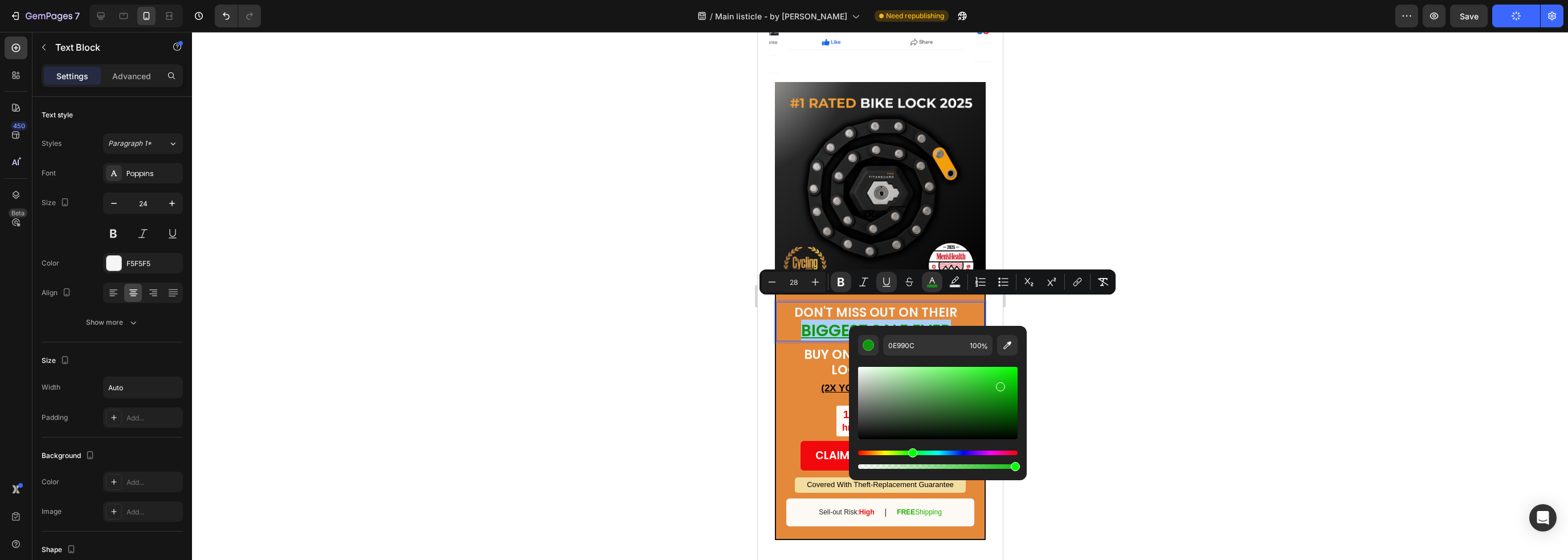
drag, startPoint x: 996, startPoint y: 382, endPoint x: 1008, endPoint y: 382, distance: 12.0
click at [1004, 383] on div "Editor contextual toolbar" at bounding box center [938, 403] width 159 height 72
click at [1008, 382] on div "Editor contextual toolbar" at bounding box center [1004, 385] width 9 height 9
click at [1003, 391] on div "Editor contextual toolbar" at bounding box center [938, 403] width 159 height 72
click at [999, 392] on div "Editor contextual toolbar" at bounding box center [1000, 393] width 9 height 9
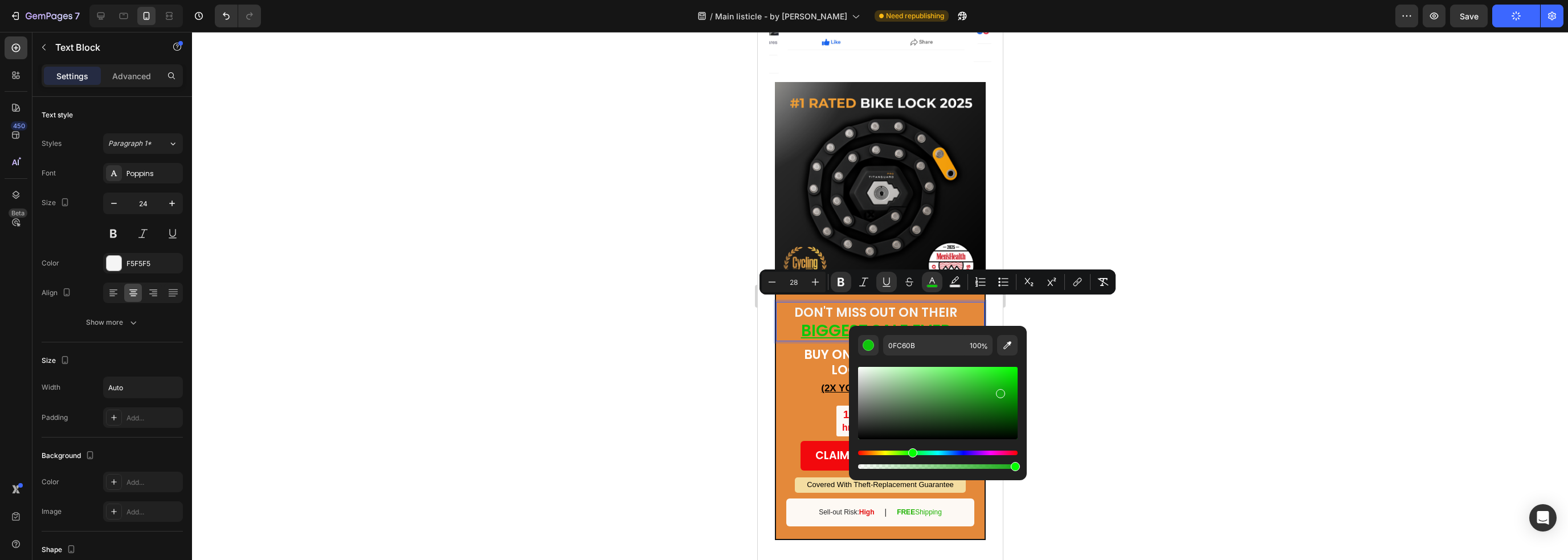
click at [998, 392] on div "Editor contextual toolbar" at bounding box center [1000, 393] width 9 height 9
click at [998, 371] on div "Editor contextual toolbar" at bounding box center [938, 403] width 159 height 72
type input "20EF1C"
click at [811, 379] on div "(2X YOUR PROTECTION!)" at bounding box center [879, 389] width 209 height 20
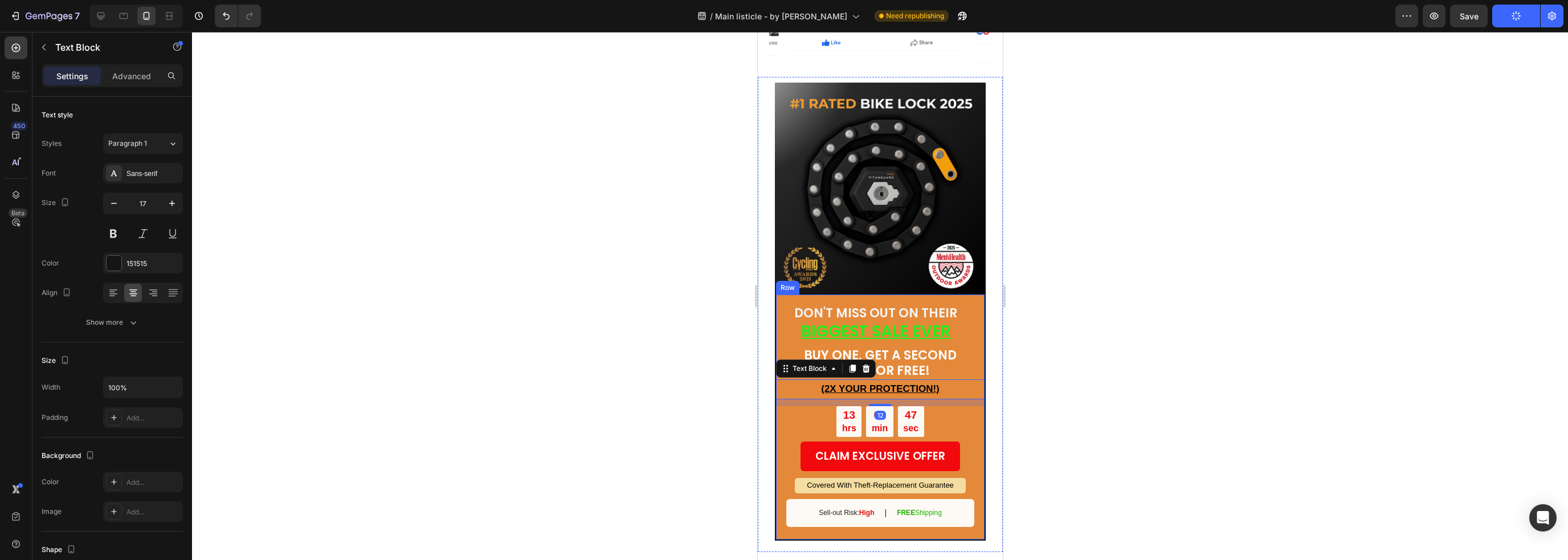
scroll to position [3221, 0]
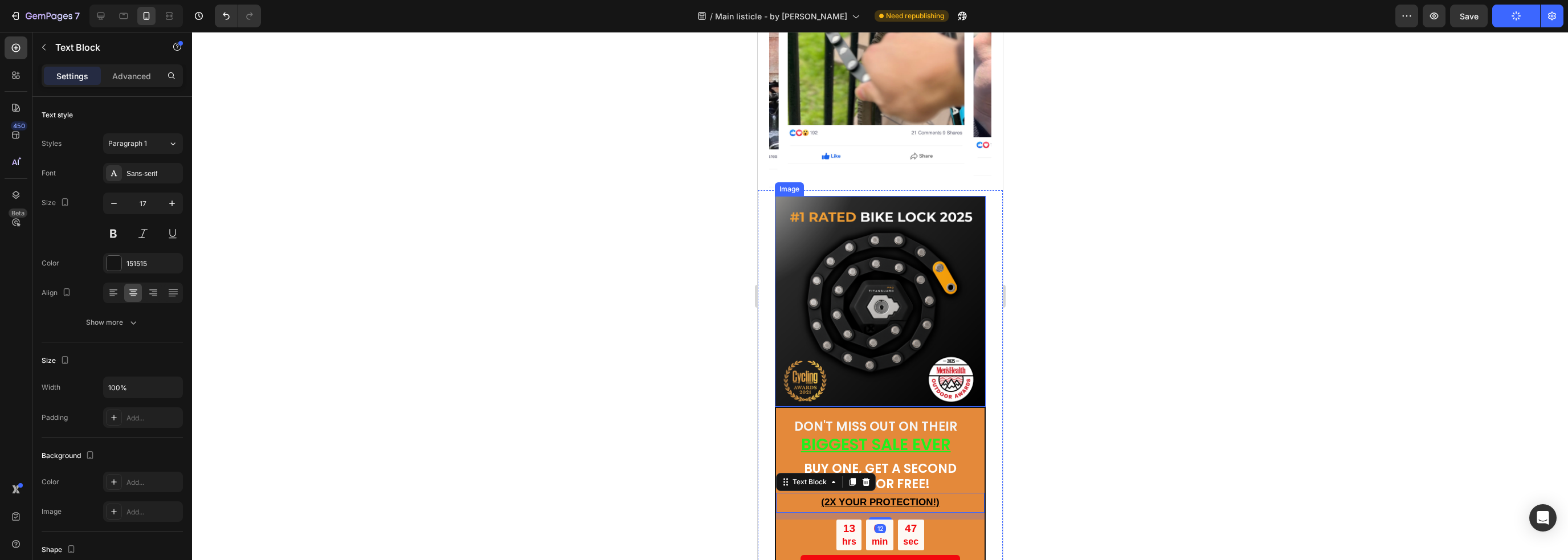
click at [919, 323] on img at bounding box center [880, 301] width 211 height 211
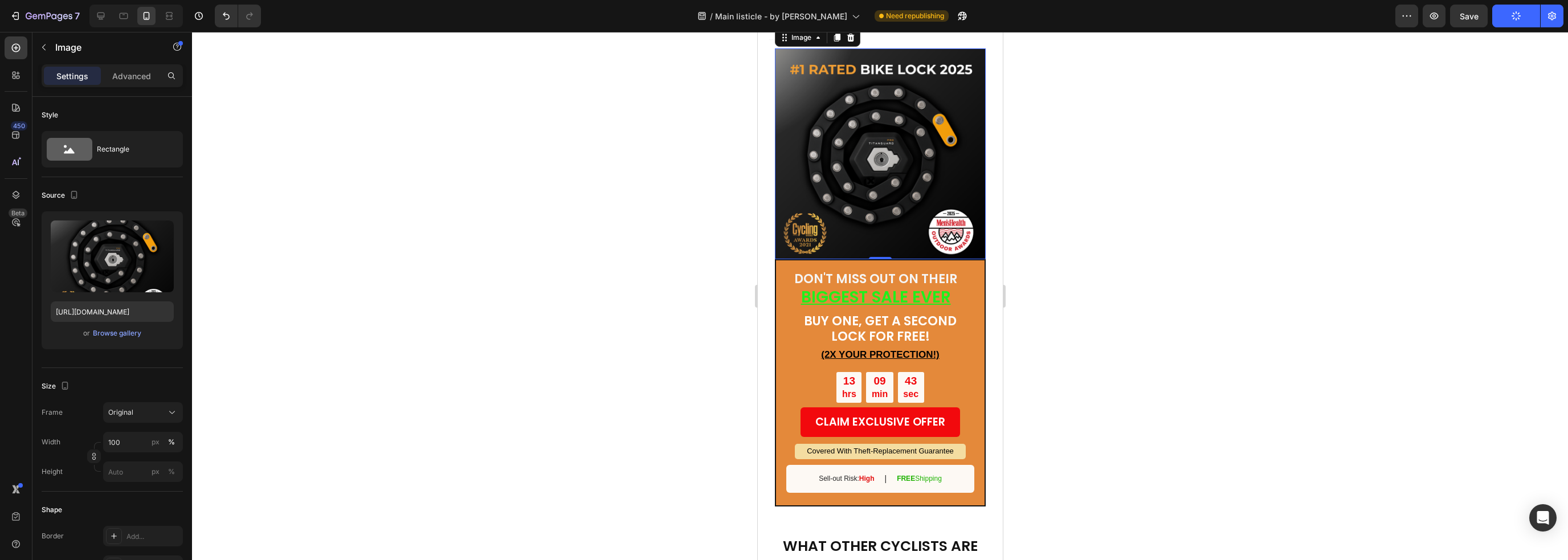
scroll to position [3391, 0]
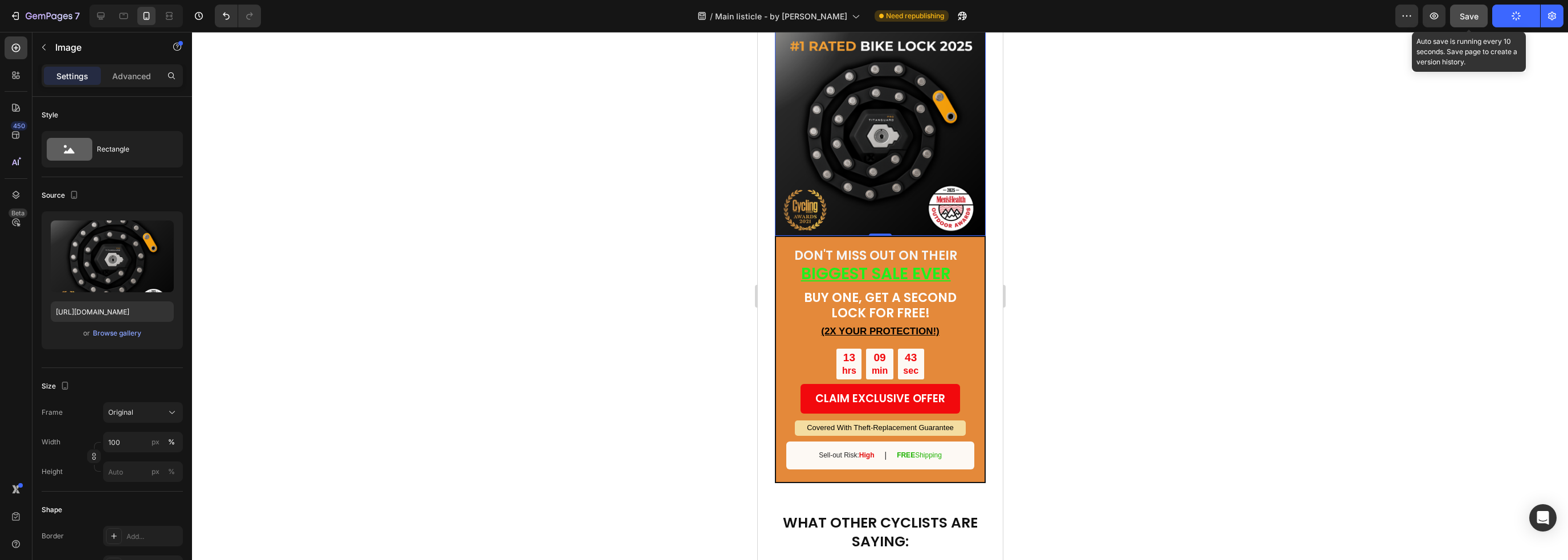
click at [1093, 11] on span "Save" at bounding box center [1468, 16] width 19 height 10
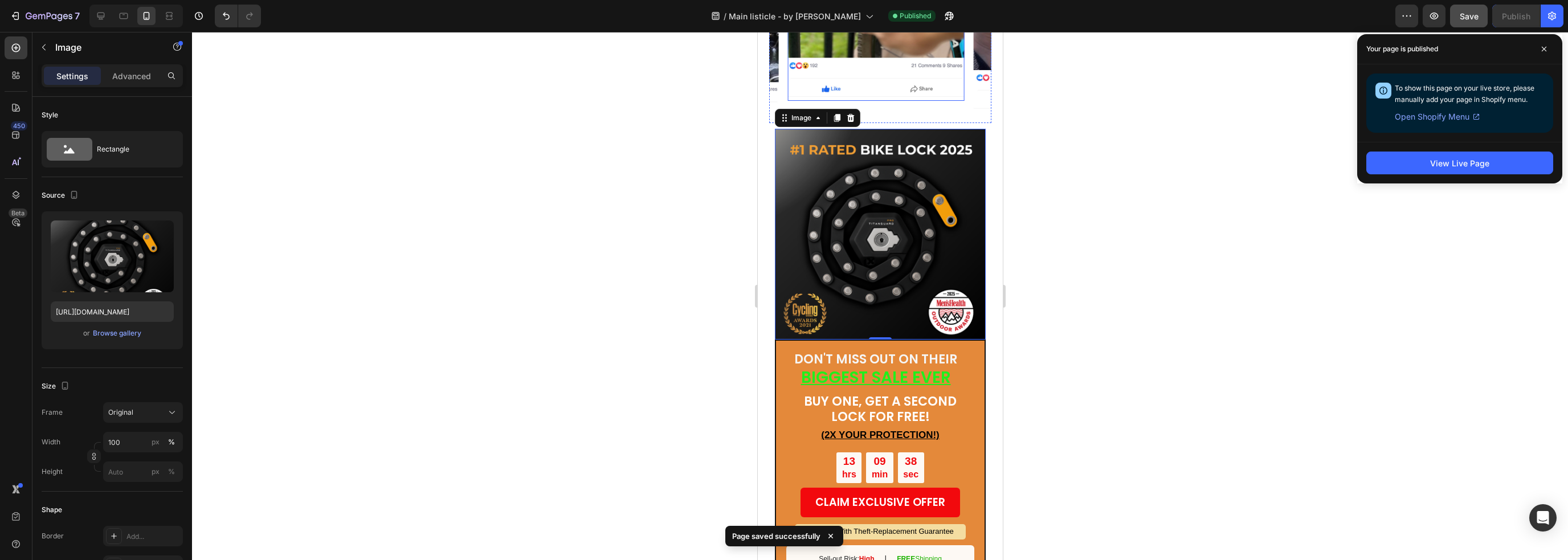
scroll to position [3448, 0]
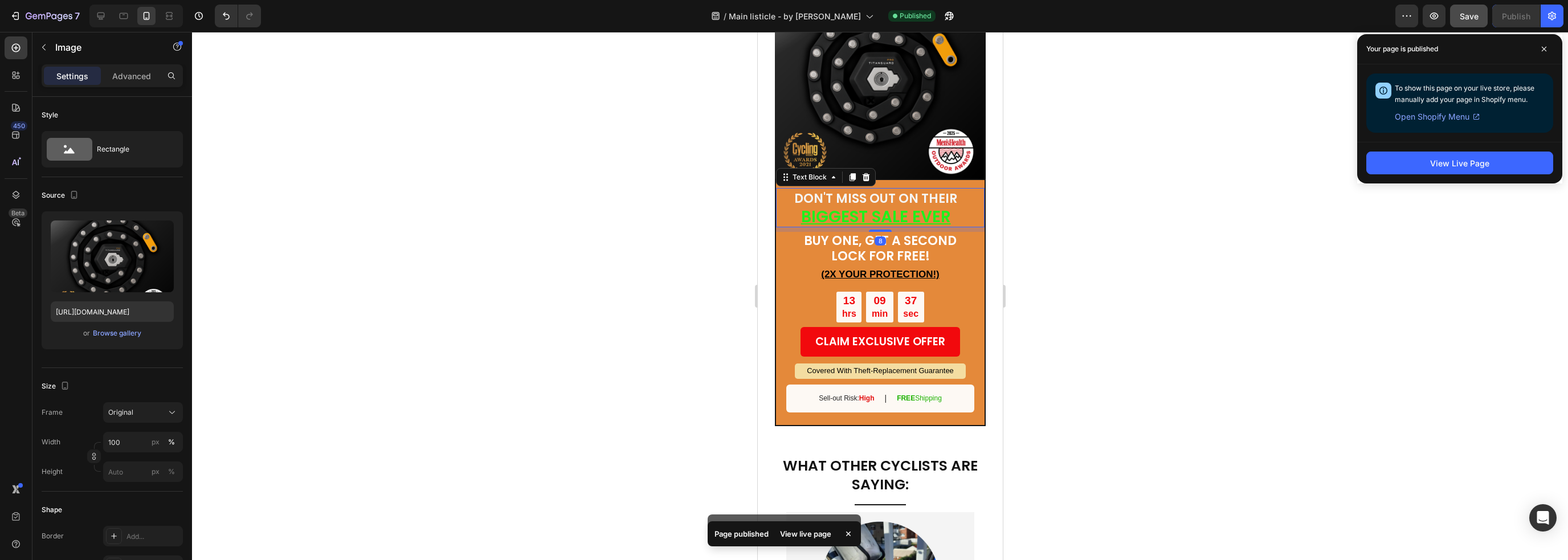
click at [891, 190] on strong "DON'T MISS OUT ON THEIR" at bounding box center [875, 198] width 163 height 17
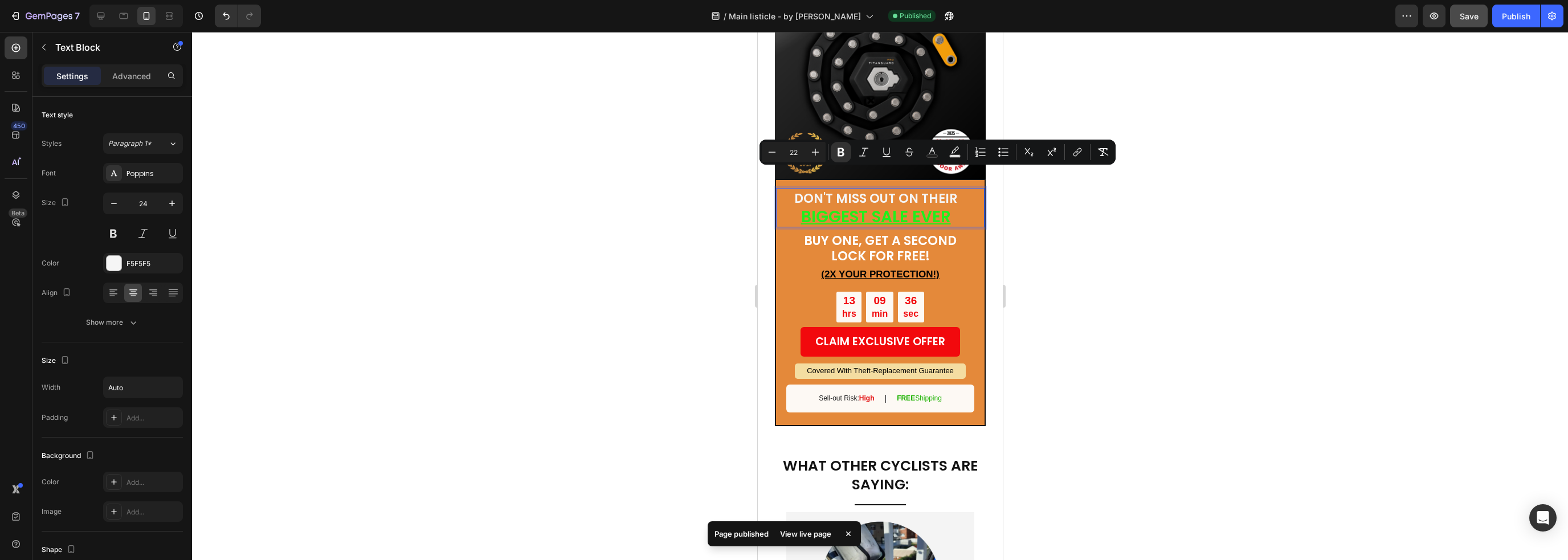
type input "28"
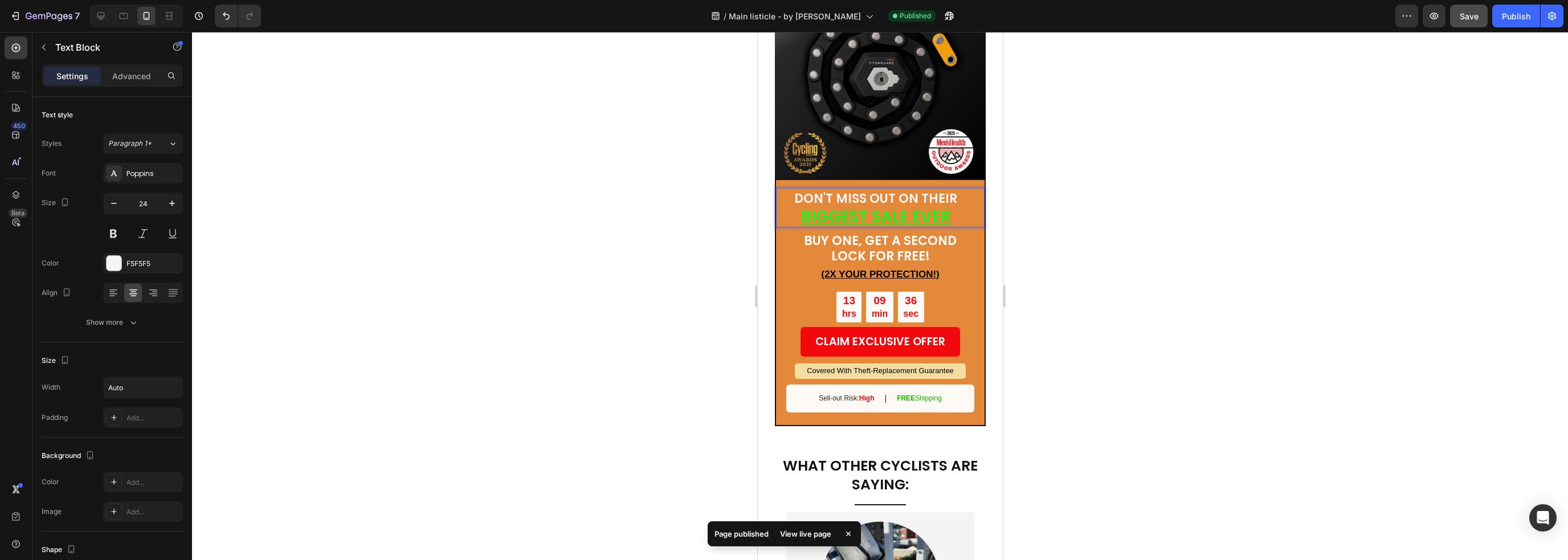
click at [896, 206] on u "BIGGEST SALE EVER" at bounding box center [876, 217] width 150 height 22
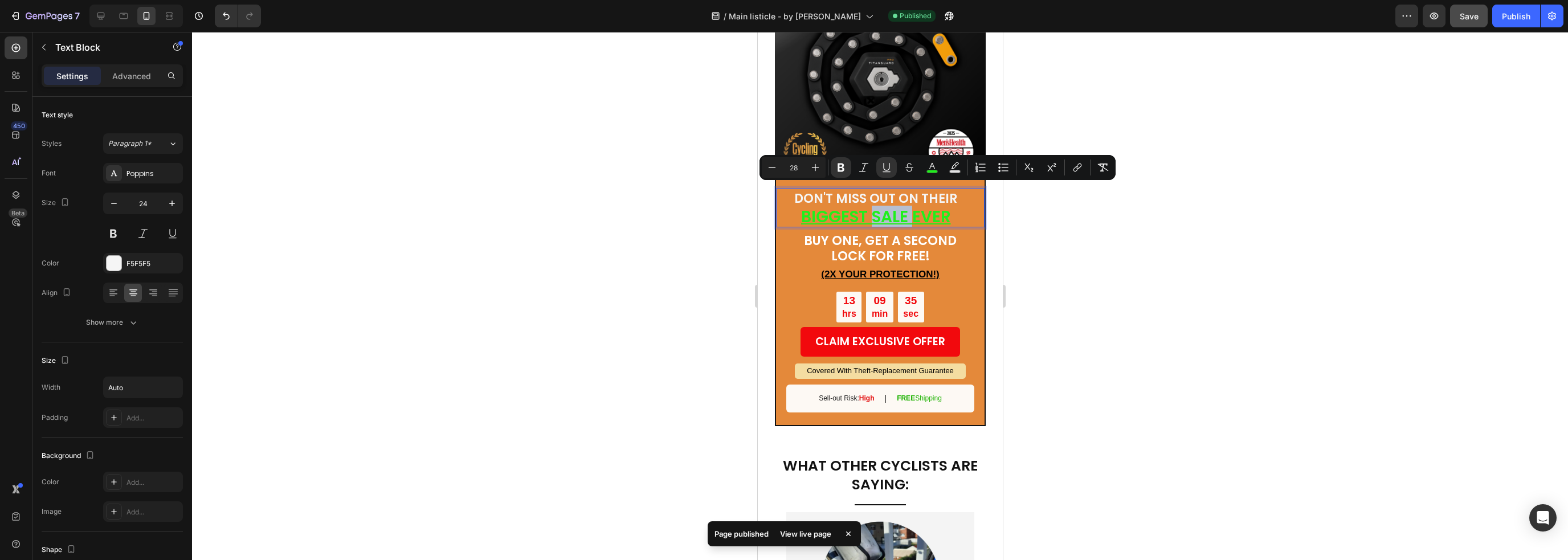
type input "22"
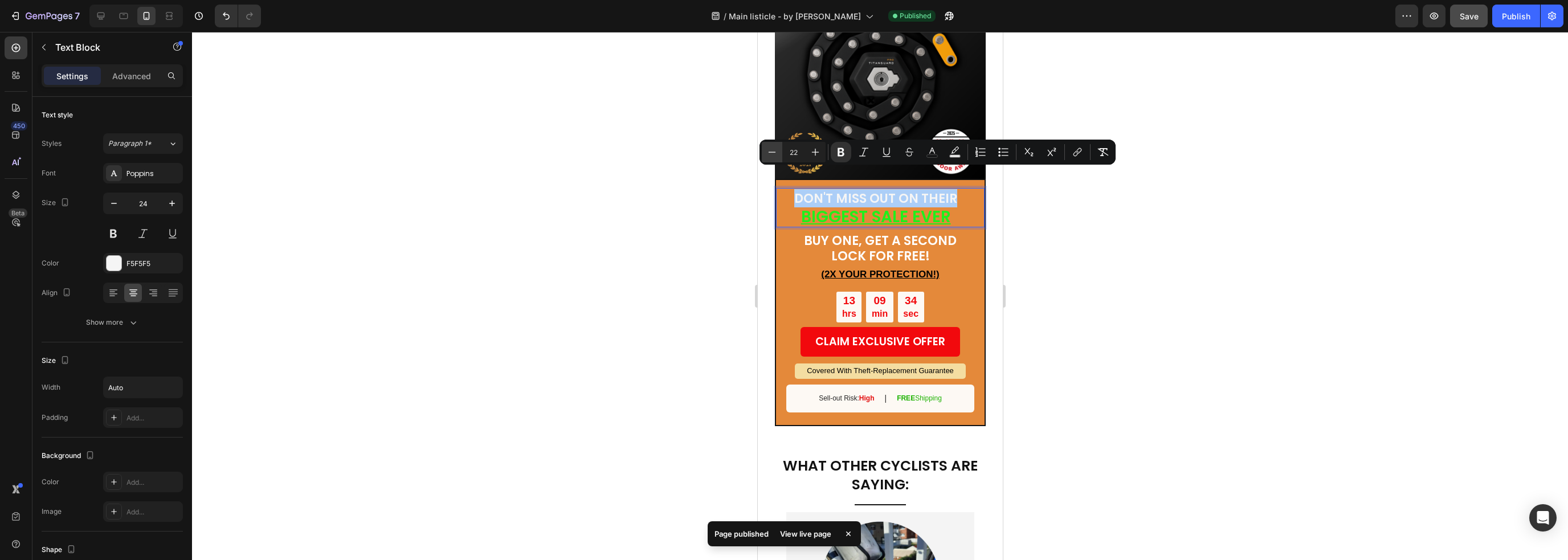
click at [774, 152] on icon "Editor contextual toolbar" at bounding box center [772, 152] width 8 height 1
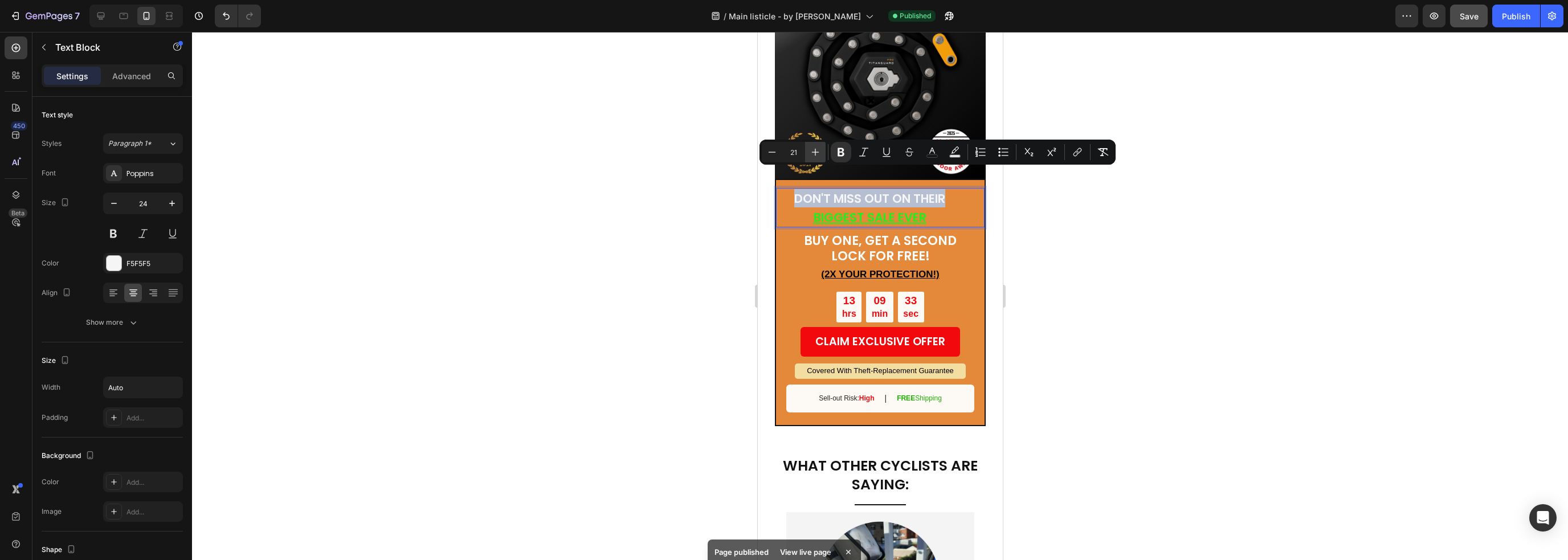
type input "22"
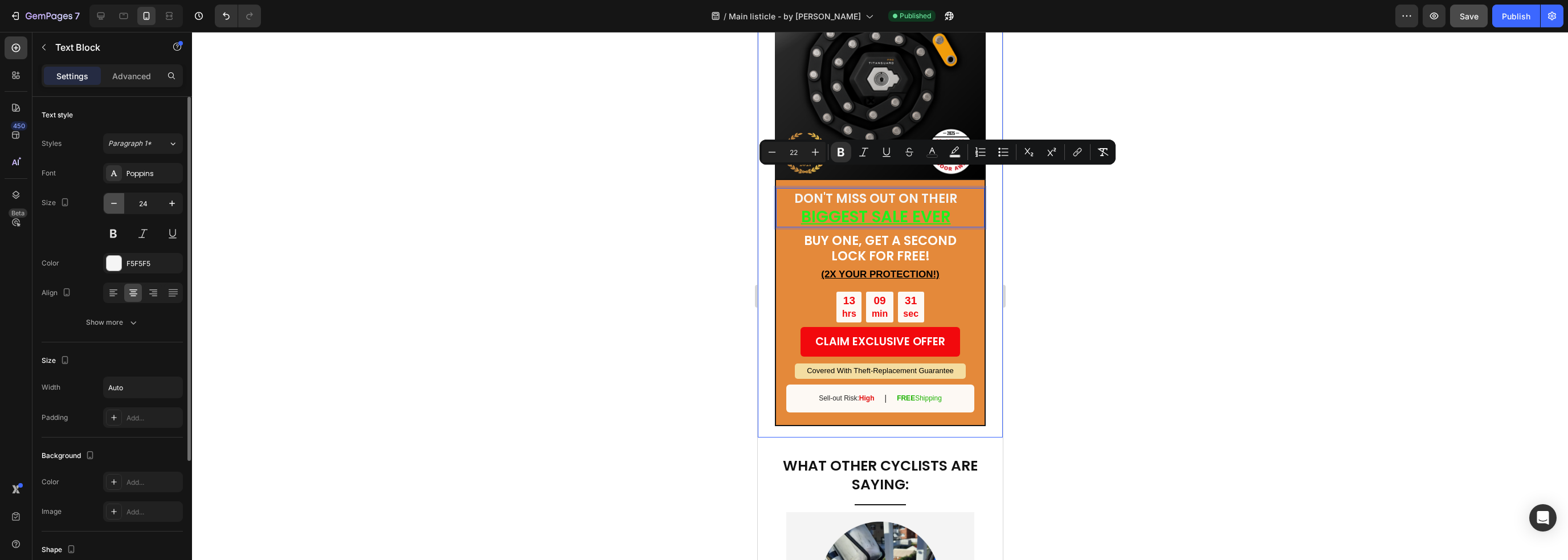
click at [119, 204] on icon "button" at bounding box center [114, 203] width 11 height 11
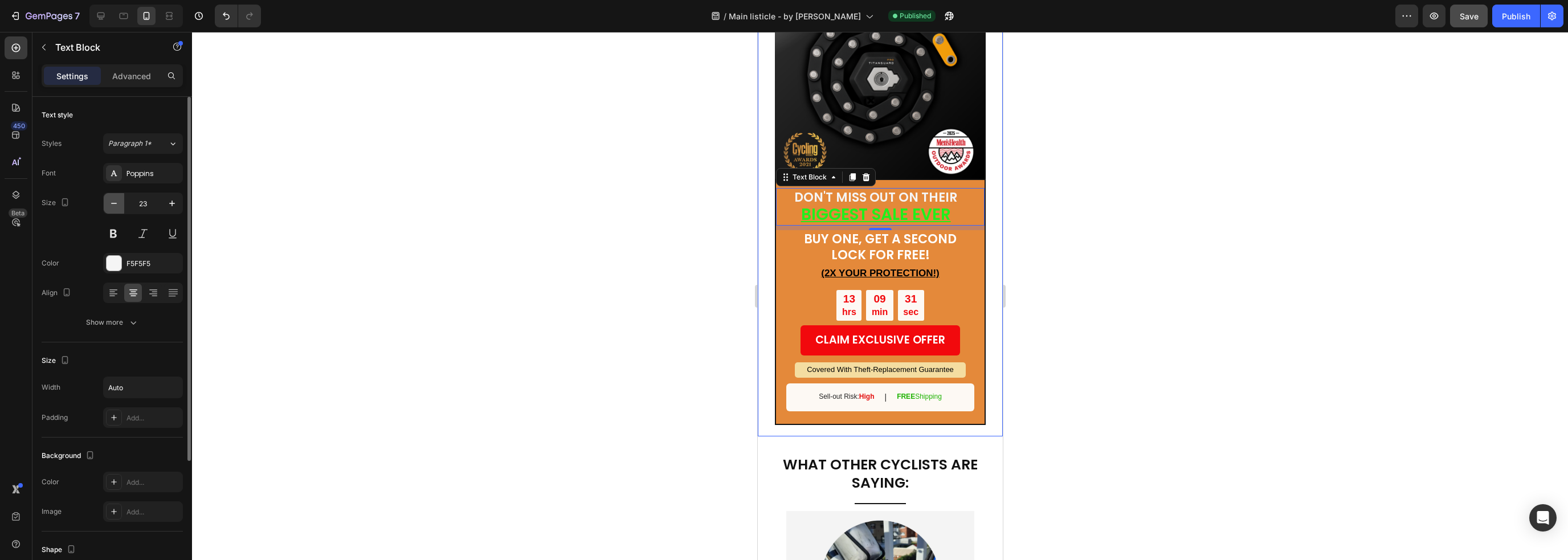
click at [113, 206] on icon "button" at bounding box center [114, 203] width 11 height 11
click at [116, 204] on icon "button" at bounding box center [114, 203] width 11 height 11
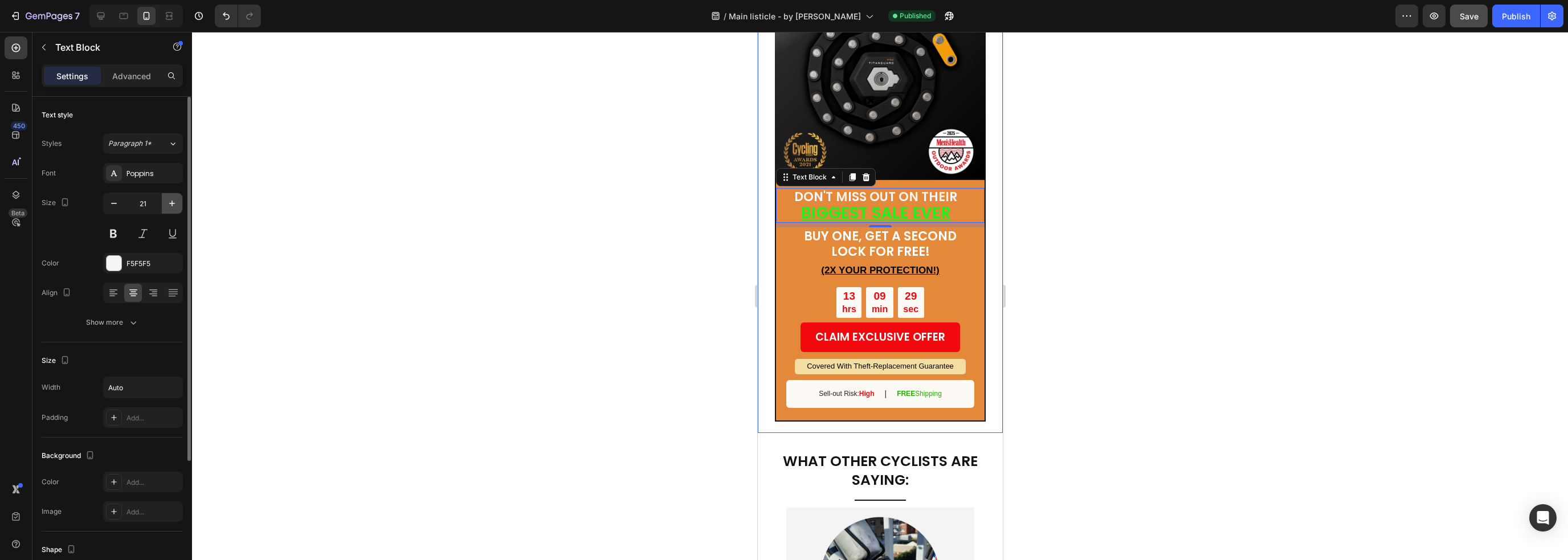
click at [175, 205] on icon "button" at bounding box center [172, 203] width 11 height 11
type input "23"
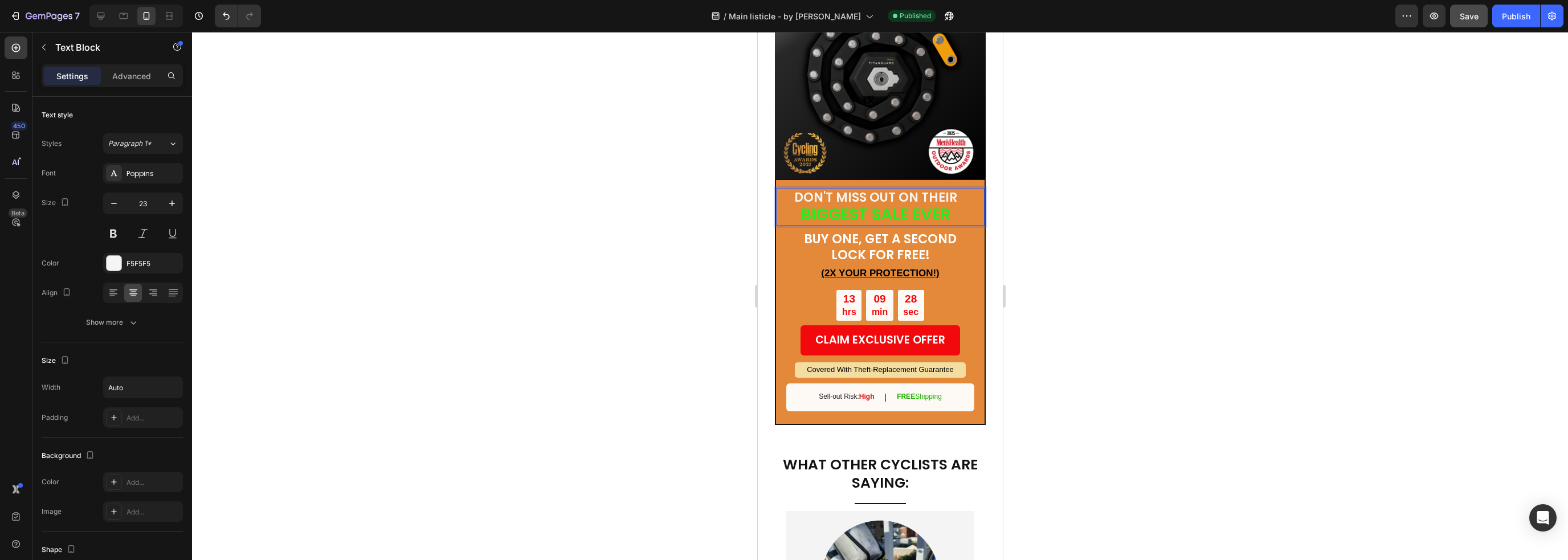
click at [878, 189] on strong "DON'T MISS OUT ON THEIR" at bounding box center [875, 197] width 163 height 17
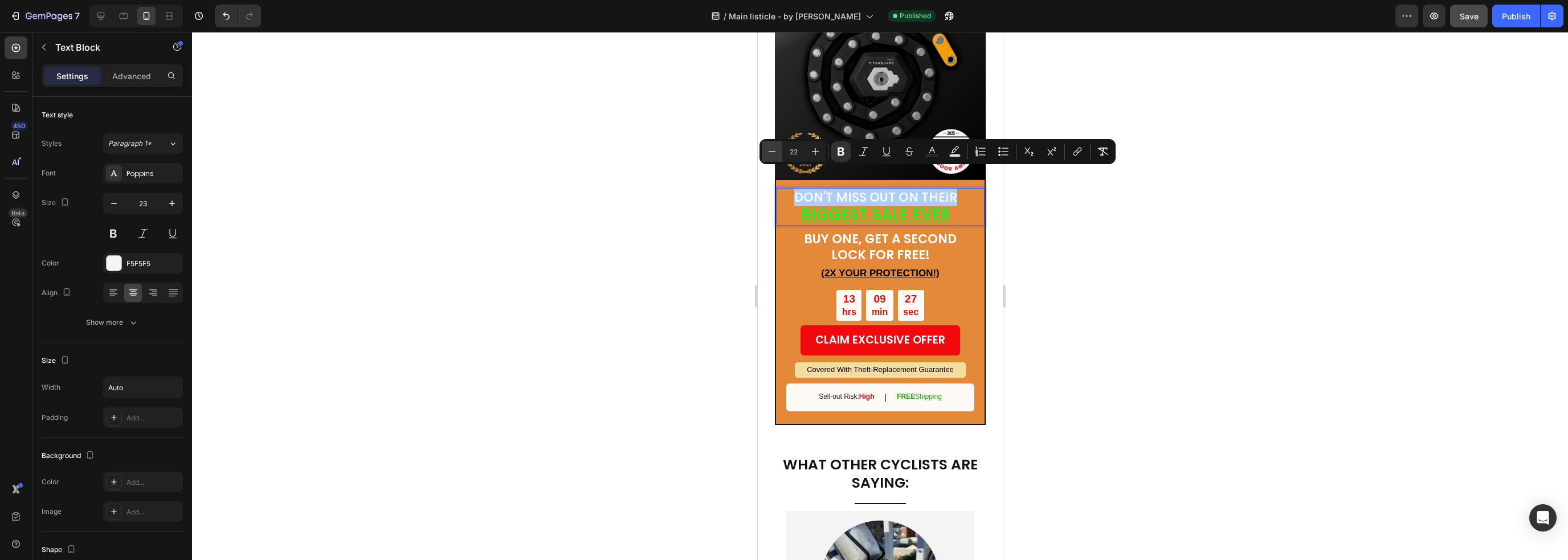
click at [763, 155] on button "Minus" at bounding box center [772, 152] width 21 height 21
type input "28"
click at [872, 204] on u "BIGGEST SALE EVER" at bounding box center [869, 215] width 150 height 22
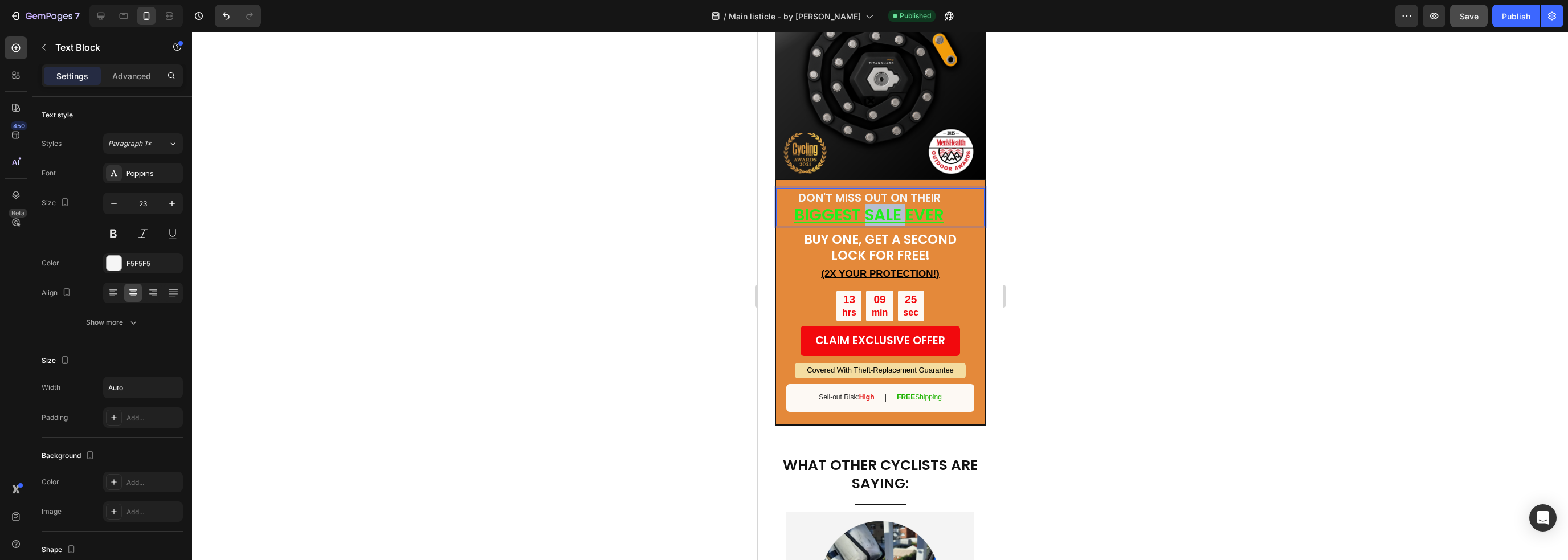
click at [872, 204] on u "BIGGEST SALE EVER" at bounding box center [869, 215] width 150 height 22
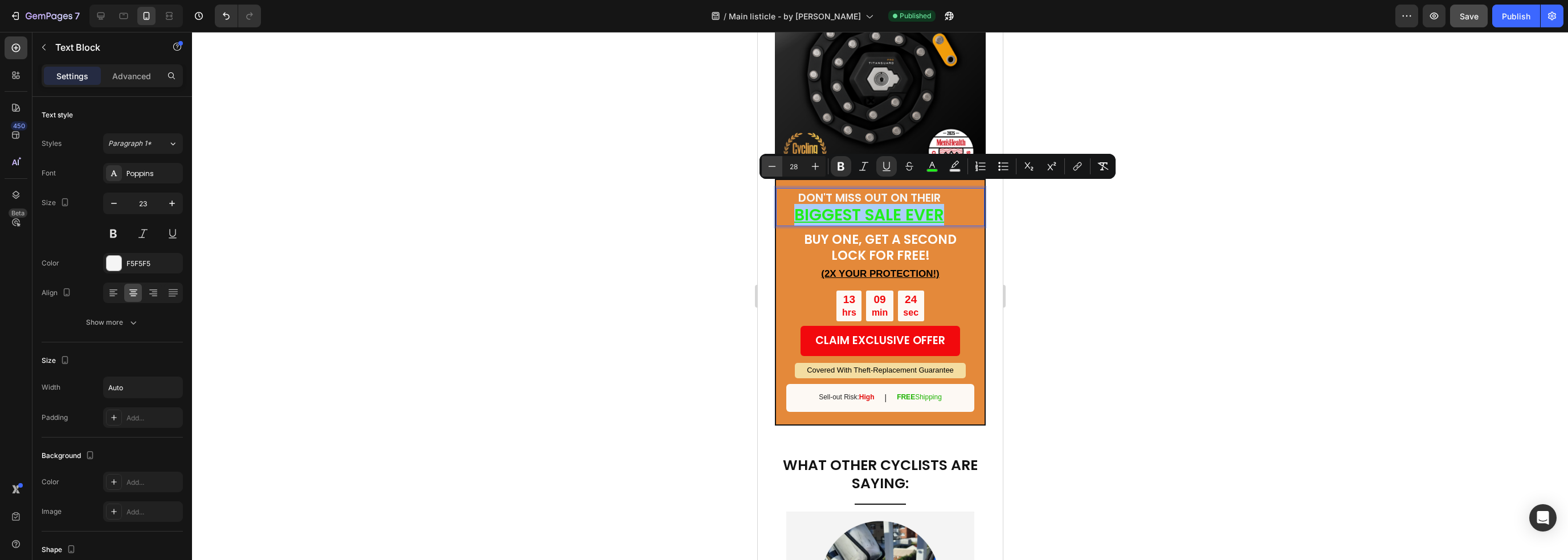
click at [771, 170] on icon "Editor contextual toolbar" at bounding box center [772, 166] width 11 height 11
type input "26"
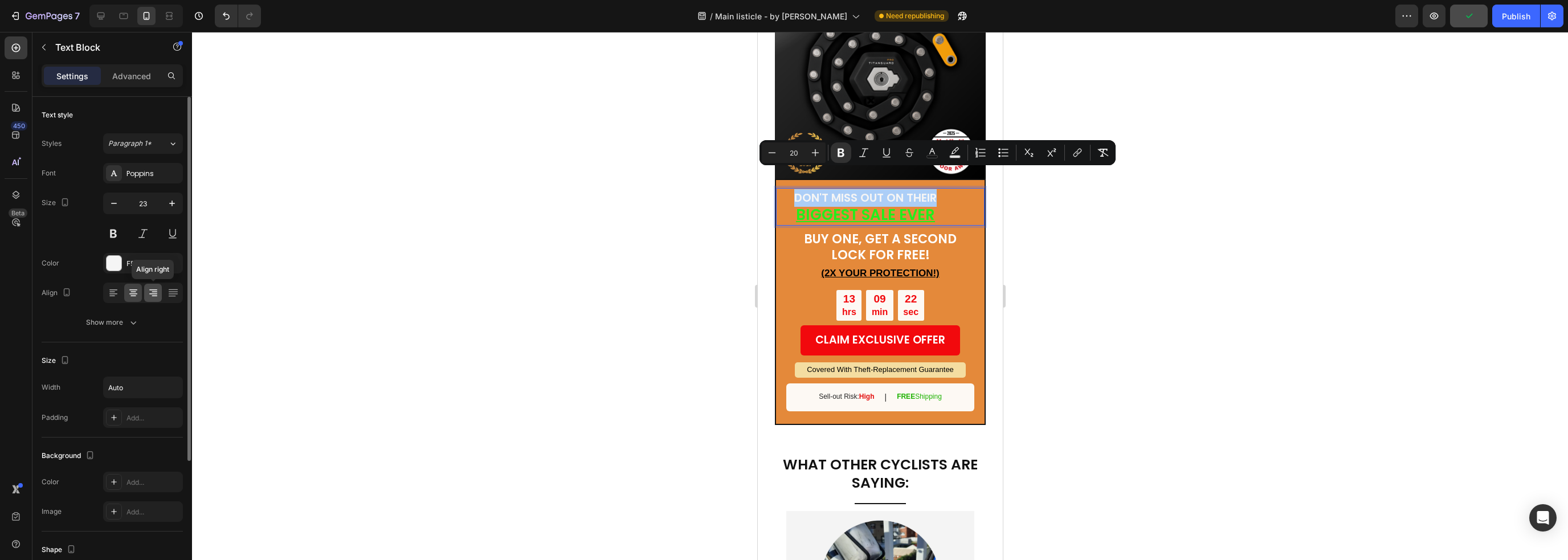
click at [155, 295] on icon at bounding box center [153, 292] width 11 height 11
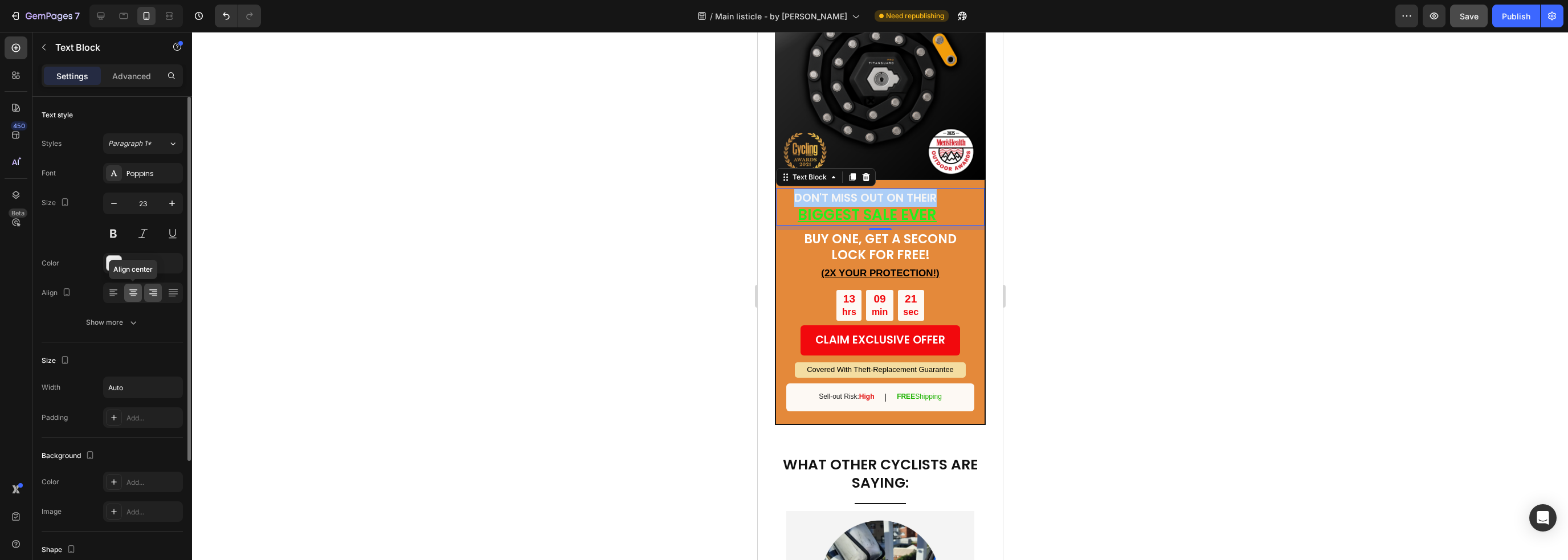
click at [134, 293] on icon at bounding box center [134, 294] width 8 height 1
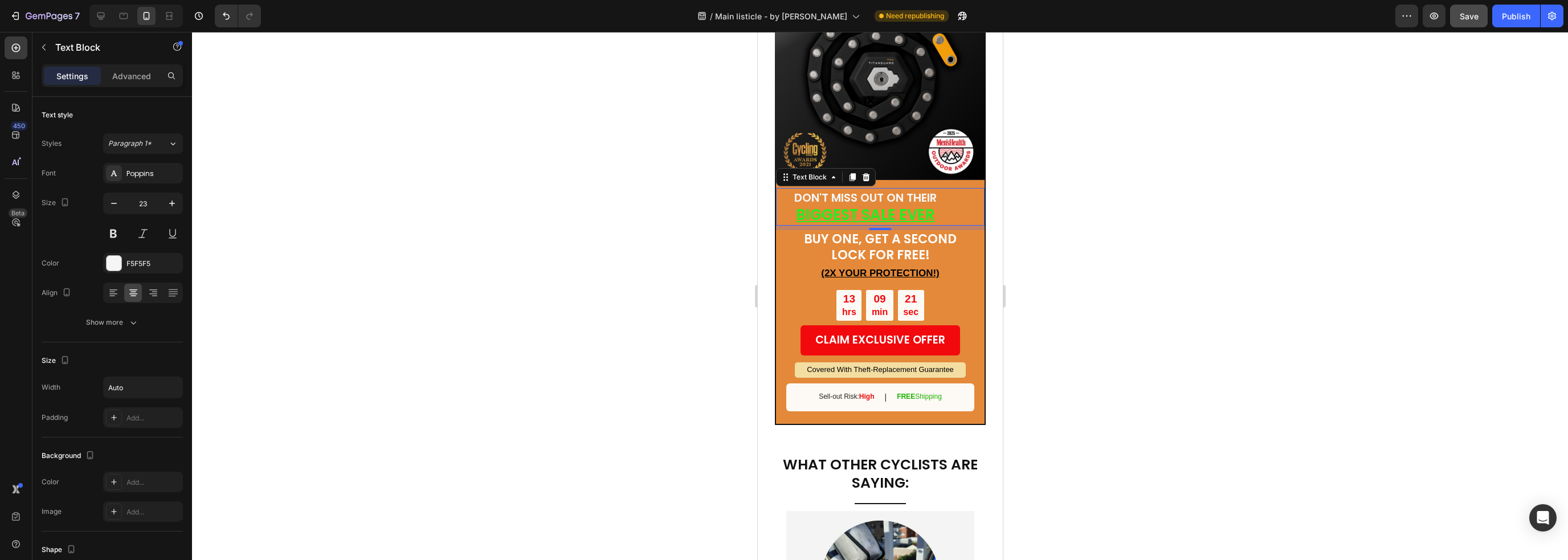
click at [891, 204] on u "BIGGEST SALE EVER" at bounding box center [864, 215] width 139 height 21
click at [798, 190] on strong "DON'T MISS OUT ON THEIR" at bounding box center [864, 198] width 142 height 16
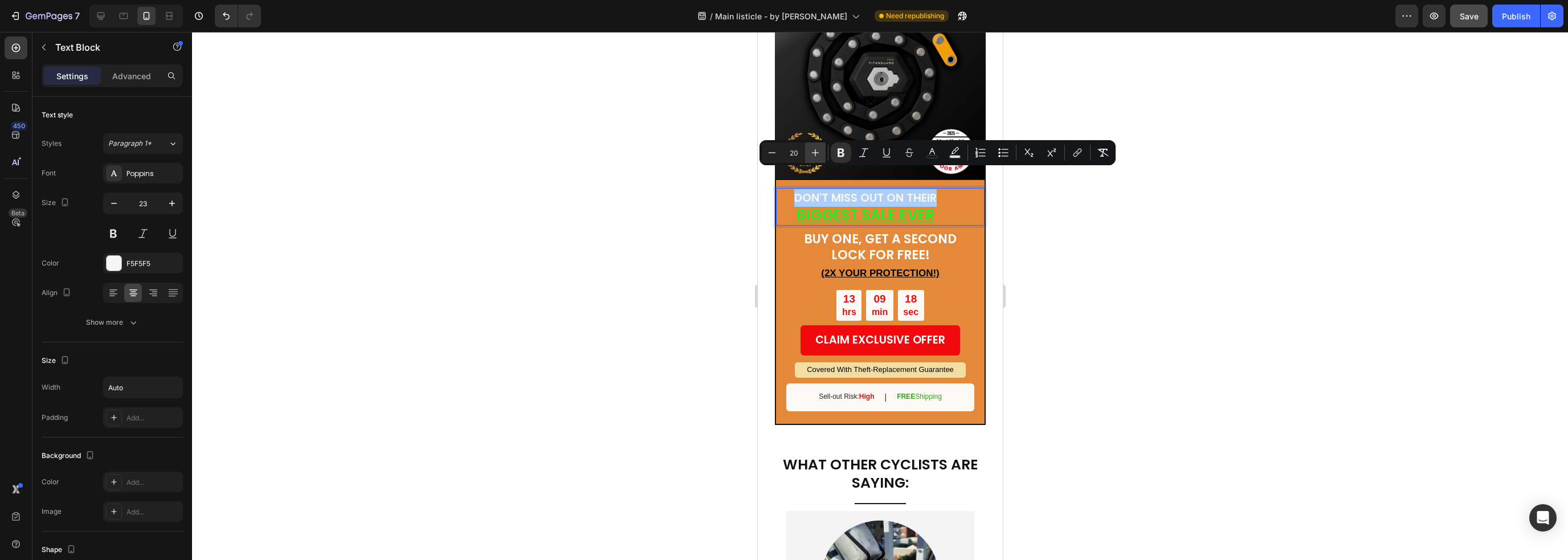
click at [814, 157] on icon "Editor contextual toolbar" at bounding box center [815, 152] width 11 height 11
click at [814, 157] on icon "Editor contextual toolbar" at bounding box center [815, 152] width 11 height 11
type input "22"
click at [946, 206] on p "BIGGEST SALE EVER" at bounding box center [875, 214] width 163 height 17
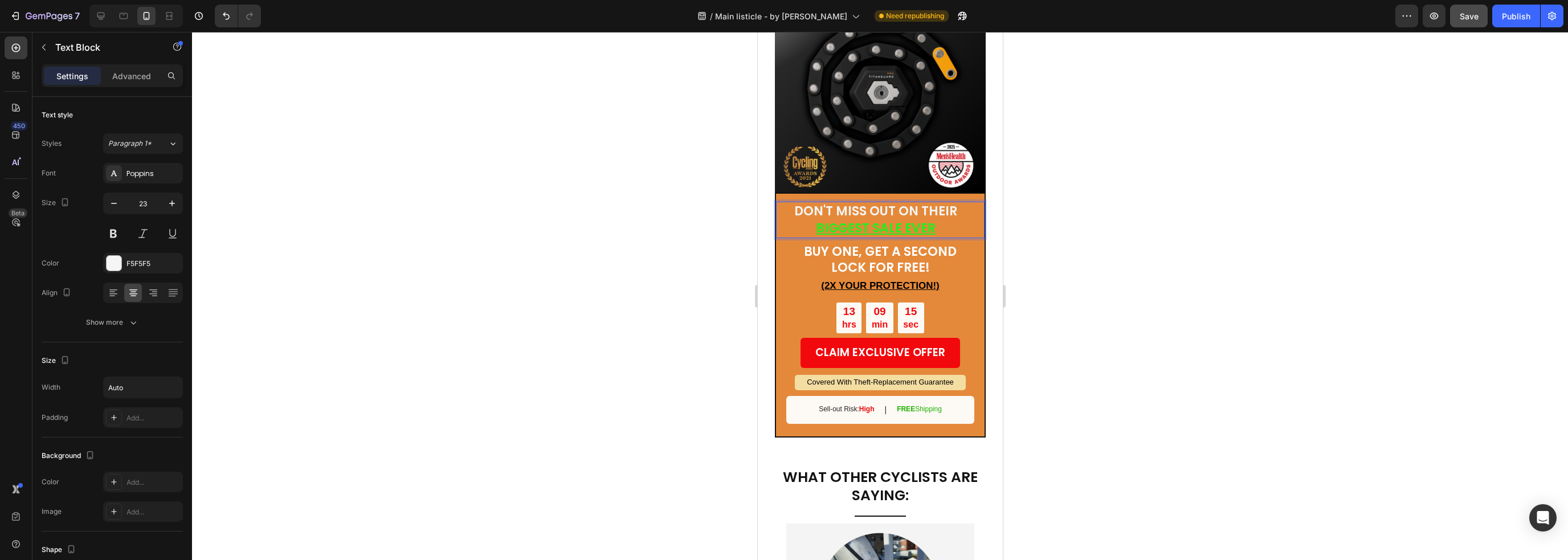
scroll to position [3391, 0]
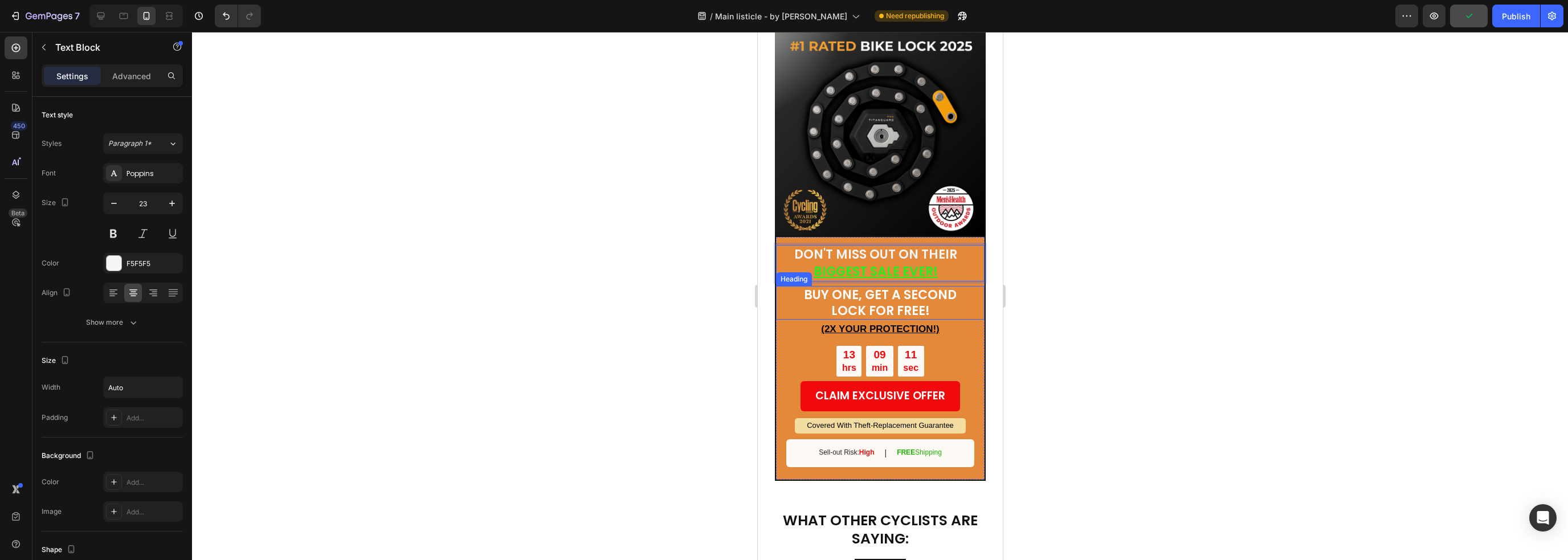
click at [925, 286] on span "BUY ONE, GET A SECOND LOCK FOR FREE!" at bounding box center [880, 303] width 153 height 33
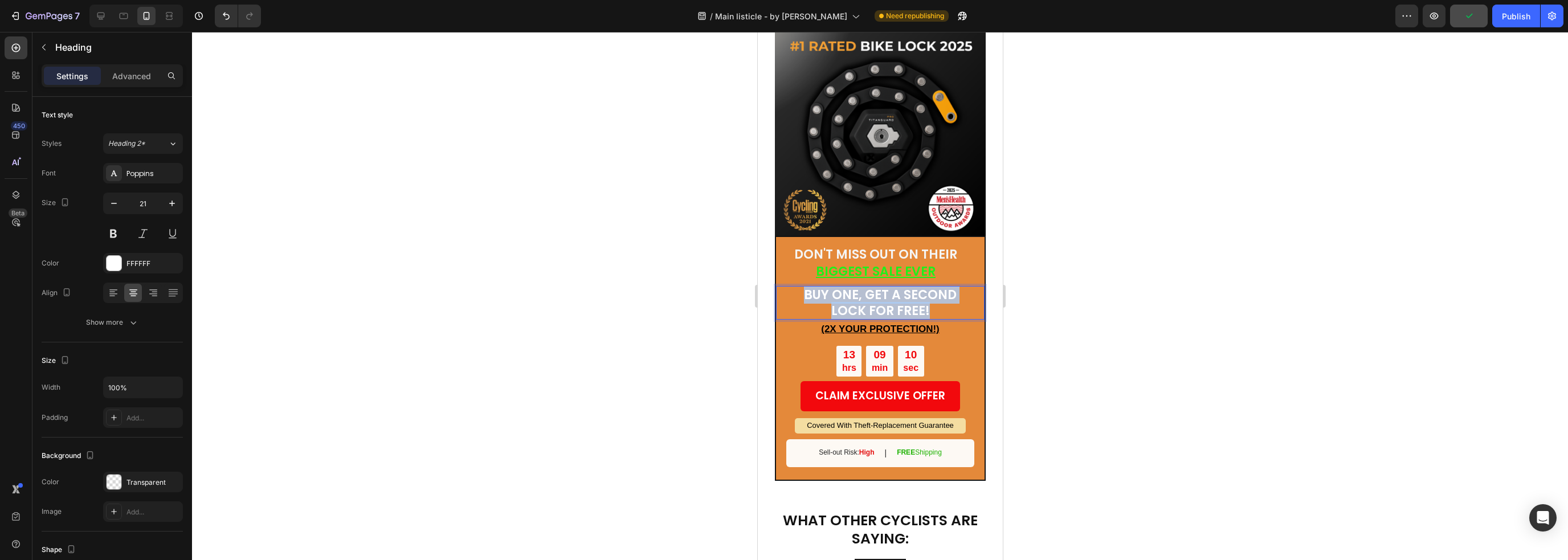
click at [925, 286] on span "BUY ONE, GET A SECOND LOCK FOR FREE!" at bounding box center [880, 303] width 153 height 33
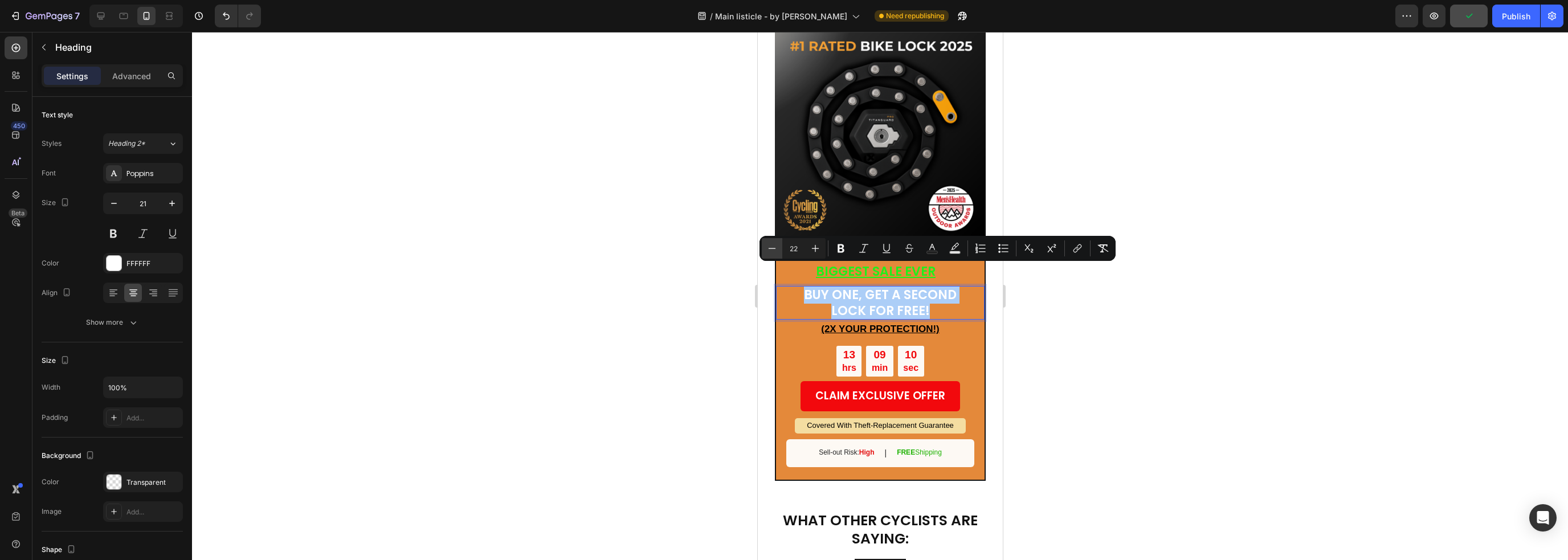
click at [766, 247] on button "Minus" at bounding box center [772, 249] width 21 height 21
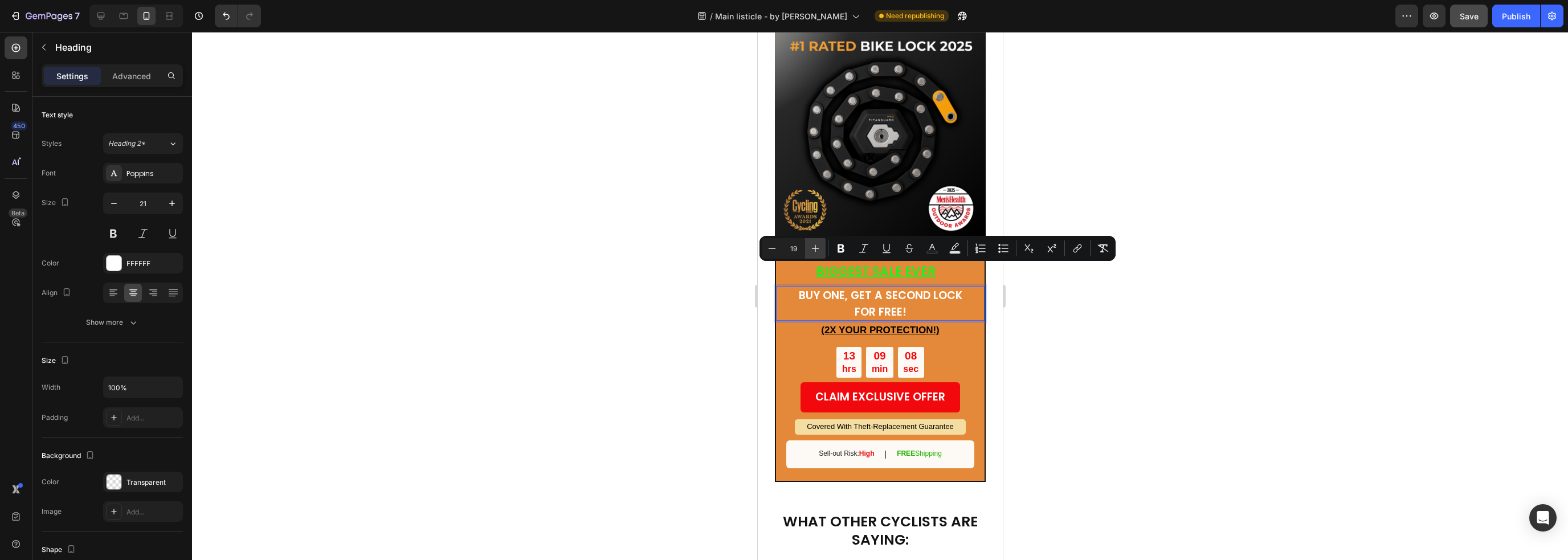
click at [820, 250] on icon "Editor contextual toolbar" at bounding box center [815, 248] width 11 height 11
type input "20"
click at [930, 287] on span "BUY ONE, GET A SECOND LOCK FOR FREE!" at bounding box center [880, 303] width 169 height 32
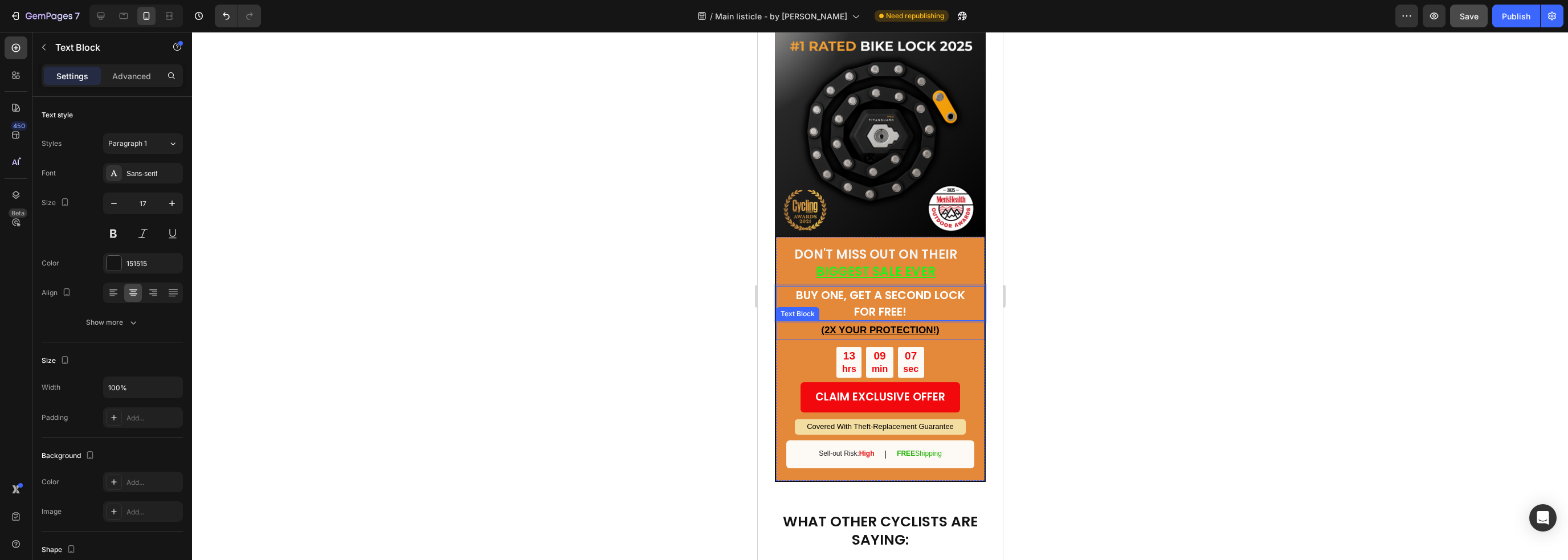
click at [942, 322] on p "(2X YOUR PROTECTION!)" at bounding box center [879, 330] width 206 height 17
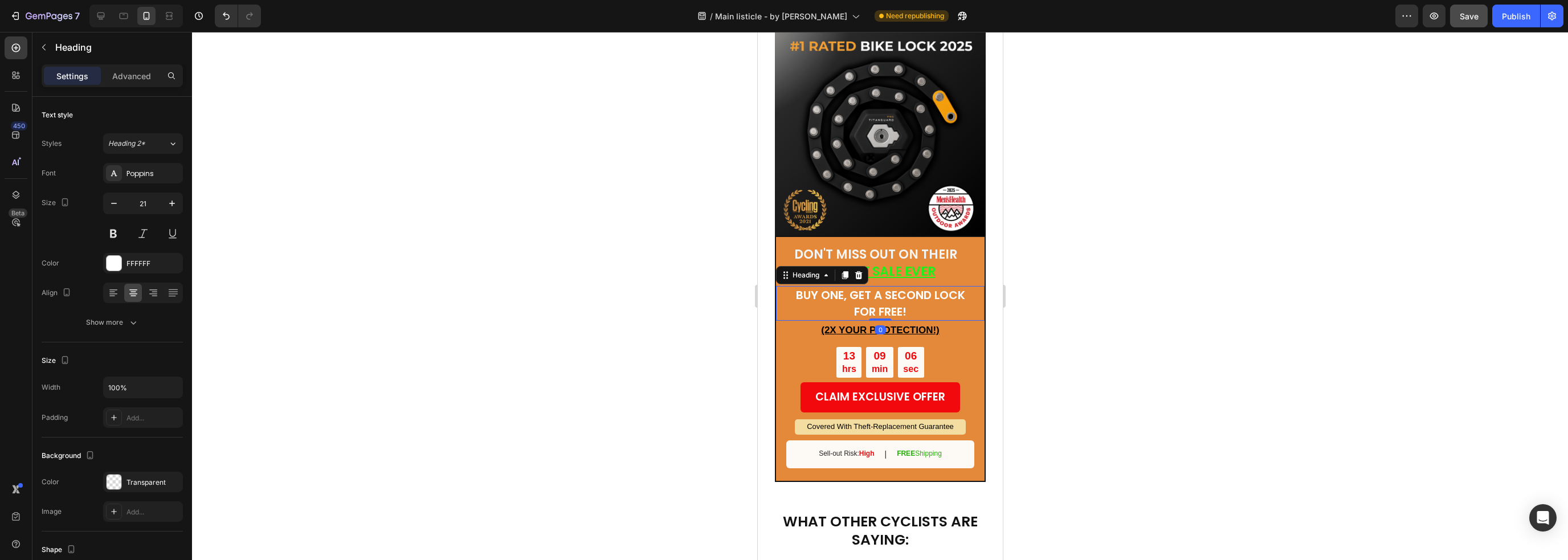
click at [928, 292] on p "⁠⁠⁠⁠⁠⁠⁠ BUY ONE, GET A SECOND LOCK FOR FREE!" at bounding box center [880, 303] width 172 height 33
click at [899, 289] on span "BUY ONE, GET A SECOND LOCK FOR FREE!" at bounding box center [880, 303] width 169 height 32
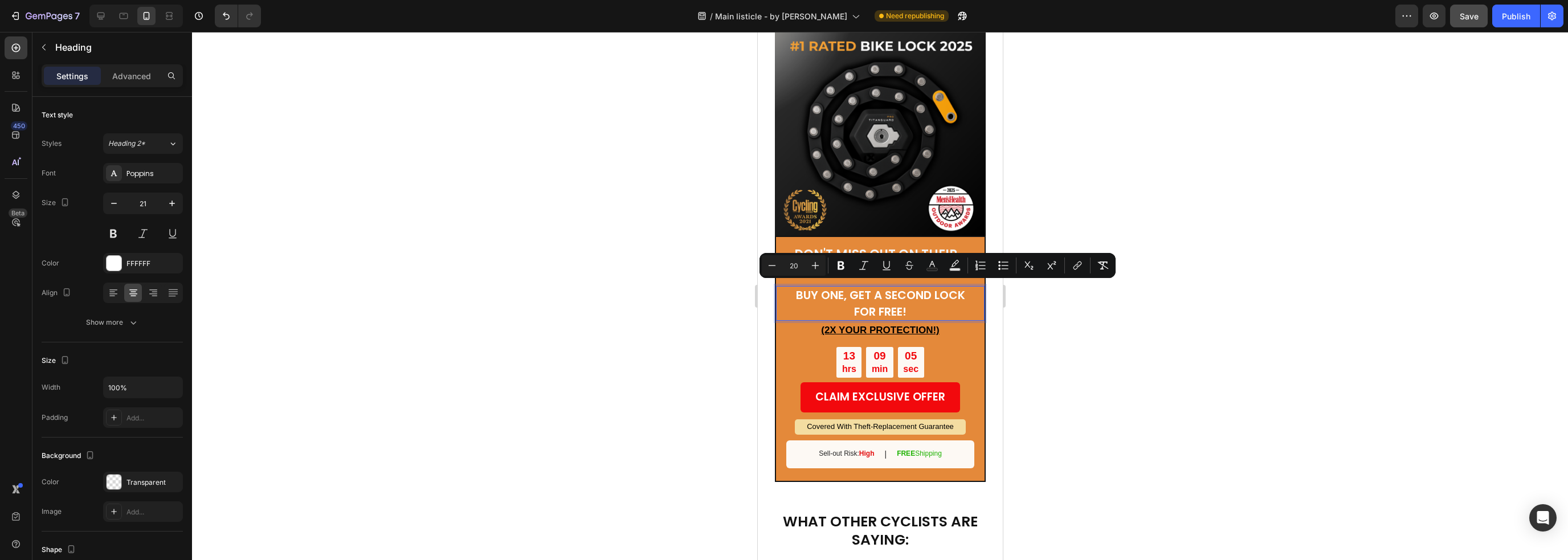
click at [889, 290] on span "BUY ONE, GET A SECOND LOCK FOR FREE!" at bounding box center [880, 303] width 169 height 32
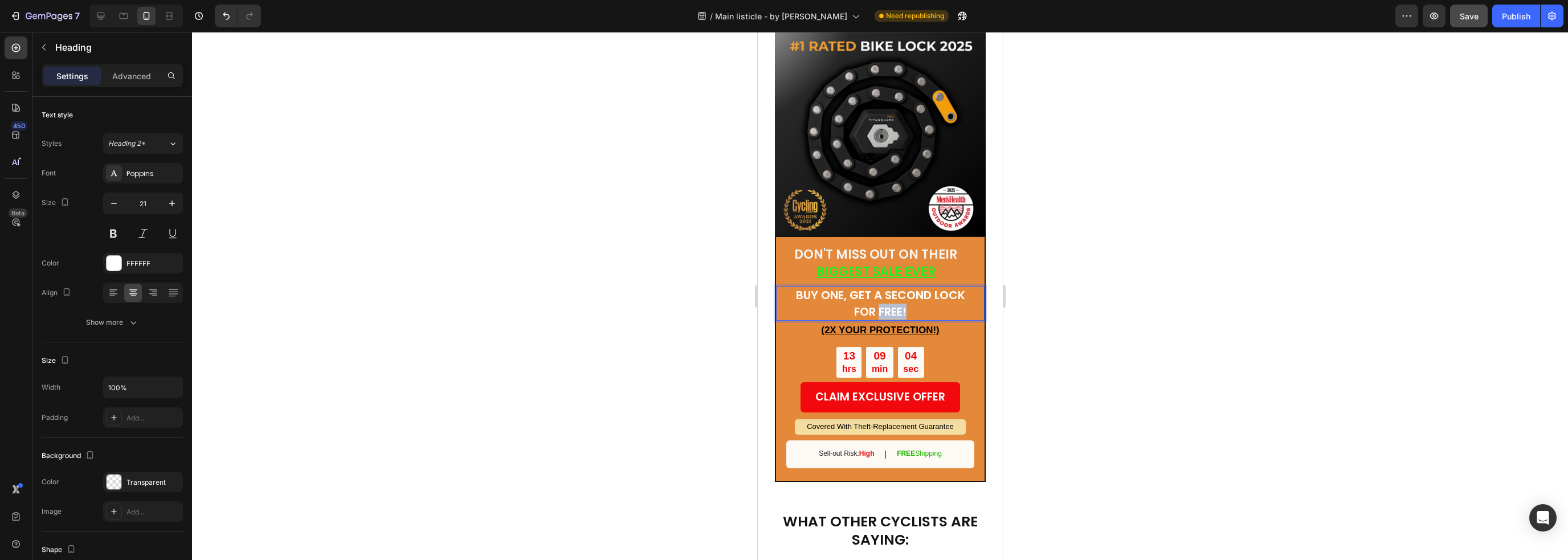
drag, startPoint x: 905, startPoint y: 291, endPoint x: 937, endPoint y: 292, distance: 32.0
click at [940, 292] on p "BUY ONE, GET A SECOND LOCK FOR FREE!" at bounding box center [880, 303] width 172 height 33
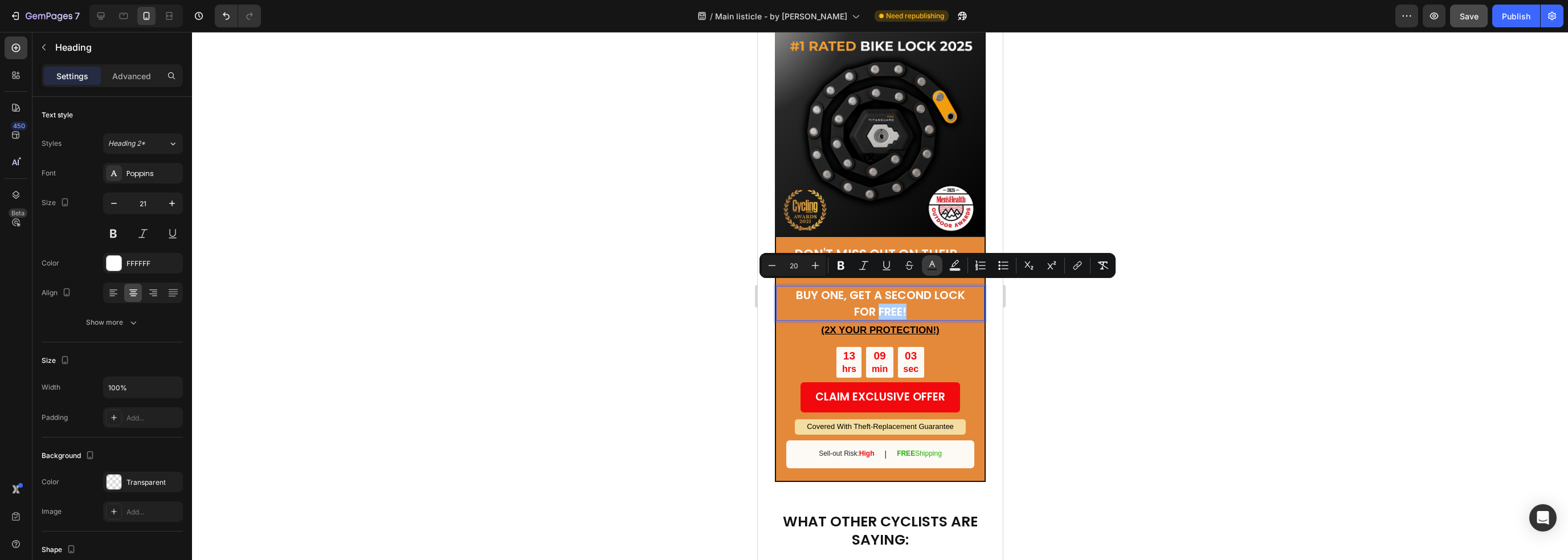
click at [939, 270] on button "Text Color" at bounding box center [932, 265] width 21 height 21
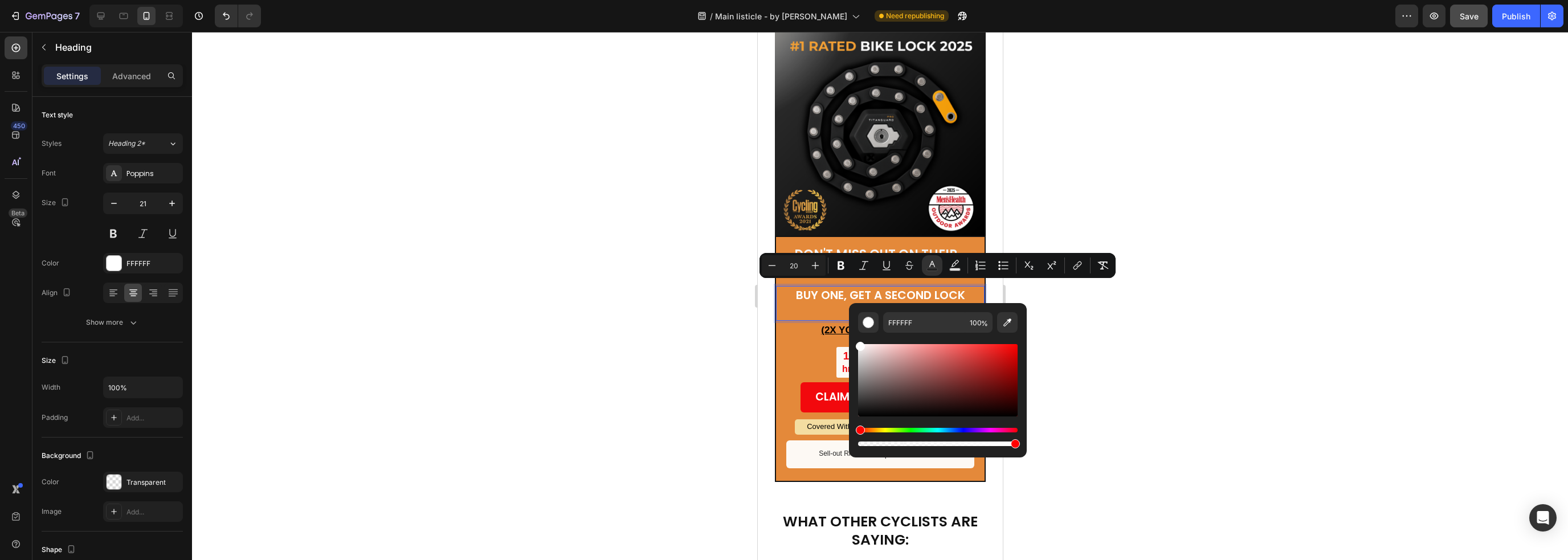
click at [916, 427] on div "Editor contextual toolbar" at bounding box center [938, 395] width 159 height 107
click at [912, 428] on div "Hue" at bounding box center [938, 430] width 159 height 5
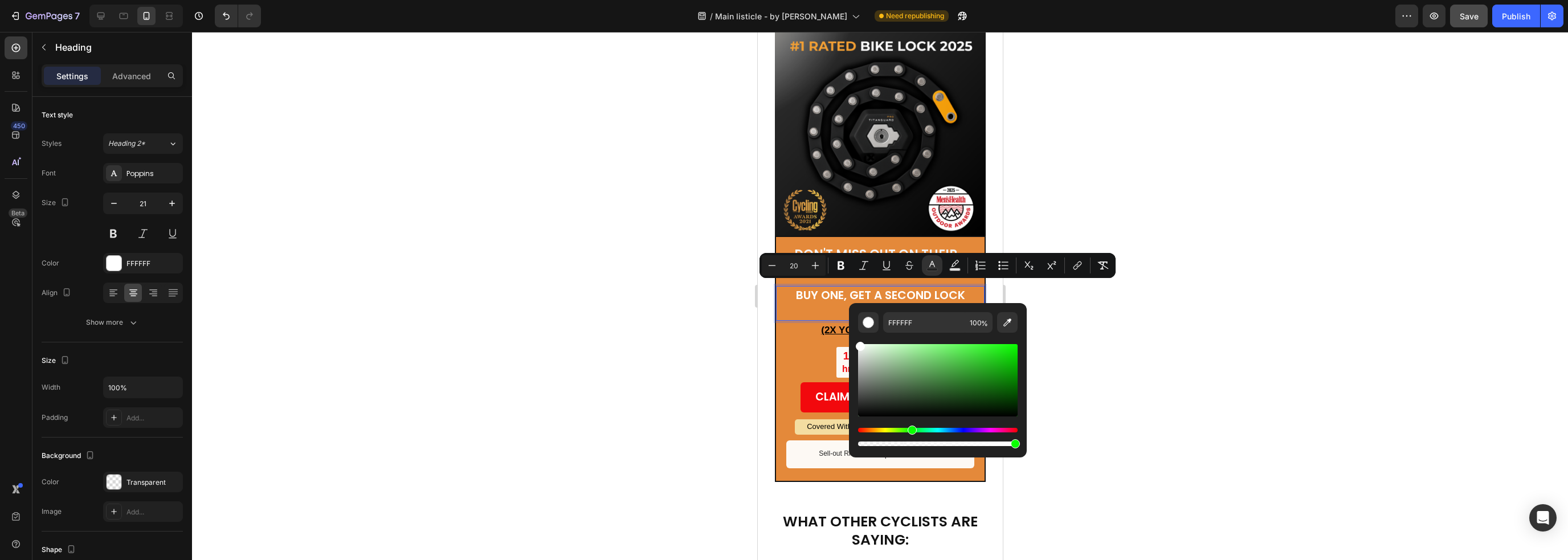
click at [910, 430] on div "Hue" at bounding box center [912, 430] width 9 height 9
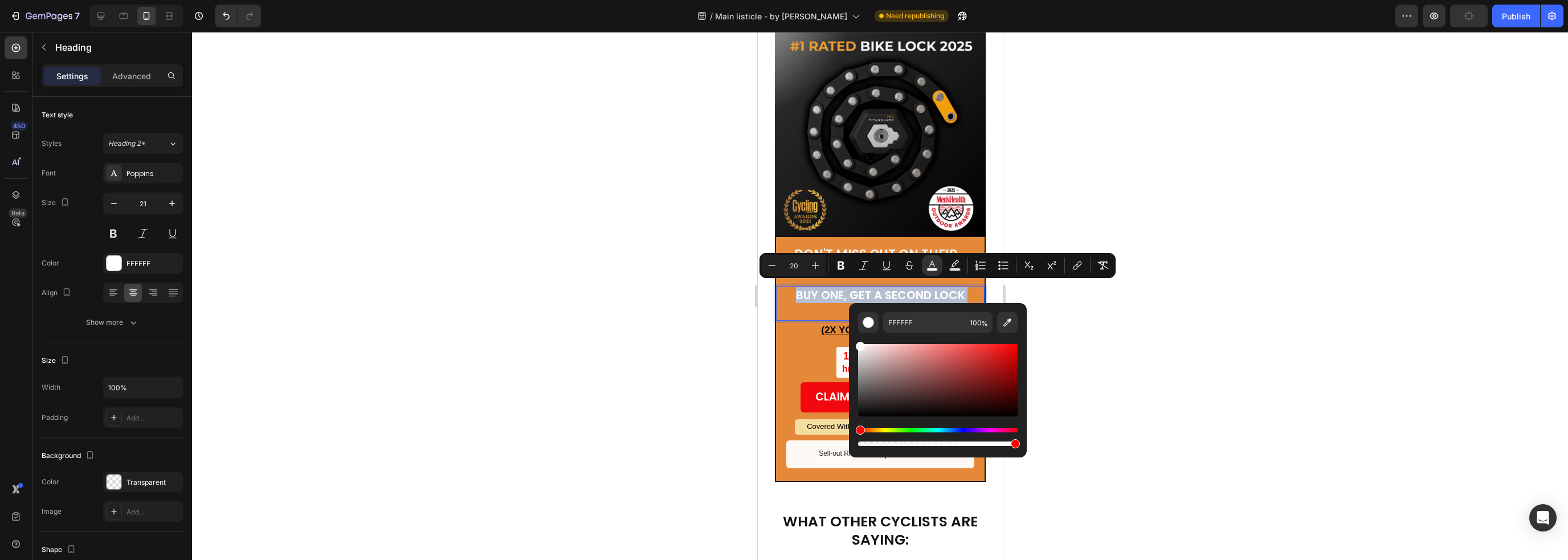
click at [909, 429] on div "Hue" at bounding box center [938, 430] width 159 height 5
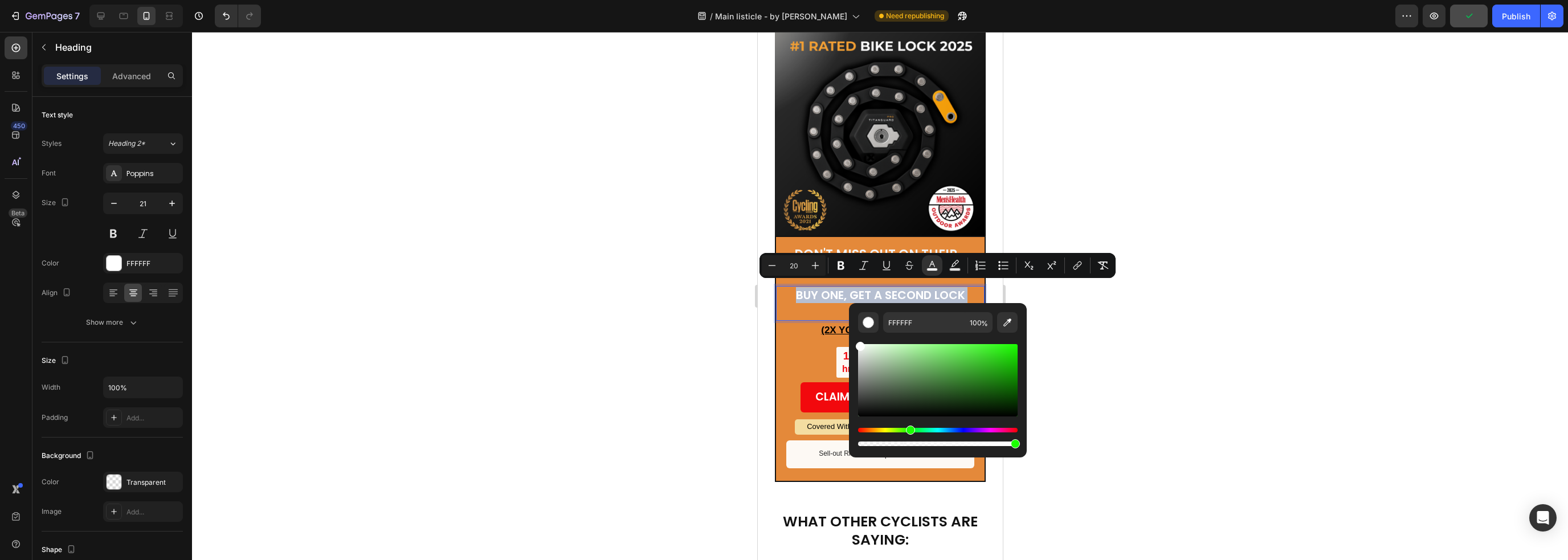
click at [912, 430] on div "Hue" at bounding box center [910, 430] width 9 height 9
click at [914, 430] on div "Hue" at bounding box center [916, 430] width 9 height 9
drag, startPoint x: 1009, startPoint y: 358, endPoint x: 1016, endPoint y: 353, distance: 8.6
click at [1016, 353] on div "Editor contextual toolbar" at bounding box center [938, 380] width 159 height 72
click at [1014, 357] on div "Editor contextual toolbar" at bounding box center [1015, 360] width 9 height 9
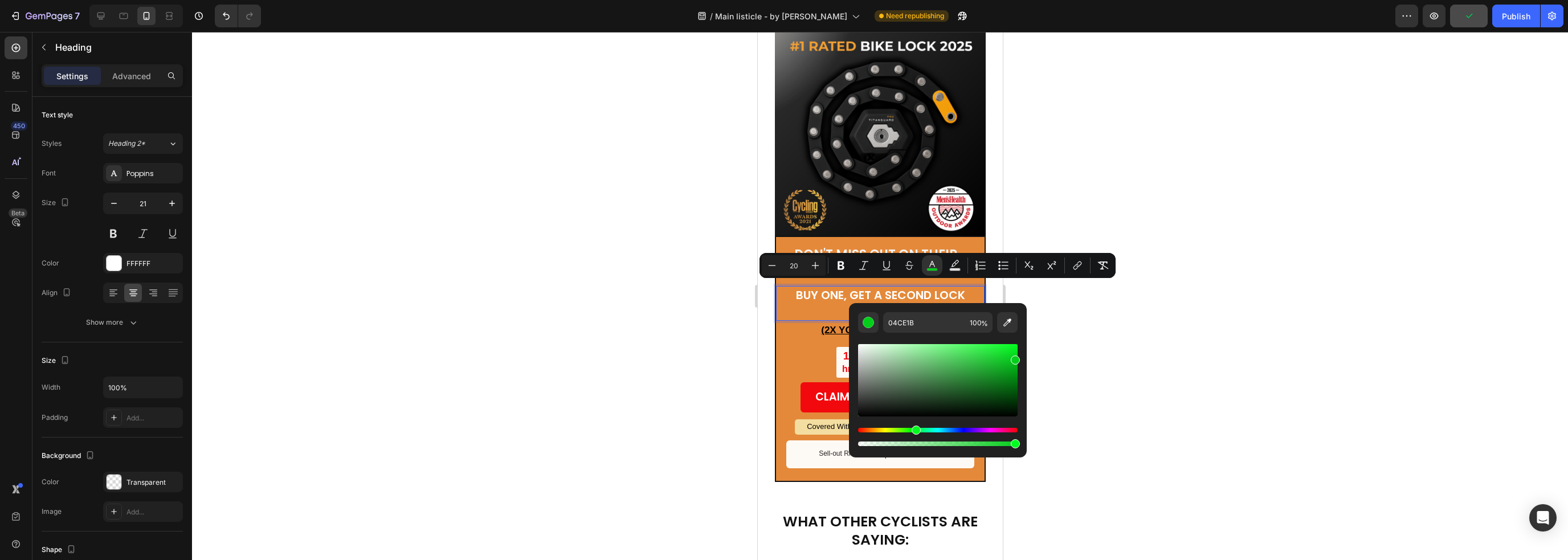
click at [1014, 353] on div "Editor contextual toolbar" at bounding box center [938, 380] width 159 height 72
drag, startPoint x: 1009, startPoint y: 351, endPoint x: 1004, endPoint y: 351, distance: 5.0
click at [1004, 352] on div "Editor contextual toolbar" at bounding box center [938, 380] width 159 height 72
click at [1004, 351] on div "Editor contextual toolbar" at bounding box center [1004, 353] width 9 height 9
click at [1012, 350] on div "Editor contextual toolbar" at bounding box center [938, 380] width 159 height 72
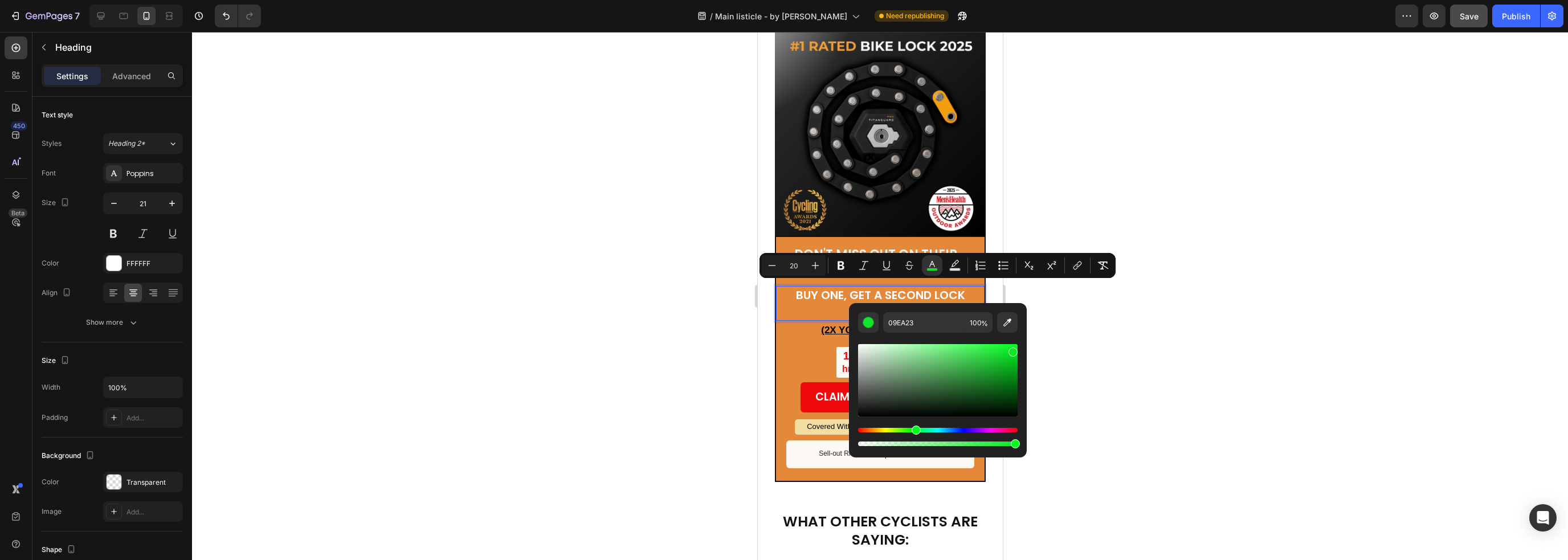
click at [1009, 349] on div "Editor contextual toolbar" at bounding box center [1013, 351] width 9 height 9
type input "0BED26"
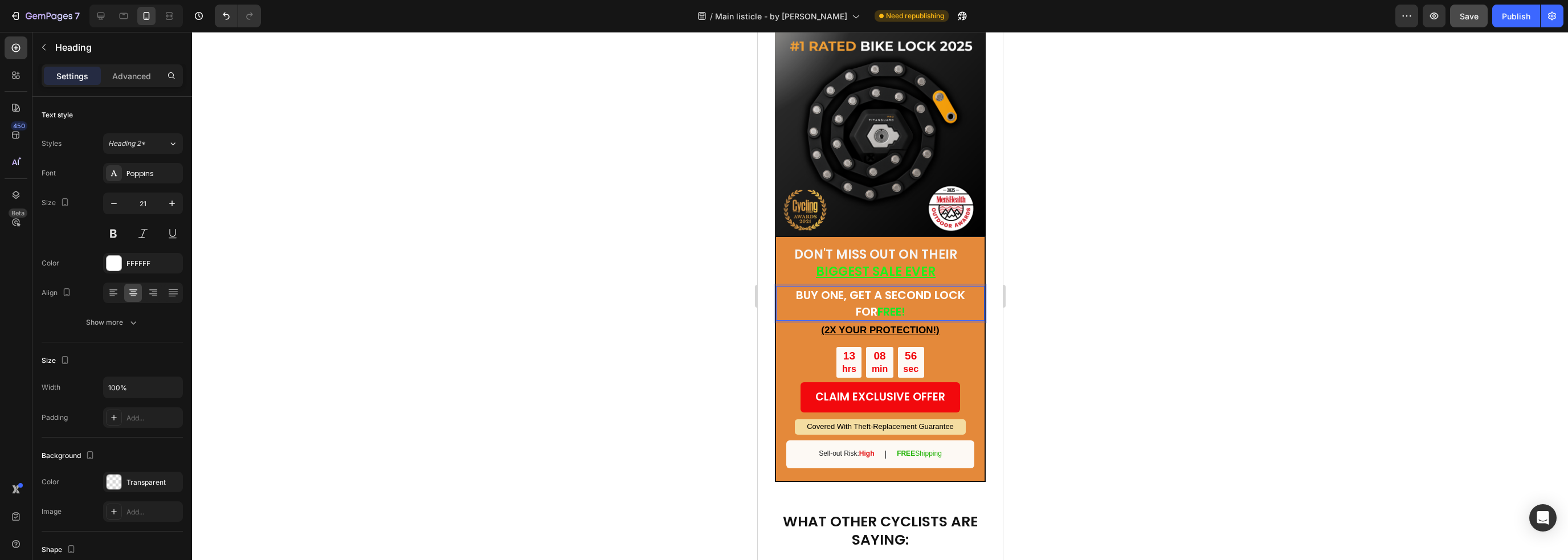
click at [830, 293] on p "BUY ONE, GET A SECOND LOCK FOR FREE!" at bounding box center [880, 303] width 172 height 33
click at [856, 322] on p "(2X YOUR PROTECTION!)" at bounding box center [879, 330] width 206 height 17
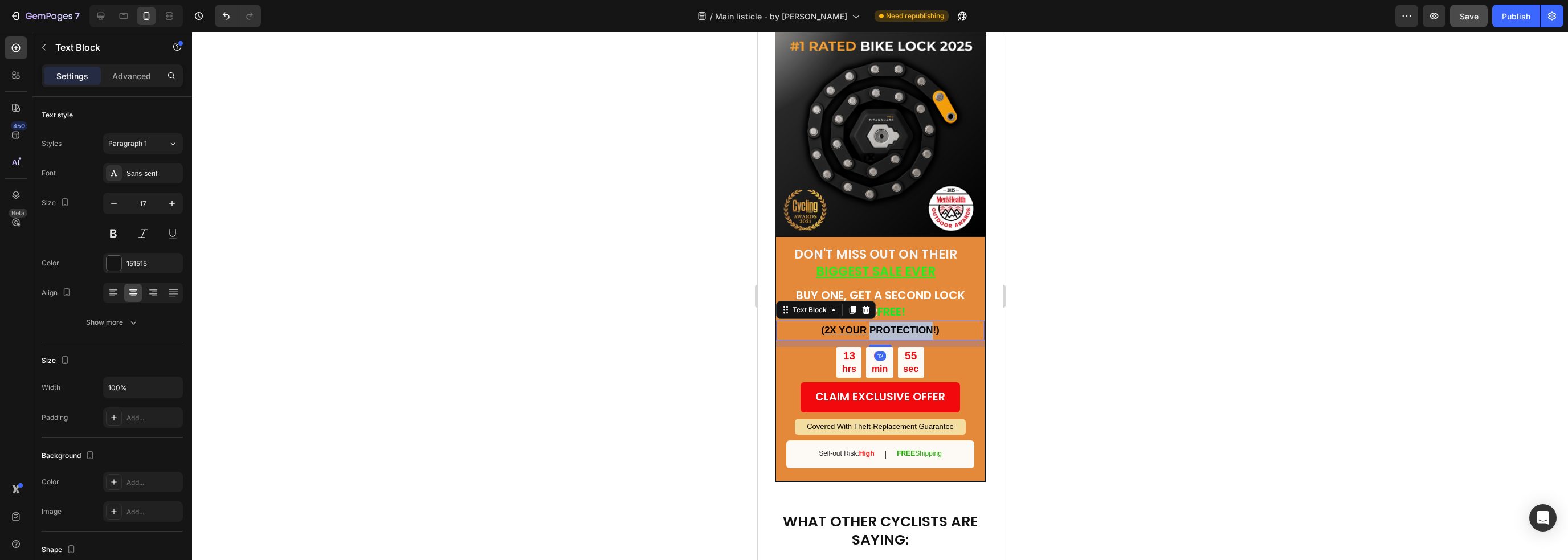
click at [864, 324] on u "(2X YOUR PROTECTION!)" at bounding box center [879, 330] width 118 height 11
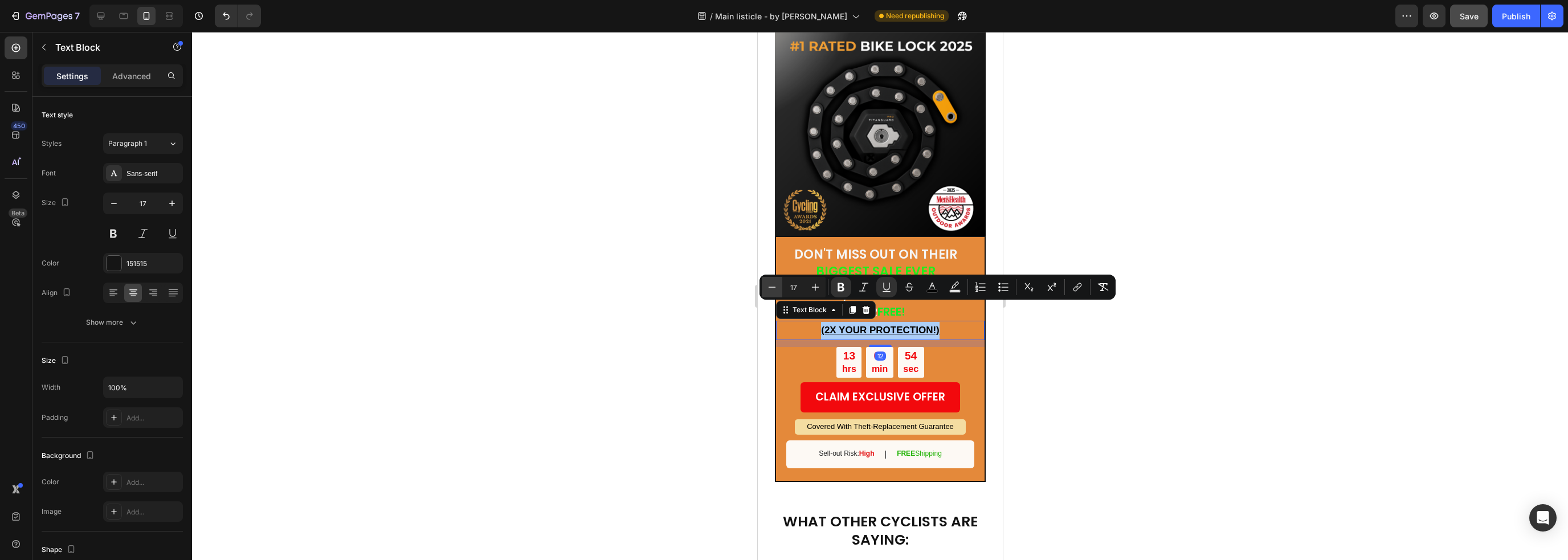
click at [775, 286] on icon "Editor contextual toolbar" at bounding box center [772, 287] width 11 height 11
click at [776, 286] on icon "Editor contextual toolbar" at bounding box center [772, 287] width 11 height 11
click at [777, 286] on icon "Editor contextual toolbar" at bounding box center [772, 287] width 11 height 11
click at [819, 288] on icon "Editor contextual toolbar" at bounding box center [815, 287] width 11 height 11
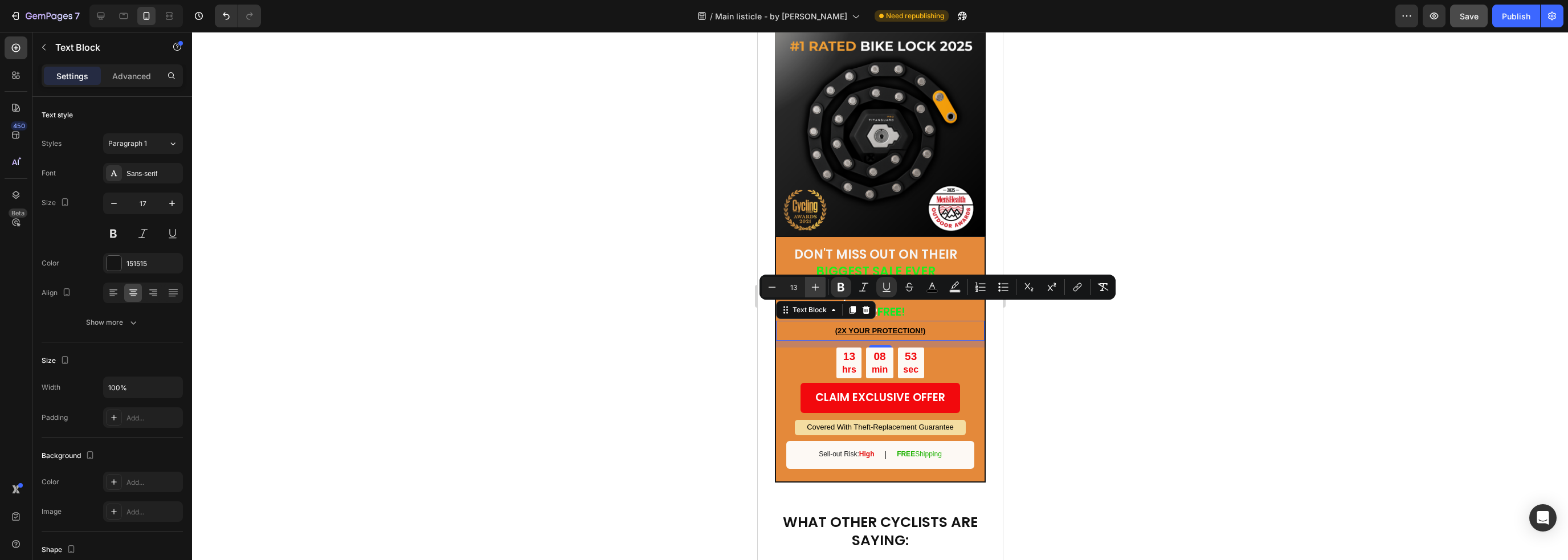
type input "14"
click at [818, 347] on div "13 hrs 08 min 52 sec" at bounding box center [879, 362] width 209 height 30
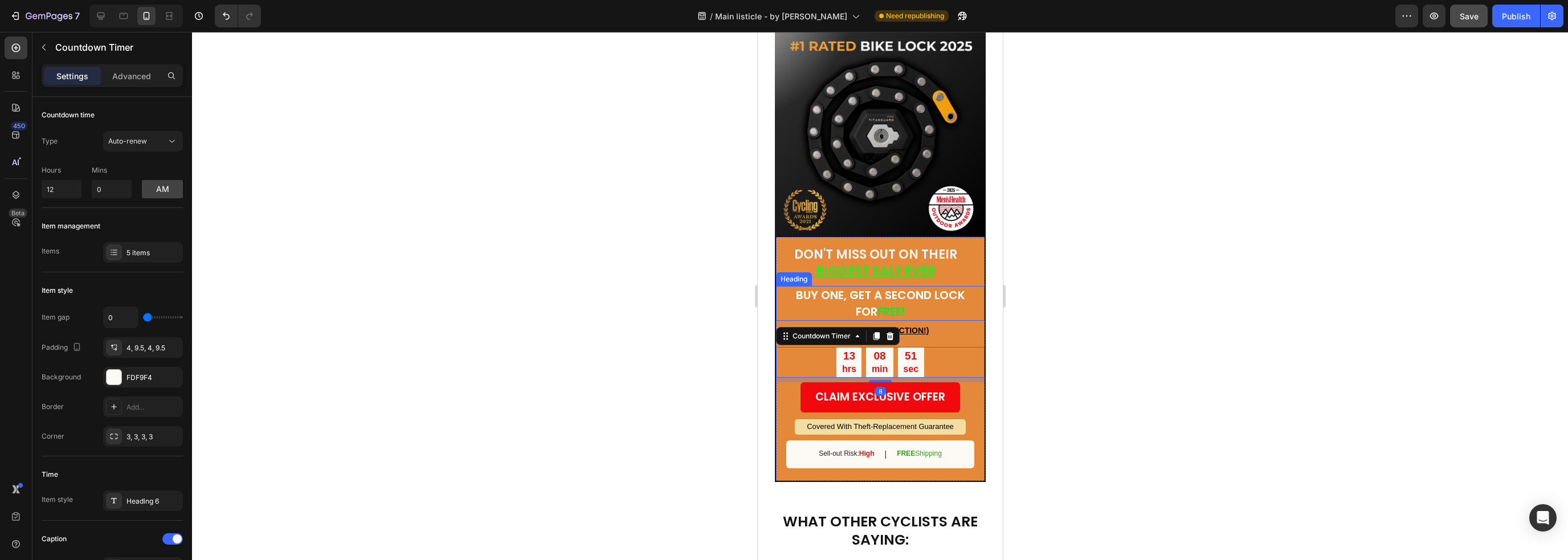
click at [945, 287] on p "⁠⁠⁠⁠⁠⁠⁠ BUY ONE, GET A SECOND LOCK FOR FREE!" at bounding box center [880, 303] width 172 height 33
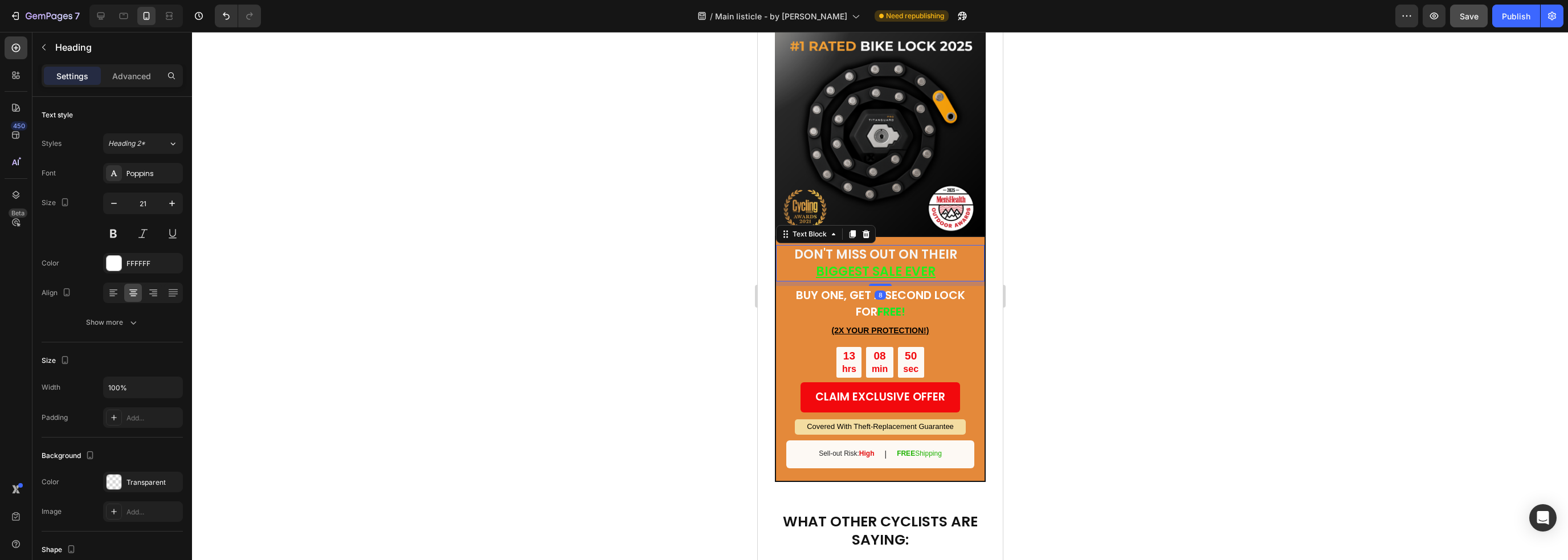
click at [945, 263] on p "BIGGEST SALE EVER" at bounding box center [875, 272] width 163 height 17
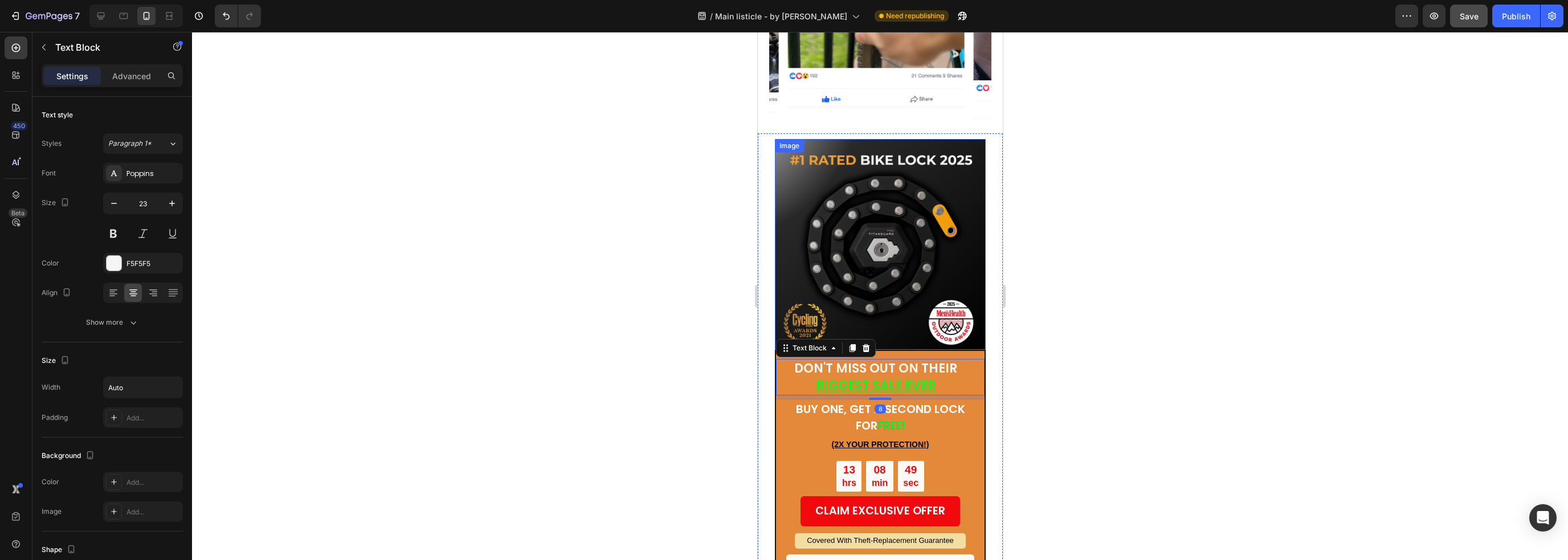
click at [944, 257] on img at bounding box center [880, 245] width 211 height 211
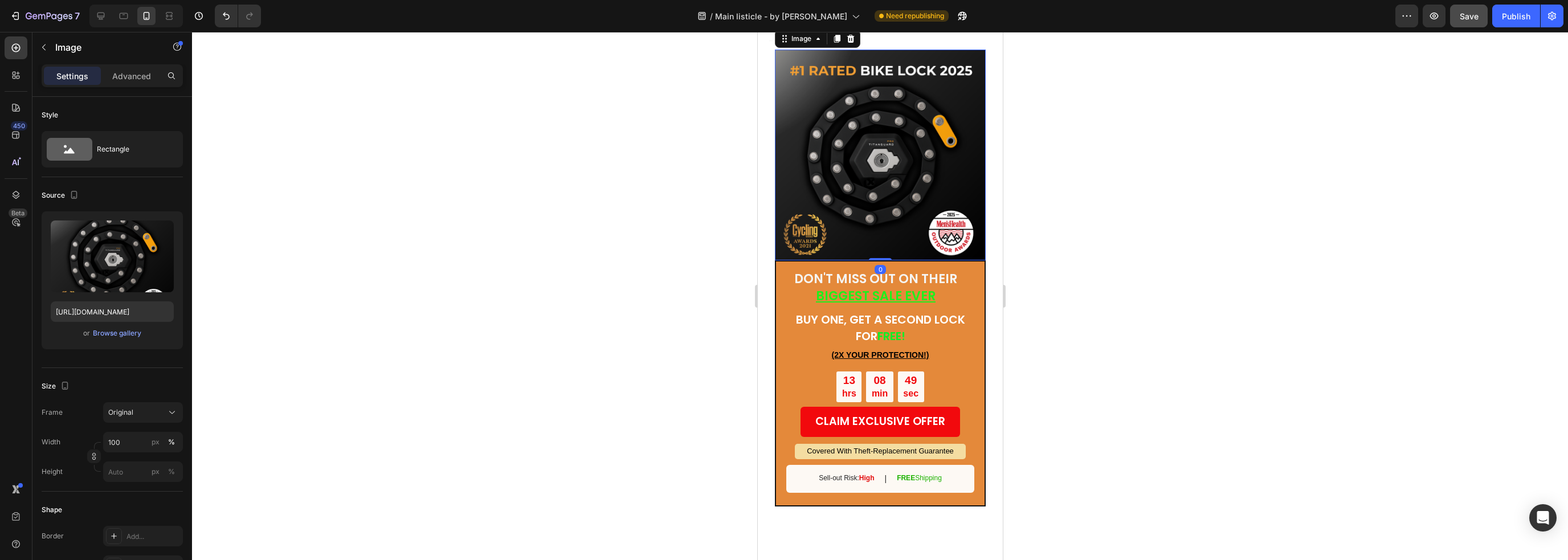
scroll to position [3448, 0]
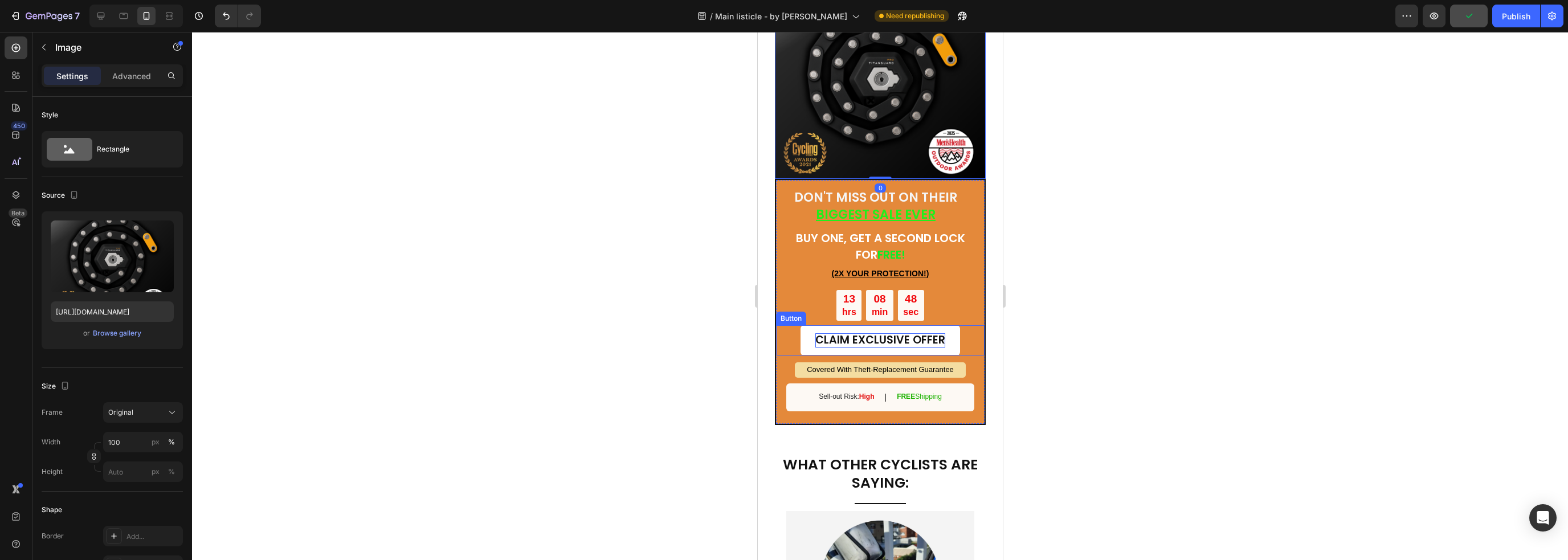
click at [910, 333] on p "CLAIM EXCLUSIVE OFFER" at bounding box center [879, 340] width 130 height 15
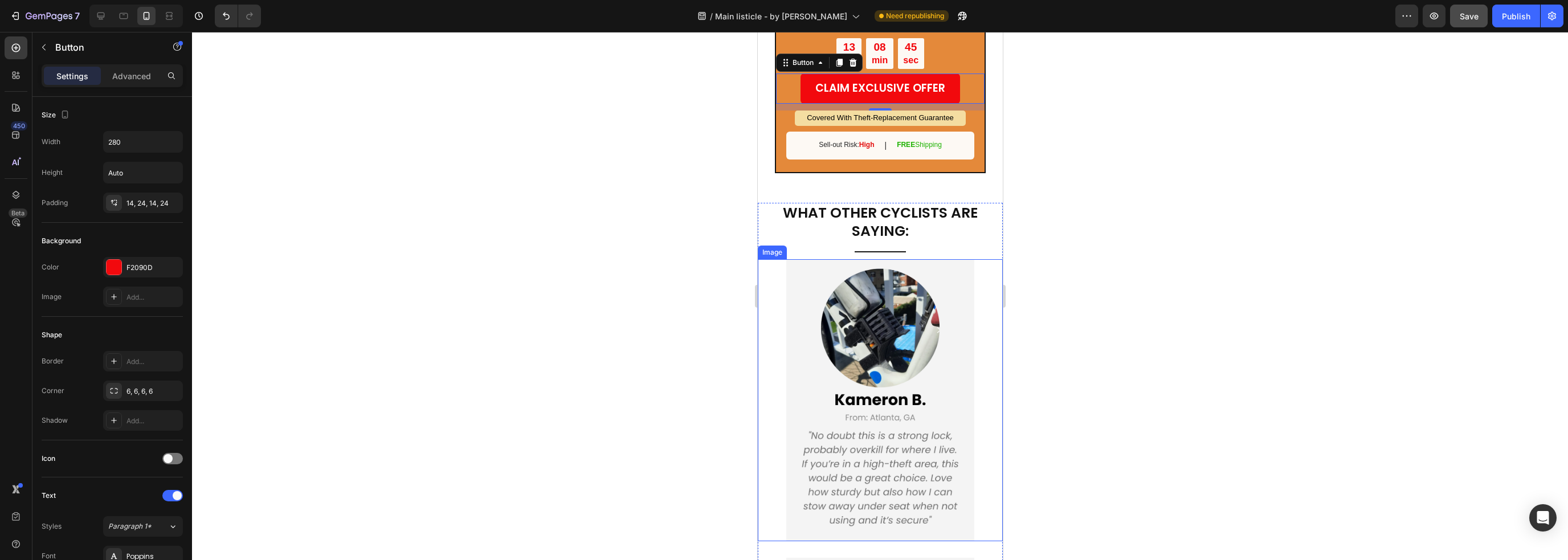
scroll to position [3790, 0]
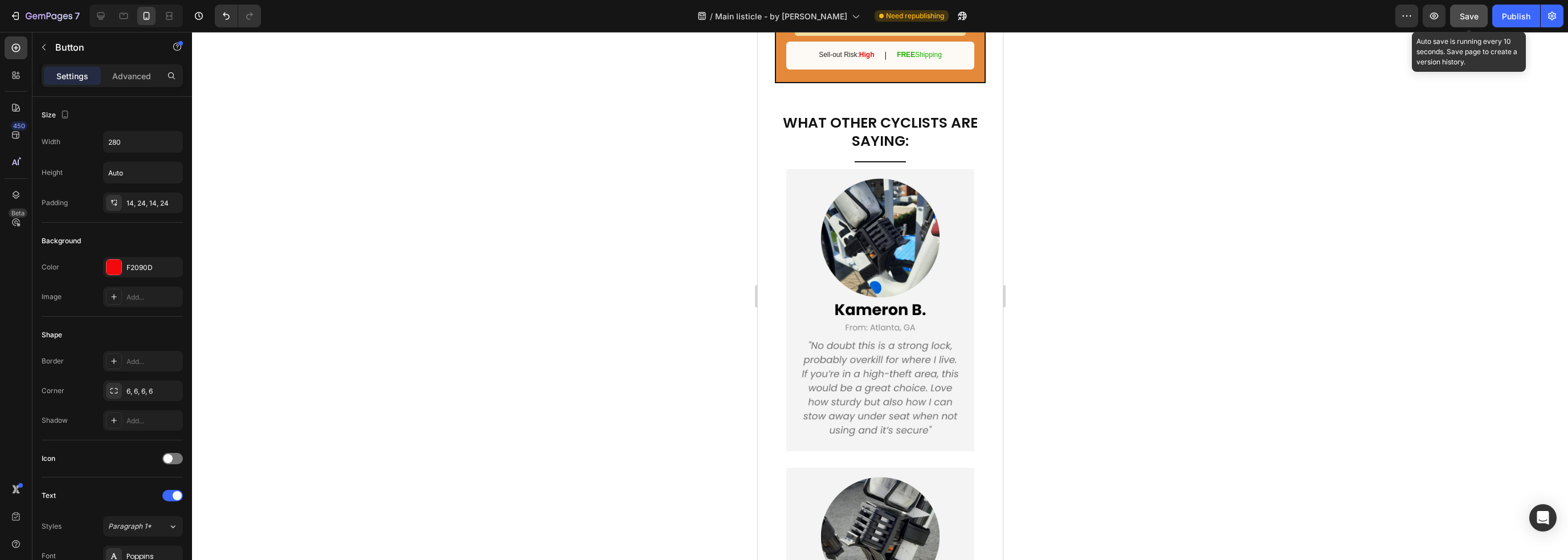
click at [1093, 15] on button "Save" at bounding box center [1469, 16] width 37 height 23
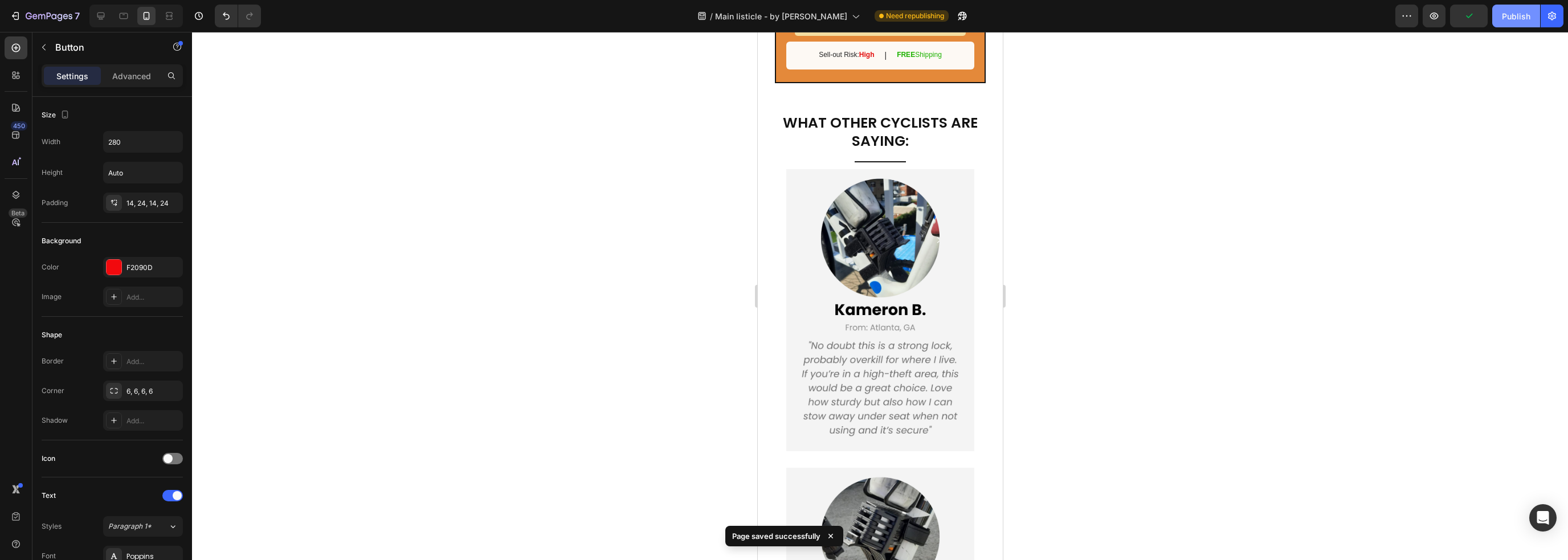
click at [1093, 14] on div "Publish" at bounding box center [1515, 16] width 28 height 12
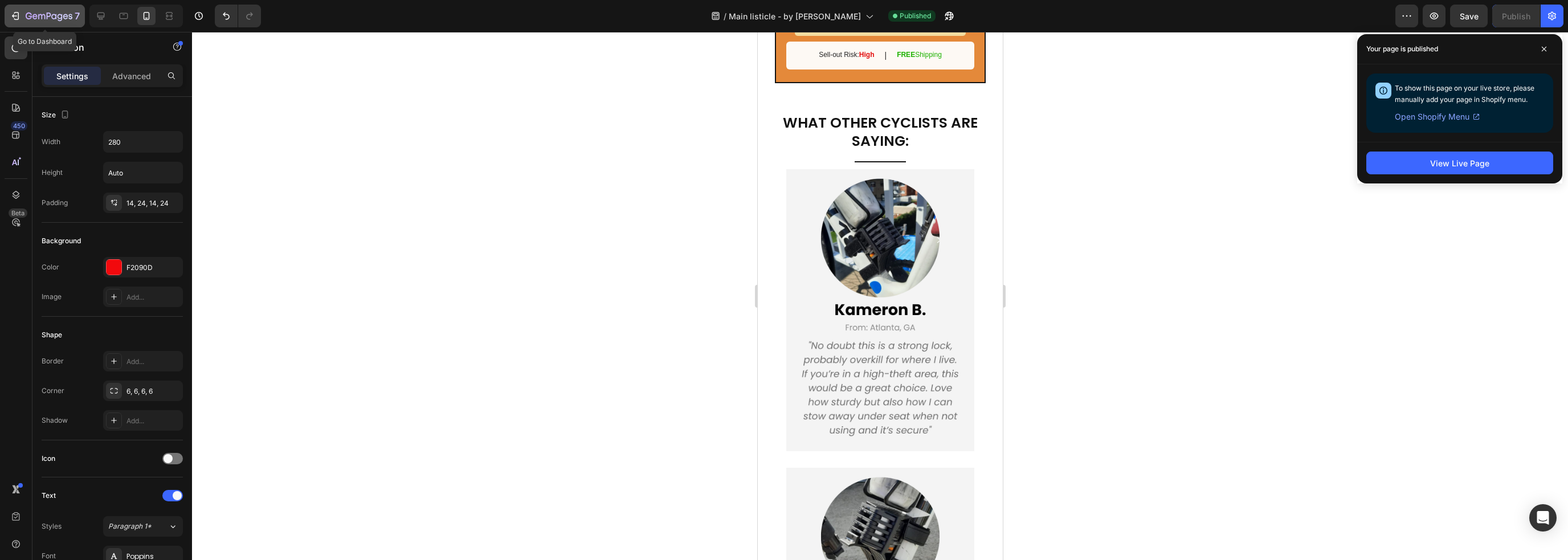
click at [25, 17] on div "7" at bounding box center [44, 16] width 70 height 14
